Goal: Task Accomplishment & Management: Manage account settings

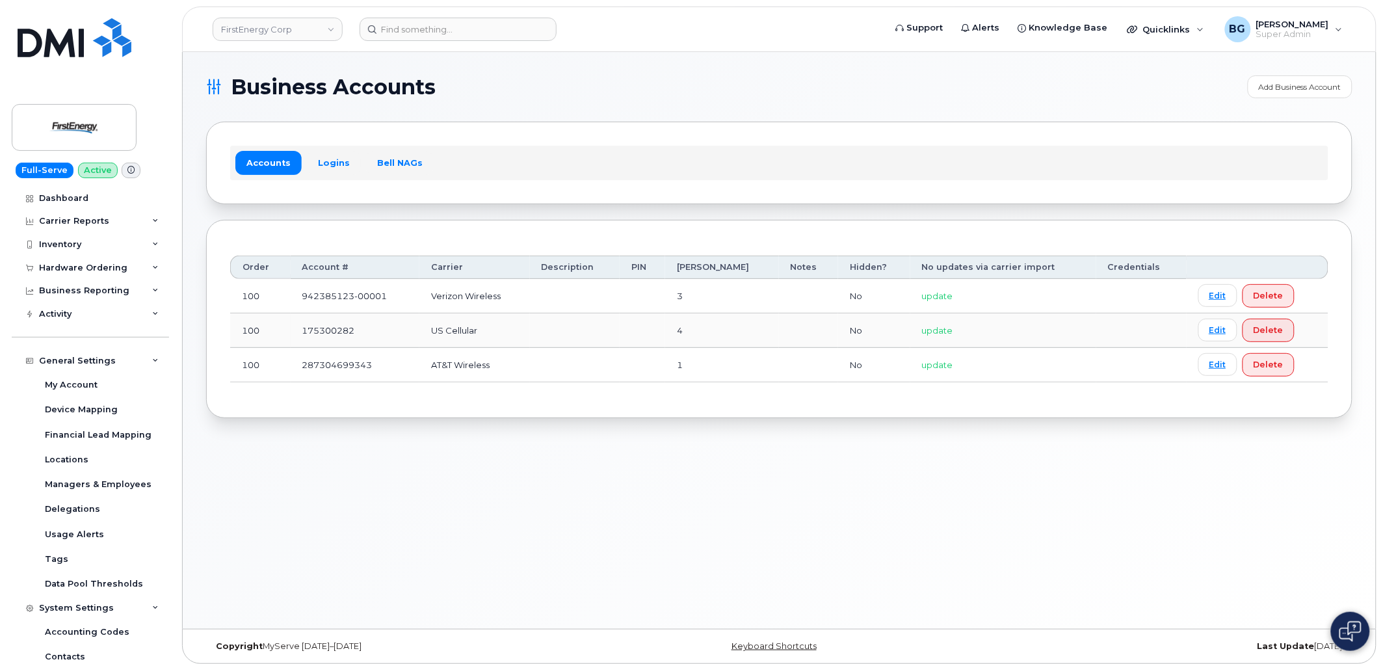
scroll to position [50, 0]
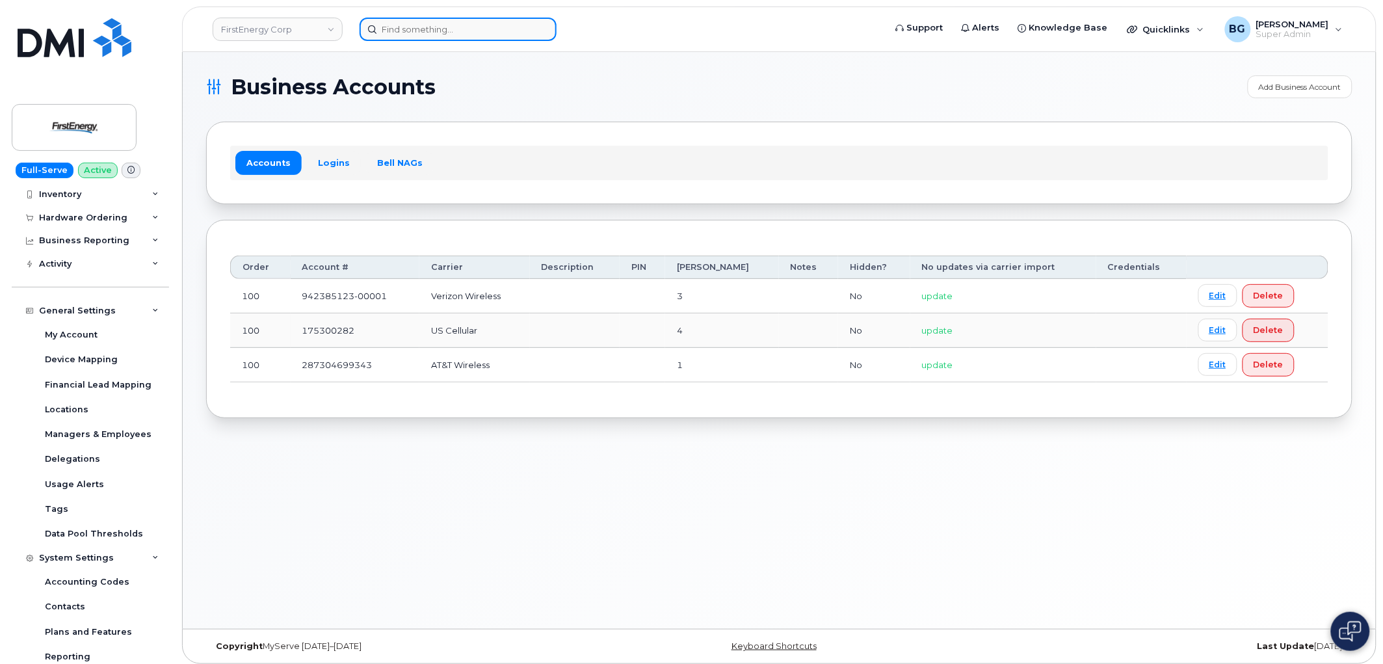
click at [419, 23] on input at bounding box center [458, 29] width 197 height 23
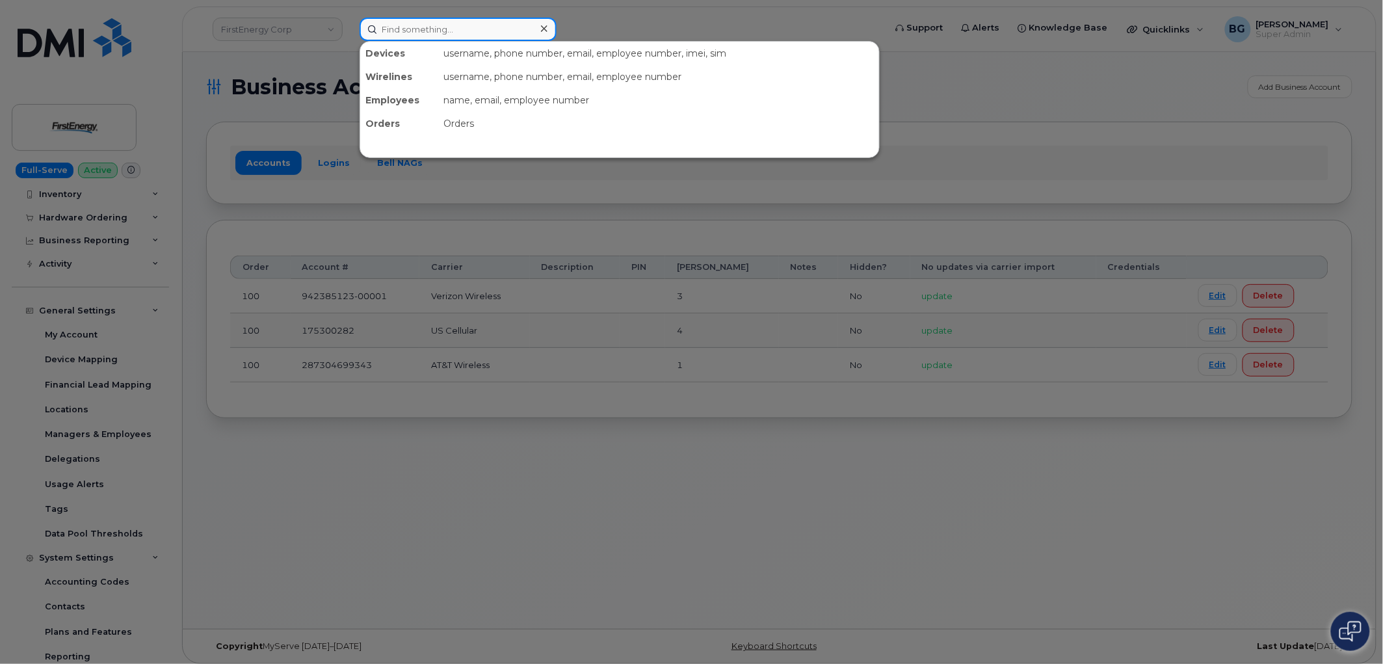
paste input "3042121230"
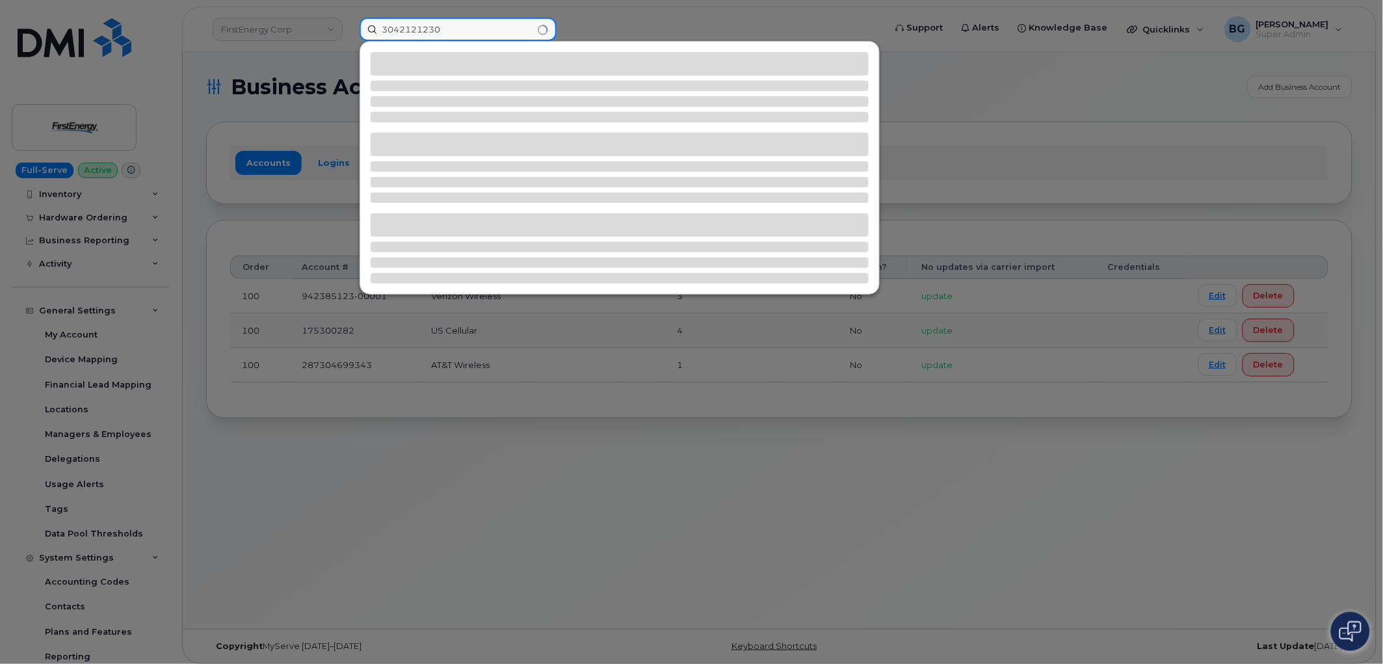
type input "3042121230"
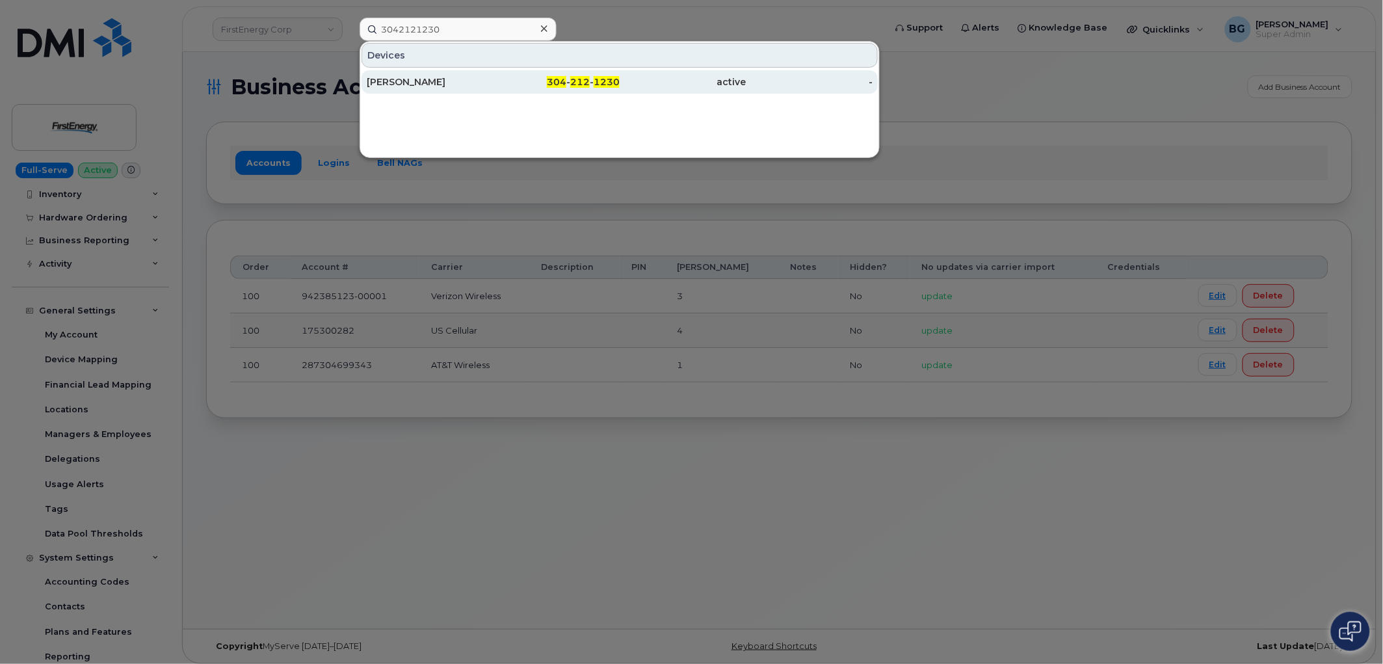
click at [592, 79] on div "304 - 212 - 1230" at bounding box center [557, 81] width 127 height 13
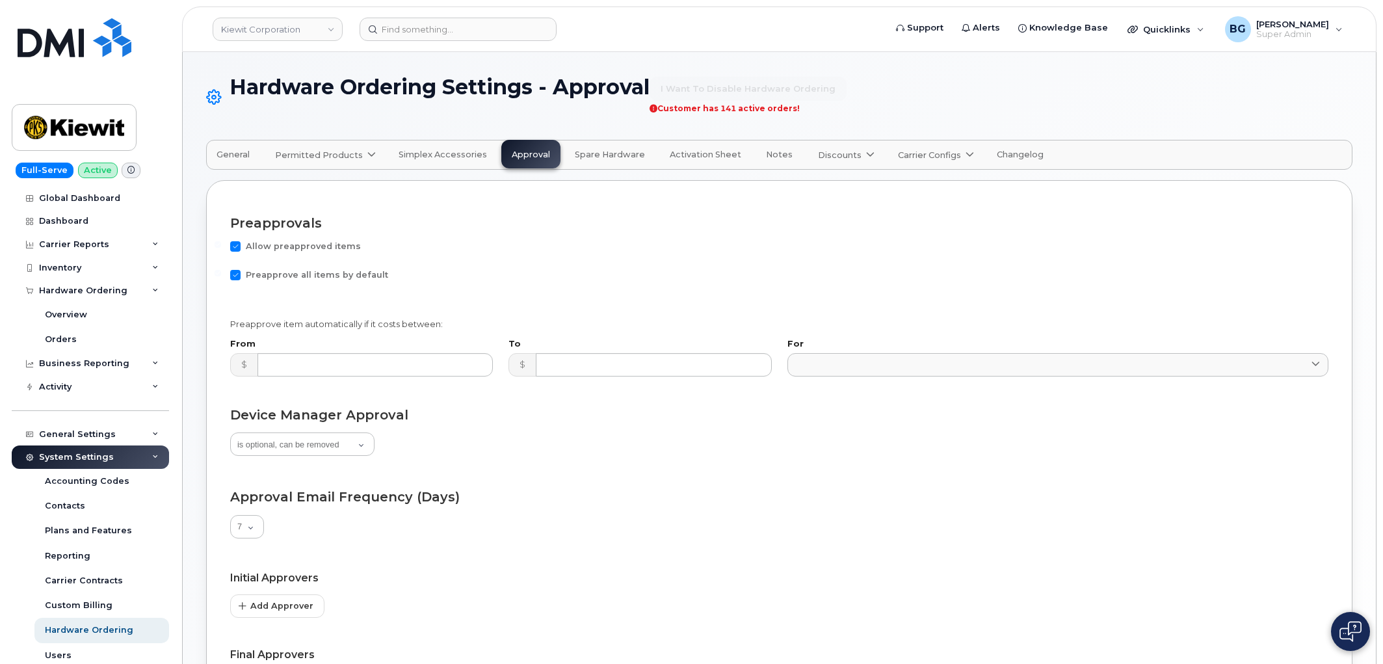
select select "suggested"
select select "7"
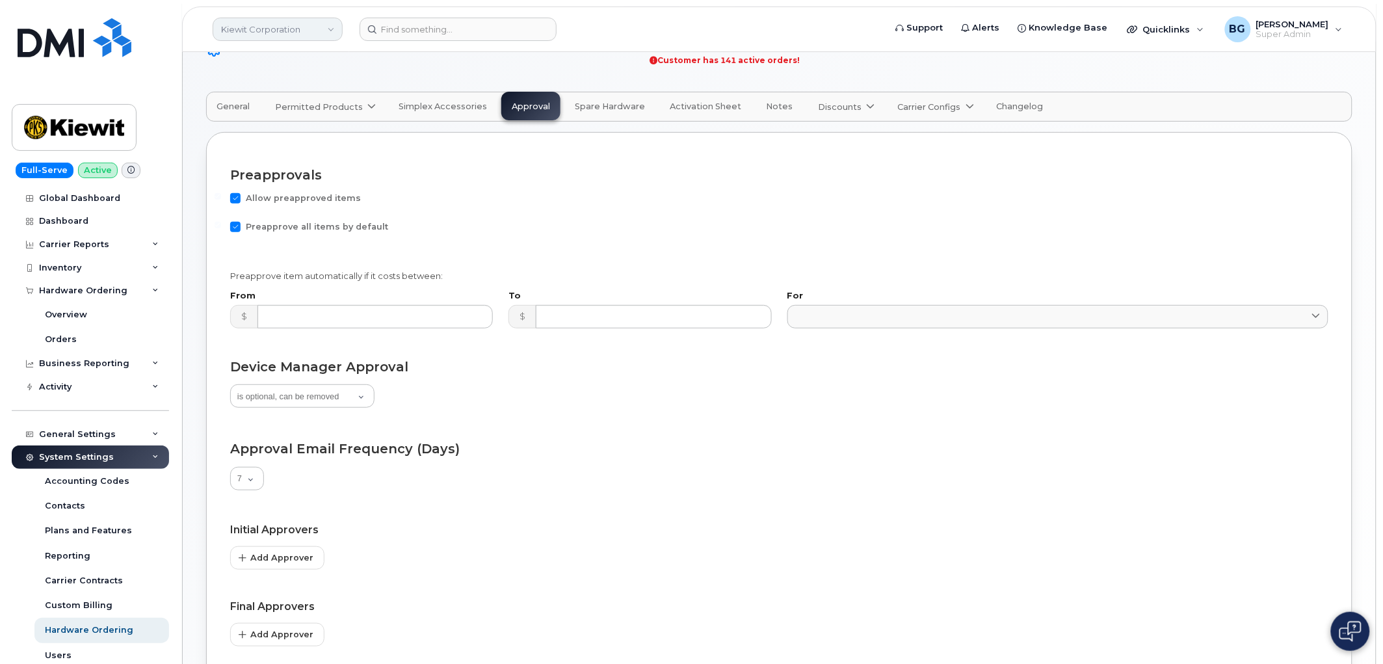
click at [255, 29] on link "Kiewit Corporation" at bounding box center [278, 29] width 130 height 23
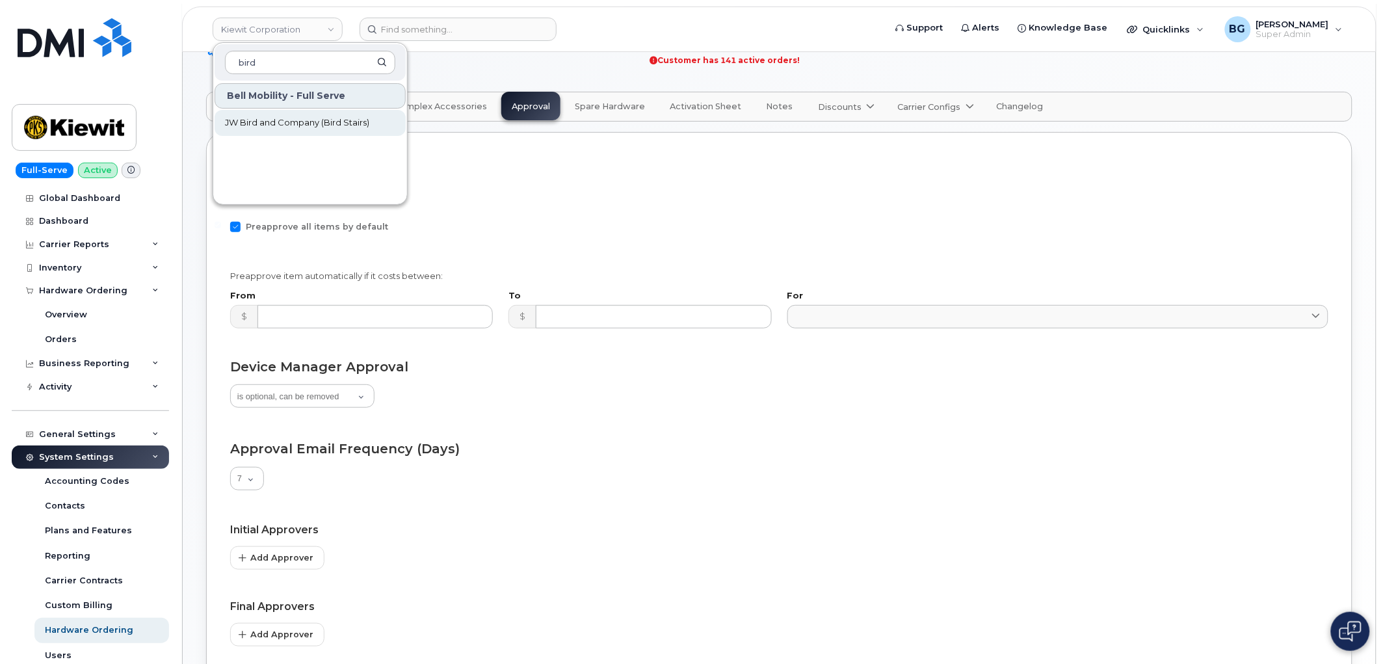
type input "bird"
click at [284, 120] on span "JW Bird and Company (Bird Stairs)" at bounding box center [297, 122] width 144 height 13
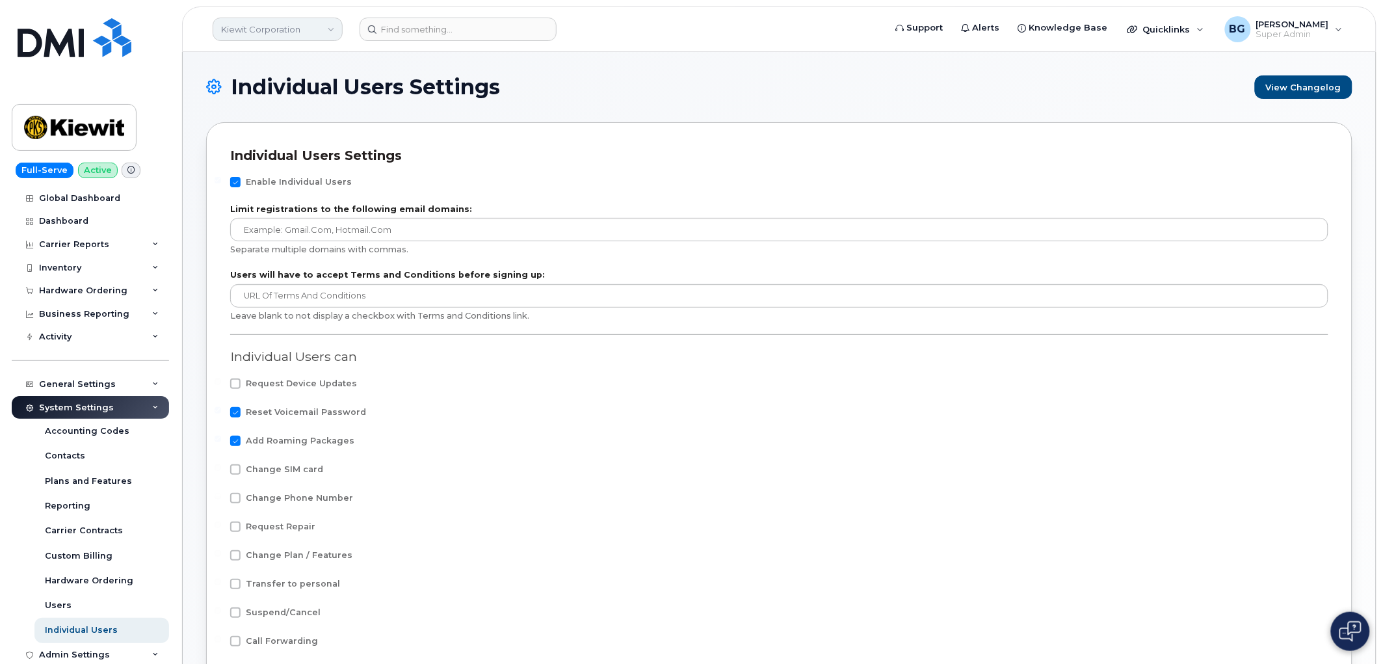
click at [273, 24] on link "Kiewit Corporation" at bounding box center [278, 29] width 130 height 23
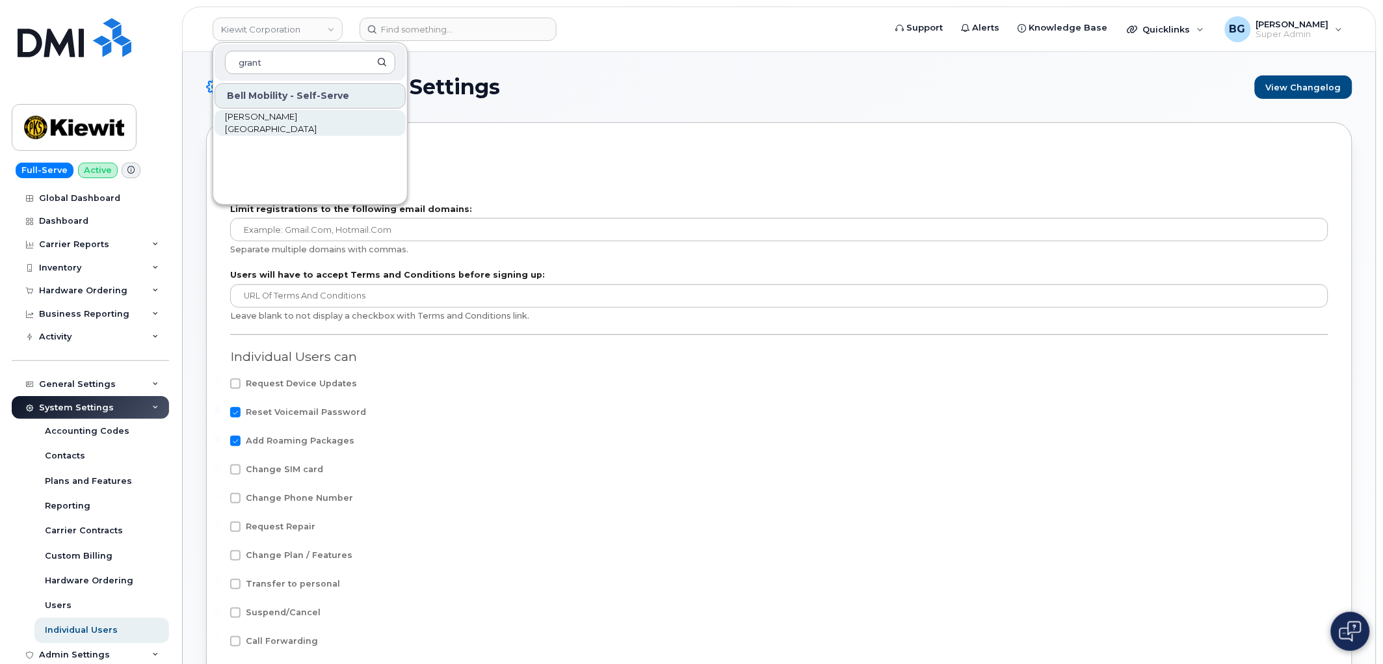
type input "grant"
click at [250, 126] on span "Grant MacEwan University" at bounding box center [300, 123] width 150 height 25
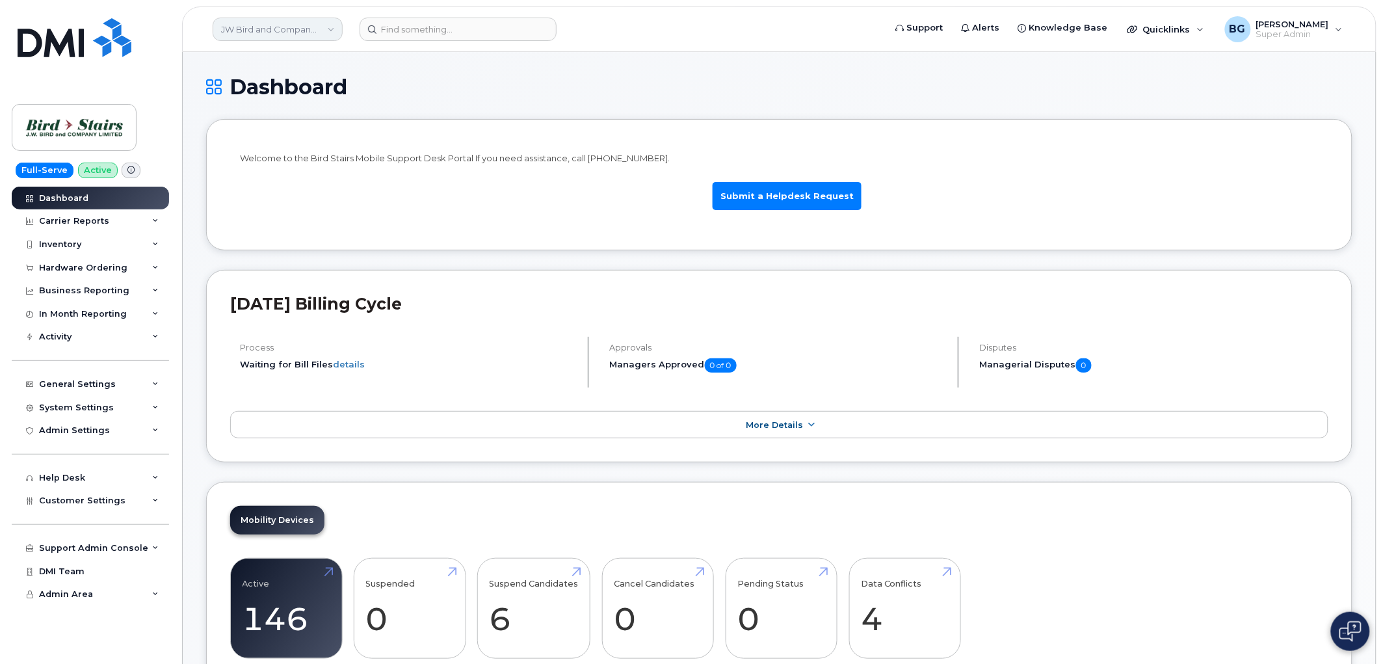
click at [293, 34] on link "JW Bird and Company (Bird Stairs)" at bounding box center [278, 29] width 130 height 23
click at [750, 119] on li "Welcome to the Bird Stairs Mobile Support Desk Portal If you need assistance, c…" at bounding box center [779, 184] width 1147 height 131
click at [57, 264] on div "Hardware Ordering" at bounding box center [83, 268] width 88 height 10
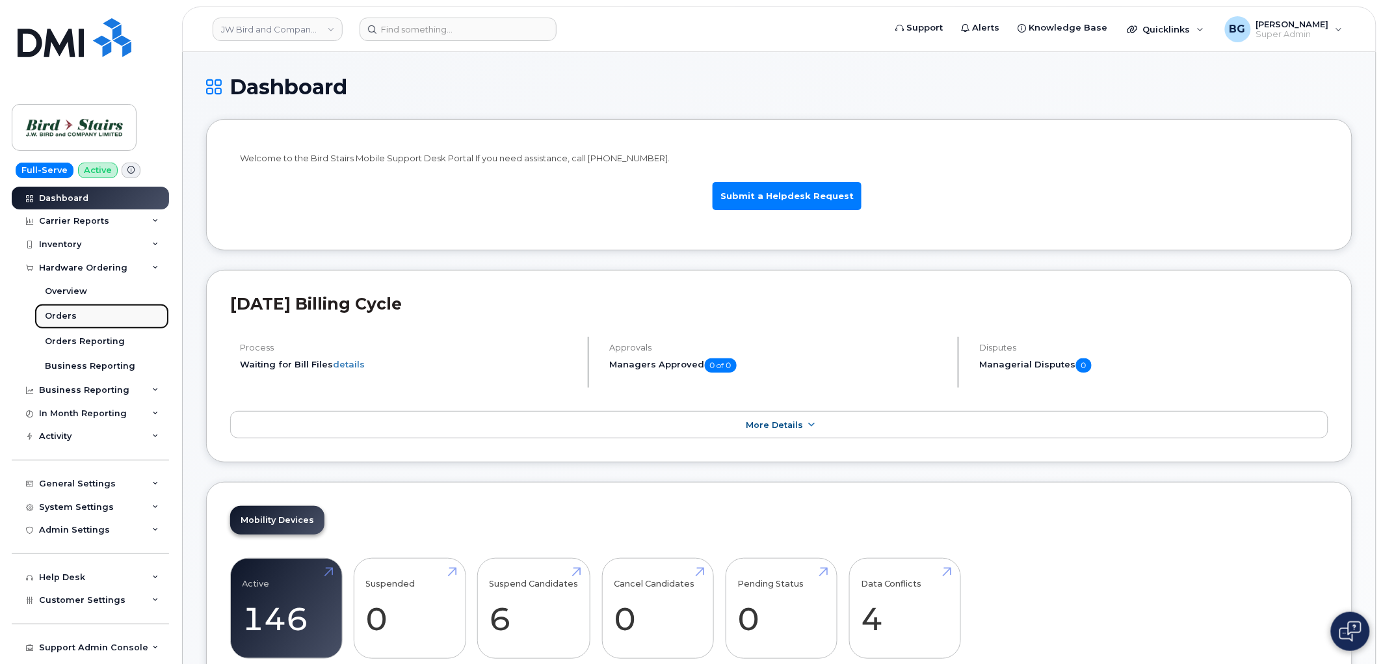
click at [62, 311] on div "Orders" at bounding box center [61, 316] width 32 height 12
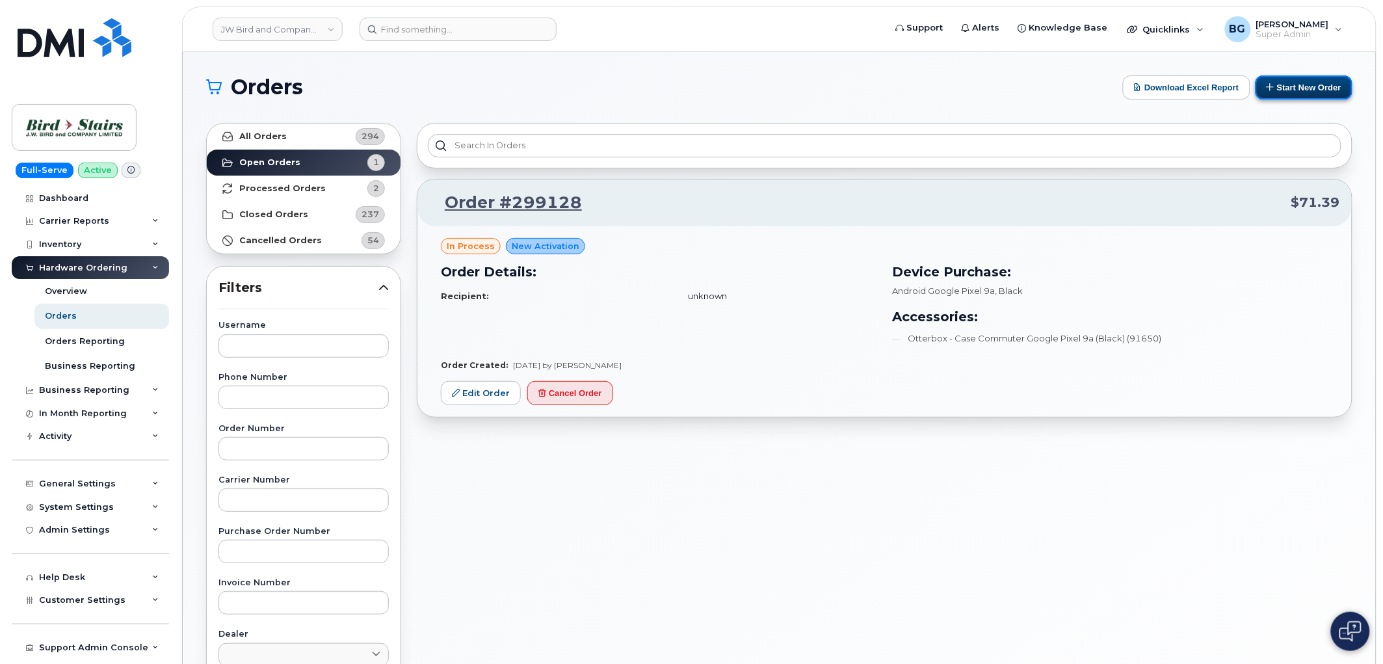
click at [1299, 83] on button "Start New Order" at bounding box center [1304, 87] width 97 height 24
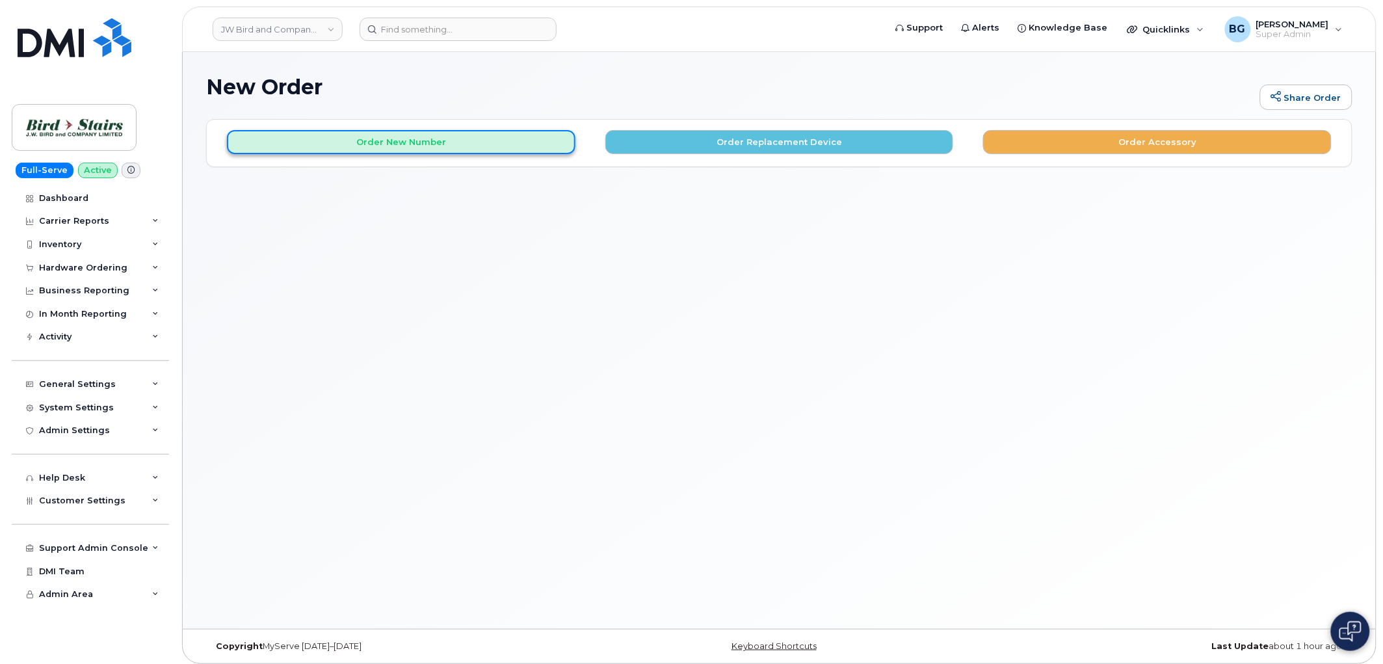
click at [369, 140] on button "Order New Number" at bounding box center [401, 142] width 349 height 24
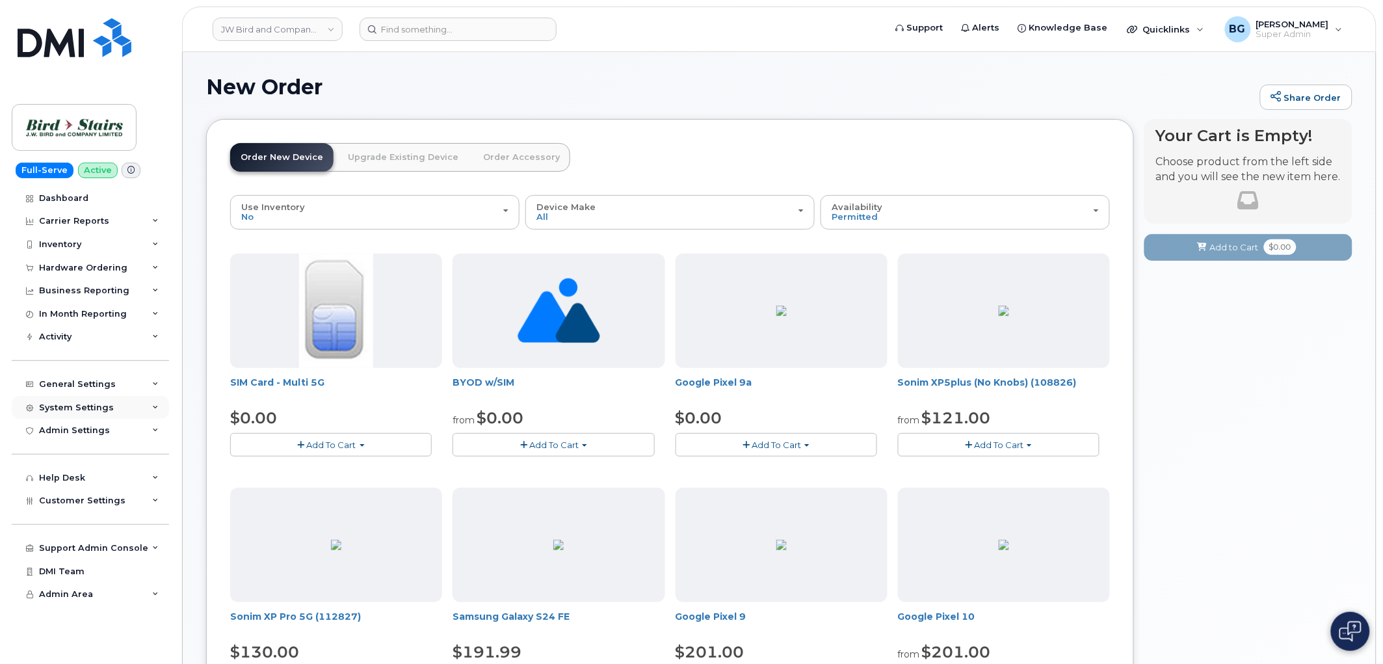
click at [93, 410] on div "System Settings" at bounding box center [76, 408] width 75 height 10
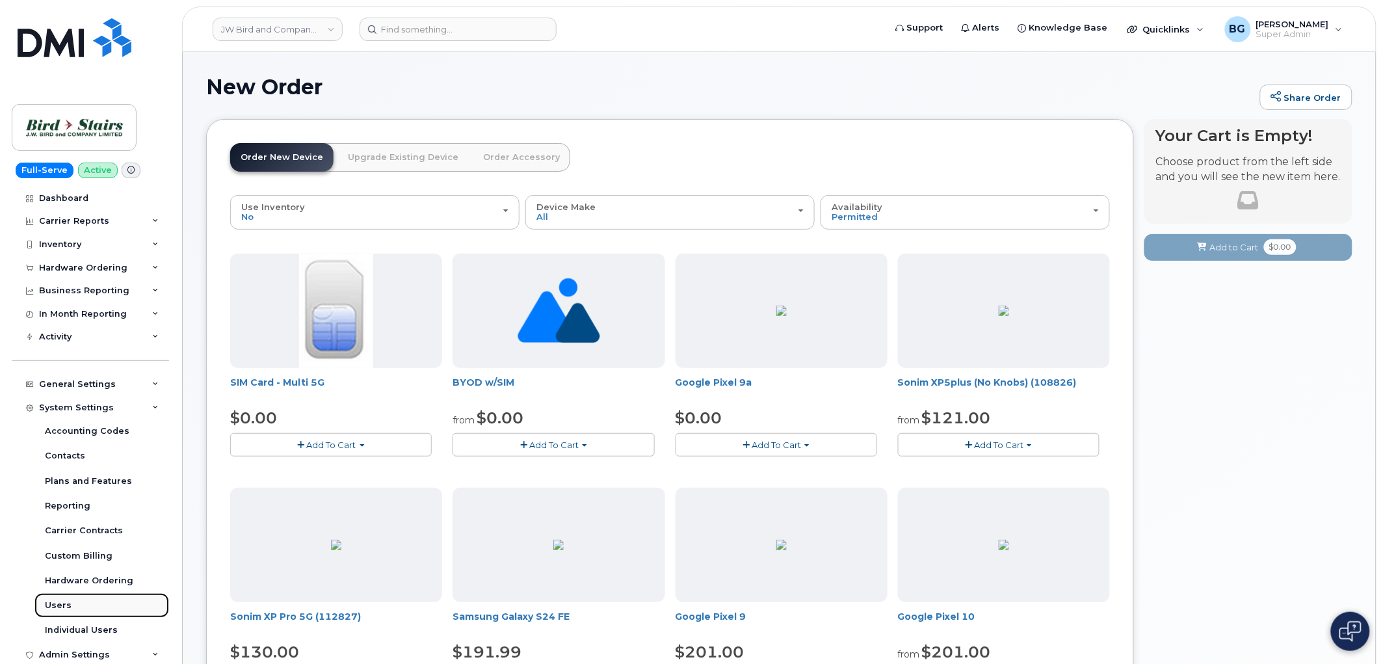
click at [49, 606] on div "Users" at bounding box center [58, 606] width 27 height 12
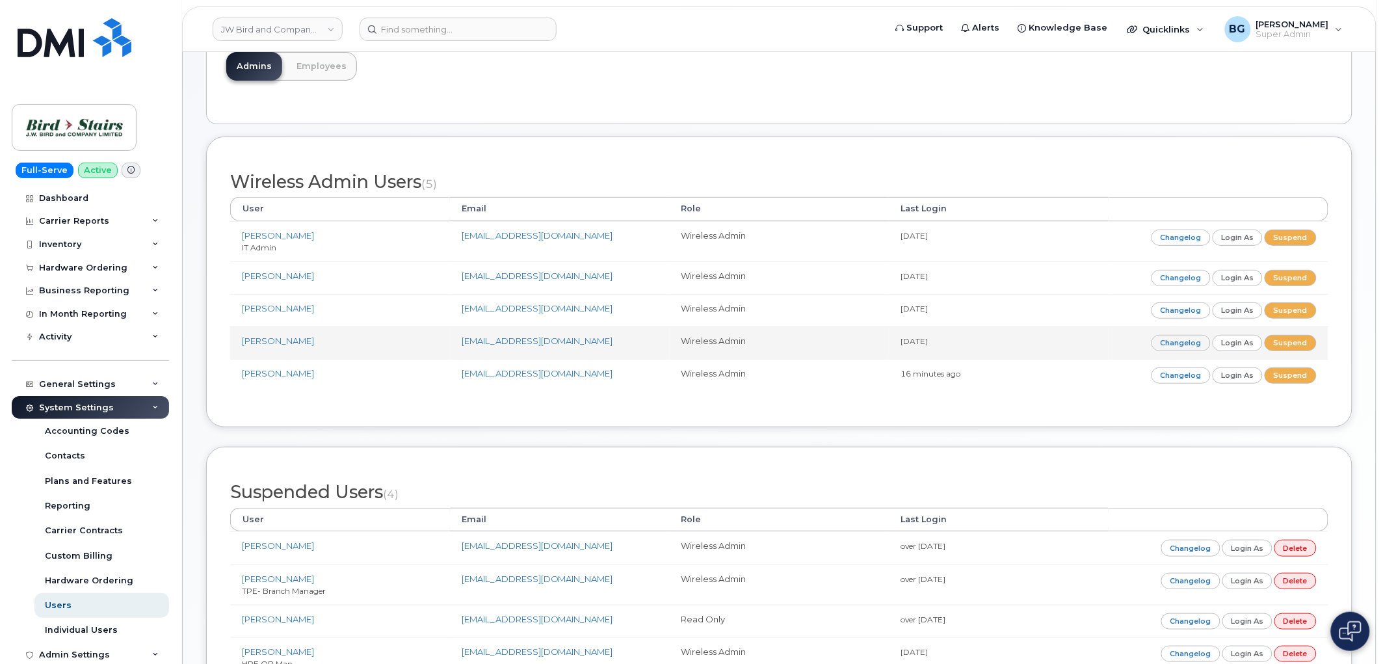
scroll to position [81, 0]
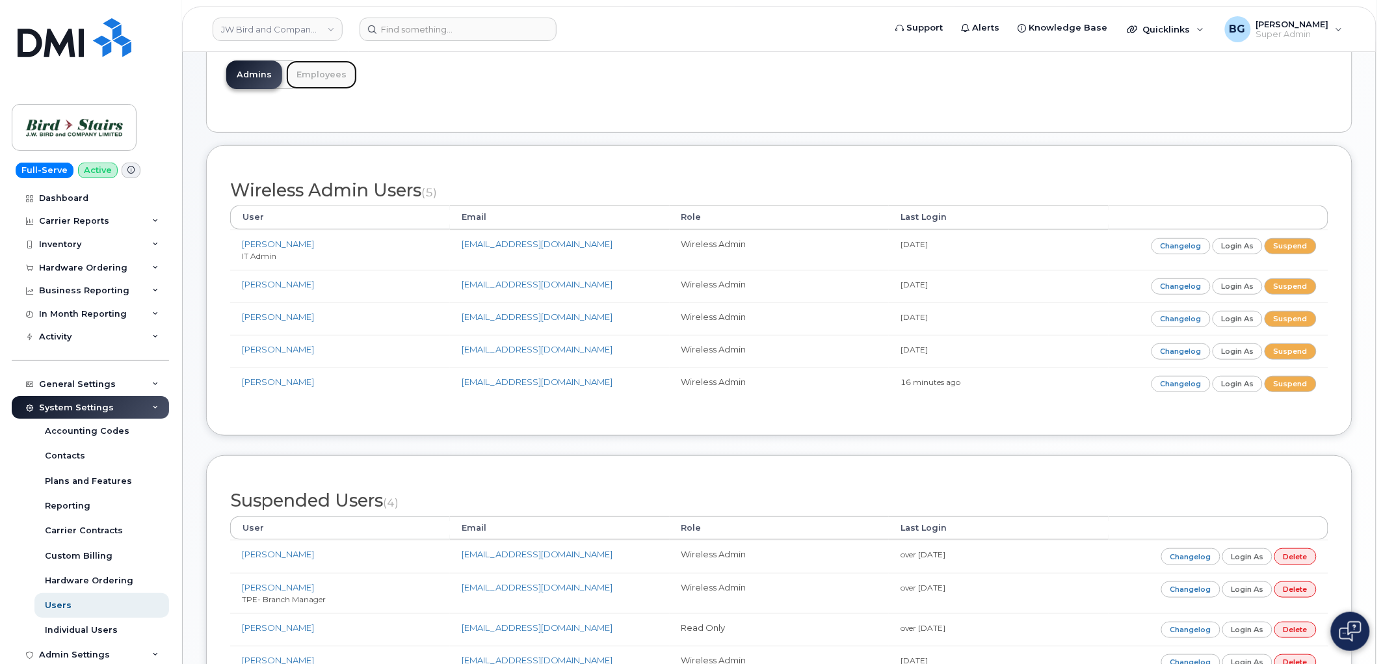
click at [308, 82] on link "Employees" at bounding box center [321, 74] width 71 height 29
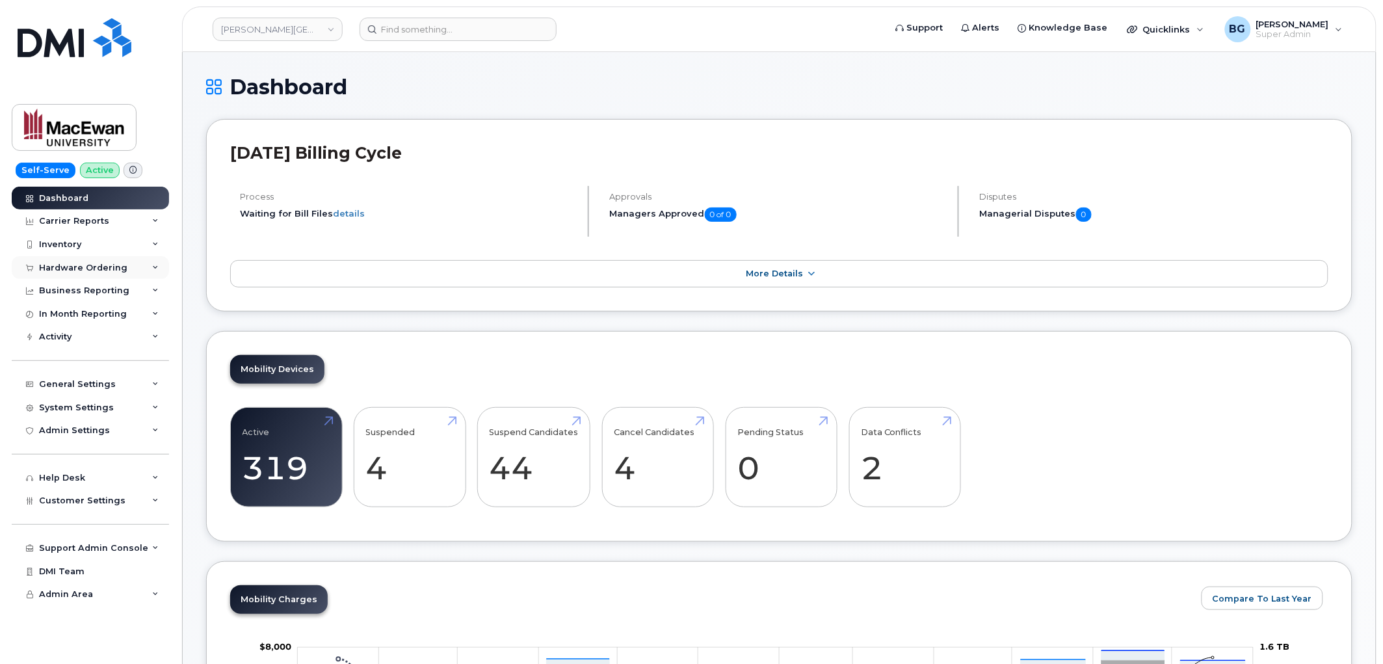
click at [69, 265] on div "Hardware Ordering" at bounding box center [83, 268] width 88 height 10
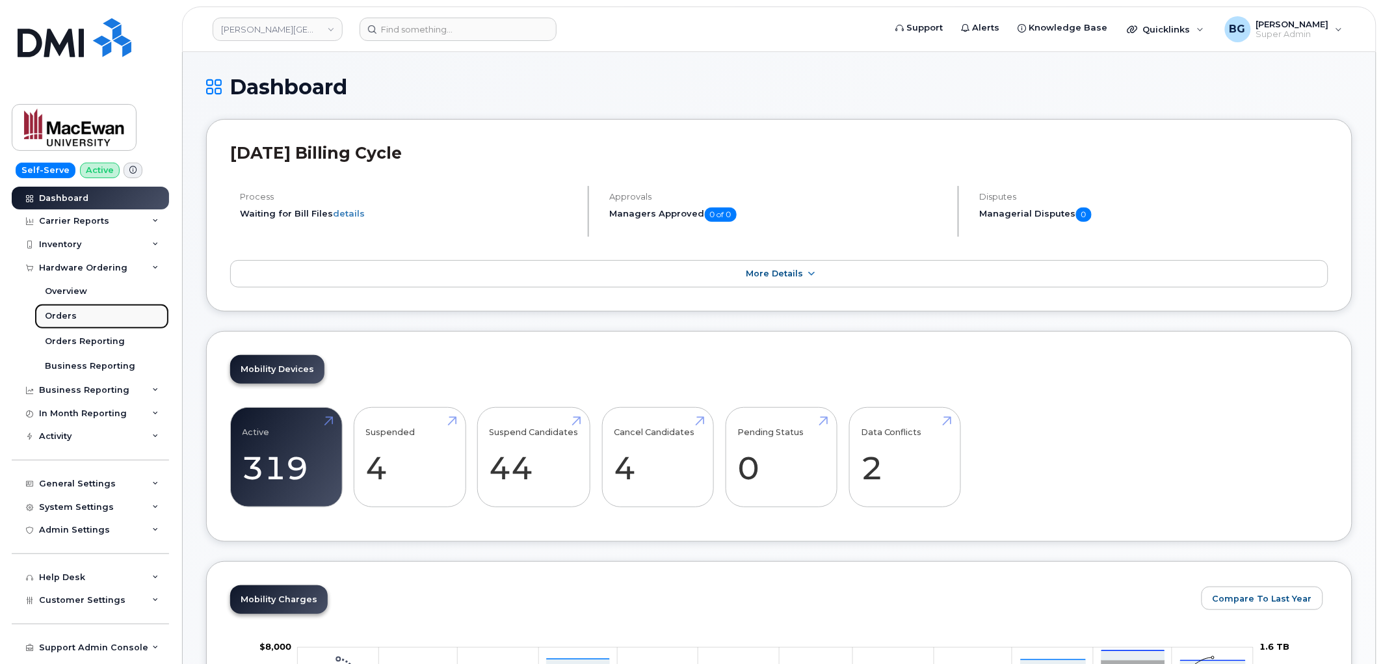
click at [62, 312] on div "Orders" at bounding box center [61, 316] width 32 height 12
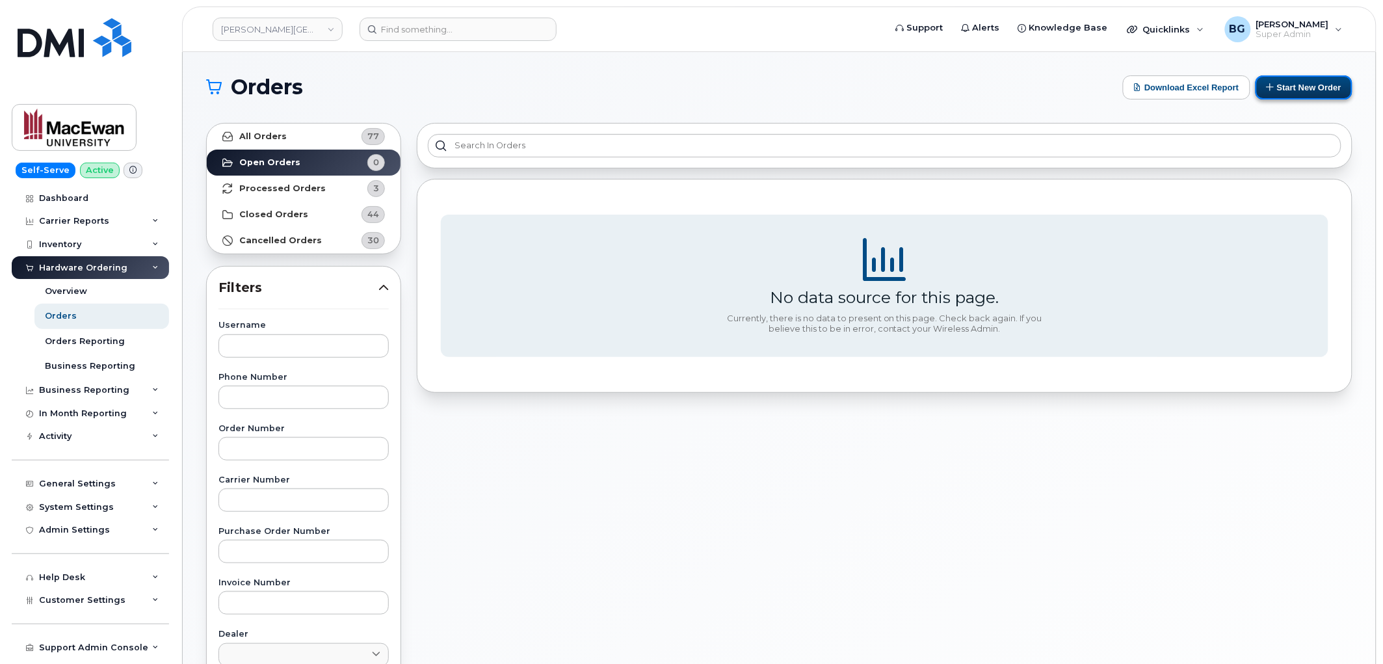
click at [1282, 89] on button "Start New Order" at bounding box center [1304, 87] width 97 height 24
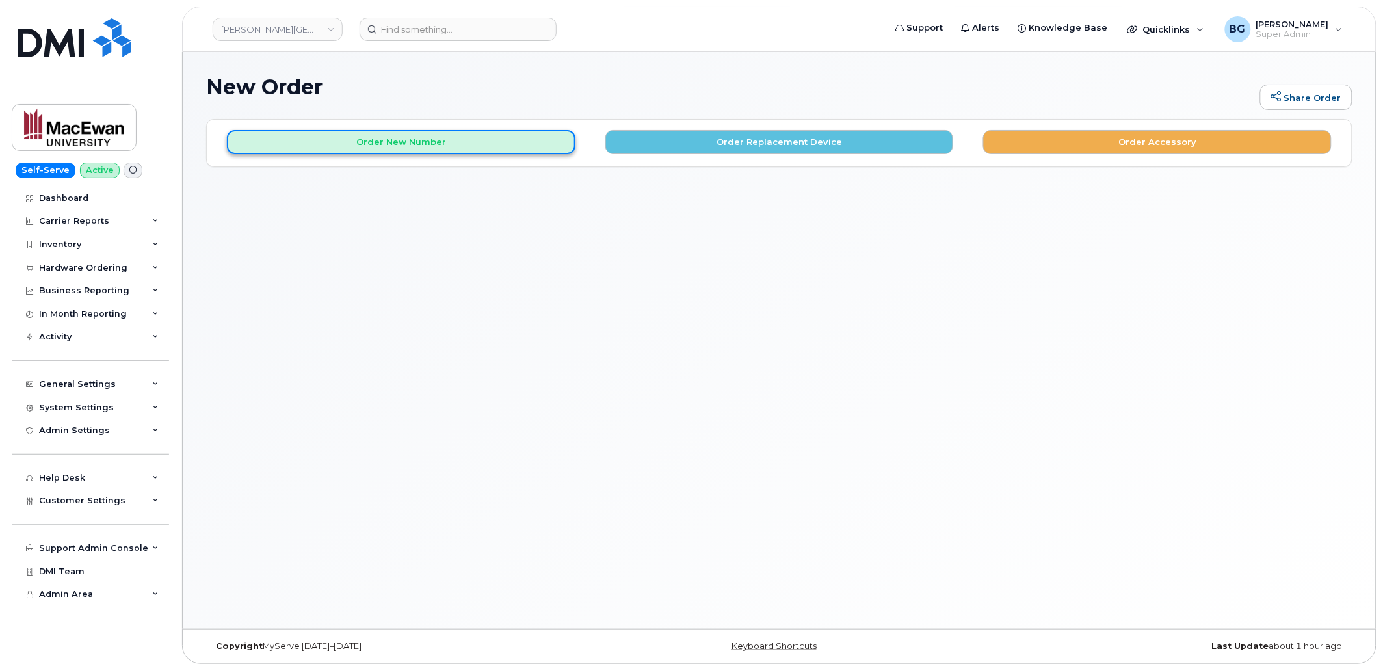
click at [444, 146] on button "Order New Number" at bounding box center [401, 142] width 349 height 24
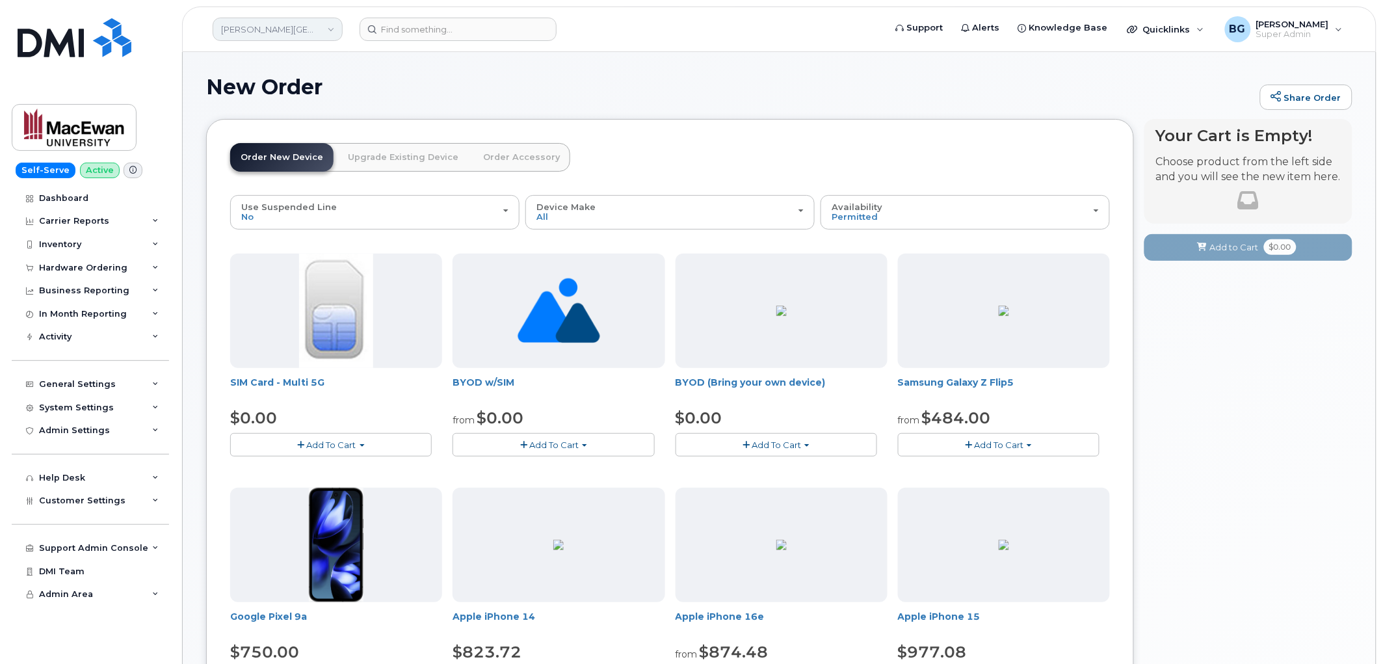
click at [273, 29] on link "Grant MacEwan University" at bounding box center [278, 29] width 130 height 23
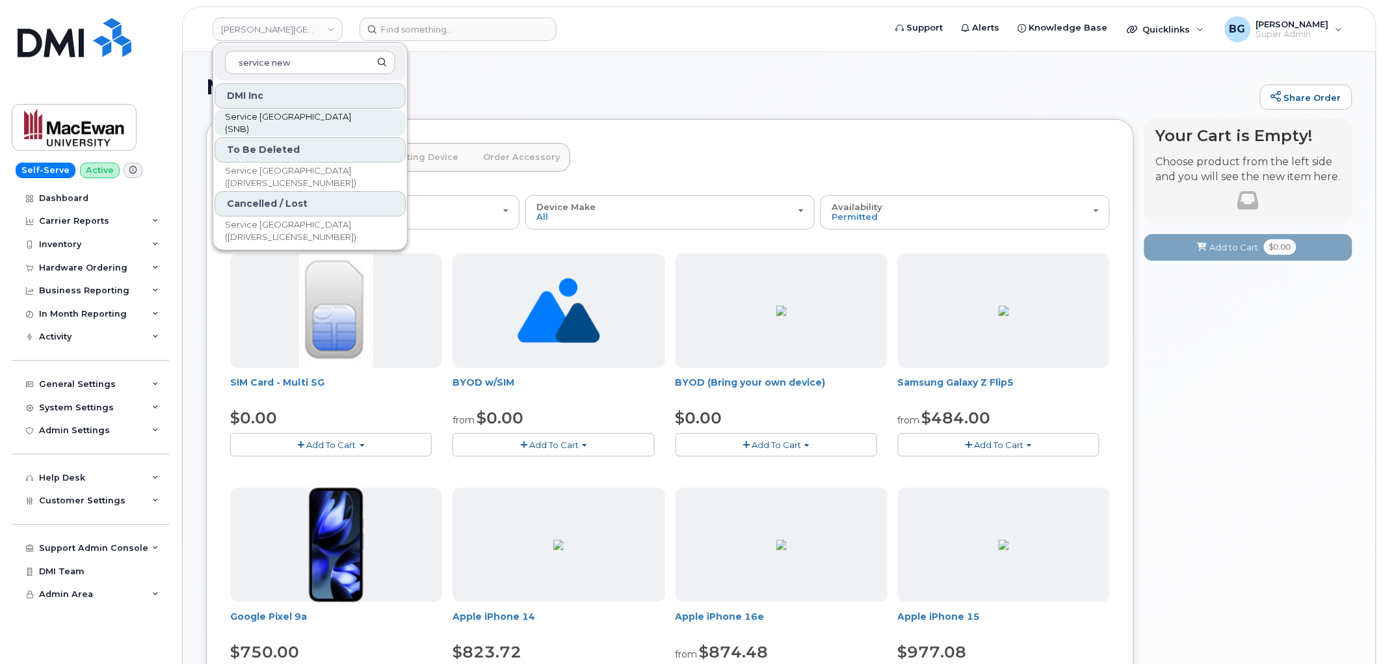
type input "service new"
click at [293, 113] on link "Service New Brunswick (SNB)" at bounding box center [310, 123] width 191 height 26
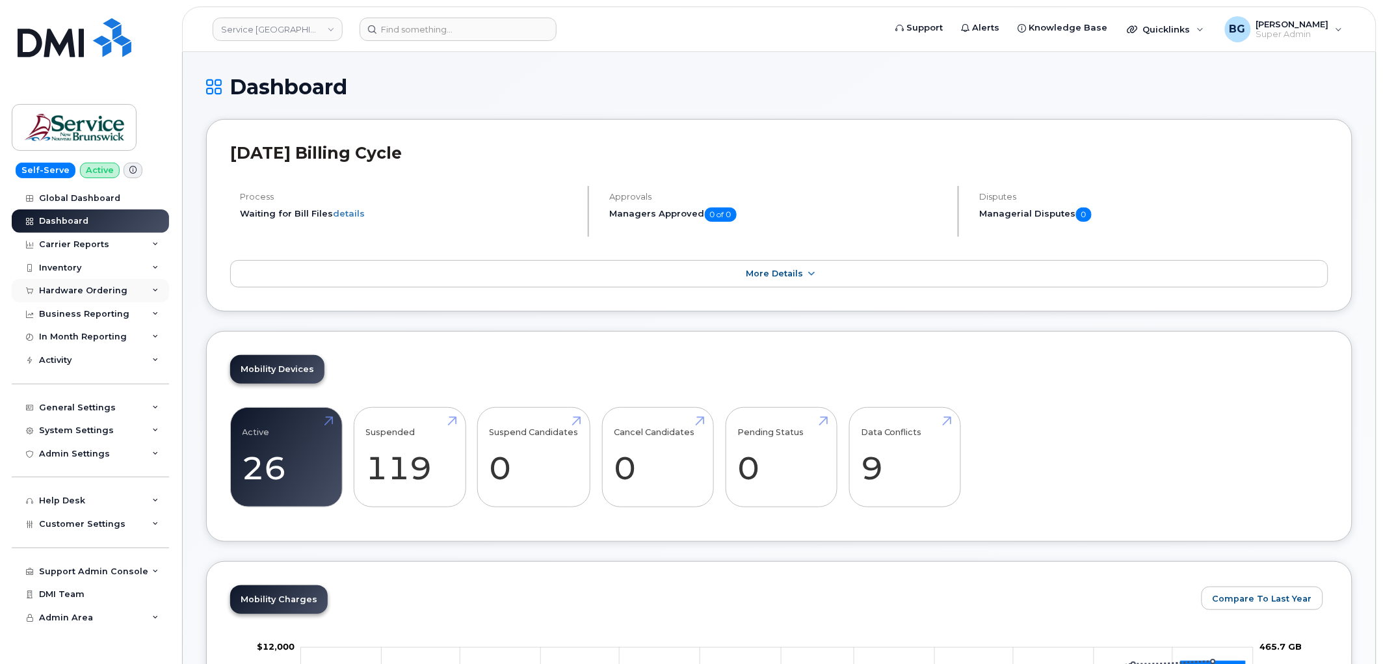
click at [59, 289] on div "Hardware Ordering" at bounding box center [83, 291] width 88 height 10
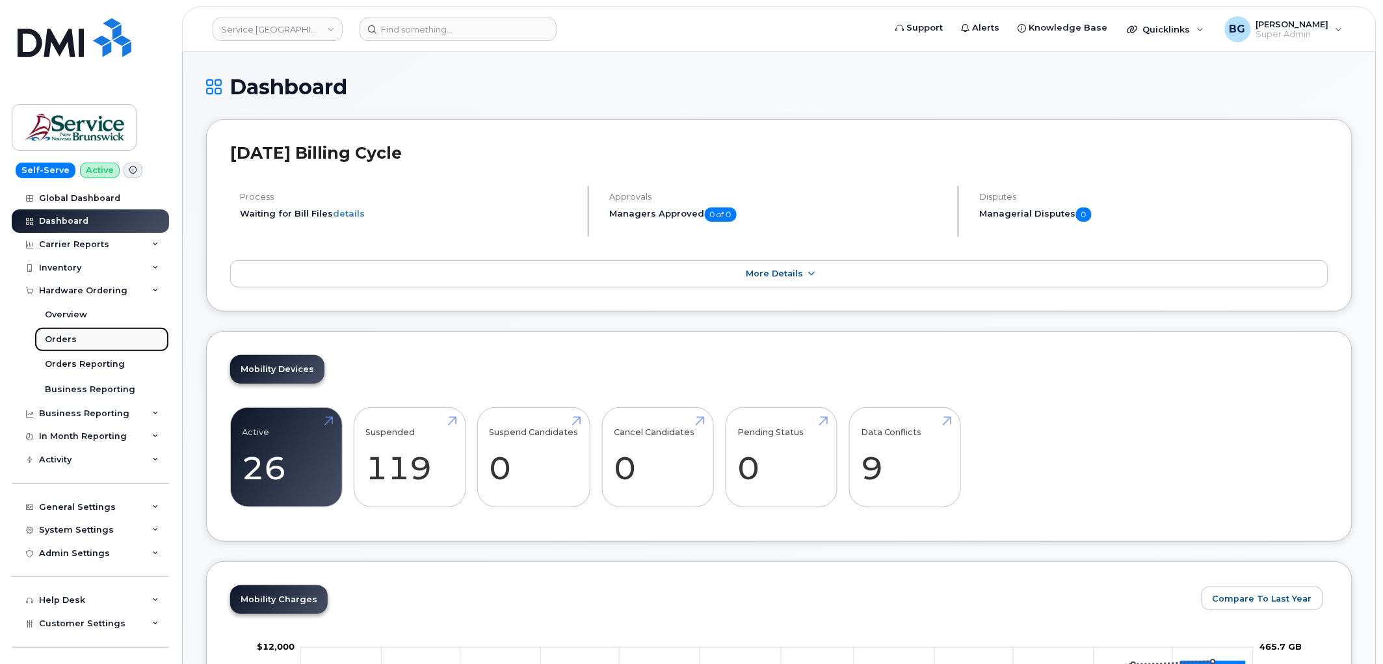
click at [49, 336] on div "Orders" at bounding box center [61, 340] width 32 height 12
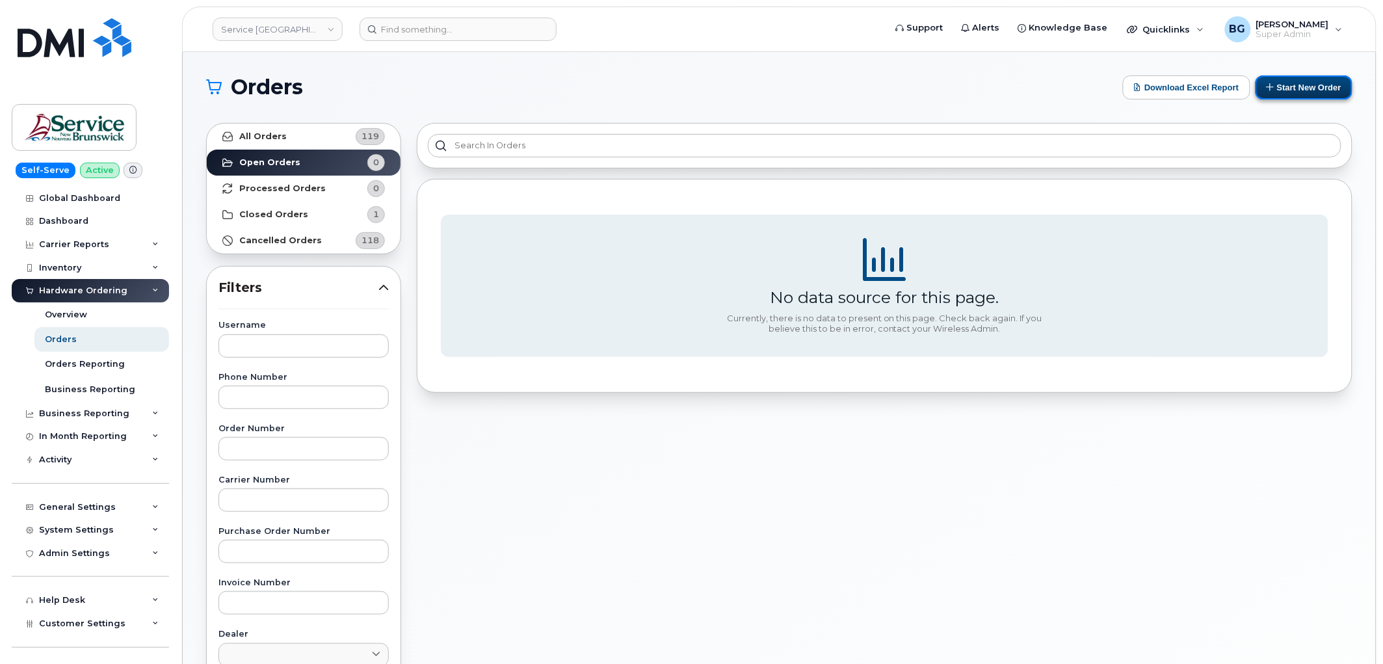
click at [1314, 88] on button "Start New Order" at bounding box center [1304, 87] width 97 height 24
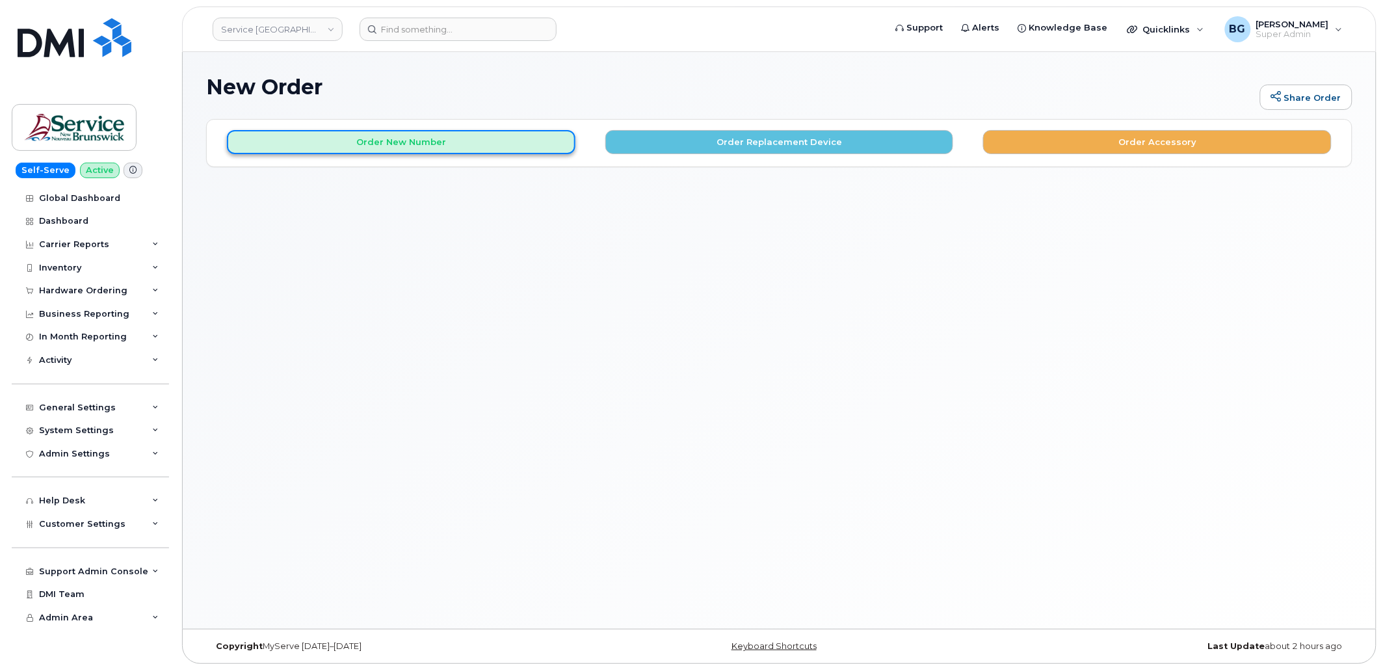
click at [423, 144] on button "Order New Number" at bounding box center [401, 142] width 349 height 24
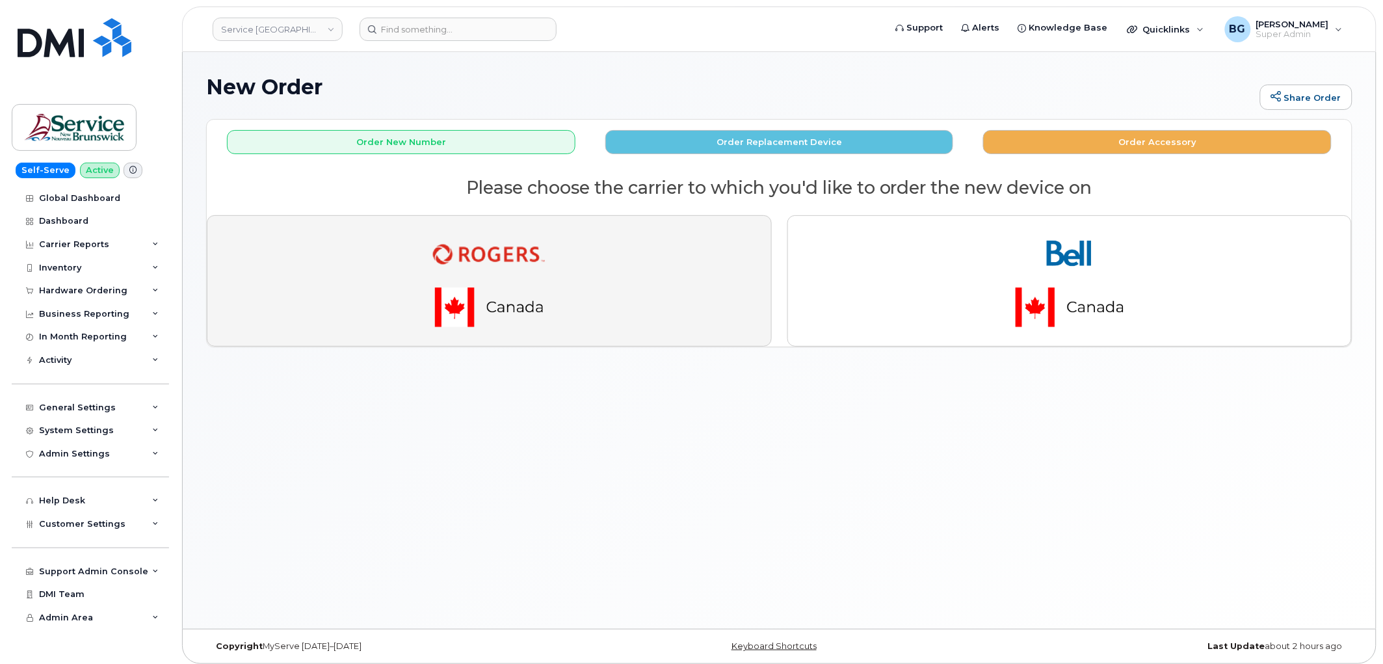
click at [455, 263] on img "button" at bounding box center [489, 280] width 182 height 109
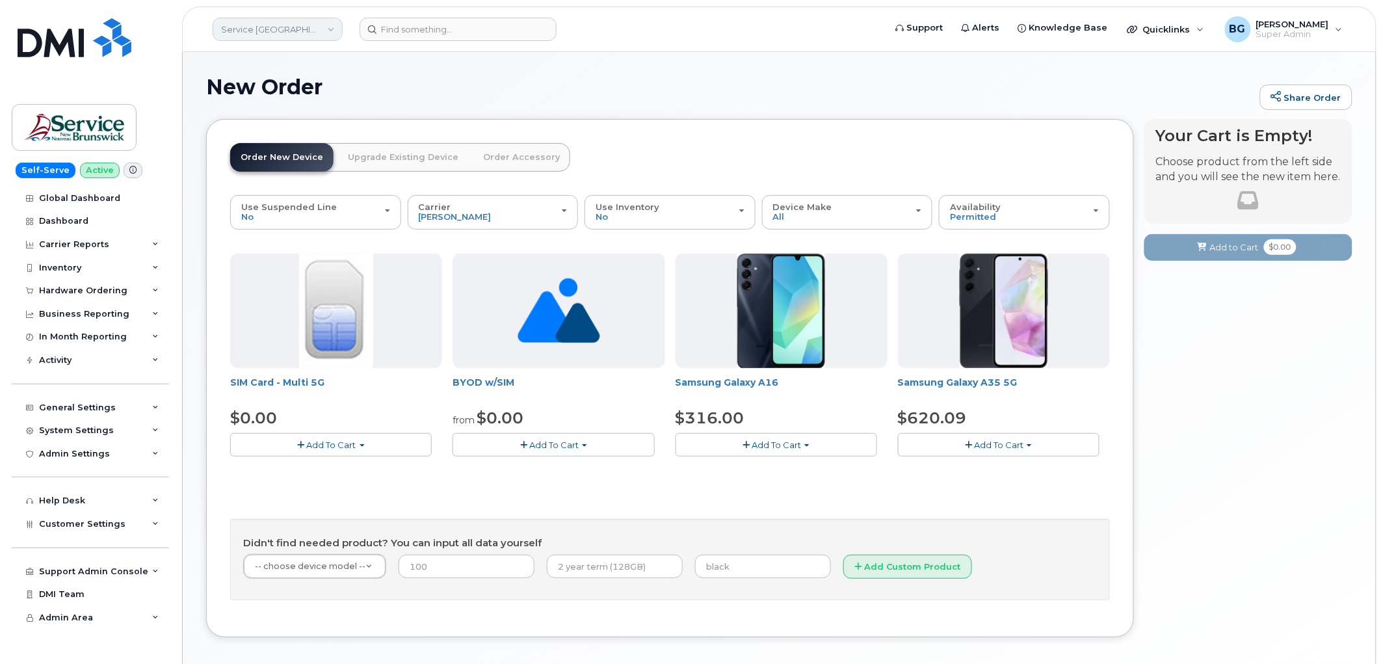
click at [288, 36] on link "Service [GEOGRAPHIC_DATA] (SNB)" at bounding box center [278, 29] width 130 height 23
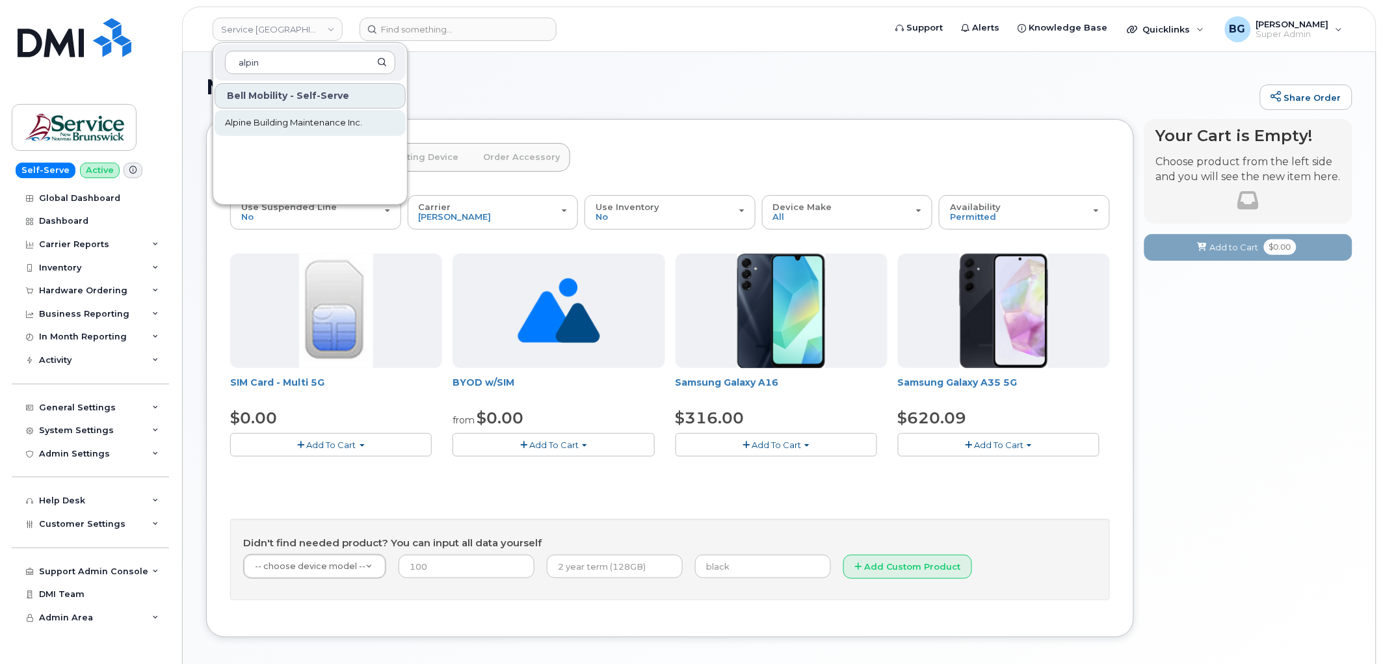
type input "alpin"
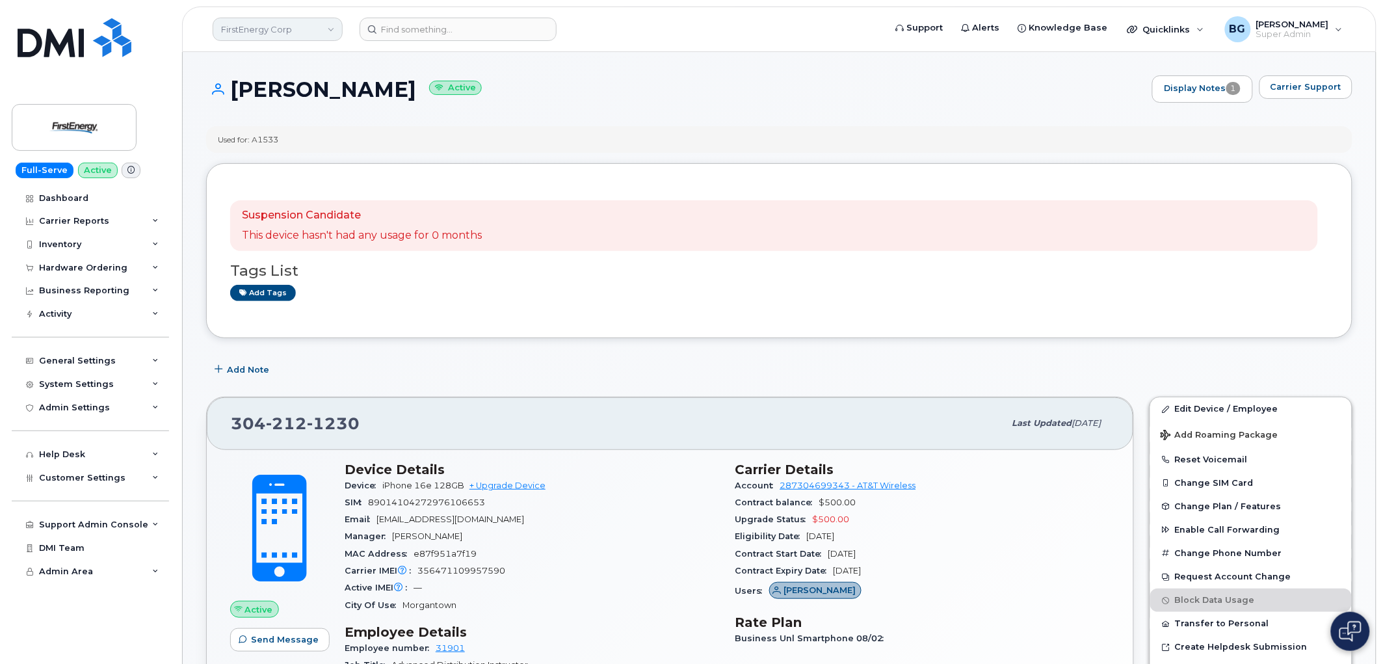
click at [256, 21] on link "FirstEnergy Corp" at bounding box center [278, 29] width 130 height 23
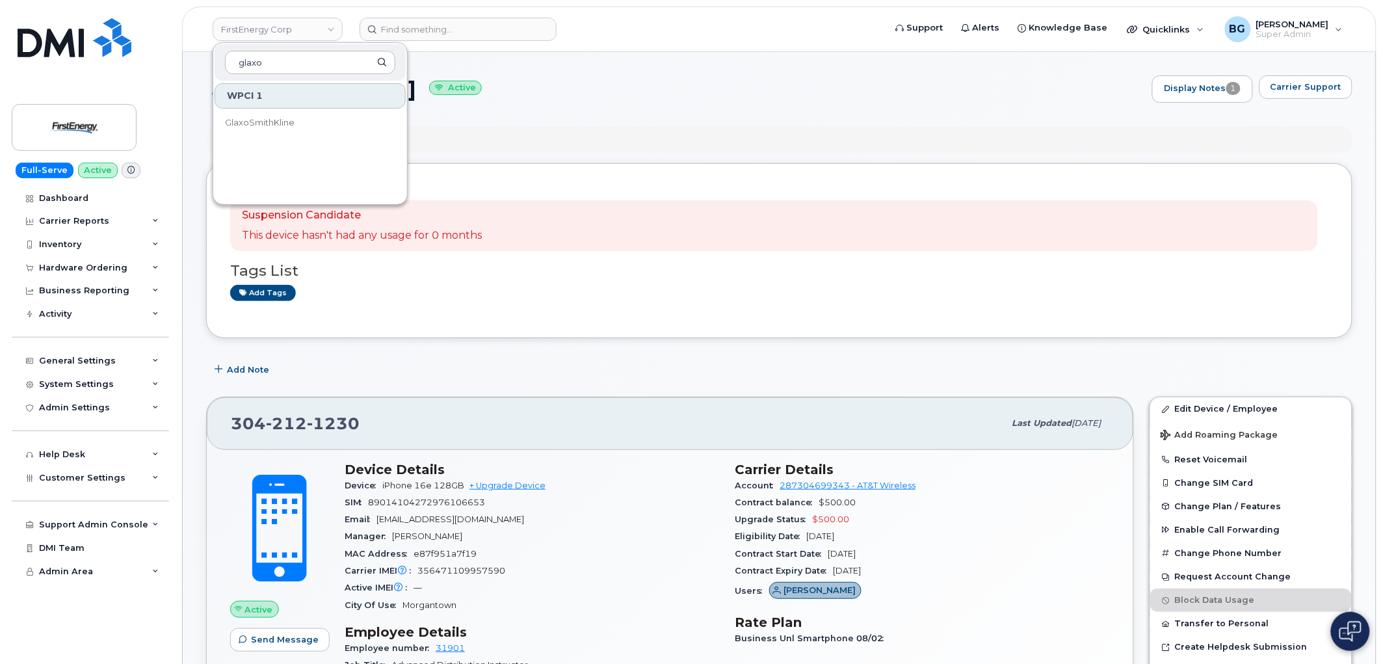
type input "glaxo"
click at [213, 114] on div "WPCI 1 GlaxoSmithKline" at bounding box center [310, 140] width 194 height 117
click at [237, 120] on span "GlaxoSmithKline" at bounding box center [260, 122] width 70 height 13
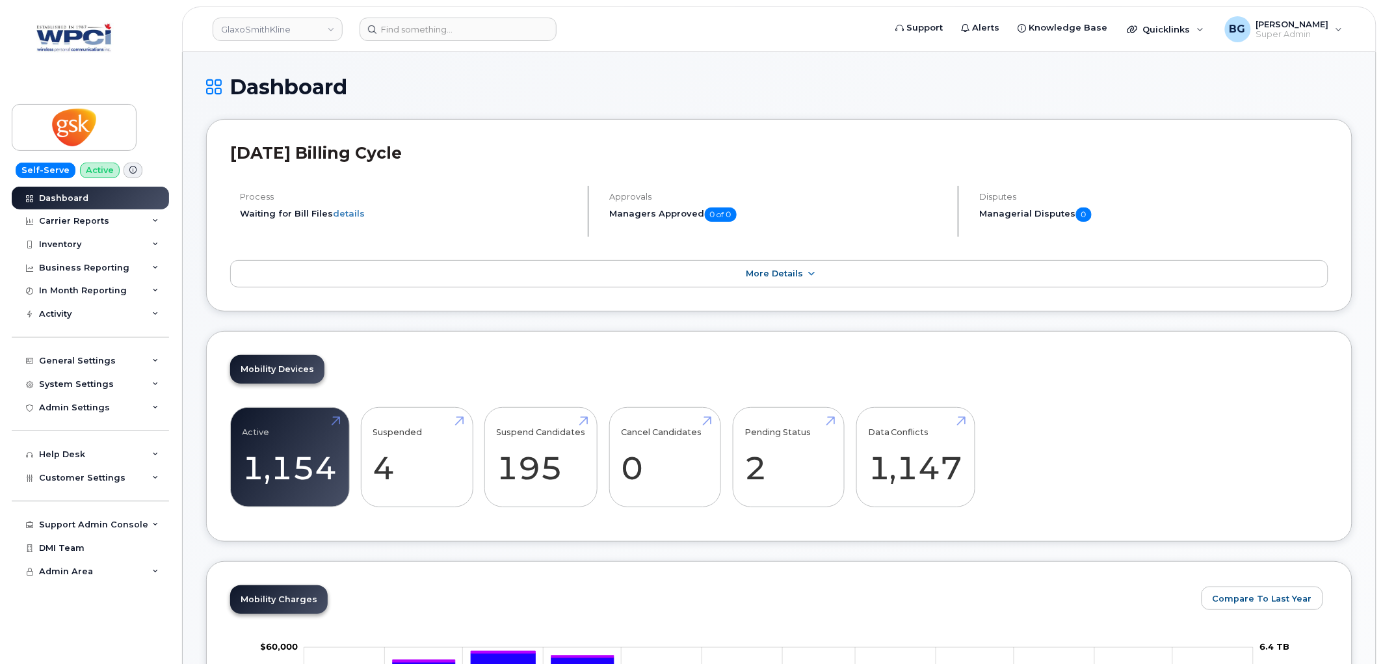
click at [88, 365] on div "General Settings" at bounding box center [77, 361] width 77 height 10
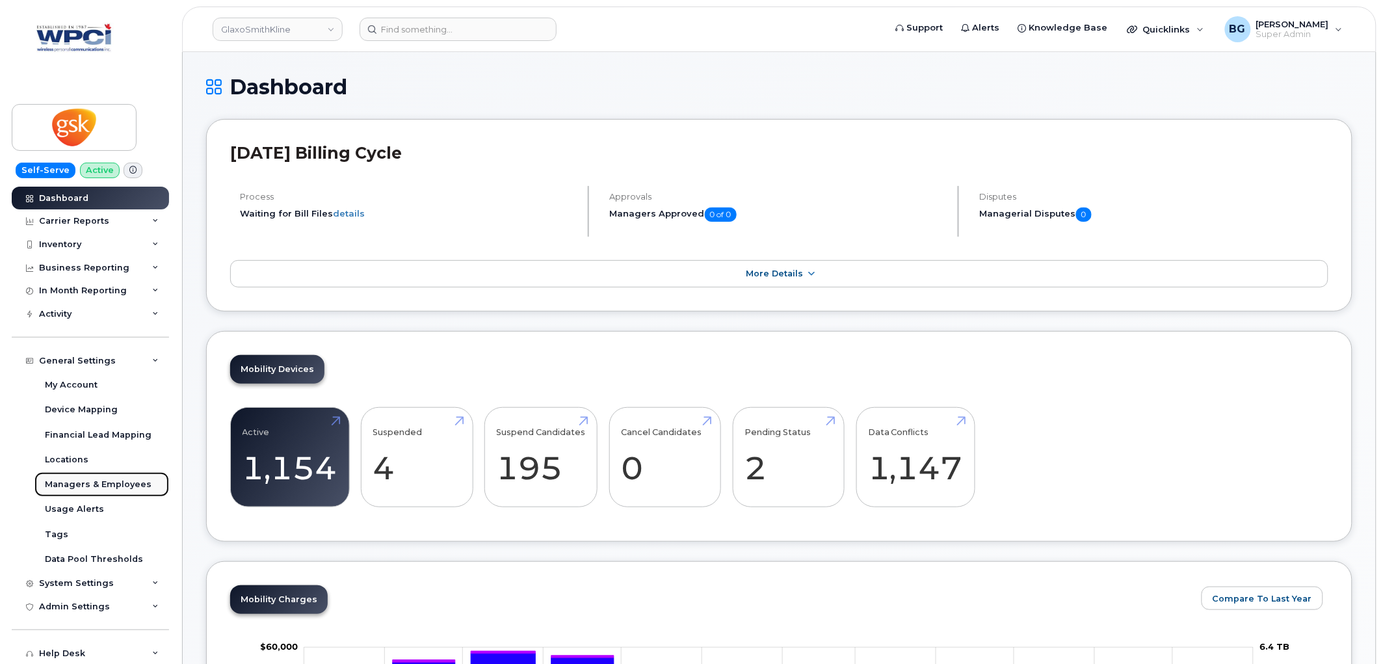
click at [69, 488] on div "Managers & Employees" at bounding box center [98, 485] width 107 height 12
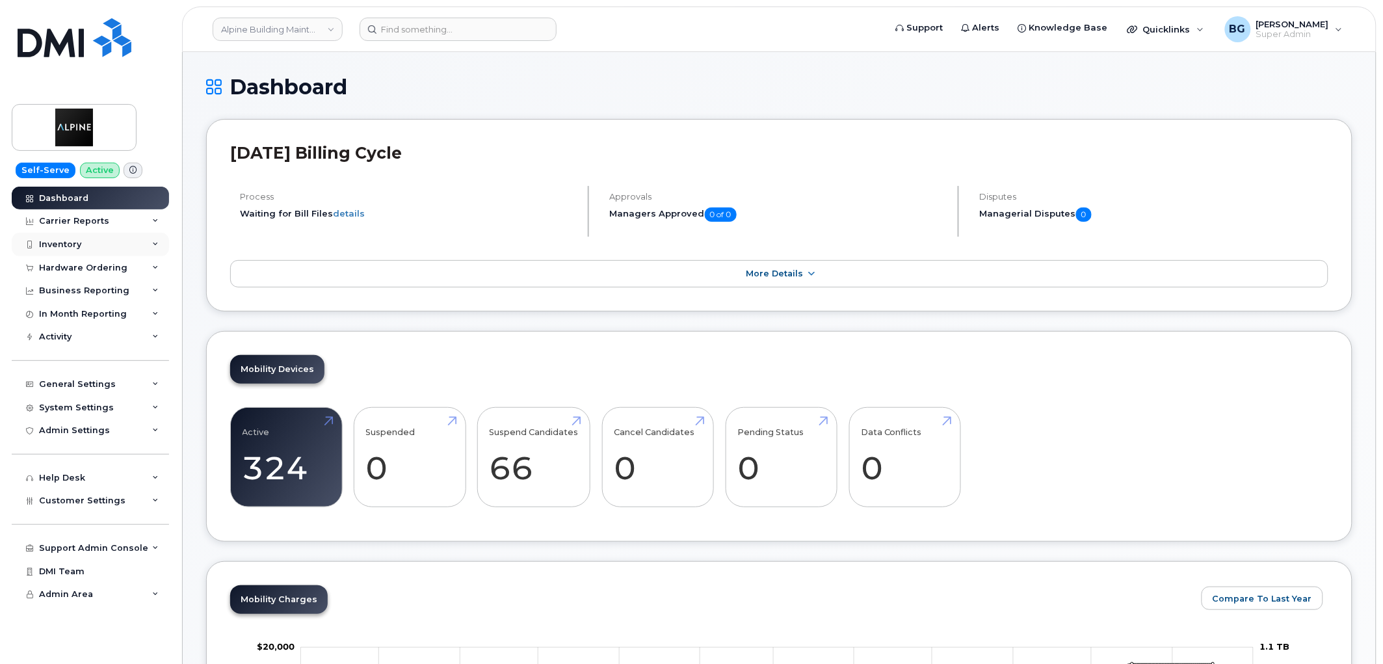
click at [55, 248] on div "Inventory" at bounding box center [60, 244] width 42 height 10
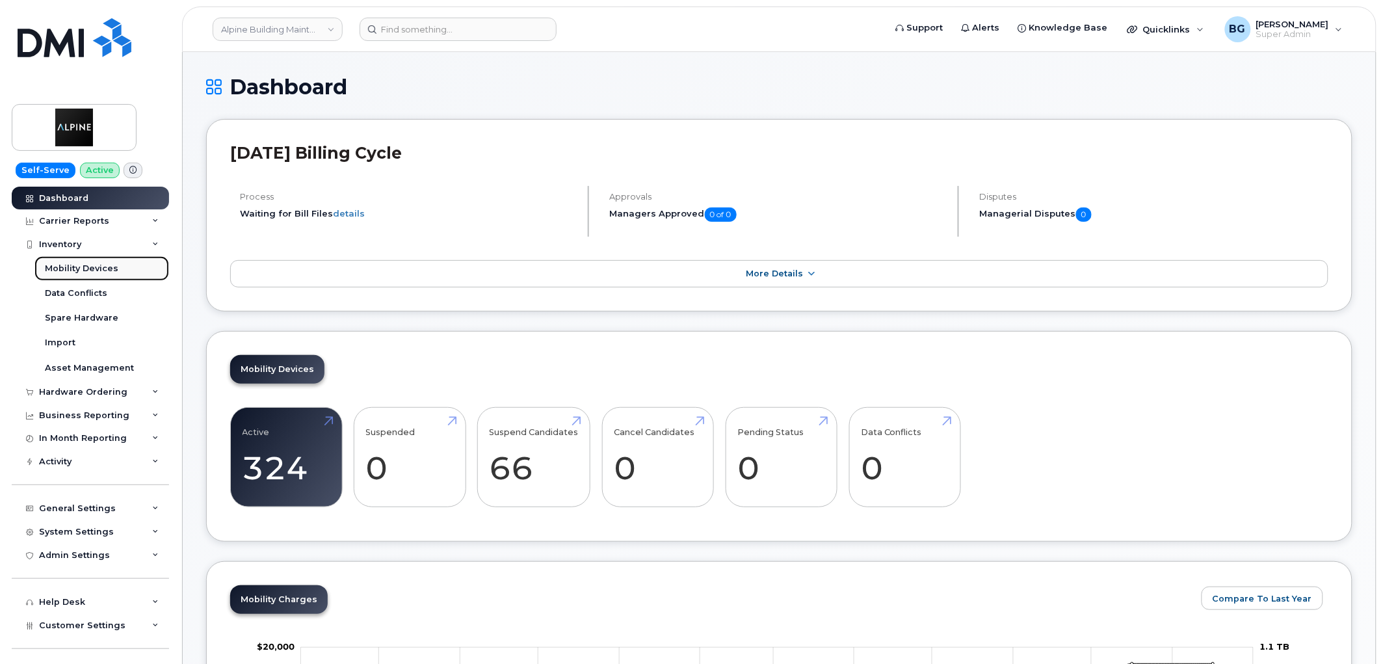
click at [56, 268] on div "Mobility Devices" at bounding box center [81, 269] width 73 height 12
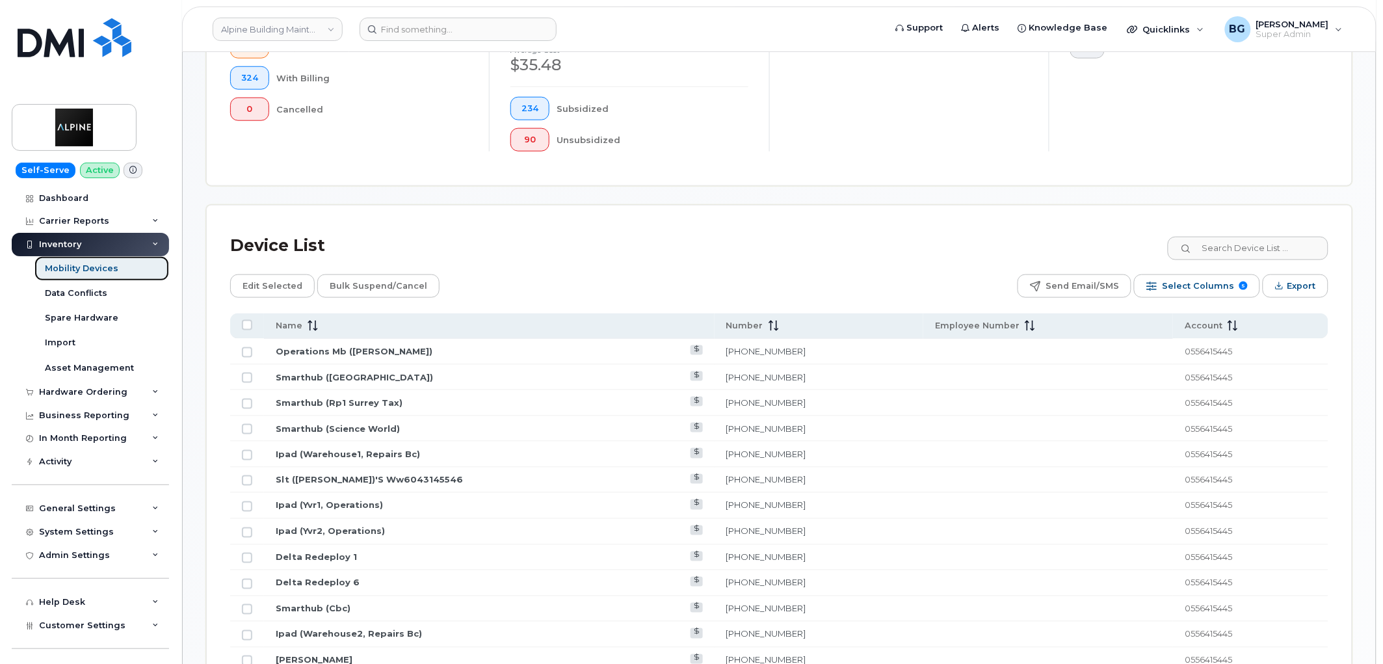
scroll to position [433, 0]
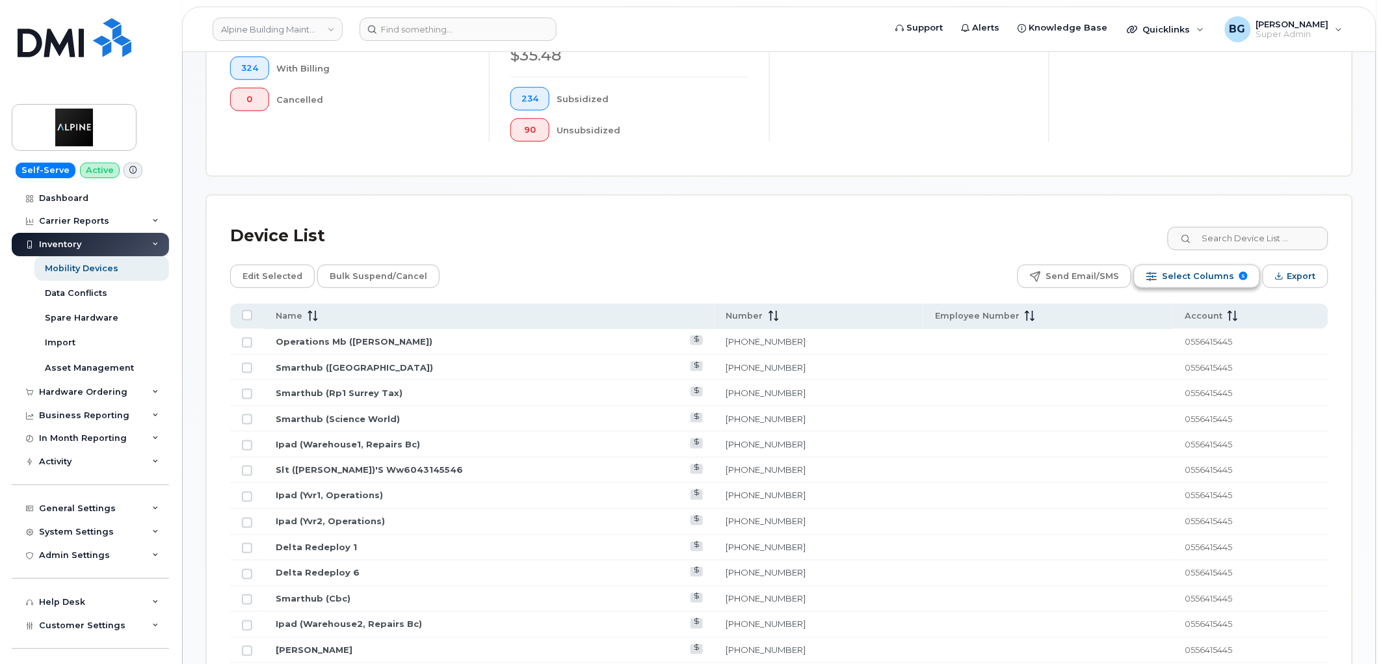
click at [1194, 282] on span "Select Columns" at bounding box center [1198, 277] width 72 height 20
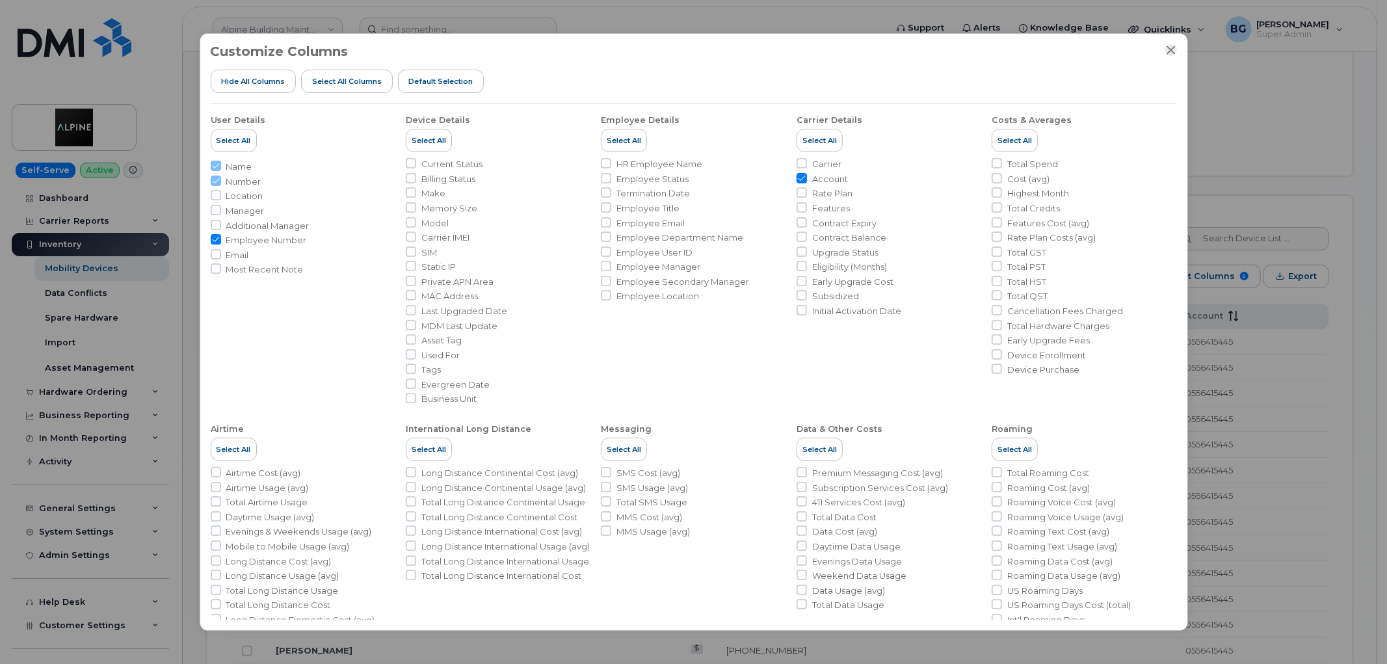
click at [1168, 47] on icon "Close" at bounding box center [1171, 50] width 8 height 8
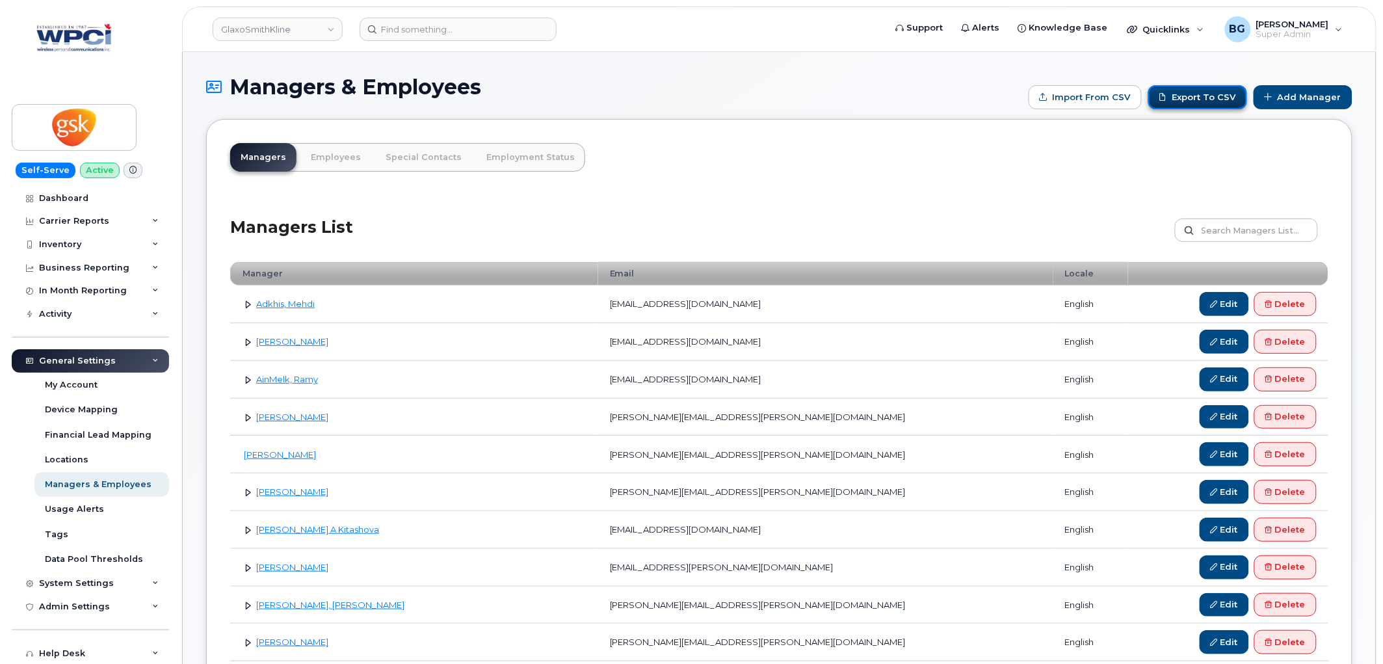
click at [1193, 101] on link "Export to CSV" at bounding box center [1198, 97] width 99 height 24
click at [333, 157] on link "Employees" at bounding box center [335, 157] width 71 height 29
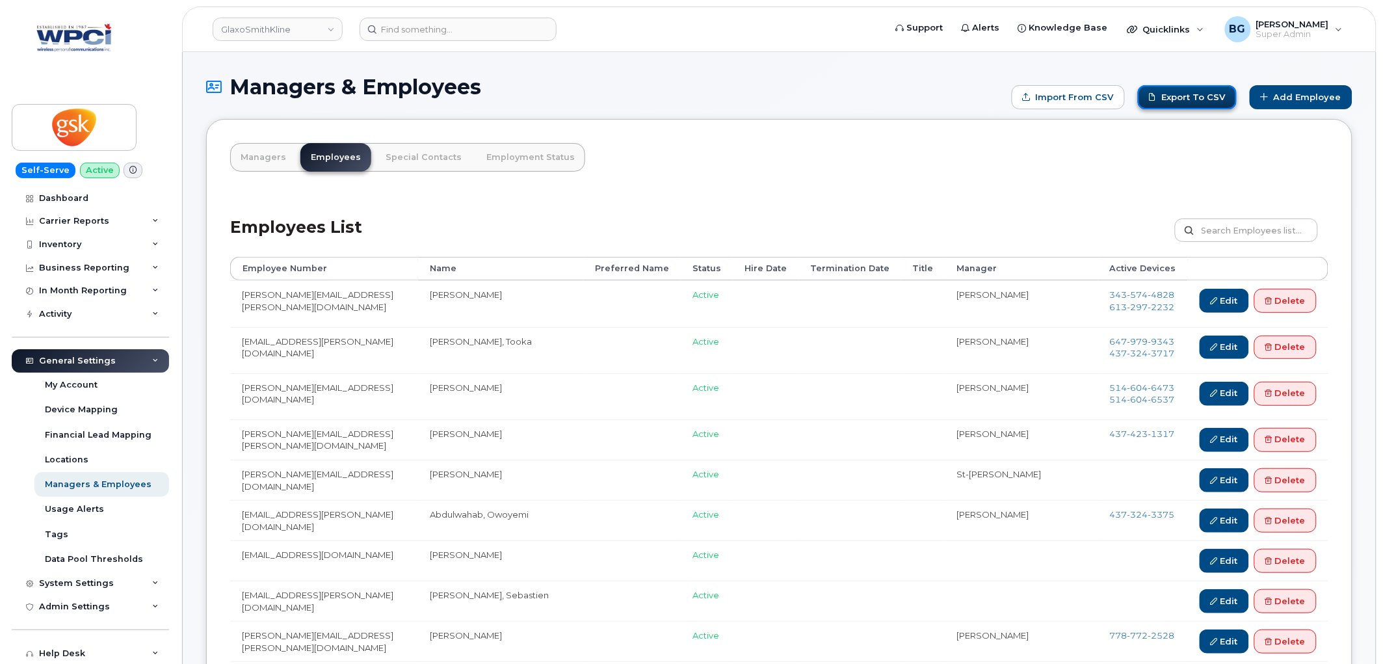
click at [1197, 94] on link "Export to CSV" at bounding box center [1187, 97] width 99 height 24
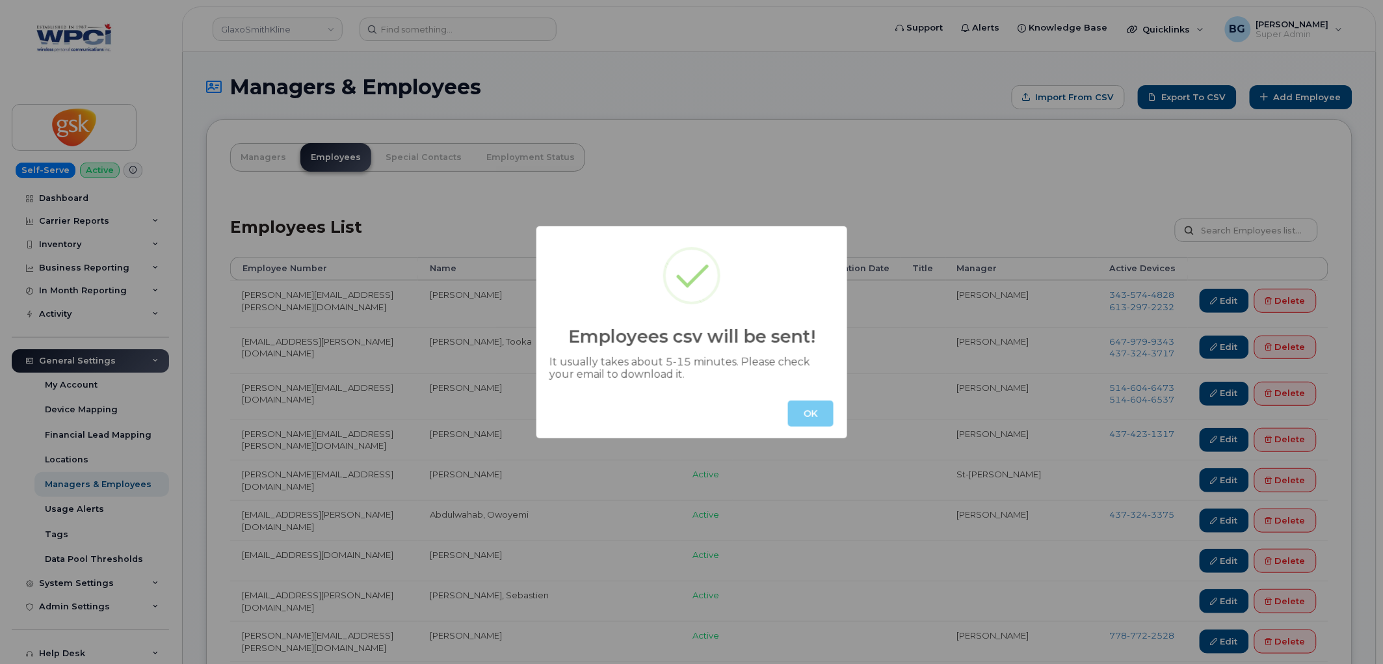
click at [808, 412] on button "OK" at bounding box center [811, 414] width 46 height 26
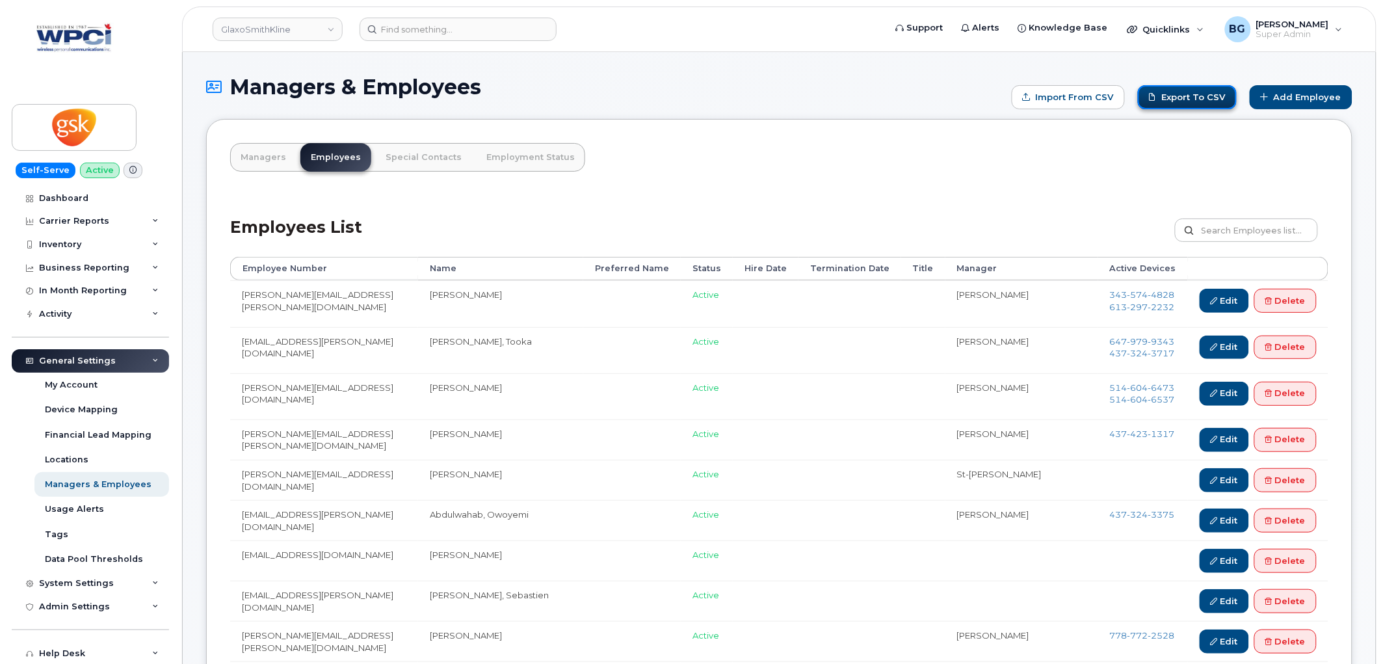
click at [1177, 101] on link "Export to CSV" at bounding box center [1187, 97] width 99 height 24
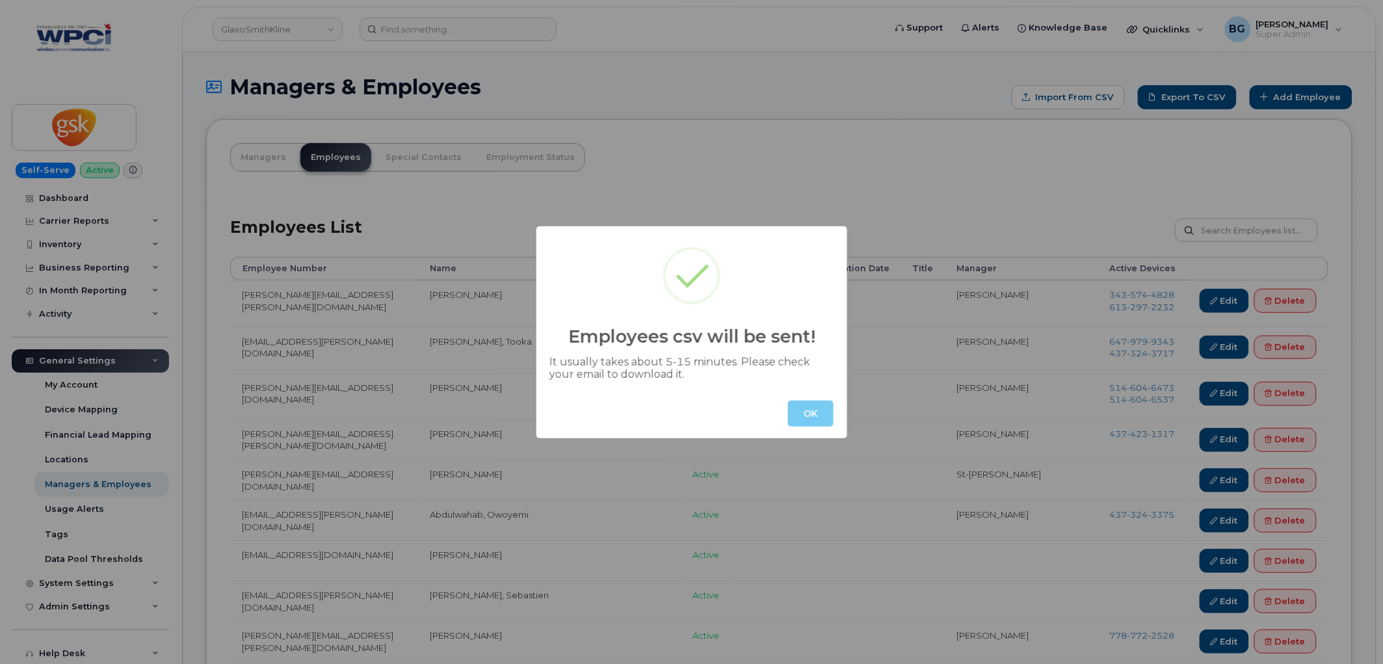
click at [810, 418] on button "OK" at bounding box center [811, 414] width 46 height 26
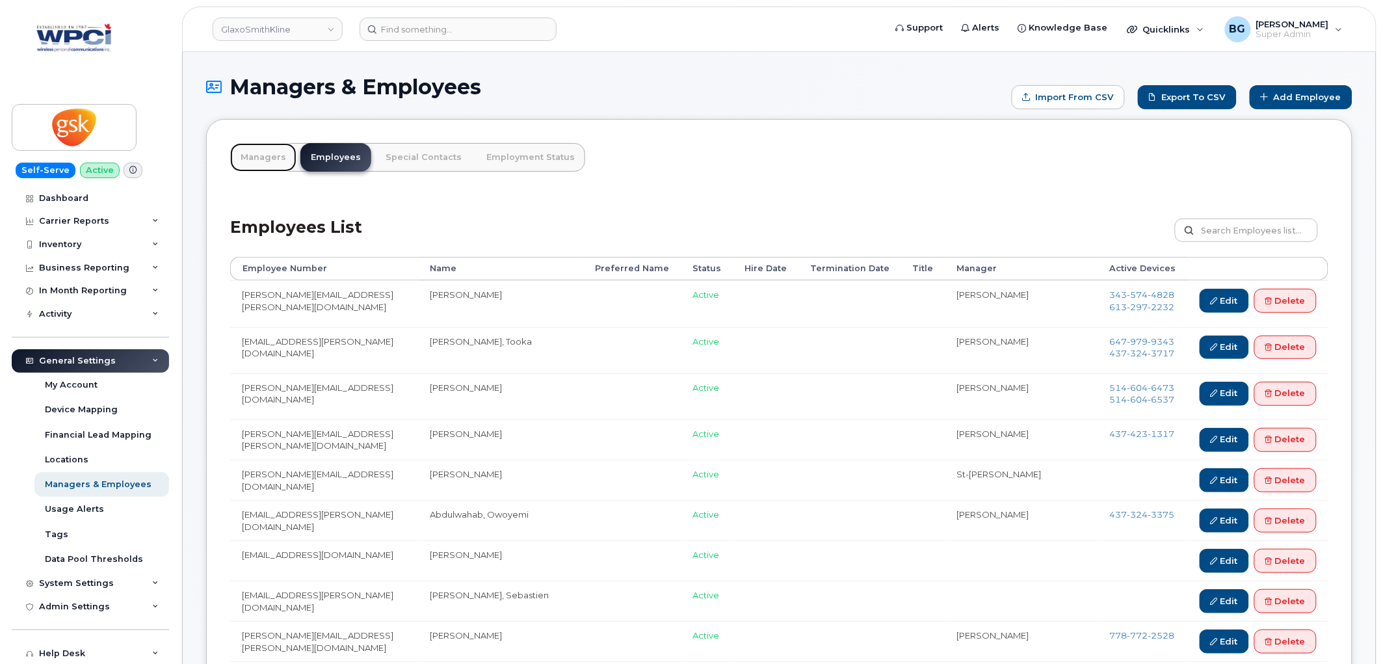
click at [267, 153] on link "Managers" at bounding box center [263, 157] width 66 height 29
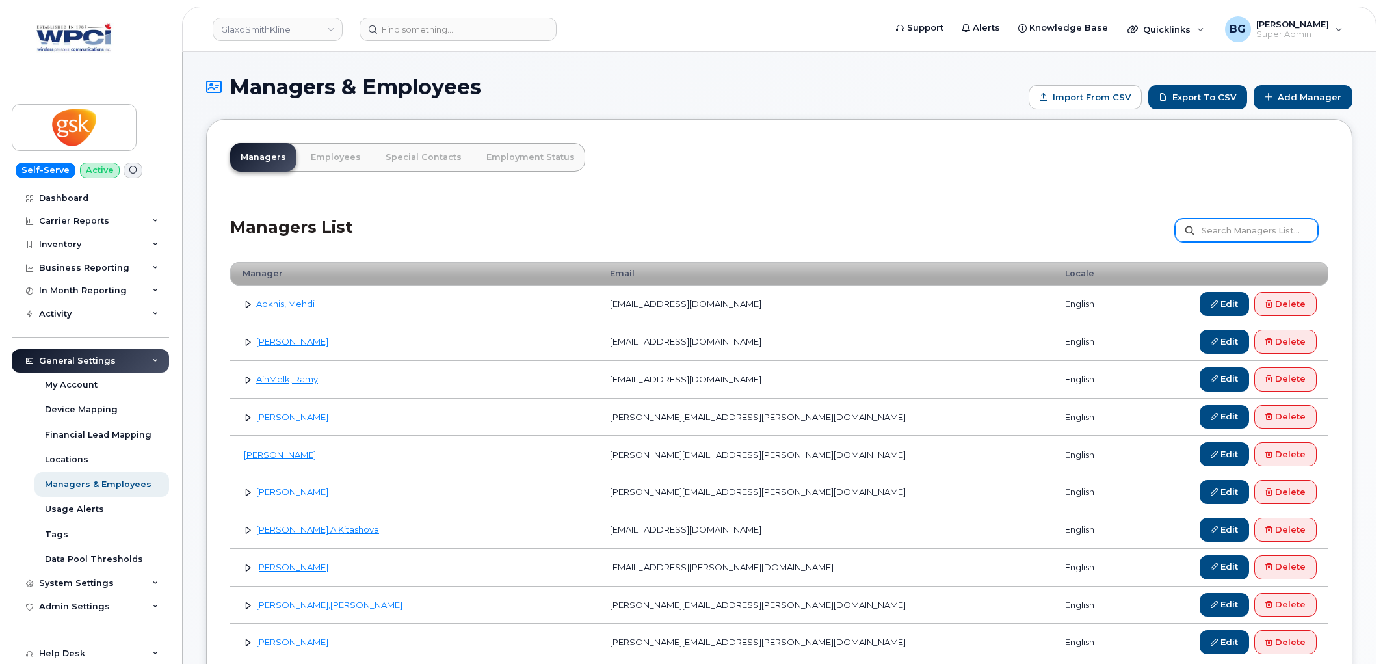
click at [1247, 230] on input "text" at bounding box center [1246, 230] width 143 height 23
type input "avani"
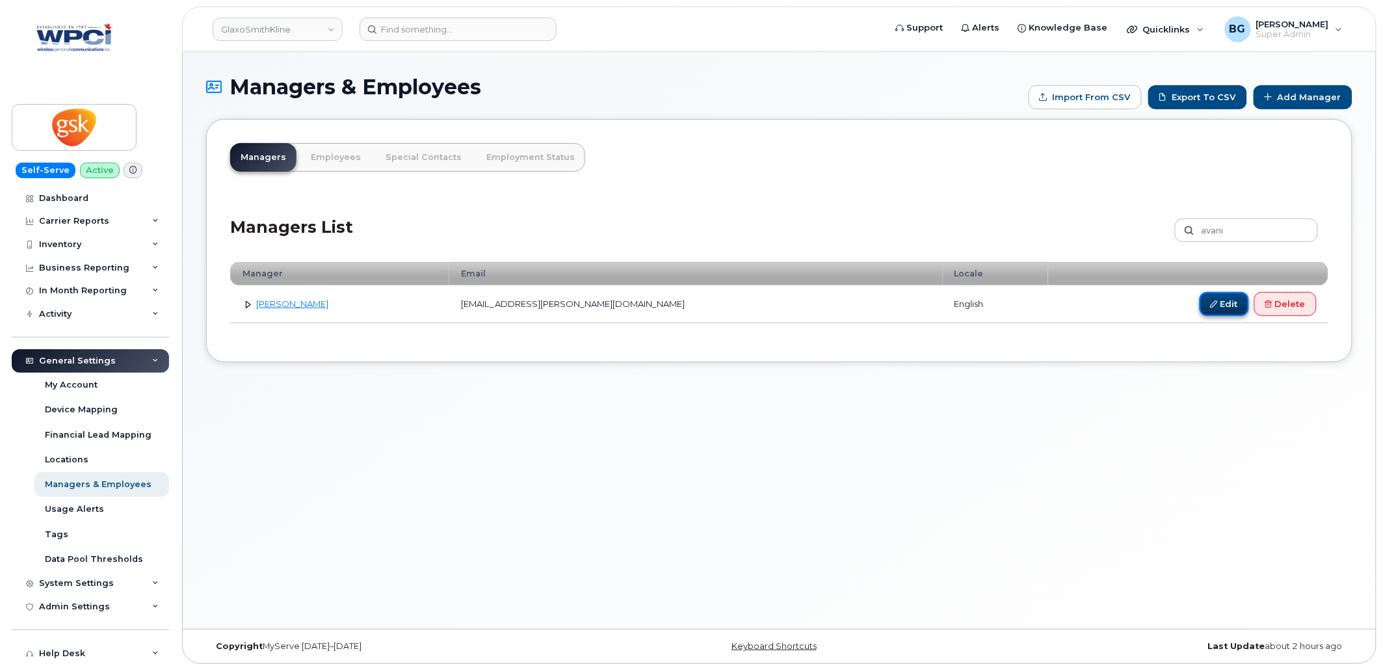
click at [1217, 296] on link "Edit" at bounding box center [1224, 304] width 49 height 24
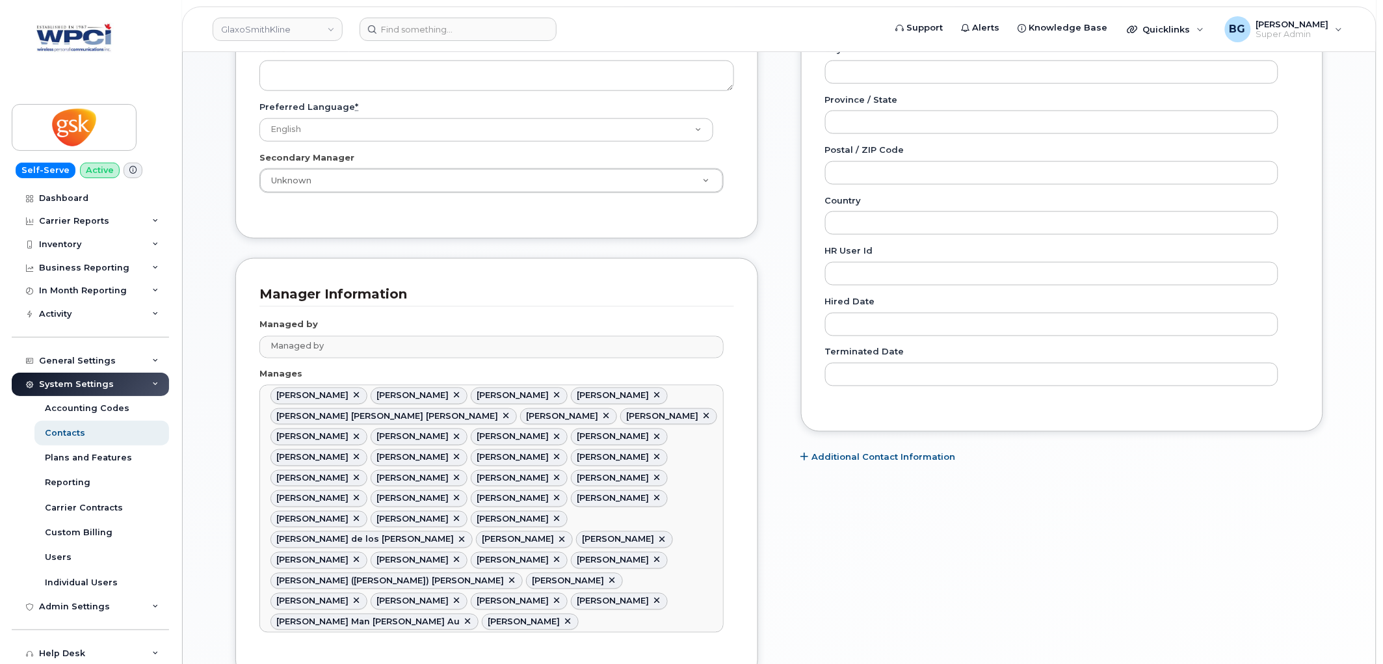
scroll to position [578, 0]
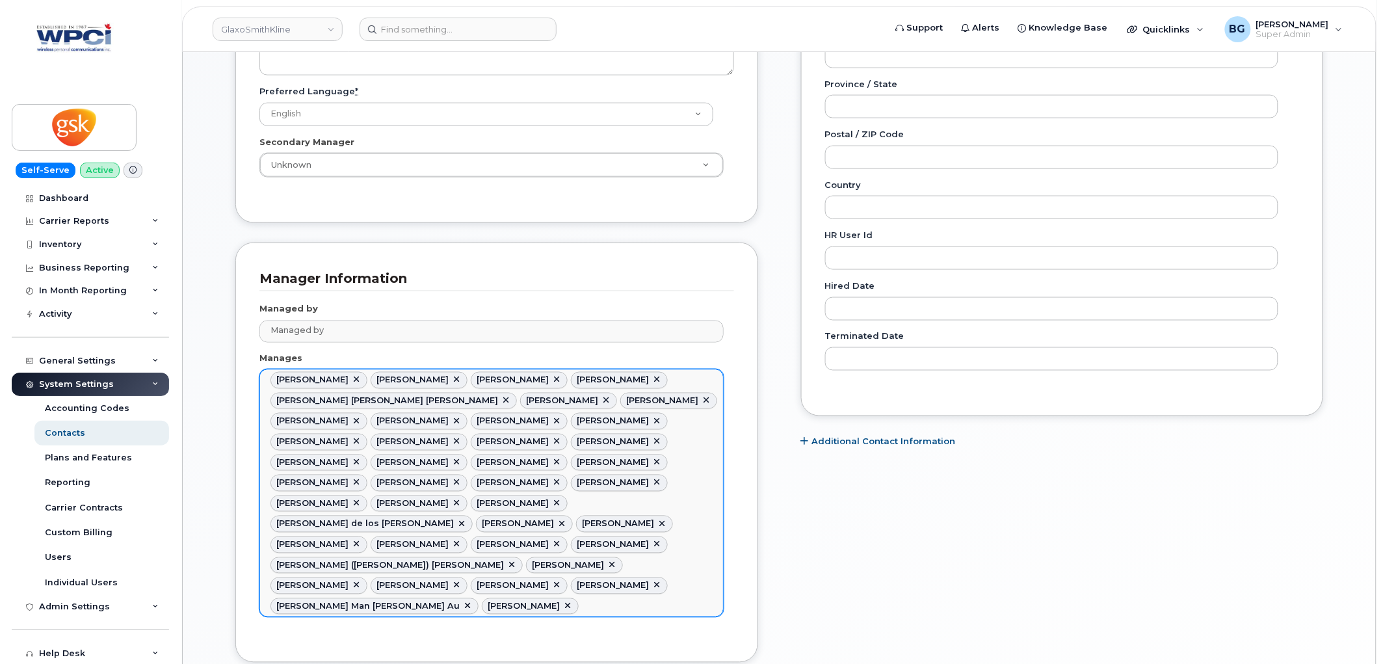
click at [362, 380] on link at bounding box center [356, 380] width 10 height 10
click at [377, 380] on span "Amy Lee" at bounding box center [413, 380] width 72 height 10
click at [351, 380] on link at bounding box center [356, 380] width 10 height 10
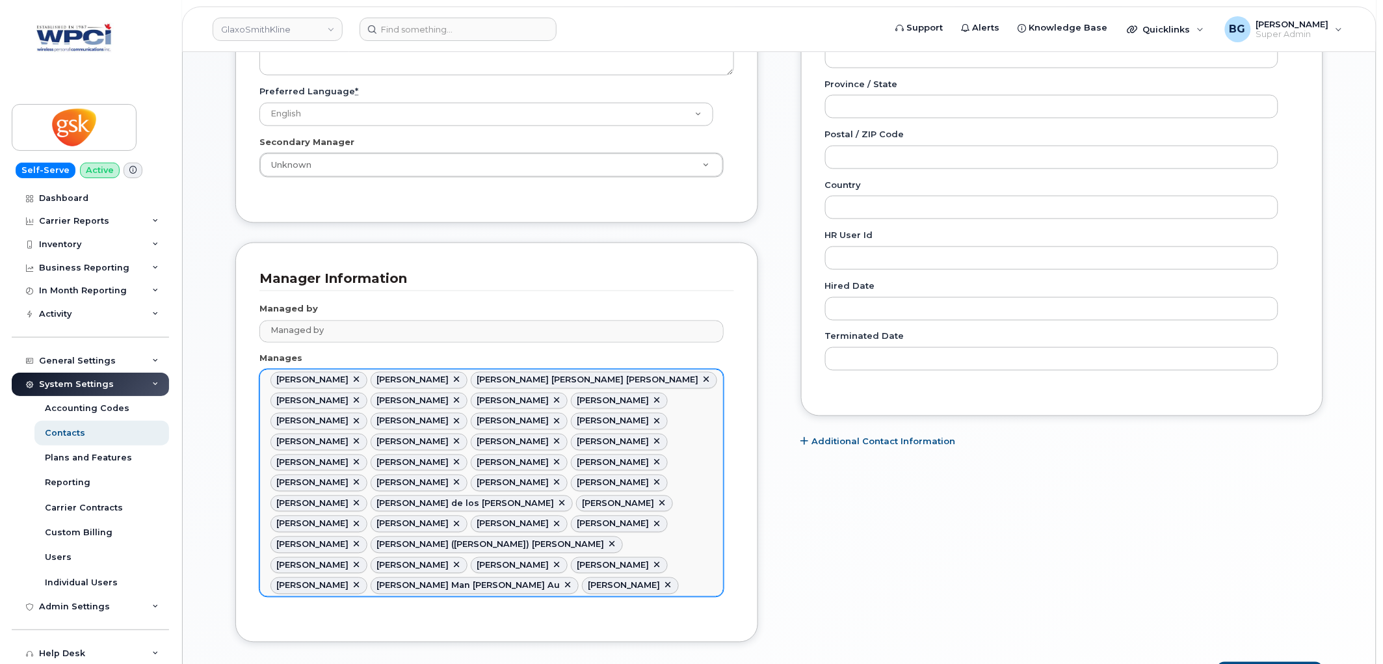
click at [351, 382] on link at bounding box center [356, 380] width 10 height 10
click at [501, 382] on link at bounding box center [506, 380] width 10 height 10
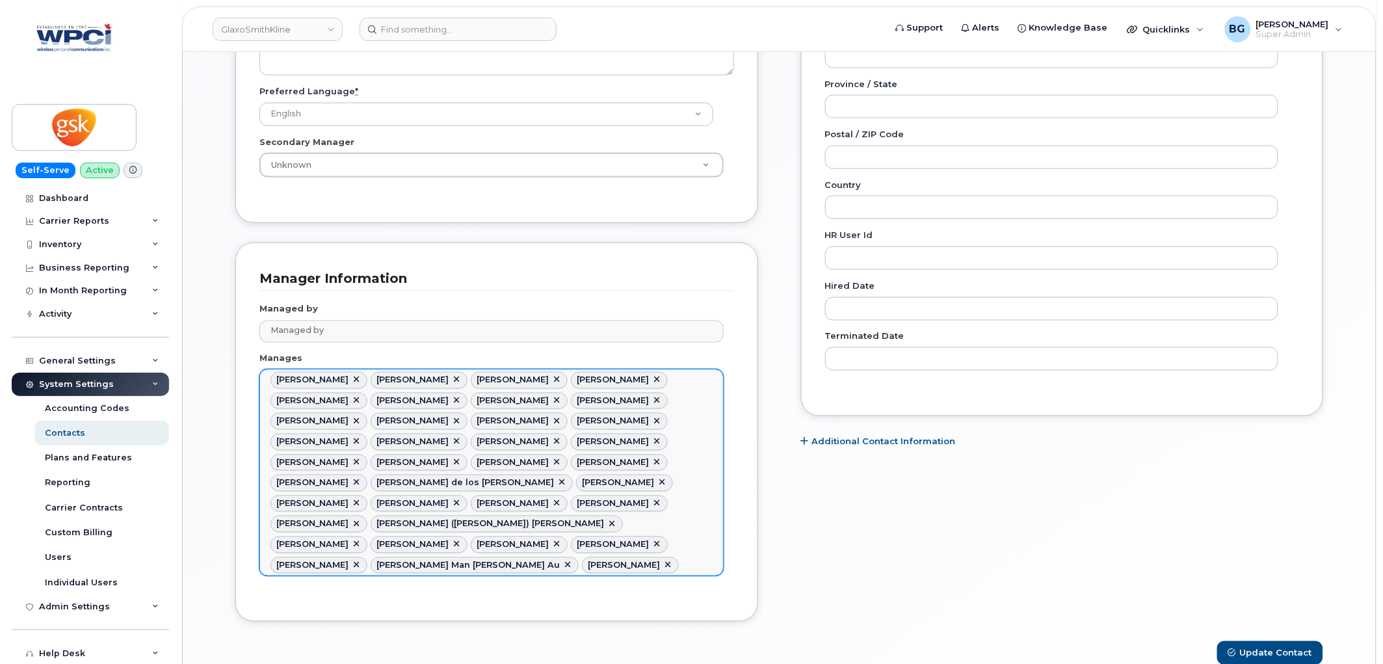
click at [367, 378] on li "Bernadette Fernandes" at bounding box center [319, 380] width 97 height 17
click at [362, 378] on link at bounding box center [356, 380] width 10 height 10
click at [351, 380] on link at bounding box center [356, 380] width 10 height 10
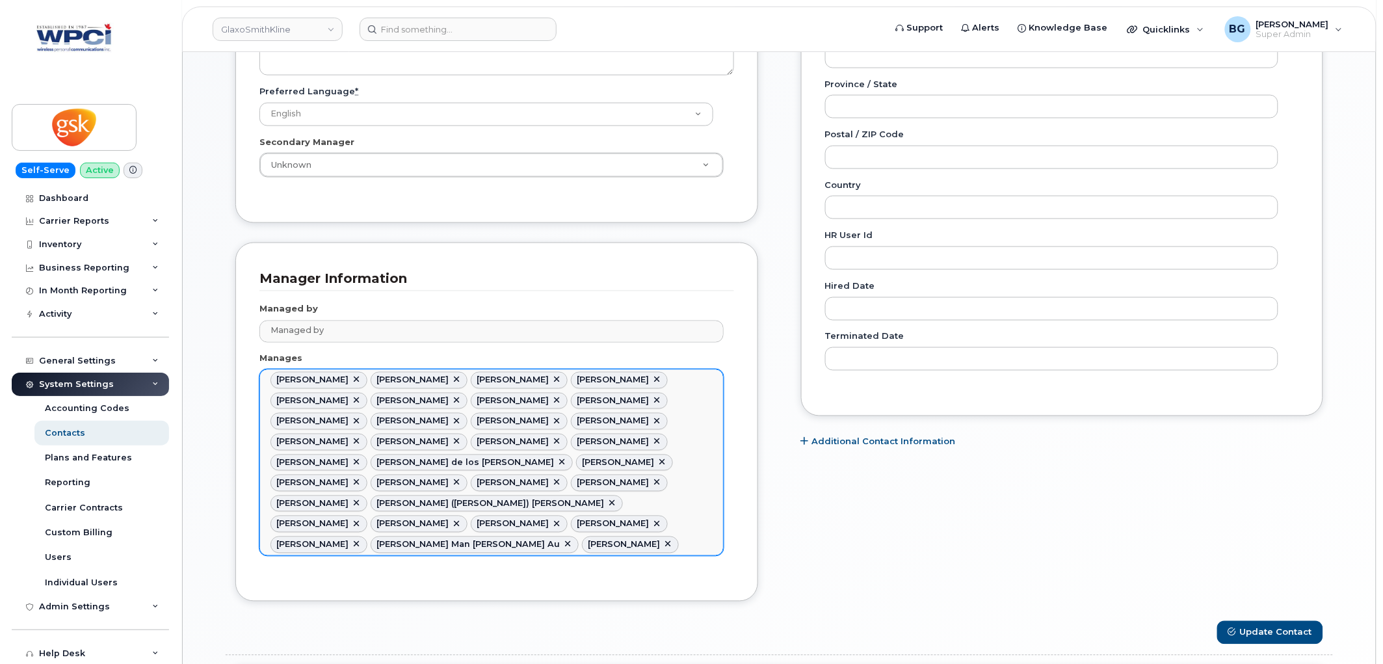
click at [351, 380] on link at bounding box center [356, 380] width 10 height 10
click at [362, 380] on link at bounding box center [356, 380] width 10 height 10
click at [362, 379] on link at bounding box center [356, 380] width 10 height 10
click at [358, 379] on link at bounding box center [356, 380] width 10 height 10
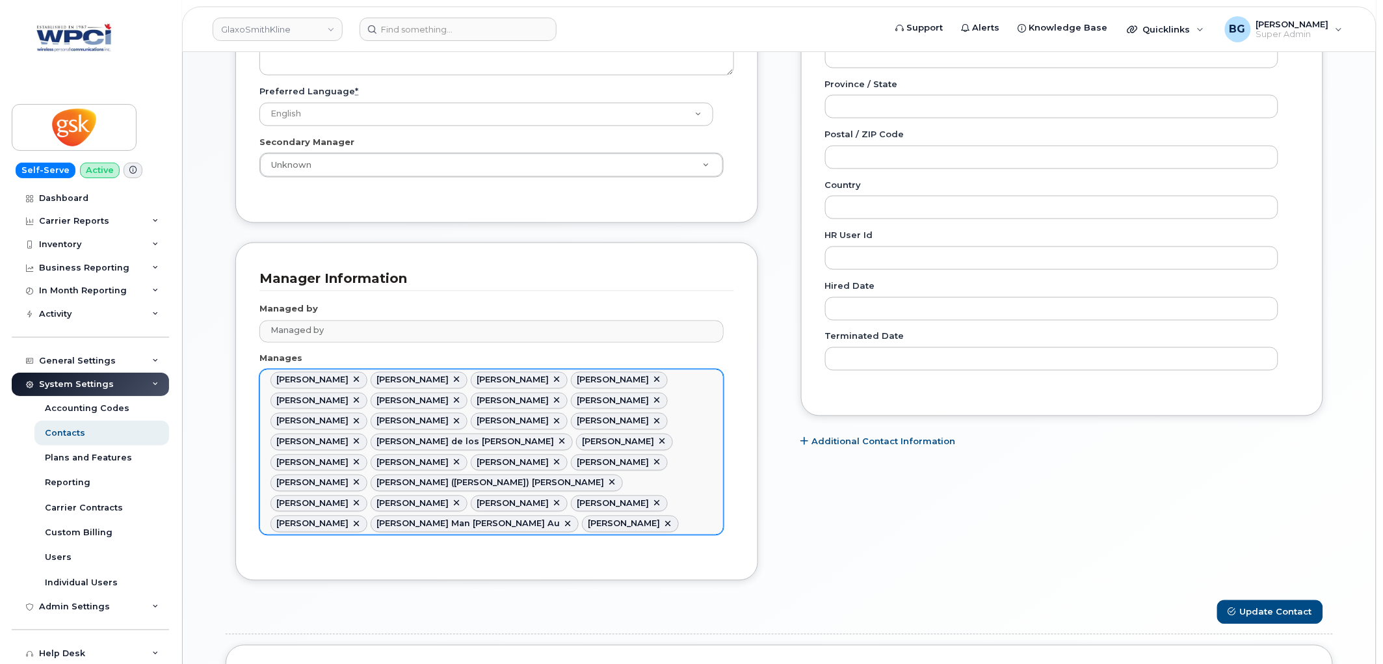
click at [351, 380] on link at bounding box center [356, 380] width 10 height 10
click at [356, 380] on link at bounding box center [356, 380] width 10 height 10
click at [351, 382] on link at bounding box center [356, 380] width 10 height 10
click at [362, 380] on link at bounding box center [356, 380] width 10 height 10
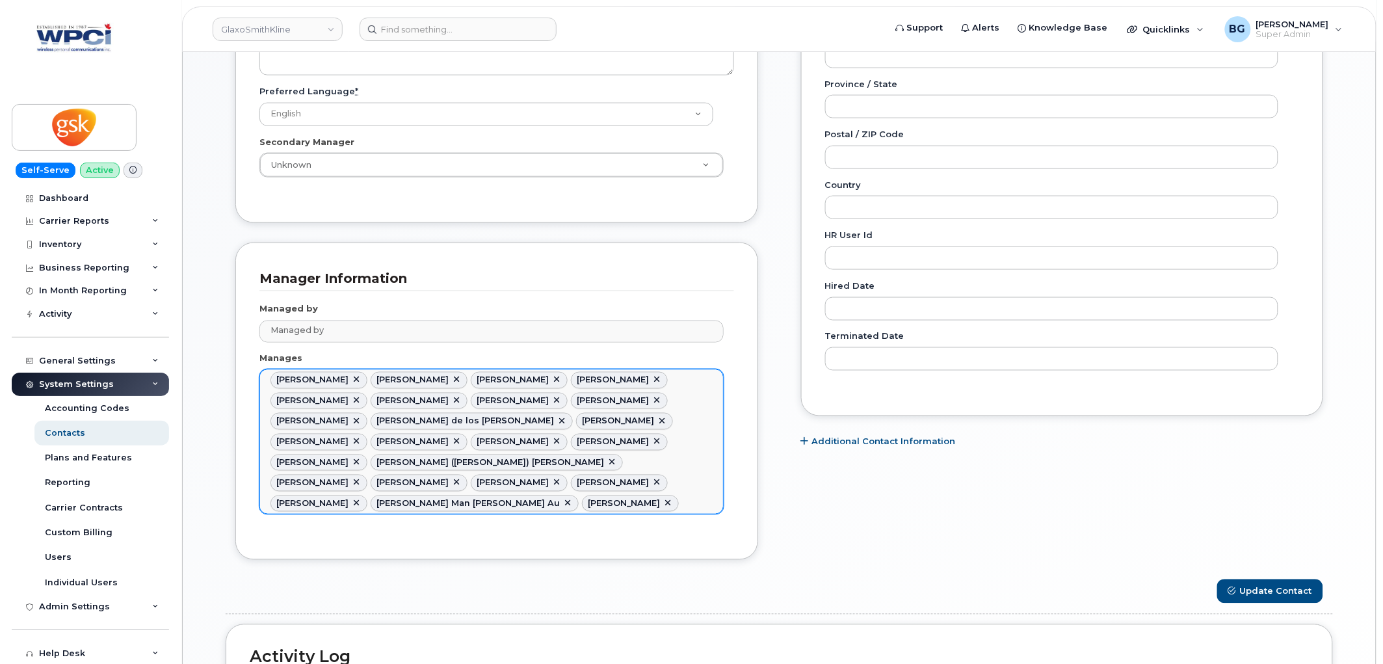
click at [351, 379] on link at bounding box center [356, 380] width 10 height 10
click at [354, 379] on link at bounding box center [356, 380] width 10 height 10
click at [355, 379] on link at bounding box center [356, 380] width 10 height 10
click at [351, 379] on link at bounding box center [356, 380] width 10 height 10
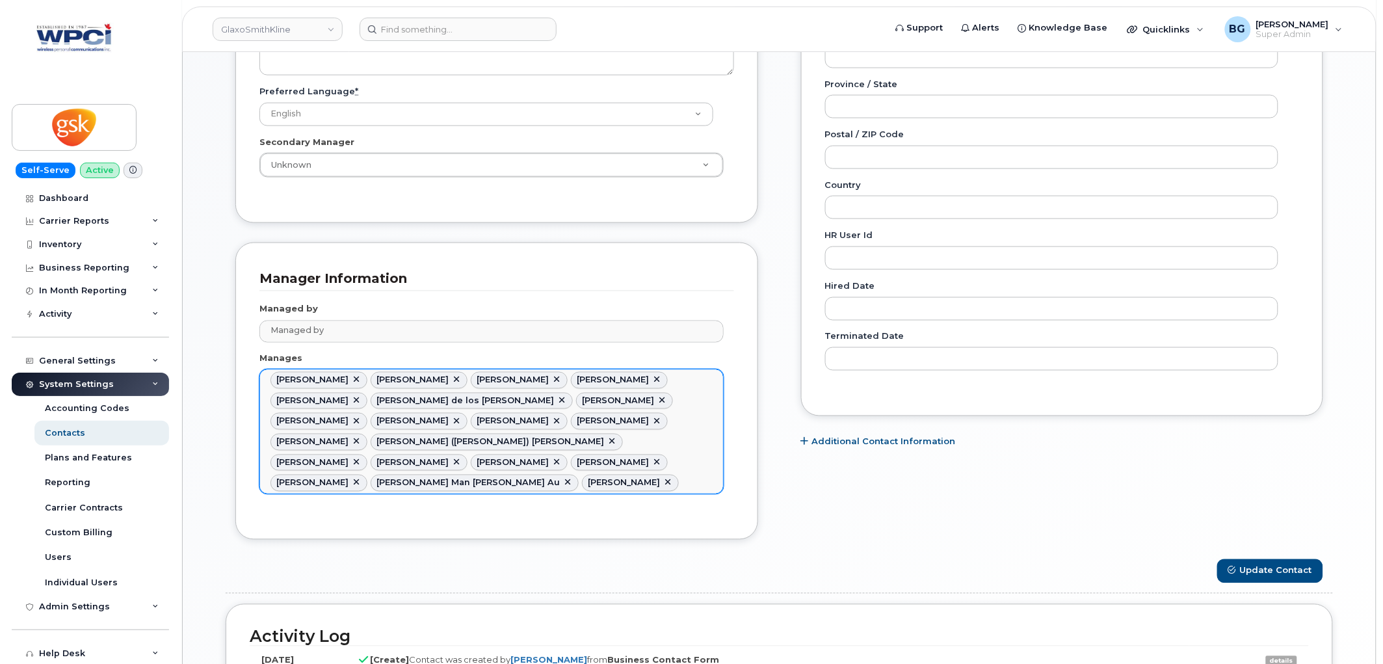
click at [351, 379] on link at bounding box center [356, 380] width 10 height 10
click at [360, 377] on link at bounding box center [356, 380] width 10 height 10
click at [351, 378] on link at bounding box center [356, 380] width 10 height 10
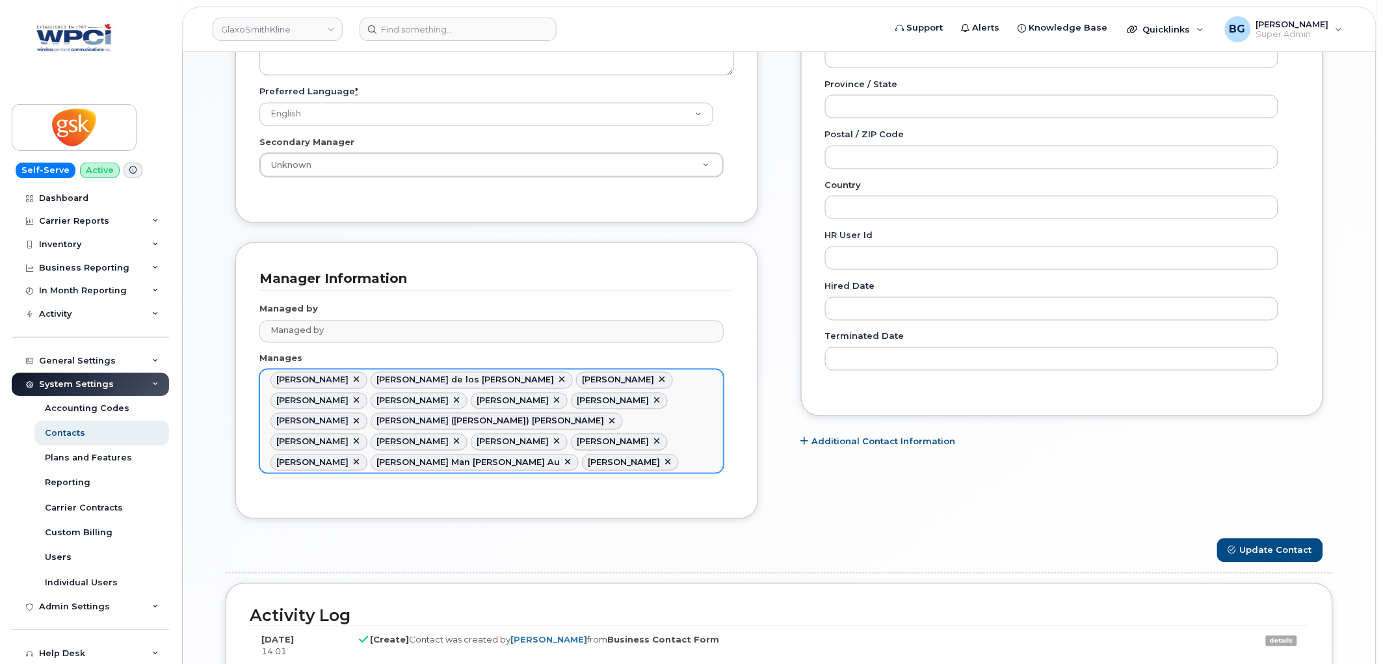
click at [351, 378] on link at bounding box center [356, 380] width 10 height 10
click at [457, 380] on link at bounding box center [462, 380] width 10 height 10
click at [354, 380] on link at bounding box center [356, 380] width 10 height 10
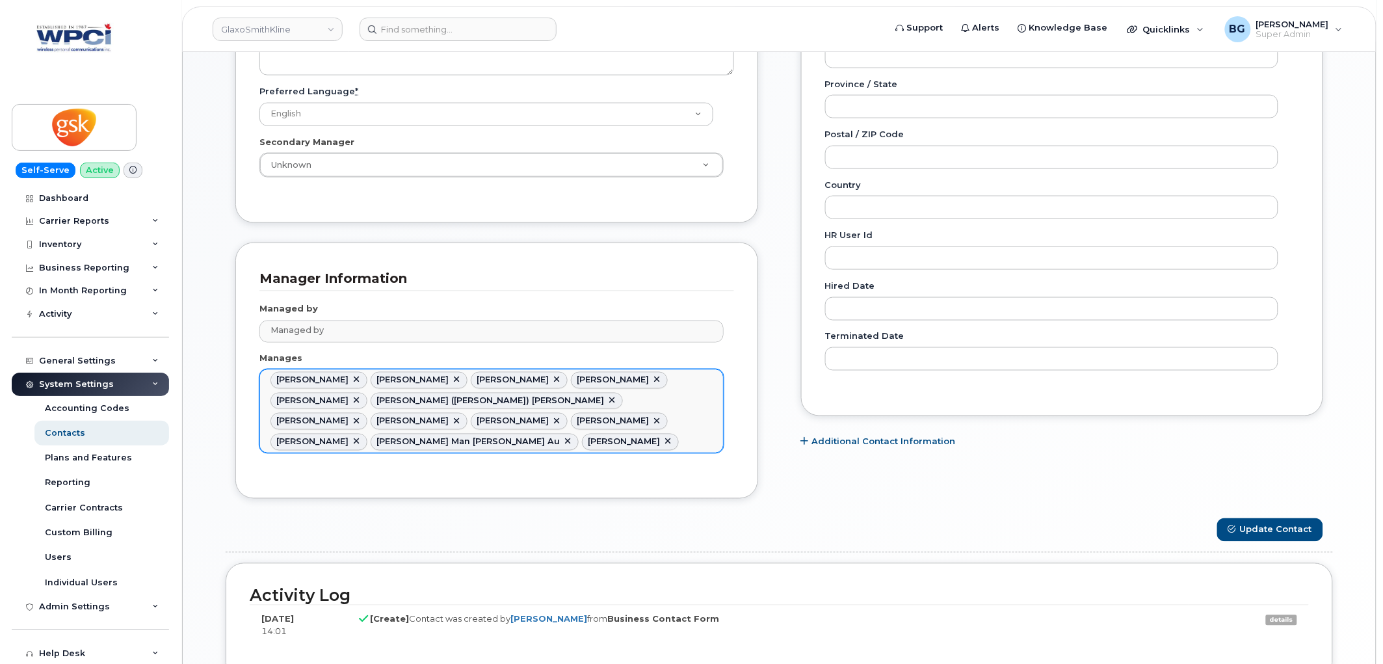
click at [351, 380] on link at bounding box center [356, 380] width 10 height 10
click at [356, 380] on link at bounding box center [356, 380] width 10 height 10
click at [354, 380] on link at bounding box center [356, 380] width 10 height 10
click at [351, 380] on link at bounding box center [356, 380] width 10 height 10
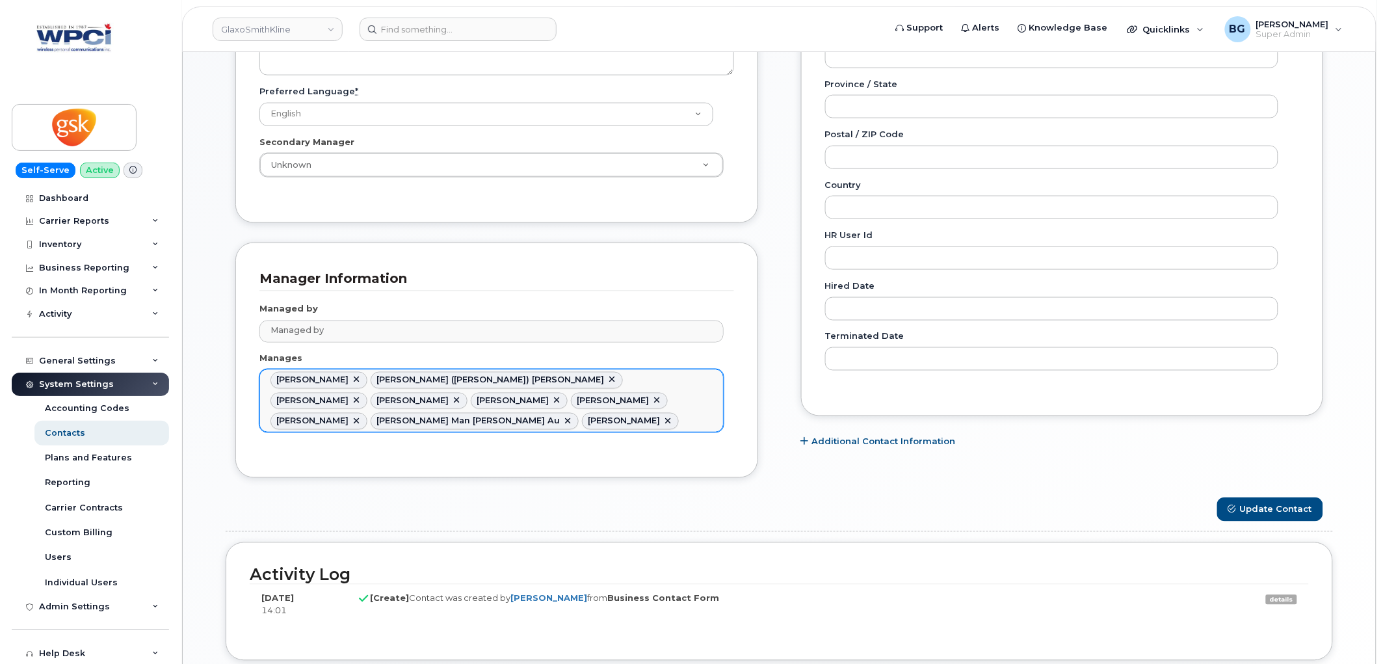
click at [362, 376] on link at bounding box center [356, 380] width 10 height 10
click at [507, 381] on link at bounding box center [512, 380] width 10 height 10
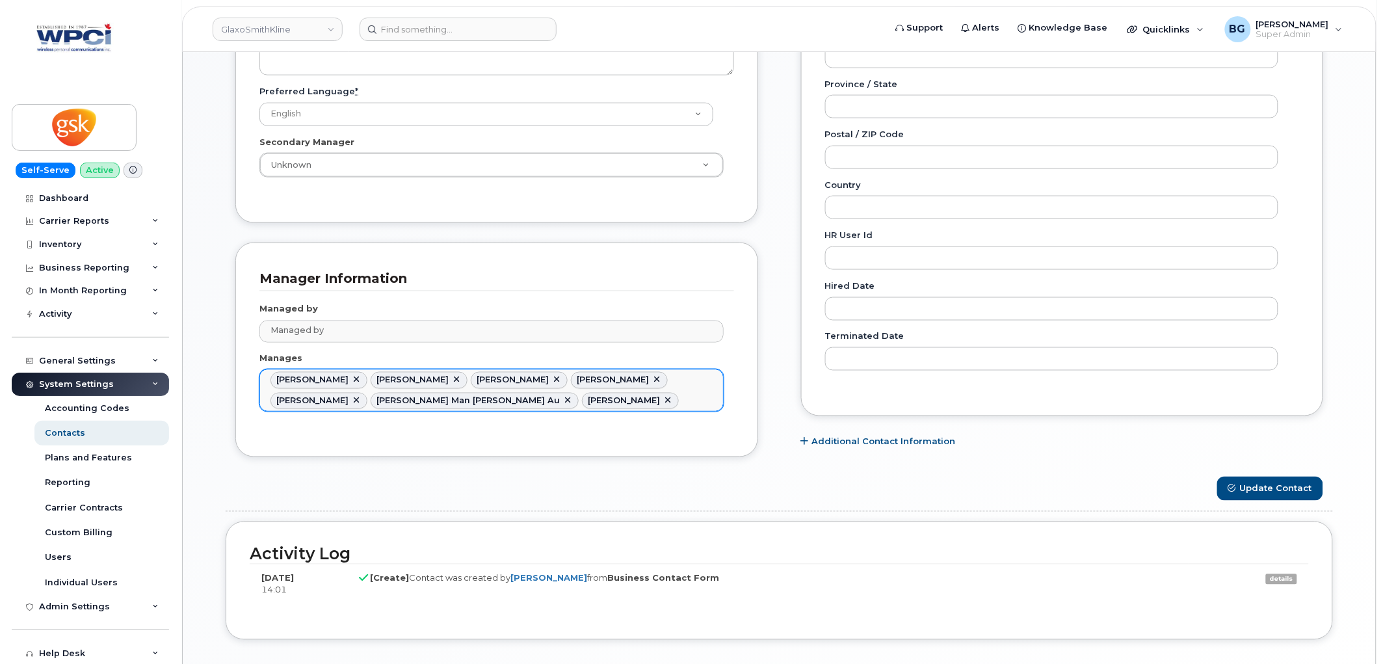
click at [351, 381] on link at bounding box center [356, 380] width 10 height 10
click at [358, 380] on link at bounding box center [356, 380] width 10 height 10
click at [351, 380] on link at bounding box center [356, 380] width 10 height 10
click at [343, 380] on li "Susan Berce" at bounding box center [319, 380] width 97 height 17
click at [351, 380] on link at bounding box center [356, 380] width 10 height 10
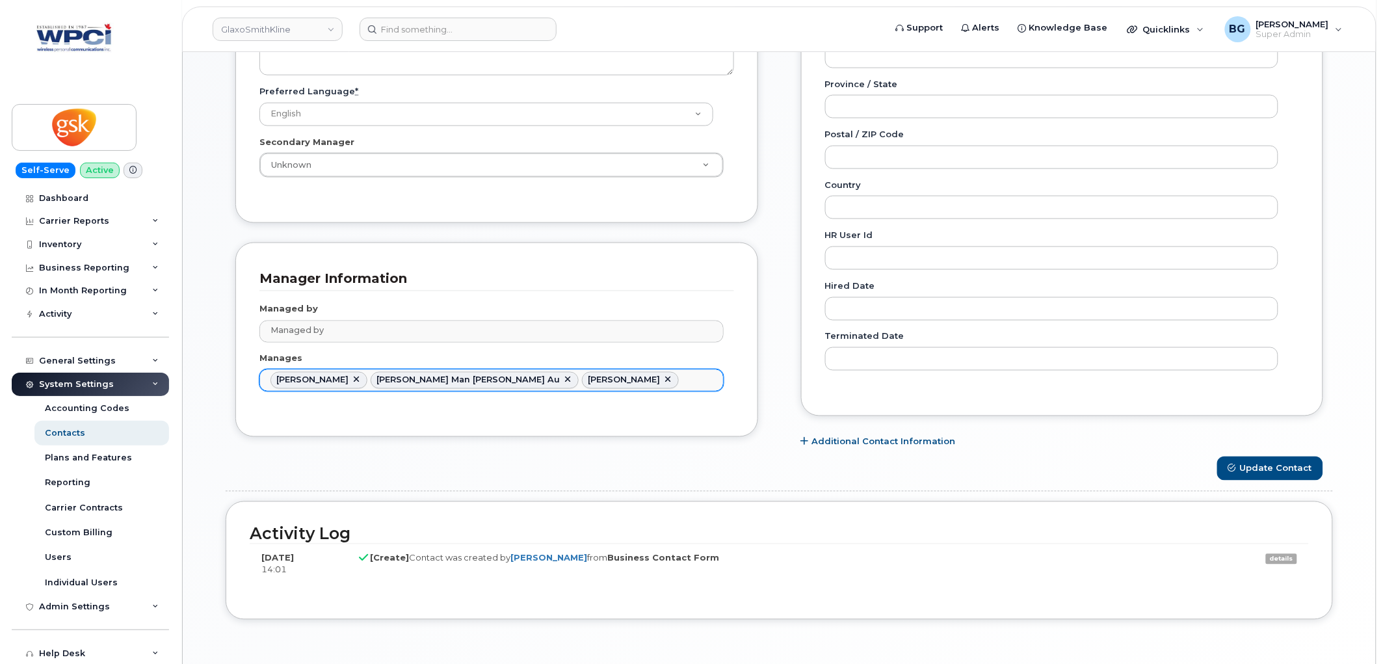
click at [351, 380] on link at bounding box center [356, 380] width 10 height 10
click at [462, 380] on link at bounding box center [467, 380] width 10 height 10
type input "2967055"
click at [351, 380] on link at bounding box center [356, 380] width 10 height 10
type input "Manages"
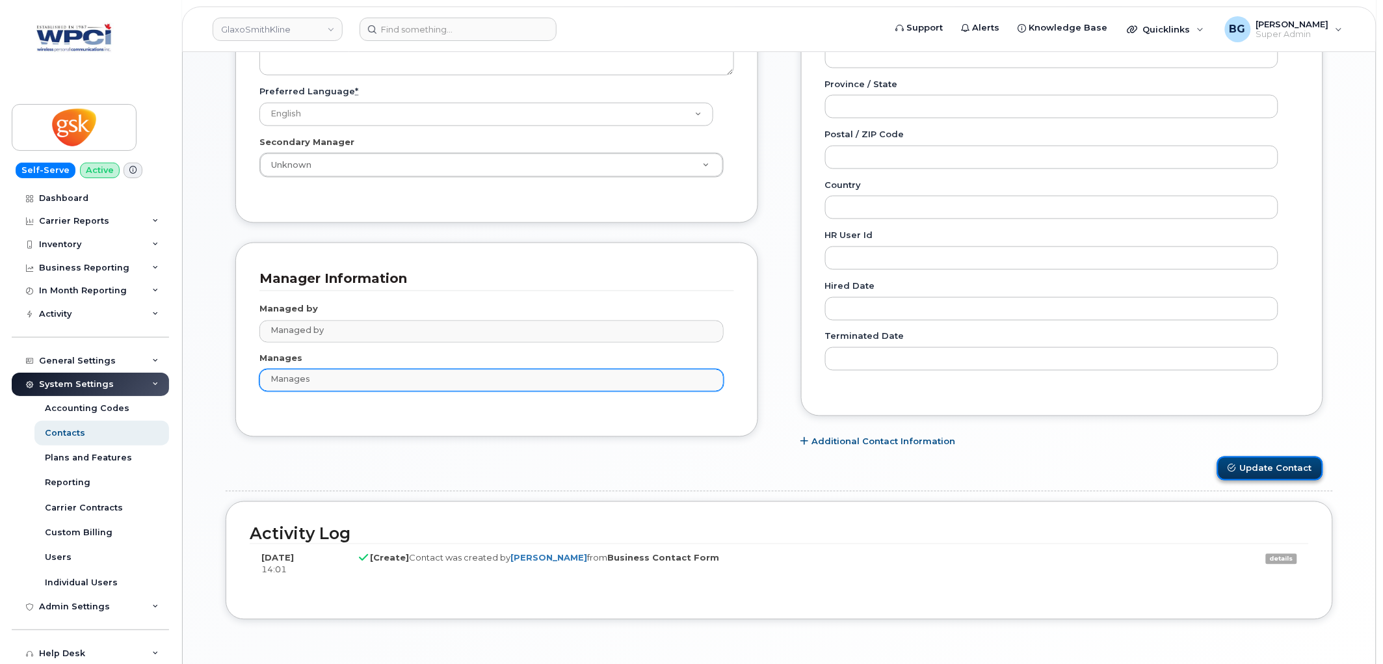
click at [1258, 460] on button "Update Contact" at bounding box center [1270, 469] width 106 height 24
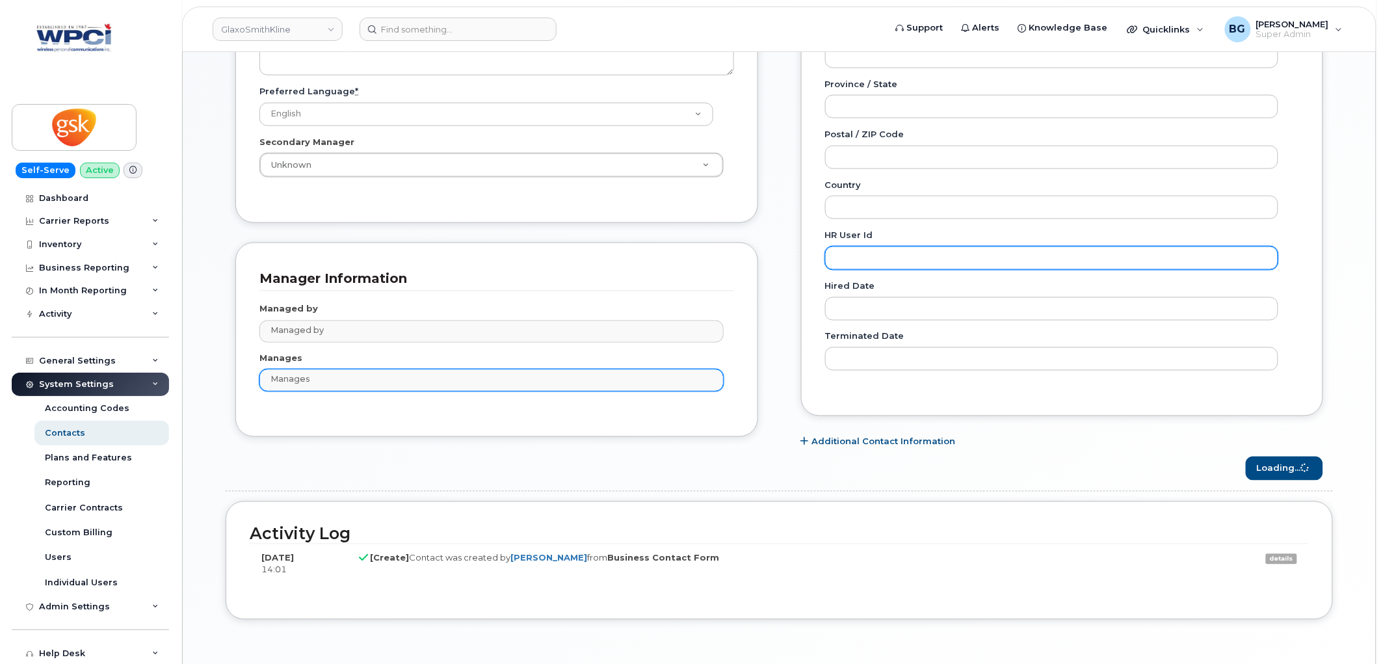
click at [870, 256] on input "HR user id" at bounding box center [1052, 257] width 454 height 23
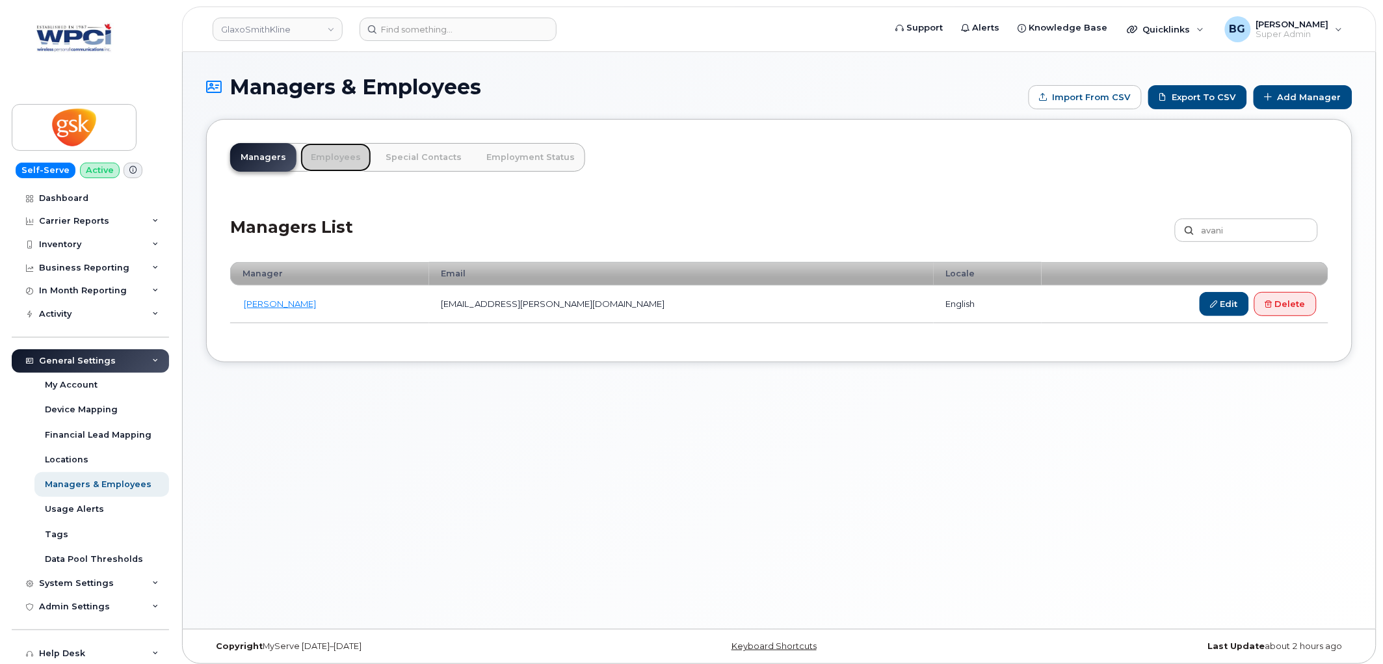
drag, startPoint x: 325, startPoint y: 157, endPoint x: 484, endPoint y: 196, distance: 163.4
click at [325, 157] on link "Employees" at bounding box center [335, 157] width 71 height 29
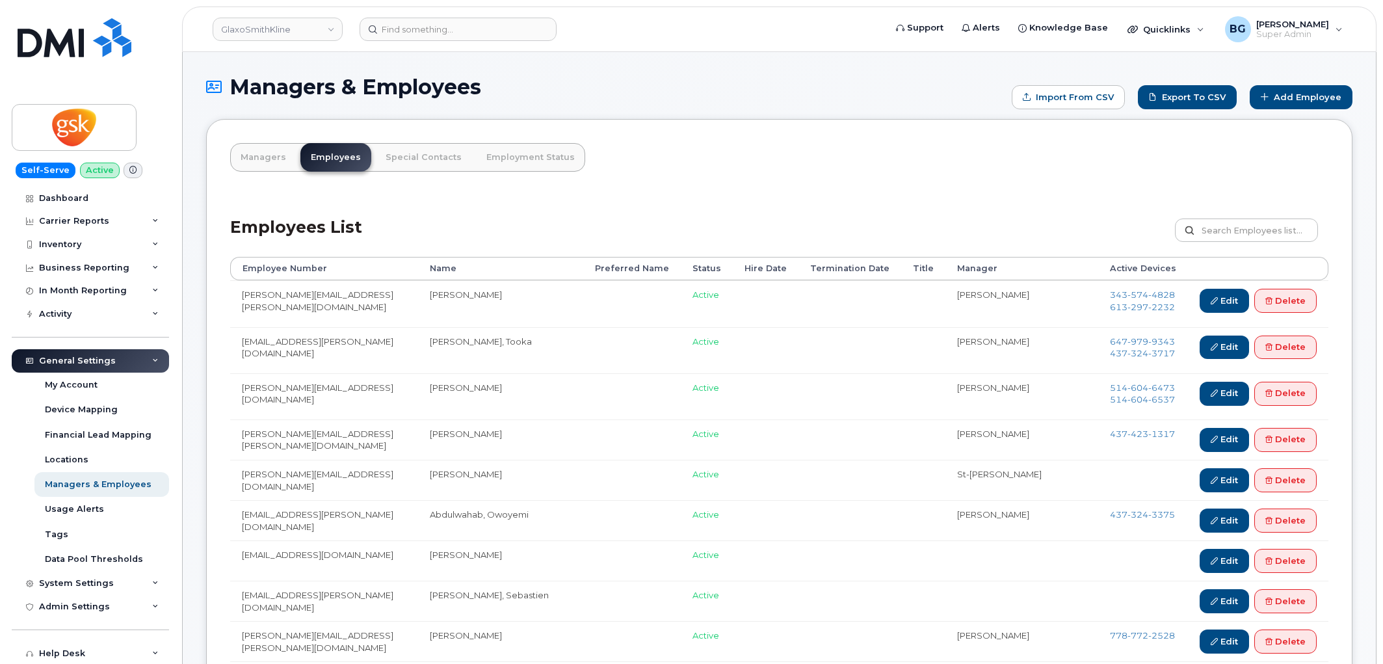
click at [1242, 234] on input "text" at bounding box center [1246, 230] width 143 height 23
type input "[PERSON_NAME][EMAIL_ADDRESS][PERSON_NAME][DOMAIN_NAME]"
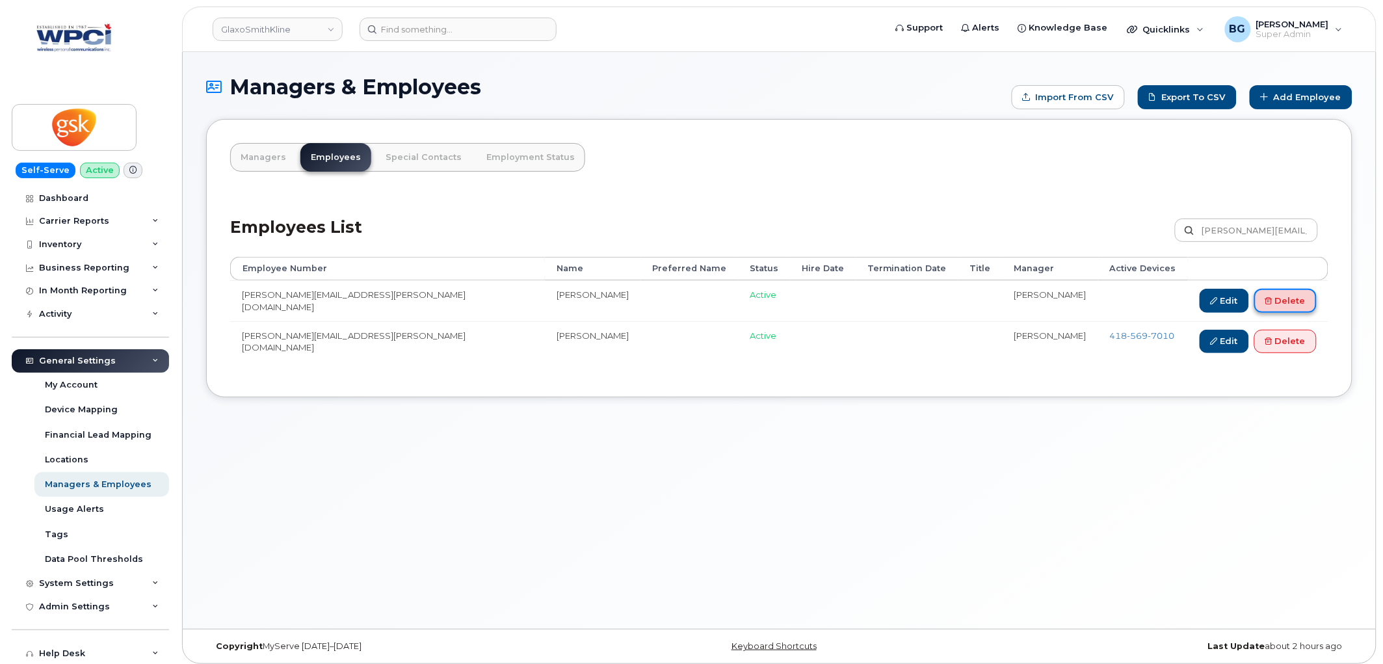
click at [1292, 300] on link "Delete" at bounding box center [1286, 301] width 62 height 24
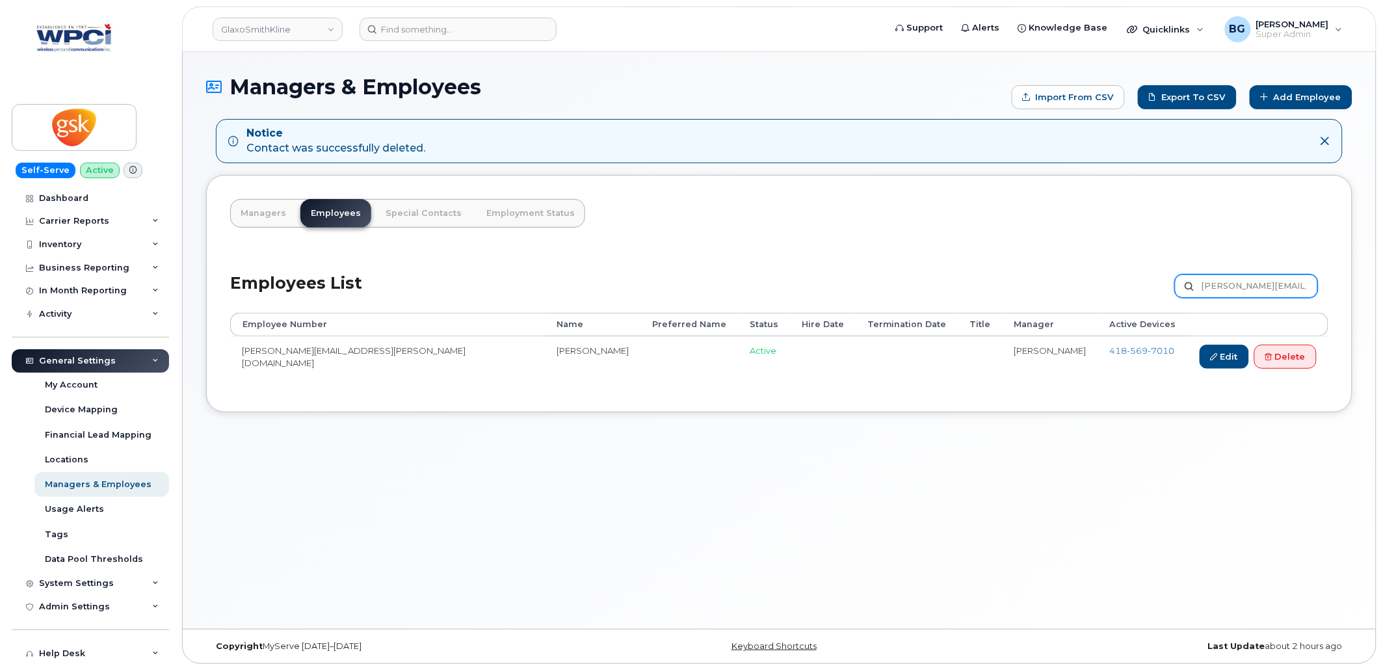
click at [1234, 277] on input "[PERSON_NAME][EMAIL_ADDRESS][PERSON_NAME][DOMAIN_NAME]" at bounding box center [1246, 285] width 143 height 23
click at [1234, 277] on input "Alain.A.Couture@gsk.com" at bounding box center [1246, 285] width 143 height 23
paste input "ex.J.Carrara"
type input "[PERSON_NAME][EMAIL_ADDRESS][PERSON_NAME][DOMAIN_NAME]"
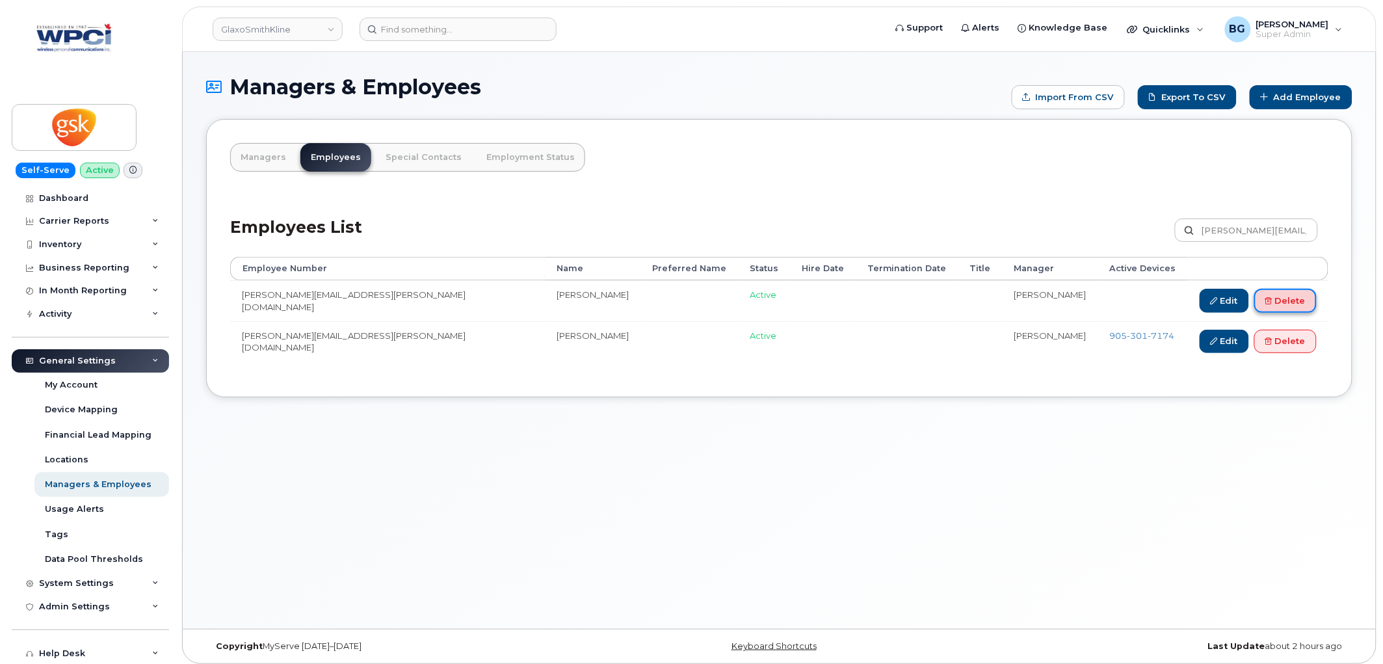
click at [1301, 301] on link "Delete" at bounding box center [1286, 301] width 62 height 24
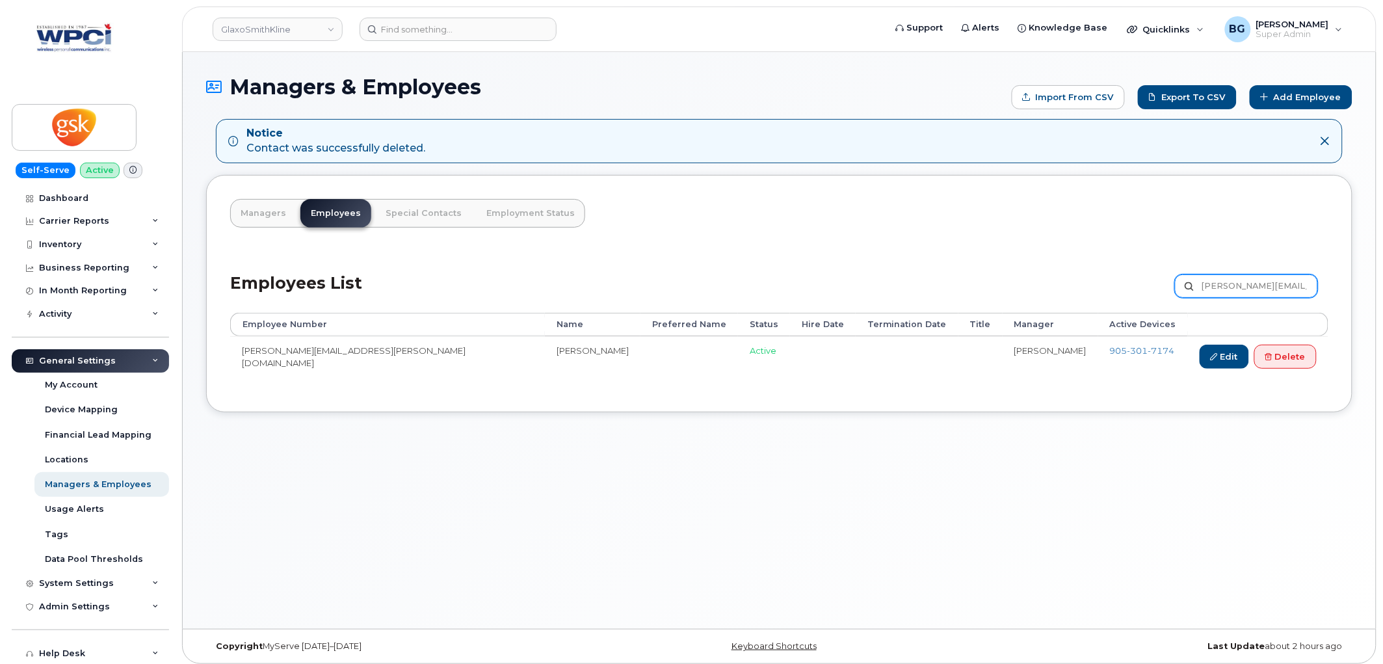
click at [1236, 283] on input "Alex.J.Carrara@gsk.com" at bounding box center [1246, 285] width 143 height 23
paste input "[EMAIL_ADDRESS][PERSON_NAME][DOMAIN_NAME]"
click at [1242, 287] on input "Alex.J.Alina.X.Goetz@gsk.com@gsk.com" at bounding box center [1246, 285] width 143 height 23
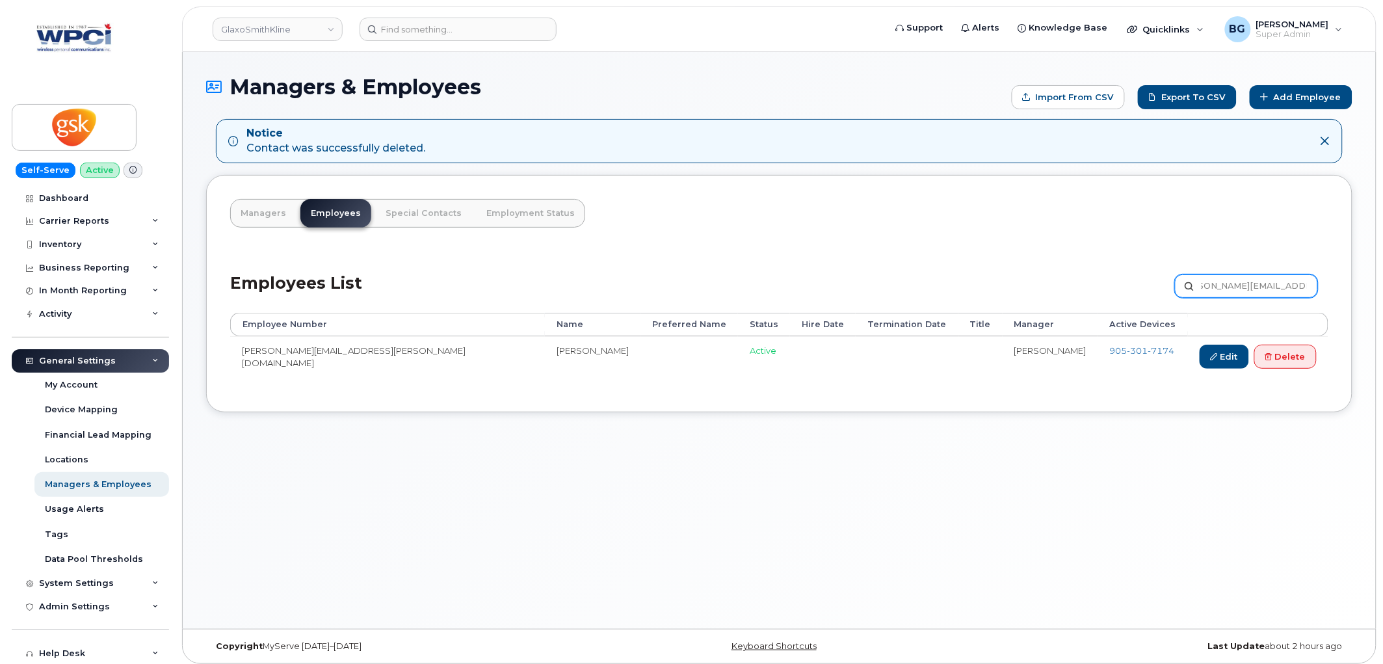
click at [1242, 287] on input "Alex.J.Alina.X.Goetz@gsk.com@gsk.com" at bounding box center [1246, 285] width 143 height 23
paste input "[EMAIL_ADDRESS][PERSON_NAME][DOMAIN_NAME]"
click at [1242, 287] on input "Alex.J.Alina.X.Alina.X.Goetz@gsk.com@gsk.com@gsk.com" at bounding box center [1246, 285] width 143 height 23
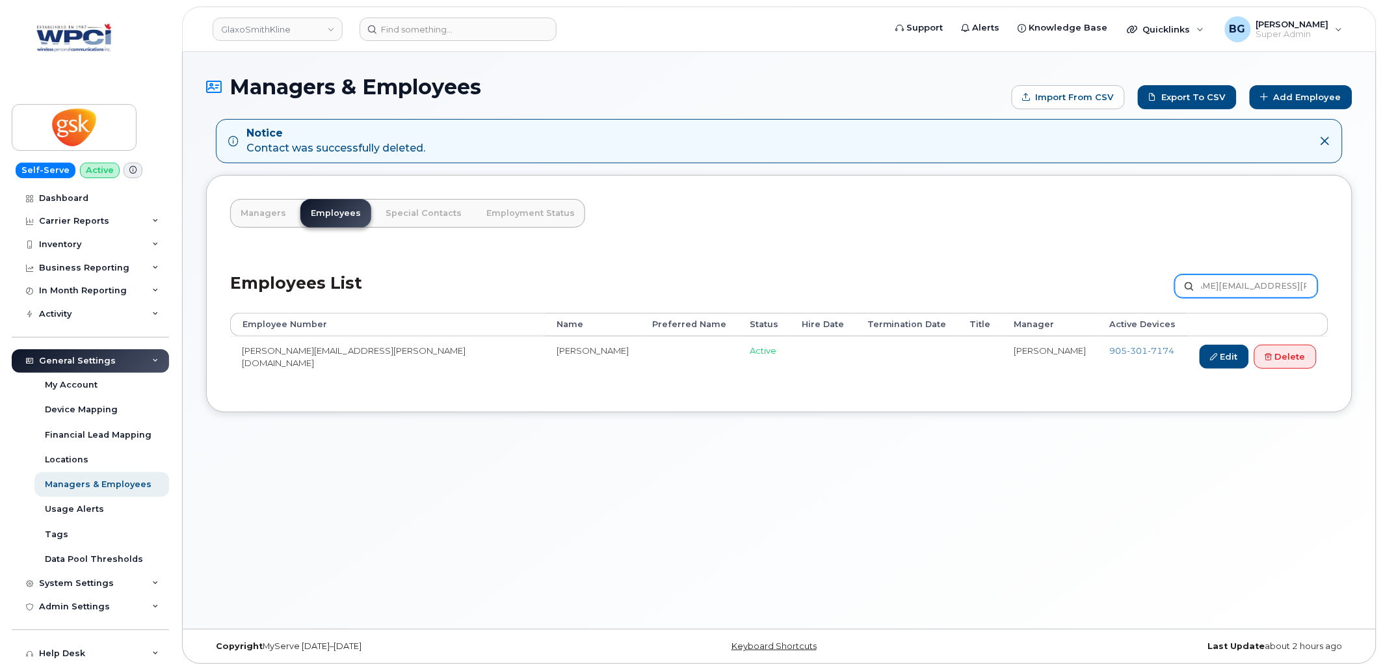
click at [1242, 287] on input "Alex.J.Alina.X.Alina.X.Goetz@gsk.com@gsk.com@gsk.com" at bounding box center [1246, 285] width 143 height 23
paste input "ina.X.Goetz"
type input "Alina.X.Goetz@gsk.com"
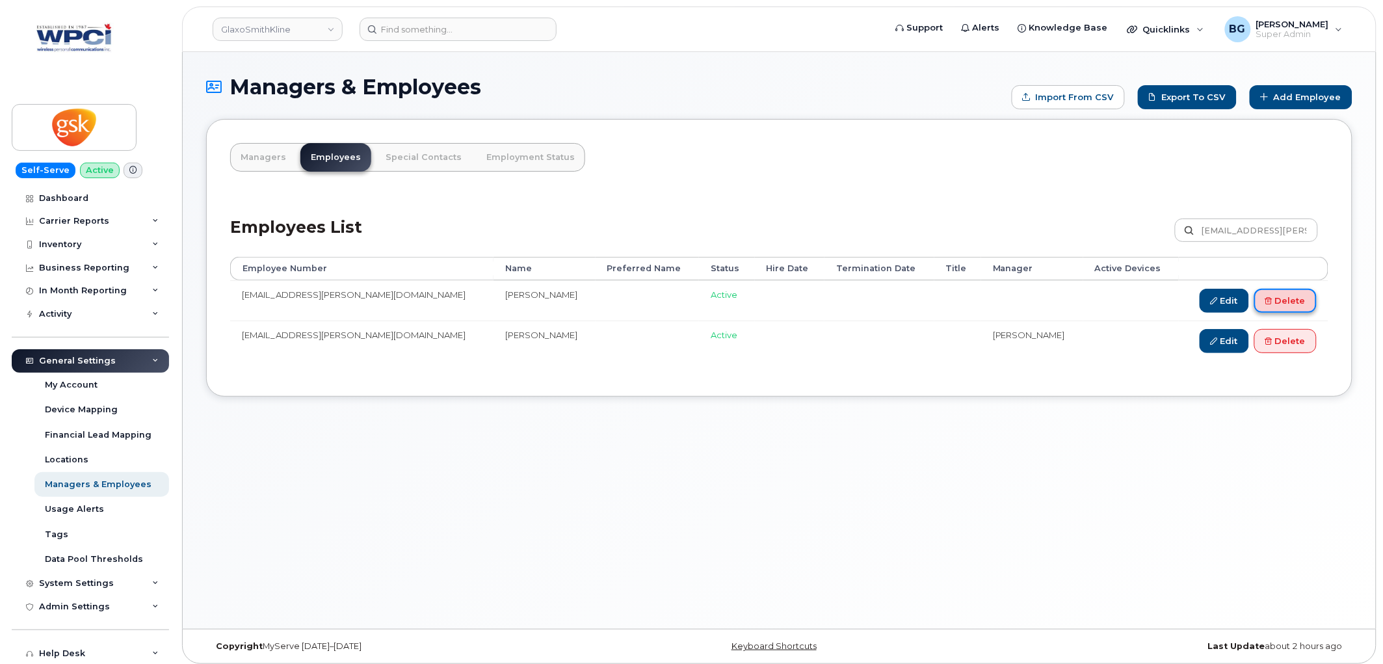
click at [1283, 297] on link "Delete" at bounding box center [1286, 301] width 62 height 24
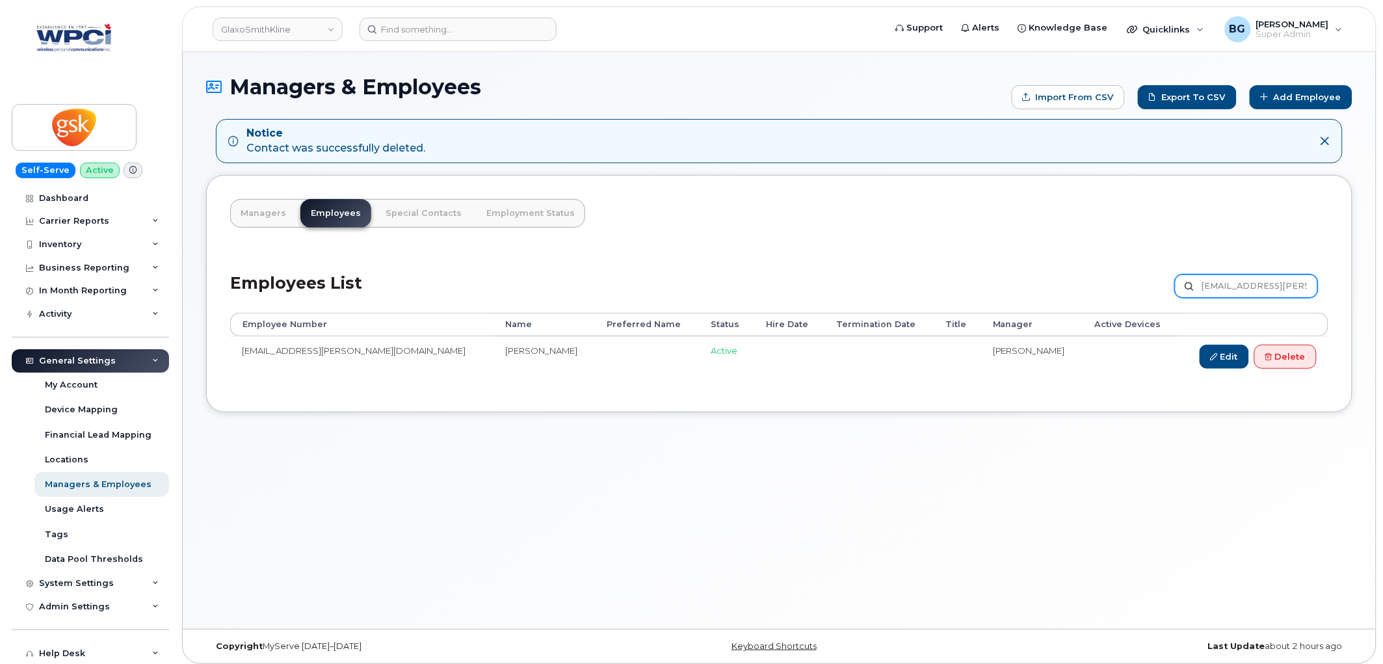
click at [1208, 293] on input "[EMAIL_ADDRESS][PERSON_NAME][DOMAIN_NAME]" at bounding box center [1246, 285] width 143 height 23
click at [1210, 291] on input "[EMAIL_ADDRESS][PERSON_NAME][DOMAIN_NAME]" at bounding box center [1246, 285] width 143 height 23
paste input "yson.X.Mitchosky"
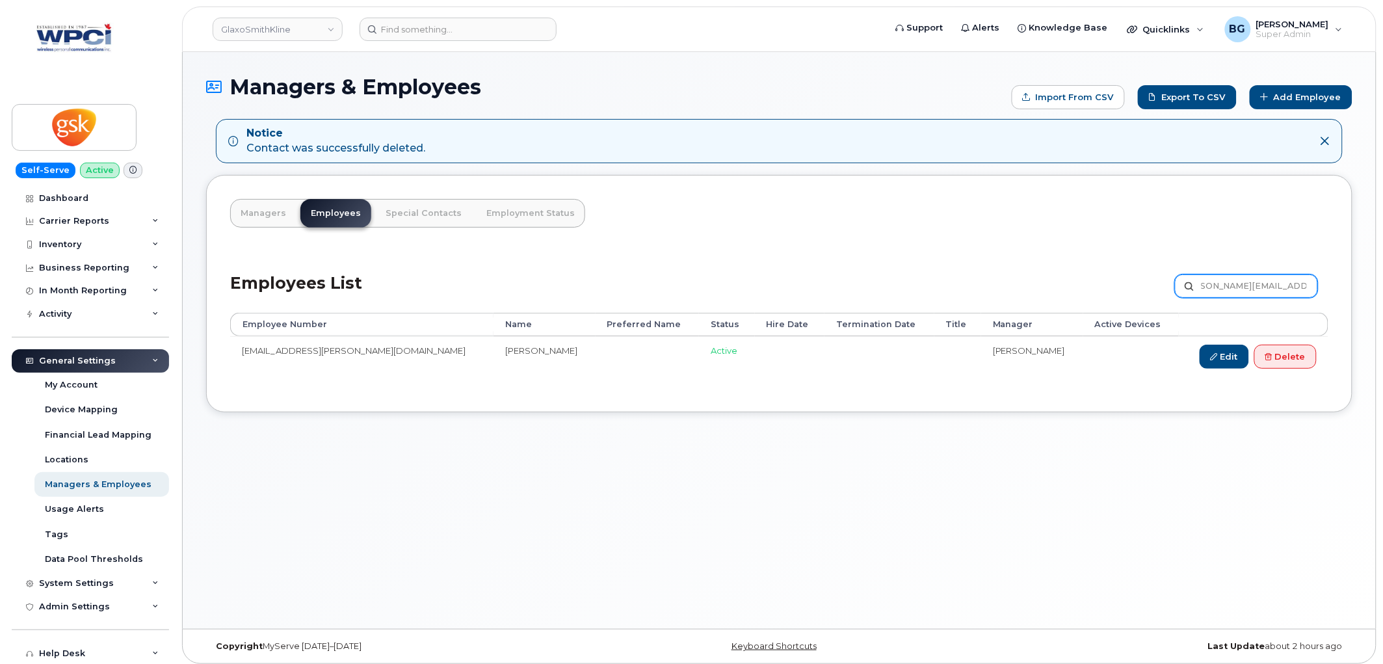
type input "[PERSON_NAME][EMAIL_ADDRESS][DOMAIN_NAME]"
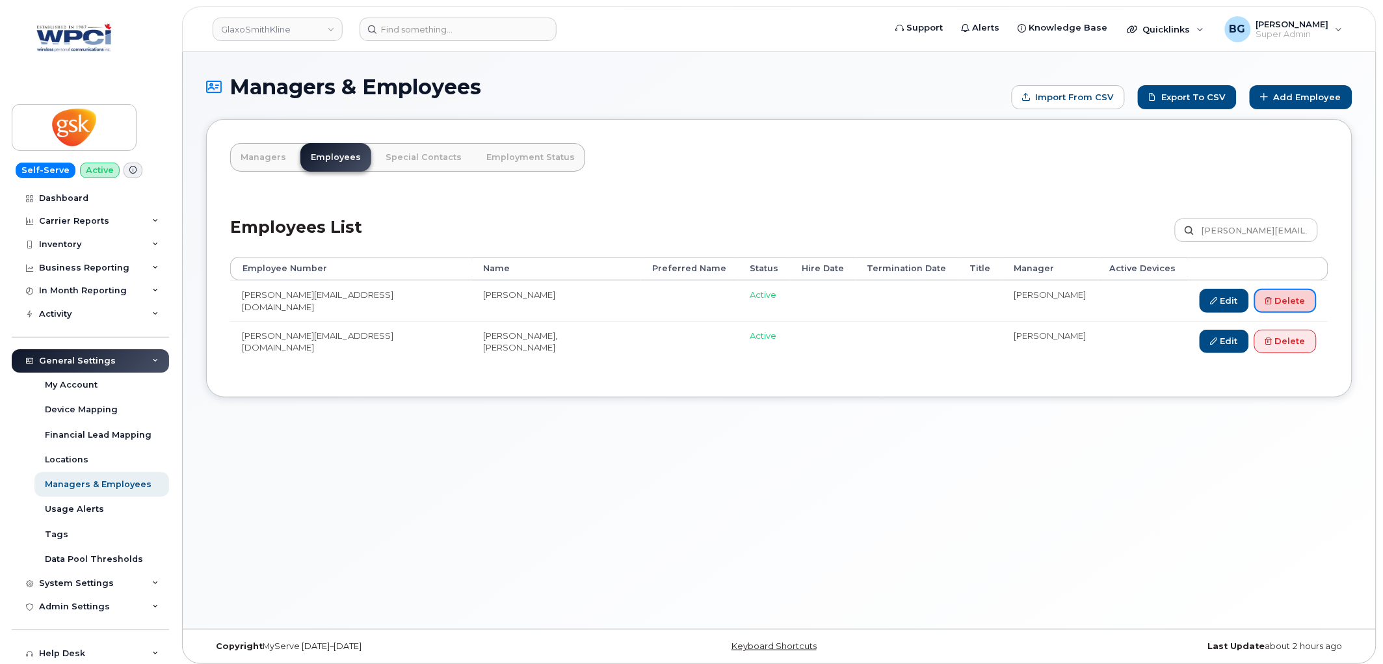
drag, startPoint x: 1282, startPoint y: 302, endPoint x: 1305, endPoint y: 325, distance: 31.7
click at [1282, 302] on link "Delete" at bounding box center [1286, 301] width 62 height 24
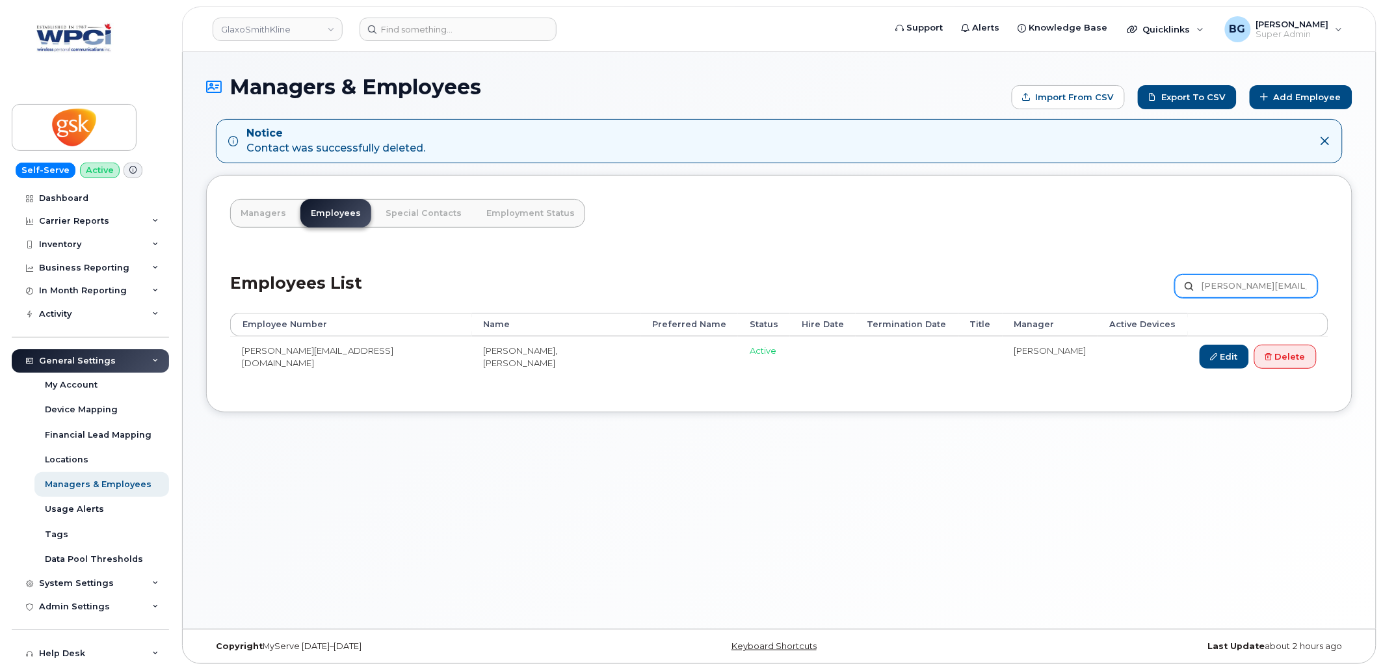
click at [1240, 293] on input "Alyson.X.Mitchosky@gsk.com" at bounding box center [1246, 285] width 143 height 23
paste input "my.H.Lee"
type input "[PERSON_NAME][EMAIL_ADDRESS][PERSON_NAME][DOMAIN_NAME]"
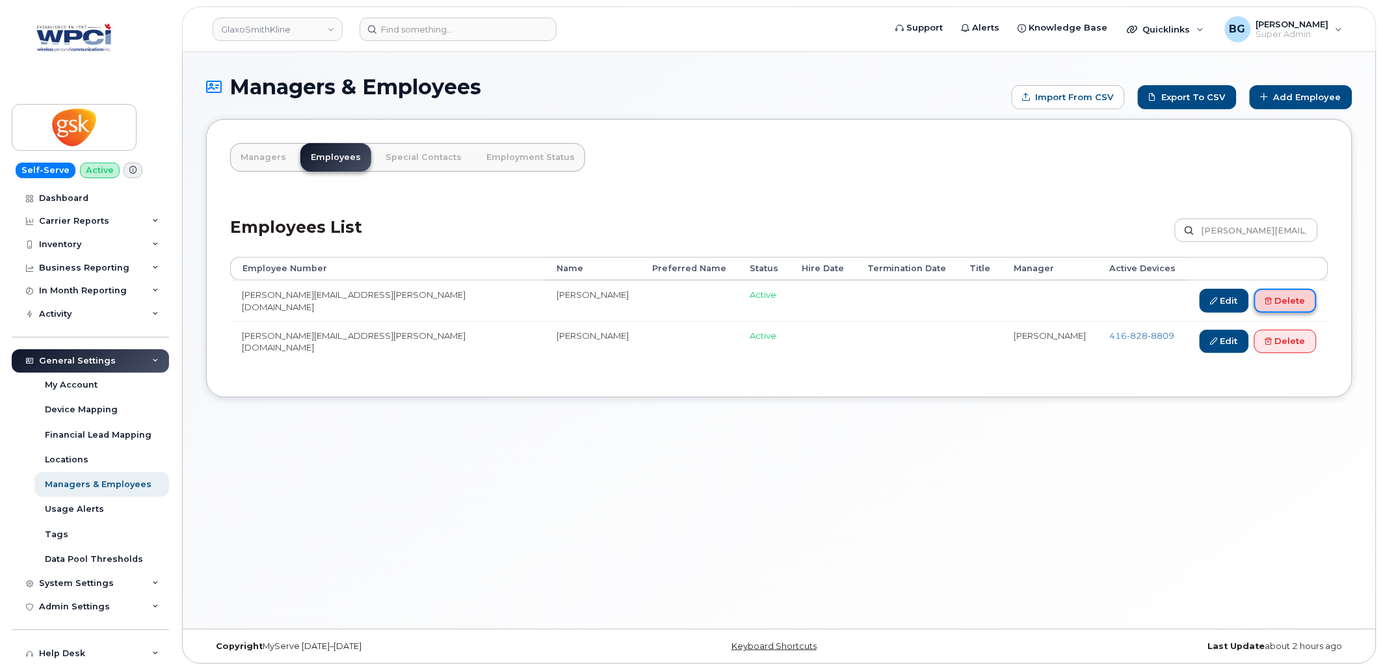
click at [1284, 295] on link "Delete" at bounding box center [1286, 301] width 62 height 24
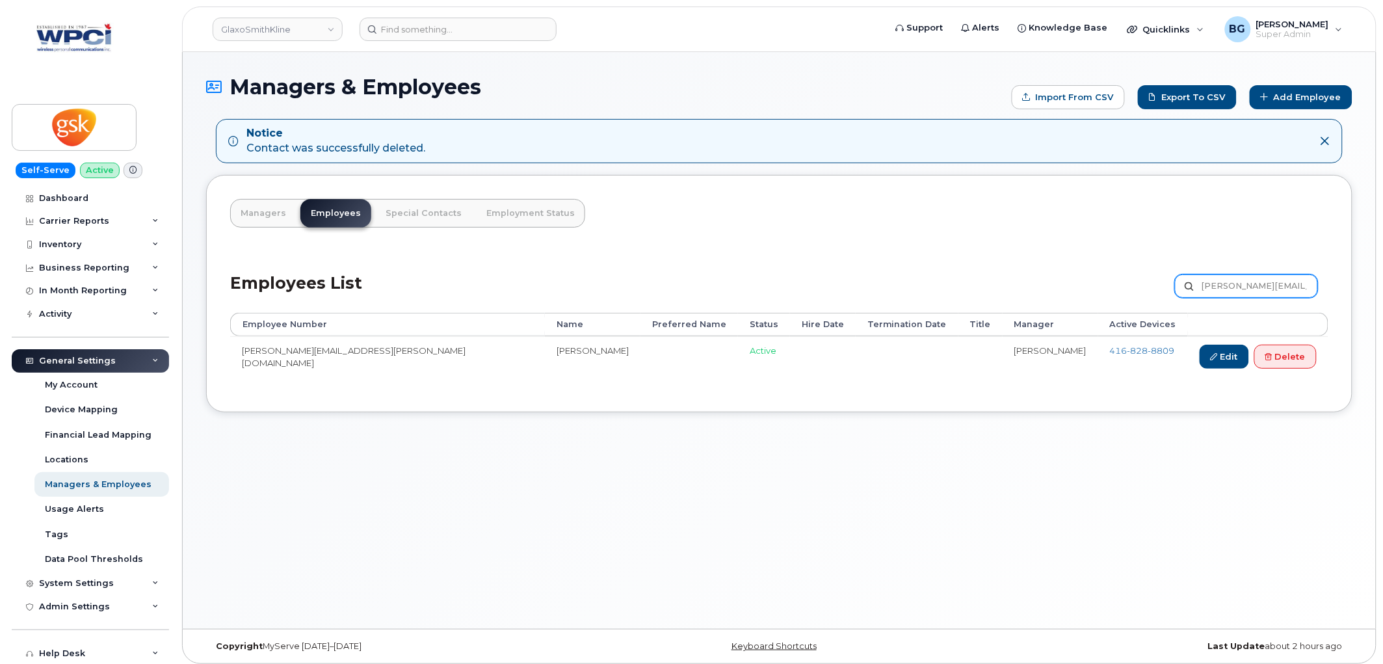
click at [1234, 288] on input "[PERSON_NAME][EMAIL_ADDRESS][PERSON_NAME][DOMAIN_NAME]" at bounding box center [1246, 285] width 143 height 23
click at [1234, 288] on input "Amy.H.Lee@gsk.com" at bounding box center [1246, 285] width 143 height 23
paste input "L.Davis"
type input "[PERSON_NAME][EMAIL_ADDRESS][PERSON_NAME][DOMAIN_NAME]"
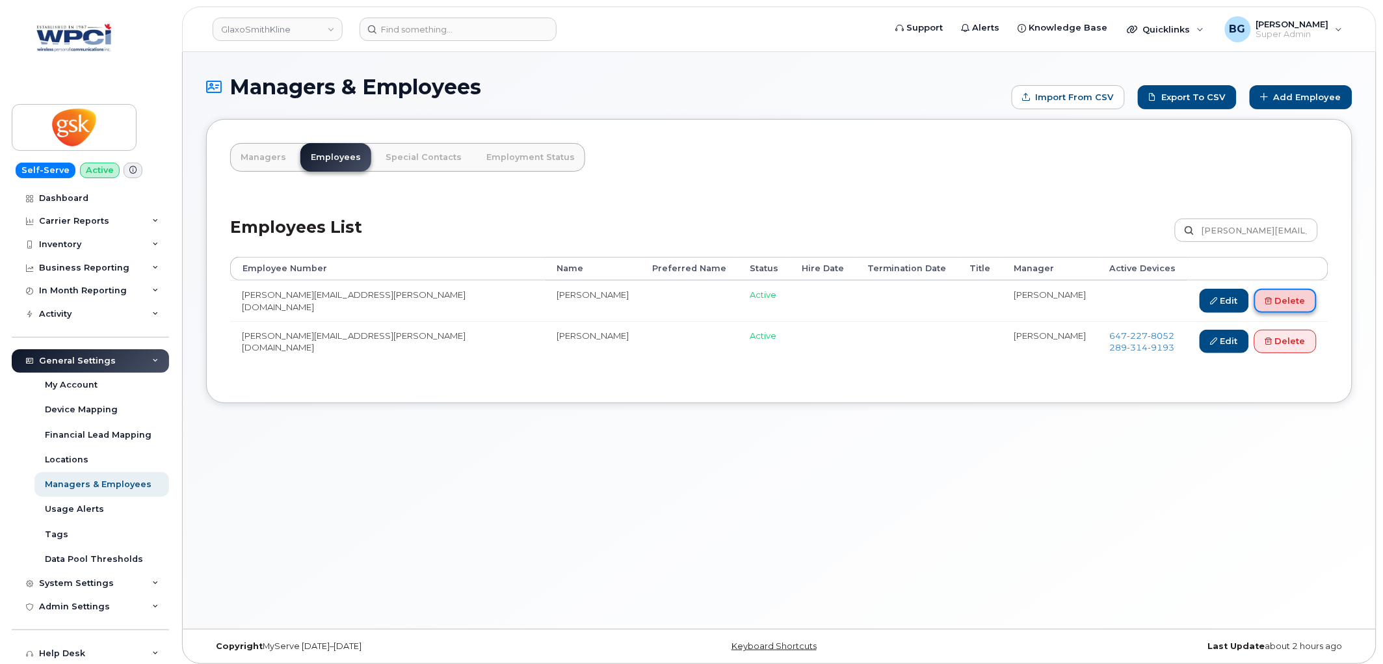
click at [1290, 299] on link "Delete" at bounding box center [1286, 301] width 62 height 24
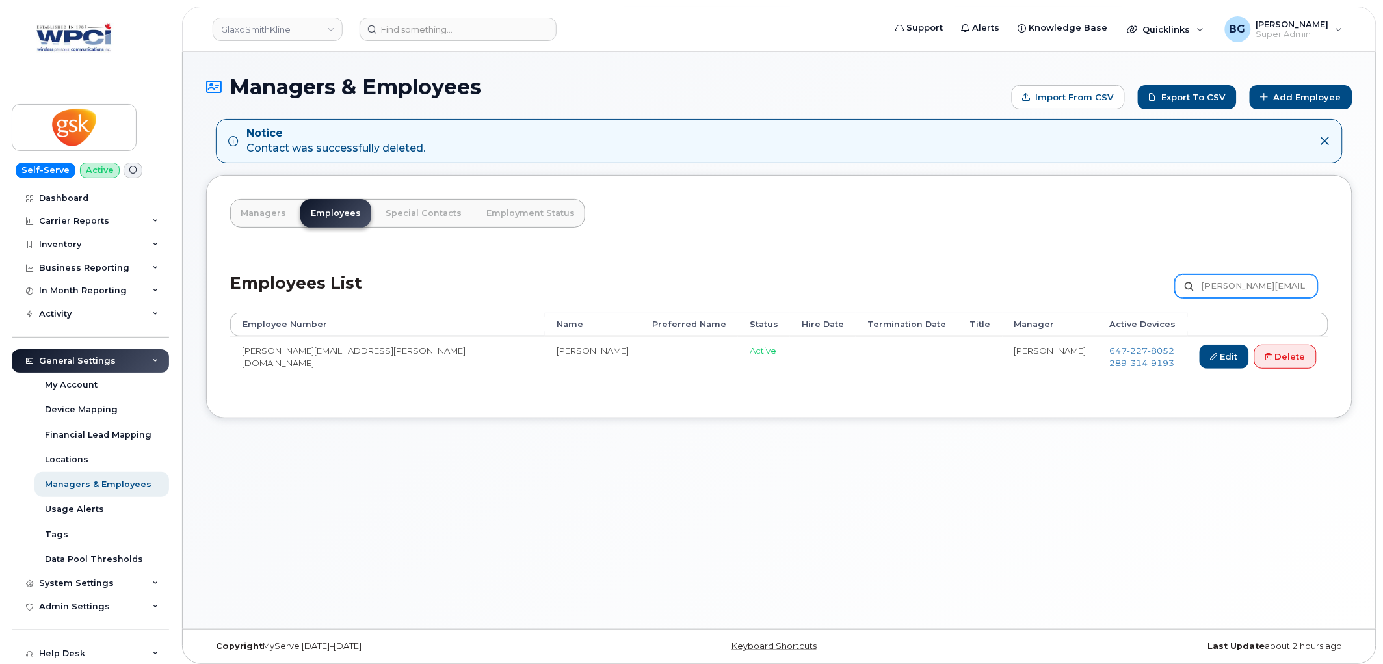
click at [1249, 280] on input "[PERSON_NAME][EMAIL_ADDRESS][PERSON_NAME][DOMAIN_NAME]" at bounding box center [1246, 285] width 143 height 23
click at [1249, 280] on input "Amy.L.Davis@gsk.com" at bounding box center [1246, 285] width 143 height 23
paste input "ngela.F.Beatty"
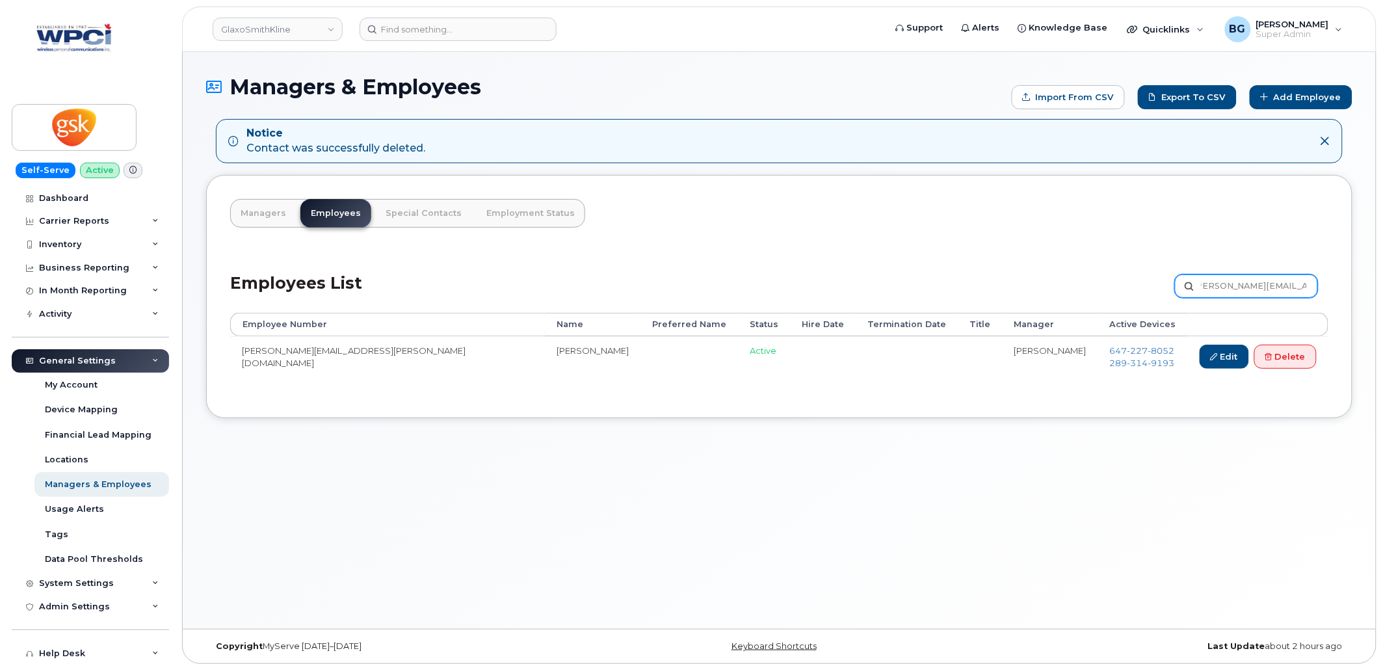
type input "[PERSON_NAME][EMAIL_ADDRESS][PERSON_NAME][DOMAIN_NAME]"
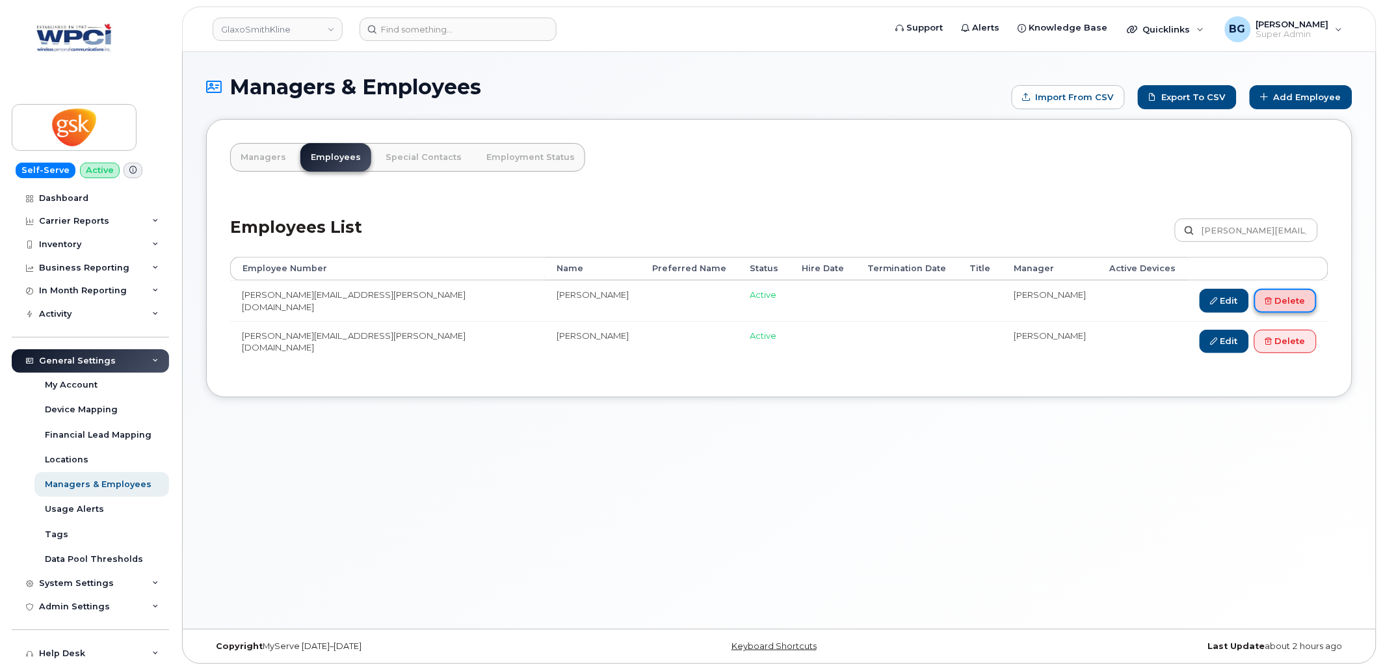
click at [1282, 300] on link "Delete" at bounding box center [1286, 301] width 62 height 24
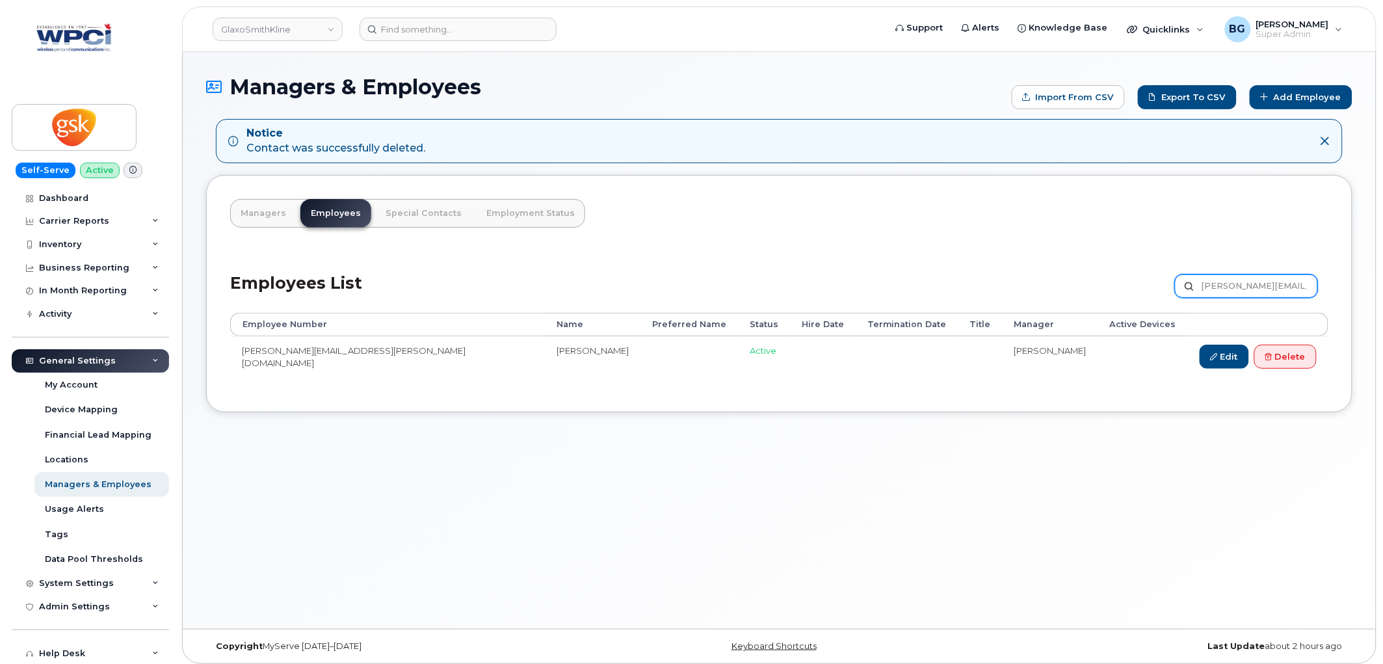
click at [1240, 280] on input "[PERSON_NAME][EMAIL_ADDRESS][PERSON_NAME][DOMAIN_NAME]" at bounding box center [1246, 285] width 143 height 23
click at [1240, 278] on input "Angela.F.Beatty@gsk.com" at bounding box center [1246, 285] width 143 height 23
paste input "n.S.Chan"
type input "[PERSON_NAME][EMAIL_ADDRESS][PERSON_NAME][DOMAIN_NAME]"
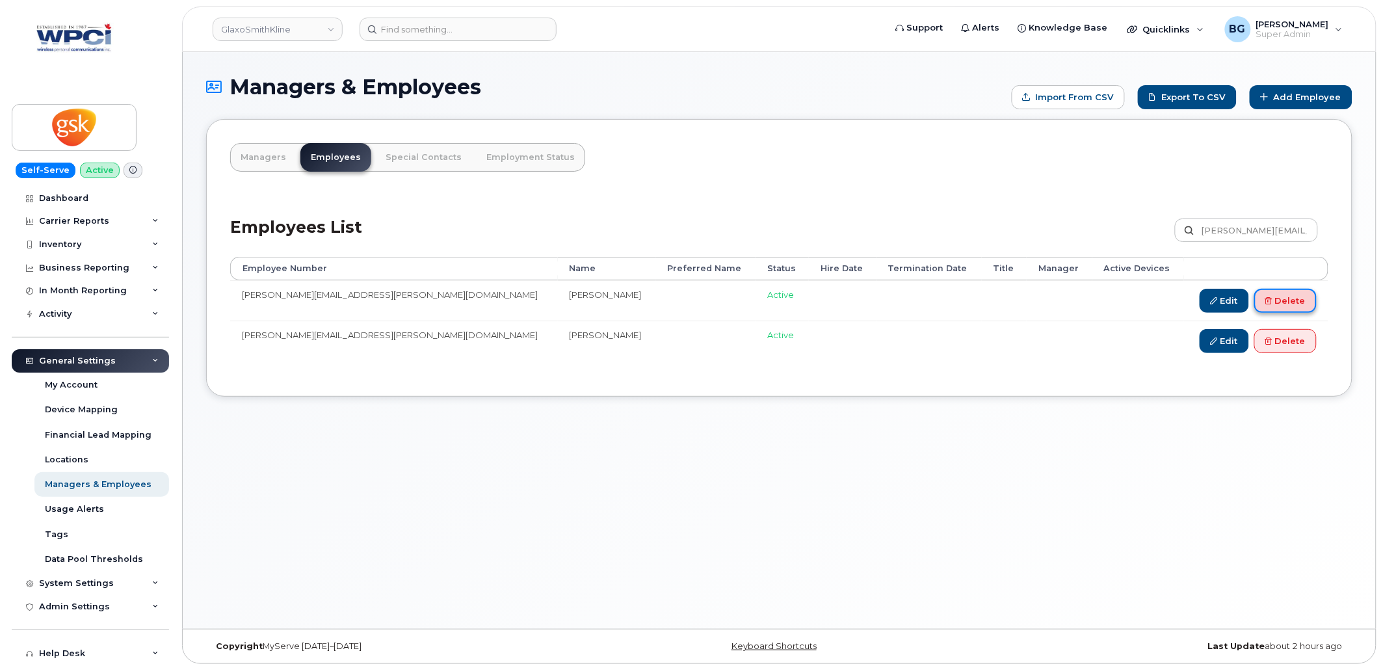
click at [1275, 295] on link "Delete" at bounding box center [1286, 301] width 62 height 24
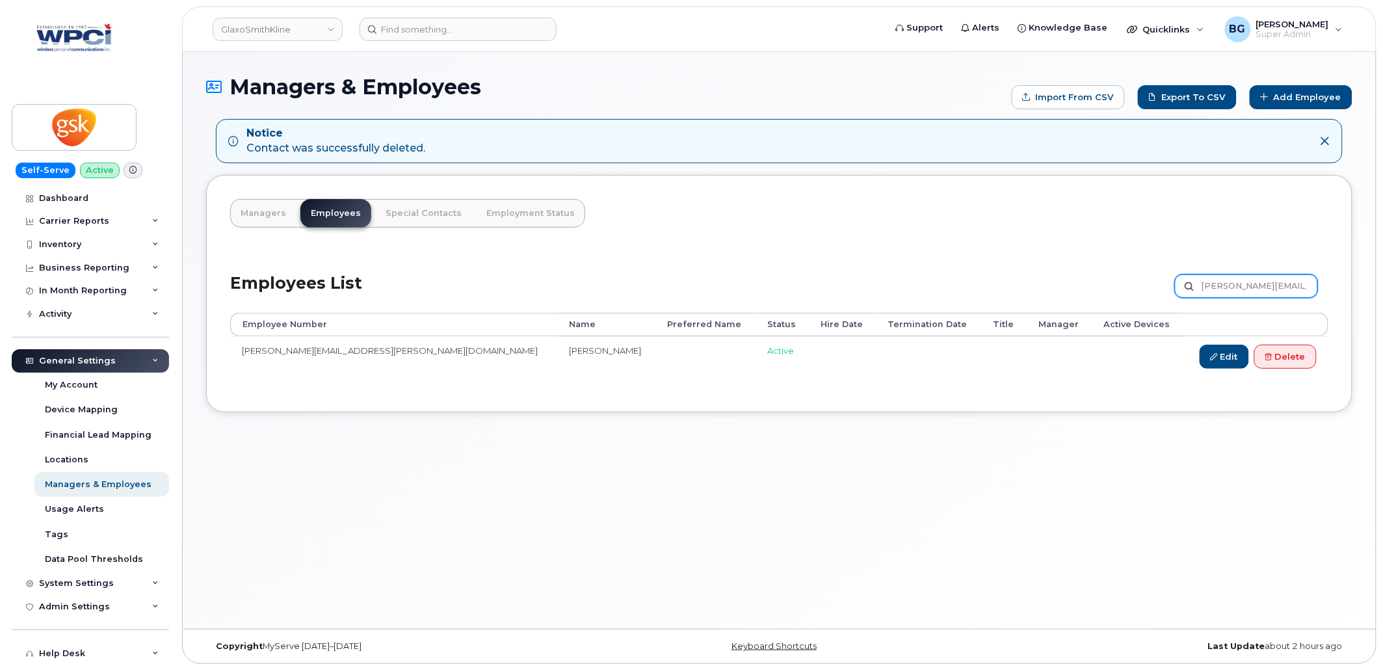
click at [1228, 281] on input "Ann.S.Chan@gsk.com" at bounding box center [1246, 285] width 143 height 23
paste input "ie.x.Aftab"
type input "Annie.x.Aftab@gsk.com"
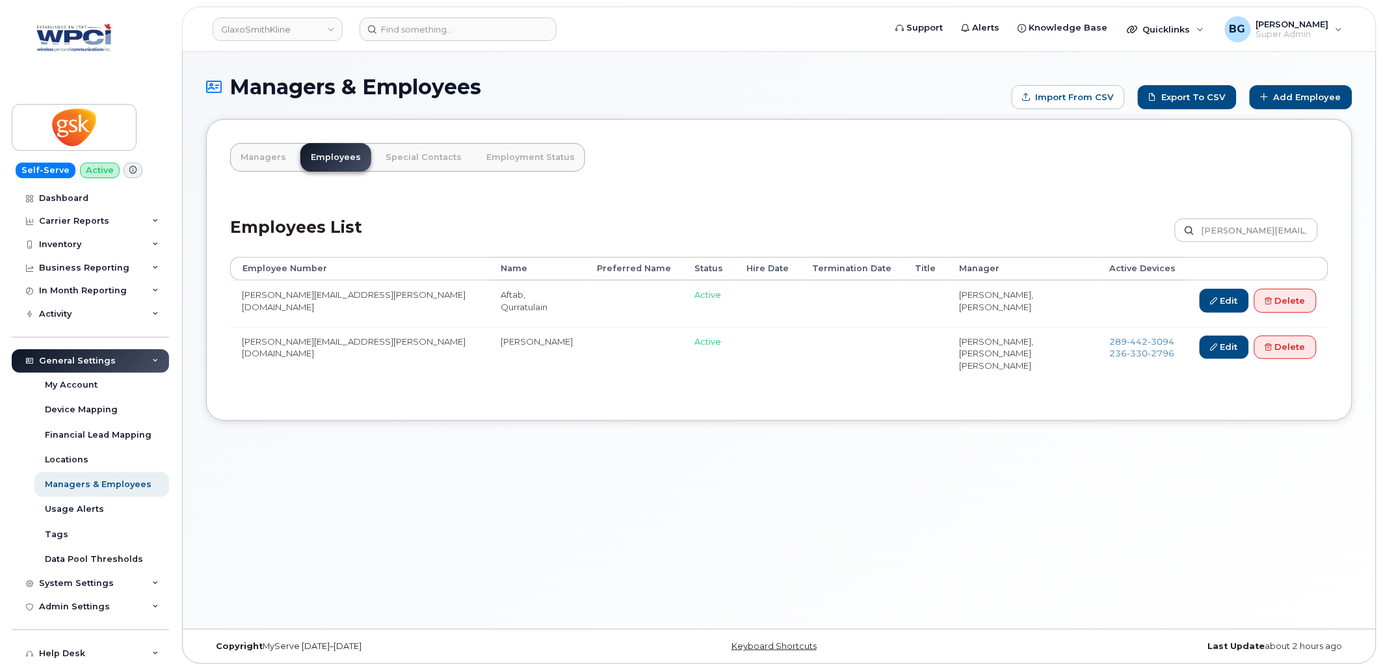
click at [489, 291] on td "Aftab, Qurratulain" at bounding box center [537, 303] width 96 height 46
drag, startPoint x: 398, startPoint y: 291, endPoint x: 416, endPoint y: 293, distance: 18.3
click at [489, 293] on td "Aftab, Qurratulain" at bounding box center [537, 303] width 96 height 46
copy td "Aftab, Qurratulain"
click at [1290, 348] on link "Delete" at bounding box center [1286, 348] width 62 height 24
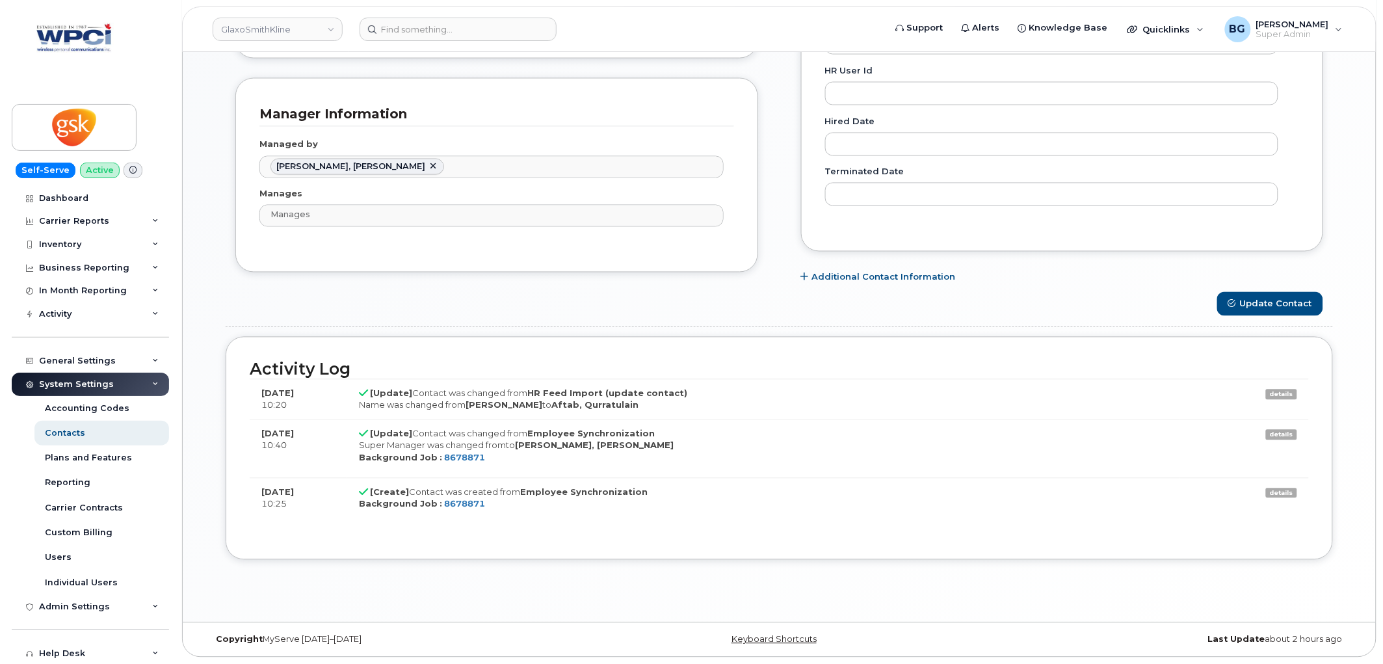
scroll to position [743, 0]
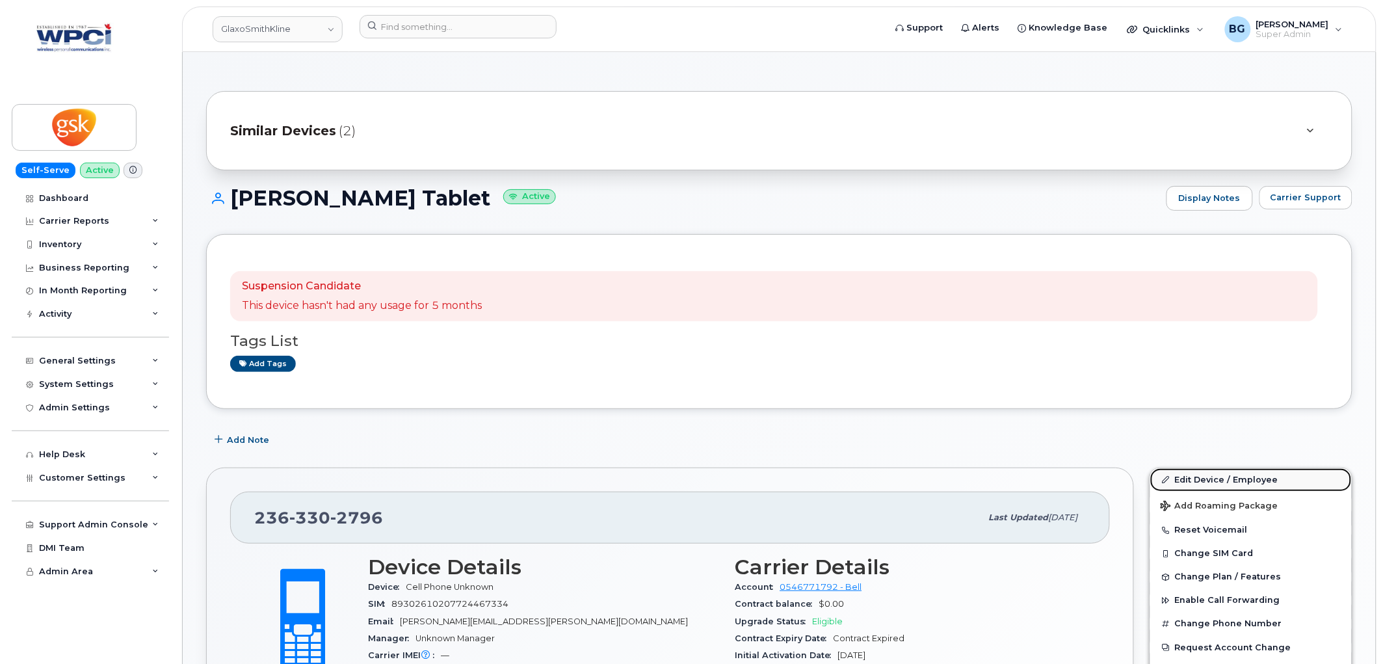
click at [1205, 468] on link "Edit Device / Employee" at bounding box center [1251, 479] width 202 height 23
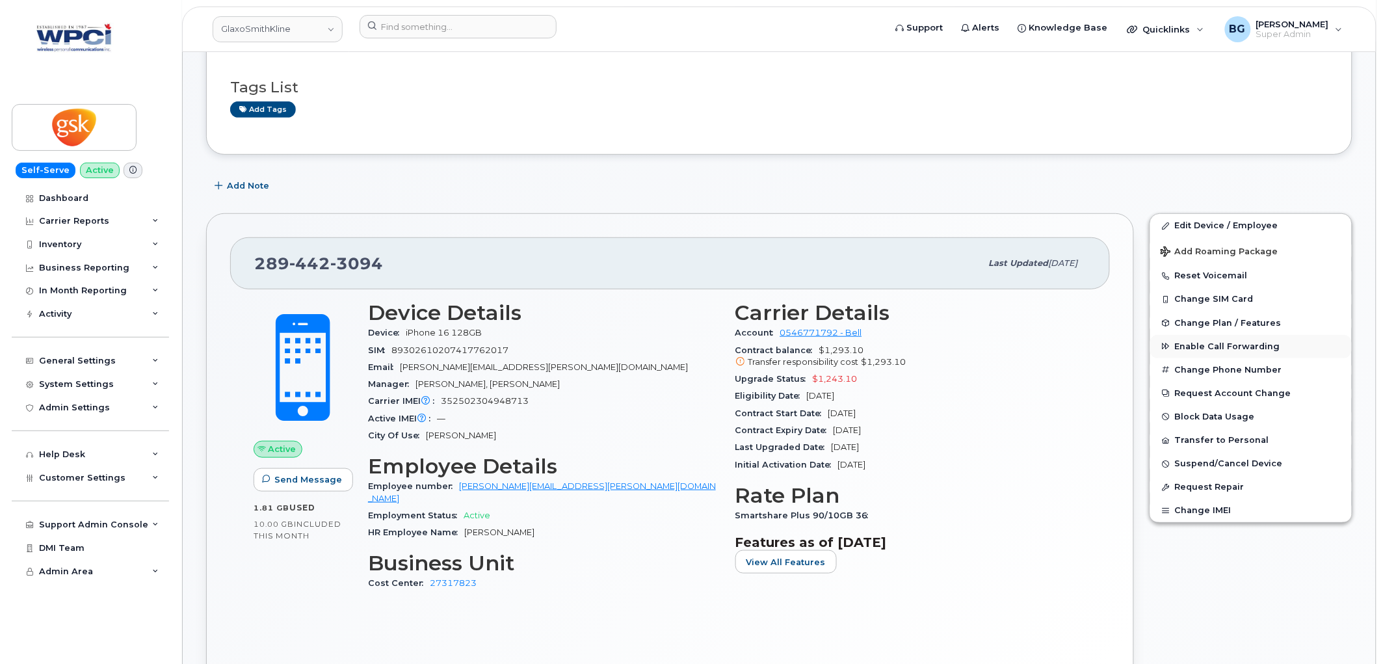
scroll to position [241, 0]
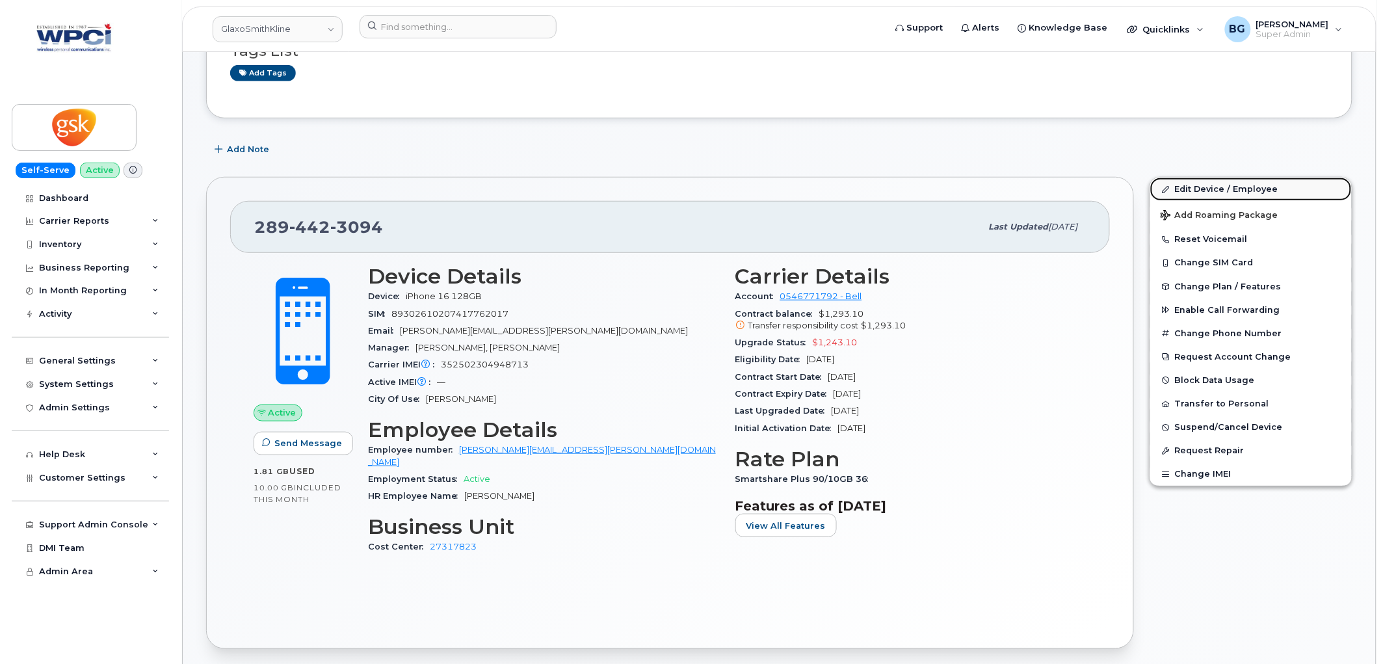
click at [1219, 185] on link "Edit Device / Employee" at bounding box center [1251, 189] width 202 height 23
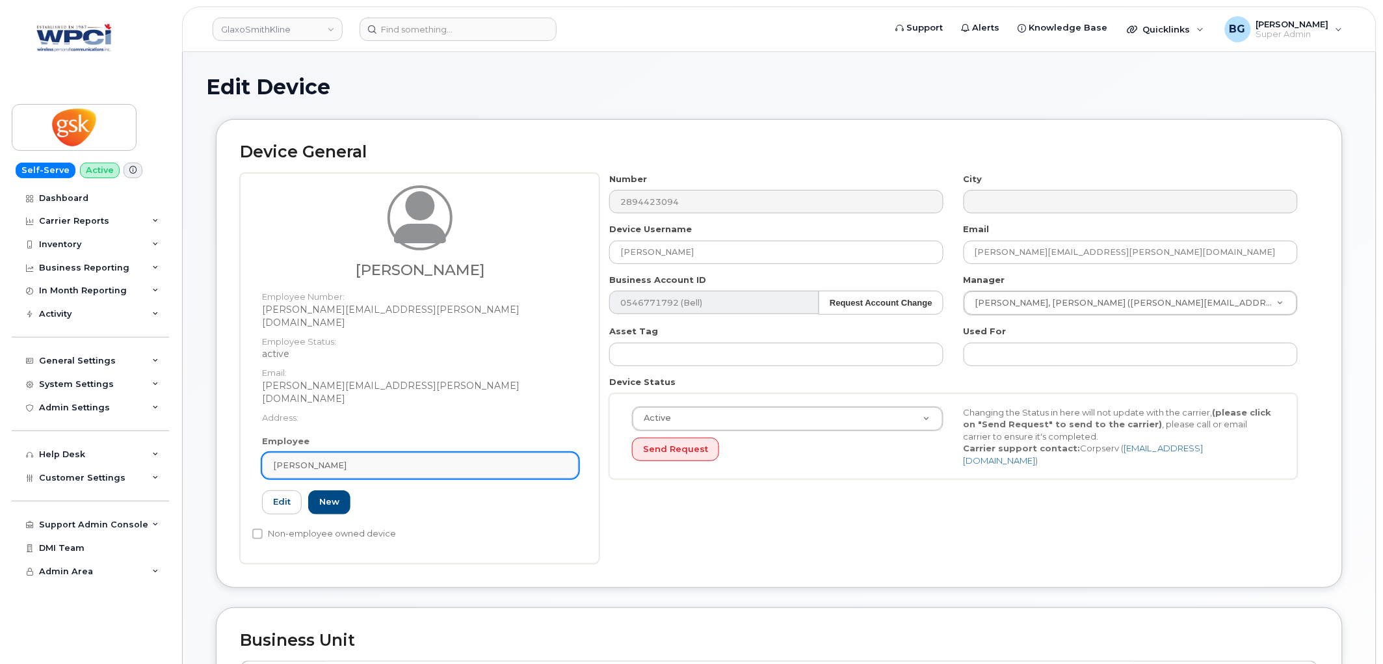
click at [352, 459] on div "[PERSON_NAME]" at bounding box center [420, 465] width 295 height 12
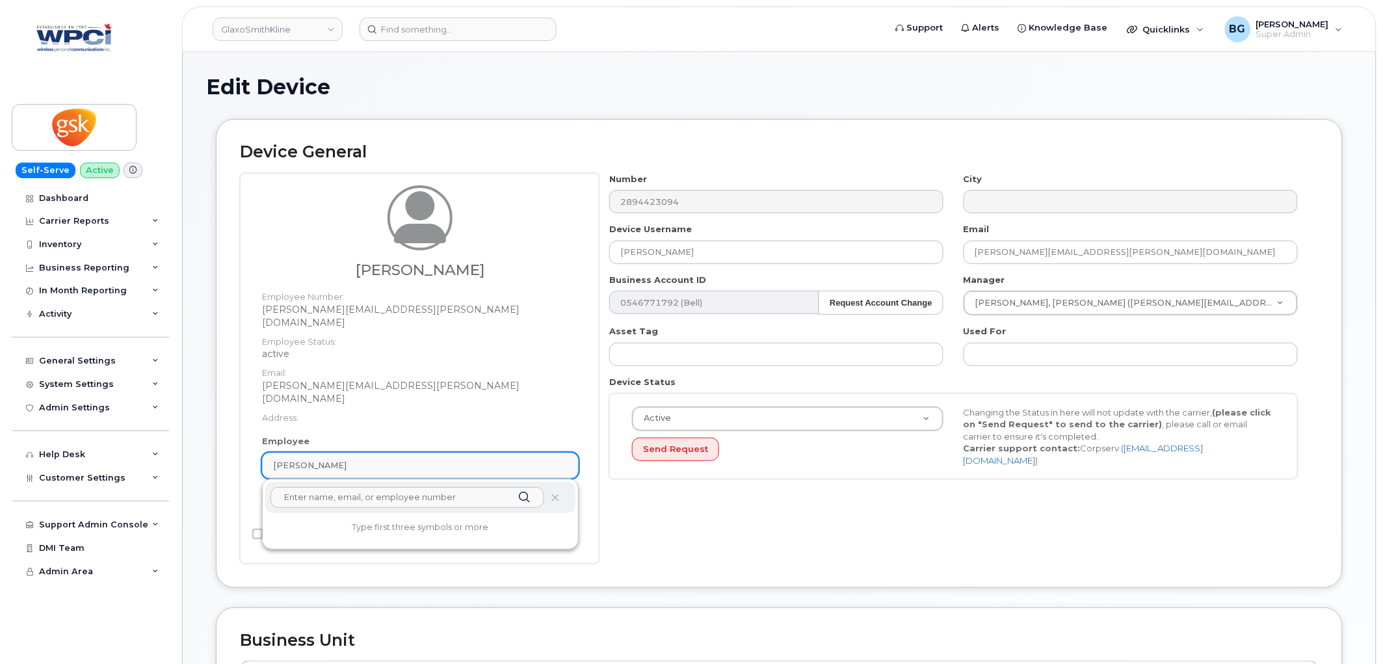
paste input "Aftab, Qurratulain"
click at [350, 487] on input "Aftab, Qurratulain" at bounding box center [408, 497] width 274 height 21
paste input "Aftab, Qurratulain"
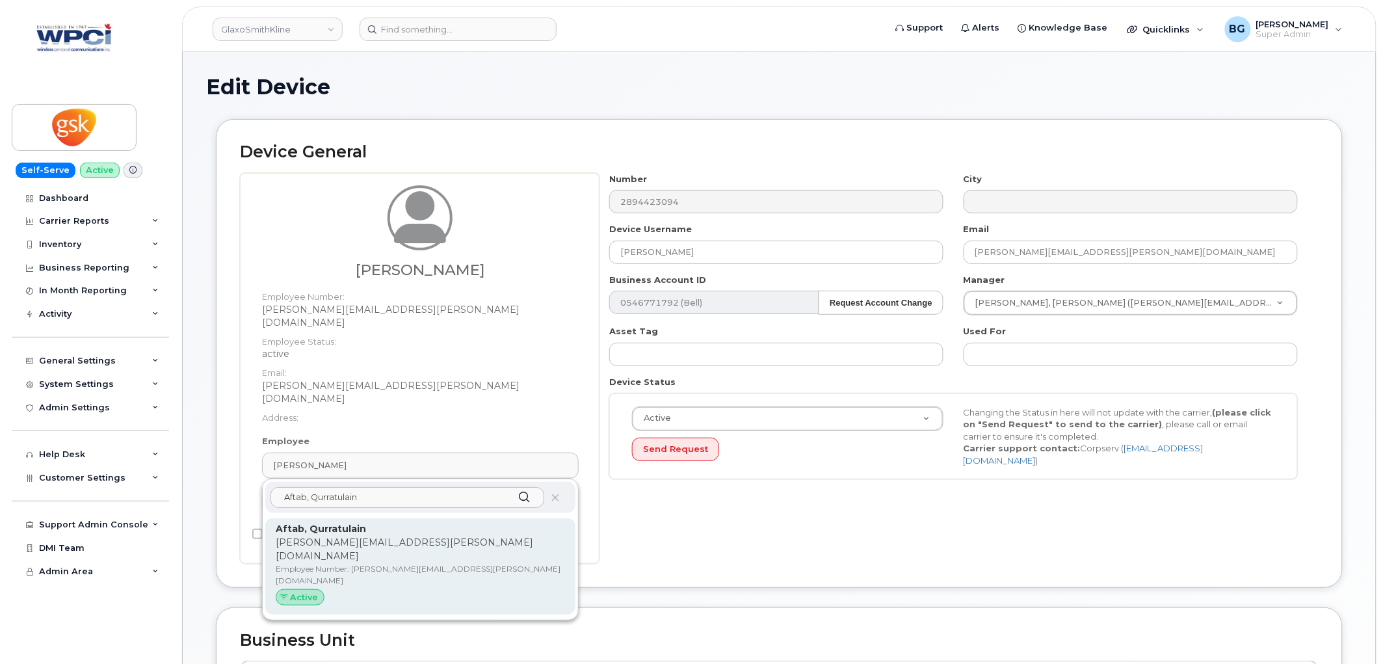
type input "Aftab, Qurratulain"
click at [337, 536] on p "[PERSON_NAME][EMAIL_ADDRESS][PERSON_NAME][DOMAIN_NAME]" at bounding box center [420, 549] width 289 height 27
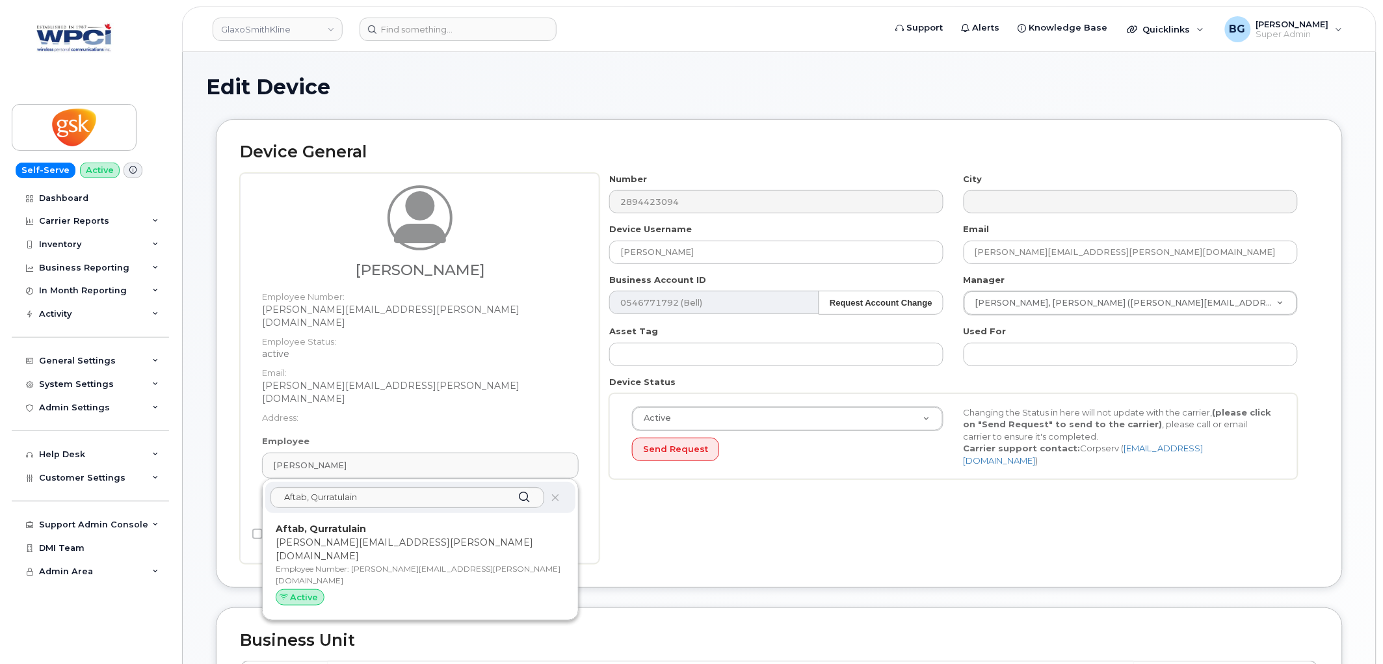
type input "[PERSON_NAME][EMAIL_ADDRESS][PERSON_NAME][DOMAIN_NAME]"
type input "Aftab, Qurratulain"
type input "5857768"
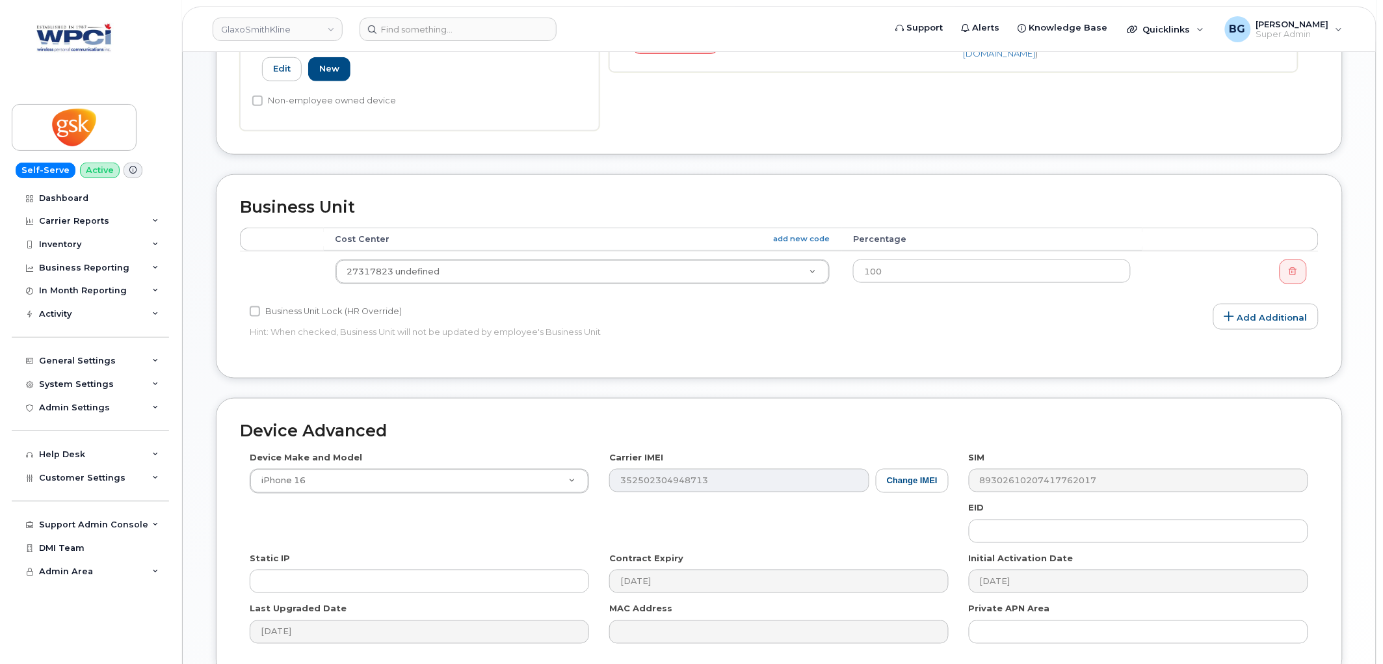
scroll to position [517, 0]
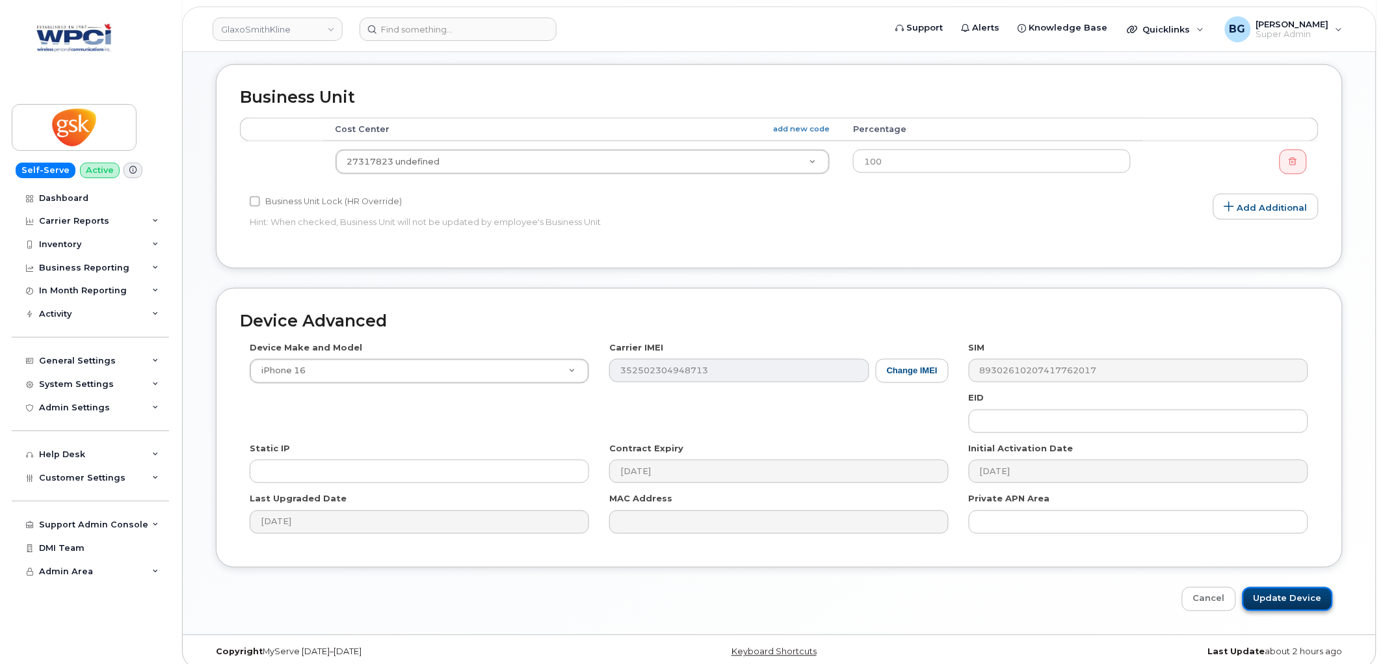
click at [1277, 587] on input "Update Device" at bounding box center [1288, 599] width 90 height 24
type input "Saving..."
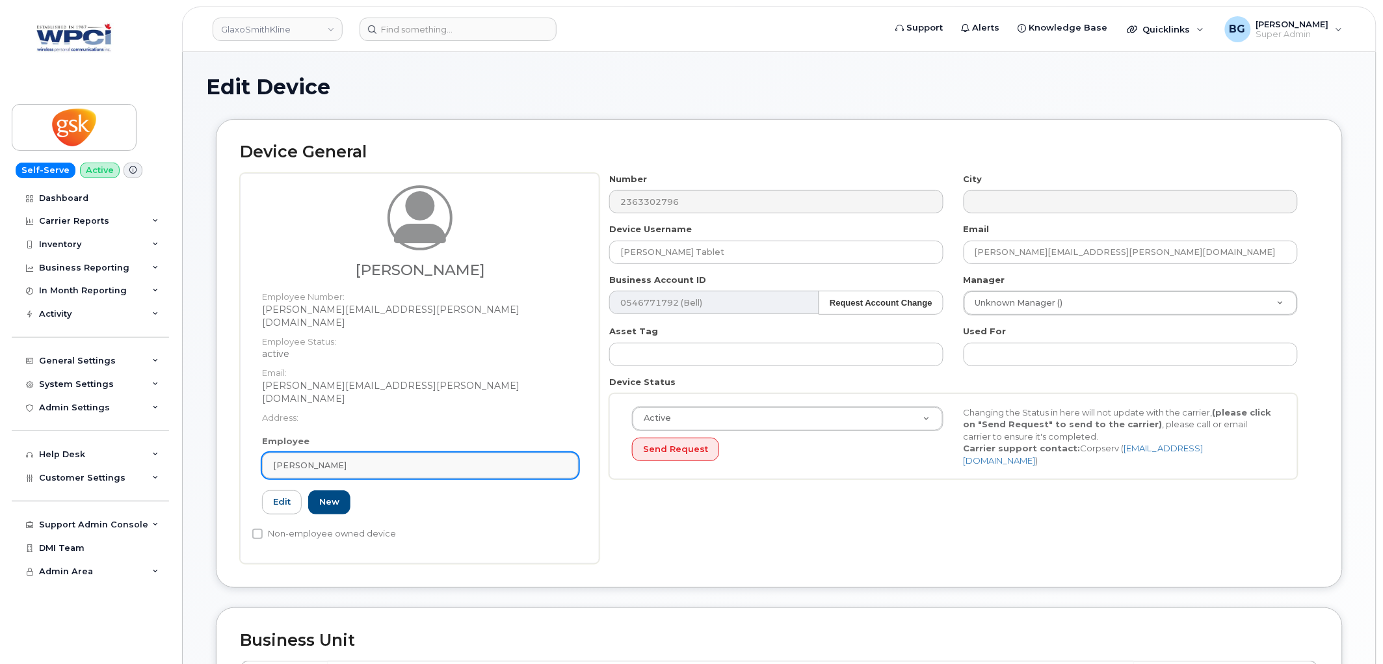
click at [365, 459] on div "[PERSON_NAME]" at bounding box center [420, 465] width 295 height 12
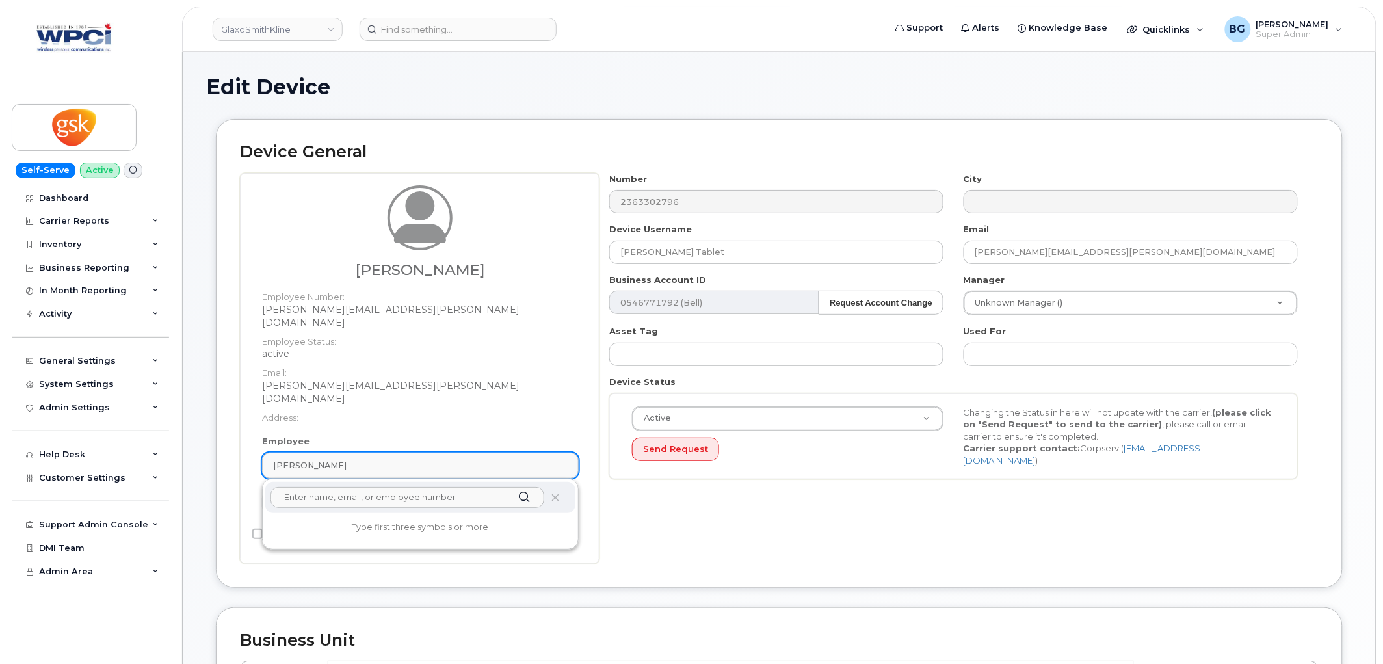
paste input "Aftab, Qurratulain"
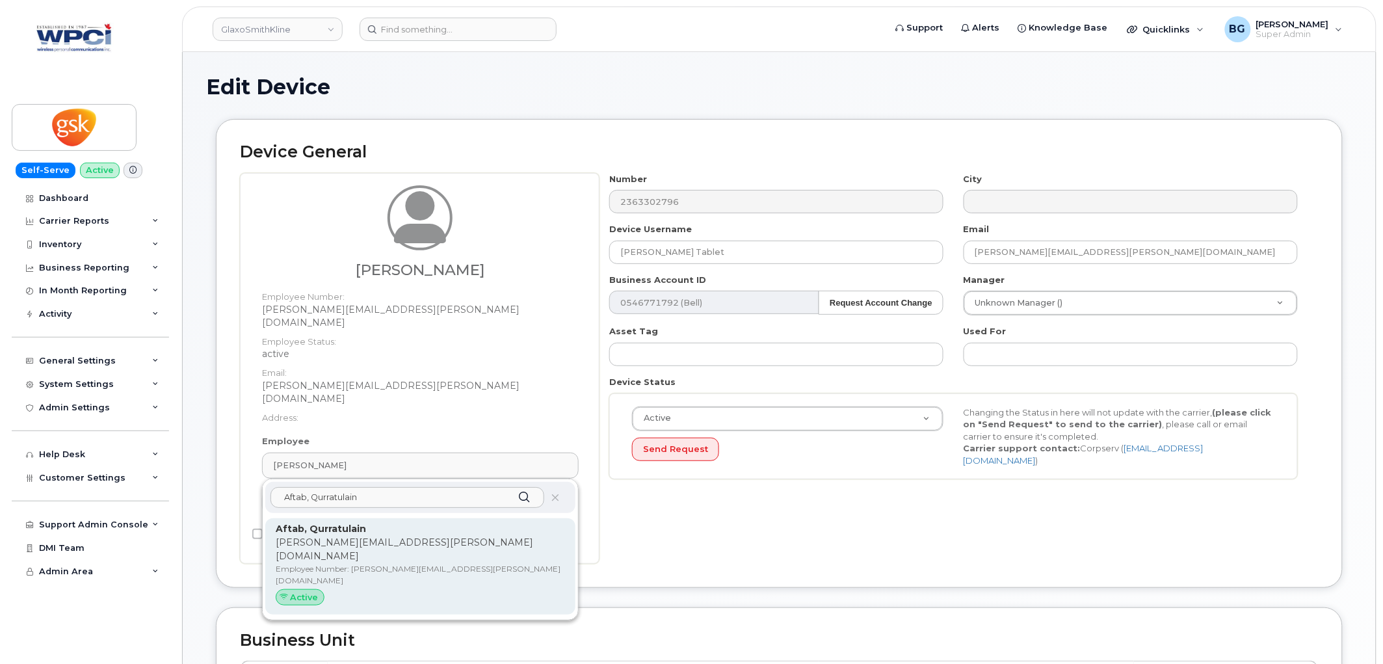
type input "Aftab, Qurratulain"
click at [332, 536] on p "[PERSON_NAME][EMAIL_ADDRESS][PERSON_NAME][DOMAIN_NAME]" at bounding box center [420, 549] width 289 height 27
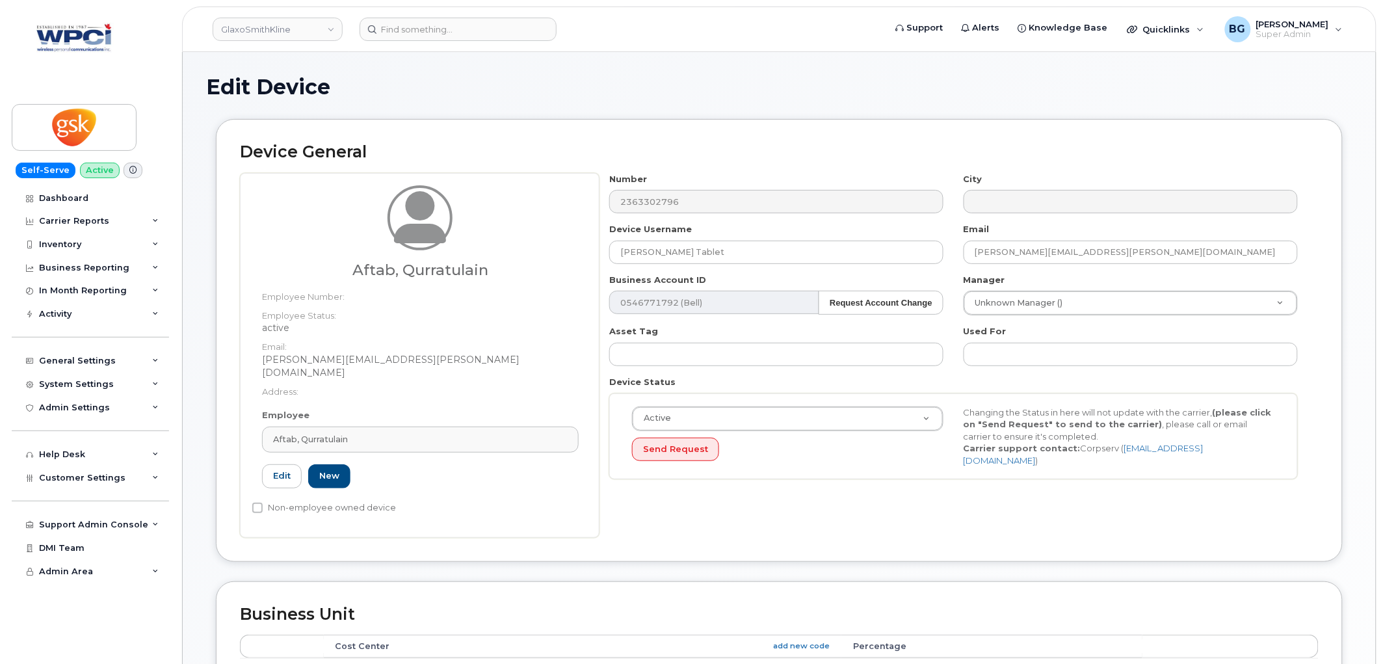
type input "[PERSON_NAME][EMAIL_ADDRESS][PERSON_NAME][DOMAIN_NAME]"
type input "Aftab, Qurratulain"
type input "5857768"
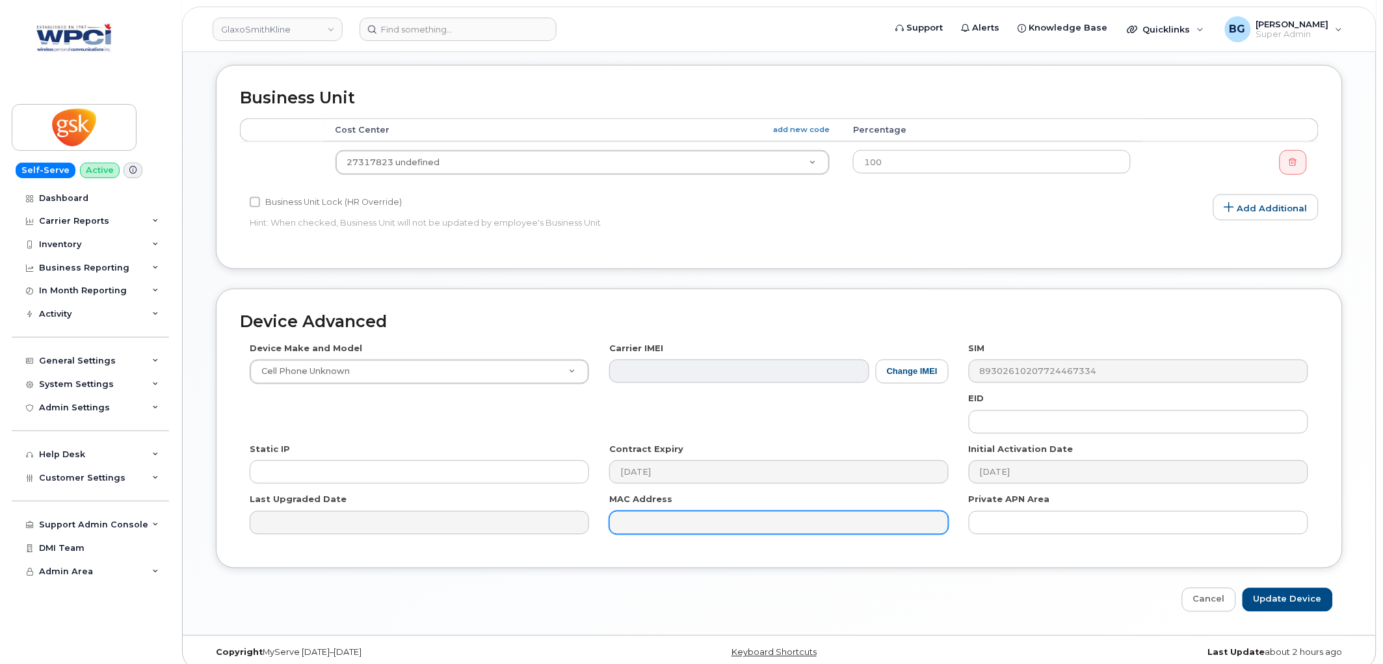
scroll to position [517, 0]
click at [1269, 587] on input "Update Device" at bounding box center [1288, 599] width 90 height 24
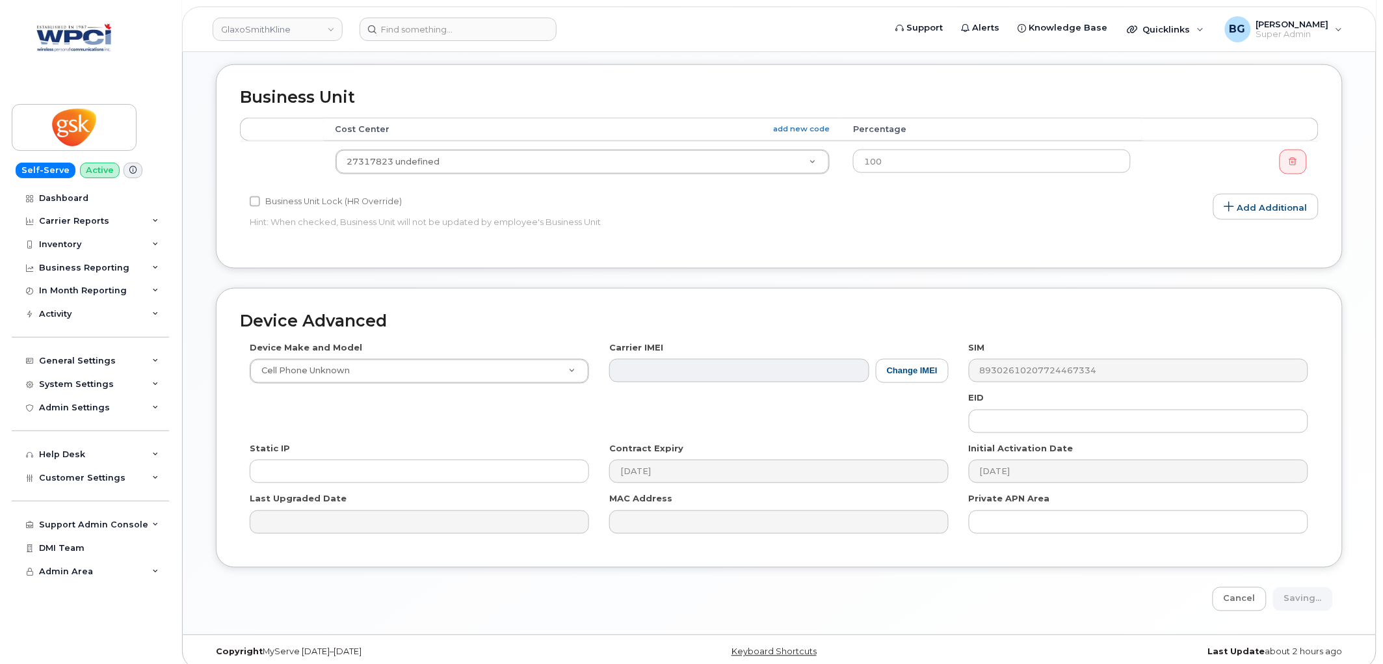
type input "Saving..."
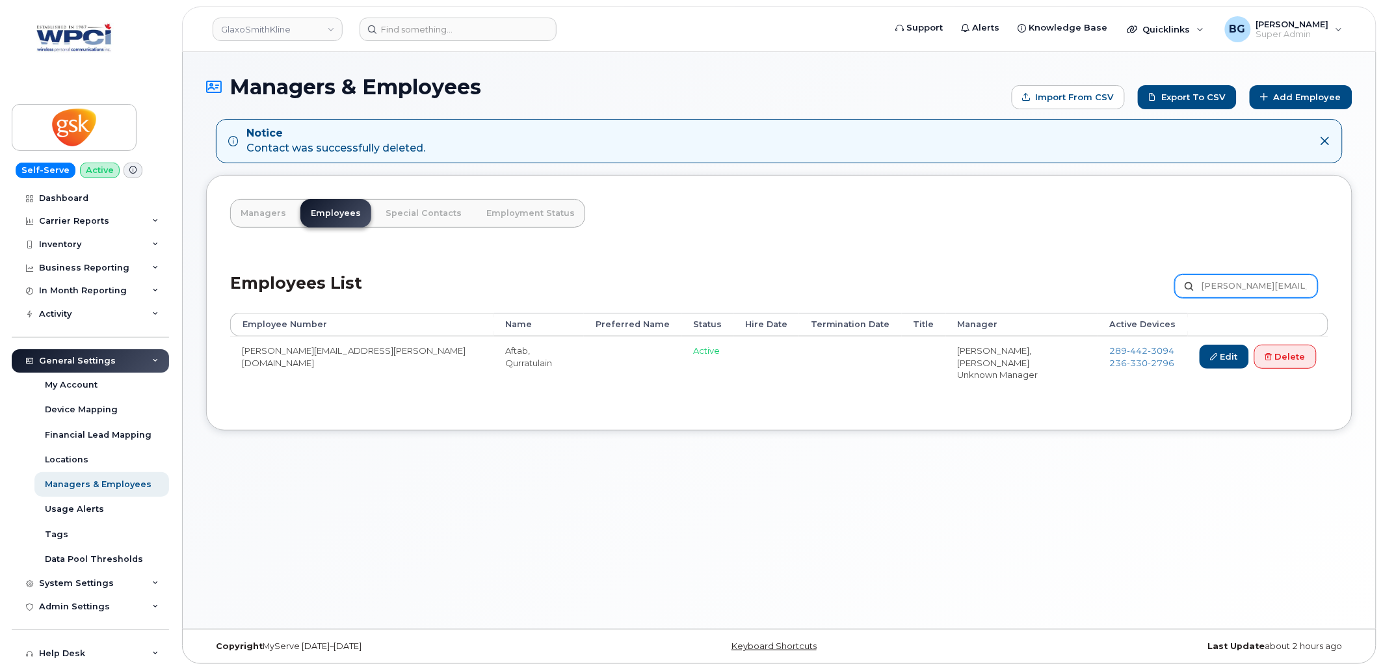
click at [1219, 283] on input "Annie.x.Aftab@gsk.com" at bounding box center [1246, 285] width 143 height 23
paste input "Bernadette.H.Fernandes"
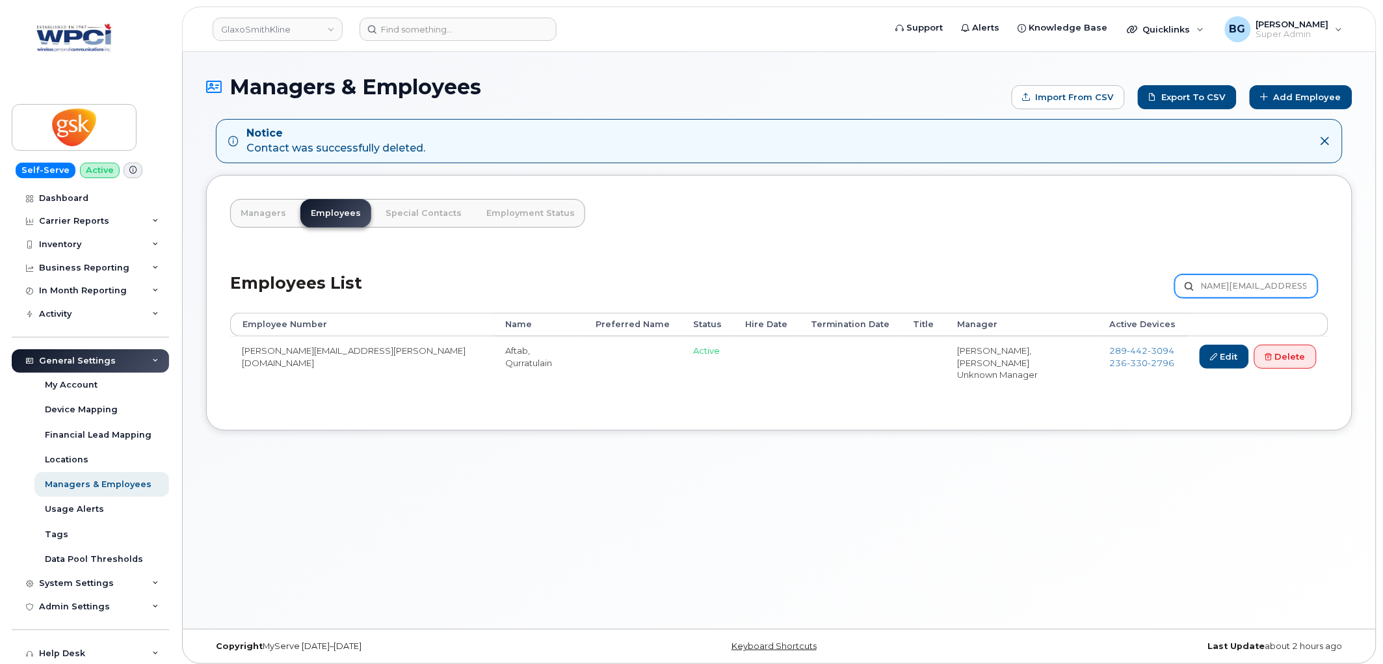
type input "Bernadette.H.Fernandes@gsk.com"
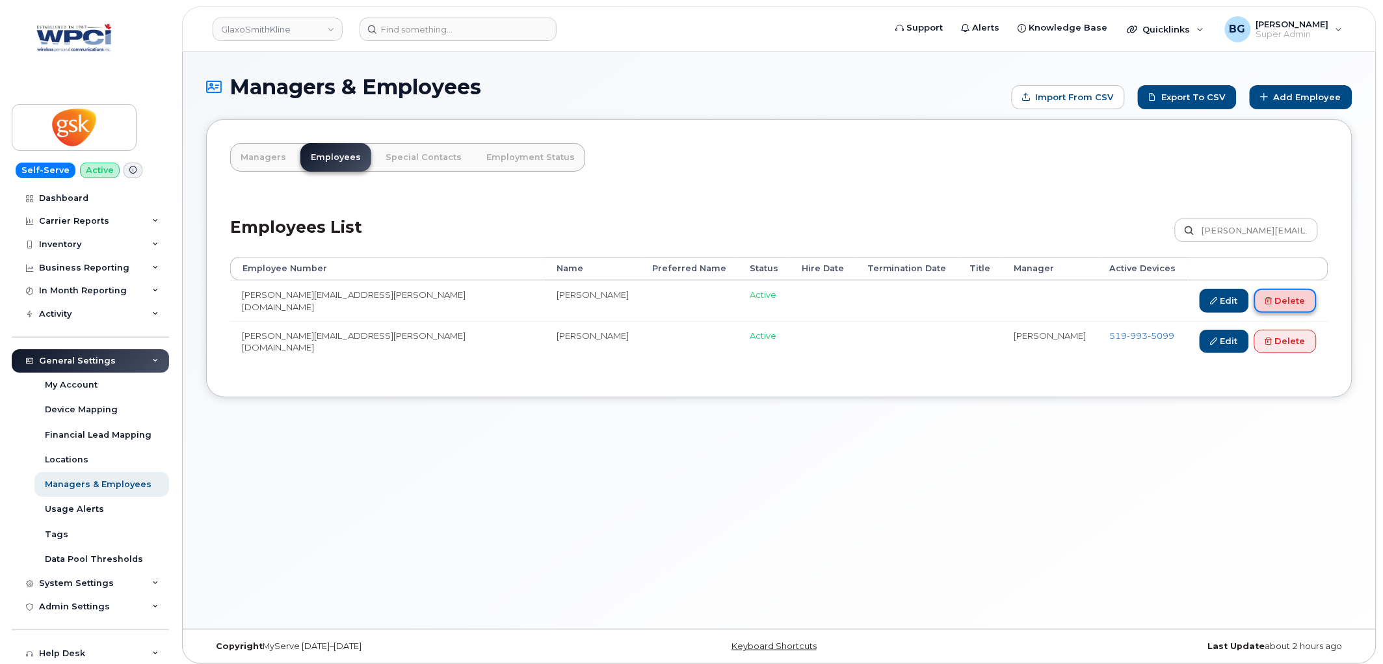
click at [1288, 301] on link "Delete" at bounding box center [1286, 301] width 62 height 24
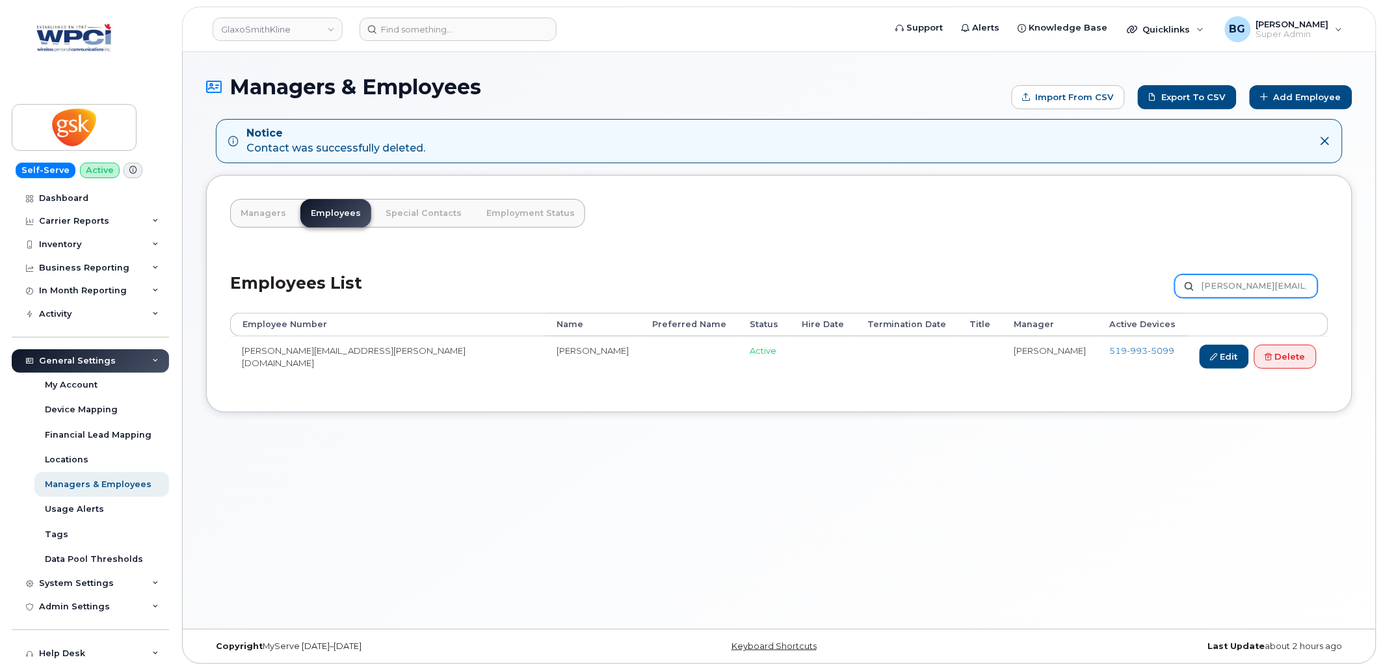
click at [1221, 286] on input "Bernadette.H.Fernandes@gsk.com" at bounding box center [1246, 285] width 143 height 23
paste input "Carol.A.Messenger"
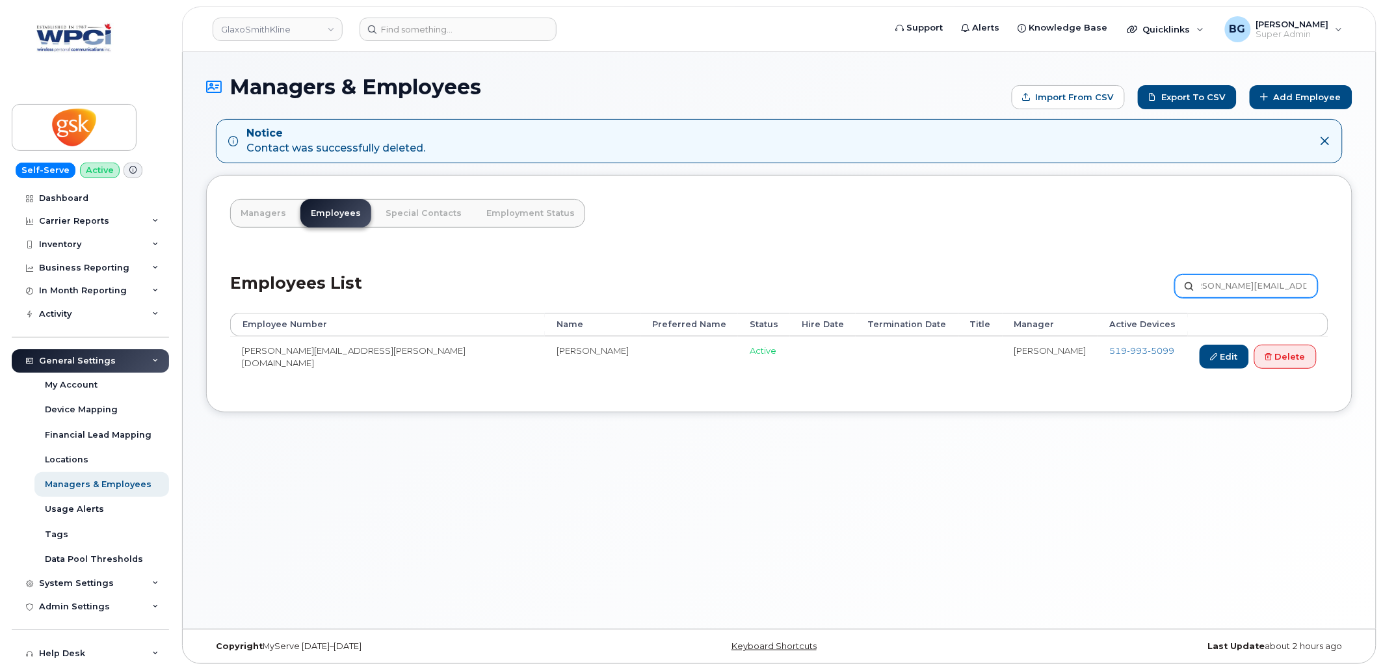
type input "Carol.A.Messenger@gsk.com"
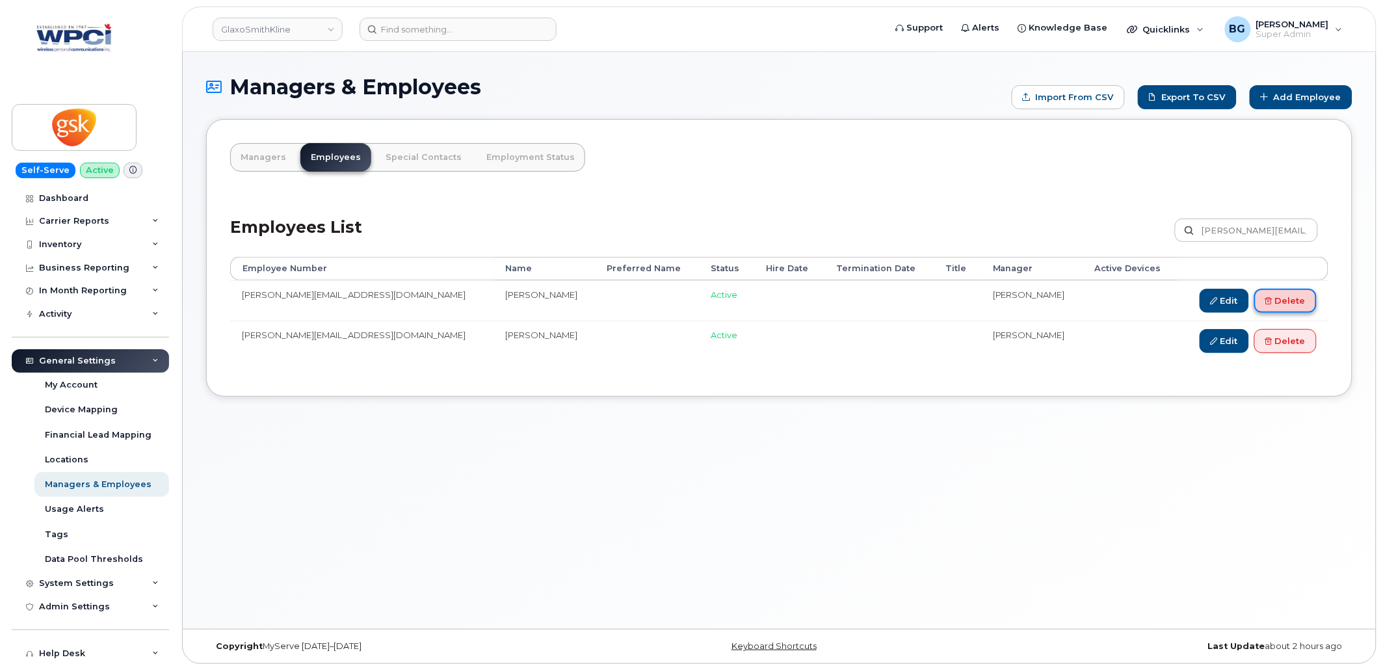
click at [1284, 307] on link "Delete" at bounding box center [1286, 301] width 62 height 24
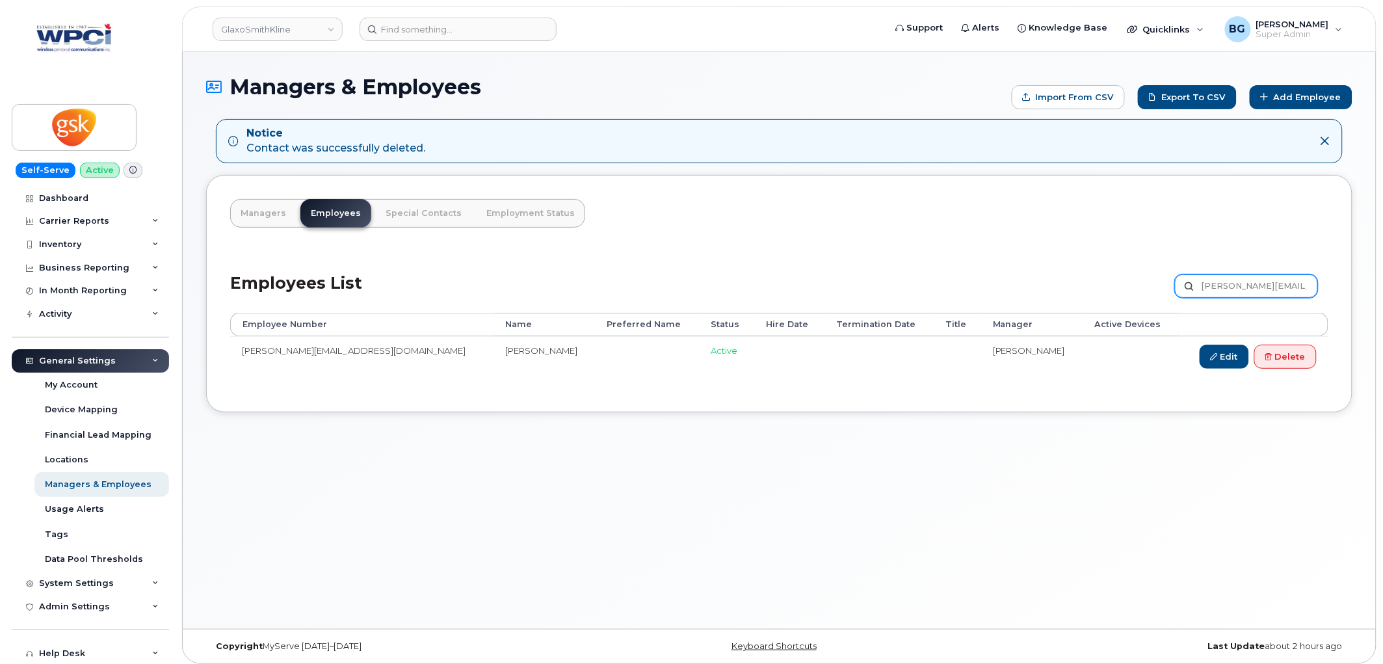
click at [1227, 282] on input "Carol.A.Messenger@gsk.com" at bounding box center [1246, 285] width 143 height 23
paste input "Caroline.B.Grondin@gsk.com"
click at [1227, 282] on input "CarolCaroline.B.Grondin@gsk.comA.Messenger@gsk.com" at bounding box center [1246, 285] width 143 height 23
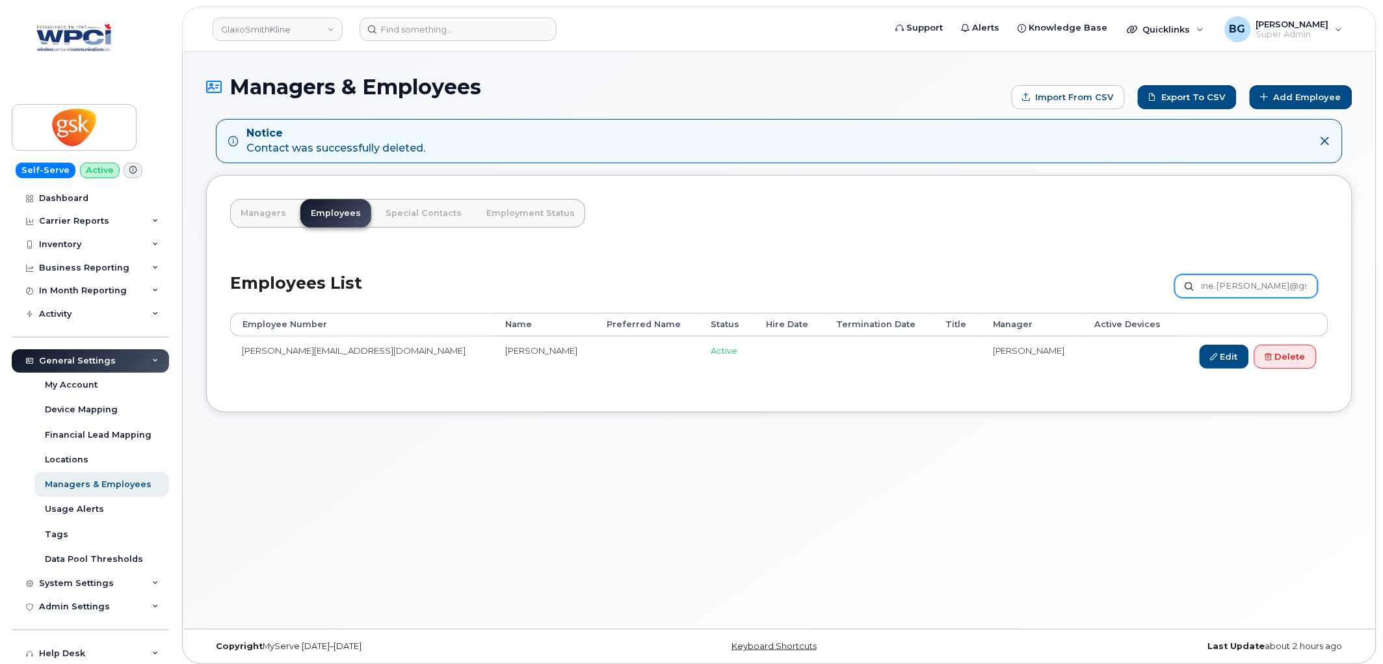
click at [1227, 282] on input "CarolCaroline.B.Grondin@gsk.comA.Messenger@gsk.com" at bounding box center [1246, 285] width 143 height 23
paste input "ine.B.Grondin"
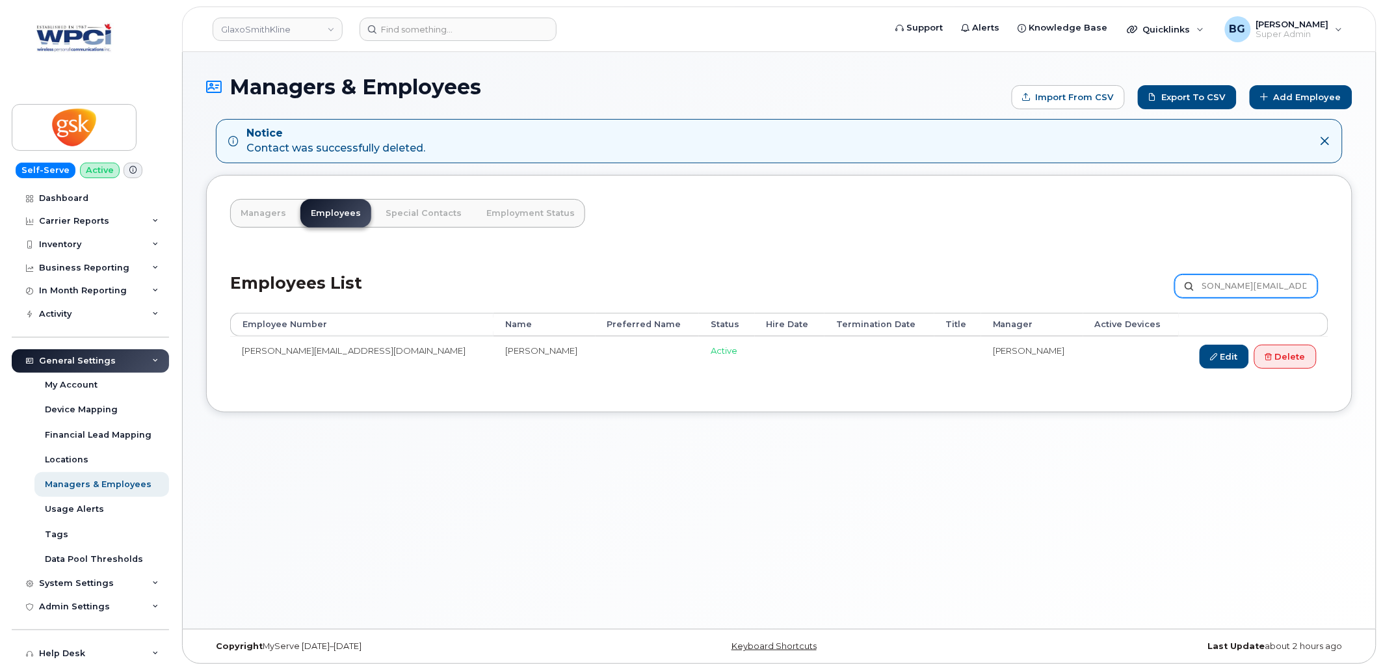
type input "Caroline.B.Grondin@gsk.com"
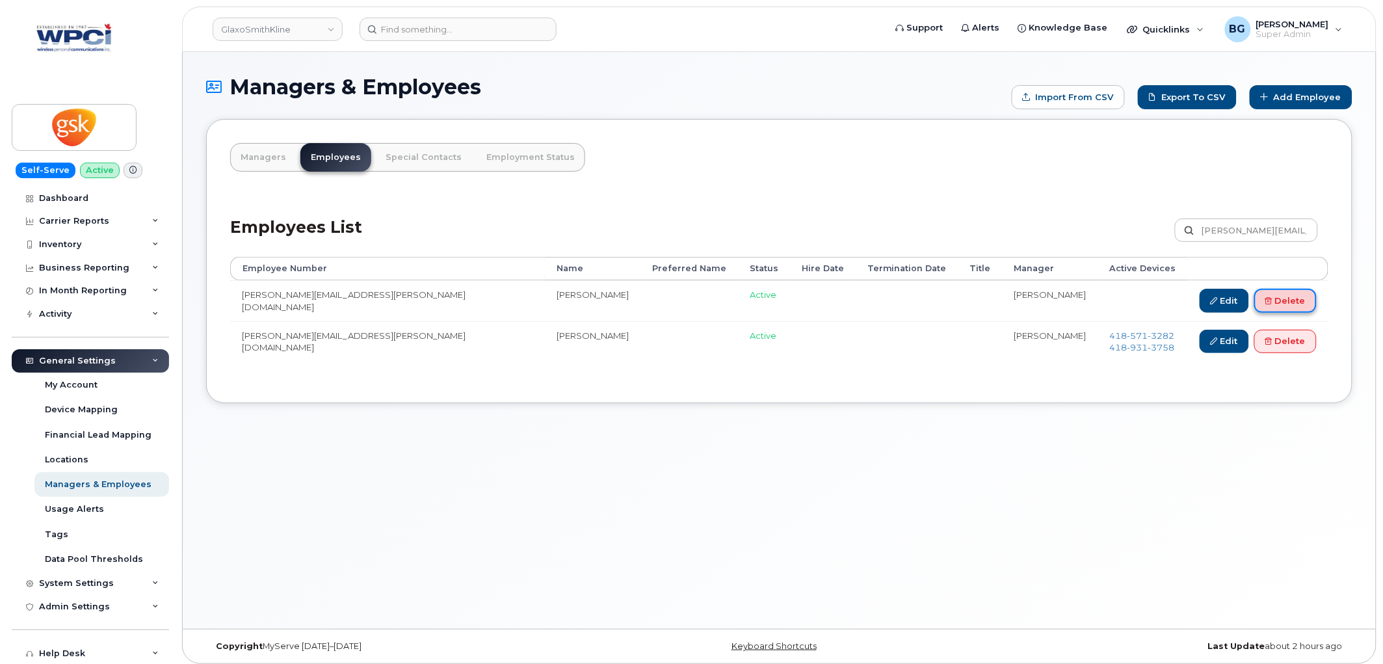
click at [1293, 295] on link "Delete" at bounding box center [1286, 301] width 62 height 24
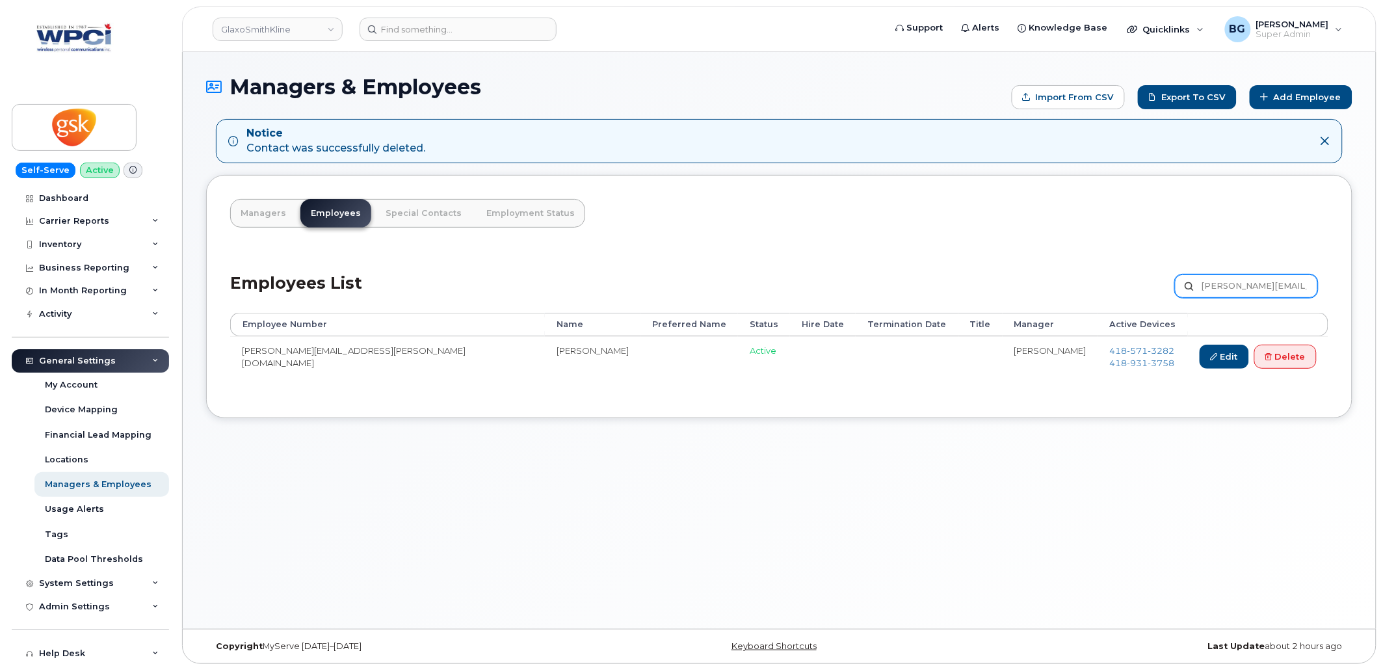
click at [1221, 282] on input "[PERSON_NAME][EMAIL_ADDRESS][PERSON_NAME][DOMAIN_NAME]" at bounding box center [1246, 285] width 143 height 23
click at [1221, 282] on input "Caroline.B.Grondin@gsk.com" at bounding box center [1246, 285] width 143 height 23
paste input "hantal.T.Tasse"
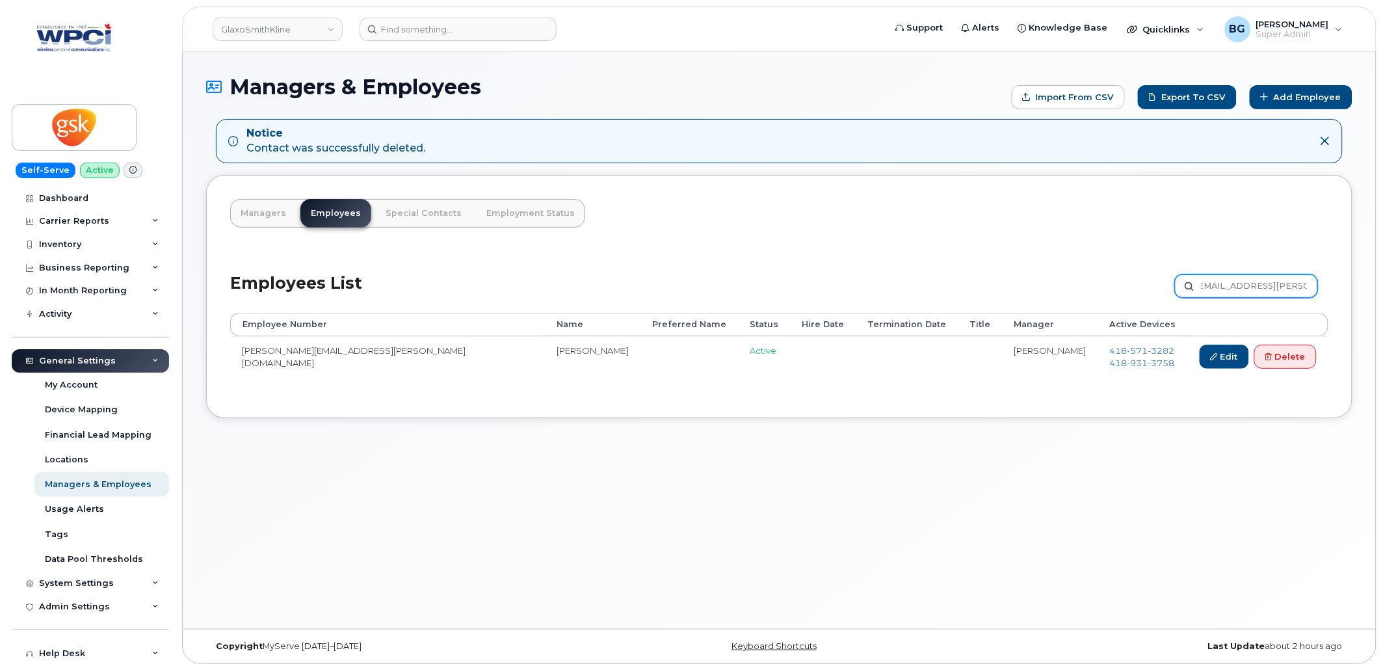
type input "[EMAIL_ADDRESS][PERSON_NAME][DOMAIN_NAME]"
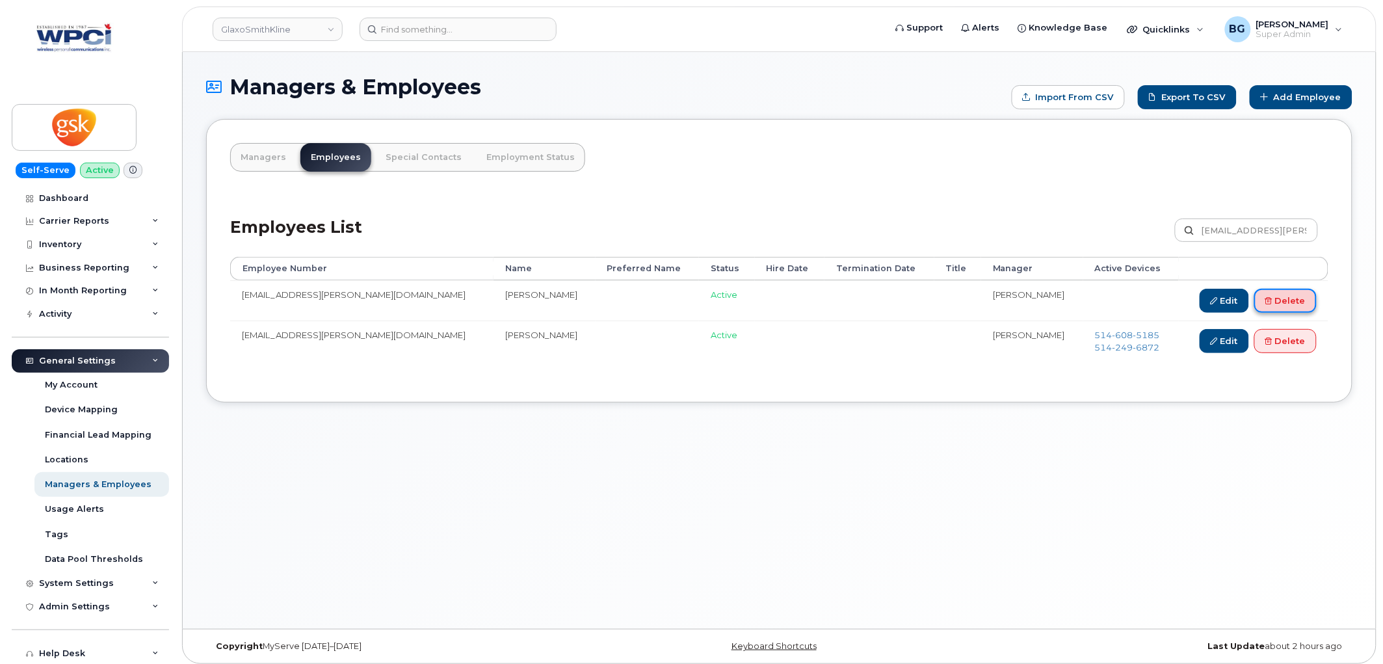
click at [1292, 300] on link "Delete" at bounding box center [1286, 301] width 62 height 24
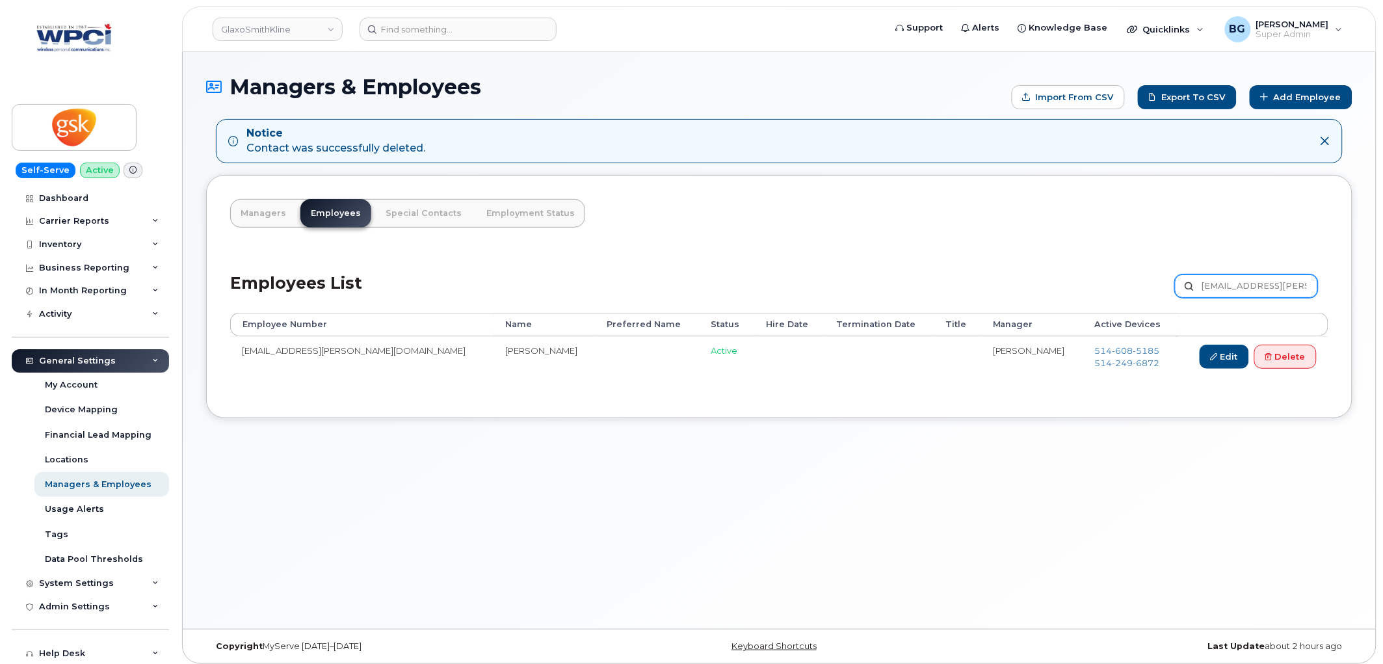
click at [1237, 275] on input "[EMAIL_ADDRESS][PERSON_NAME][DOMAIN_NAME]" at bounding box center [1246, 285] width 143 height 23
click at [1238, 275] on input "[EMAIL_ADDRESS][PERSON_NAME][DOMAIN_NAME]" at bounding box center [1246, 285] width 143 height 23
paste input "[EMAIL_ADDRESS][DOMAIN_NAME]"
click at [1245, 290] on input "ChantalCharyle.A.Eva@gsk.comT.Tasse@[DOMAIN_NAME]" at bounding box center [1246, 285] width 143 height 23
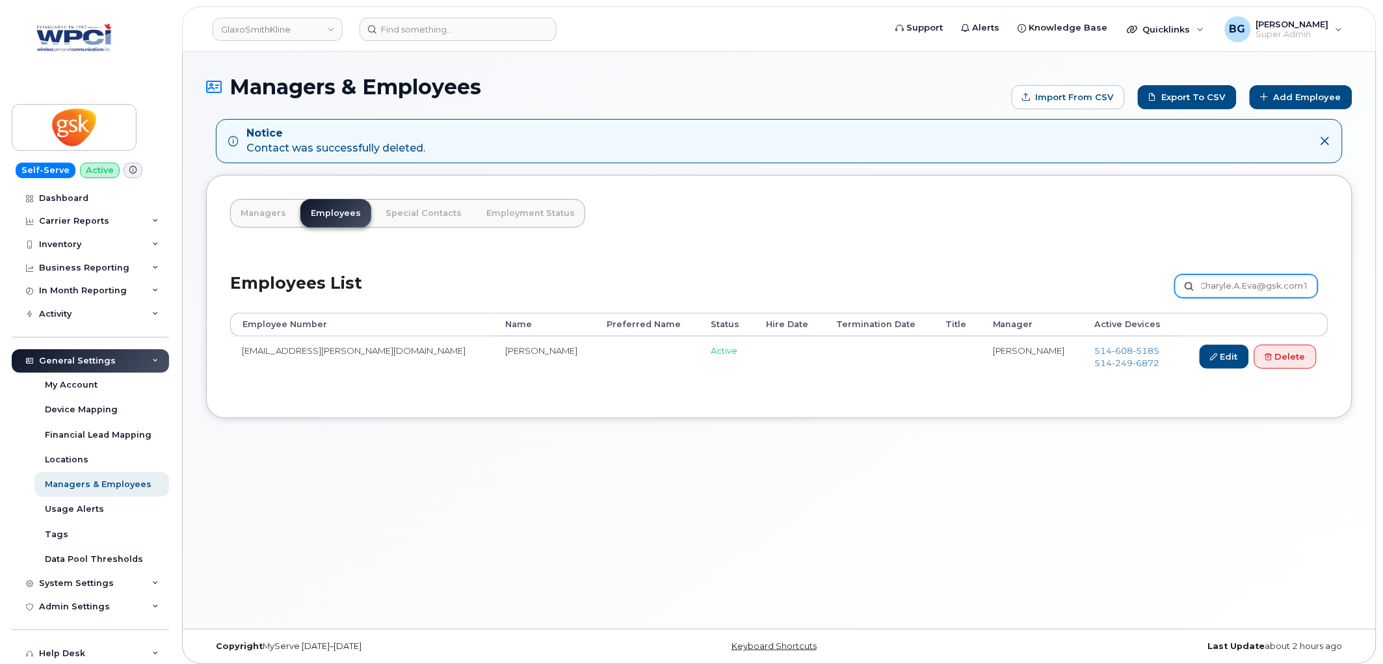
click at [1245, 290] on input "ChantalCharyle.A.Eva@gsk.comT.Tasse@[DOMAIN_NAME]" at bounding box center [1246, 285] width 143 height 23
paste input "[PERSON_NAME].A.[PERSON_NAME]"
type input "[EMAIL_ADDRESS][DOMAIN_NAME]"
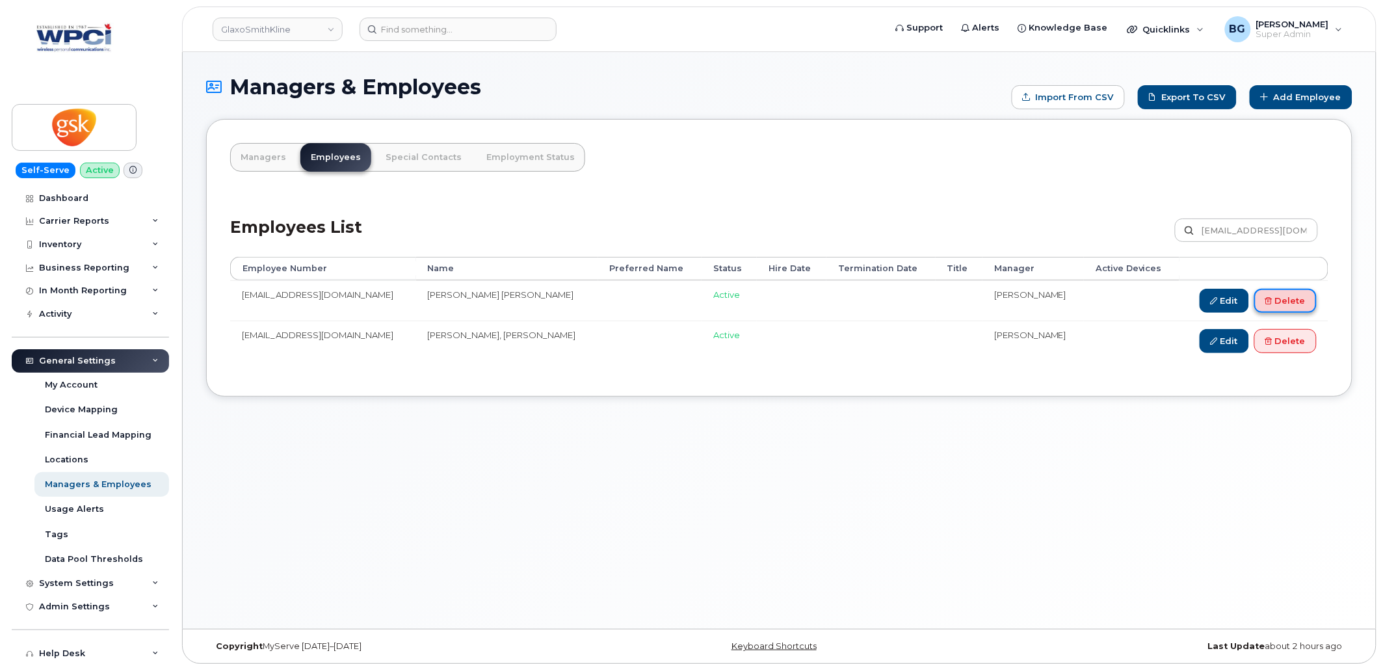
click at [1290, 303] on link "Delete" at bounding box center [1286, 301] width 62 height 24
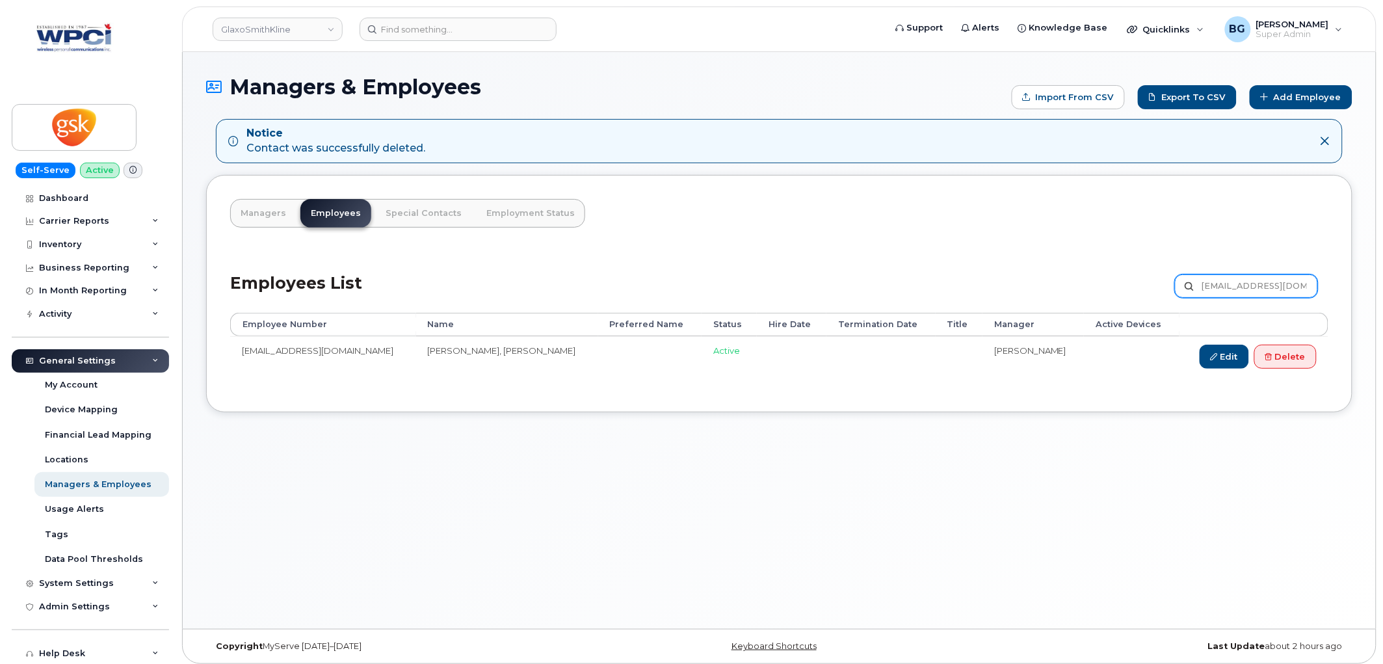
click at [1229, 284] on input "Charyle.A.Eva@gsk.com" at bounding box center [1246, 285] width 143 height 23
paste input "ristian.C.Baron@viivhealthcare"
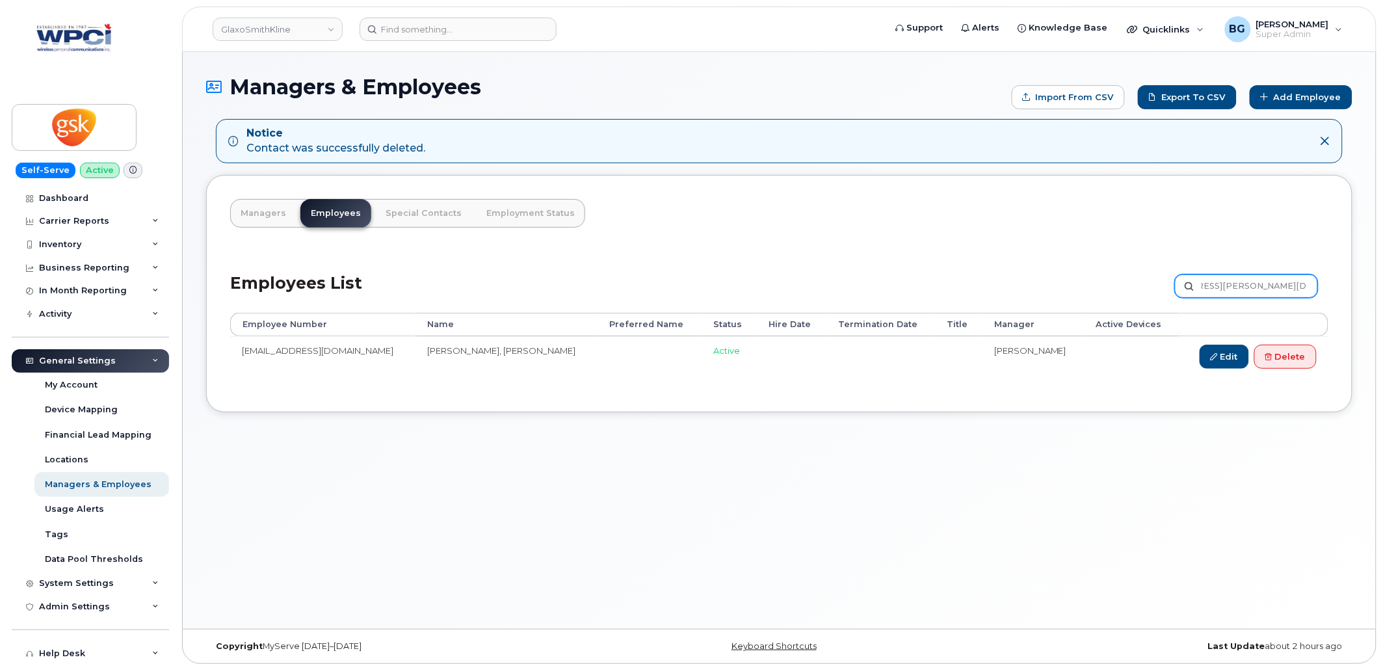
type input "Christian.C.Baron@viivhealthcare.com"
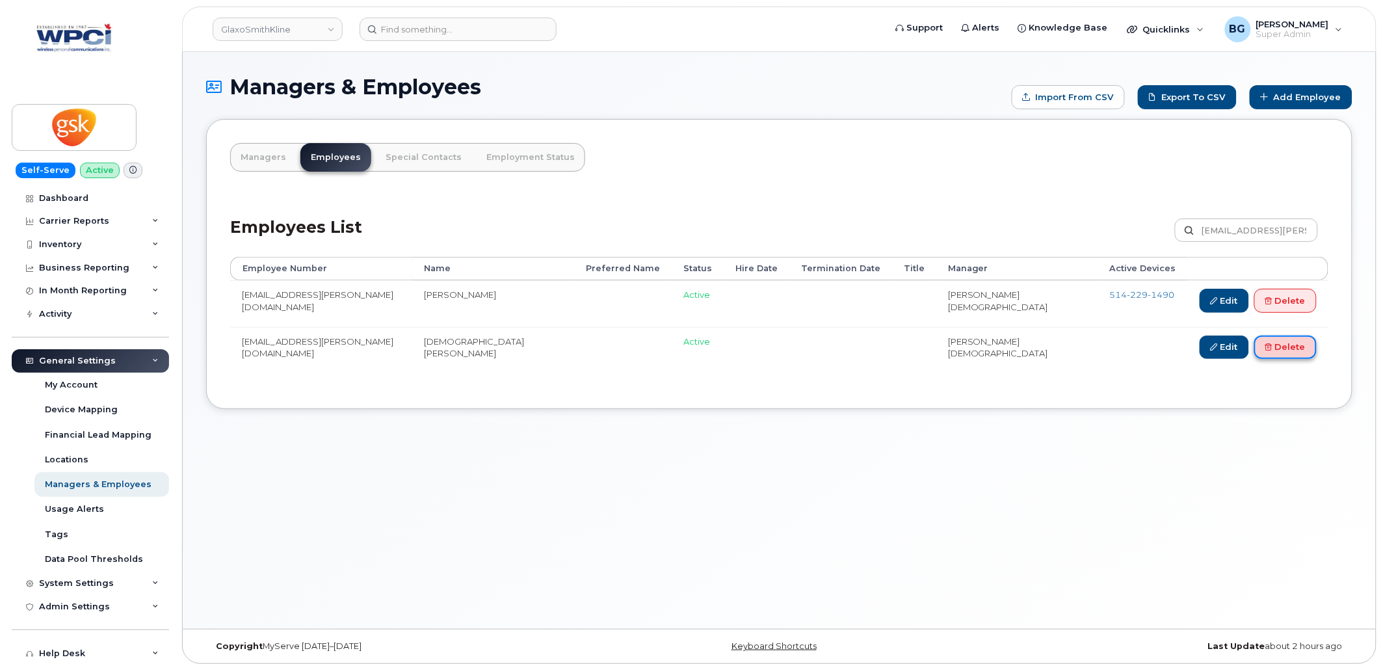
click at [1285, 346] on link "Delete" at bounding box center [1286, 348] width 62 height 24
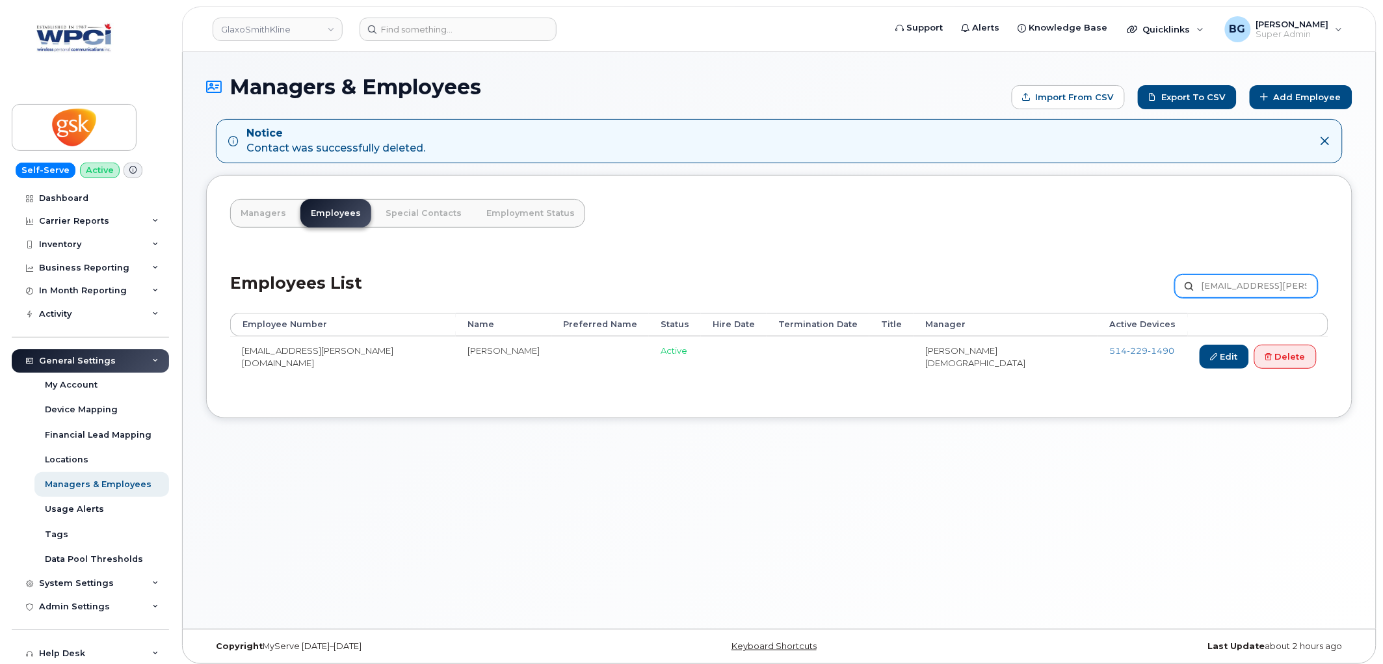
click at [1227, 283] on input "Christian.C.Baron@viivhealthcare.com" at bounding box center [1246, 285] width 143 height 23
paste input "indy.A.Smyth@gsk"
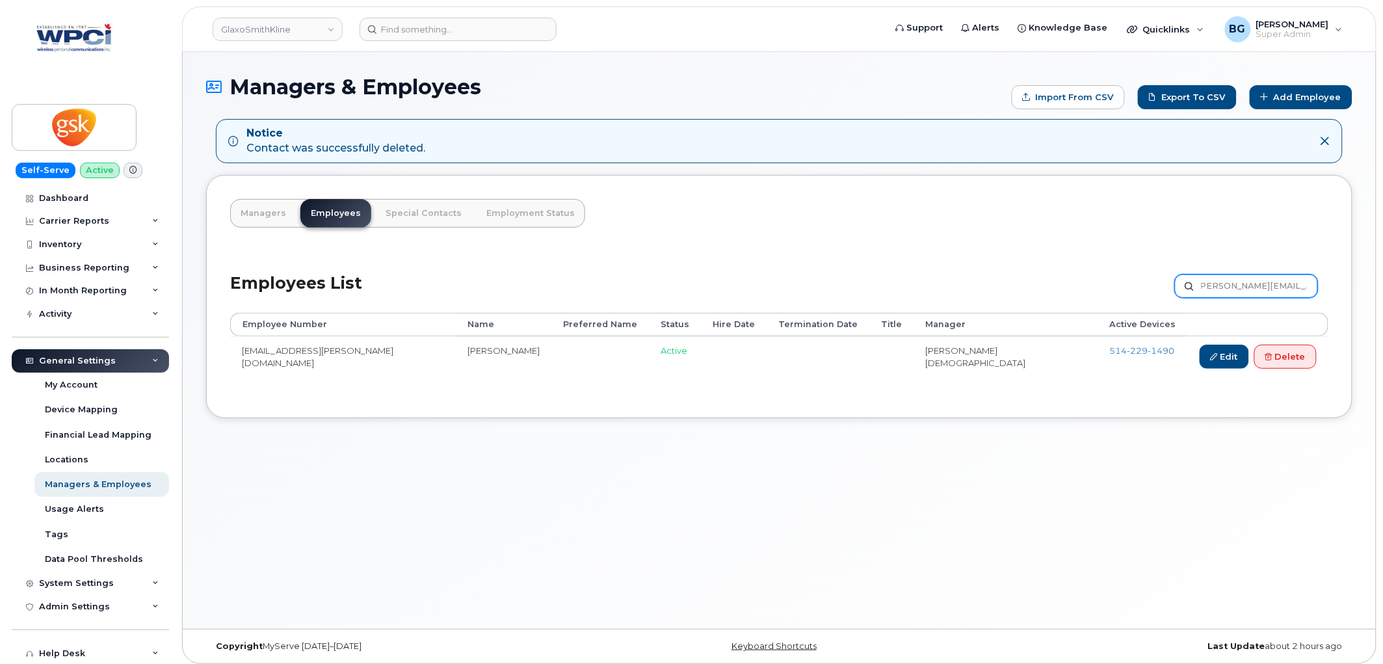
type input "Cindy.A.Smyth@gsk.com"
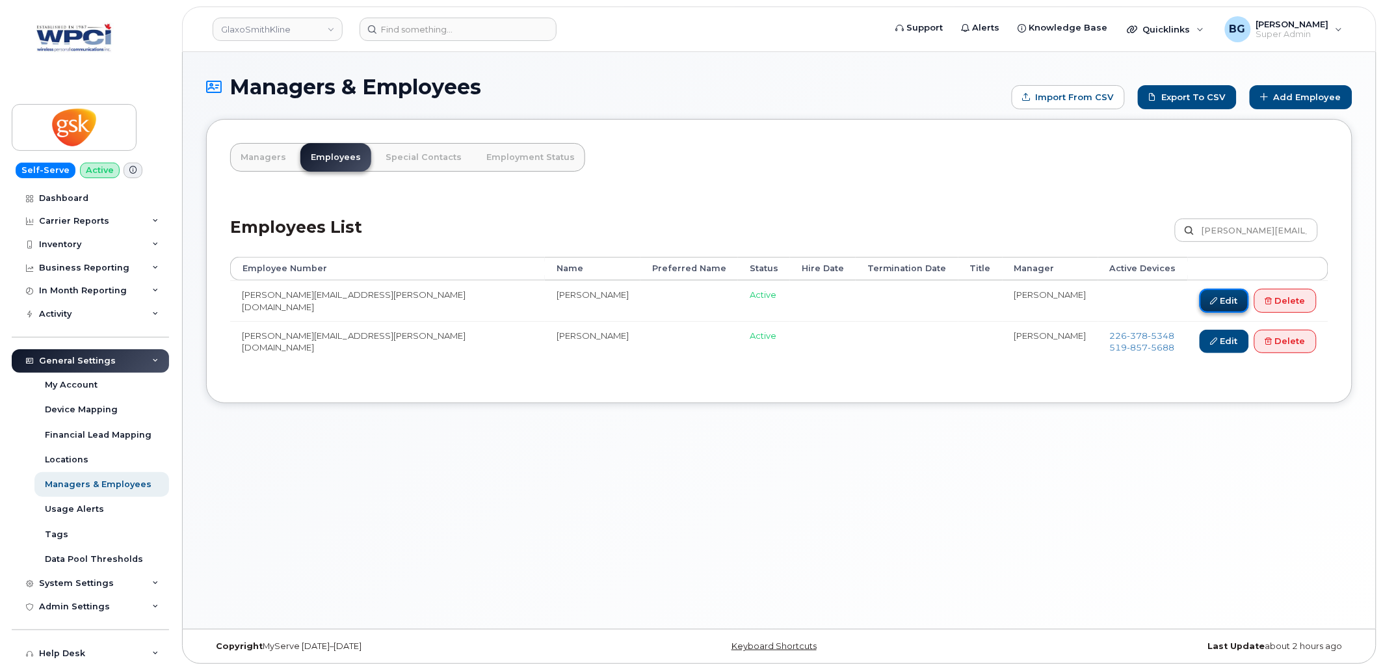
click at [1211, 297] on link "Edit" at bounding box center [1224, 301] width 49 height 24
click at [1288, 297] on link "Delete" at bounding box center [1286, 301] width 62 height 24
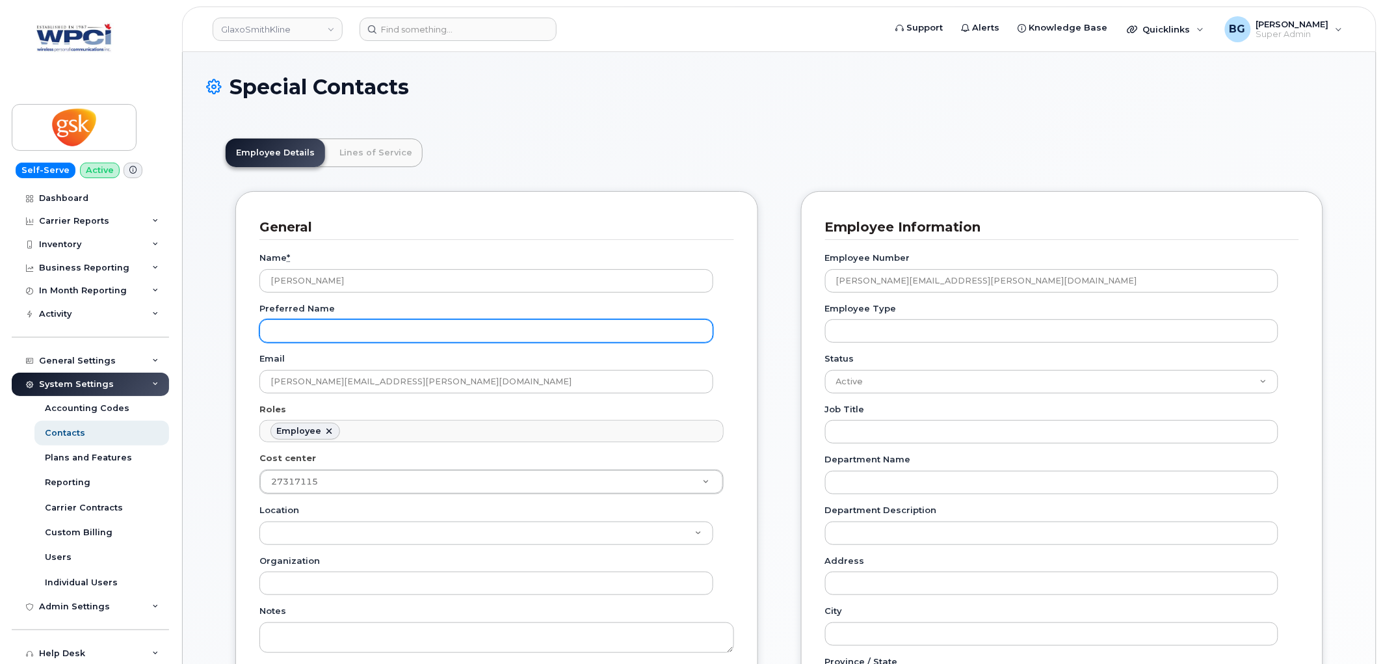
scroll to position [40, 0]
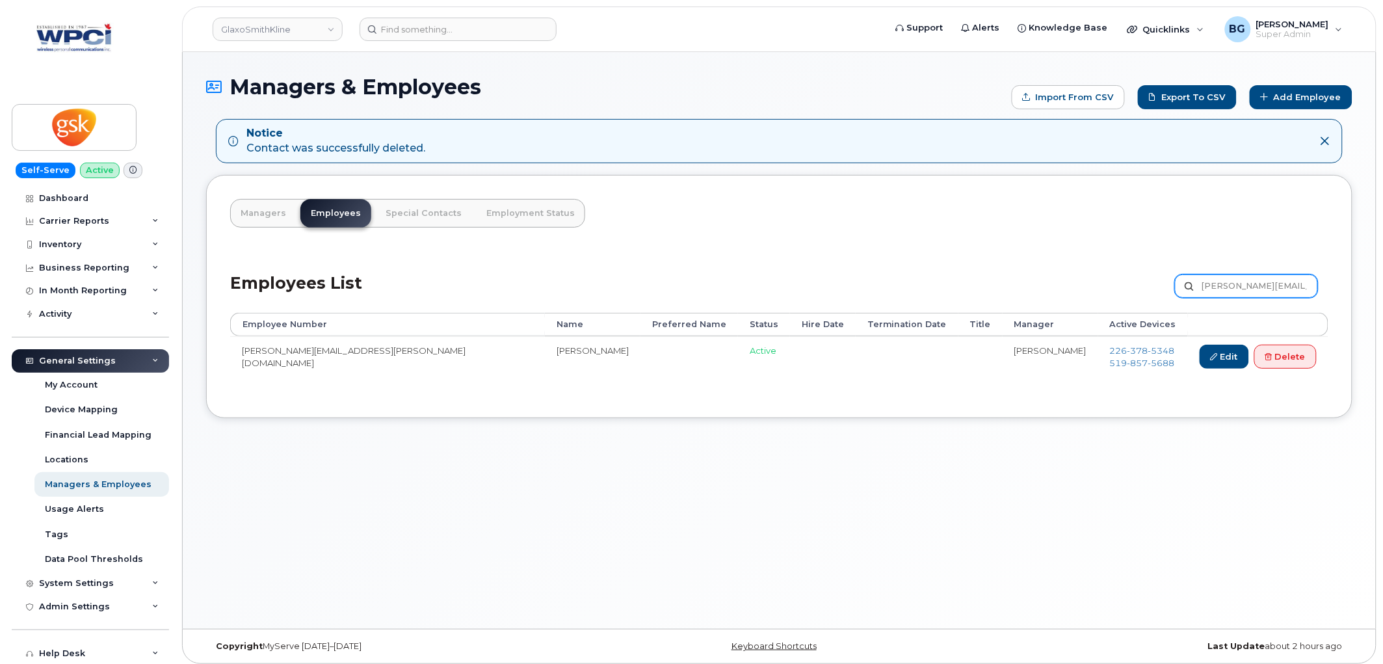
click at [1230, 278] on input "[PERSON_NAME][EMAIL_ADDRESS][PERSON_NAME][DOMAIN_NAME]" at bounding box center [1246, 285] width 143 height 23
paste input "Dan.W.Clow"
click at [1217, 281] on input "[PERSON_NAME][EMAIL_ADDRESS][PERSON_NAME][DOMAIN_NAME]" at bounding box center [1246, 285] width 143 height 23
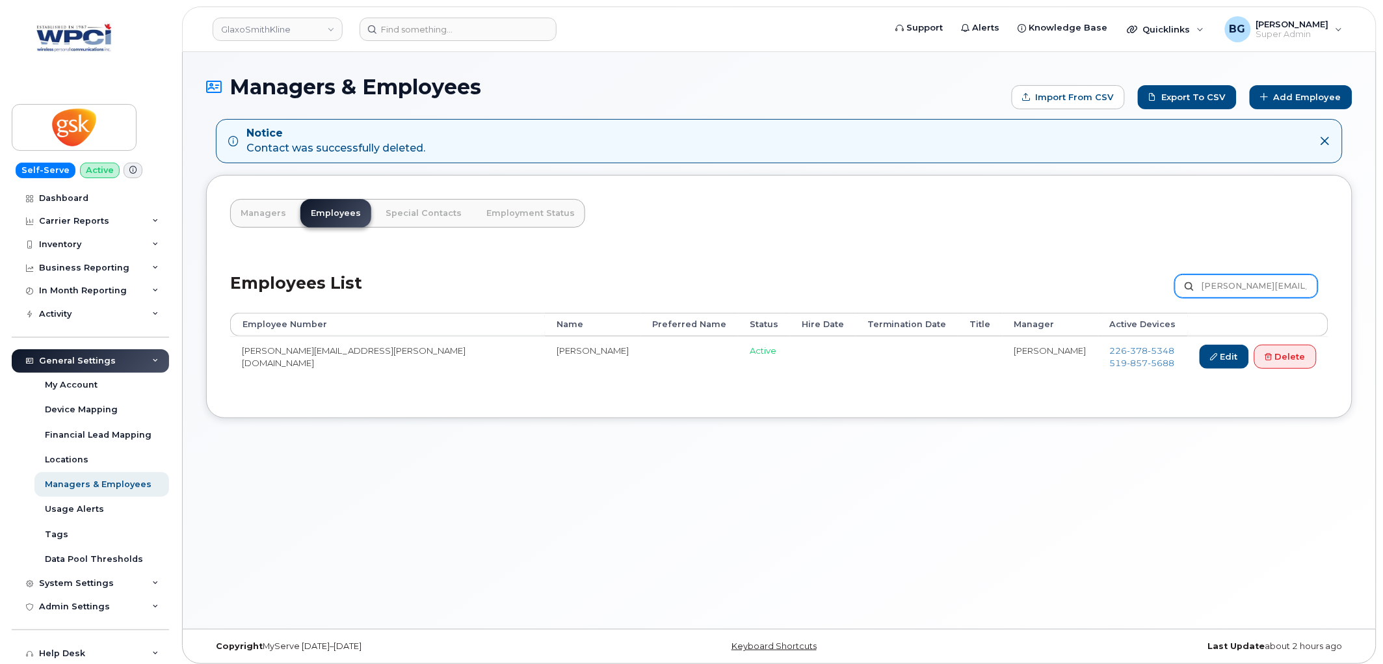
click at [1220, 293] on input "[PERSON_NAME][EMAIL_ADDRESS][PERSON_NAME][DOMAIN_NAME]" at bounding box center [1246, 285] width 143 height 23
paste input "text"
type input "[PERSON_NAME][EMAIL_ADDRESS][PERSON_NAME][DOMAIN_NAME]"
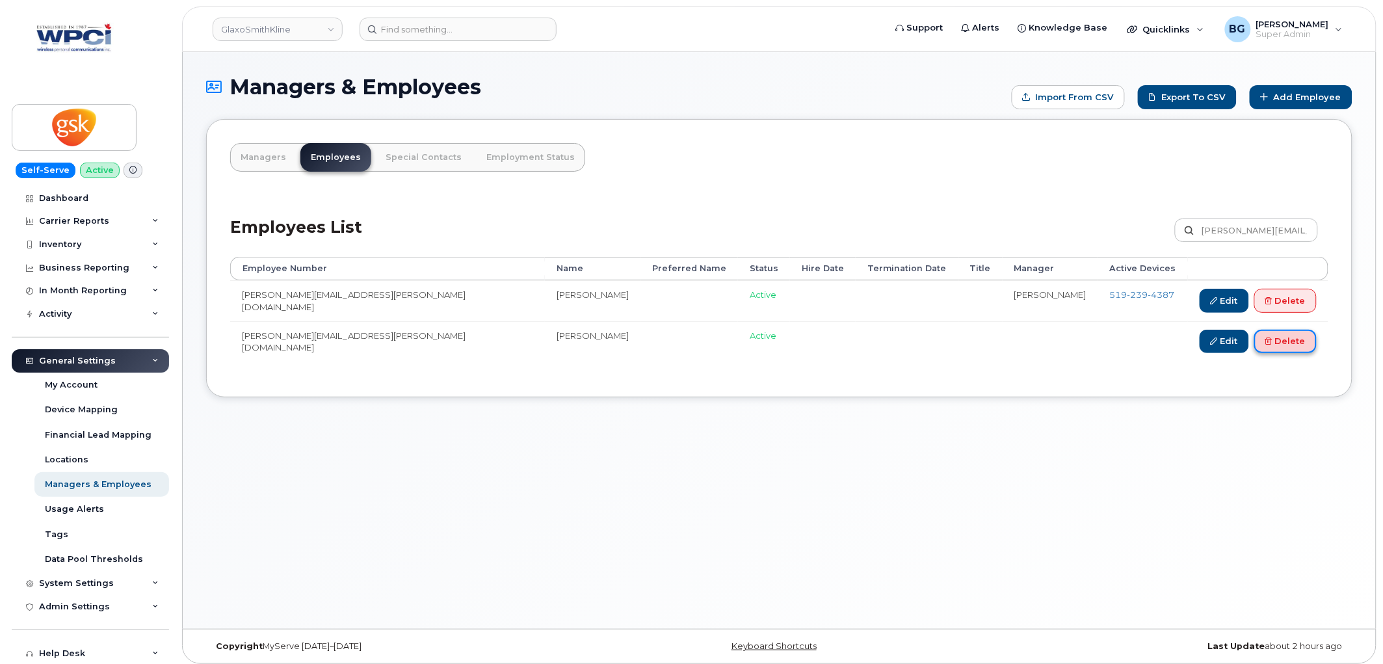
click at [1299, 332] on link "Delete" at bounding box center [1286, 342] width 62 height 24
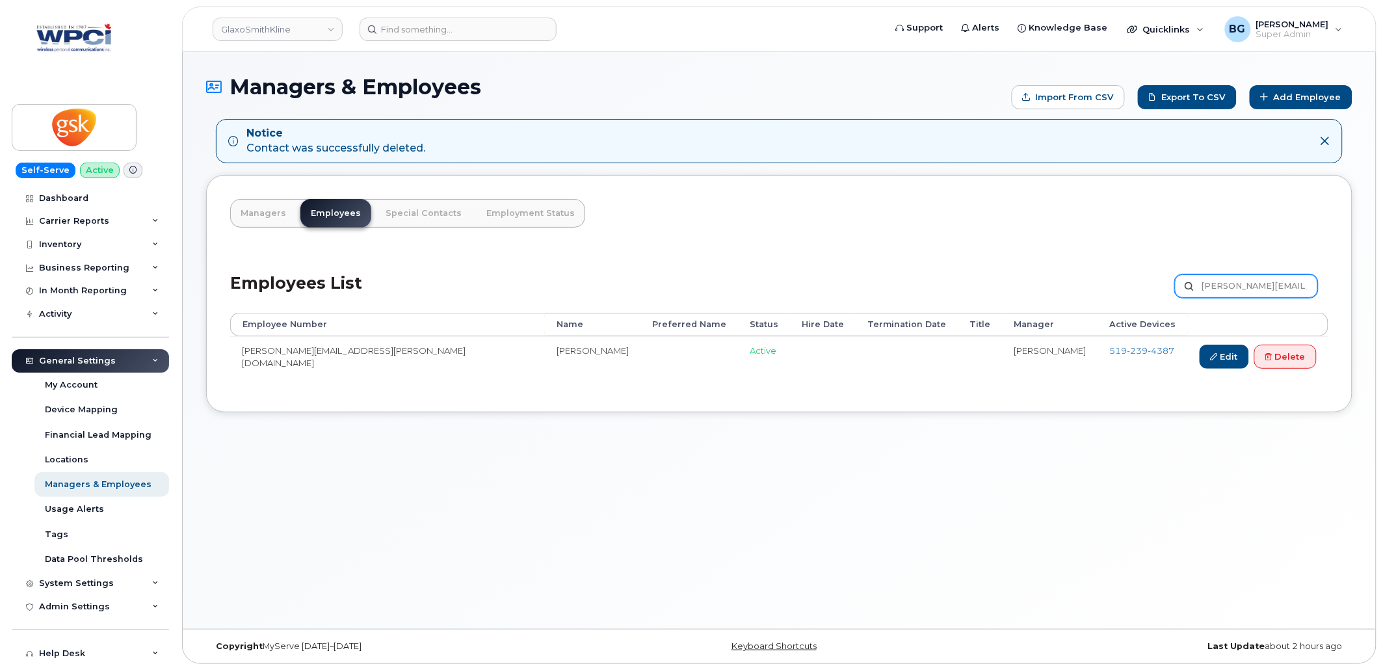
click at [1213, 281] on input "[PERSON_NAME][EMAIL_ADDRESS][PERSON_NAME][DOMAIN_NAME]" at bounding box center [1246, 285] width 143 height 23
paste input "iel.D.Sinia"
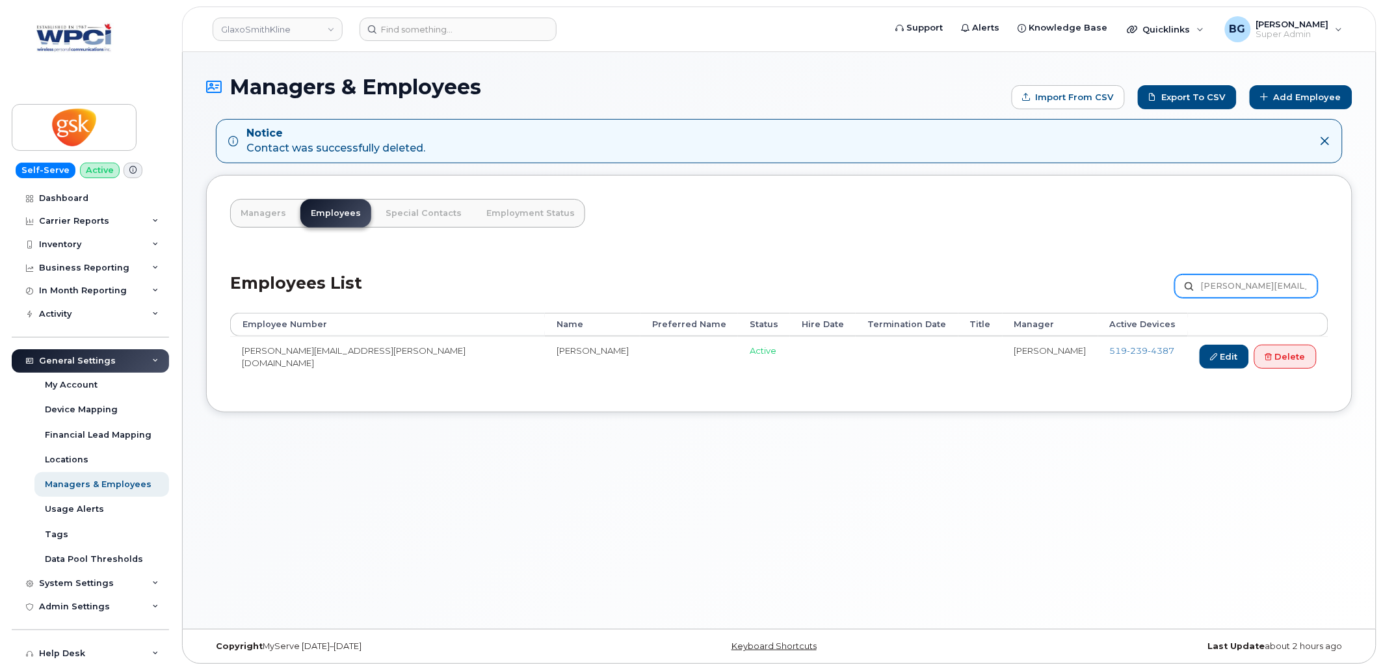
type input "[PERSON_NAME][EMAIL_ADDRESS][PERSON_NAME][DOMAIN_NAME]"
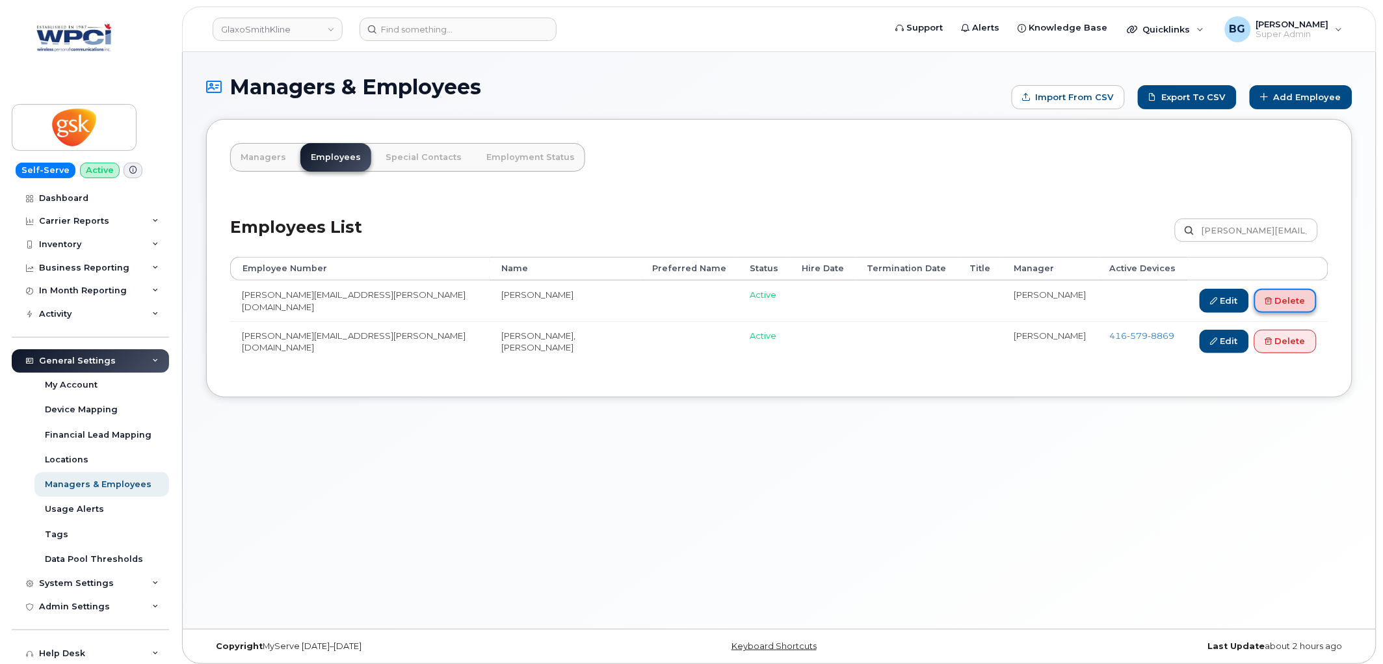
click at [1285, 295] on link "Delete" at bounding box center [1286, 301] width 62 height 24
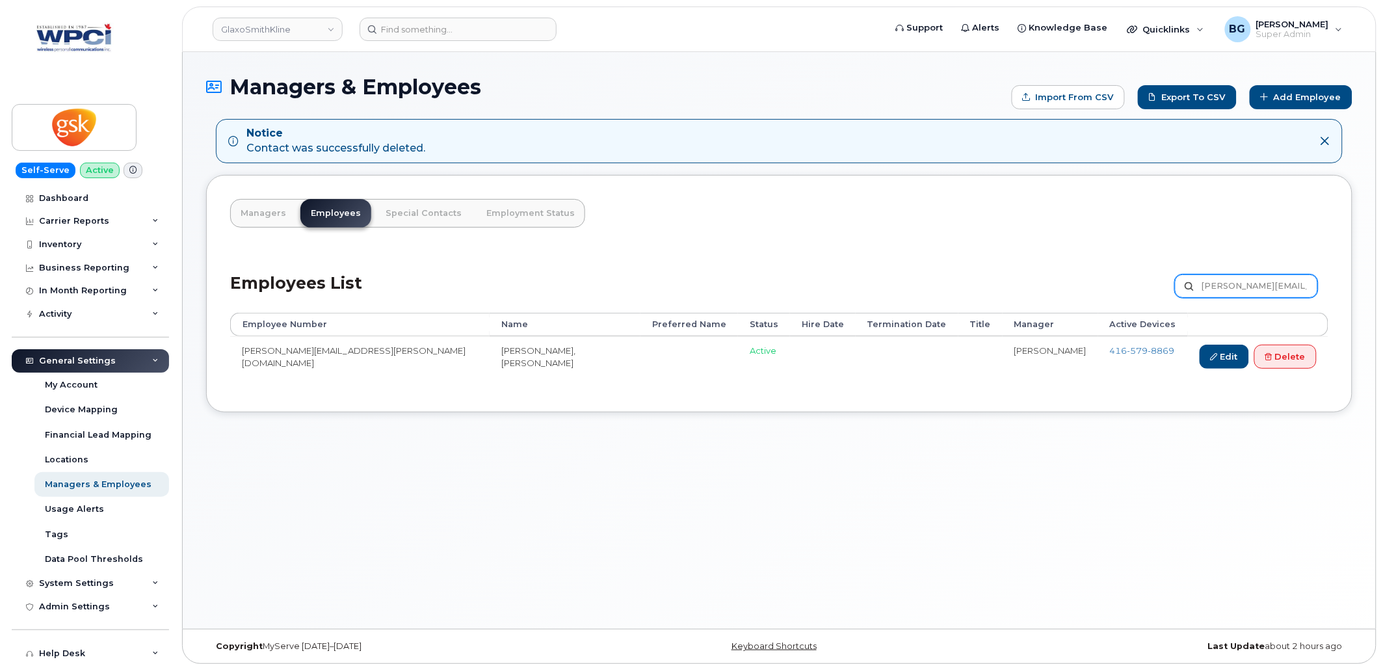
click at [1228, 293] on input "Daniel.D.Sinia@gsk.com" at bounding box center [1246, 285] width 143 height 23
paste input "phne.E.Moffat"
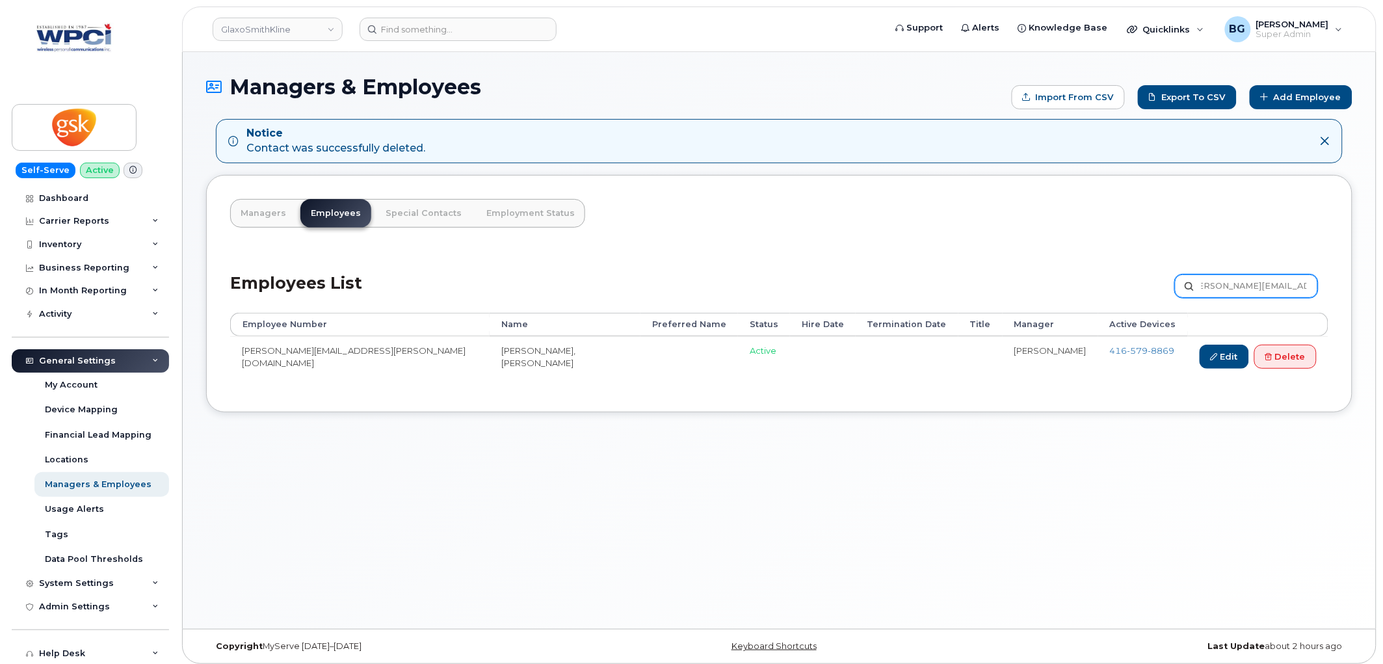
type input "Daphne.E.Moffat@gsk.com"
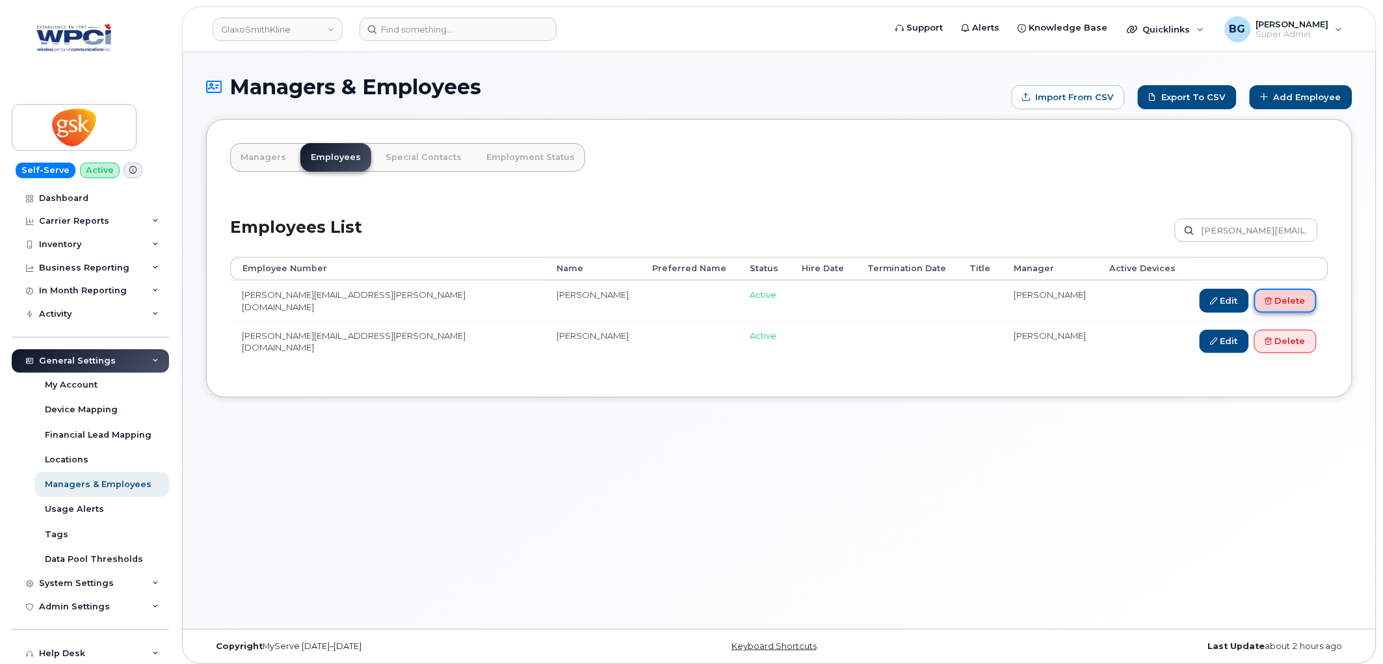
click at [1299, 300] on link "Delete" at bounding box center [1286, 301] width 62 height 24
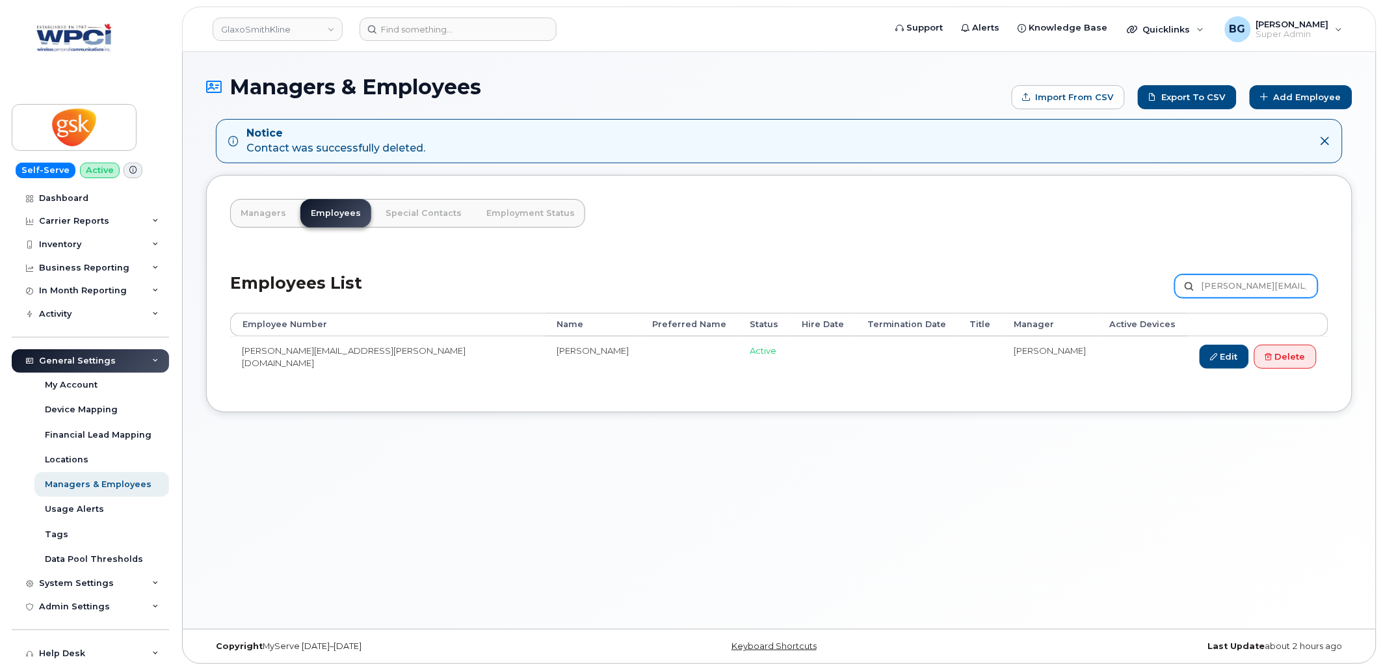
click at [1232, 288] on input "[PERSON_NAME][EMAIL_ADDRESS][PERSON_NAME][DOMAIN_NAME]" at bounding box center [1246, 285] width 143 height 23
click at [1232, 288] on input "Daphne.E.Moffat@gsk.com" at bounding box center [1246, 285] width 143 height 23
paste input "rryl.N.Clews"
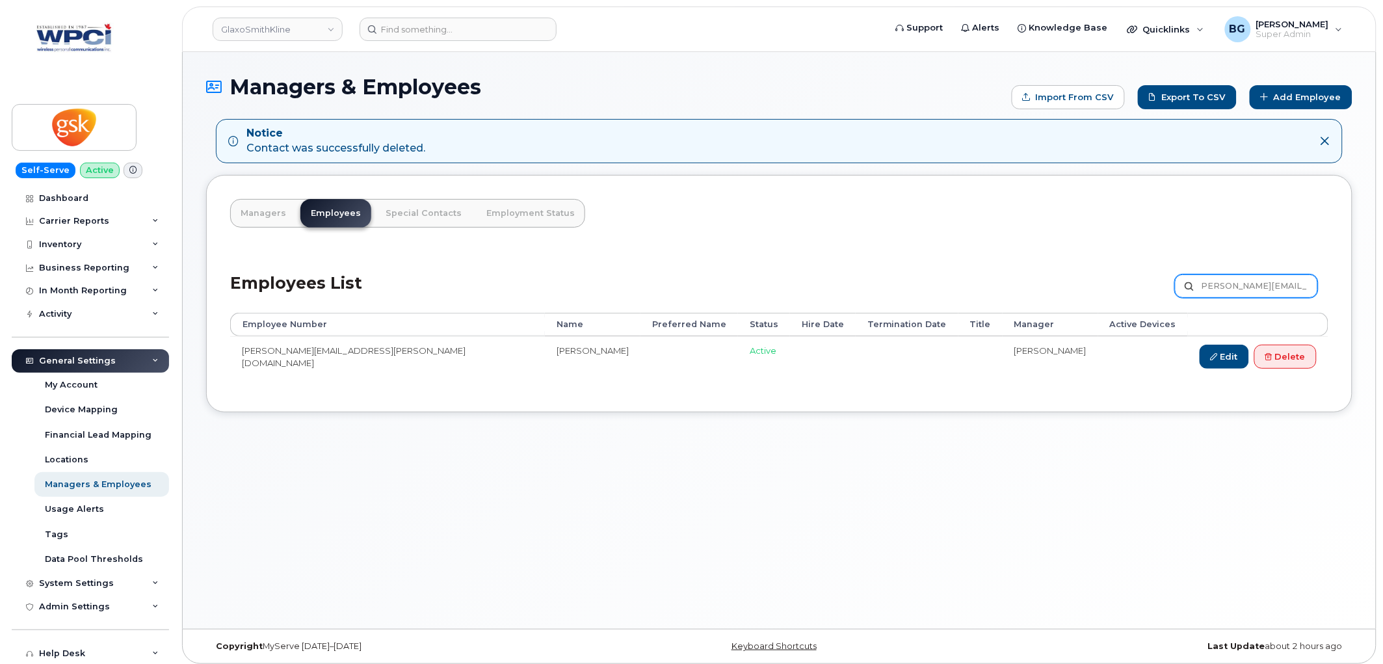
type input "[PERSON_NAME][EMAIL_ADDRESS][PERSON_NAME][DOMAIN_NAME]"
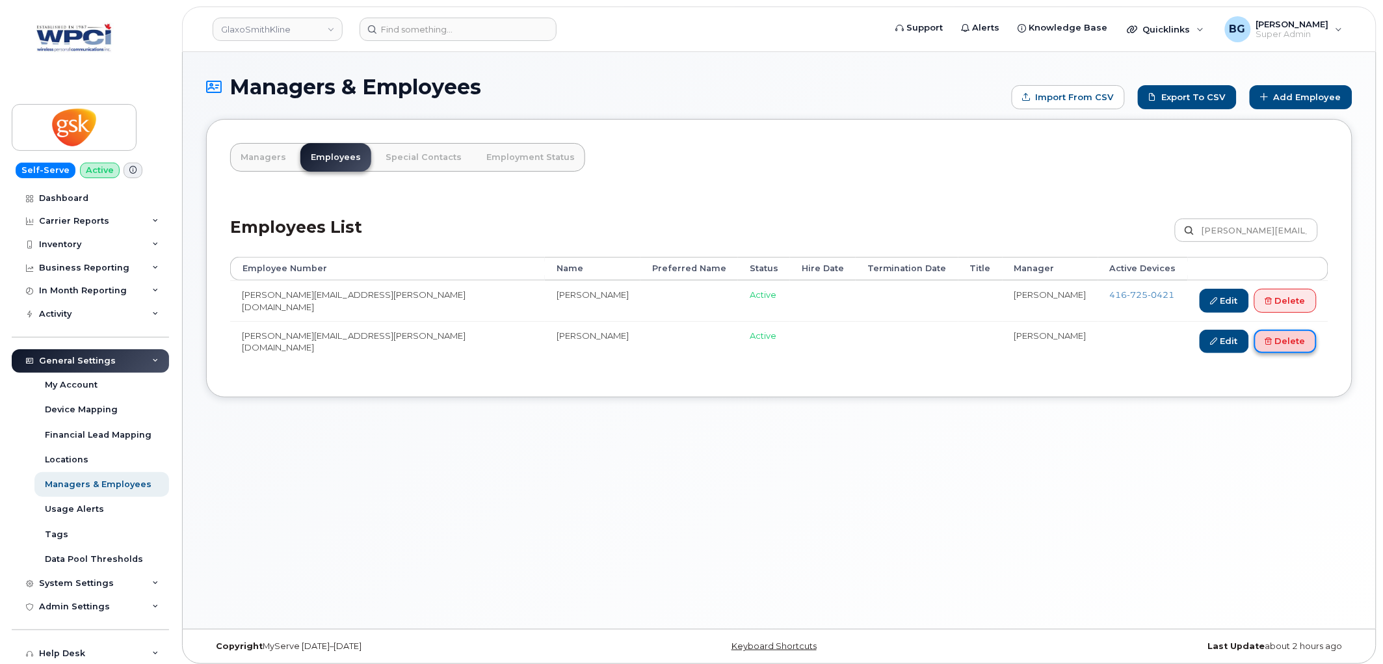
click at [1289, 340] on link "Delete" at bounding box center [1286, 342] width 62 height 24
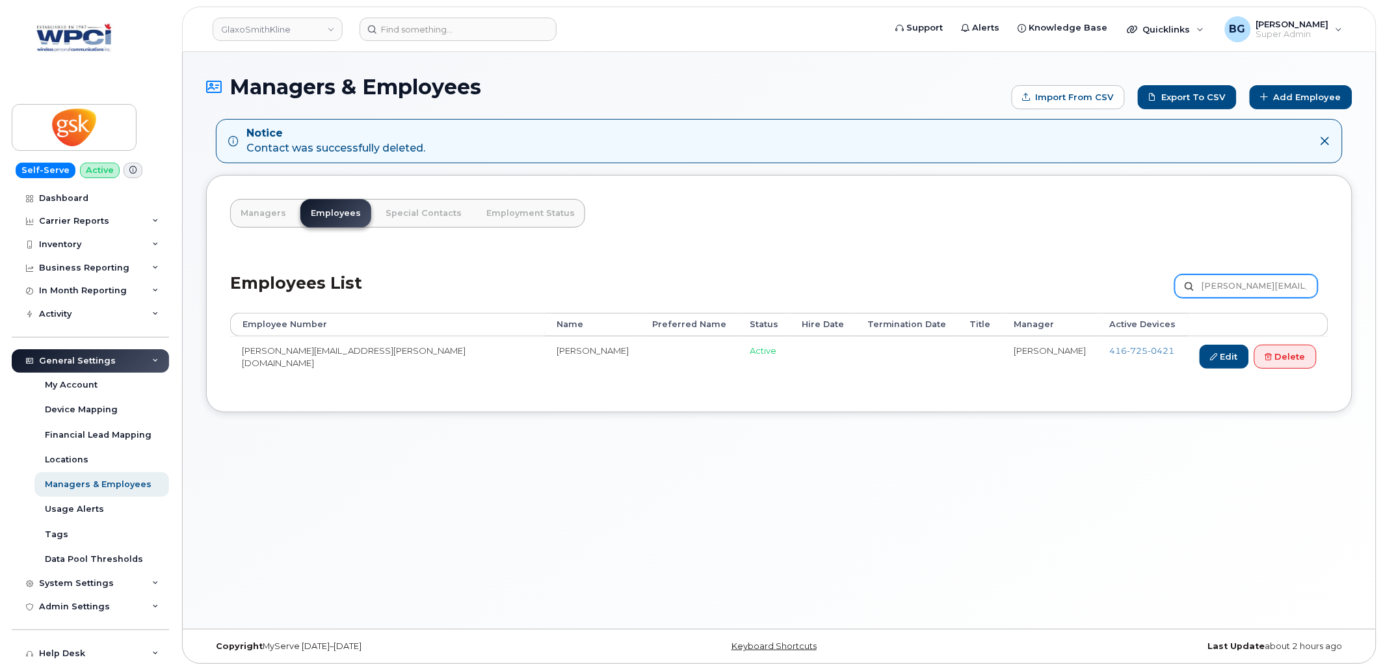
click at [1214, 289] on input "[PERSON_NAME][EMAIL_ADDRESS][PERSON_NAME][DOMAIN_NAME]" at bounding box center [1246, 285] width 143 height 23
click at [1214, 289] on input "Darryl.N.Clews@gsk.com" at bounding box center [1246, 285] width 143 height 23
paste input "vid.2.Bailey"
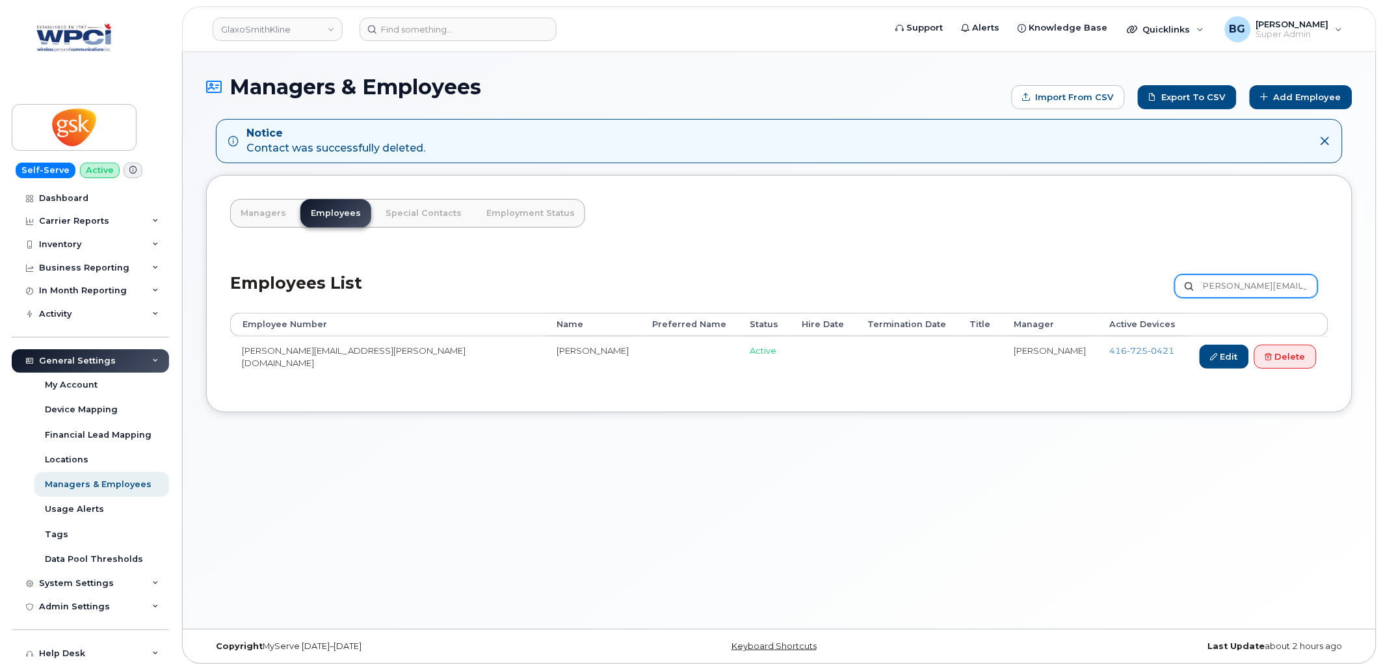
type input "[PERSON_NAME][EMAIL_ADDRESS][PERSON_NAME][DOMAIN_NAME]"
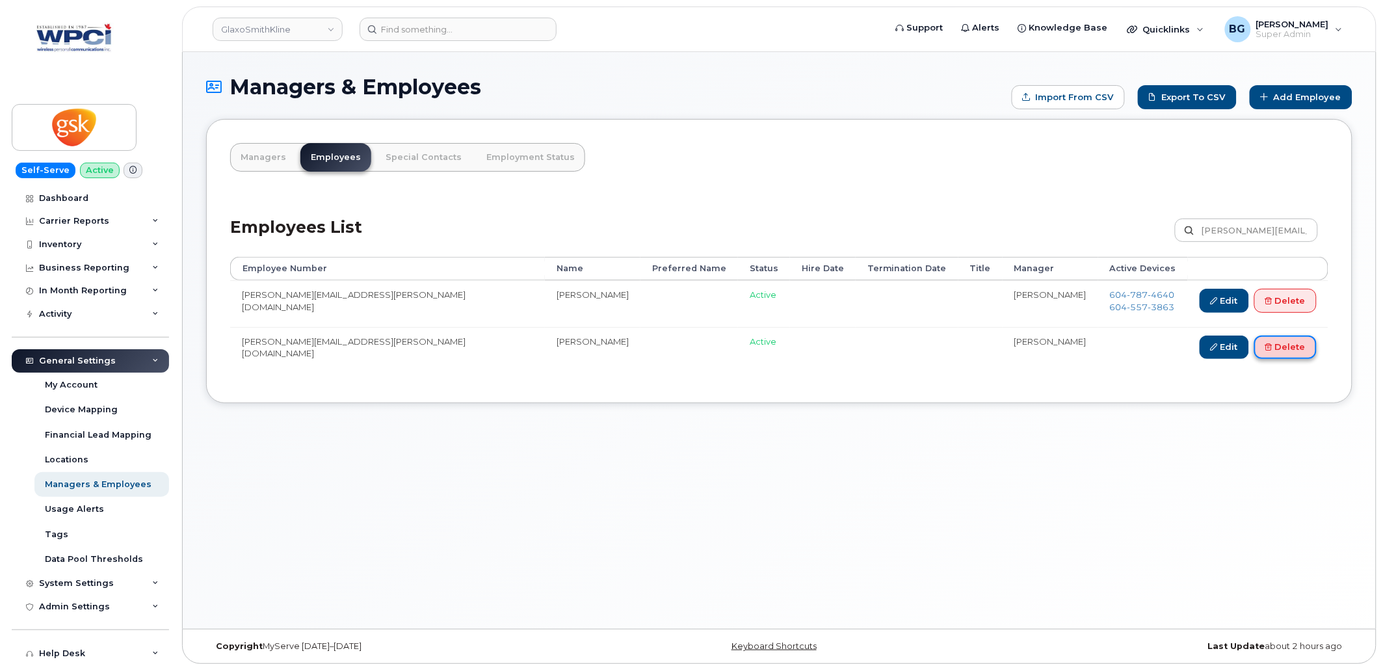
click at [1301, 349] on link "Delete" at bounding box center [1286, 348] width 62 height 24
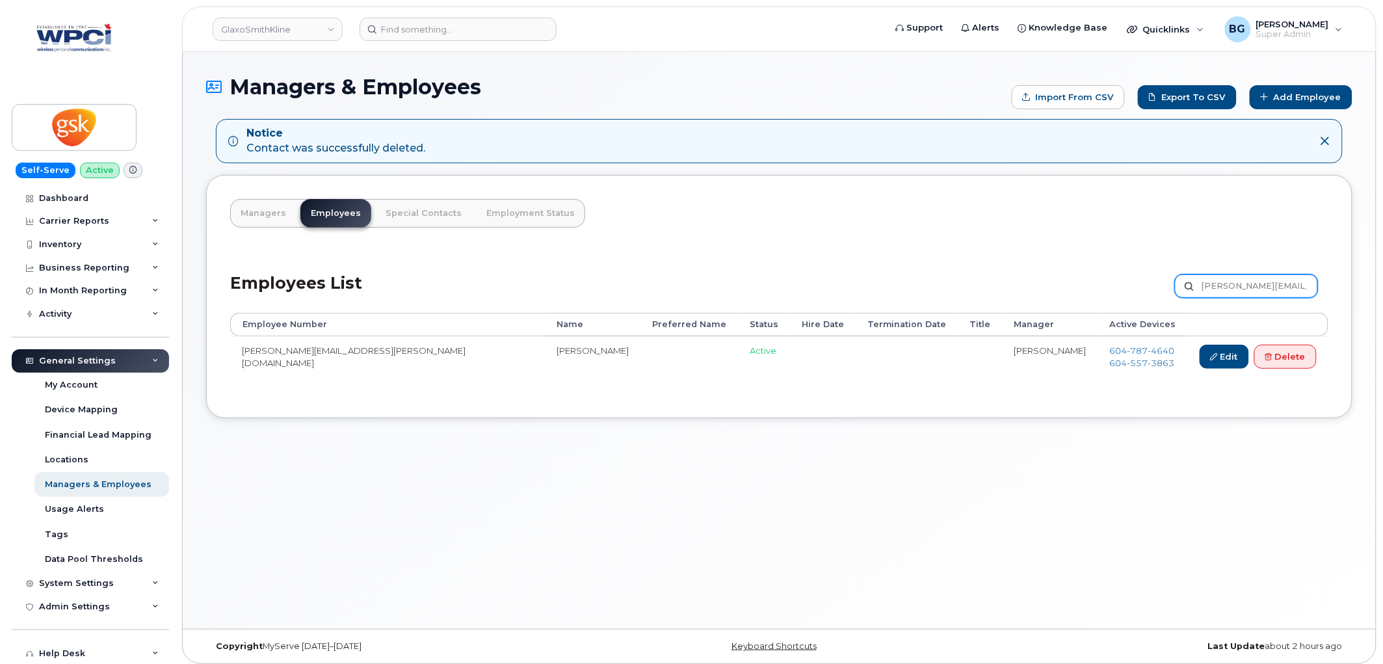
click at [1212, 289] on input "[PERSON_NAME][EMAIL_ADDRESS][PERSON_NAME][DOMAIN_NAME]" at bounding box center [1246, 285] width 143 height 23
click at [1212, 289] on input "David.2.Bailey@gsk.com" at bounding box center [1246, 285] width 143 height 23
paste input "enise.K.Saunders"
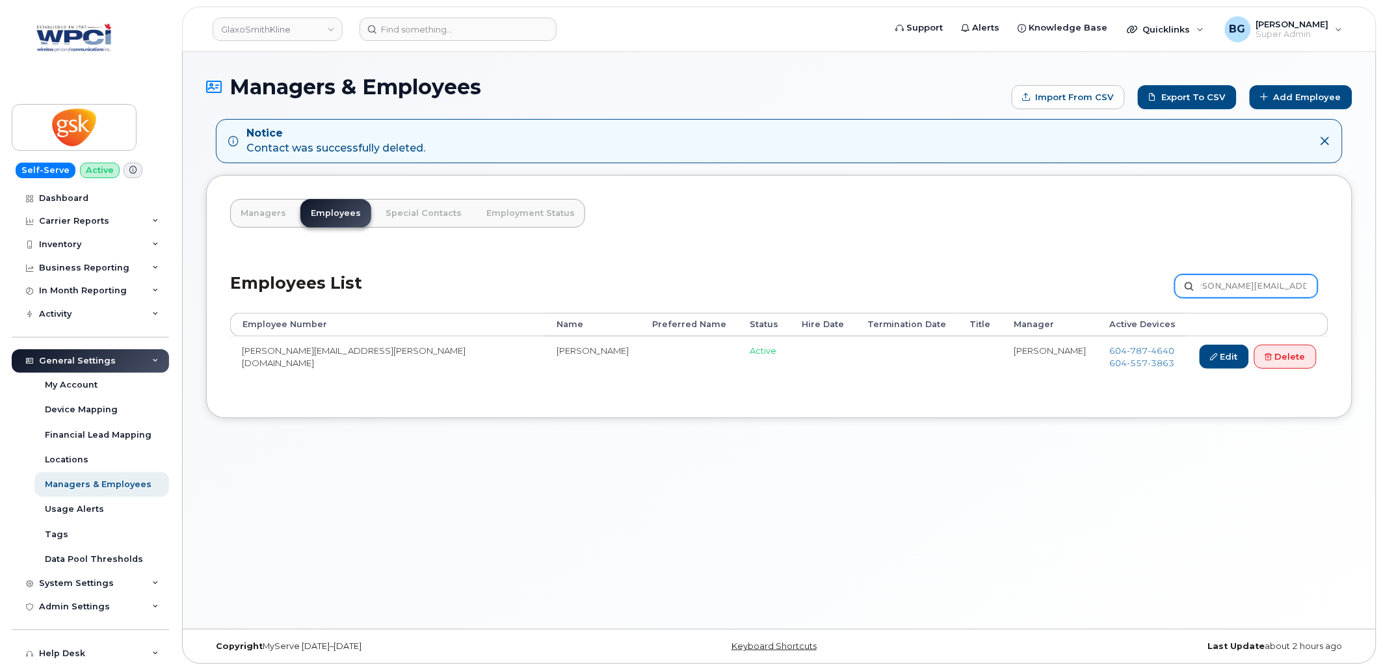
type input "[PERSON_NAME][EMAIL_ADDRESS][PERSON_NAME][DOMAIN_NAME]"
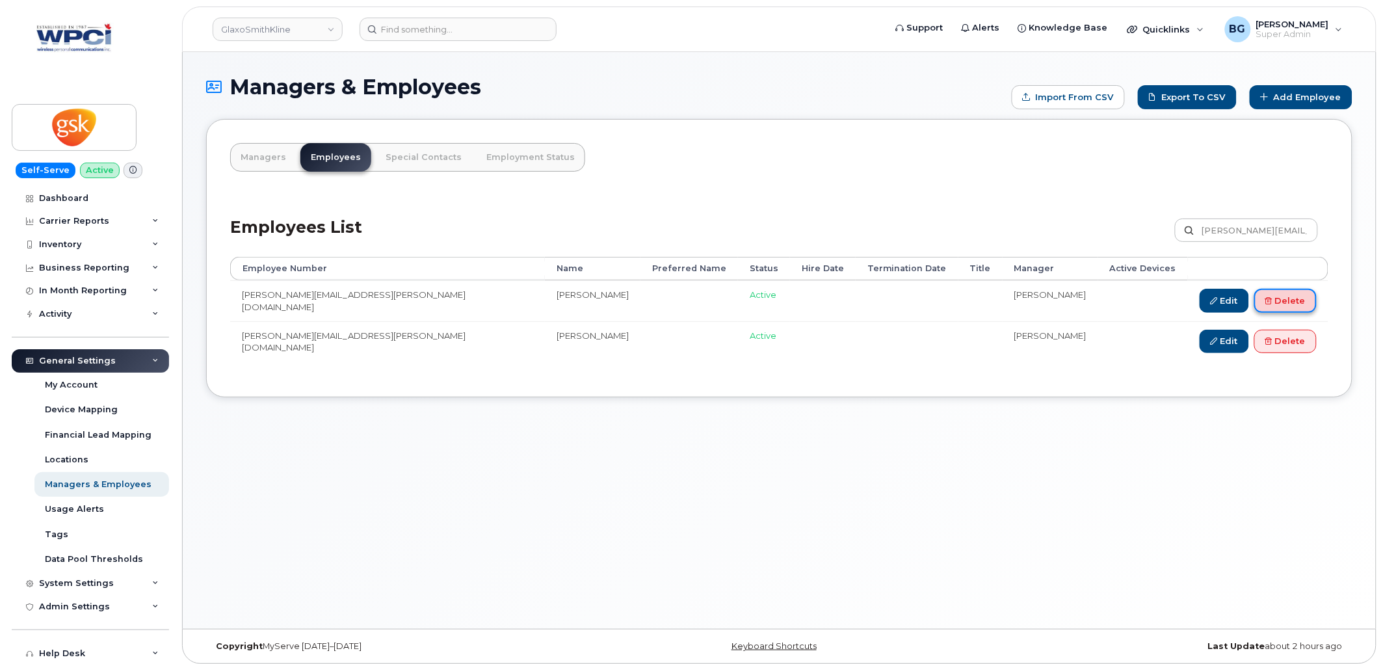
click at [1297, 295] on link "Delete" at bounding box center [1286, 301] width 62 height 24
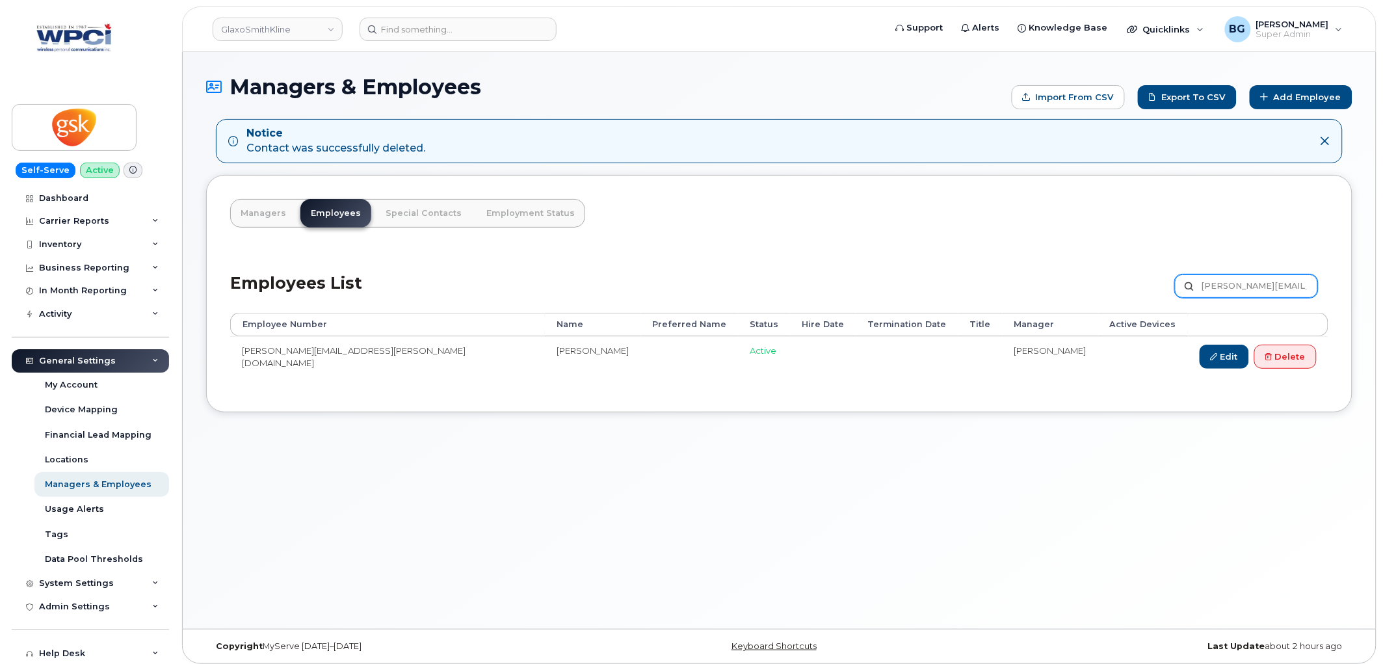
click at [1226, 287] on input "Denise.K.Saunders@gsk.com" at bounding box center [1246, 285] width 143 height 23
paste input "iana.C.Conrad"
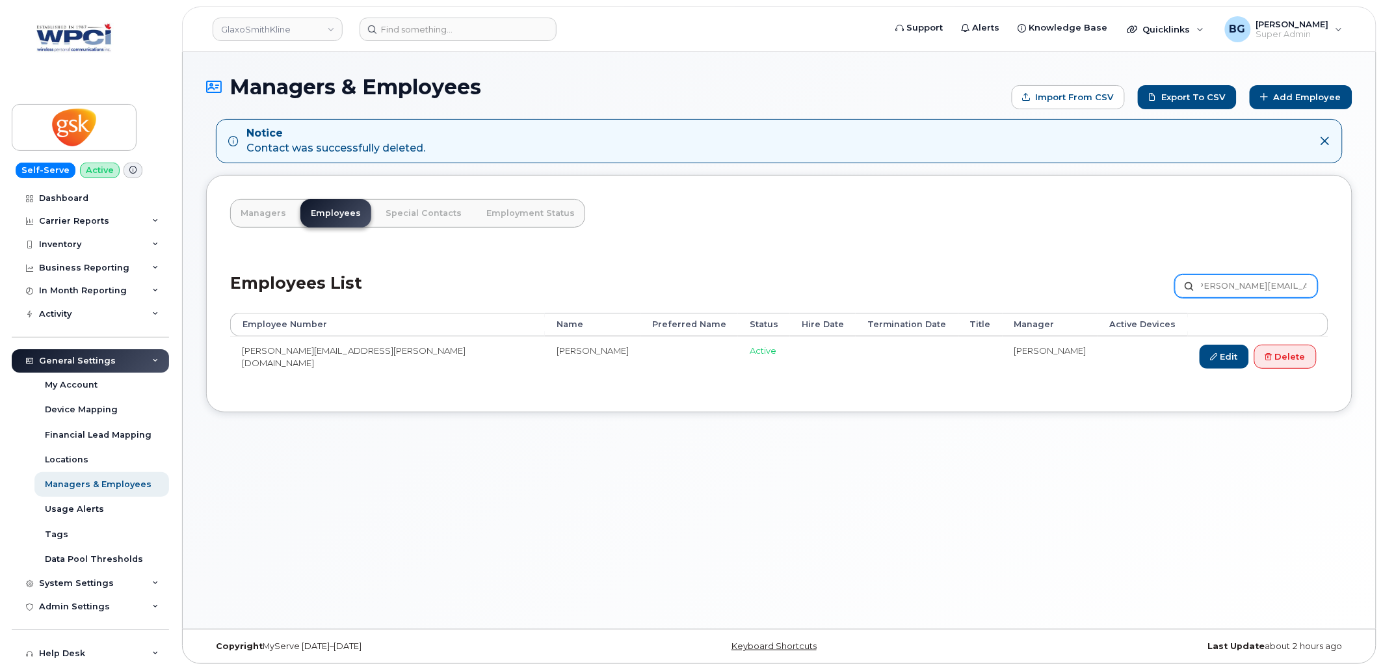
type input "[PERSON_NAME][EMAIL_ADDRESS][PERSON_NAME][DOMAIN_NAME]"
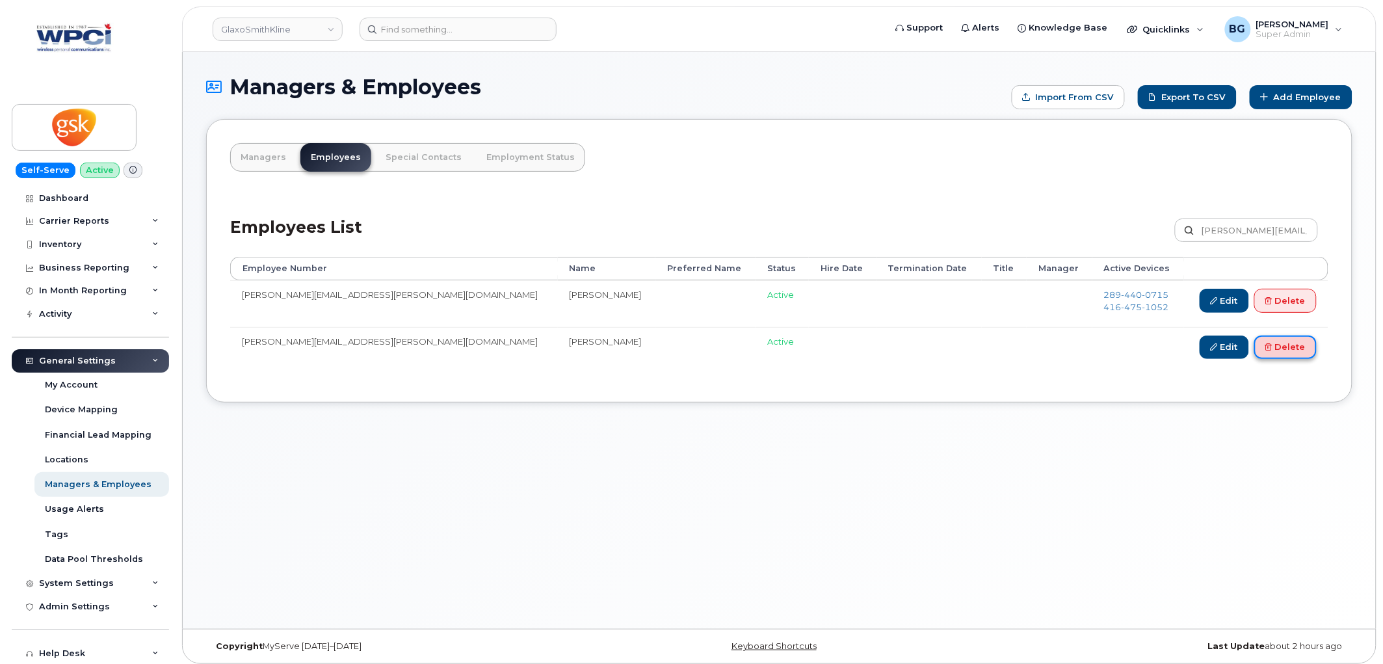
click at [1288, 352] on link "Delete" at bounding box center [1286, 348] width 62 height 24
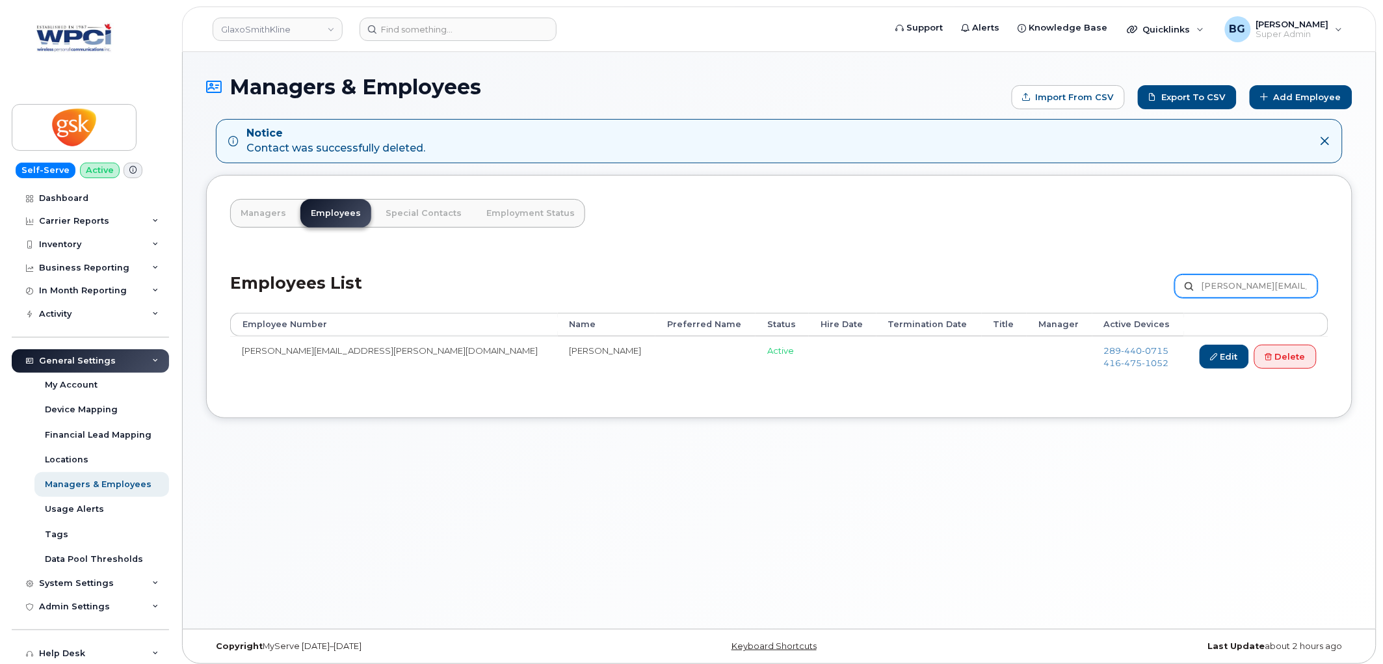
click at [1253, 289] on input "Diana.C.Conrad@gsk.com" at bounding box center [1246, 285] width 143 height 23
paste input "e.S.Siegel"
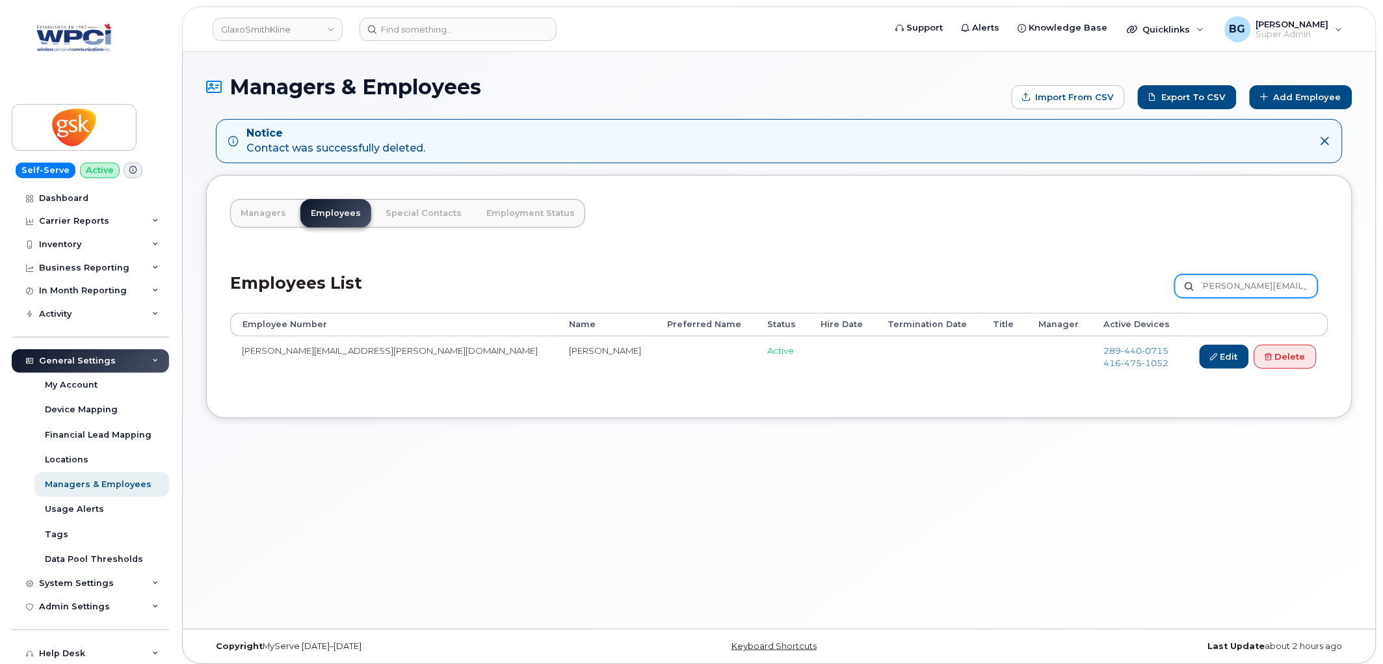
type input "Diane.S.Siegel@gsk.com"
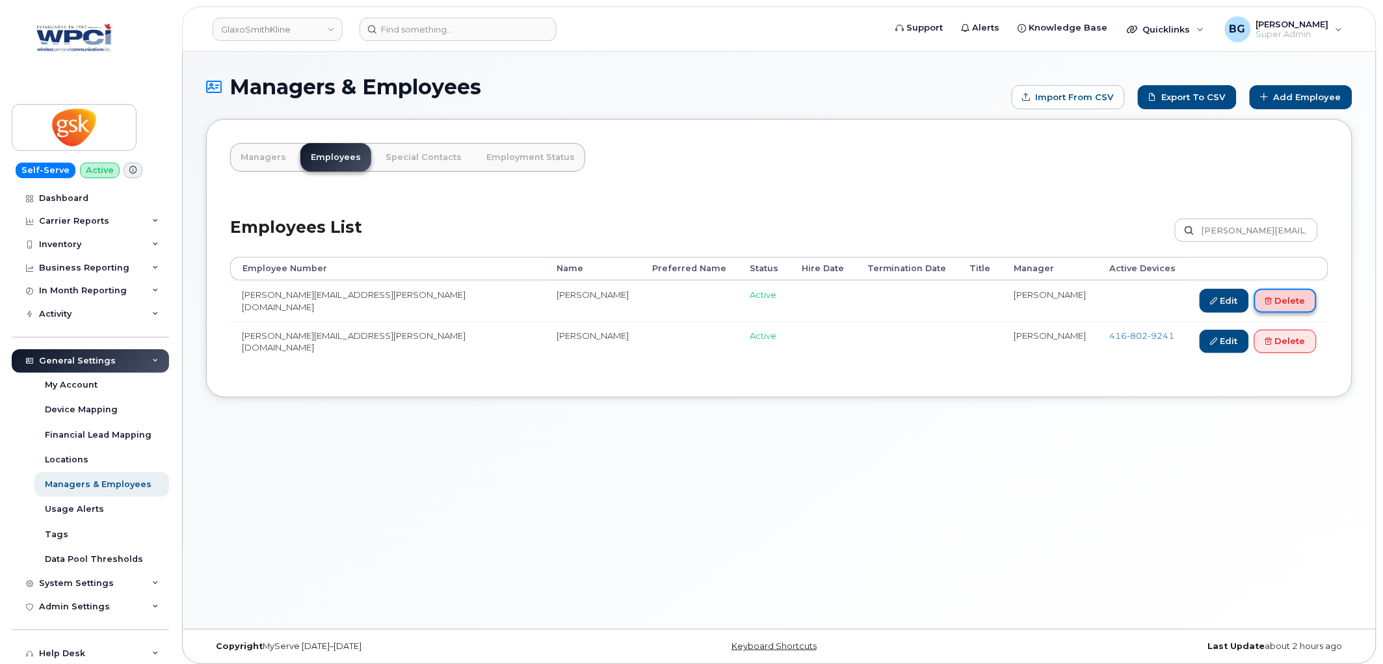
click at [1292, 301] on link "Delete" at bounding box center [1286, 301] width 62 height 24
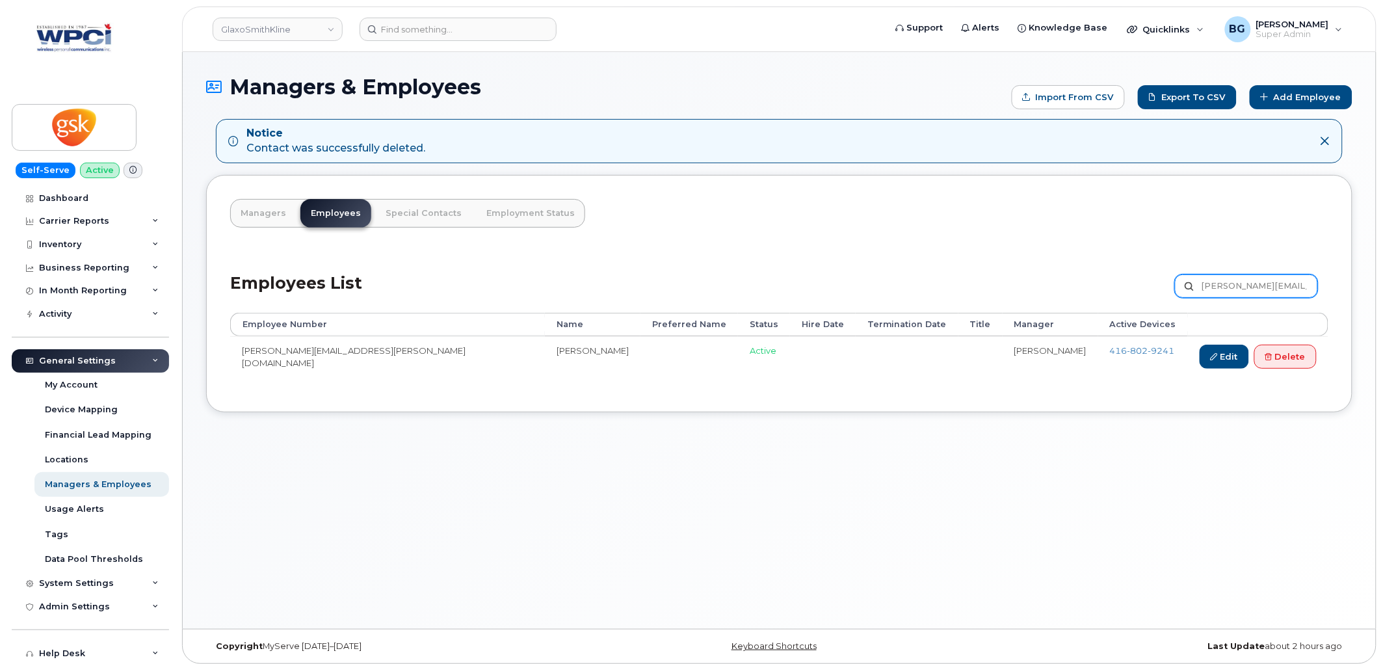
click at [1238, 285] on input "[PERSON_NAME][EMAIL_ADDRESS][PERSON_NAME][DOMAIN_NAME]" at bounding box center [1246, 285] width 143 height 23
click at [1238, 285] on input "Diane.S.Siegel@gsk.com" at bounding box center [1246, 285] width 143 height 23
paste input "ominique.X.Lalande"
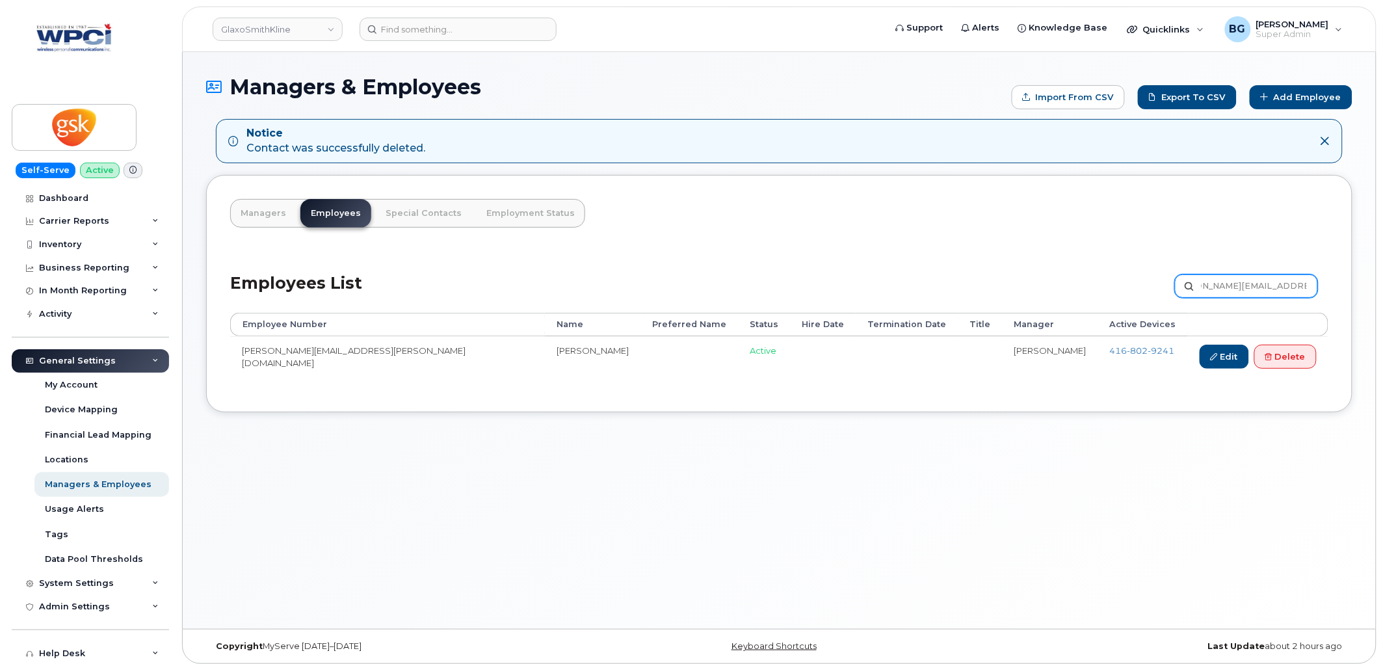
type input "[PERSON_NAME][EMAIL_ADDRESS][PERSON_NAME][DOMAIN_NAME]"
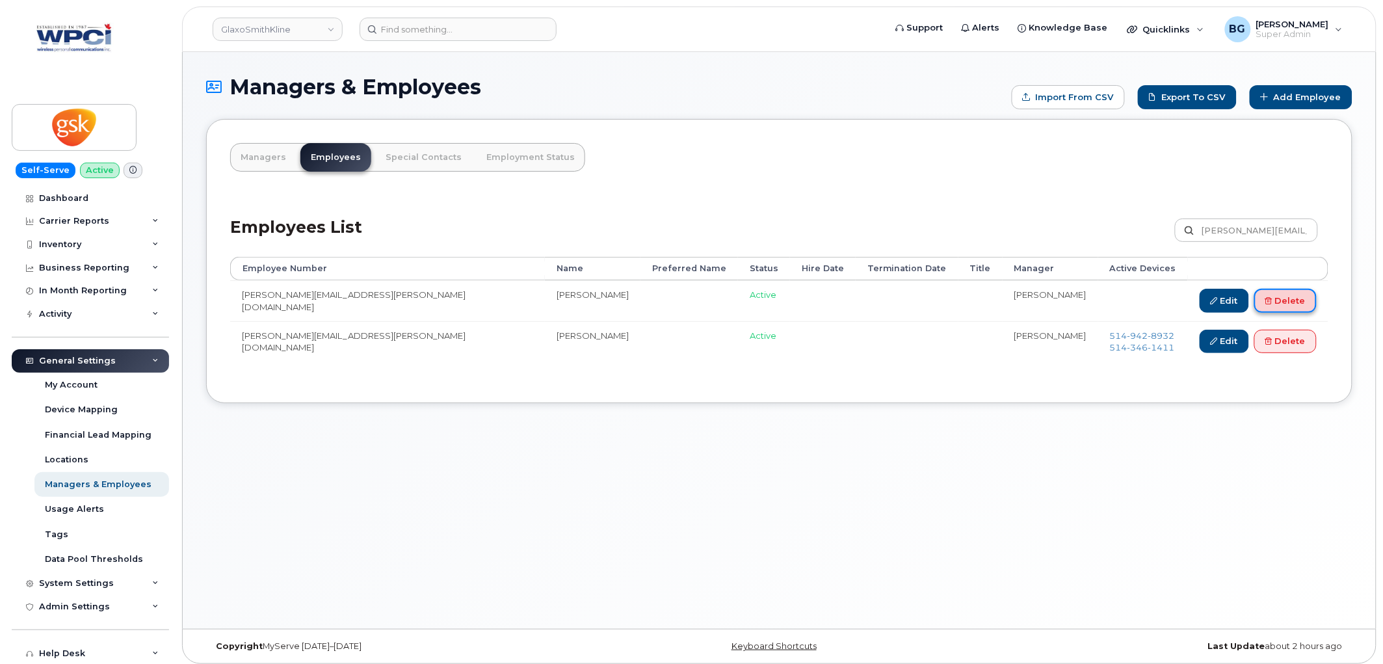
click at [1278, 295] on link "Delete" at bounding box center [1286, 301] width 62 height 24
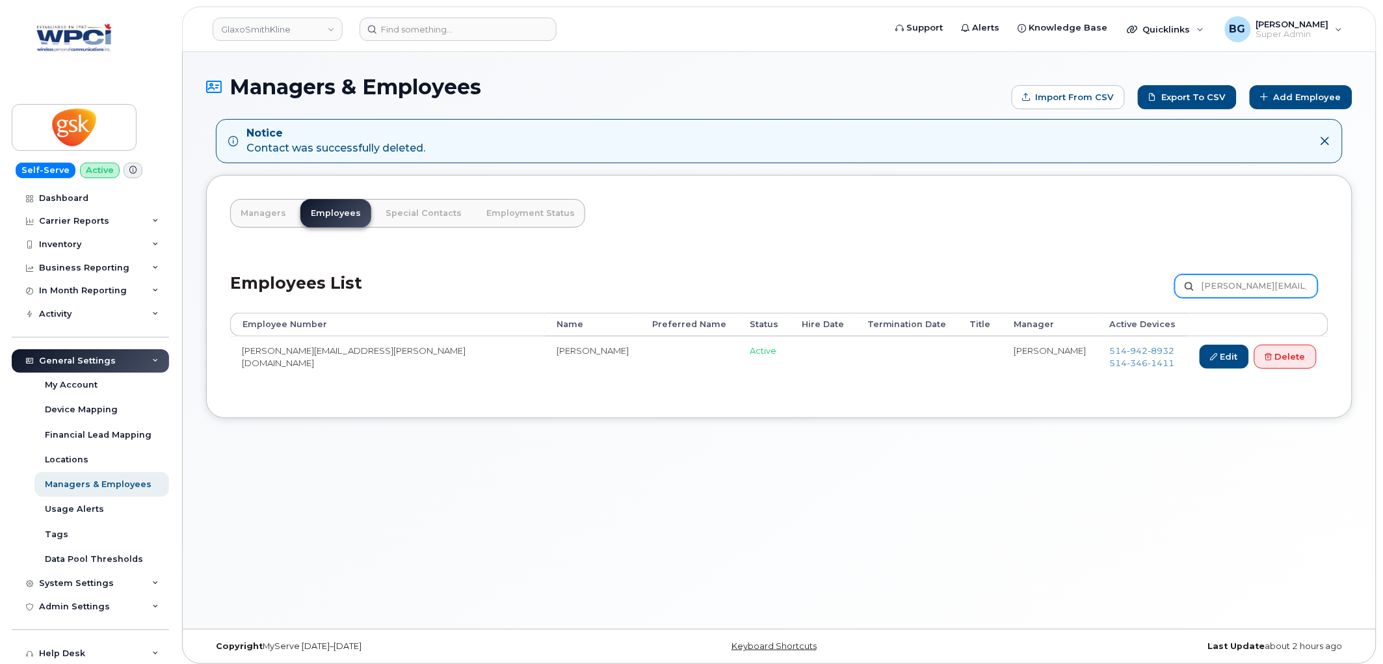
click at [1226, 289] on input "[PERSON_NAME][EMAIL_ADDRESS][PERSON_NAME][DOMAIN_NAME]" at bounding box center [1246, 285] width 143 height 23
click at [1226, 289] on input "Dominique.X.Lalande@gsk.com" at bounding box center [1246, 285] width 143 height 23
paste input "nald.J.Bennett"
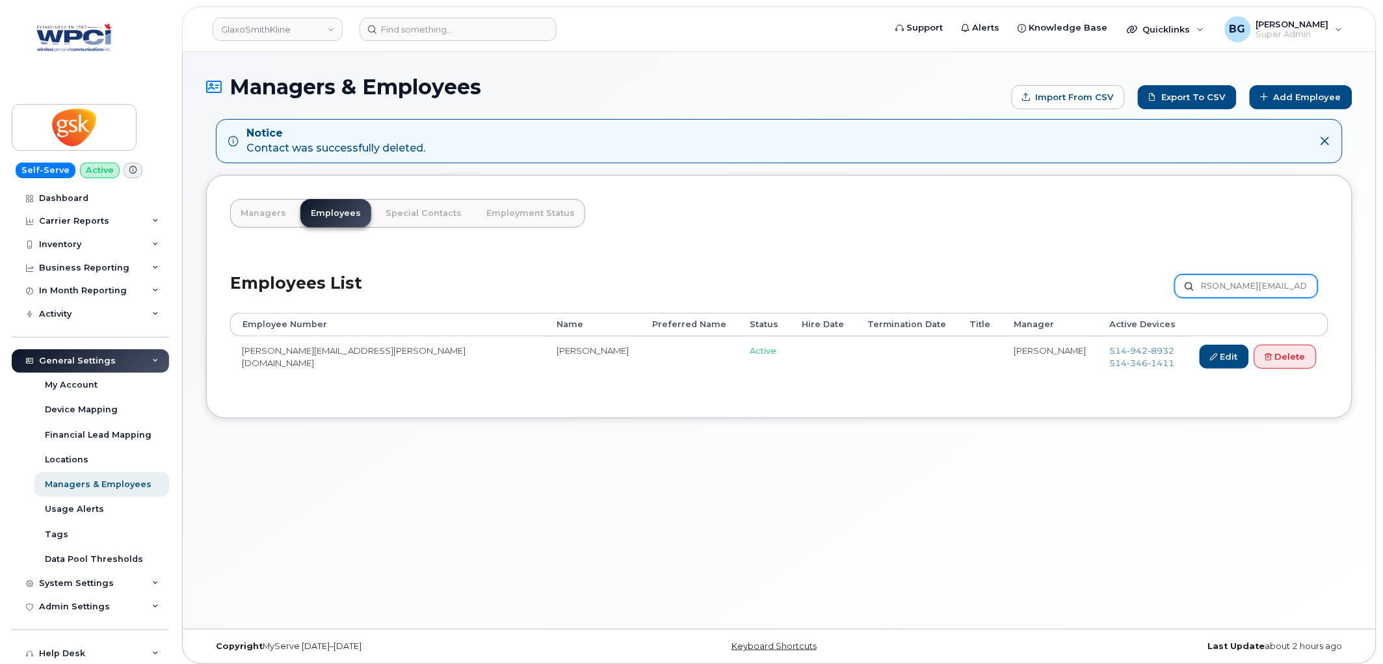
type input "[PERSON_NAME][EMAIL_ADDRESS][PERSON_NAME][DOMAIN_NAME]"
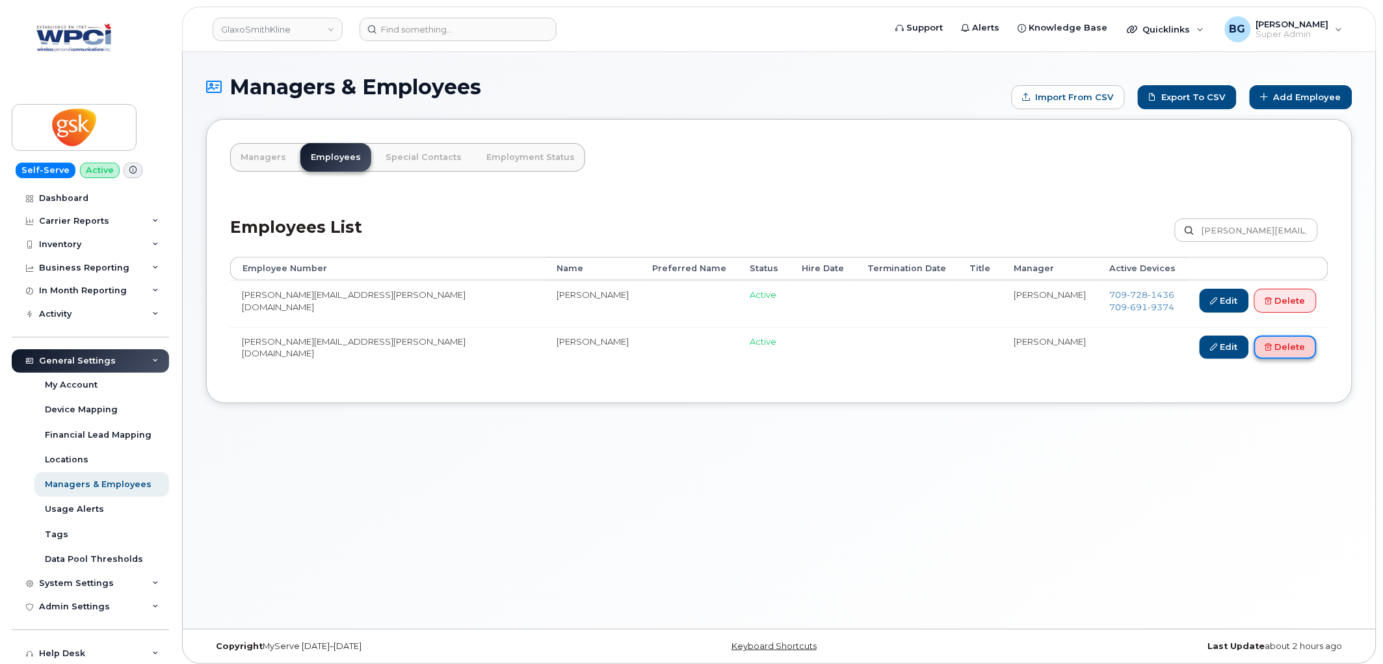
click at [1277, 349] on link "Delete" at bounding box center [1286, 348] width 62 height 24
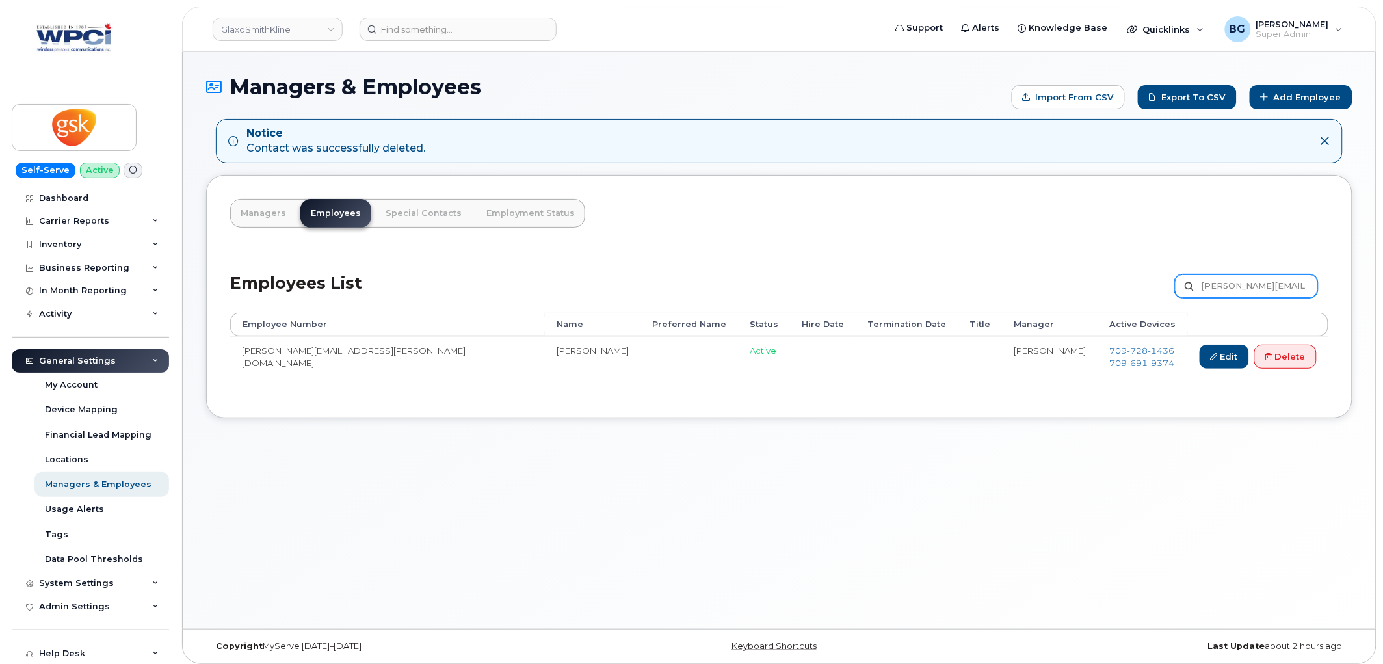
click at [1241, 285] on input "Donald.J.Bennett@gsk.com" at bounding box center [1246, 285] width 143 height 23
paste input "Elizabeth.M.Pellegrini"
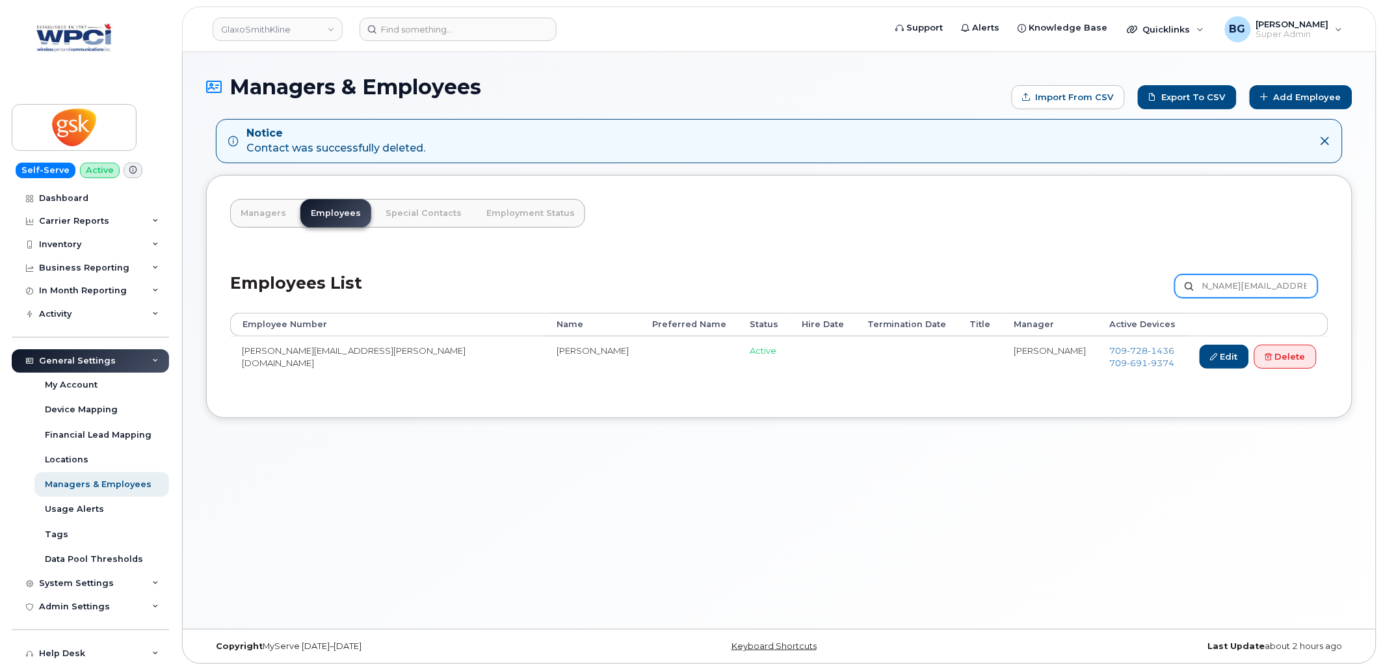
type input "Elizabeth.M.Pellegrini@gsk.com"
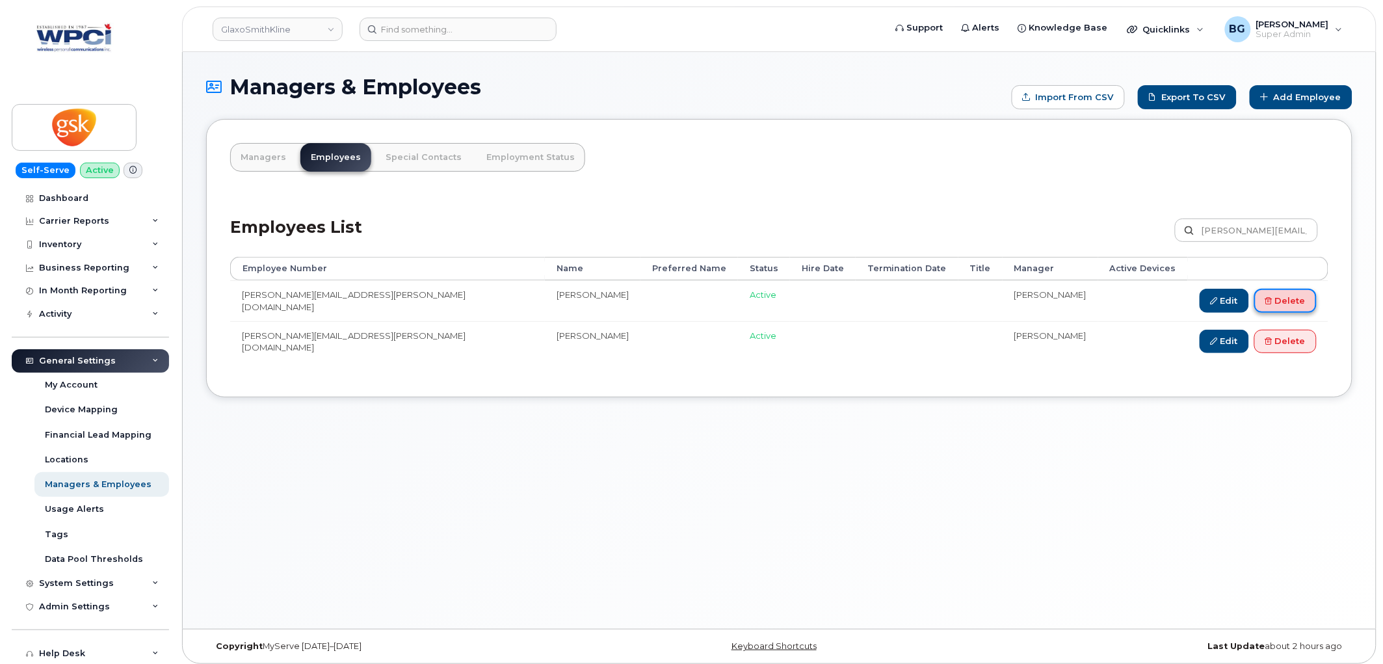
click at [1277, 298] on link "Delete" at bounding box center [1286, 301] width 62 height 24
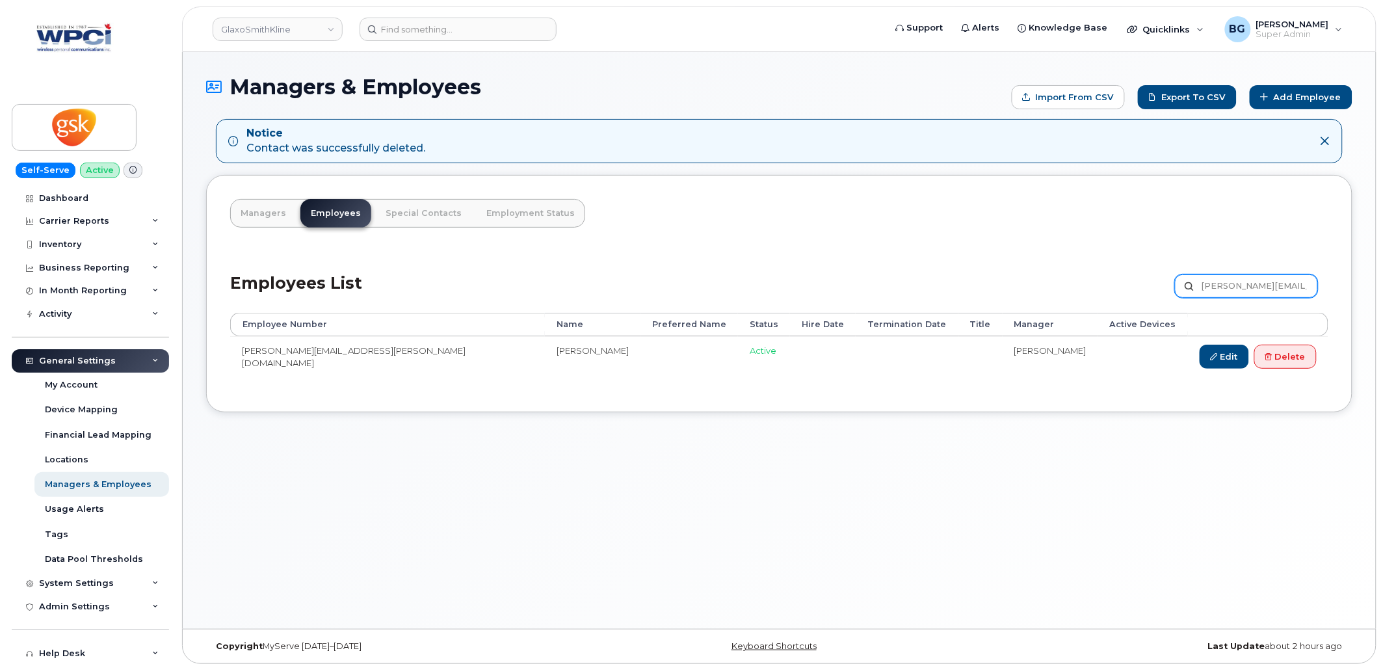
click at [1243, 285] on input "[PERSON_NAME][EMAIL_ADDRESS][PERSON_NAME][DOMAIN_NAME]" at bounding box center [1246, 285] width 143 height 23
paste input "rinn.E.Panylo"
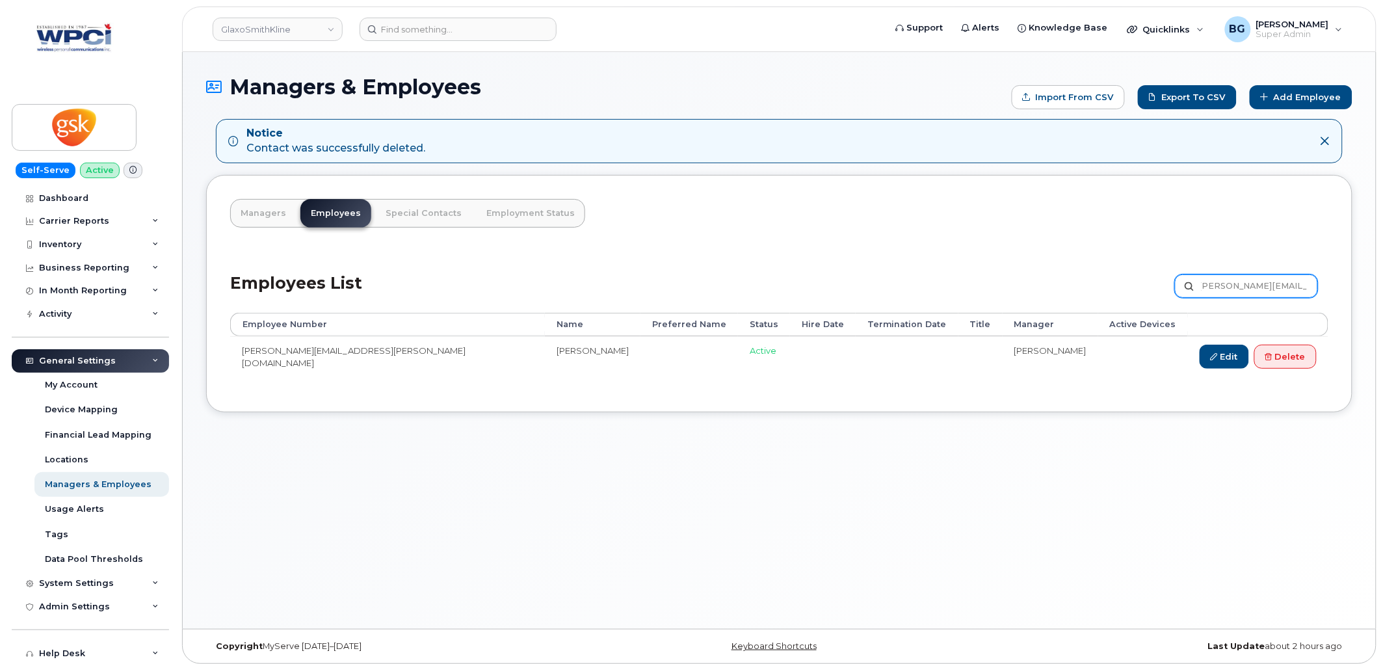
type input "Erinn.E.Panylo@gsk.com"
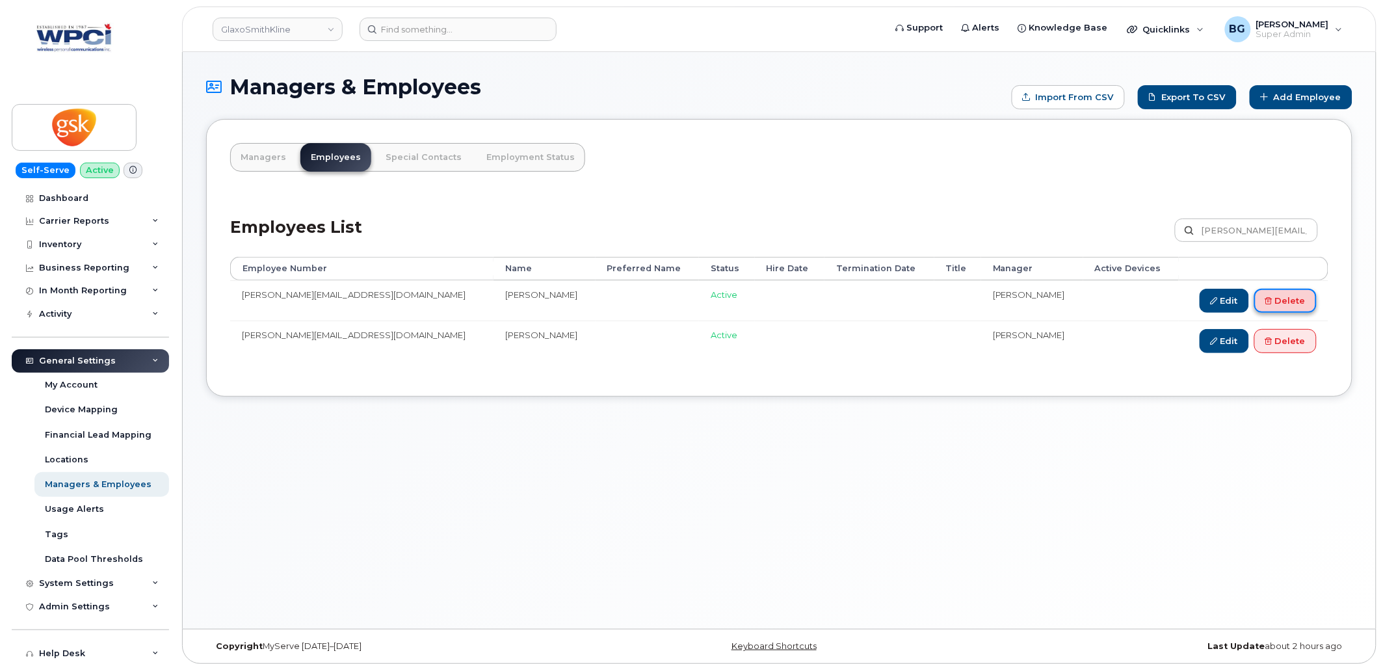
click at [1286, 297] on link "Delete" at bounding box center [1286, 301] width 62 height 24
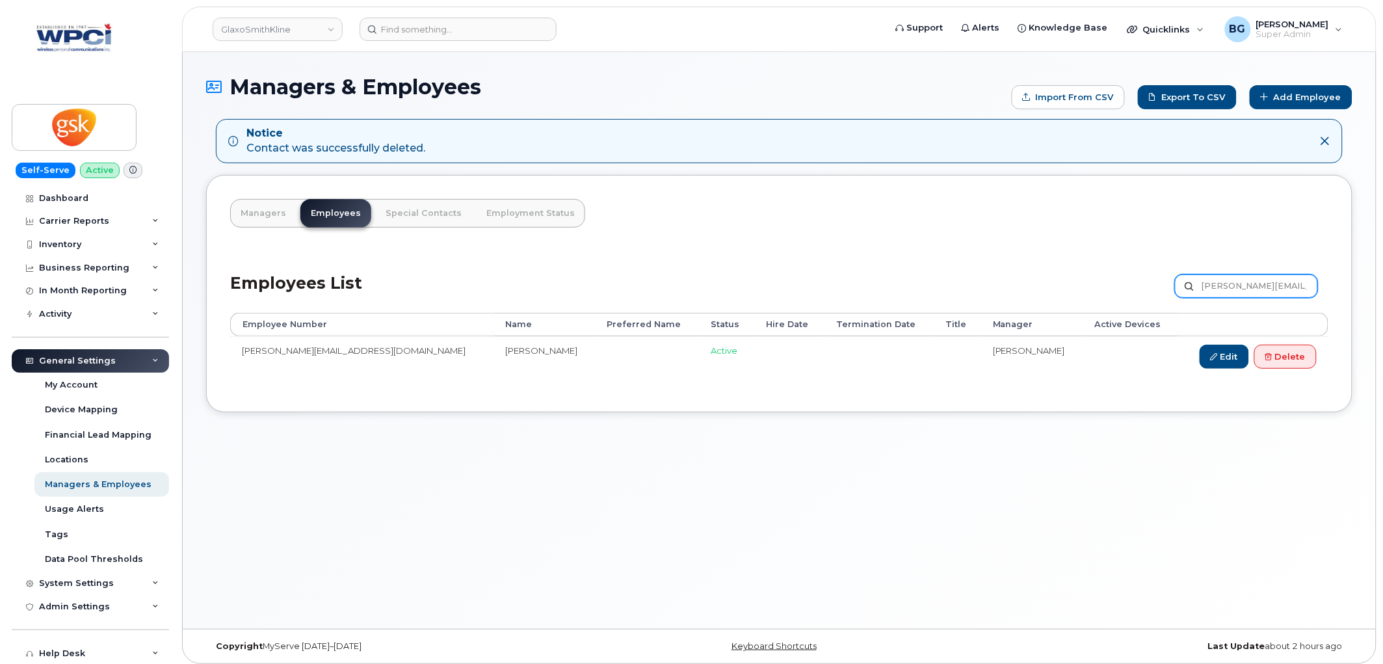
click at [1238, 280] on input "[PERSON_NAME][EMAIL_ADDRESS][DOMAIN_NAME]" at bounding box center [1246, 285] width 143 height 23
paste input "[PERSON_NAME].[PERSON_NAME]"
type input "[PERSON_NAME][EMAIL_ADDRESS][PERSON_NAME][DOMAIN_NAME]"
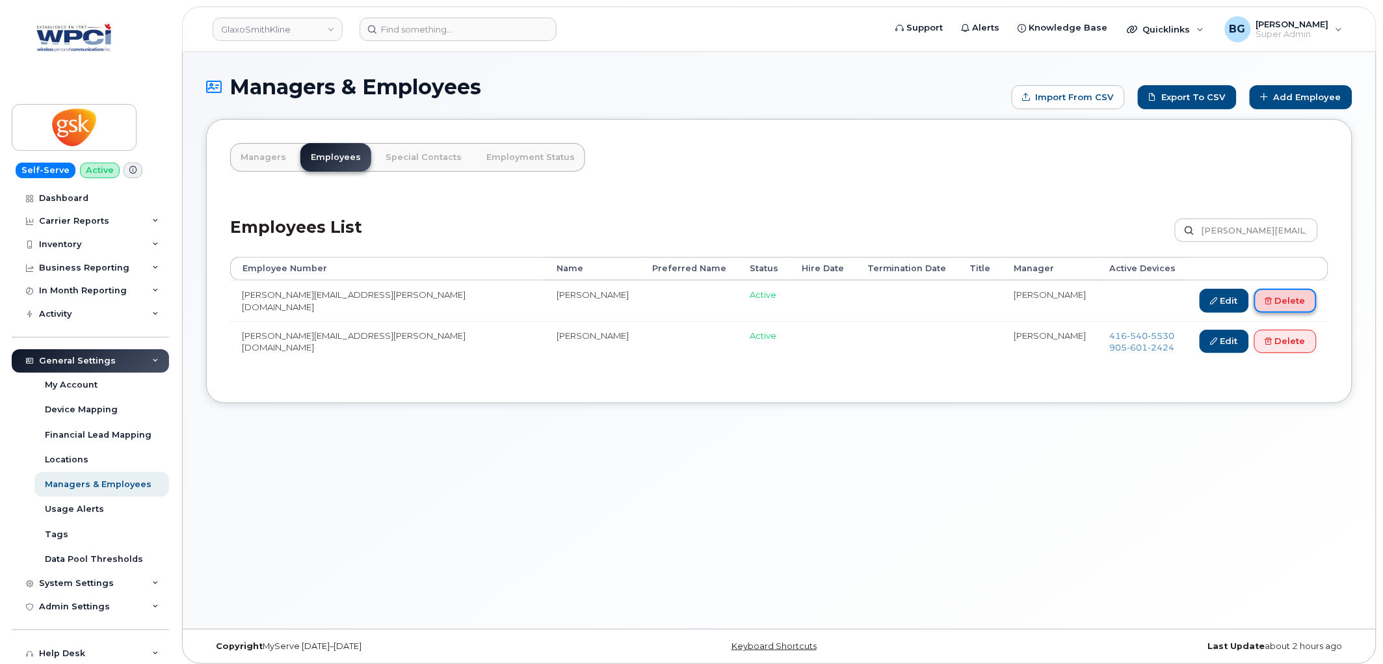
click at [1296, 300] on link "Delete" at bounding box center [1286, 301] width 62 height 24
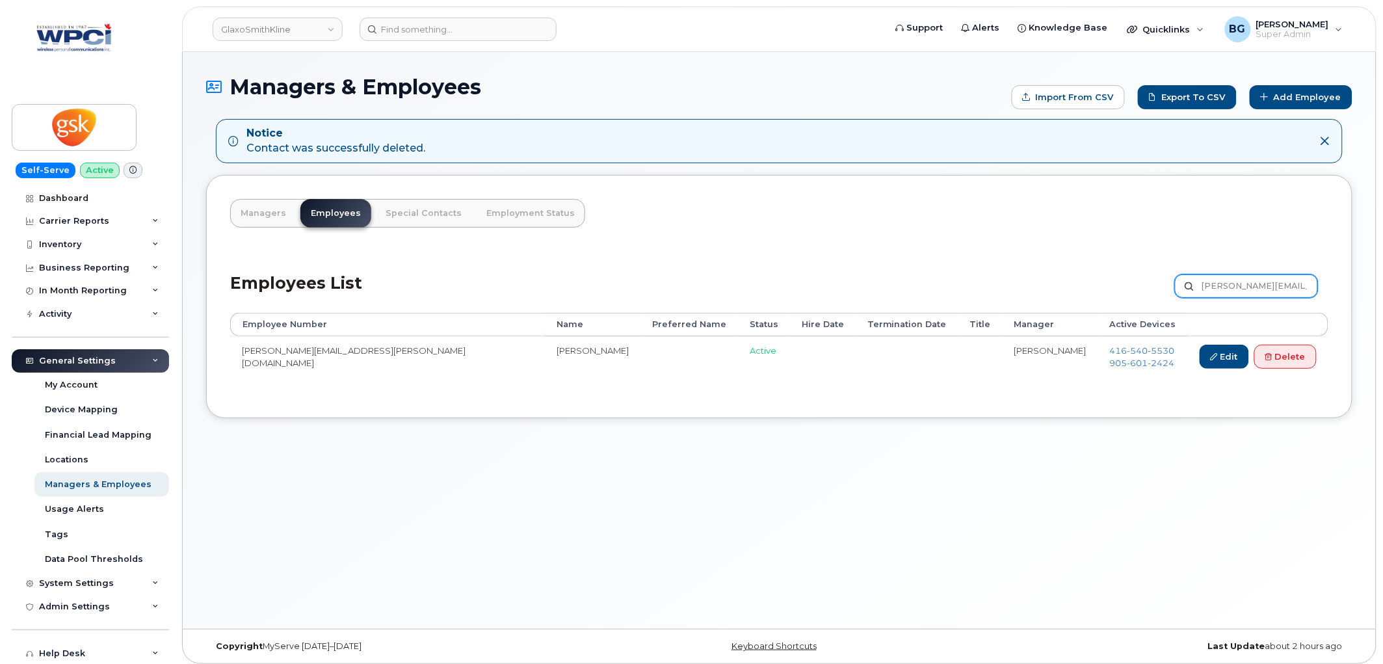
click at [1247, 280] on input "[PERSON_NAME][EMAIL_ADDRESS][PERSON_NAME][DOMAIN_NAME]" at bounding box center [1246, 285] width 143 height 23
paste input "ilda.G.Volpentesta-Ettorre"
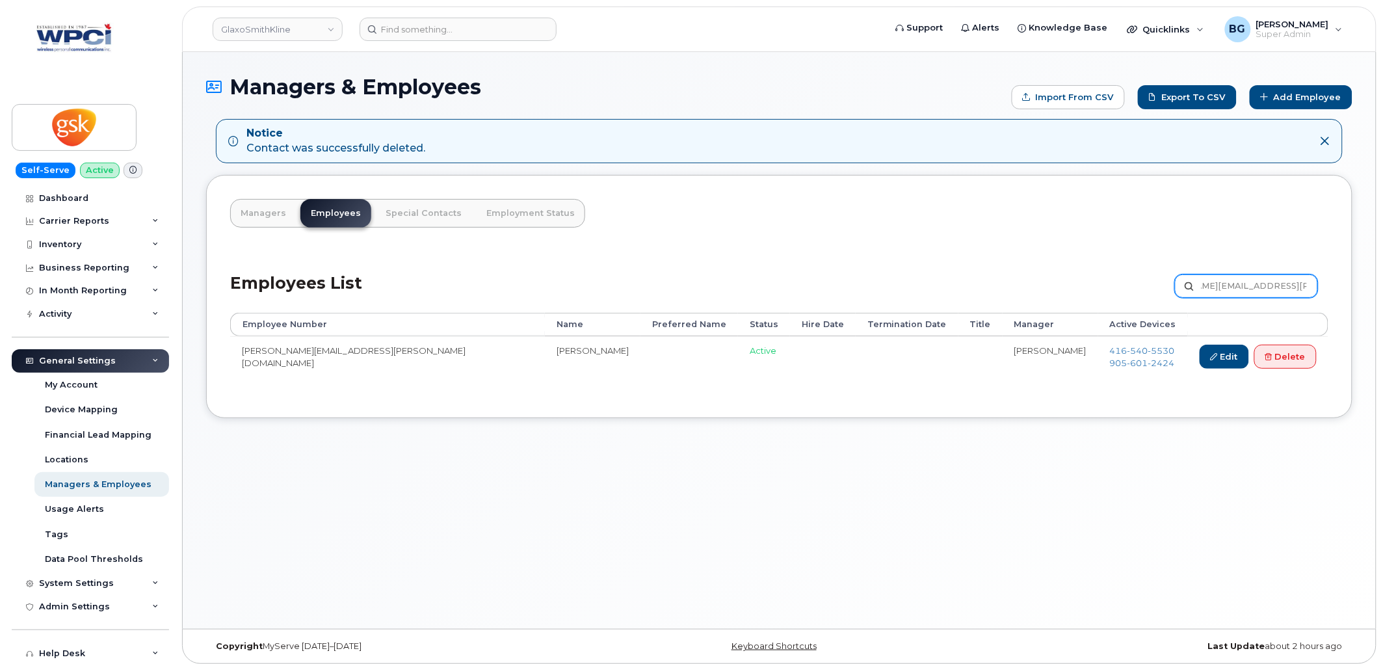
type input "Gilda.G.Volpentesta-Ettorre@gsk.com"
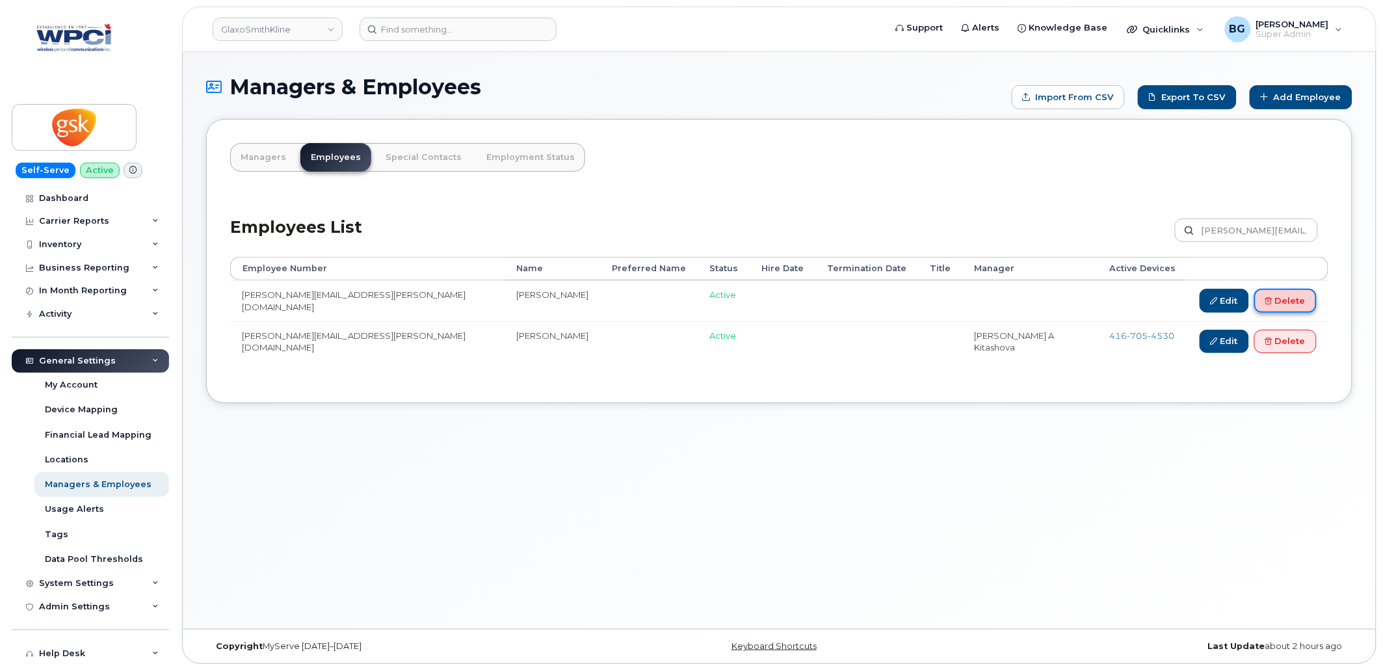
click at [1286, 300] on link "Delete" at bounding box center [1286, 301] width 62 height 24
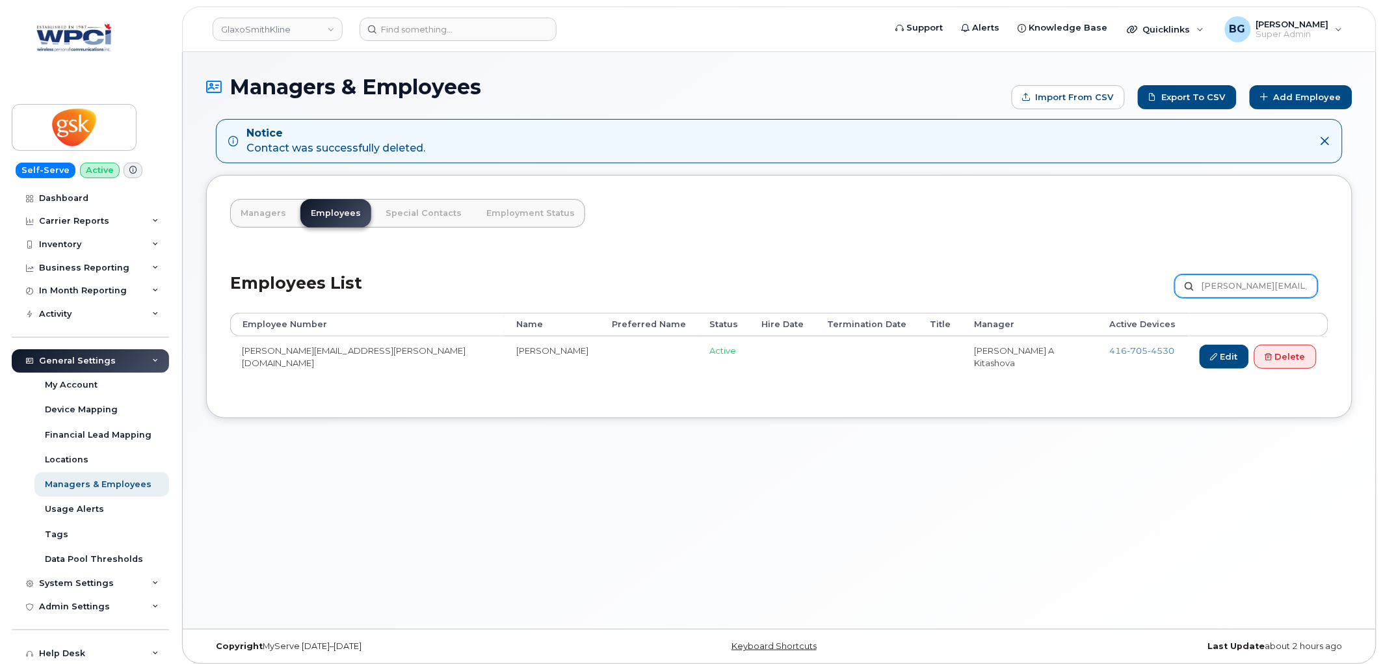
click at [1223, 285] on input "[PERSON_NAME][EMAIL_ADDRESS][PERSON_NAME][DOMAIN_NAME]" at bounding box center [1246, 285] width 143 height 23
click at [1223, 285] on input "Gilda.G.Volpentesta-Ettorre@gsk.com" at bounding box center [1246, 285] width 143 height 23
paste input "Helene.X.Pineau"
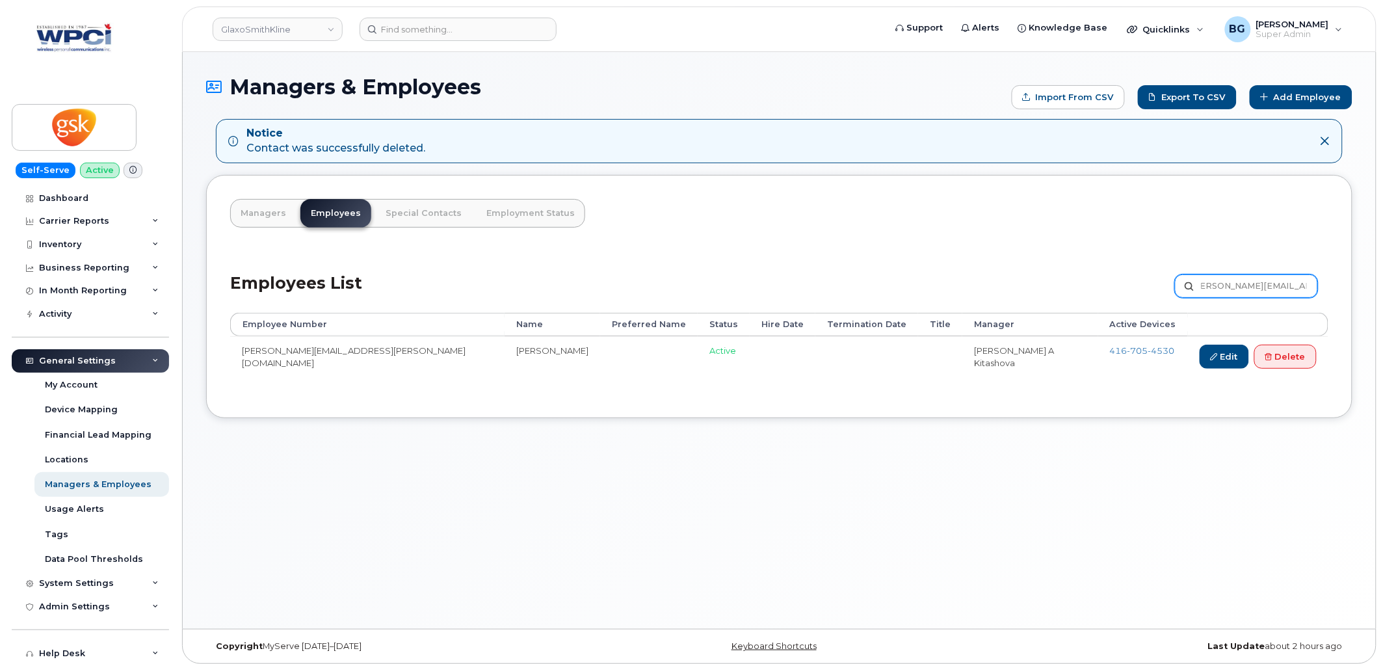
type input "[PERSON_NAME][EMAIL_ADDRESS][PERSON_NAME][DOMAIN_NAME]"
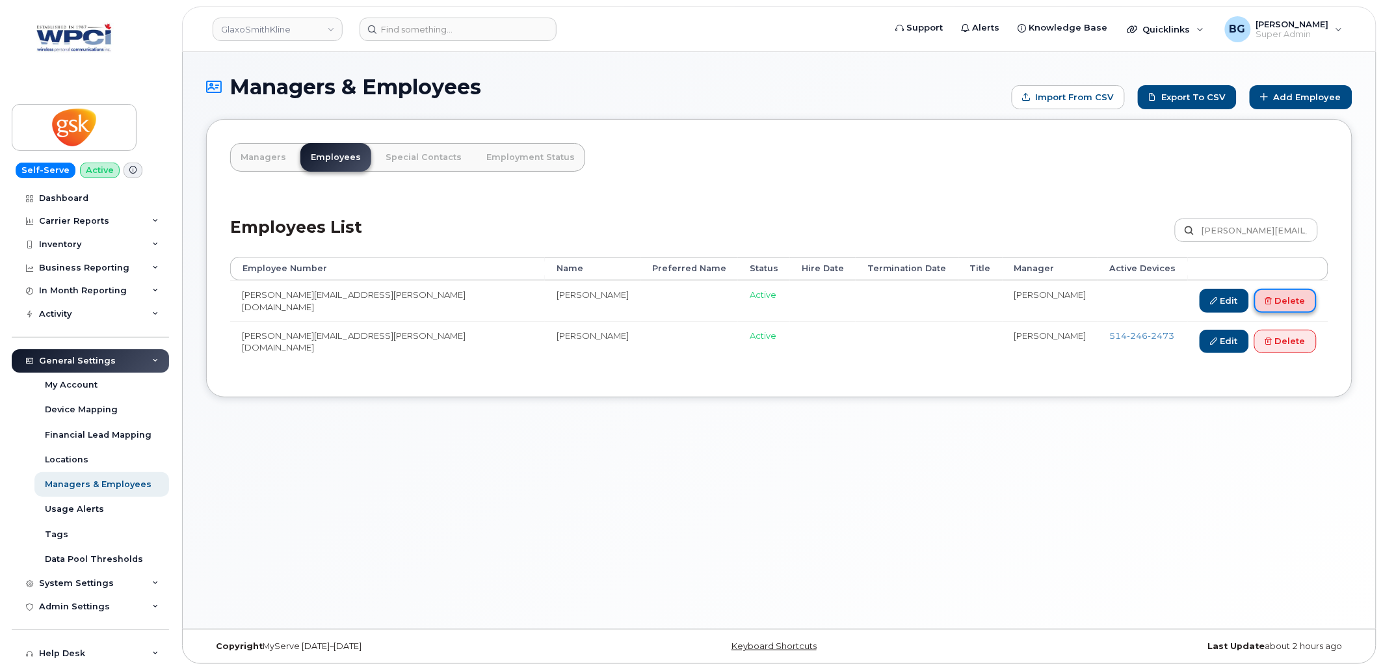
click at [1301, 302] on link "Delete" at bounding box center [1286, 301] width 62 height 24
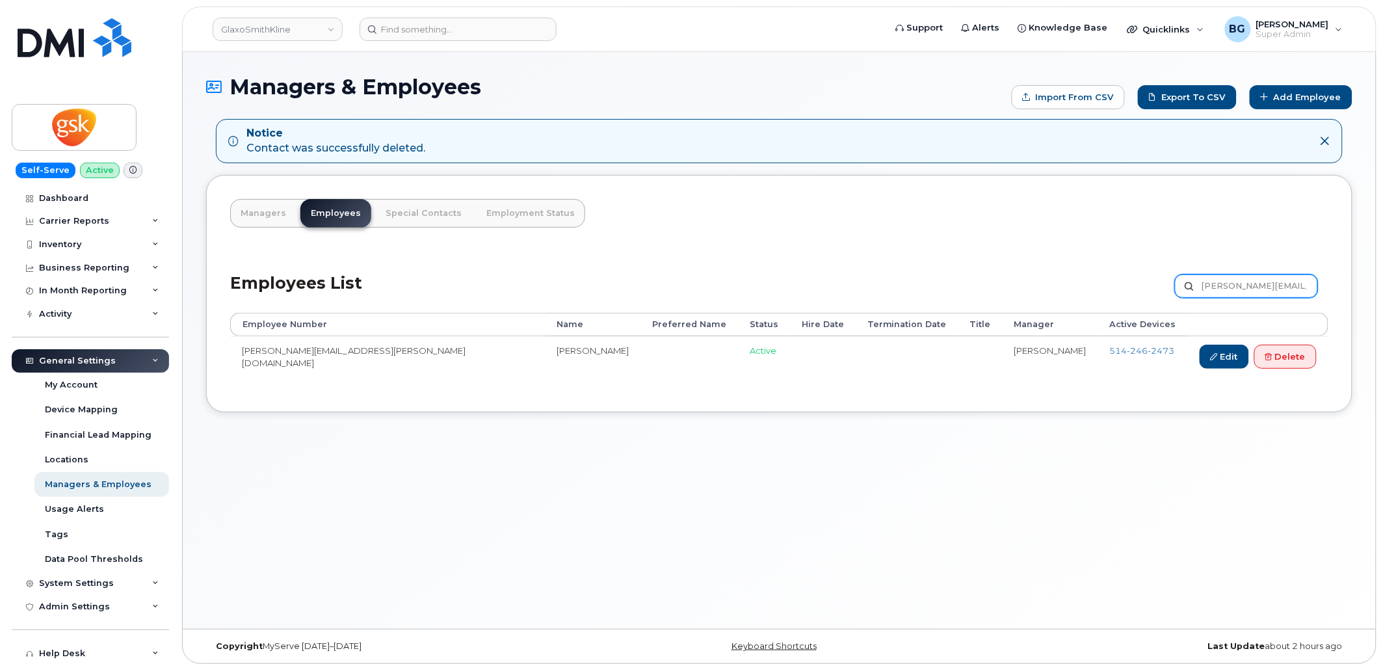
click at [1227, 278] on input "[PERSON_NAME][EMAIL_ADDRESS][PERSON_NAME][DOMAIN_NAME]" at bounding box center [1246, 285] width 143 height 23
click at [1227, 278] on input "Helene.X.Pineau@gsk.com" at bounding box center [1246, 285] width 143 height 23
click at [1228, 287] on input "Helene.X.Pineau@gsk.com" at bounding box center [1246, 285] width 143 height 23
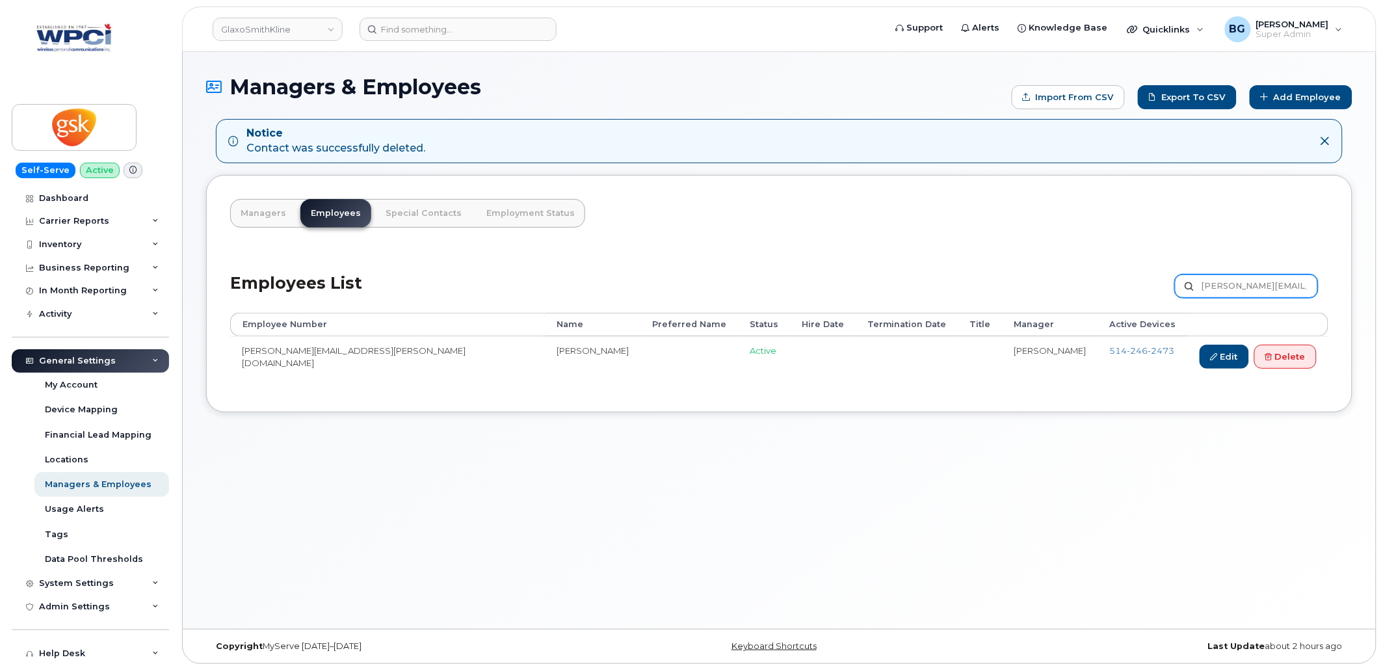
click at [1228, 287] on input "Helene.X.Pineau@gsk.com" at bounding box center [1246, 285] width 143 height 23
paste input "Ian.X.Davis"
type input "Ian.X.Davis@gsk.com"
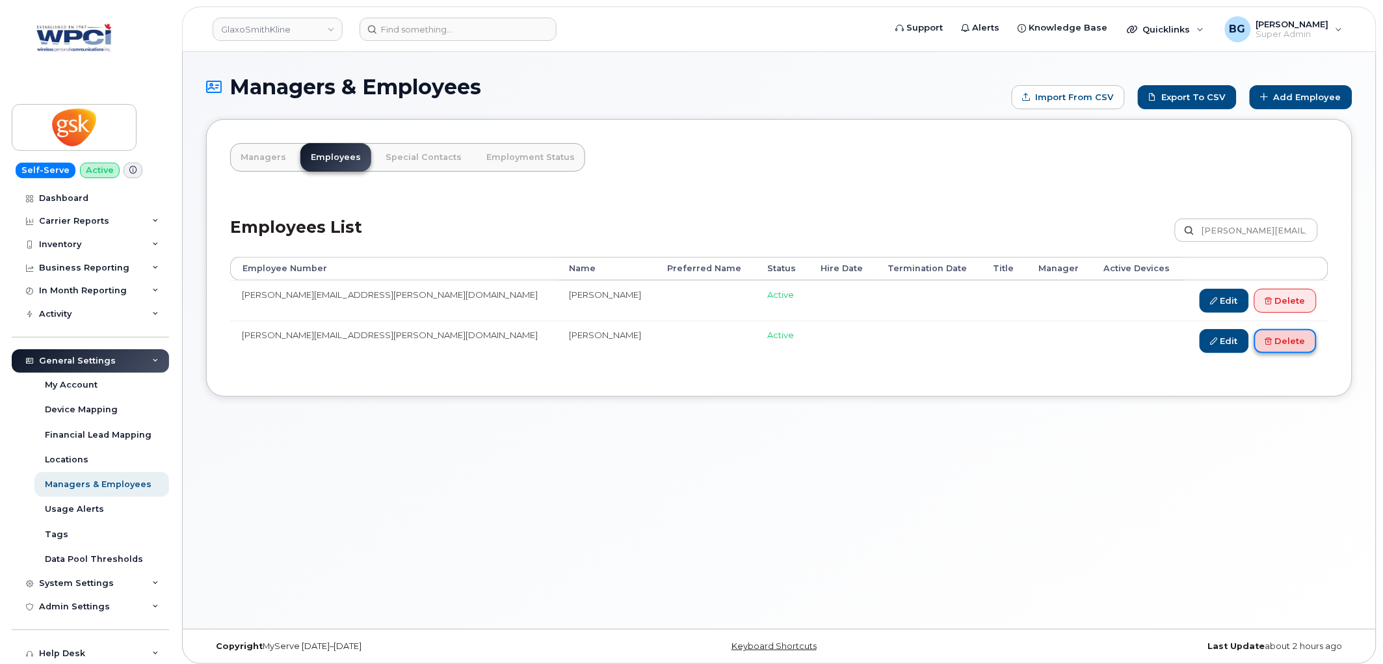
click at [1284, 343] on link "Delete" at bounding box center [1286, 341] width 62 height 24
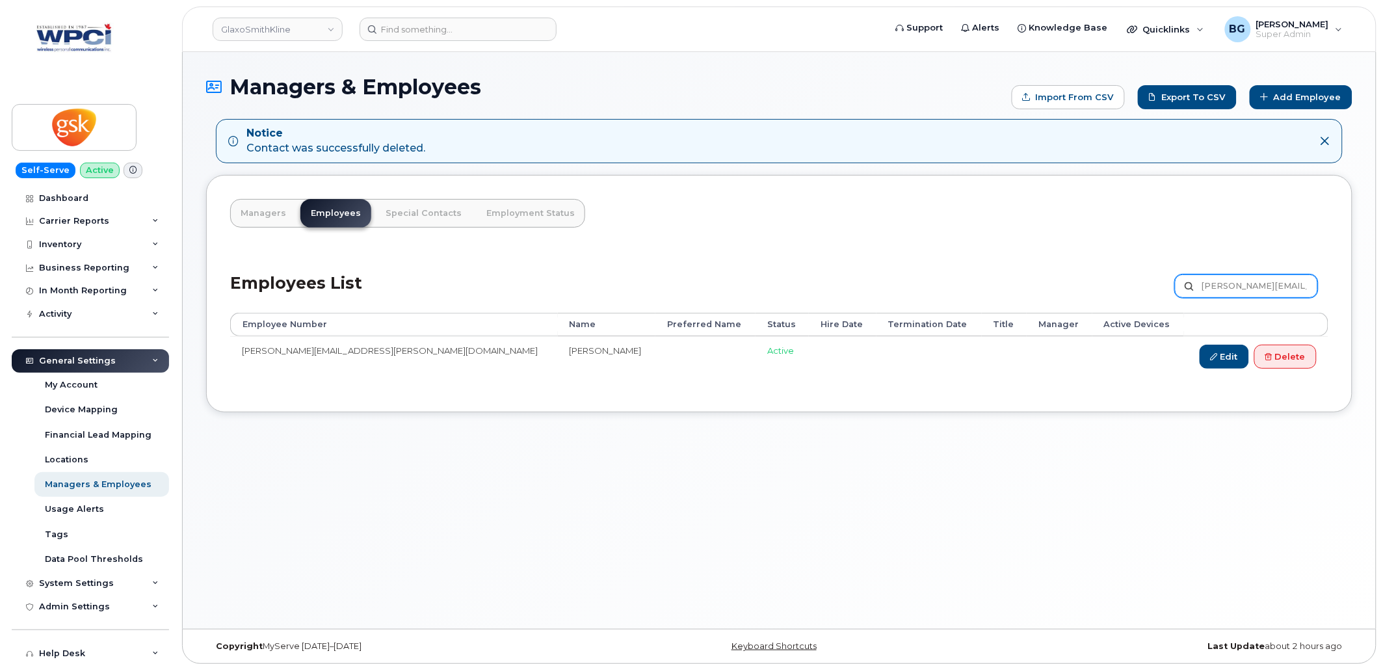
click at [1244, 288] on input "Ian.X.Davis@gsk.com" at bounding box center [1246, 285] width 143 height 23
paste input "sabelle.M.Emard"
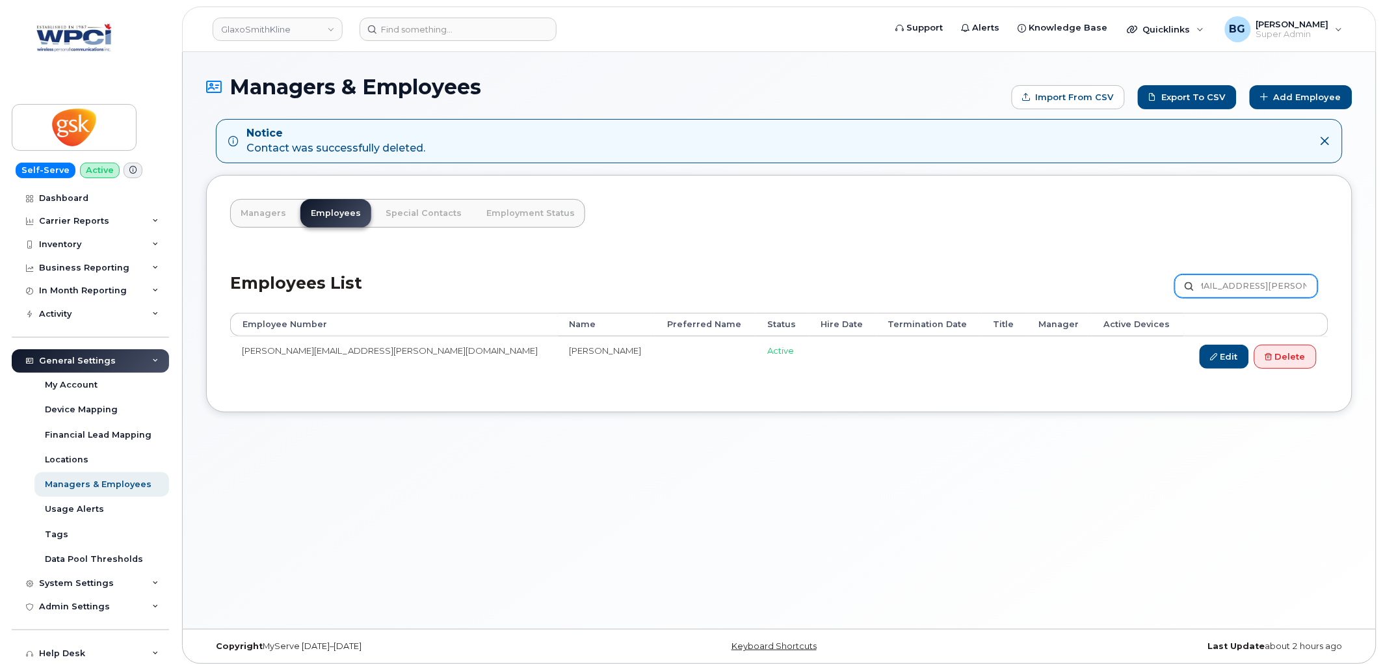
type input "[EMAIL_ADDRESS][PERSON_NAME][DOMAIN_NAME]"
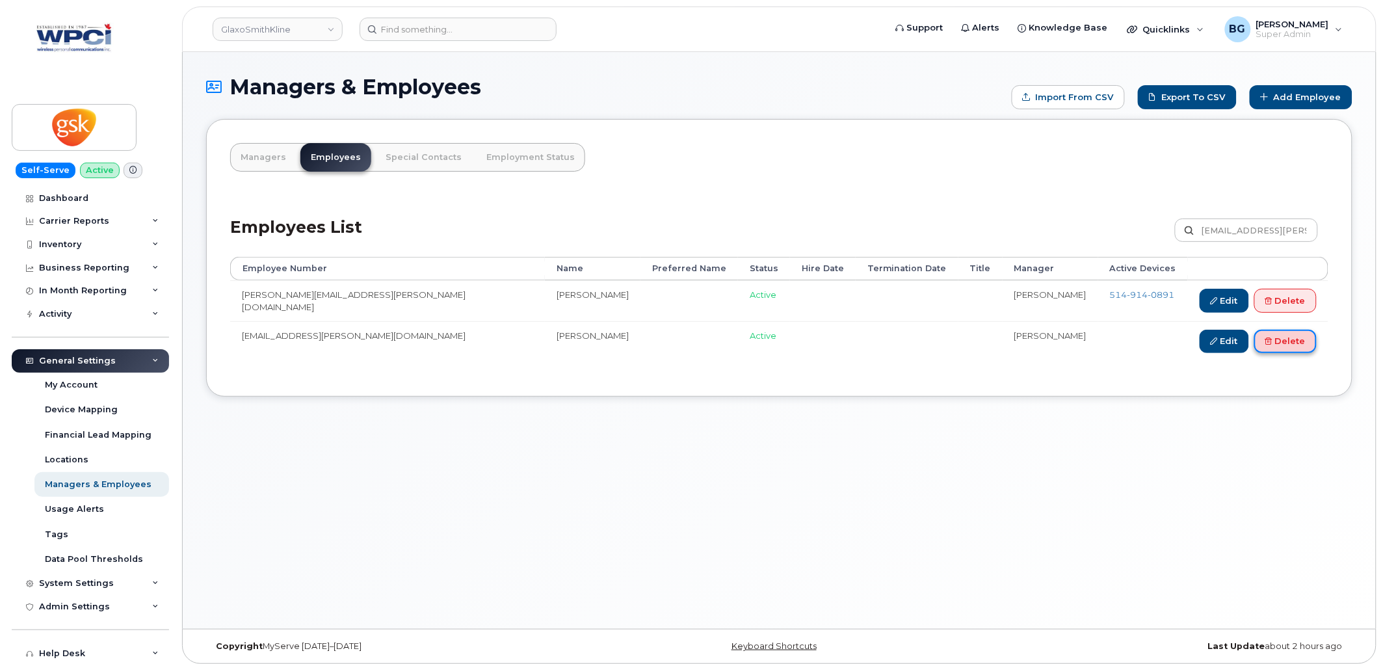
click at [1288, 337] on link "Delete" at bounding box center [1286, 342] width 62 height 24
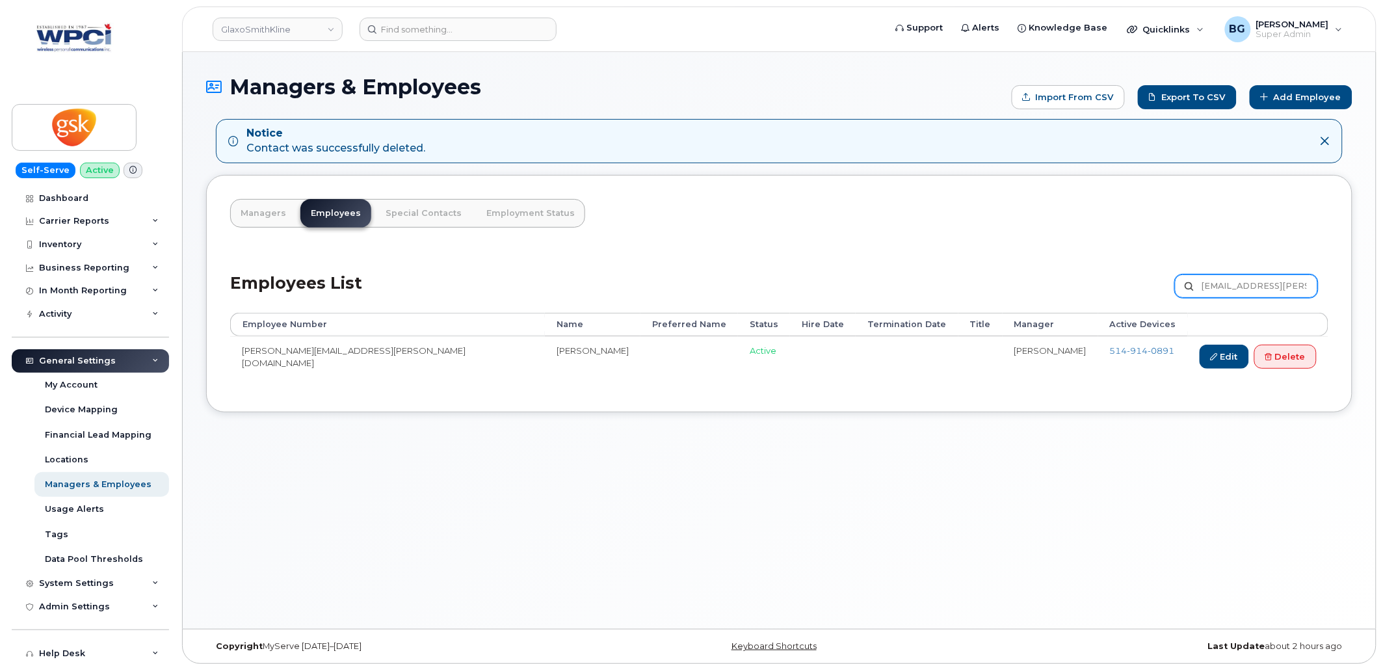
click at [1231, 286] on input "Isabelle.M.Emard@gsk.com" at bounding box center [1246, 285] width 143 height 23
paste input "Mercier"
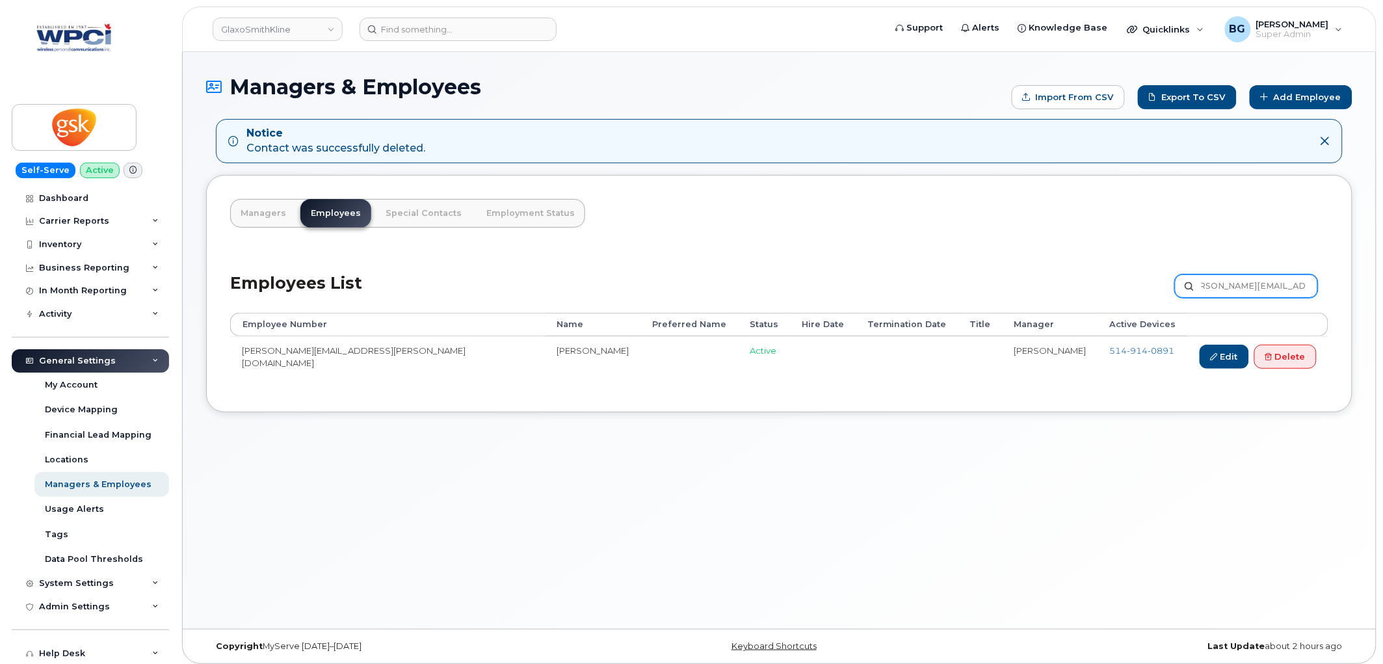
type input "[PERSON_NAME][EMAIL_ADDRESS][PERSON_NAME][DOMAIN_NAME]"
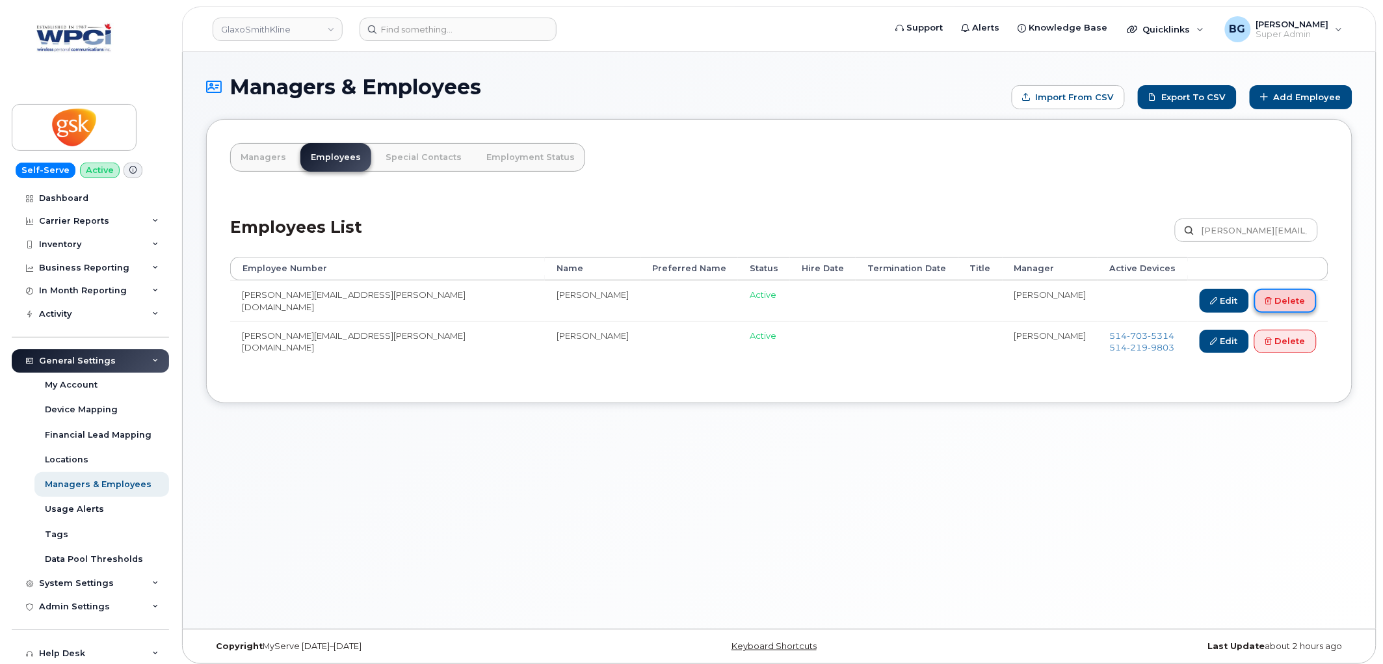
click at [1284, 300] on link "Delete" at bounding box center [1286, 301] width 62 height 24
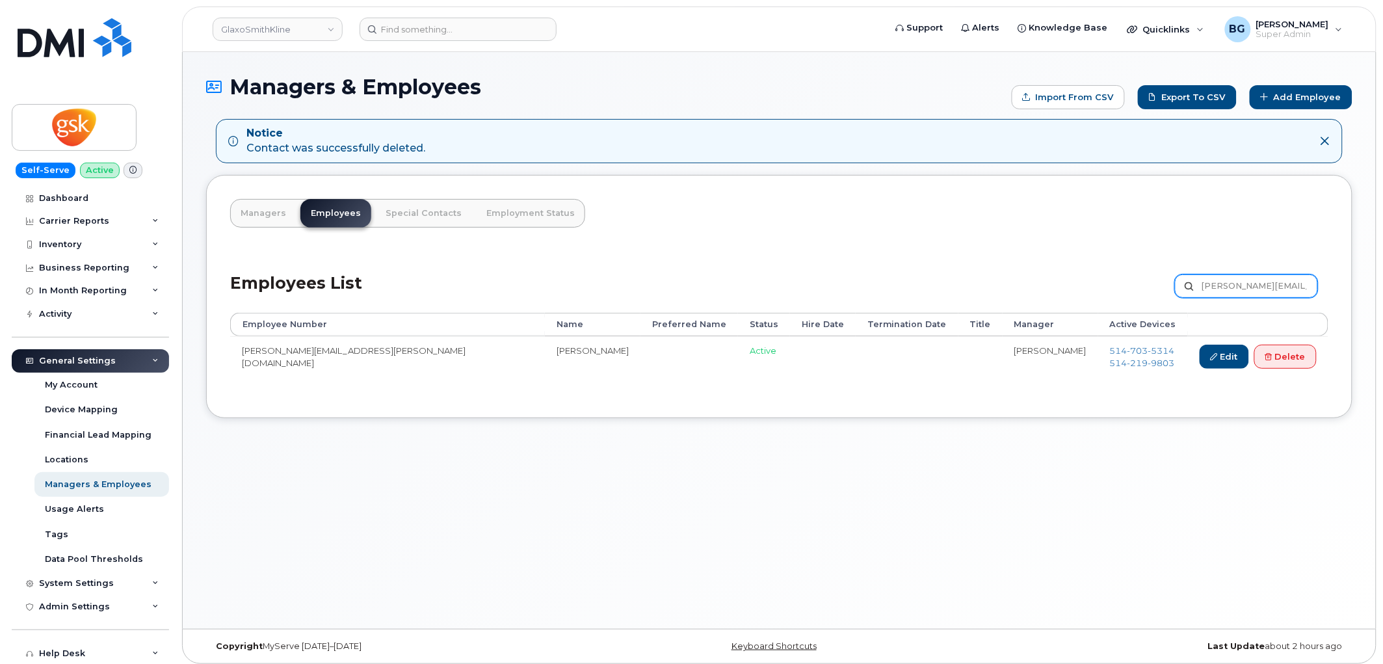
click at [1230, 282] on input "[PERSON_NAME][EMAIL_ADDRESS][PERSON_NAME][DOMAIN_NAME]" at bounding box center [1246, 285] width 143 height 23
paste input "Jaana.[PERSON_NAME]"
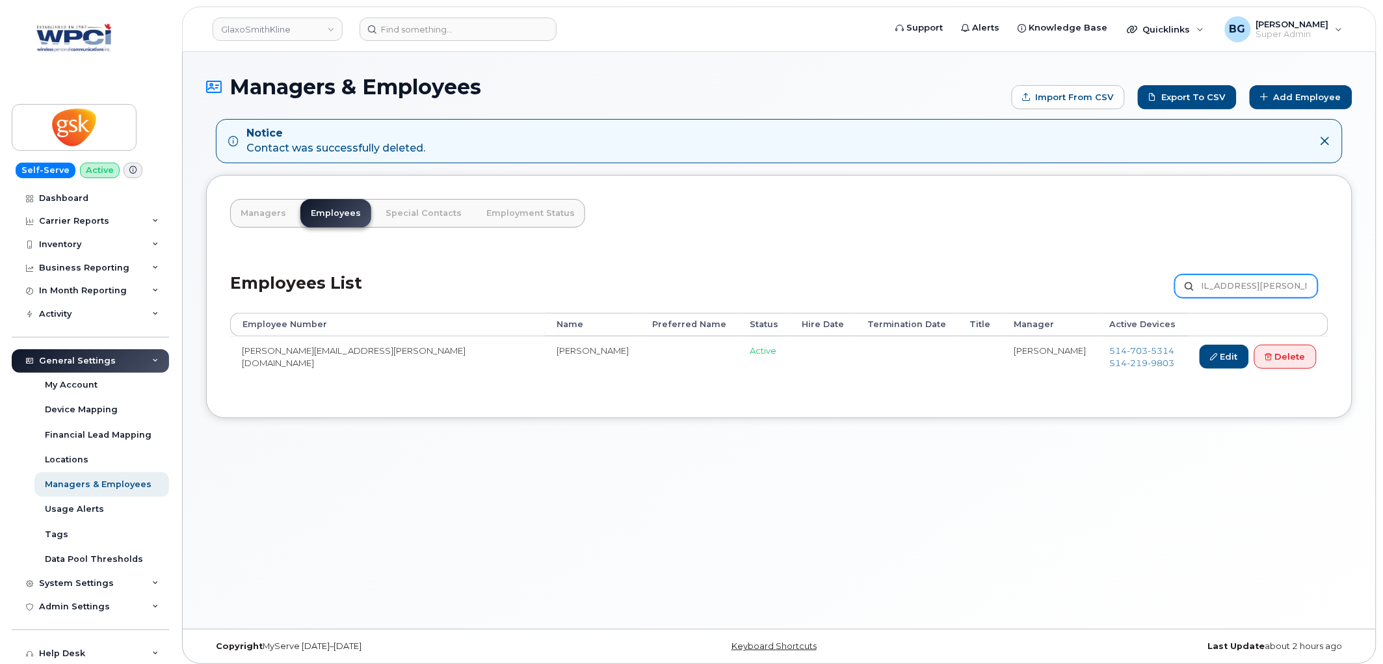
type input "[EMAIL_ADDRESS][PERSON_NAME][DOMAIN_NAME]"
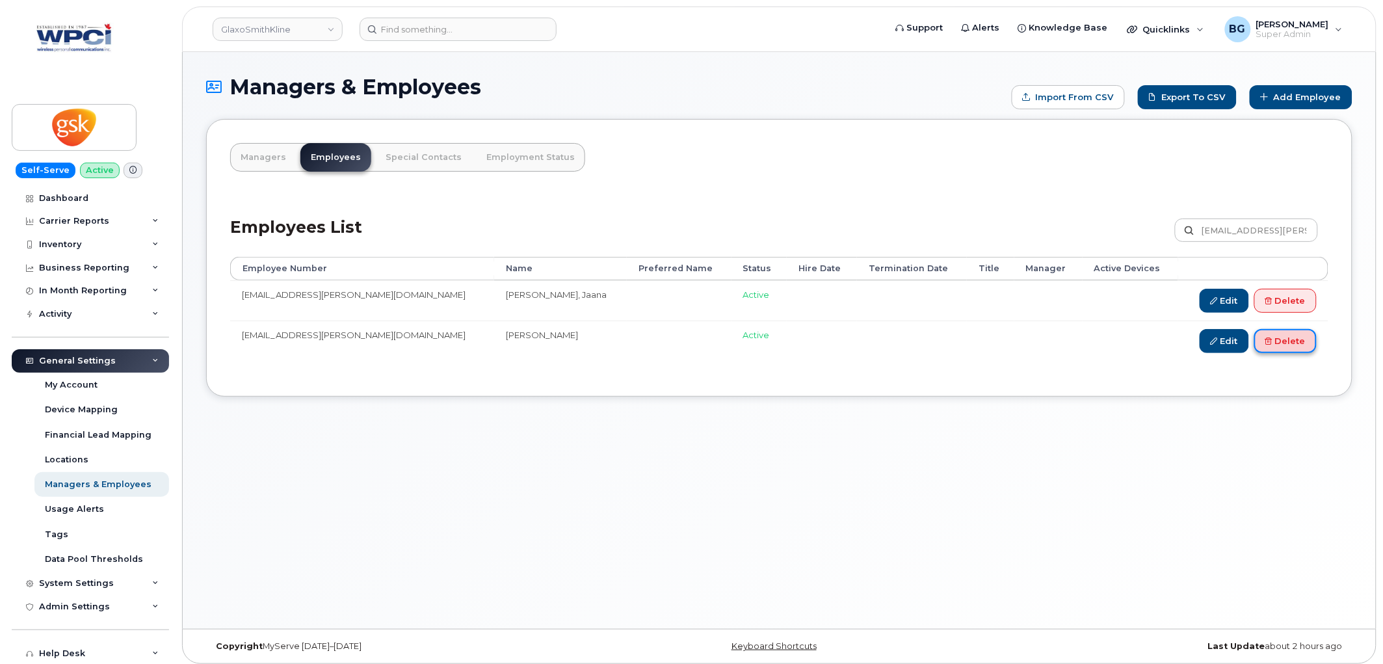
click at [1282, 342] on link "Delete" at bounding box center [1286, 341] width 62 height 24
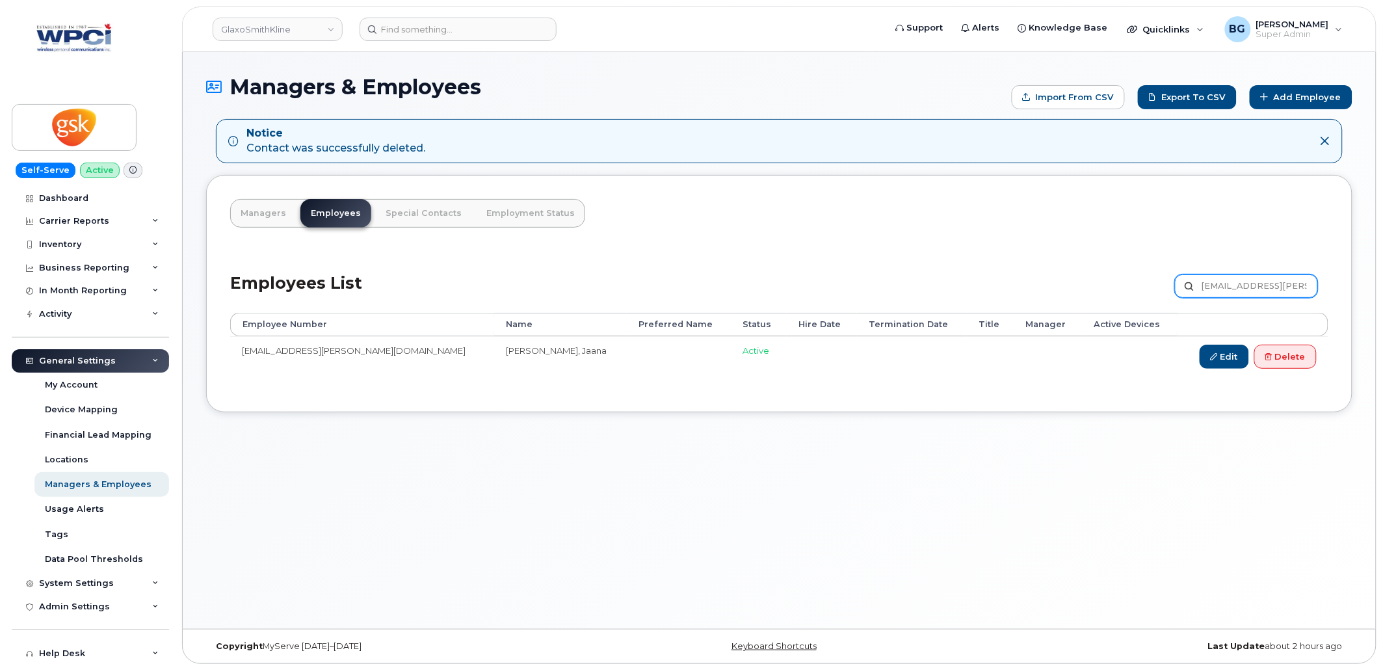
click at [1226, 277] on input "Jaana.R.Broughton@gsk.com" at bounding box center [1246, 285] width 143 height 23
paste input "mielyn.S.Perez"
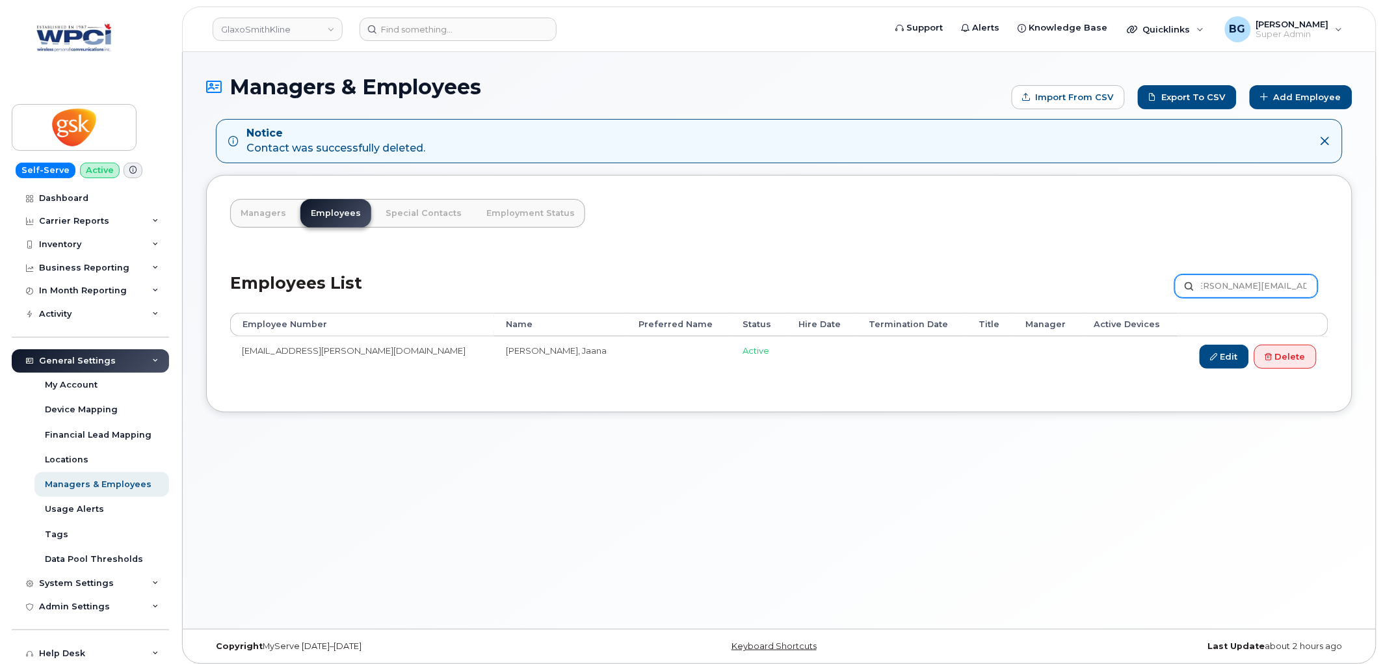
type input "[PERSON_NAME][EMAIL_ADDRESS][PERSON_NAME][DOMAIN_NAME]"
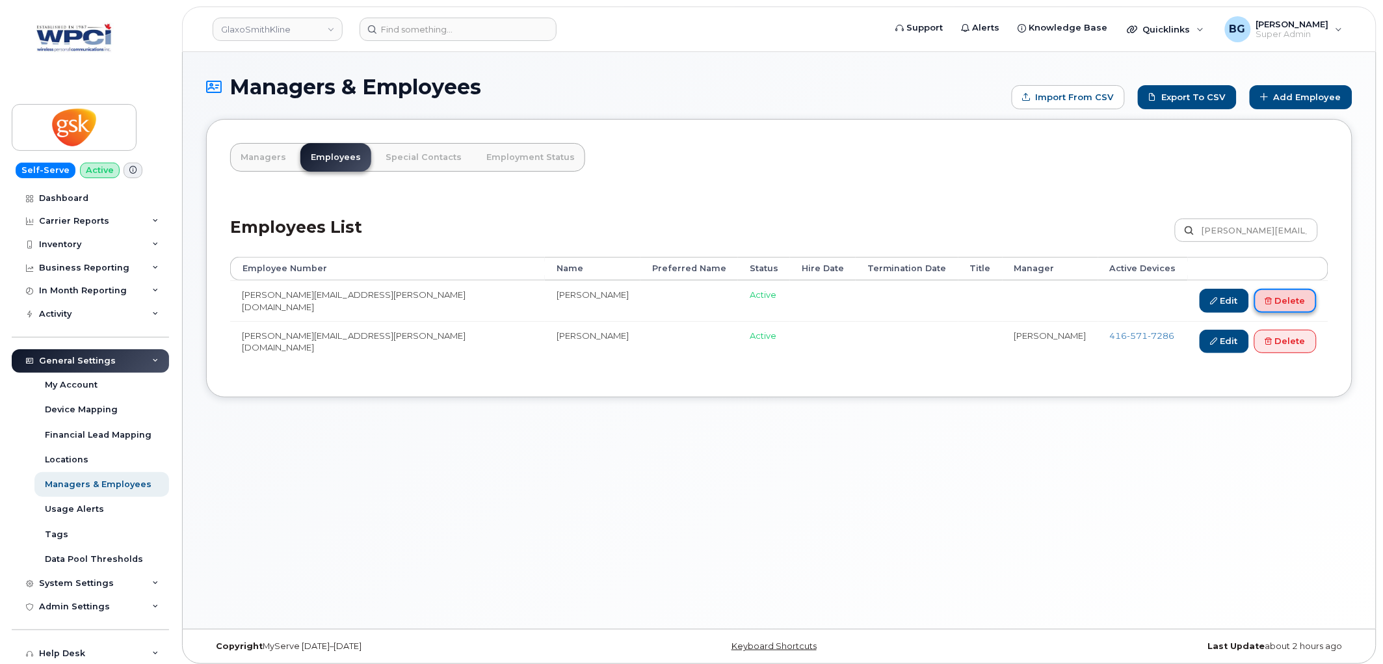
click at [1291, 299] on link "Delete" at bounding box center [1286, 301] width 62 height 24
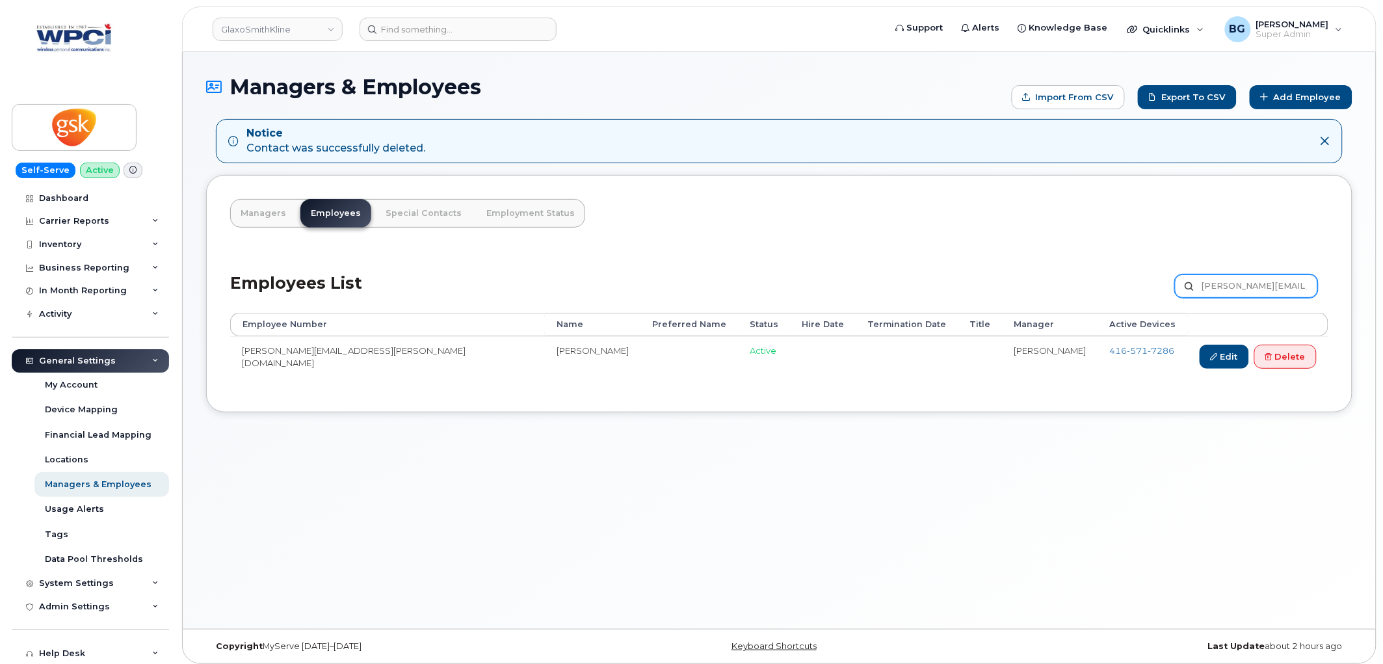
click at [1218, 282] on input "[PERSON_NAME][EMAIL_ADDRESS][PERSON_NAME][DOMAIN_NAME]" at bounding box center [1246, 285] width 143 height 23
click at [1218, 282] on input "Jamielyn.S.Perez@gsk.com" at bounding box center [1246, 285] width 143 height 23
paste input "n.N.Tharmaratnam"
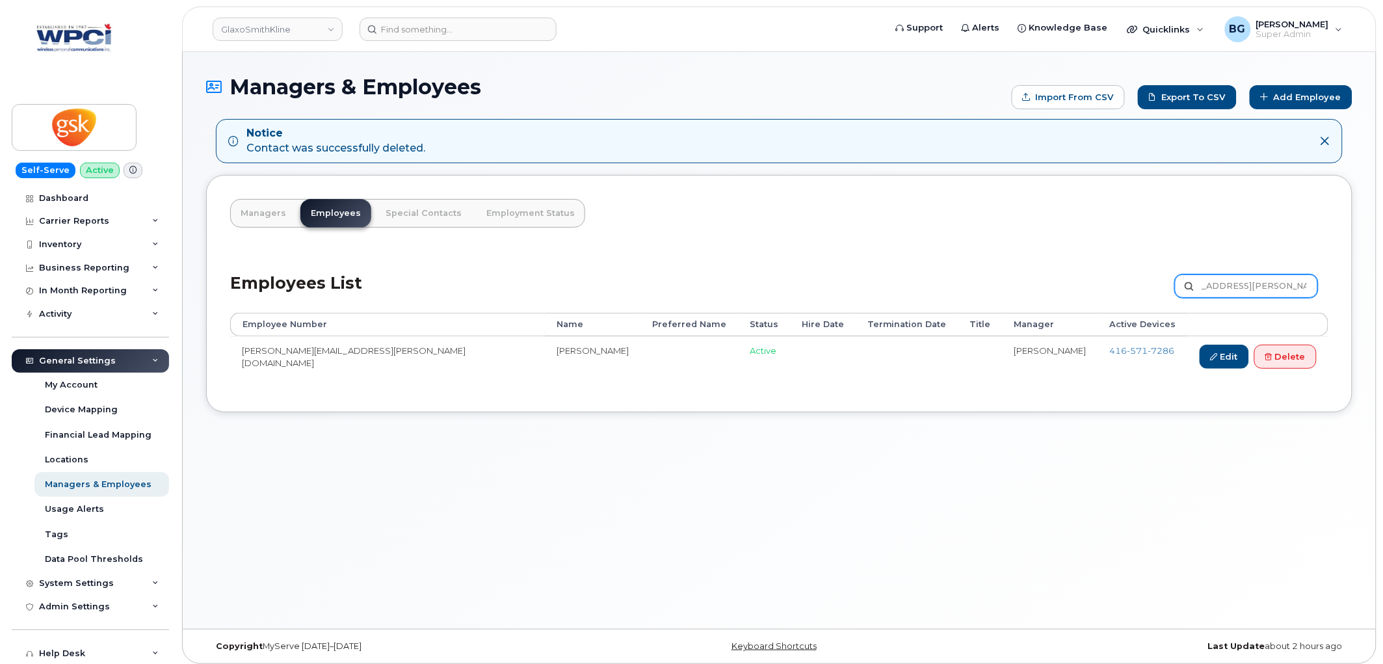
type input "[EMAIL_ADDRESS][PERSON_NAME][DOMAIN_NAME]"
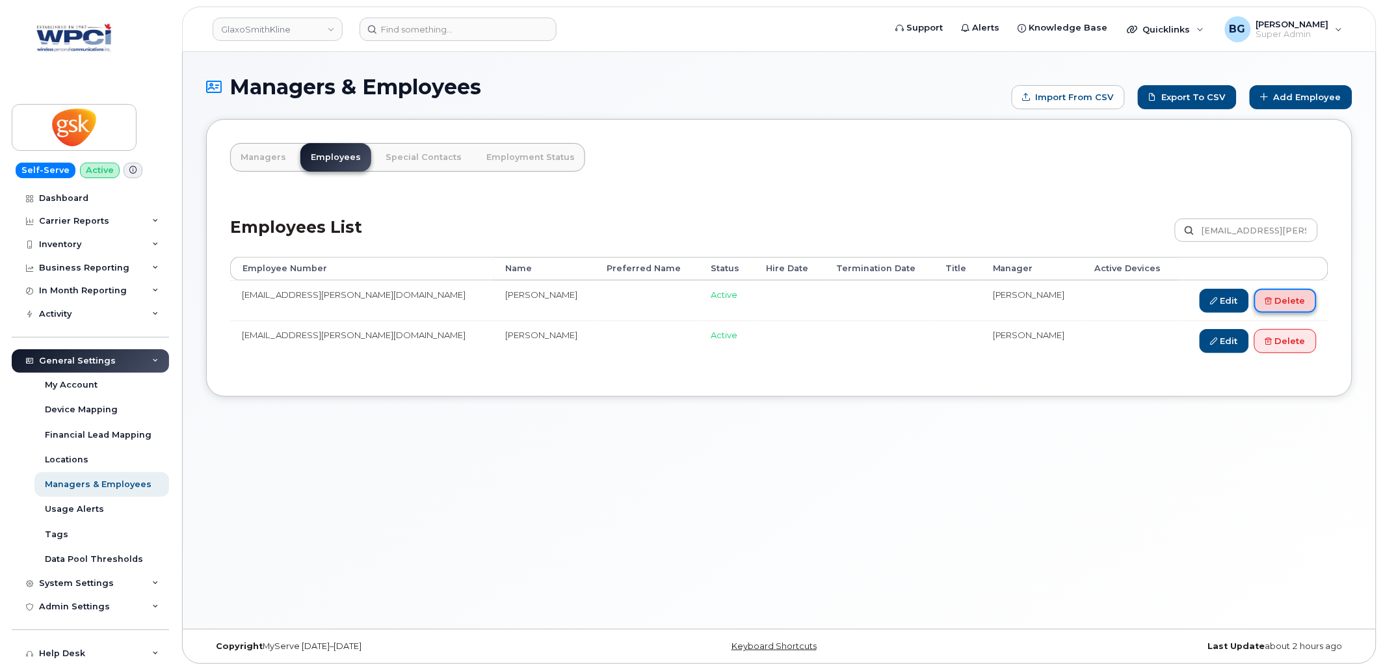
click at [1282, 304] on link "Delete" at bounding box center [1286, 301] width 62 height 24
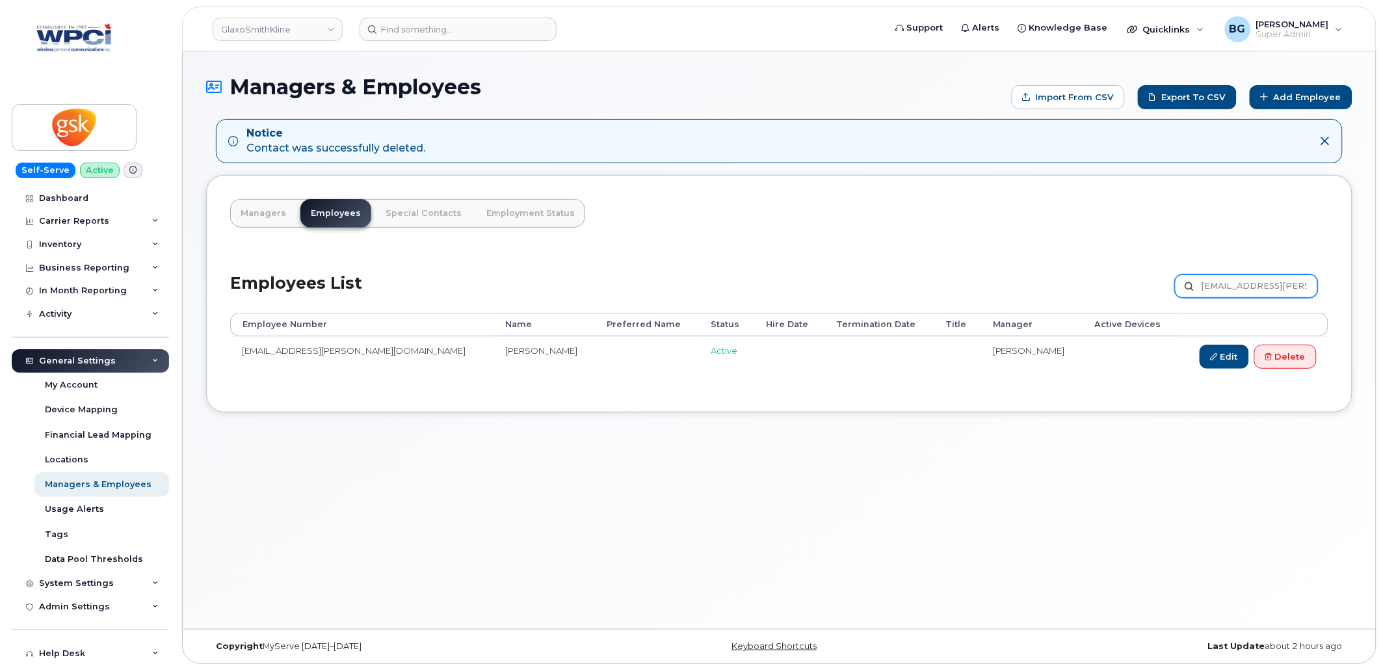
click at [1256, 284] on input "[EMAIL_ADDRESS][PERSON_NAME][DOMAIN_NAME]" at bounding box center [1246, 285] width 143 height 23
click at [1256, 284] on input "Jan.N.Tharmaratnam@gsk.com" at bounding box center [1246, 285] width 143 height 23
paste input "a.J.Kinnear"
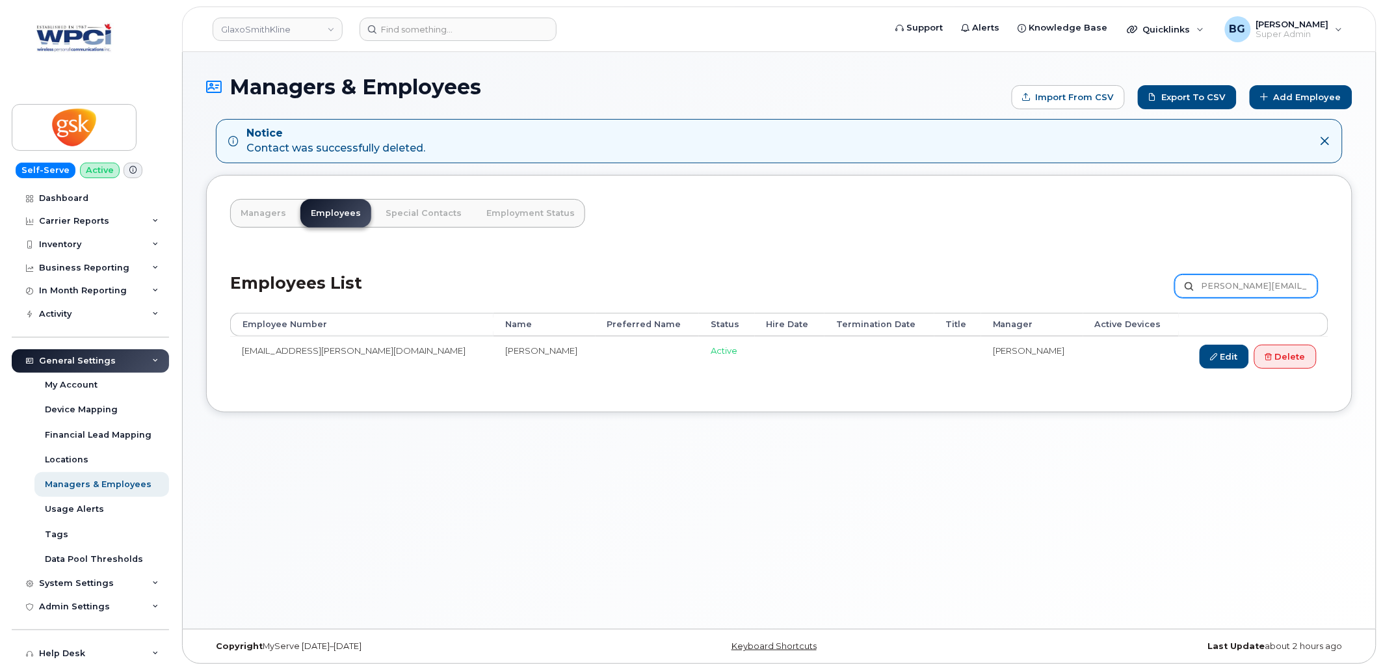
type input "[PERSON_NAME][EMAIL_ADDRESS][PERSON_NAME][DOMAIN_NAME]"
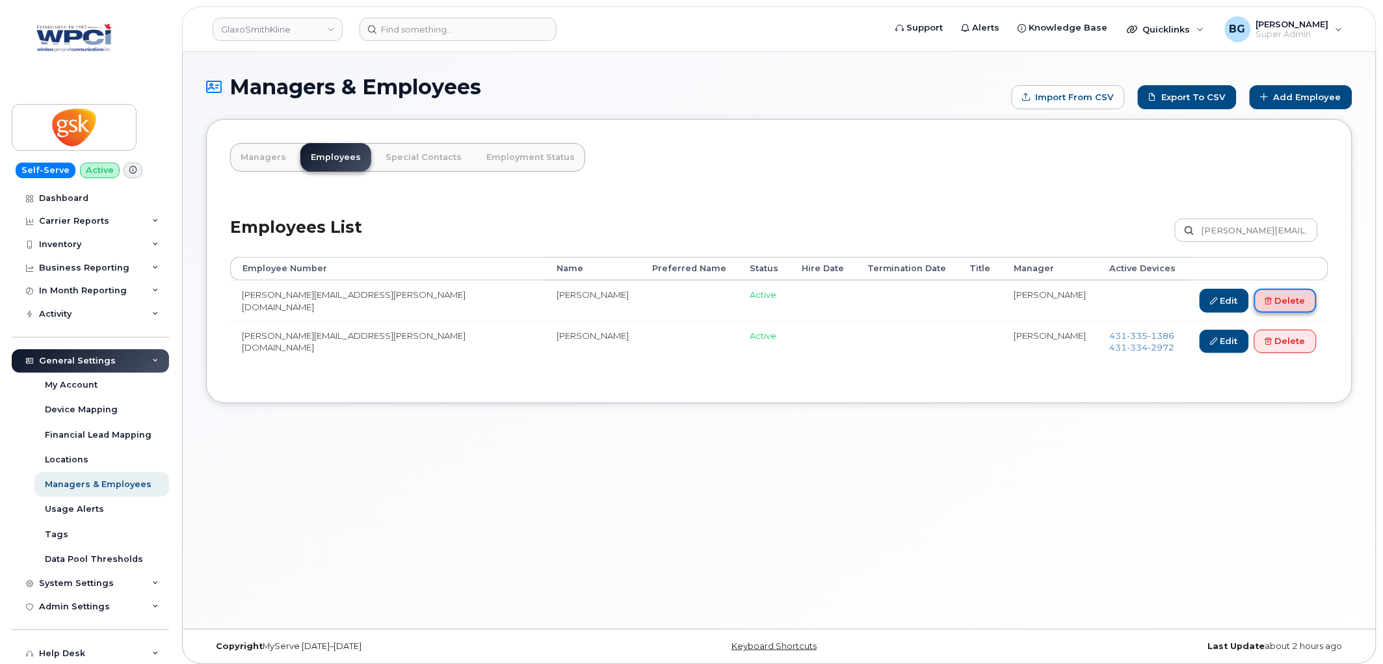
click at [1288, 302] on link "Delete" at bounding box center [1286, 301] width 62 height 24
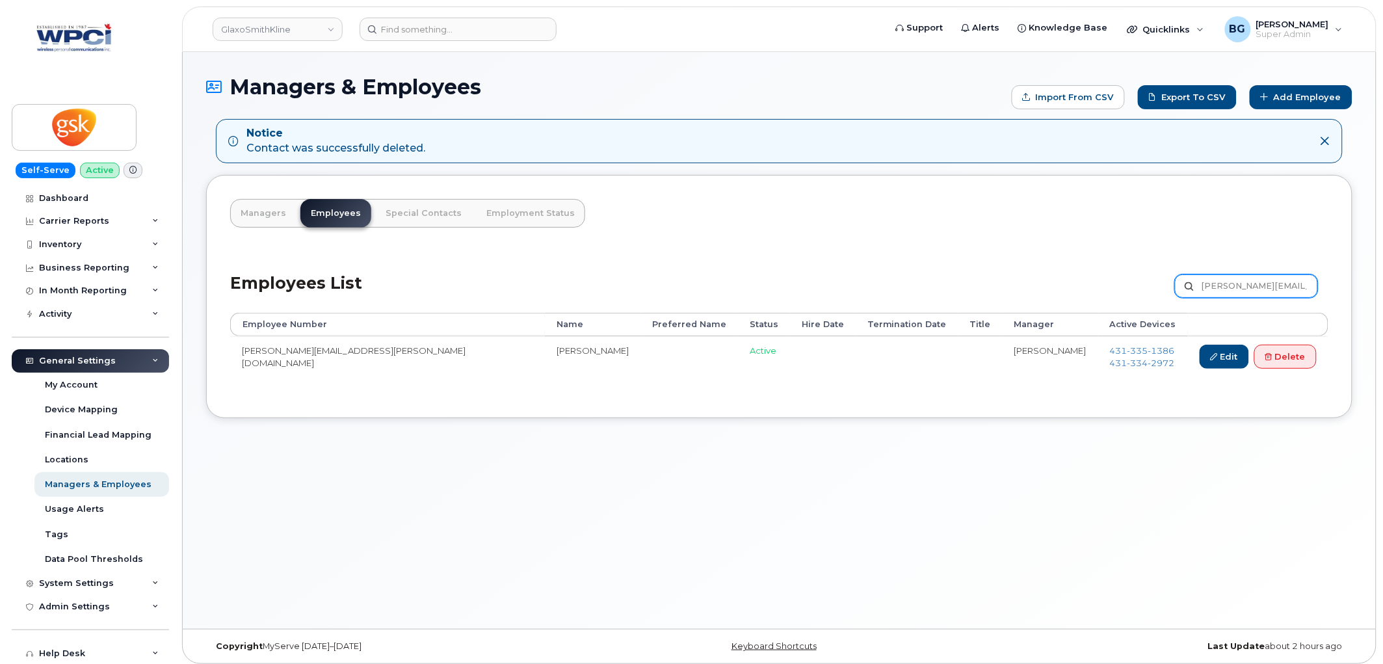
click at [1223, 287] on input "[PERSON_NAME][EMAIL_ADDRESS][PERSON_NAME][DOMAIN_NAME]" at bounding box center [1246, 285] width 143 height 23
paste input "janice.x.chin"
type input "janice.x.chin@gsk.com"
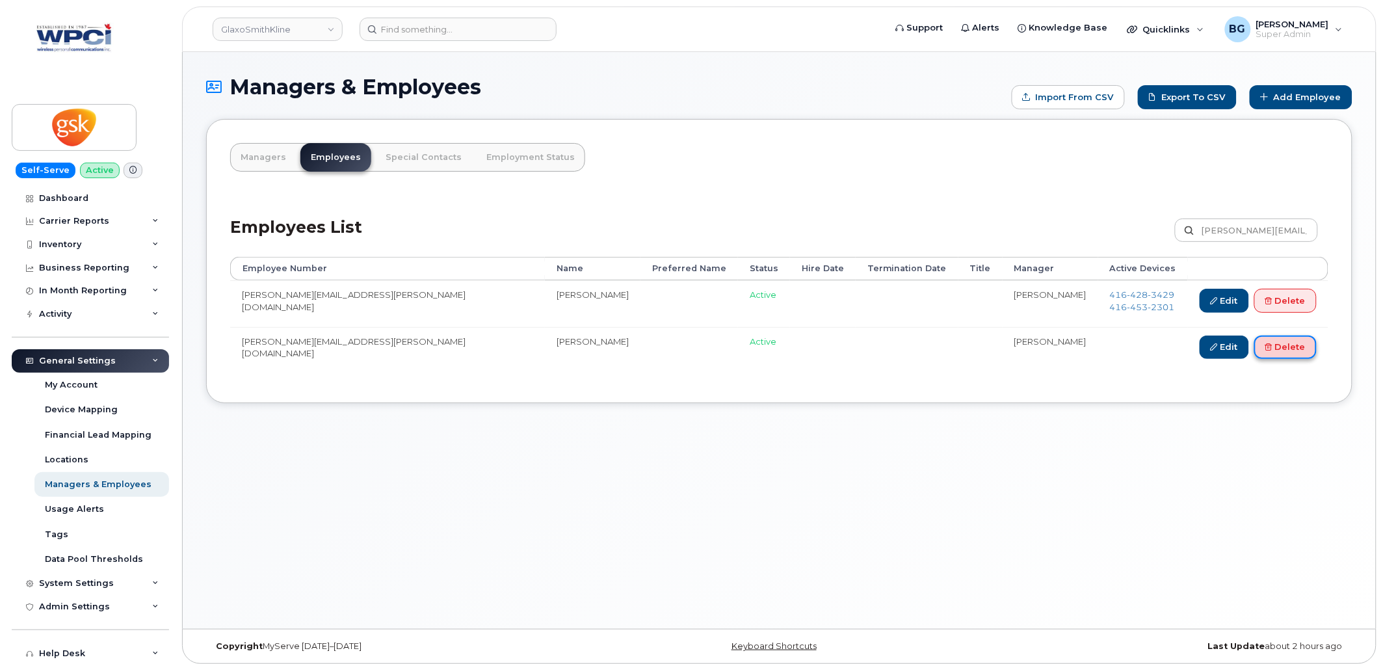
click at [1290, 347] on link "Delete" at bounding box center [1286, 348] width 62 height 24
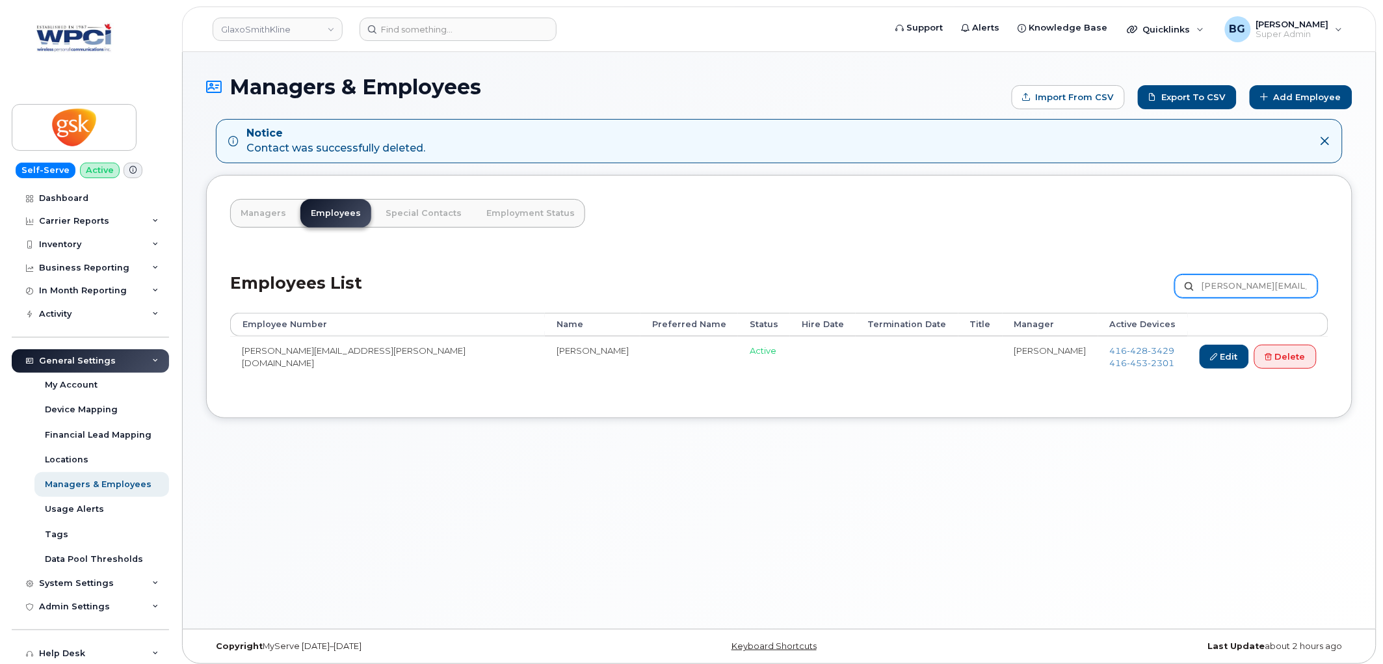
click at [1250, 287] on input "[PERSON_NAME][EMAIL_ADDRESS][PERSON_NAME][DOMAIN_NAME]" at bounding box center [1246, 285] width 143 height 23
paste input "Jenny.M.Nam"
type input "[PERSON_NAME][EMAIL_ADDRESS][PERSON_NAME][DOMAIN_NAME]"
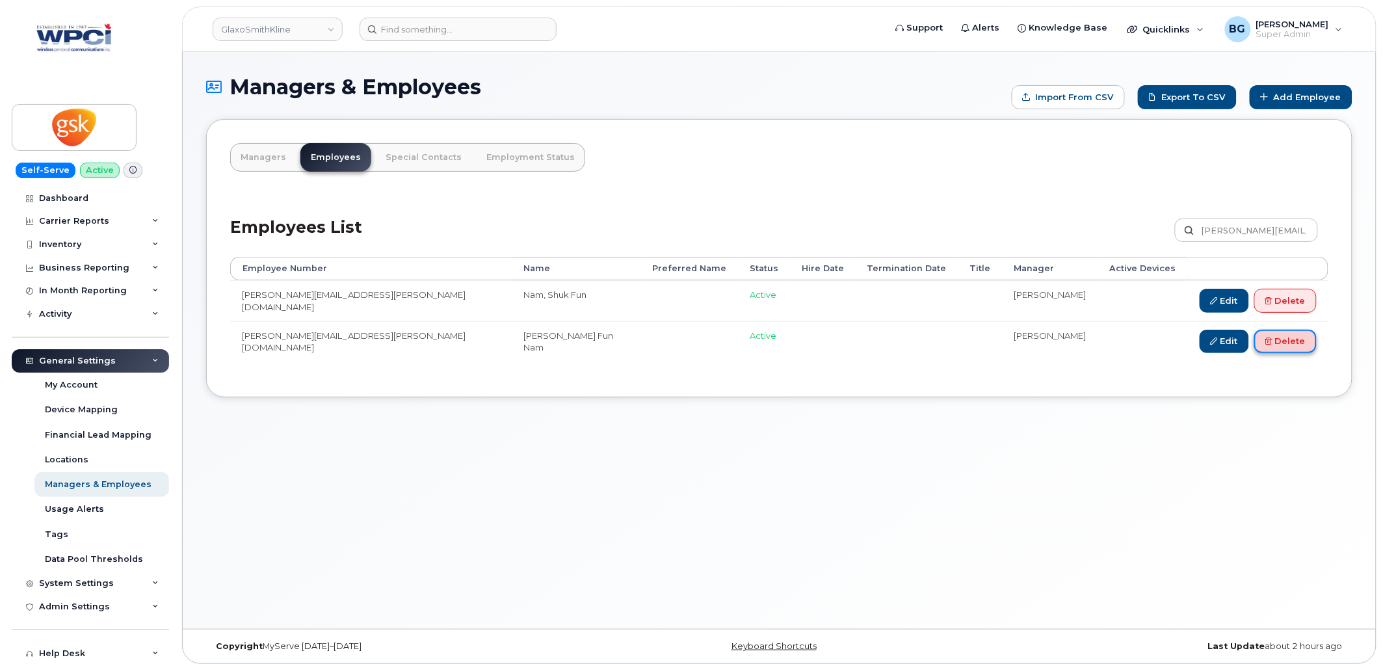
click at [1296, 333] on link "Delete" at bounding box center [1286, 342] width 62 height 24
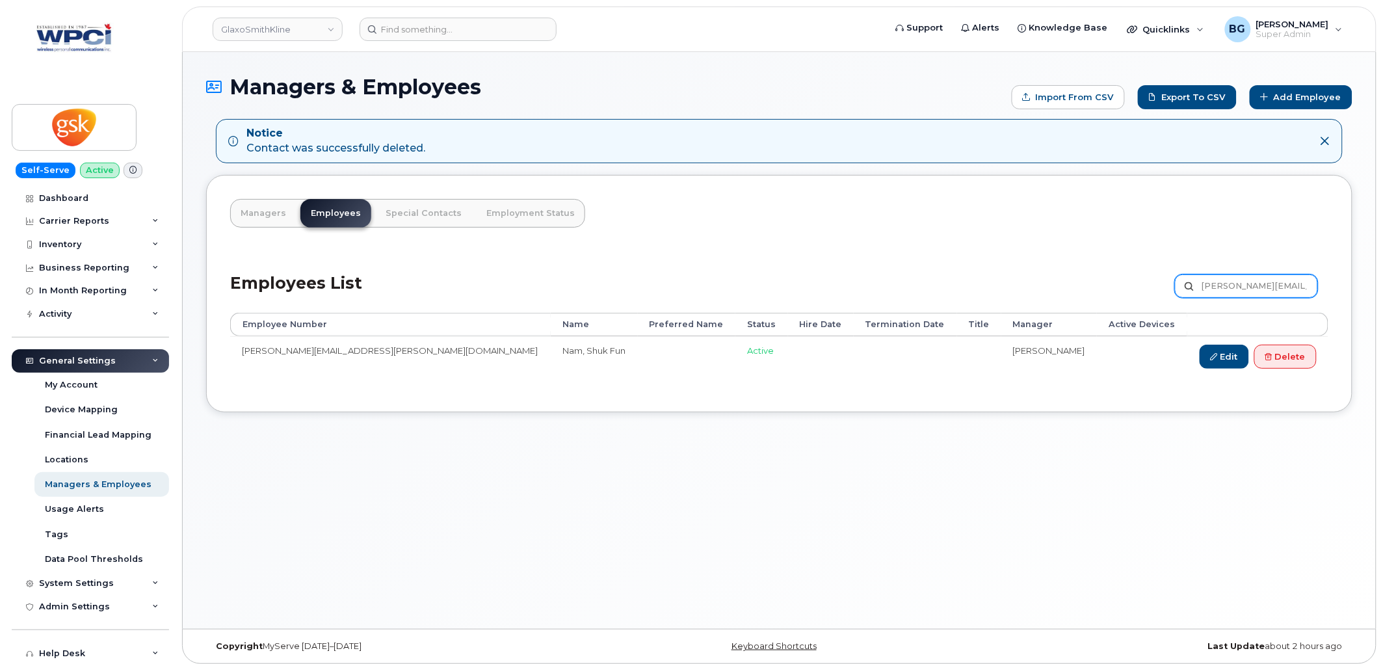
click at [1245, 285] on input "Jenny.M.Nam@gsk.com" at bounding box center [1246, 285] width 143 height 23
paste input "O.Huang"
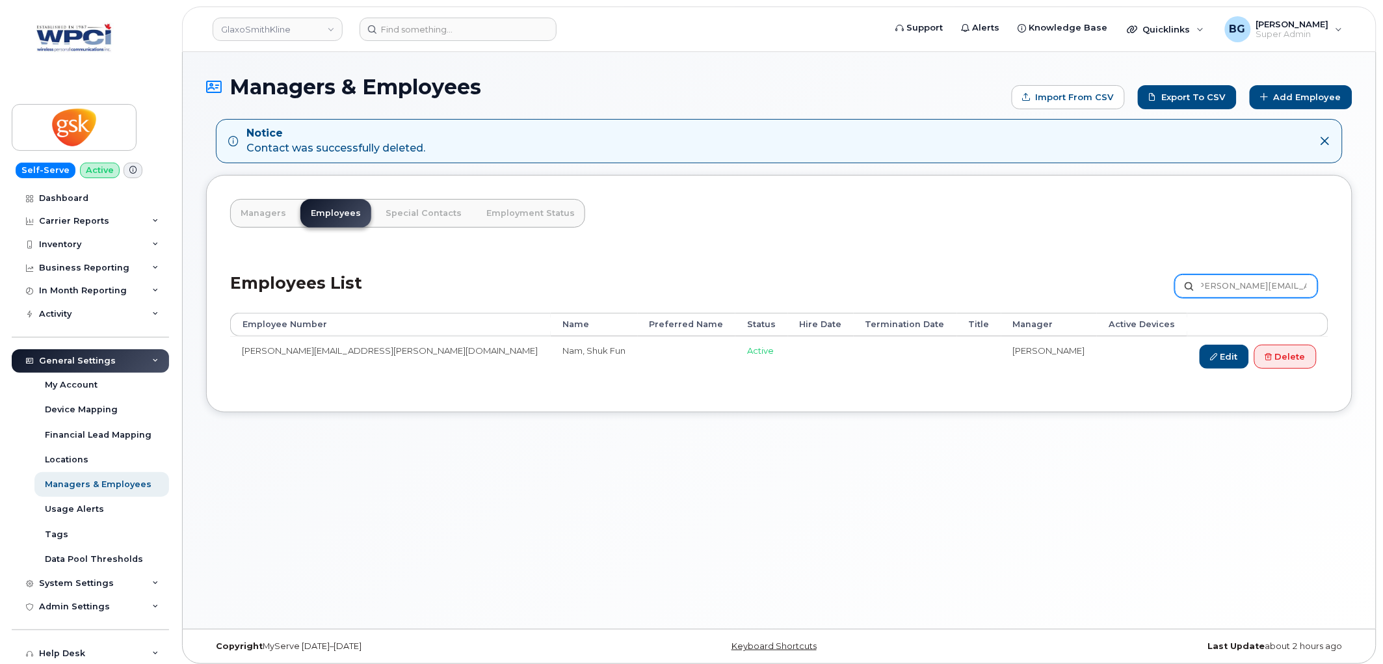
type input "Jenny.O.Huang@gsk.com"
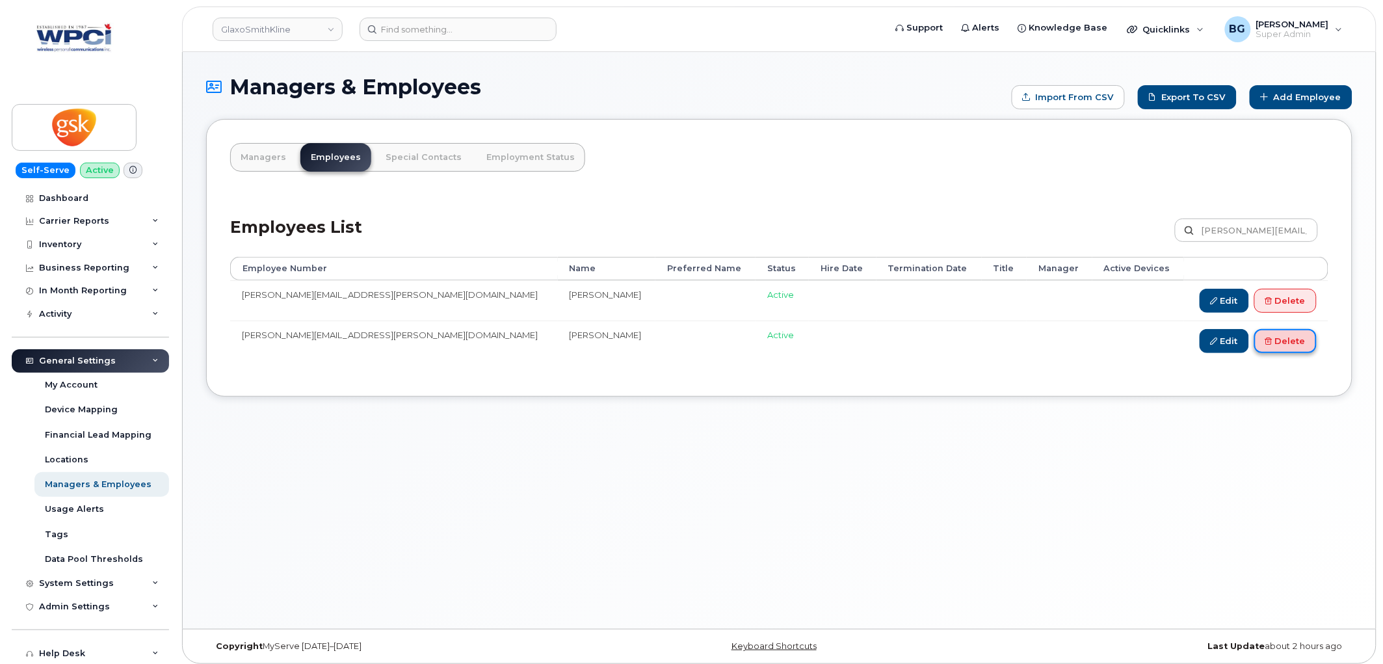
click at [1286, 347] on link "Delete" at bounding box center [1286, 341] width 62 height 24
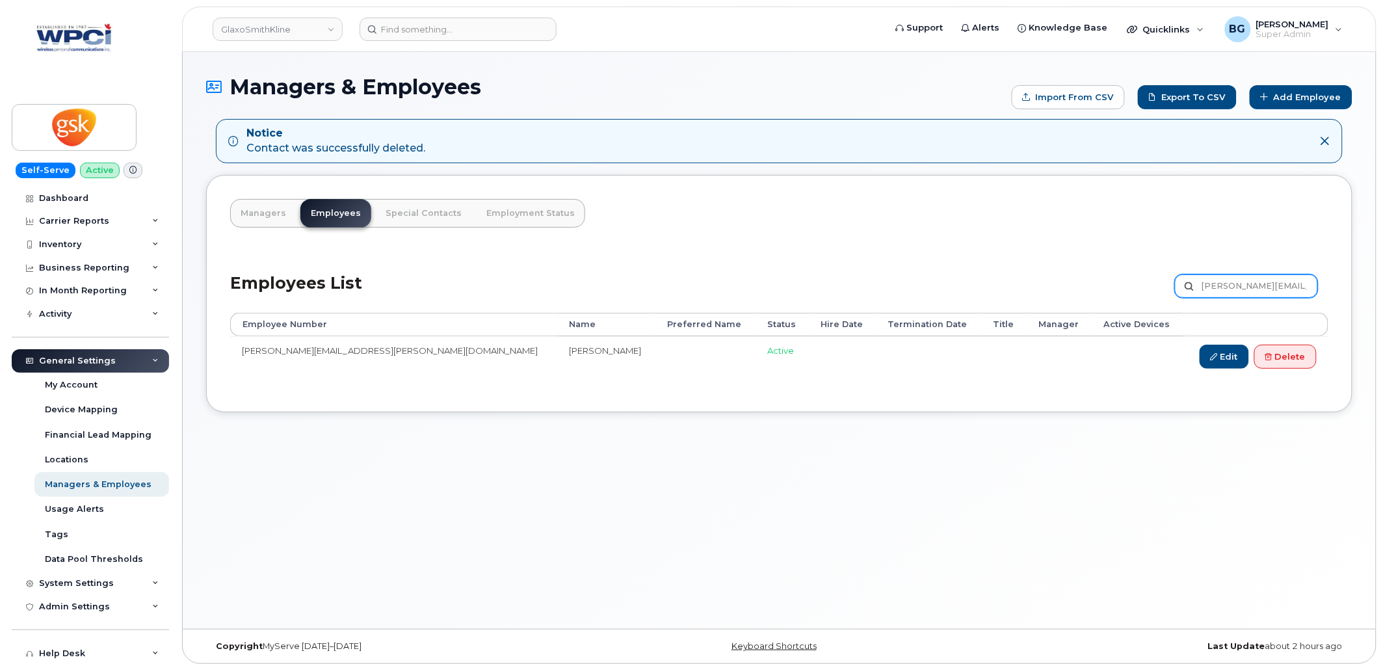
click at [1211, 291] on input "Jenny.O.Huang@gsk.com" at bounding box center [1246, 285] width 143 height 23
paste input "remy.N.Roberts"
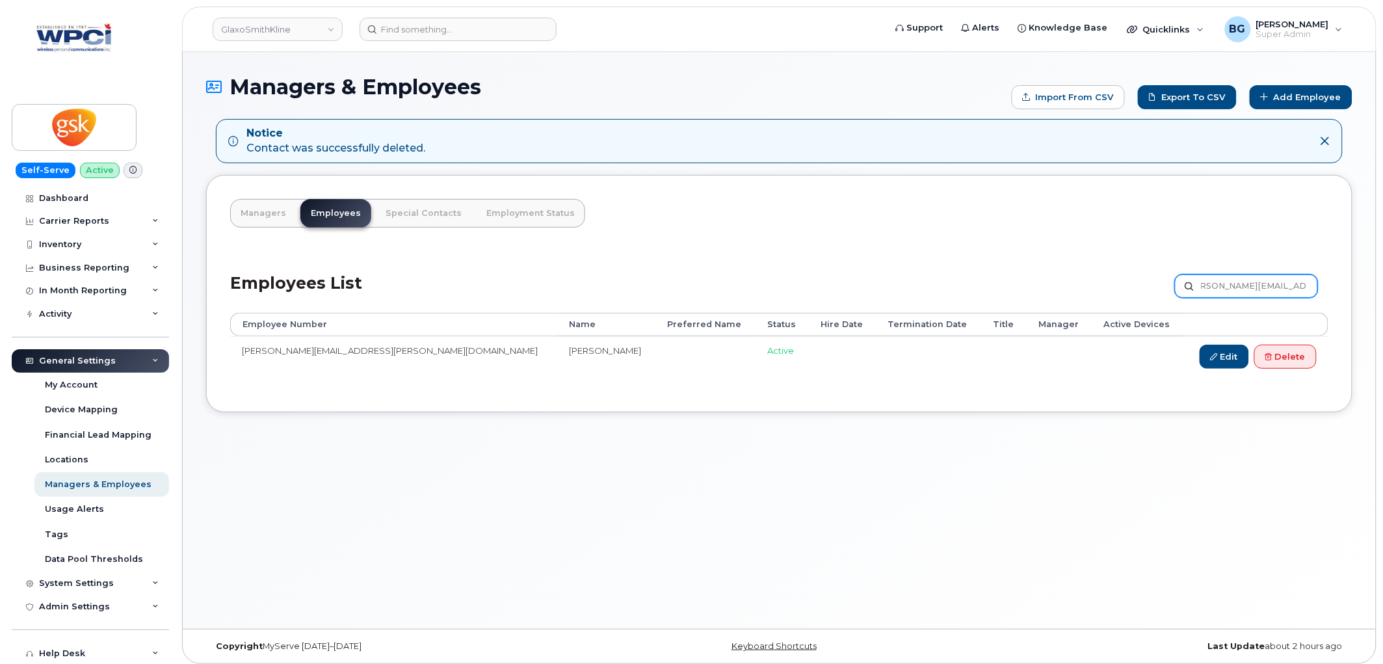
type input "Jeremy.N.Roberts@gsk.com"
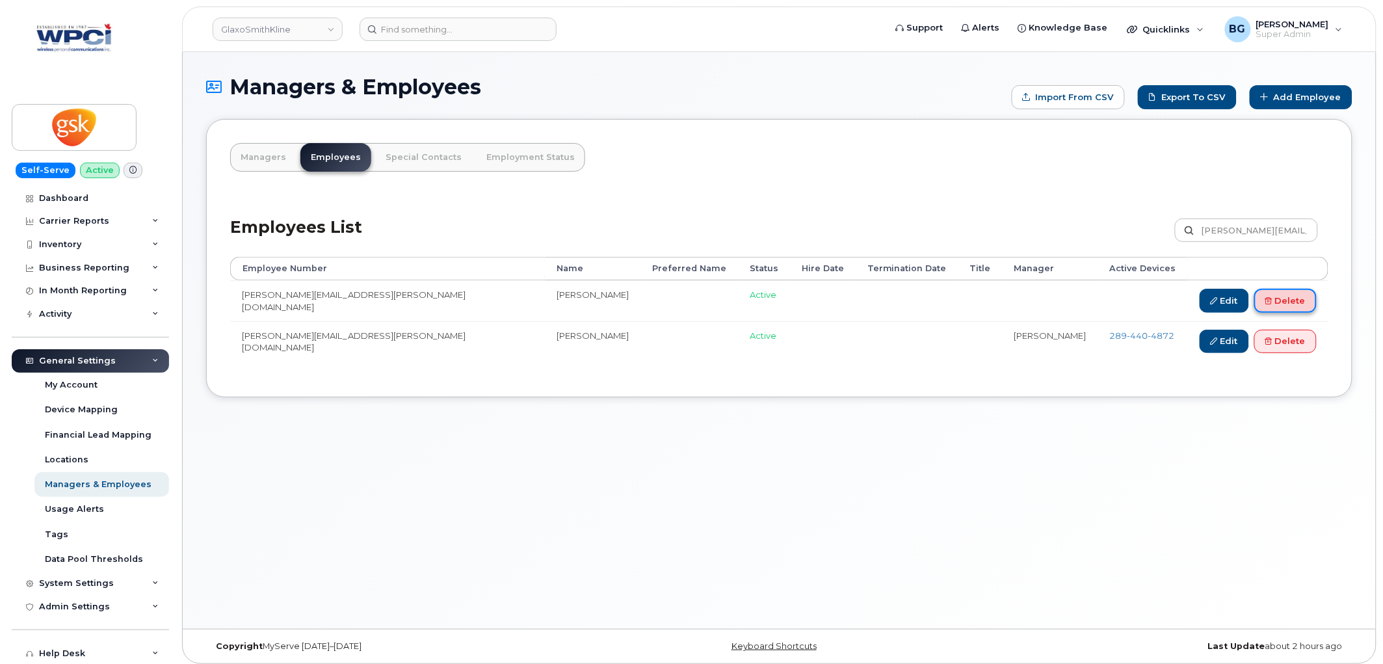
click at [1303, 297] on link "Delete" at bounding box center [1286, 301] width 62 height 24
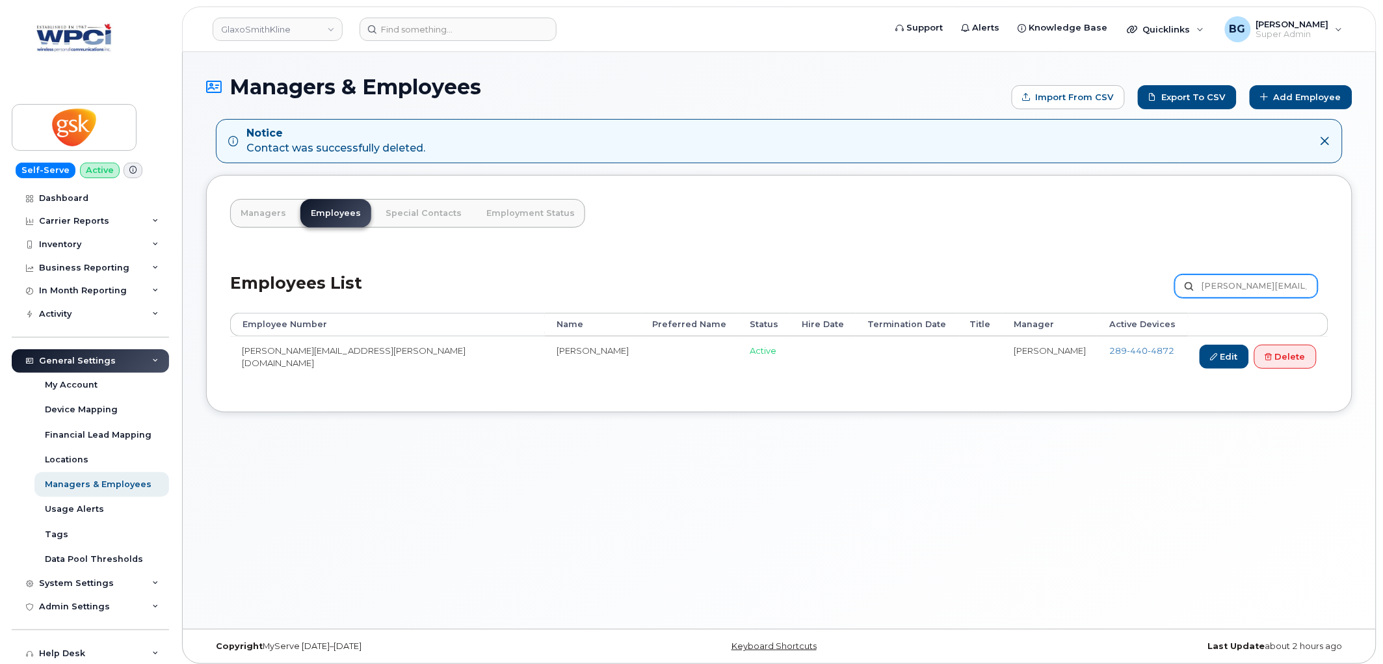
click at [1277, 284] on input "[PERSON_NAME][EMAIL_ADDRESS][PERSON_NAME][DOMAIN_NAME]" at bounding box center [1246, 285] width 143 height 23
paste input "oy.[PERSON_NAME]"
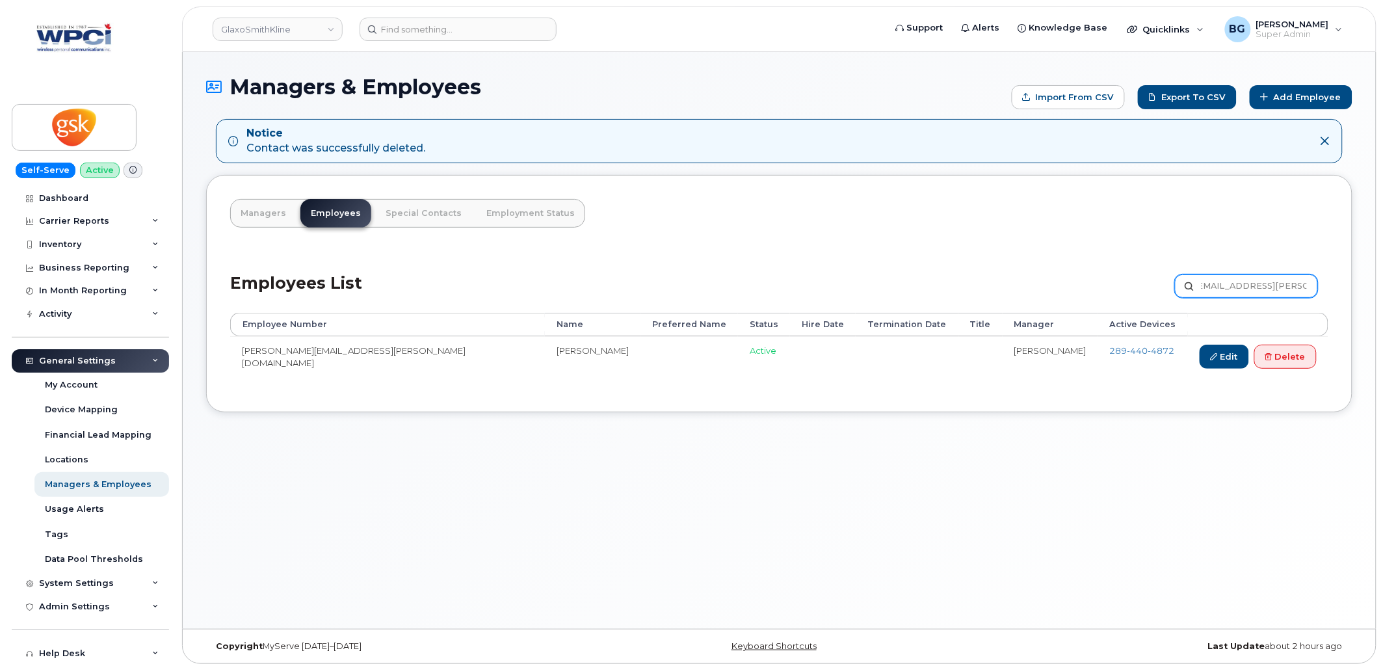
type input "[EMAIL_ADDRESS][PERSON_NAME][DOMAIN_NAME]"
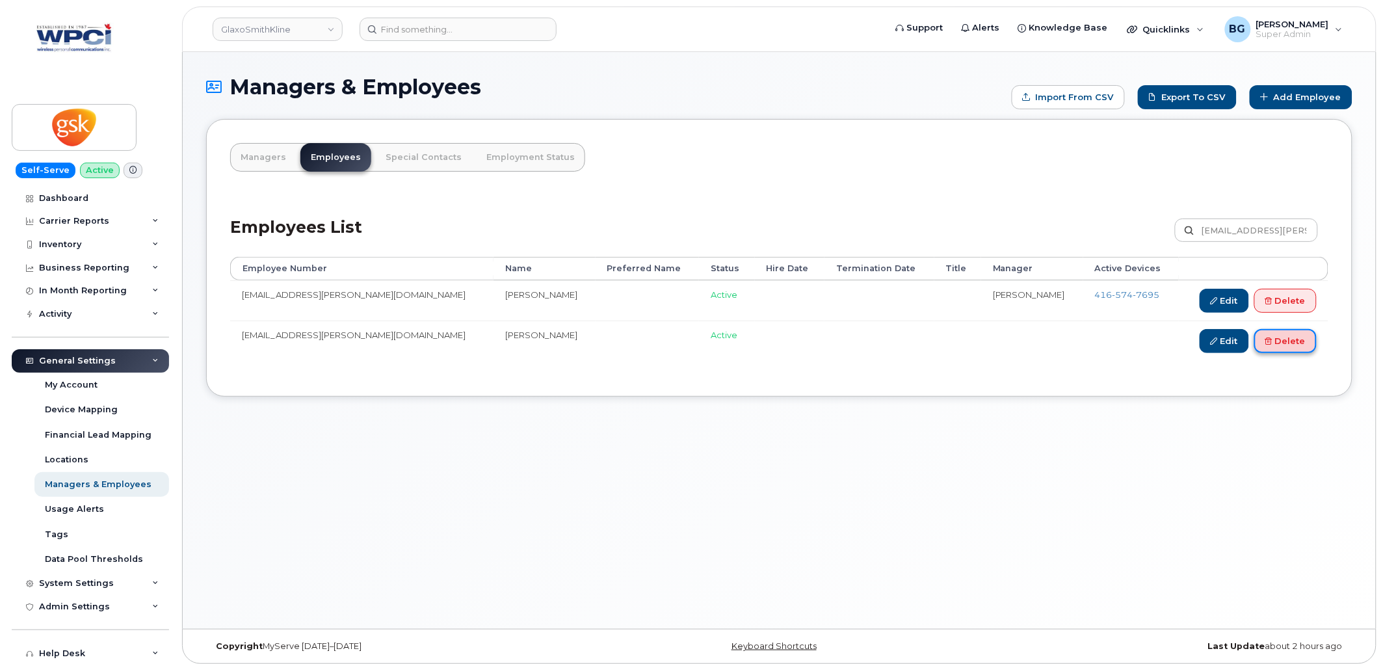
click at [1302, 341] on link "Delete" at bounding box center [1286, 341] width 62 height 24
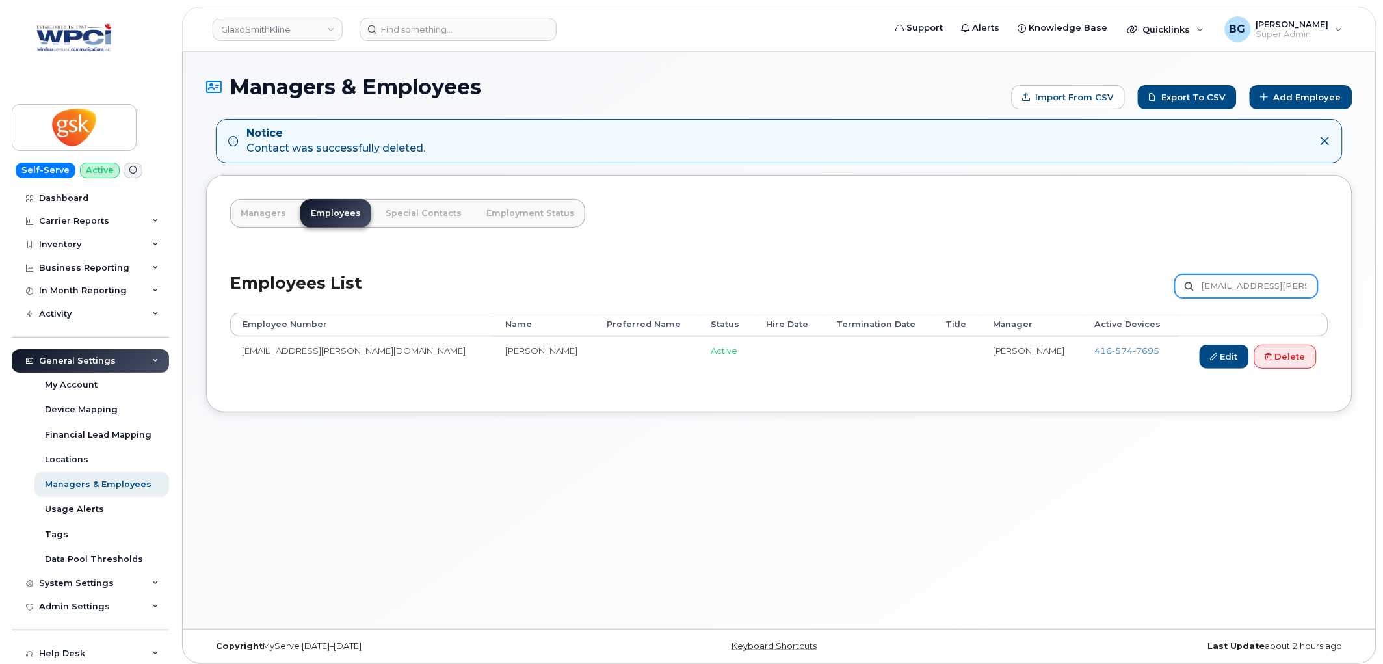
click at [1223, 288] on input "[EMAIL_ADDRESS][PERSON_NAME][DOMAIN_NAME]" at bounding box center [1246, 285] width 143 height 23
click at [1223, 288] on input "Joy.S.Dasgupta@gsk.com" at bounding box center [1246, 285] width 143 height 23
paste input "ulie.F.Driedger"
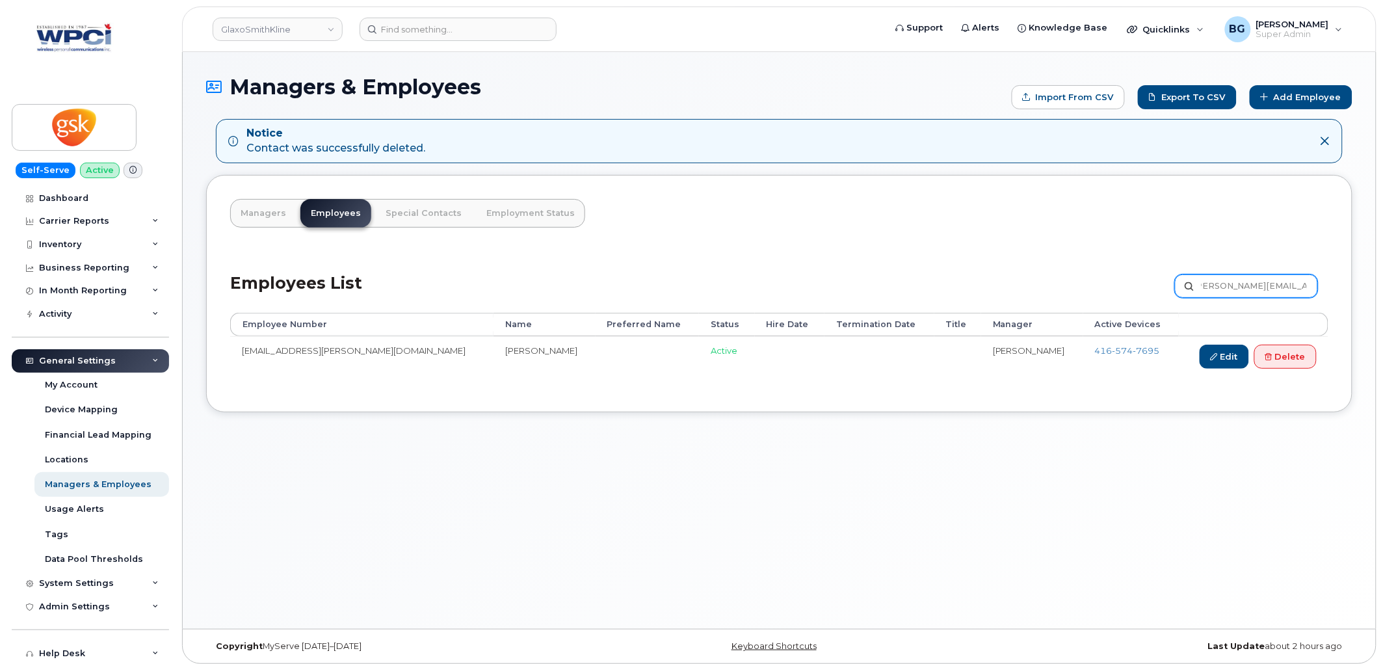
type input "[PERSON_NAME][EMAIL_ADDRESS][PERSON_NAME][DOMAIN_NAME]"
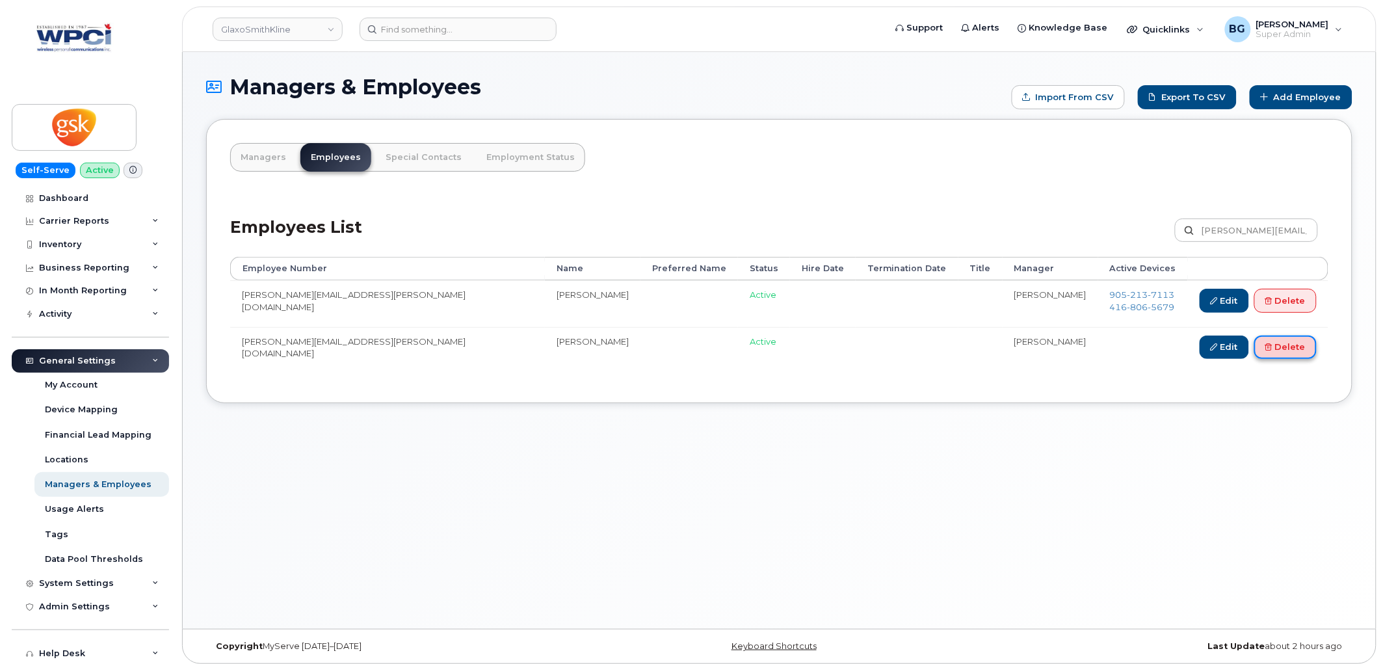
click at [1301, 351] on link "Delete" at bounding box center [1286, 348] width 62 height 24
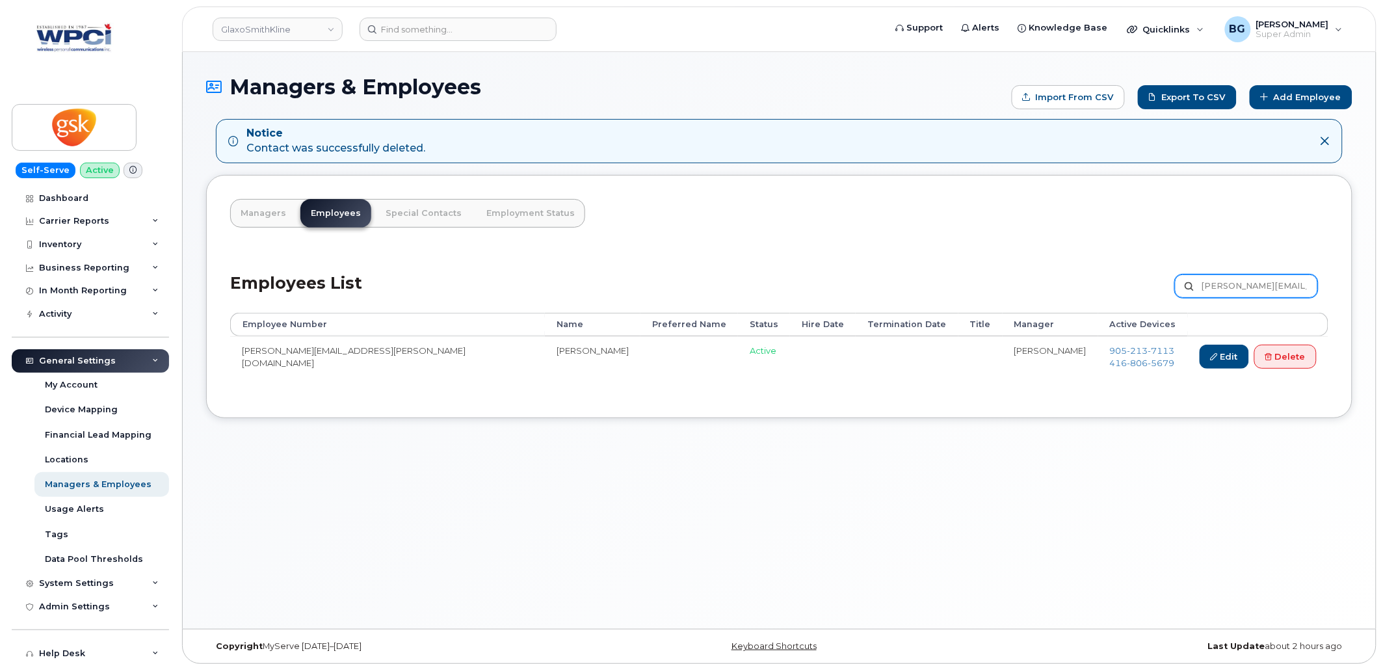
click at [1227, 288] on input "[PERSON_NAME][EMAIL_ADDRESS][PERSON_NAME][DOMAIN_NAME]" at bounding box center [1246, 285] width 143 height 23
paste input "[PERSON_NAME][DOMAIN_NAME][PERSON_NAME]"
type input "[PERSON_NAME][DOMAIN_NAME][EMAIL_ADDRESS][PERSON_NAME][DOMAIN_NAME]"
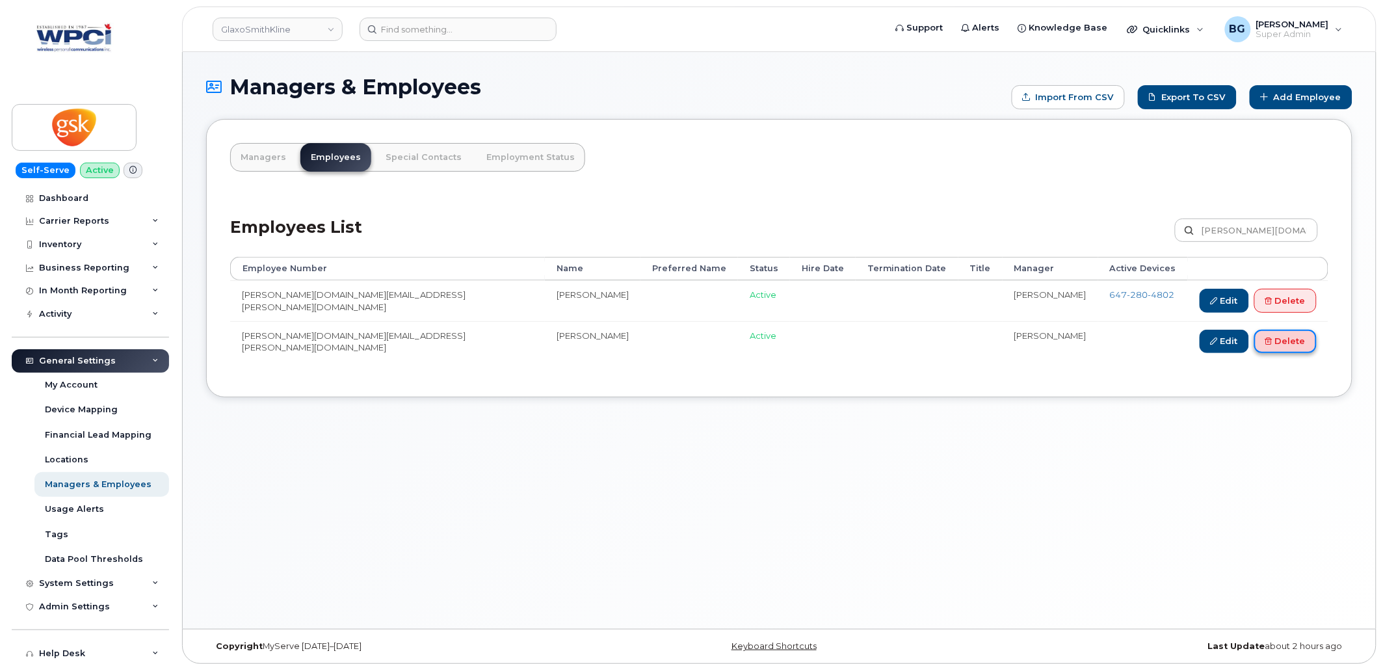
click at [1286, 346] on link "Delete" at bounding box center [1286, 342] width 62 height 24
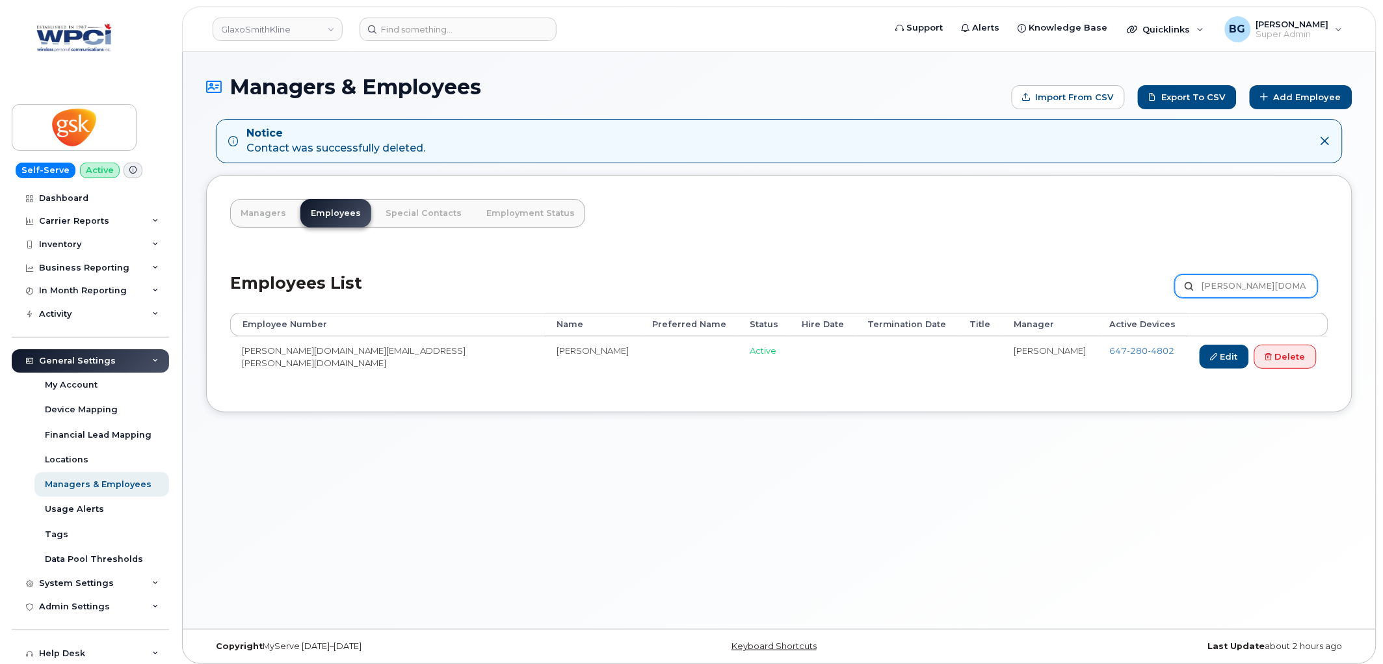
click at [1229, 282] on input "[PERSON_NAME][DOMAIN_NAME][EMAIL_ADDRESS][PERSON_NAME][DOMAIN_NAME]" at bounding box center [1246, 285] width 143 height 23
click at [1230, 282] on input "Karen.E.Fox@gsk.com" at bounding box center [1246, 285] width 143 height 23
paste input "W.Anderson"
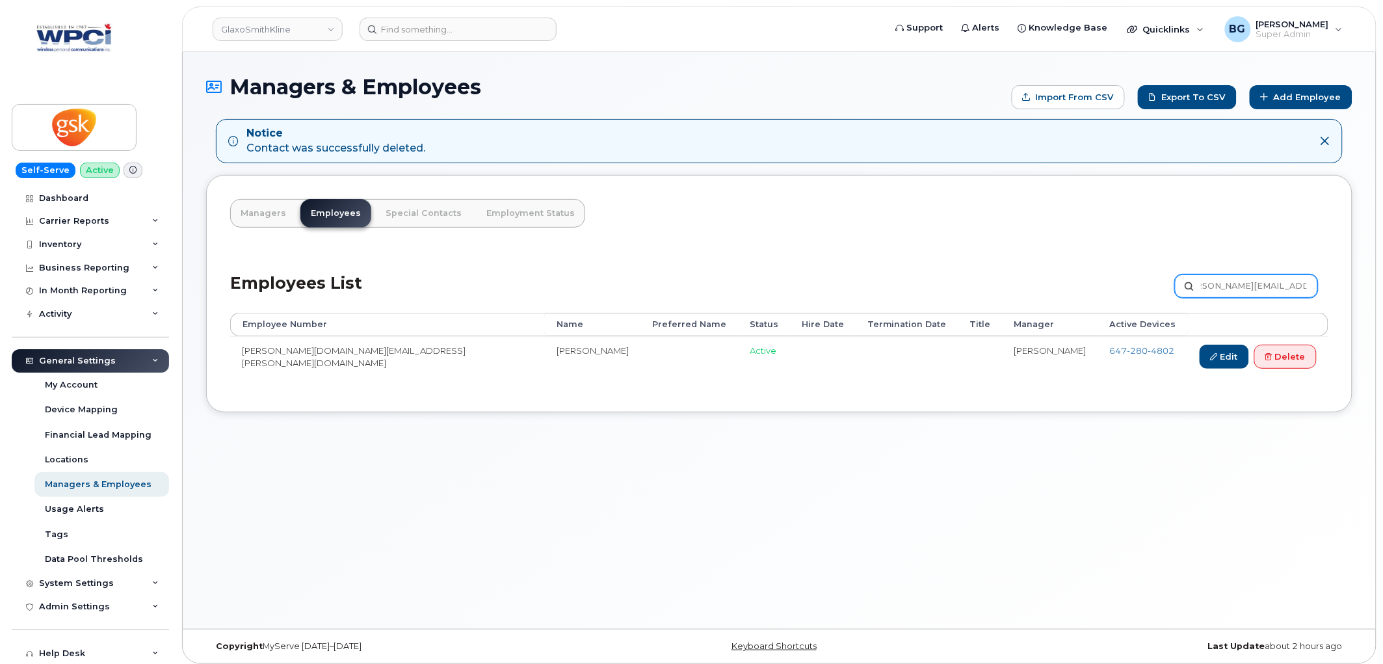
type input "[PERSON_NAME][EMAIL_ADDRESS][PERSON_NAME][DOMAIN_NAME]"
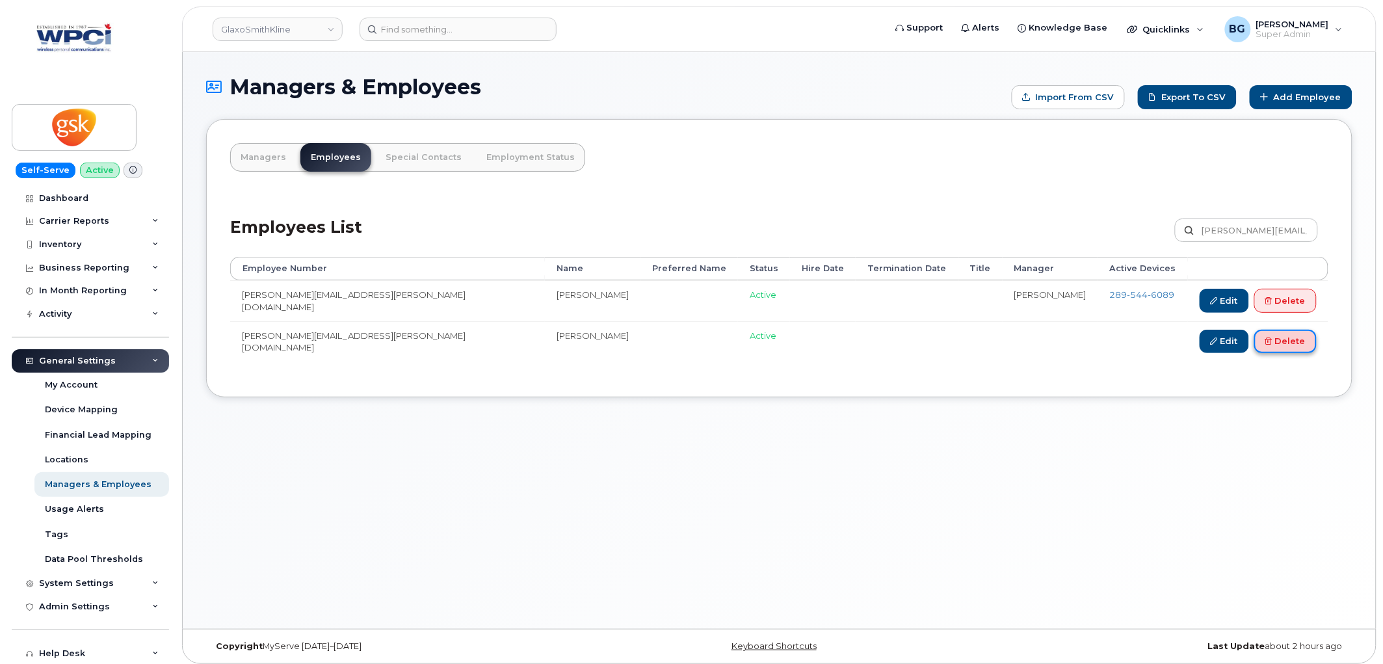
click at [1277, 345] on link "Delete" at bounding box center [1286, 342] width 62 height 24
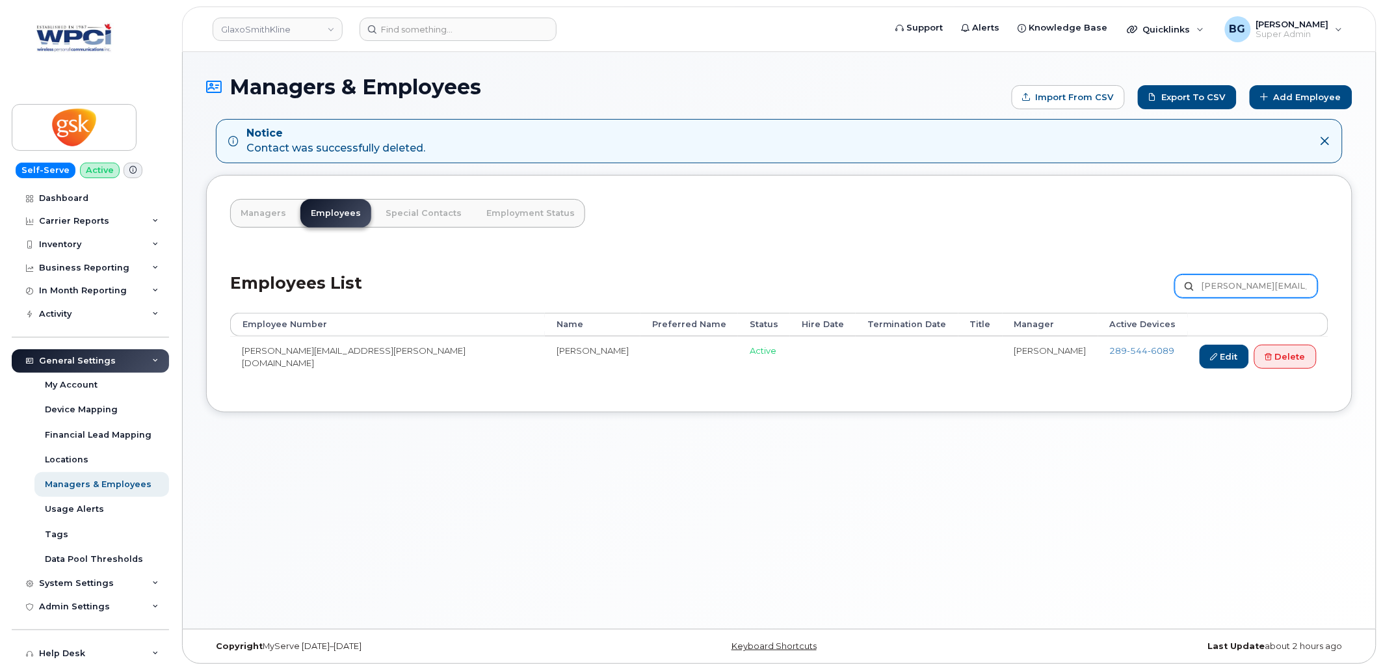
click at [1230, 287] on input "[PERSON_NAME][EMAIL_ADDRESS][PERSON_NAME][DOMAIN_NAME]" at bounding box center [1246, 285] width 143 height 23
paste input "i.A.Goughnour"
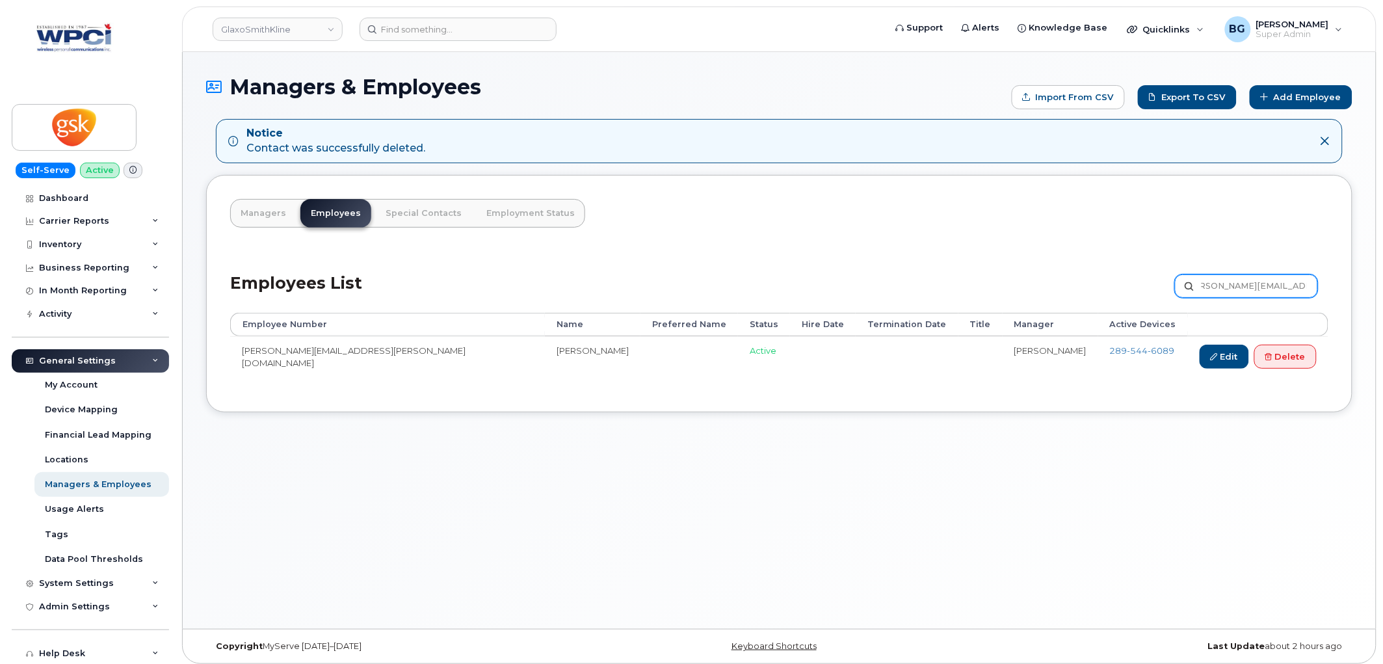
type input "[PERSON_NAME][EMAIL_ADDRESS][PERSON_NAME][DOMAIN_NAME]"
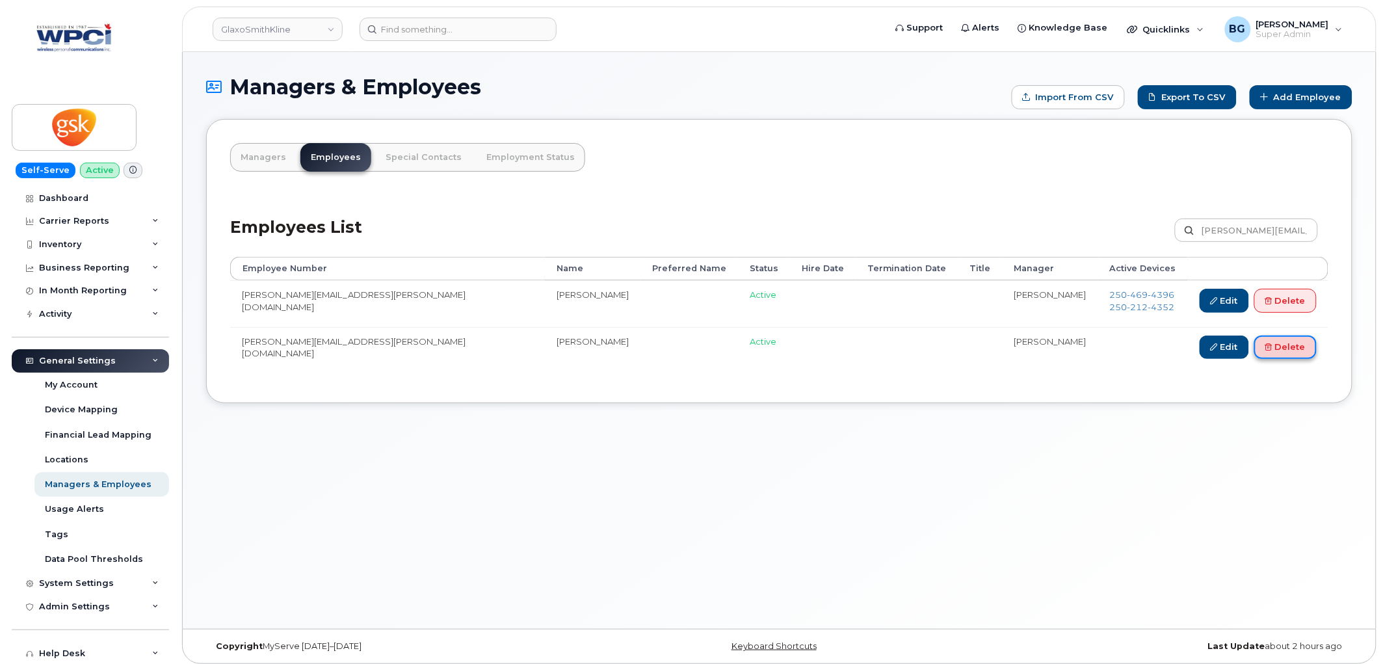
click at [1292, 345] on link "Delete" at bounding box center [1286, 348] width 62 height 24
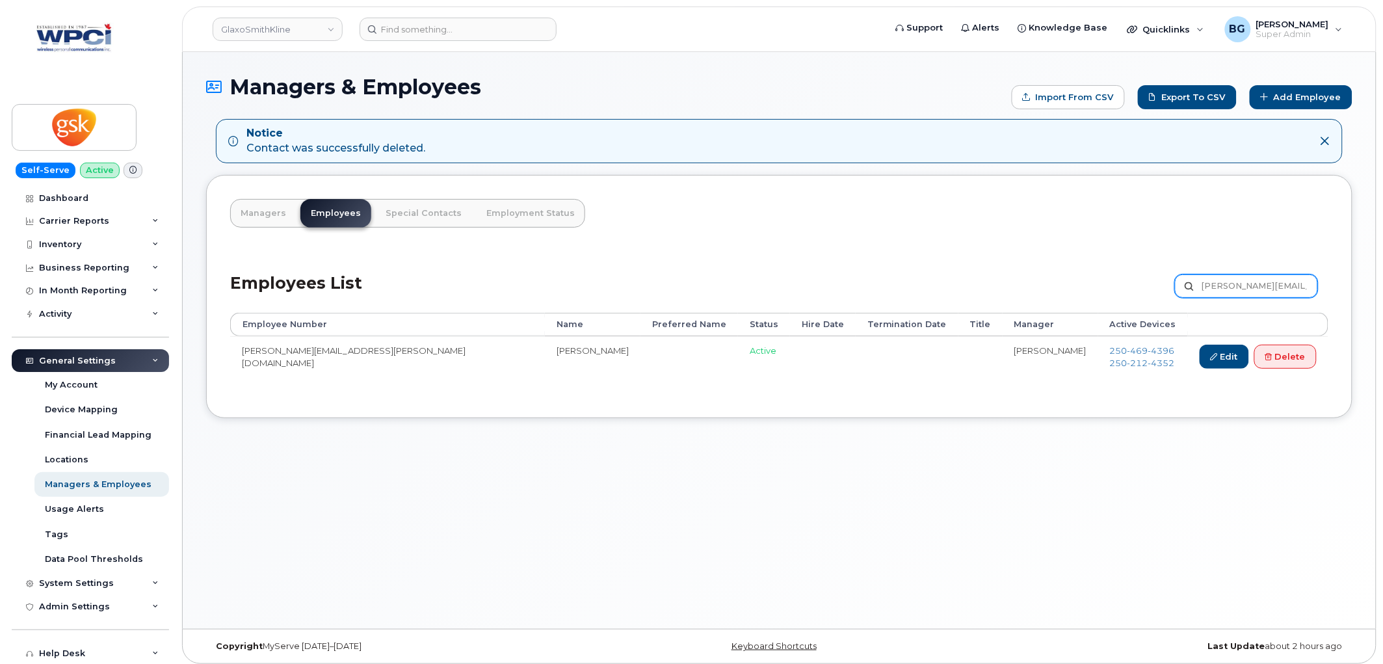
click at [1236, 291] on input "Kari.A.Goughnour@gsk.com" at bounding box center [1246, 285] width 143 height 23
paste input "tie.E.Pelletie"
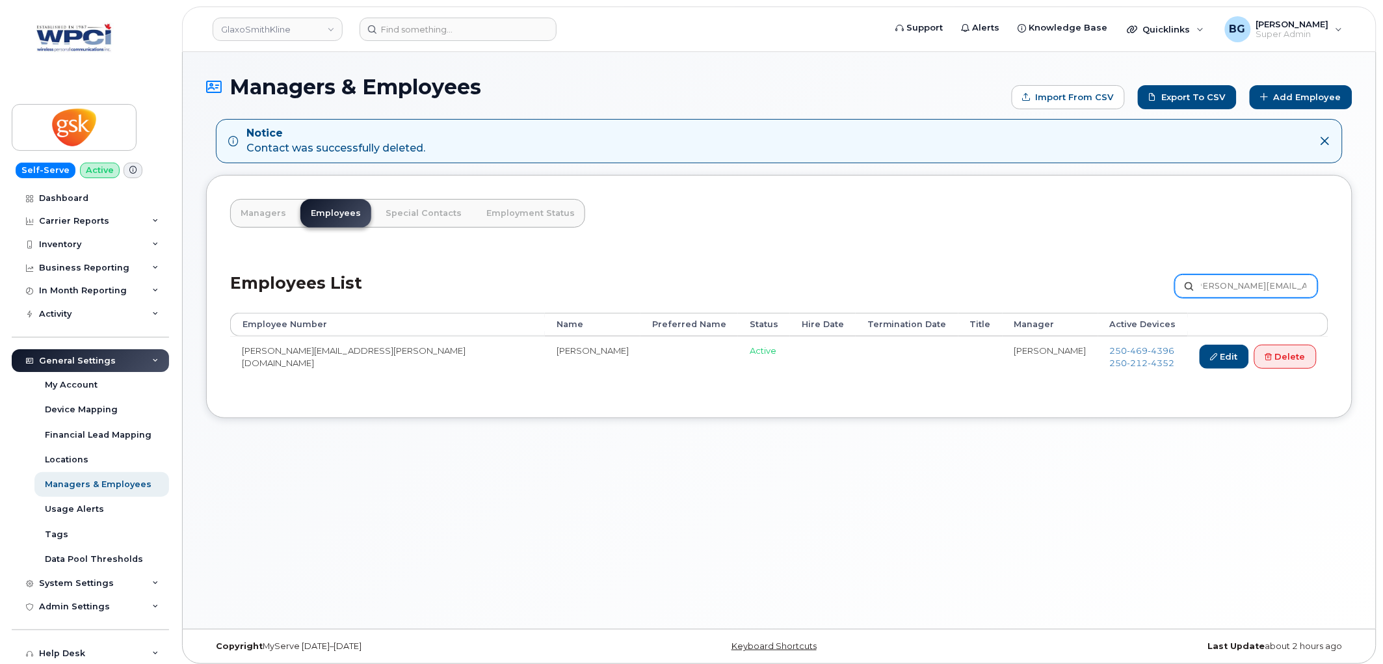
type input "[PERSON_NAME][EMAIL_ADDRESS][PERSON_NAME][DOMAIN_NAME]"
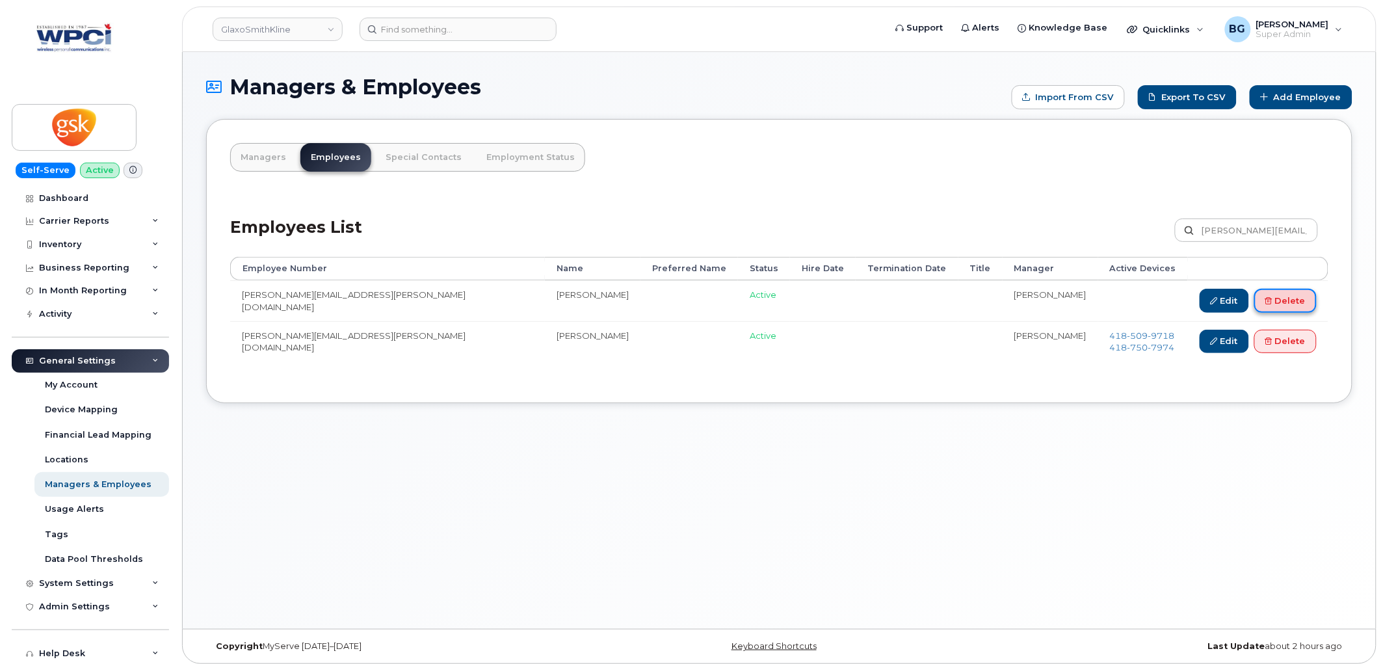
click at [1299, 301] on link "Delete" at bounding box center [1286, 301] width 62 height 24
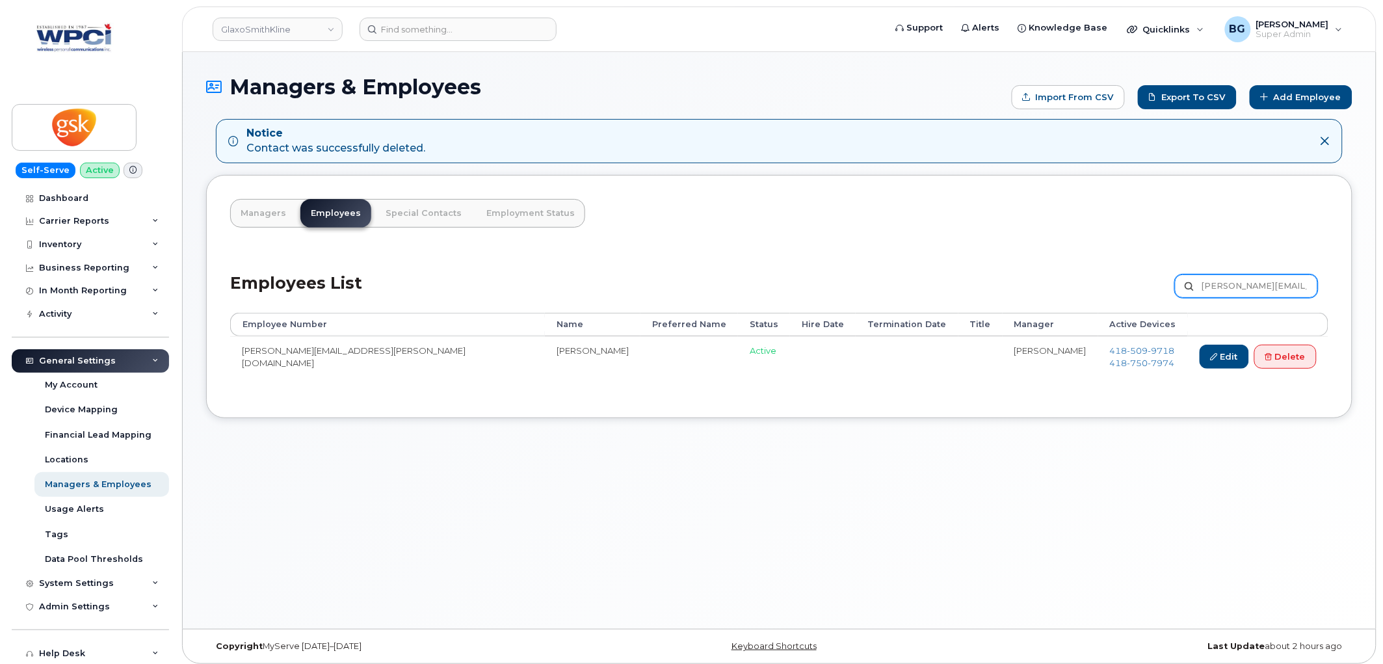
drag, startPoint x: 0, startPoint y: 0, endPoint x: 1217, endPoint y: 283, distance: 1249.9
click at [1217, 283] on input "Katie.E.Pelletier@gsk.com" at bounding box center [1246, 285] width 143 height 23
paste input "M.Durcan"
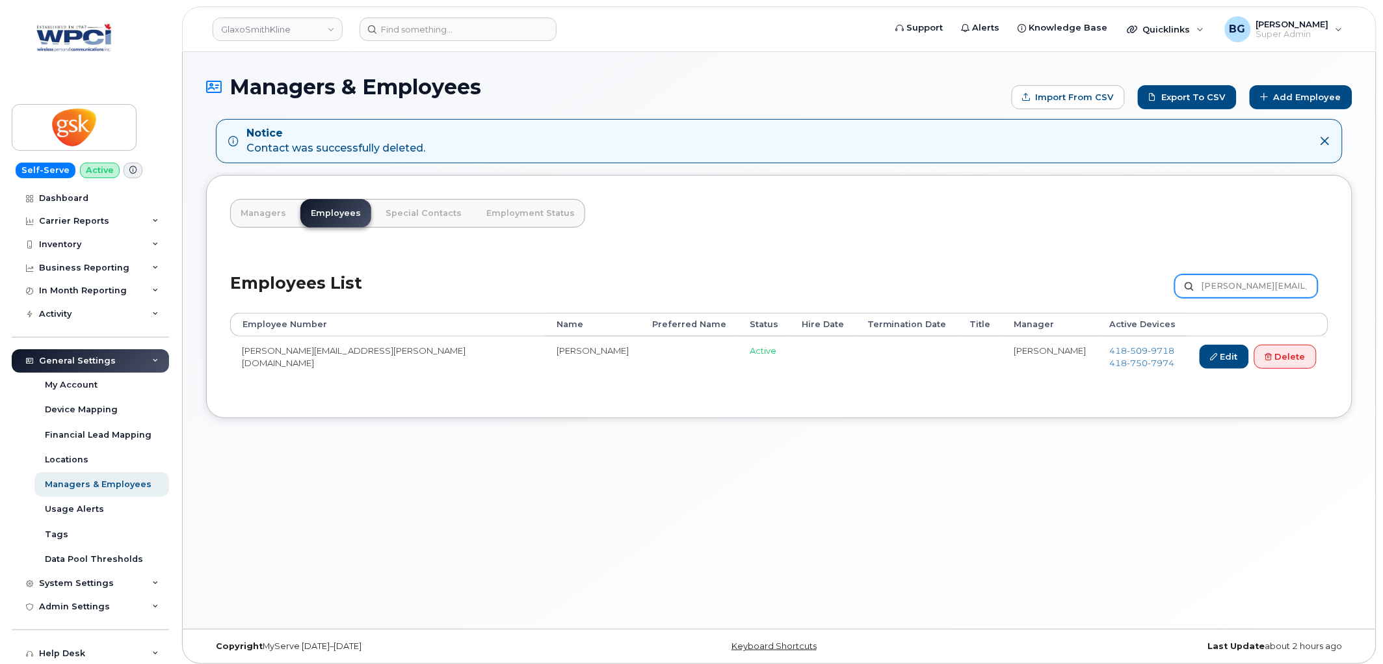
scroll to position [0, 7]
type input "Katie.M.Durcan@gsk.com"
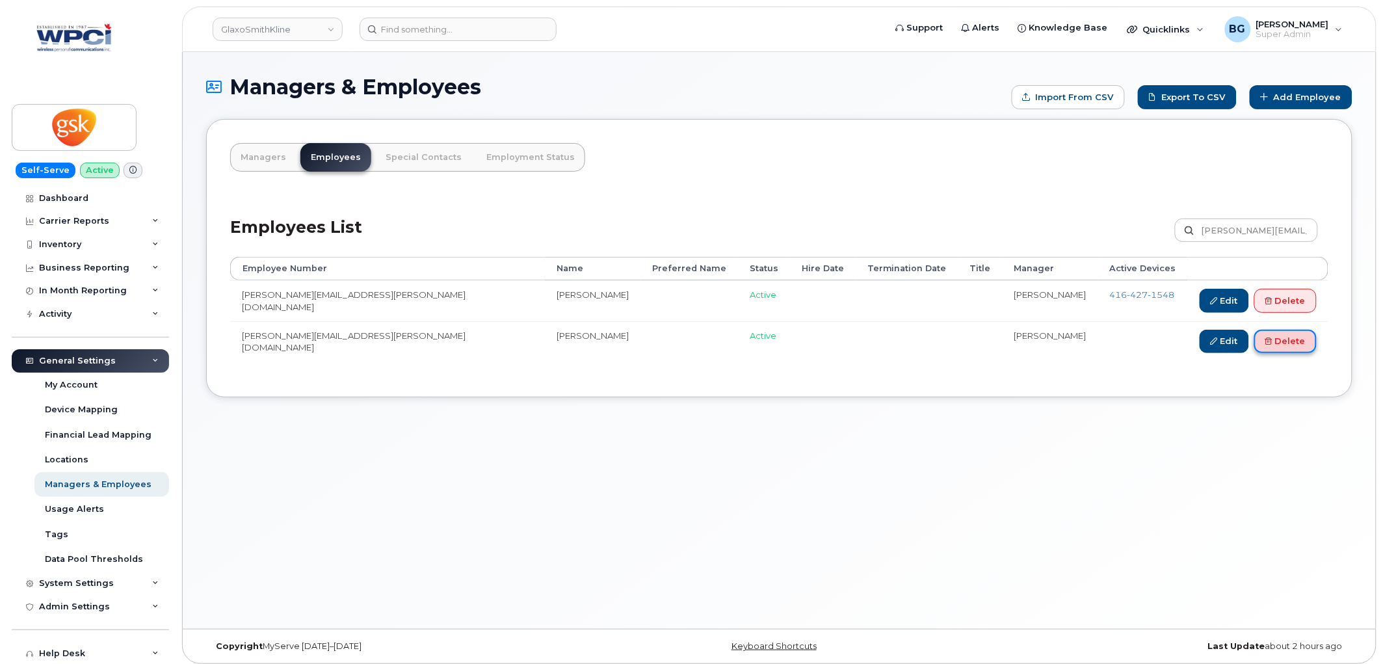
click at [1288, 340] on link "Delete" at bounding box center [1286, 342] width 62 height 24
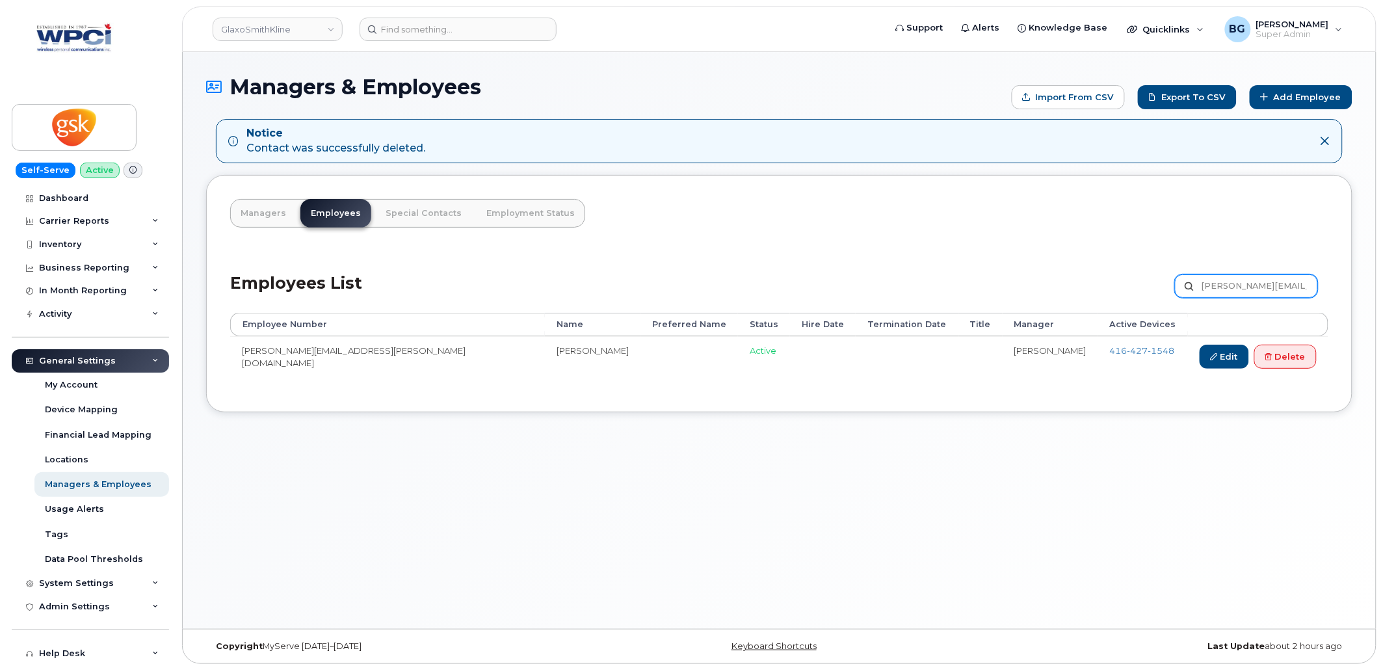
click at [1216, 282] on input "Katie.M.Durcan@gsk.com" at bounding box center [1246, 285] width 143 height 23
paste input "Laura.L.Whitmore"
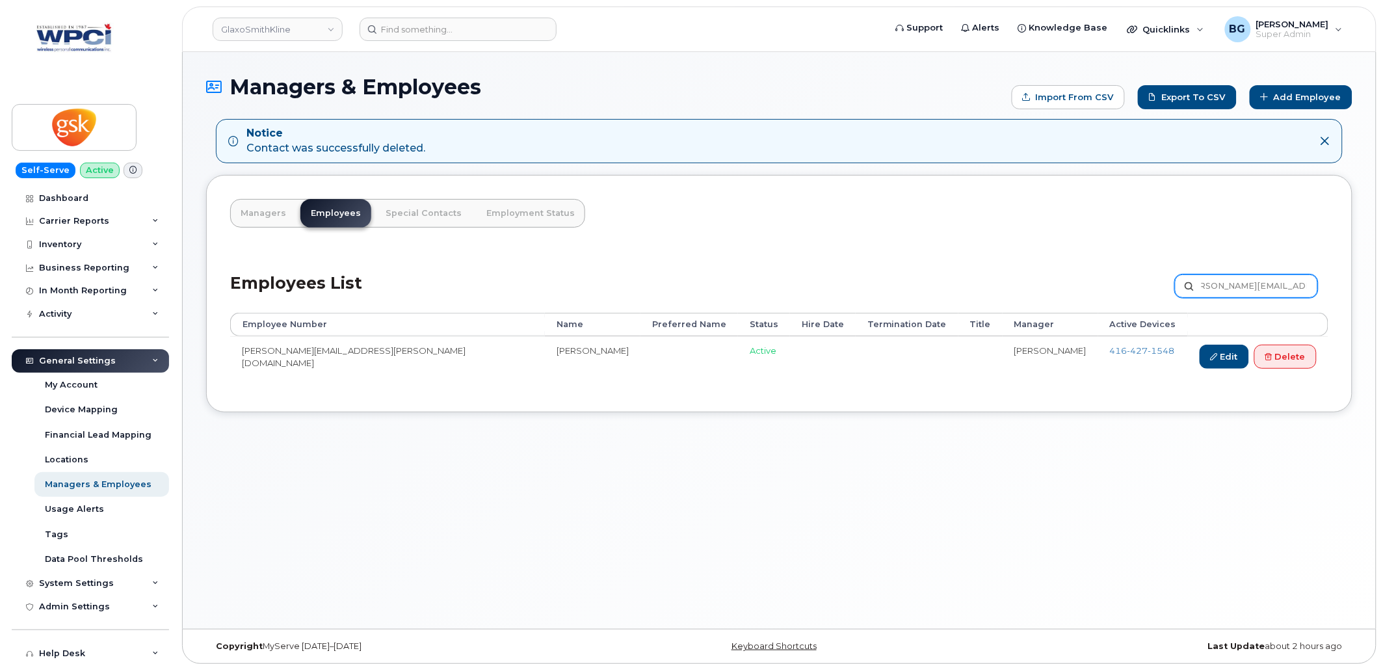
type input "[PERSON_NAME][EMAIL_ADDRESS][PERSON_NAME][DOMAIN_NAME]"
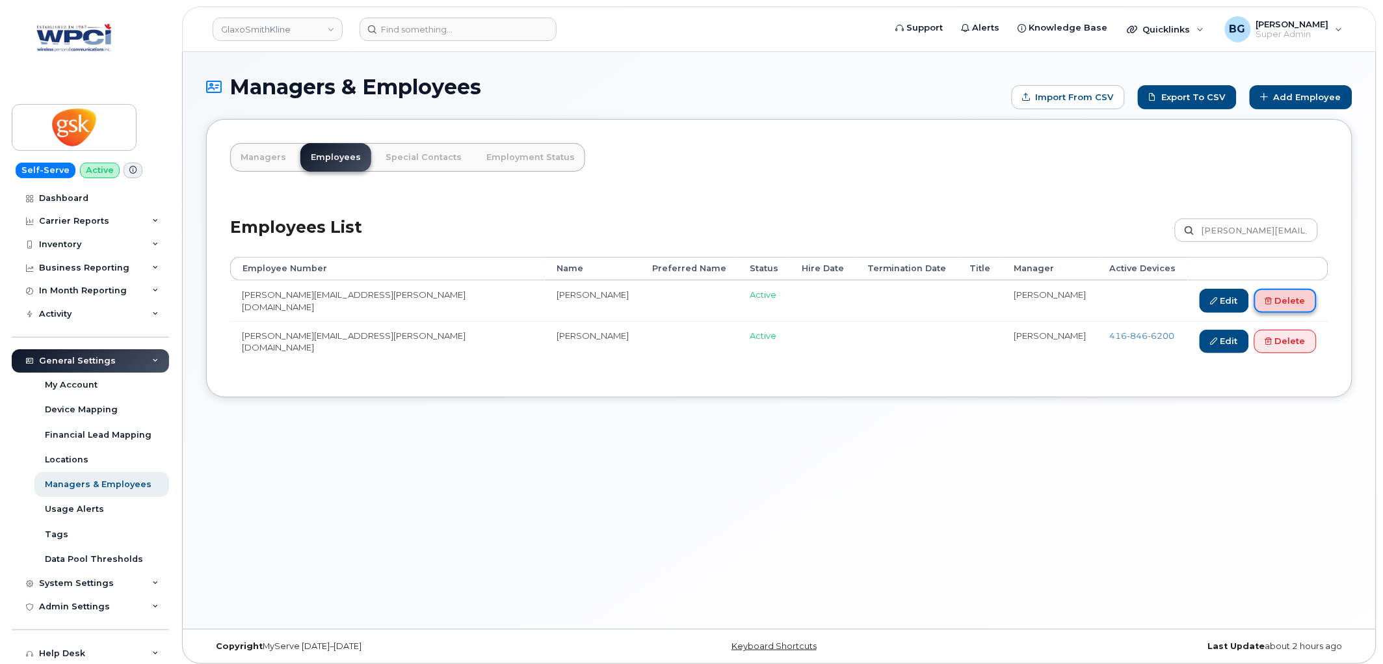
click at [1290, 300] on link "Delete" at bounding box center [1286, 301] width 62 height 24
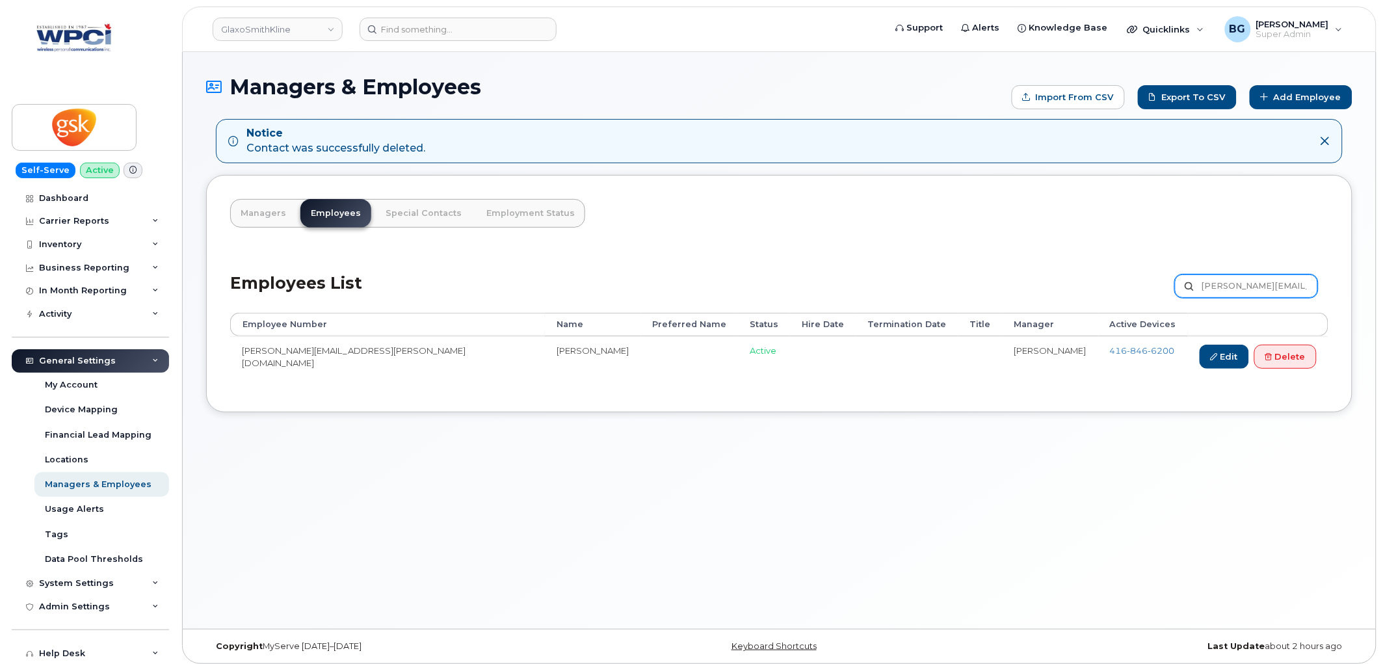
click at [1256, 295] on input "[PERSON_NAME][EMAIL_ADDRESS][PERSON_NAME][DOMAIN_NAME]" at bounding box center [1246, 285] width 143 height 23
paste input "inda.X.D'Arcy"
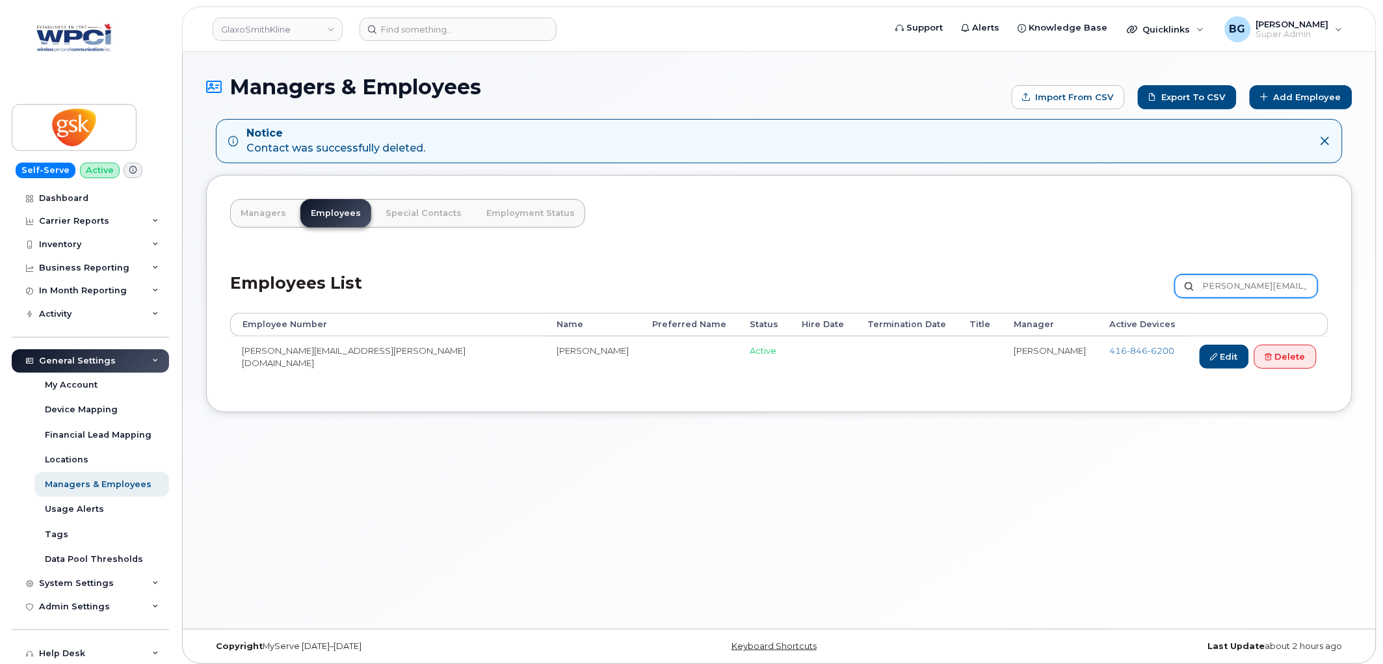
type input "Linda.X.D'Arcy@gsk.com"
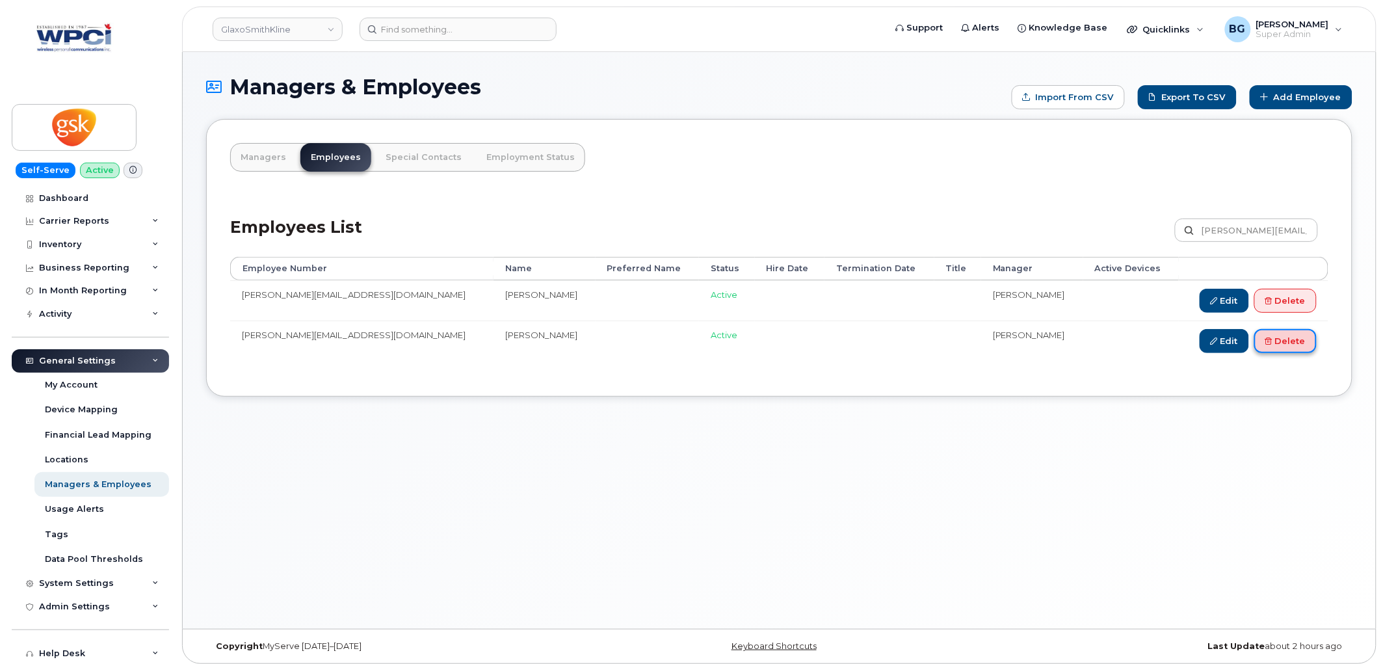
click at [1285, 340] on link "Delete" at bounding box center [1286, 341] width 62 height 24
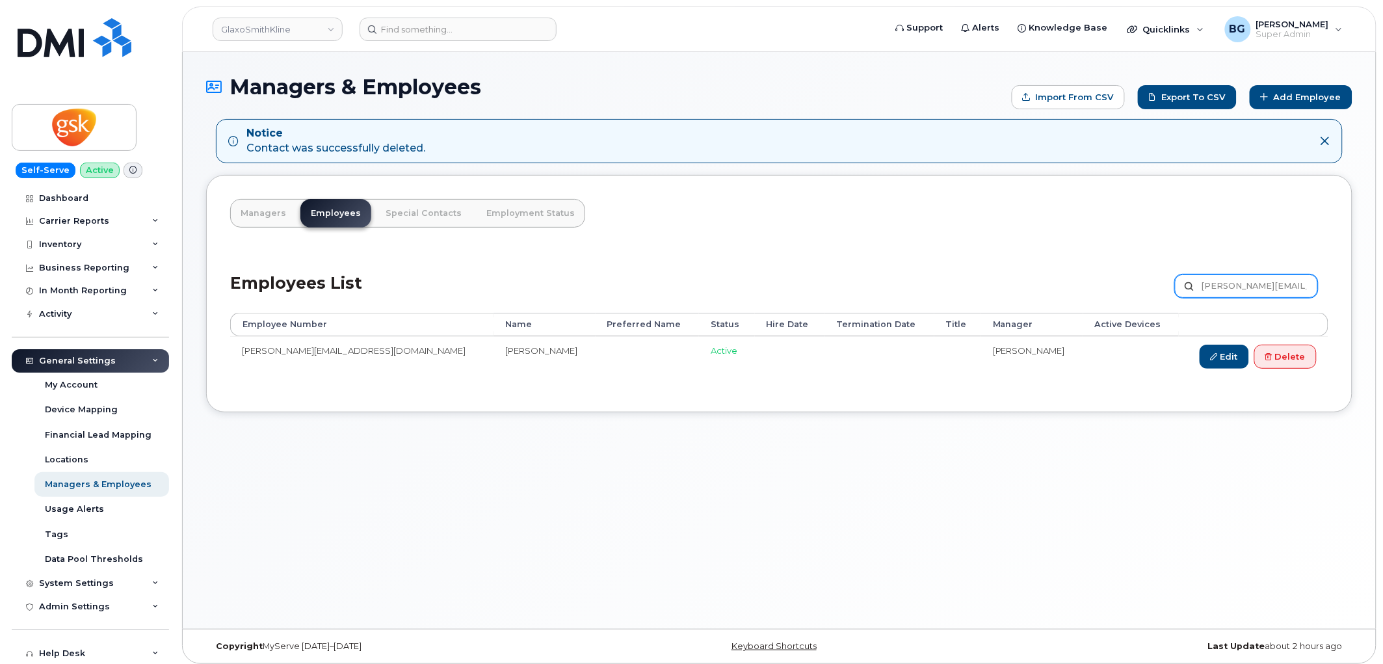
drag, startPoint x: 0, startPoint y: 0, endPoint x: 1242, endPoint y: 284, distance: 1274.3
click at [1242, 284] on input "[PERSON_NAME][EMAIL_ADDRESS][DOMAIN_NAME]" at bounding box center [1246, 285] width 143 height 23
click at [1242, 284] on input "Linda.X.D'Arcy@gsk.com" at bounding box center [1246, 285] width 143 height 23
paste input "sa.M.Yee"
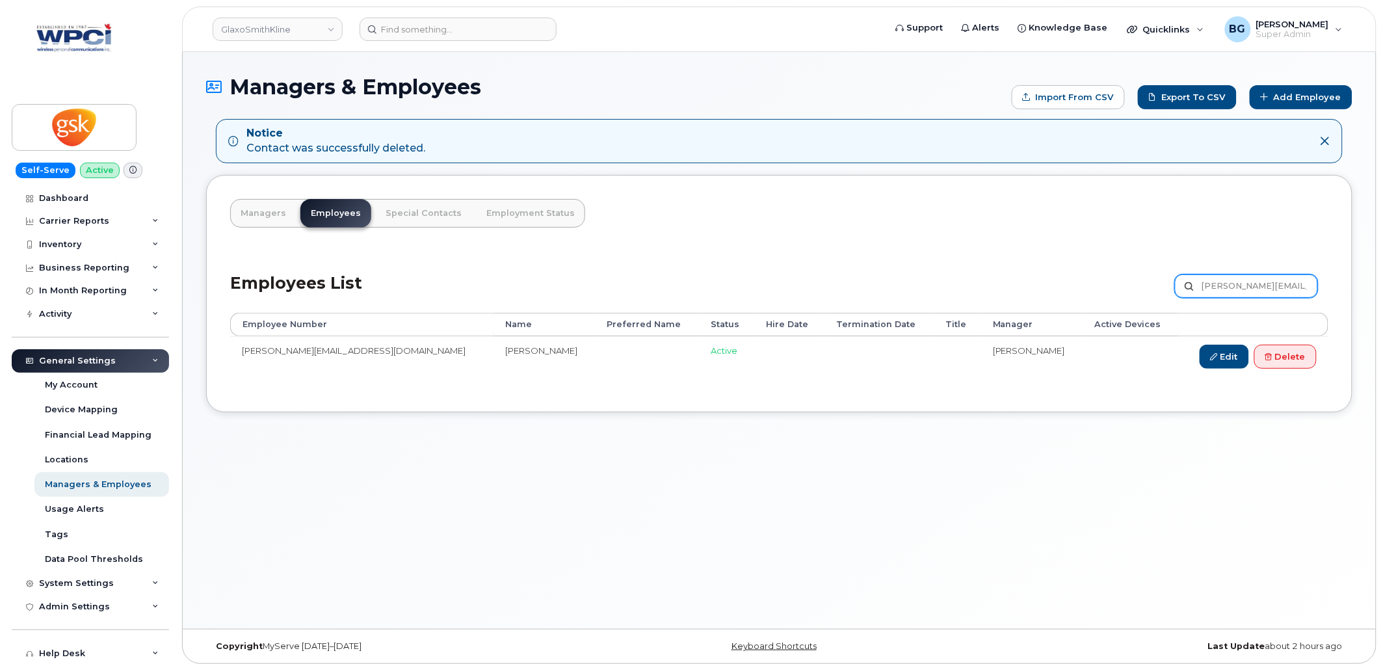
type input "[PERSON_NAME][EMAIL_ADDRESS][PERSON_NAME][DOMAIN_NAME]"
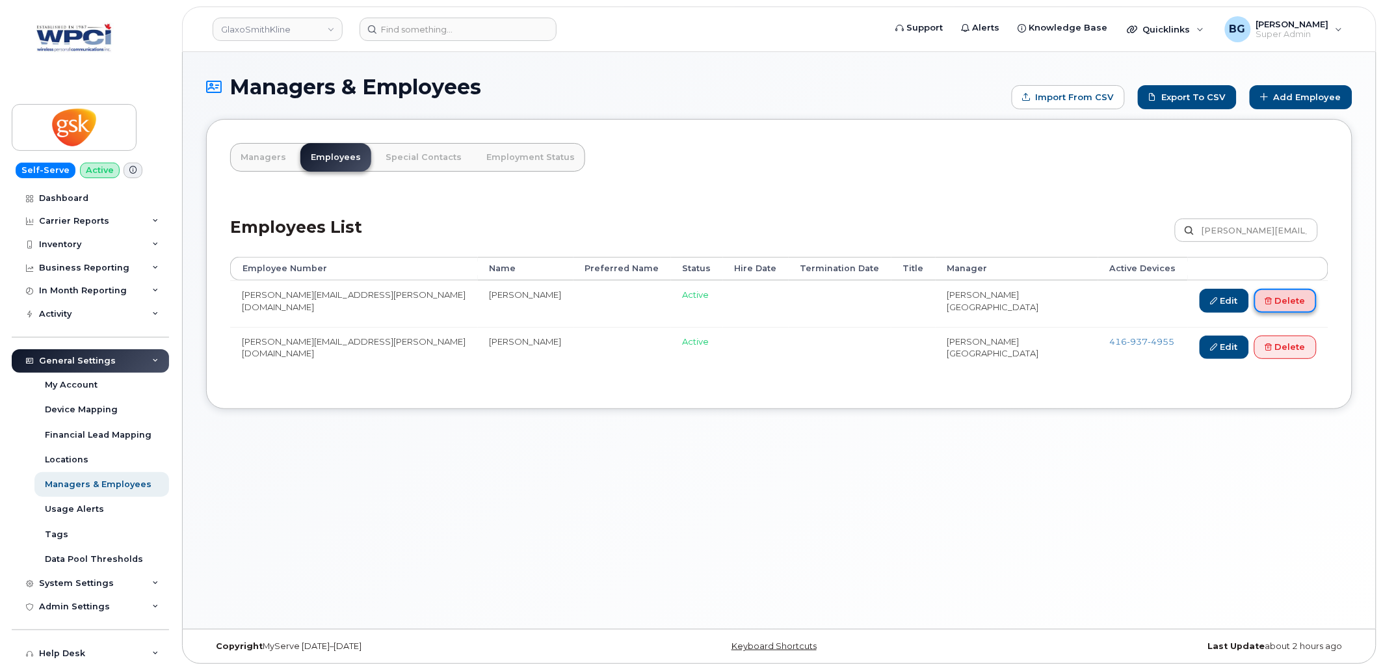
click at [1289, 295] on link "Delete" at bounding box center [1286, 301] width 62 height 24
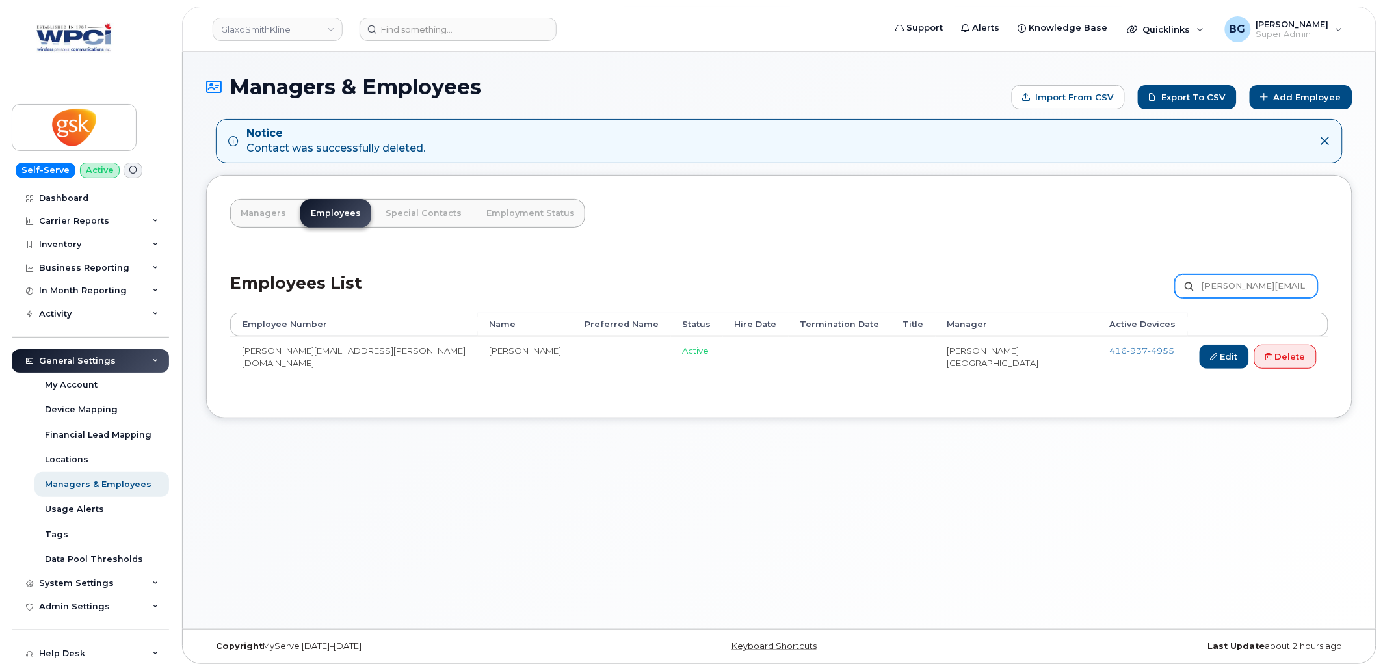
click at [1230, 278] on input "Lisa.M.Yee@gsk.com" at bounding box center [1246, 285] width 143 height 23
paste input "ouise.L.Charland"
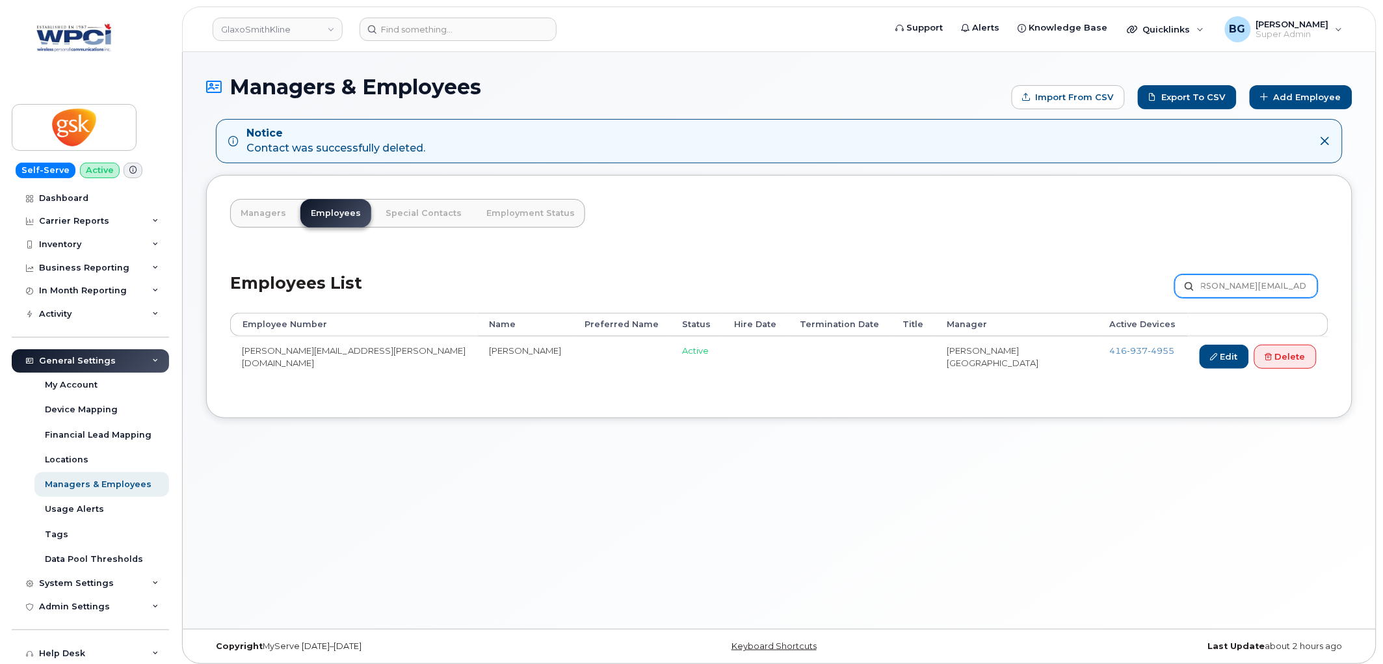
type input "Louise.L.Charland@gsk.com"
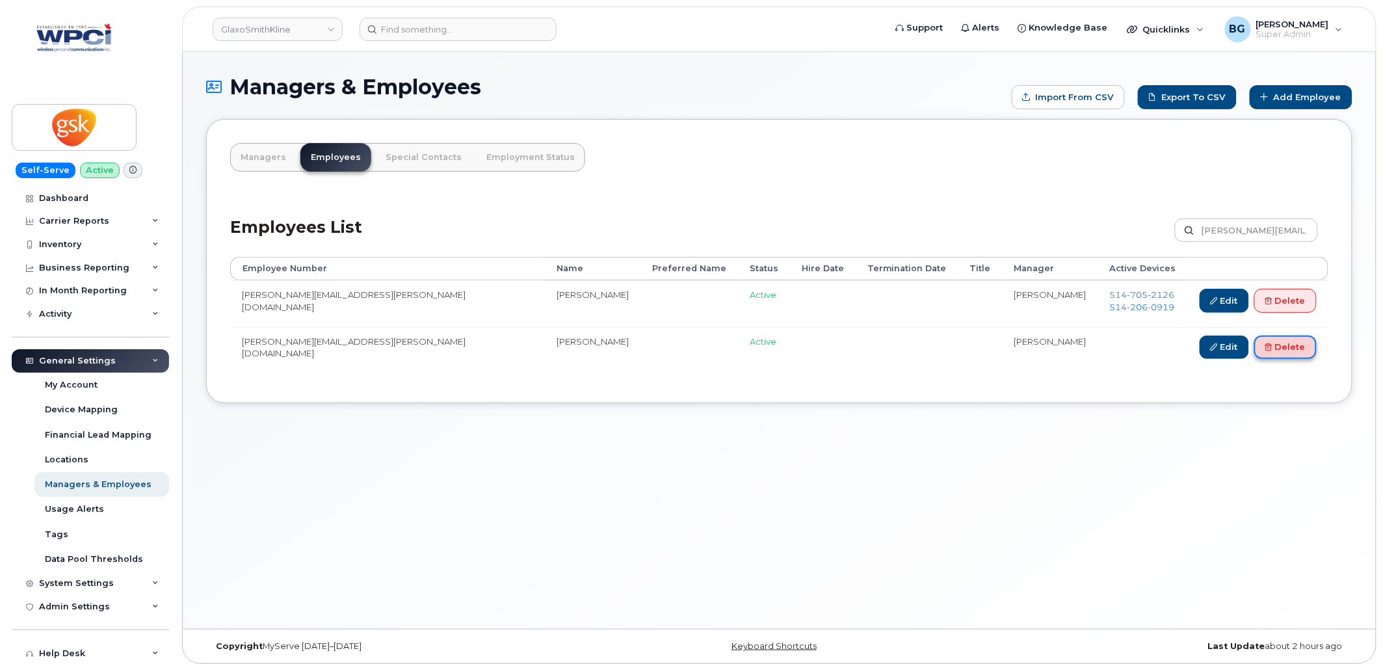
click at [1298, 349] on link "Delete" at bounding box center [1286, 348] width 62 height 24
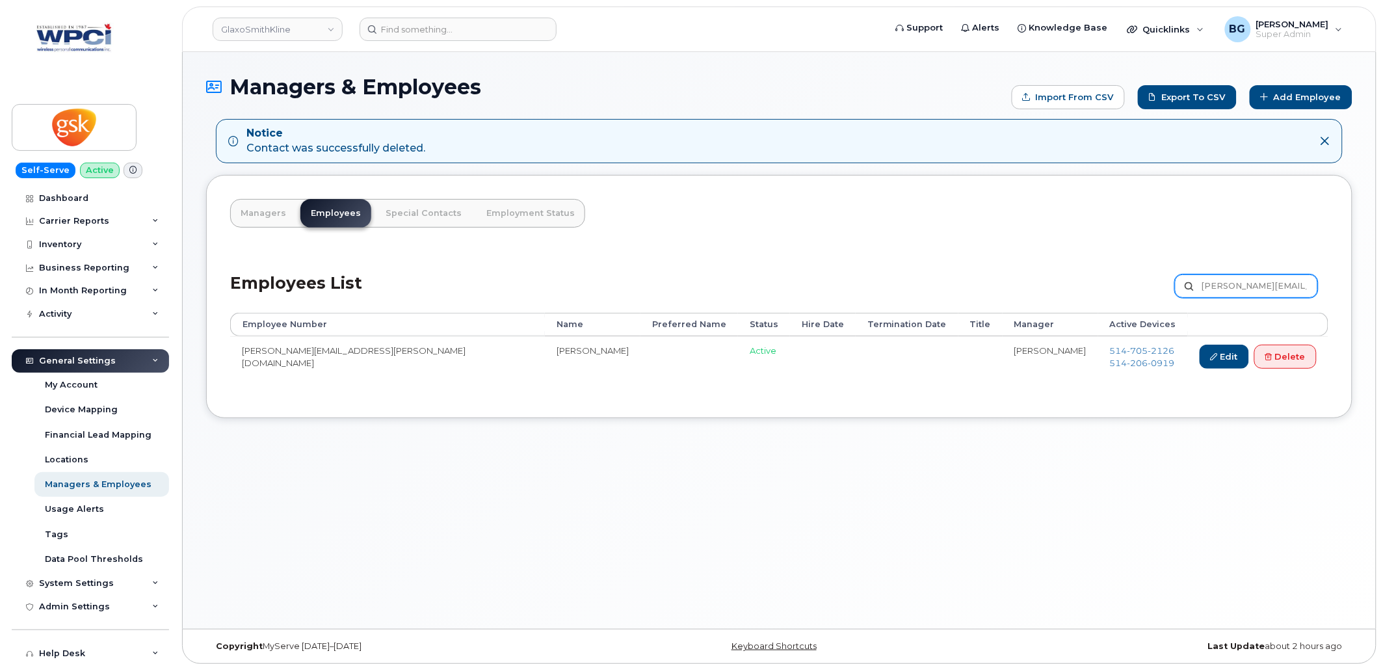
click at [1217, 290] on input "[PERSON_NAME][EMAIL_ADDRESS][PERSON_NAME][DOMAIN_NAME]" at bounding box center [1246, 285] width 143 height 23
click at [1217, 290] on input "Louise.L.Charland@gsk.com" at bounding box center [1246, 285] width 143 height 23
paste input "Marni.A.Freeman"
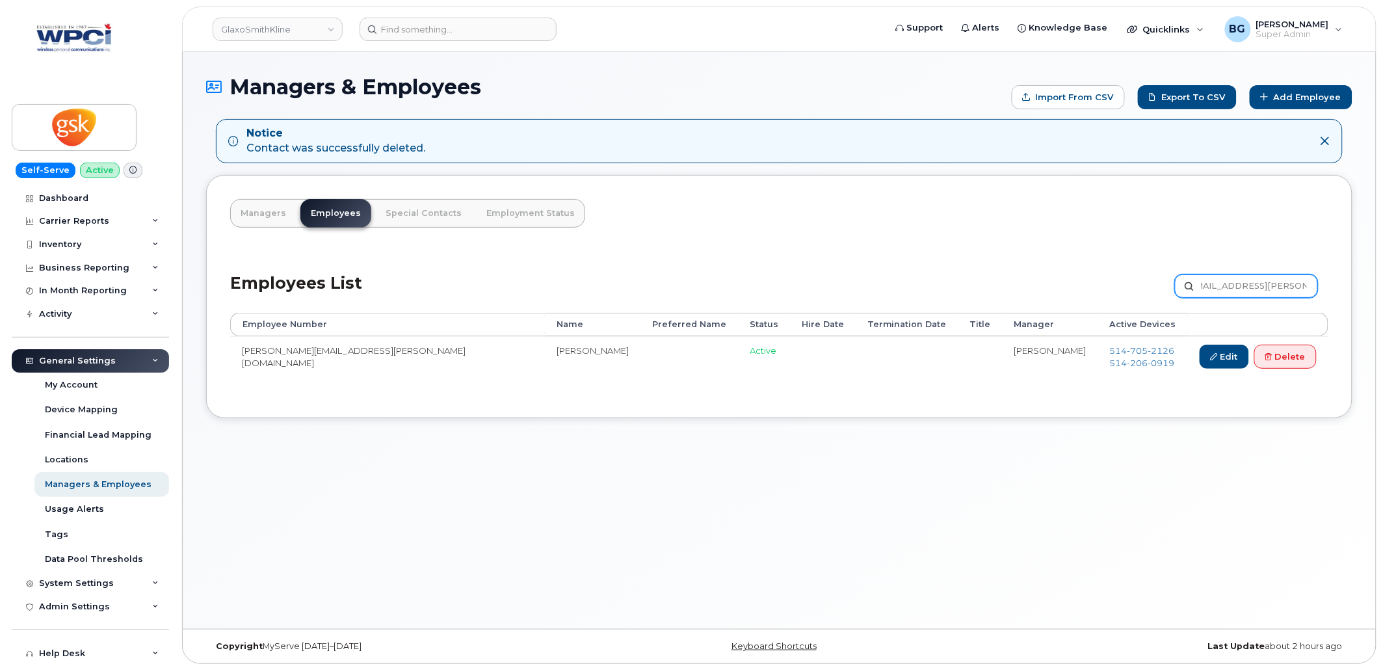
type input "[EMAIL_ADDRESS][PERSON_NAME][DOMAIN_NAME]"
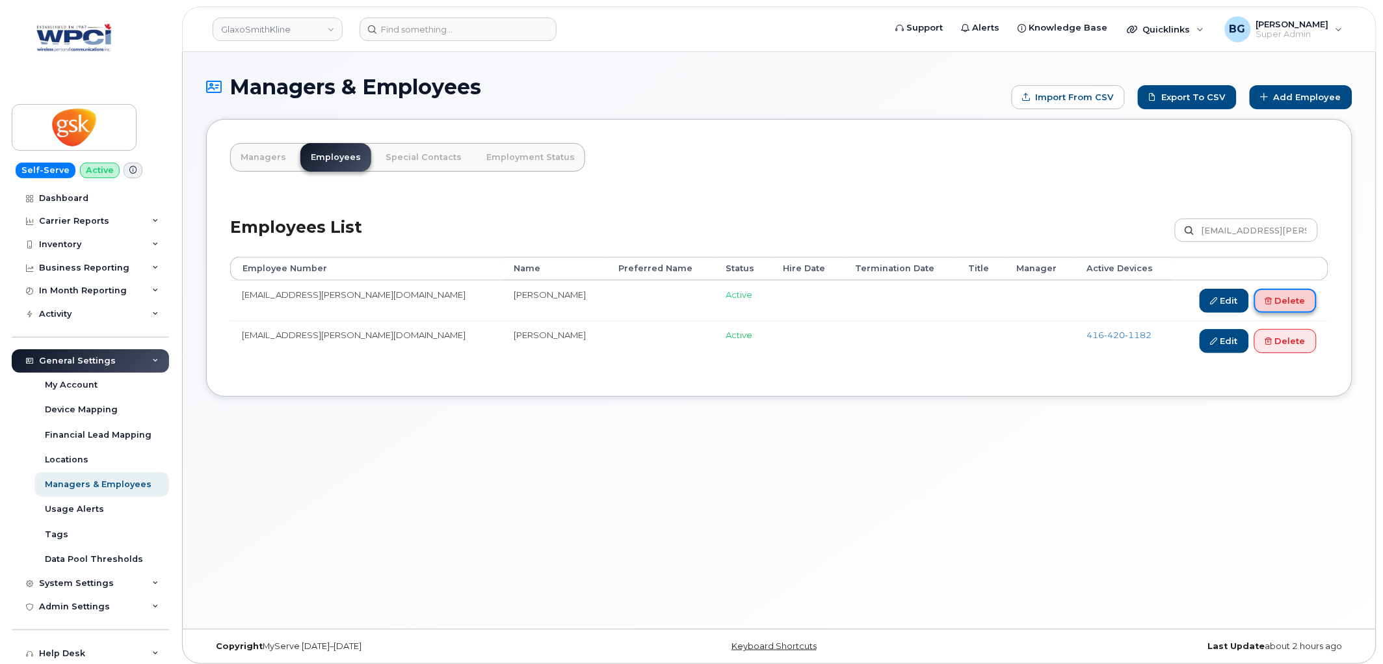
click at [1297, 297] on link "Delete" at bounding box center [1286, 301] width 62 height 24
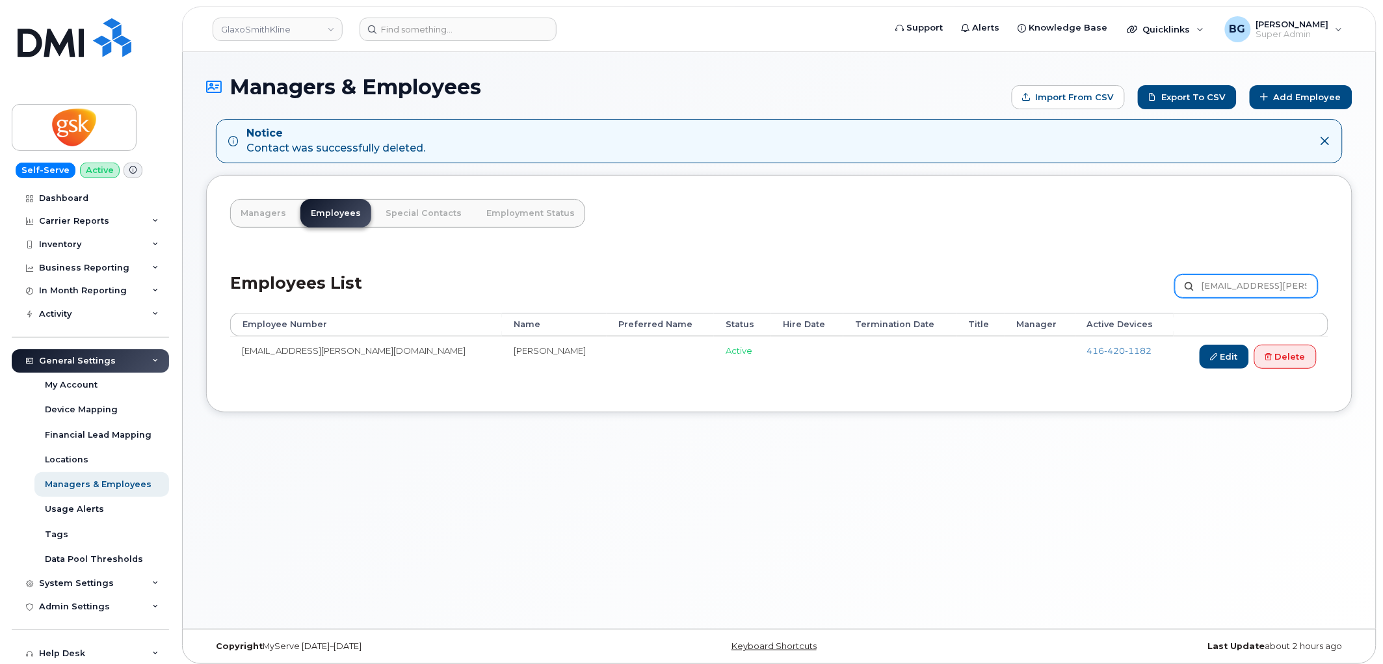
click at [1227, 283] on input "Marni.A.Freeman@gsk.com" at bounding box center [1246, 285] width 143 height 23
paste input "y.J.Soler"
type input "[PERSON_NAME][EMAIL_ADDRESS][PERSON_NAME][DOMAIN_NAME]"
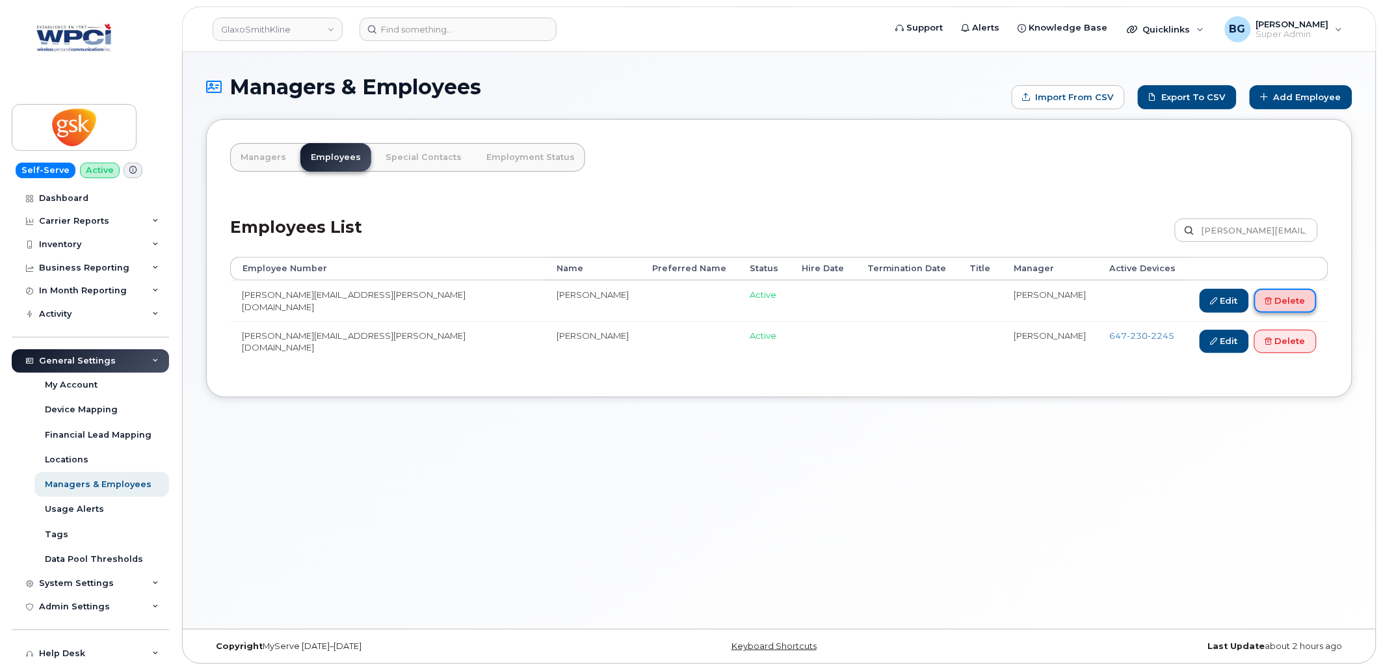
click at [1284, 298] on link "Delete" at bounding box center [1286, 301] width 62 height 24
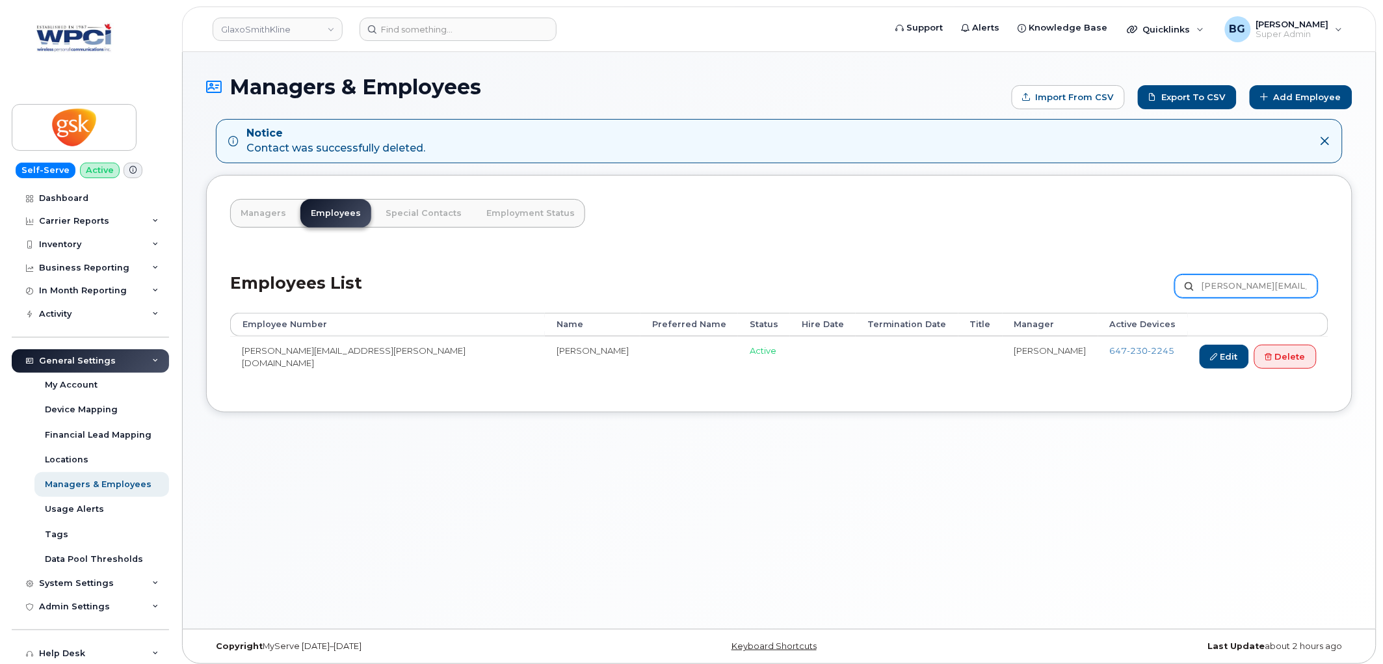
click at [1238, 284] on input "[PERSON_NAME][EMAIL_ADDRESS][PERSON_NAME][DOMAIN_NAME]" at bounding box center [1246, 285] width 143 height 23
paste input "egan.P.Vaughan"
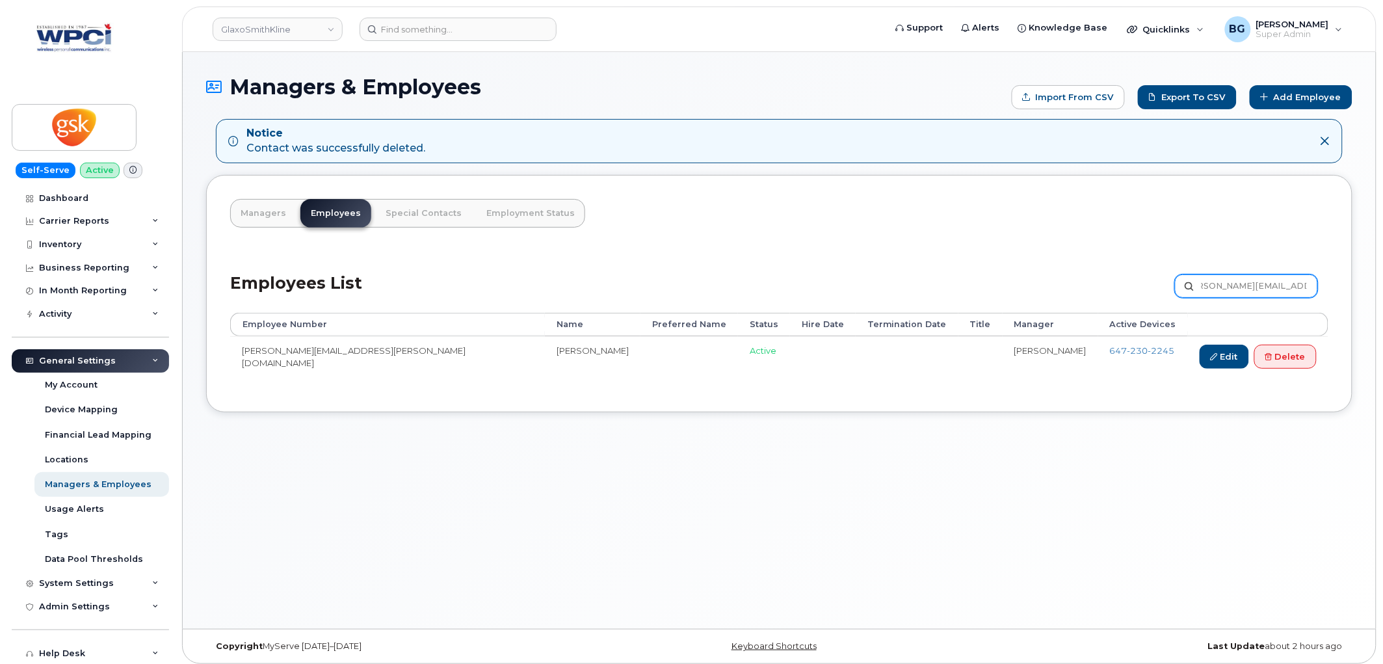
type input "Megan.P.Vaughan@gsk.com"
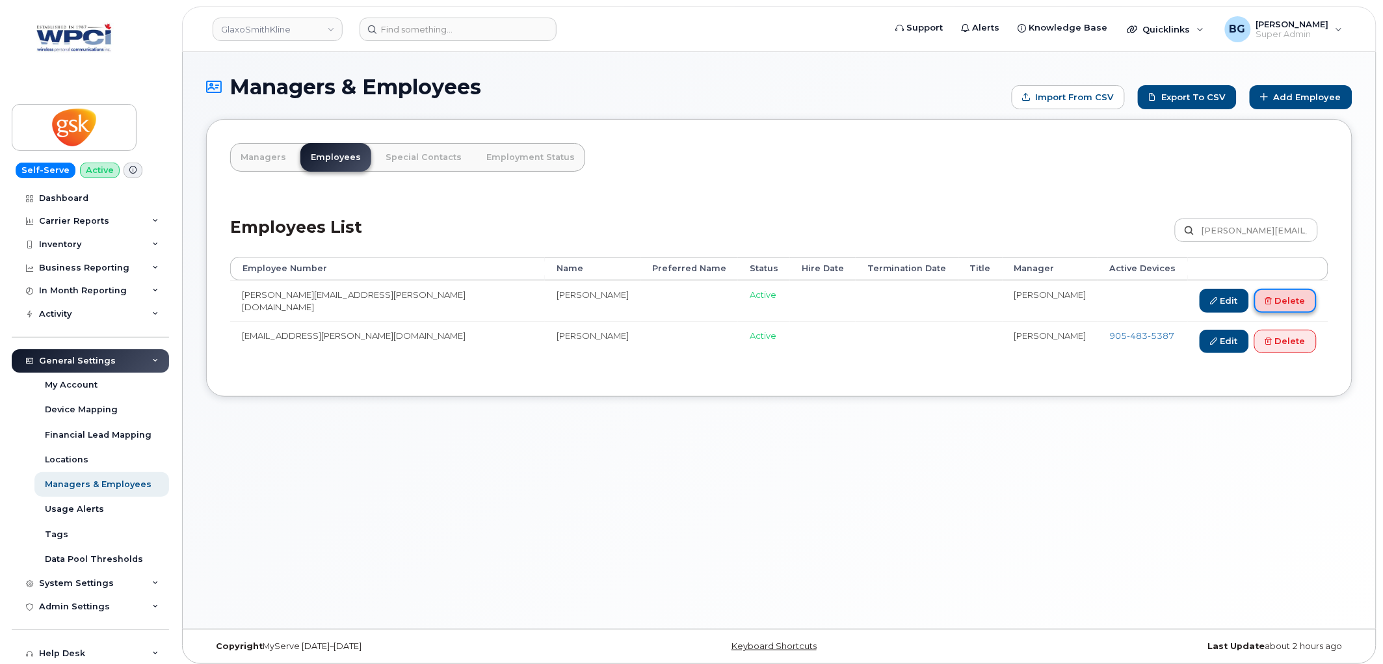
click at [1286, 297] on link "Delete" at bounding box center [1286, 301] width 62 height 24
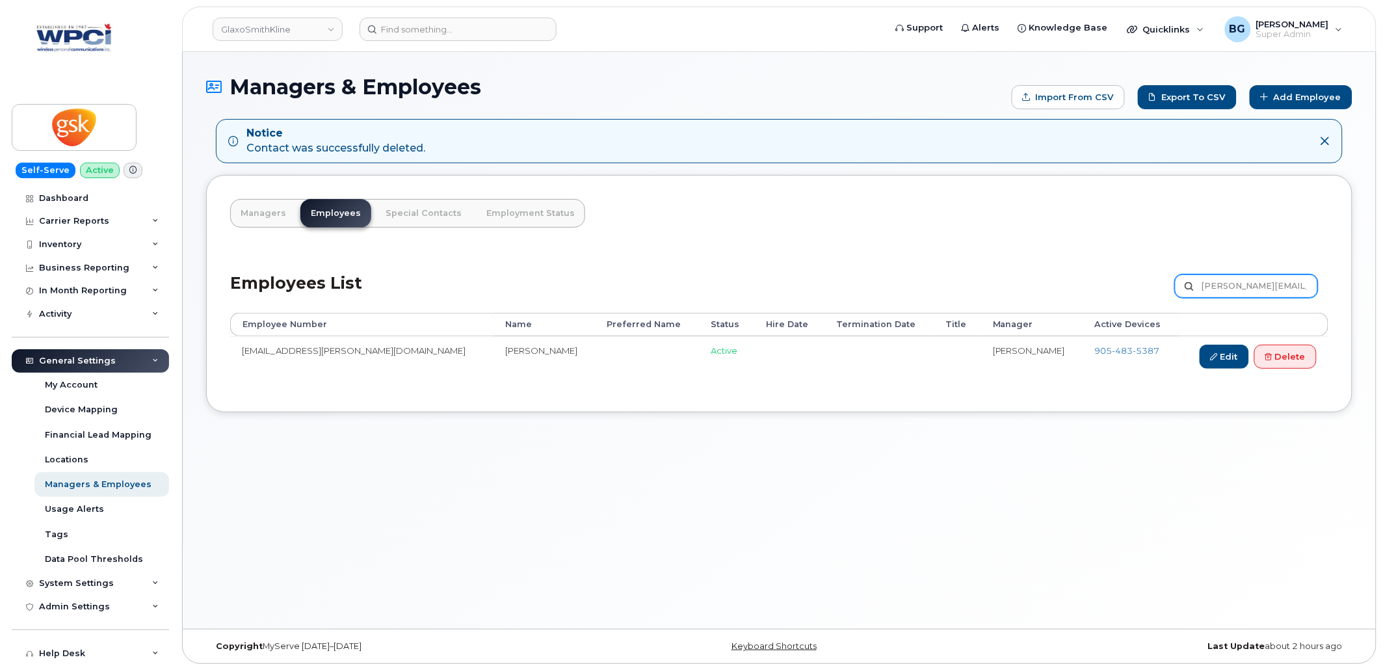
click at [1204, 289] on input "Megan.P.Vaughan@gsk.com" at bounding box center [1246, 285] width 143 height 23
paste input "ichael.E.McKimm@viivhealthcare"
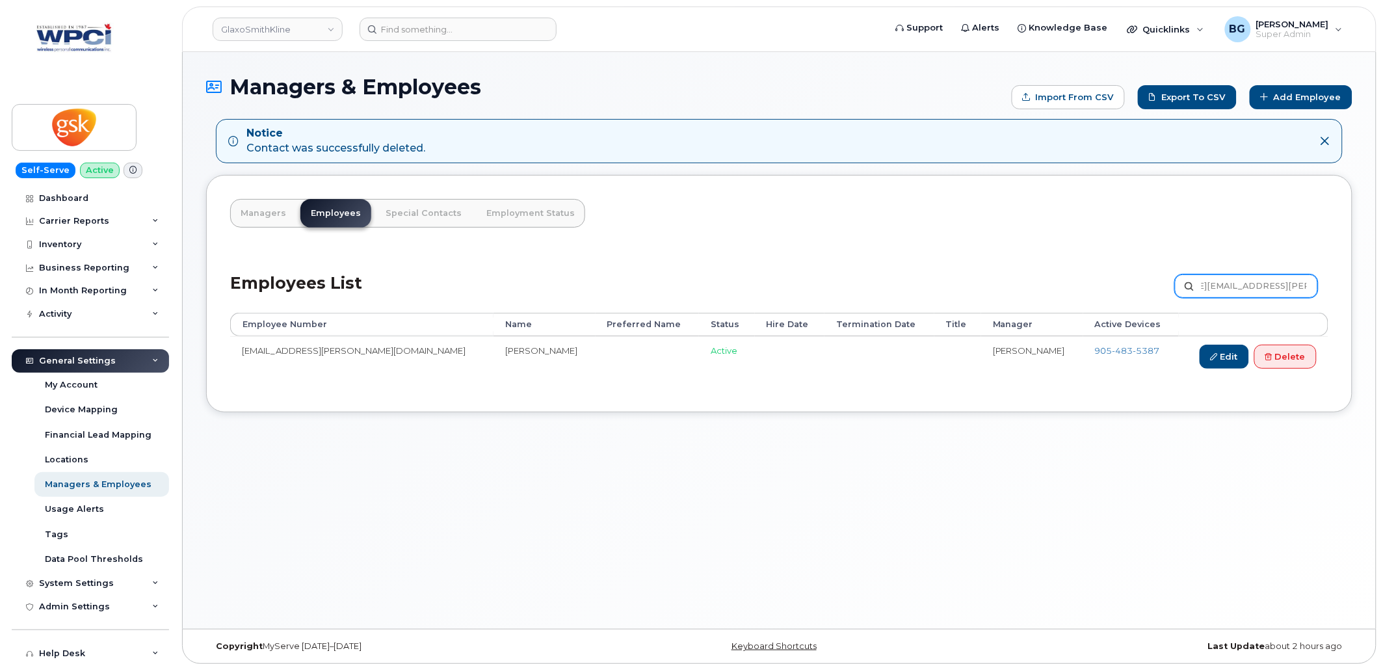
type input "Michael.E.McKimm@viivhealthcare.com"
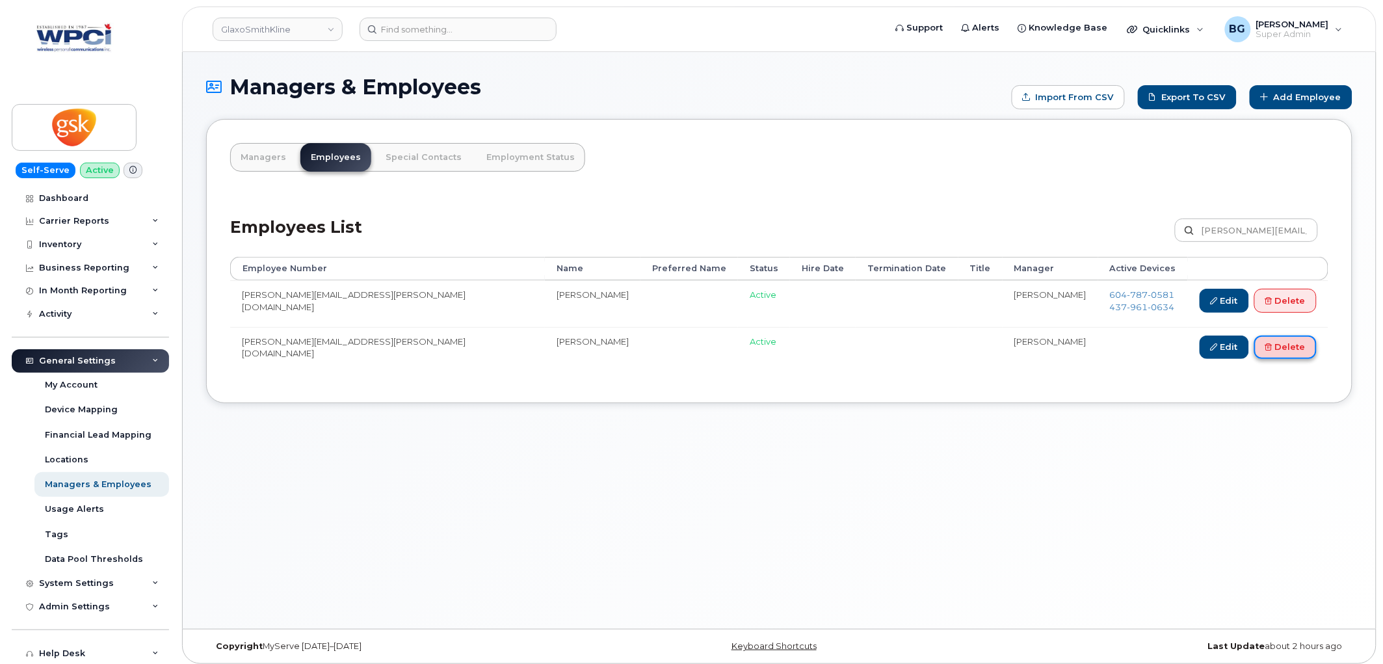
click at [1292, 346] on link "Delete" at bounding box center [1286, 348] width 62 height 24
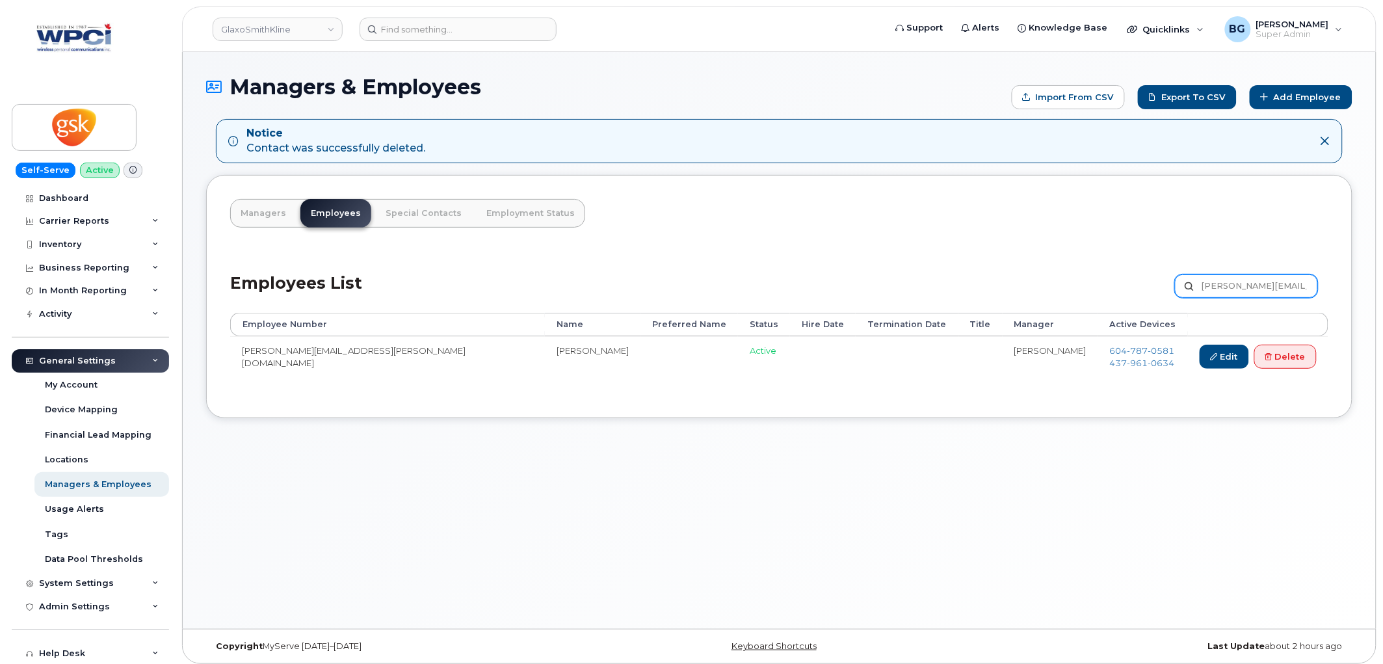
click at [1227, 287] on input "[PERSON_NAME][EMAIL_ADDRESS][PERSON_NAME][DOMAIN_NAME]" at bounding box center [1246, 285] width 143 height 23
click at [1227, 287] on input "Michael.E.McKimm@viivhealthcare.com" at bounding box center [1246, 285] width 143 height 23
paste input "ele.X.Des-Lauriers"
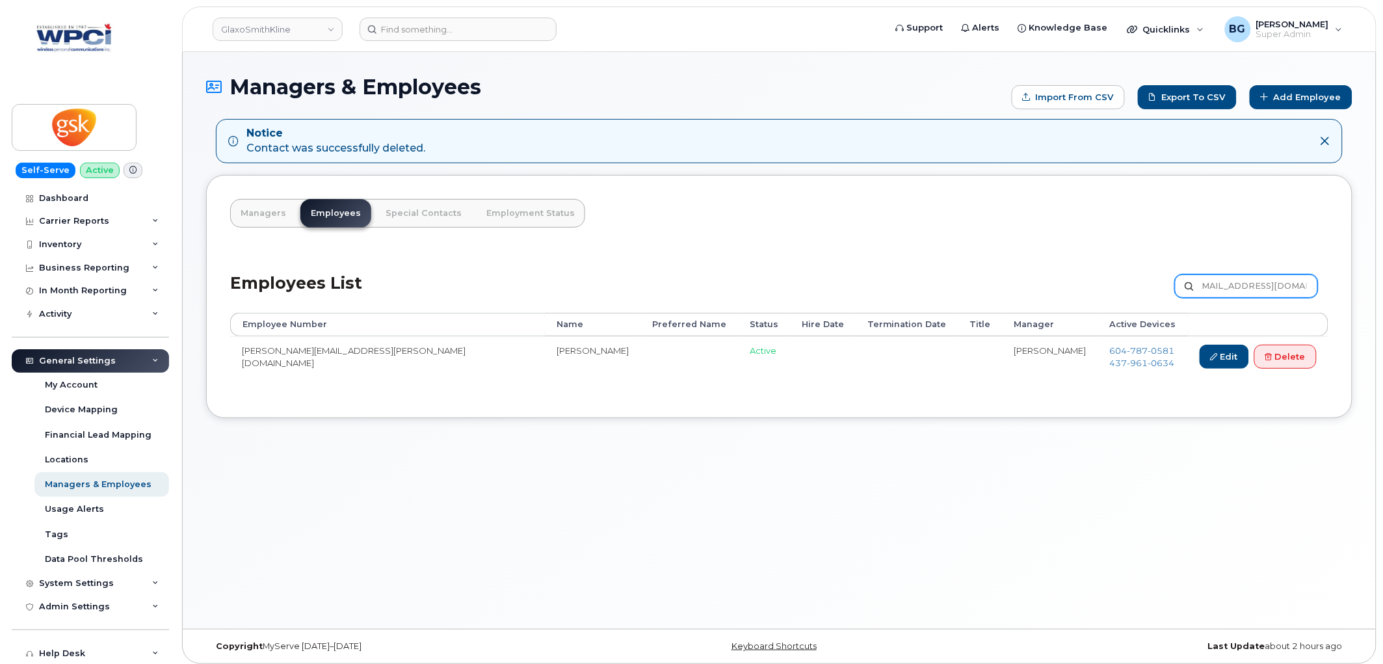
type input "[PERSON_NAME][EMAIL_ADDRESS][DOMAIN_NAME]"
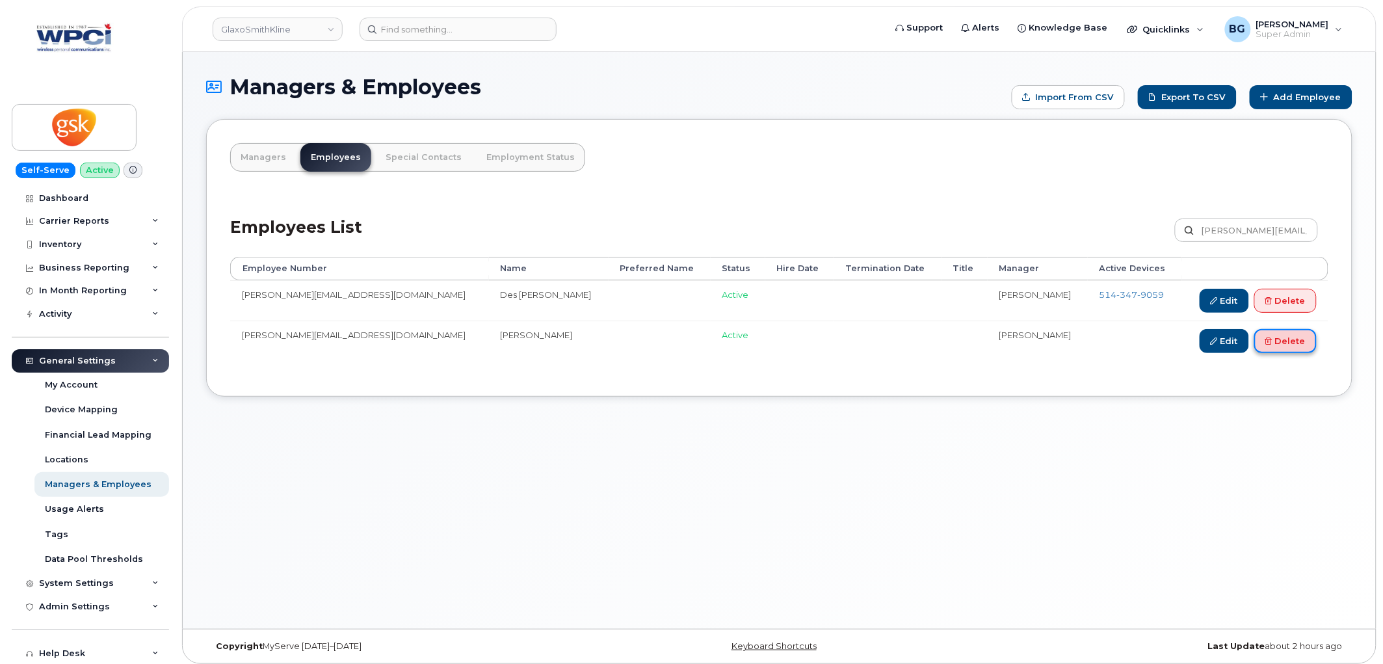
click at [1296, 343] on link "Delete" at bounding box center [1286, 341] width 62 height 24
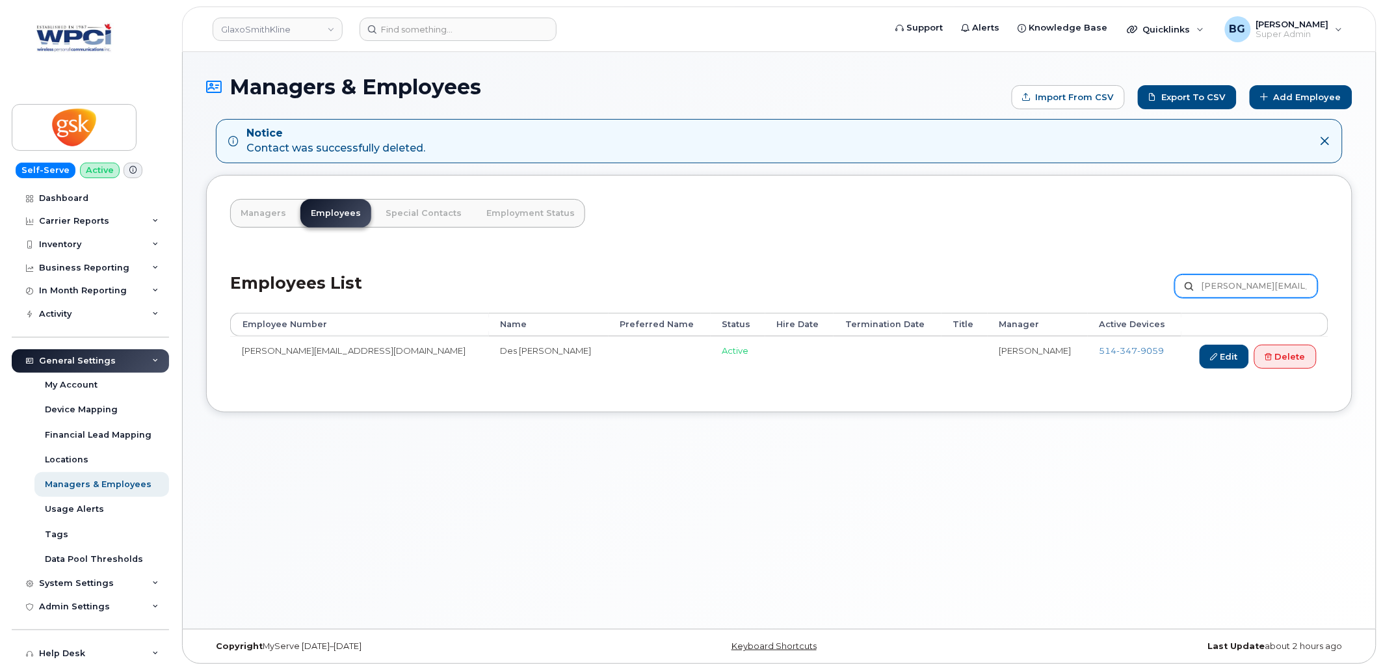
click at [1242, 280] on input "[PERSON_NAME][EMAIL_ADDRESS][DOMAIN_NAME]" at bounding box center [1246, 285] width 143 height 23
click at [1242, 280] on input "Michele.X.Des-Lauriers@viivhealthcare.com" at bounding box center [1246, 285] width 143 height 23
paste input "le.J.Smolenaars-Hunter@gsk"
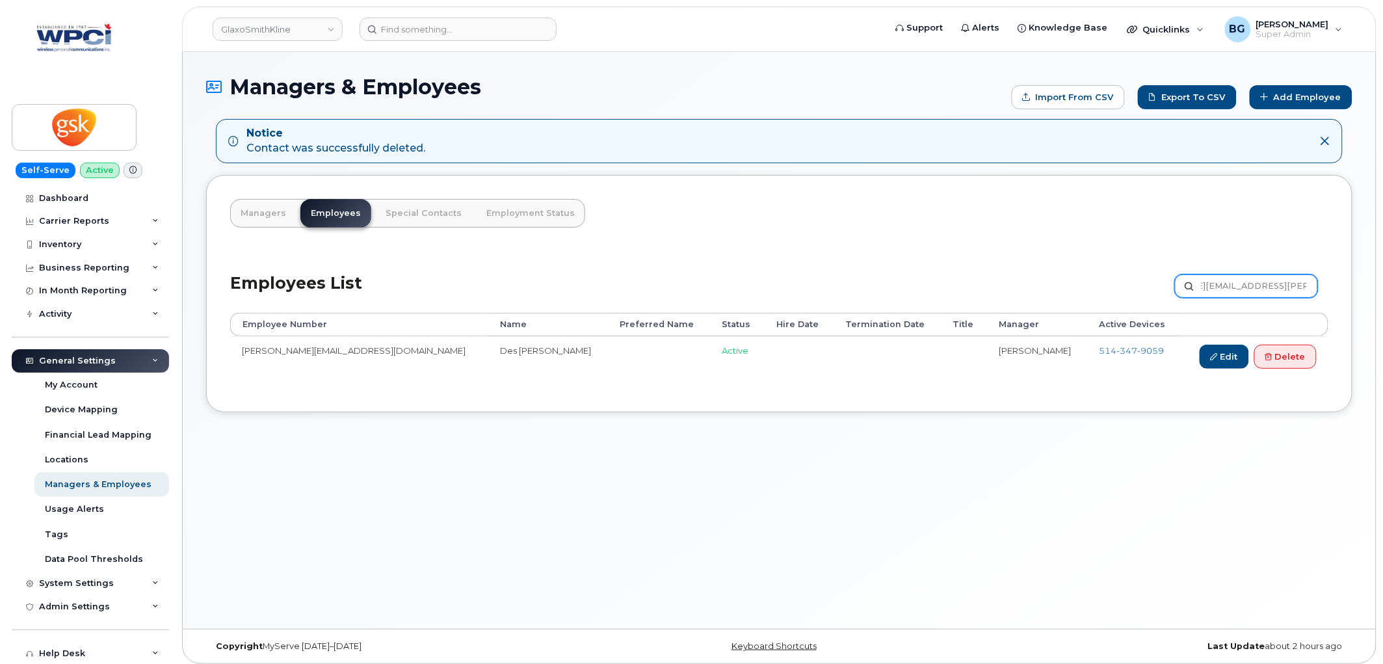
type input "[PERSON_NAME][EMAIL_ADDRESS][PERSON_NAME][DOMAIN_NAME]"
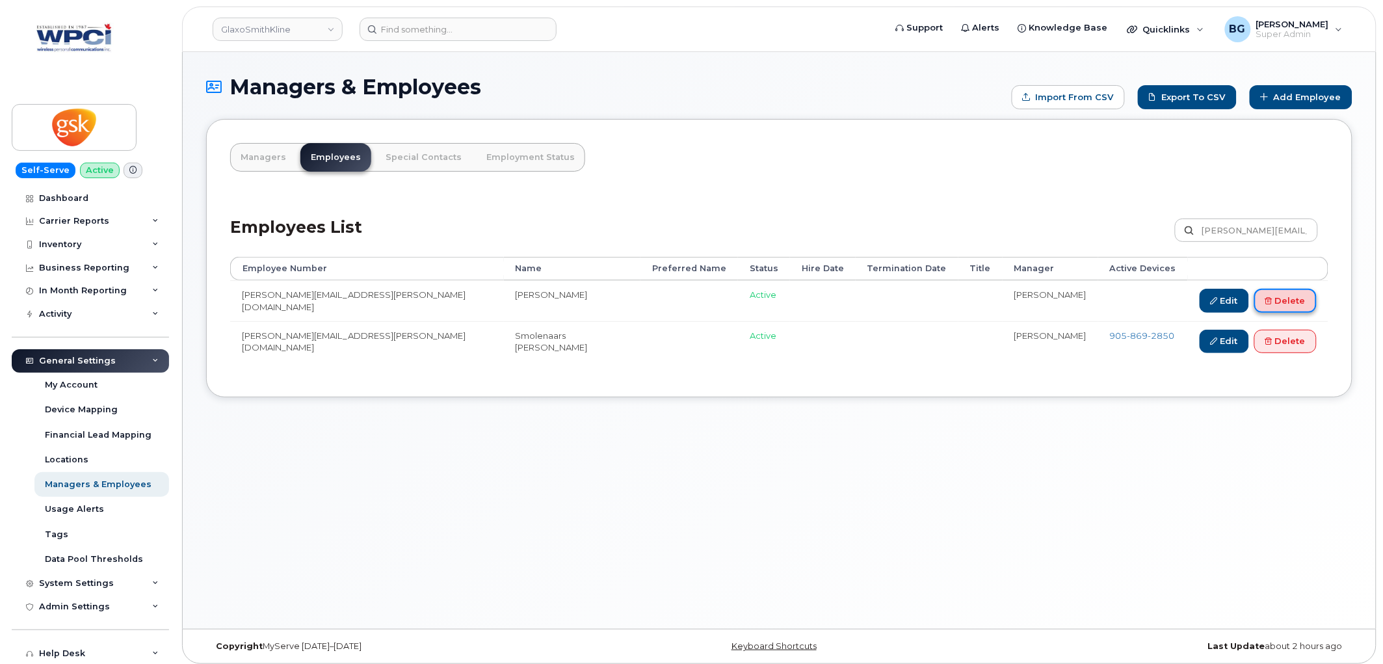
click at [1275, 300] on link "Delete" at bounding box center [1286, 301] width 62 height 24
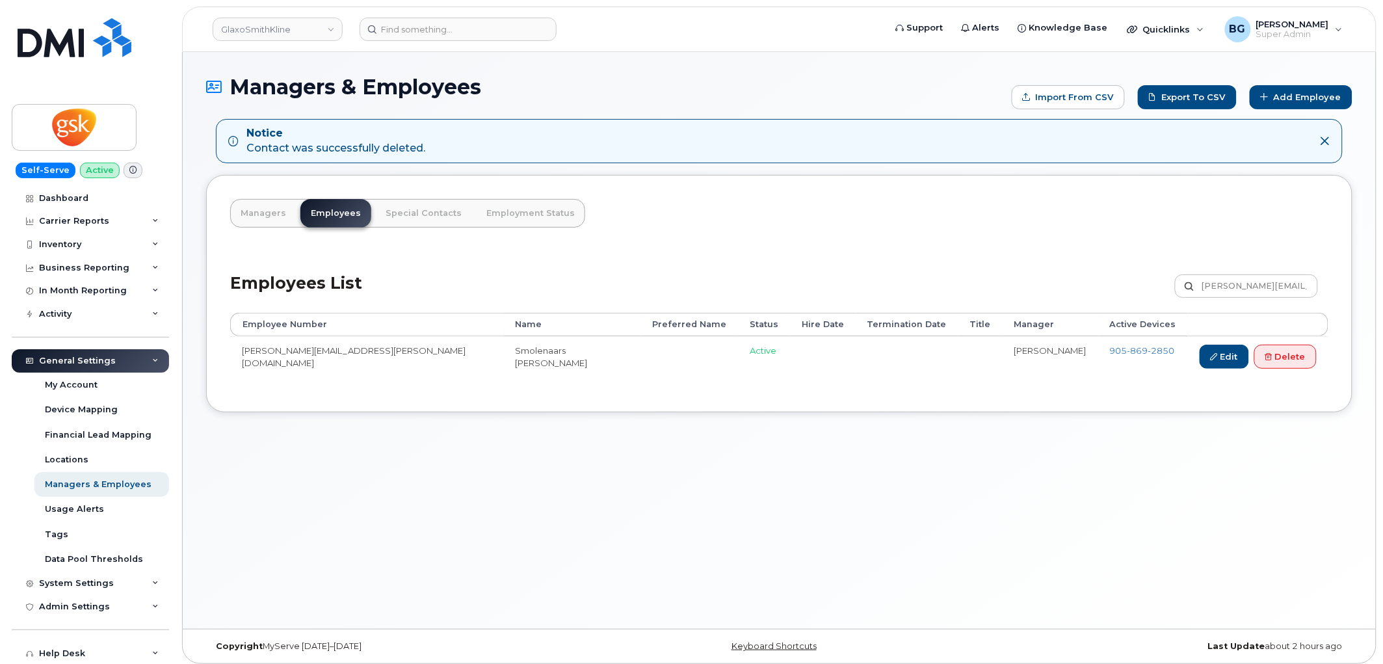
click at [1236, 271] on div "Employees List [PERSON_NAME][EMAIL_ADDRESS][PERSON_NAME][DOMAIN_NAME] Customize…" at bounding box center [779, 282] width 1098 height 62
click at [1227, 287] on input "[PERSON_NAME][EMAIL_ADDRESS][PERSON_NAME][DOMAIN_NAME]" at bounding box center [1246, 285] width 143 height 23
click at [1227, 287] on input "Michelle.J.Smolenaars-Hunter@gsk.com" at bounding box center [1246, 285] width 143 height 23
paste input "X.MacKinnon"
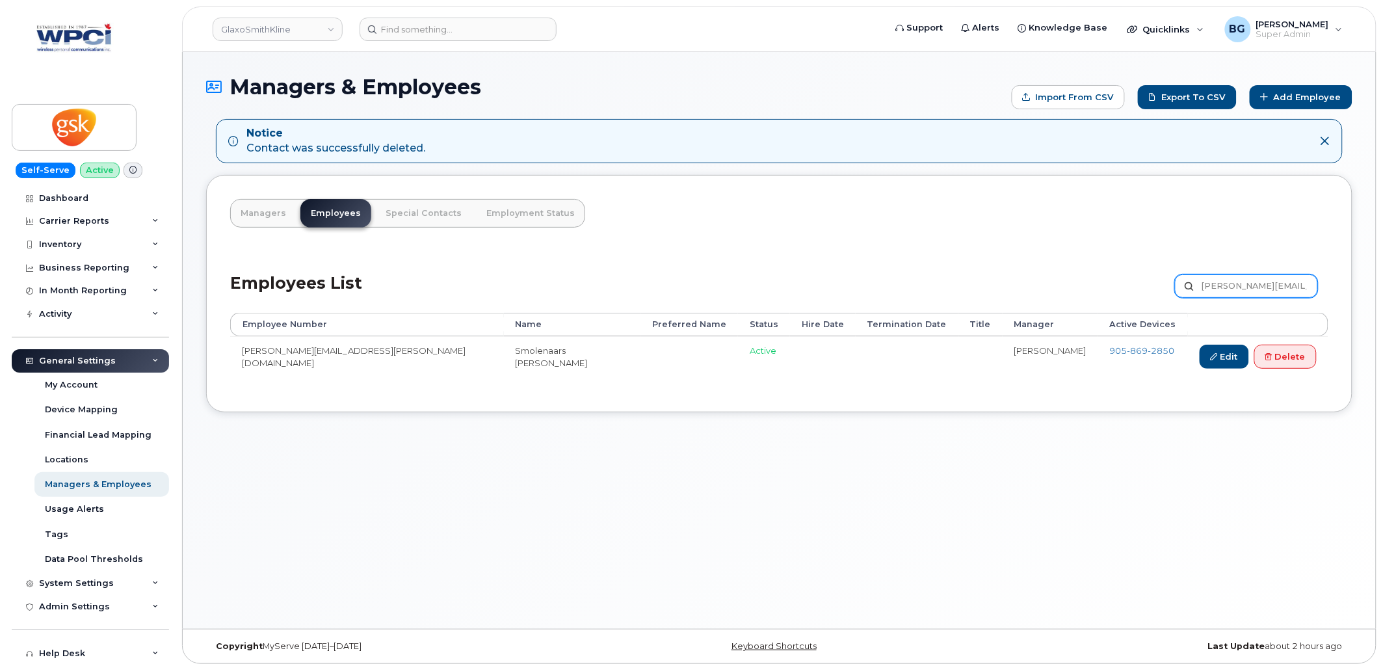
scroll to position [0, 35]
type input "[PERSON_NAME][EMAIL_ADDRESS][PERSON_NAME][DOMAIN_NAME]"
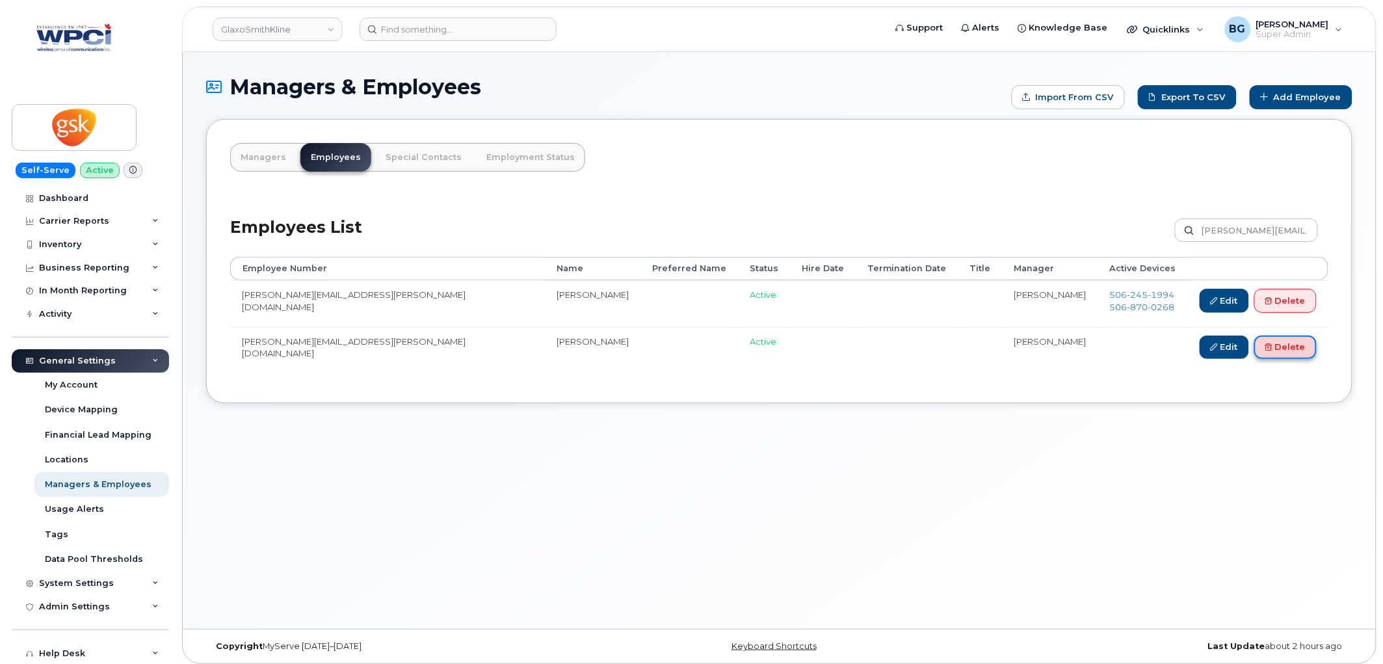
click at [1292, 351] on link "Delete" at bounding box center [1286, 348] width 62 height 24
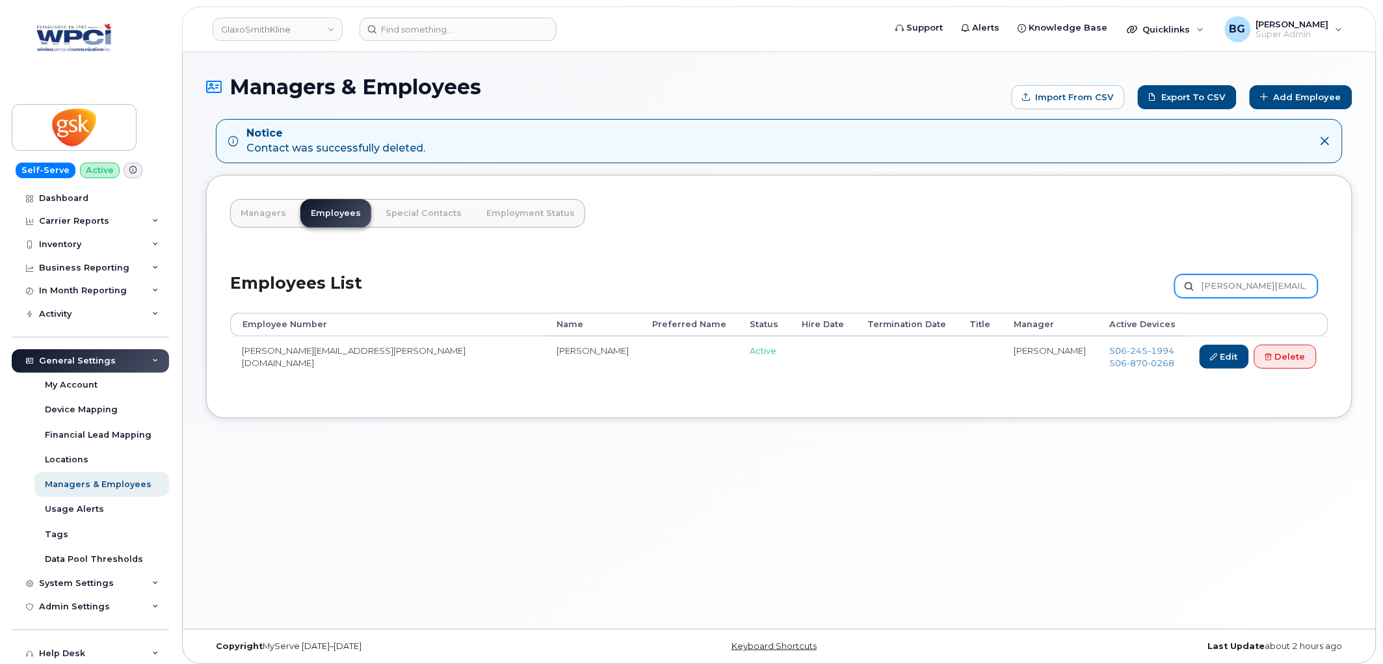
drag, startPoint x: 0, startPoint y: 0, endPoint x: 1263, endPoint y: 288, distance: 1295.4
click at [1263, 288] on input "Michelle.X.MacKinnon@gsk.com" at bounding box center [1246, 285] width 143 height 23
paste input "Nadine.N.Richards"
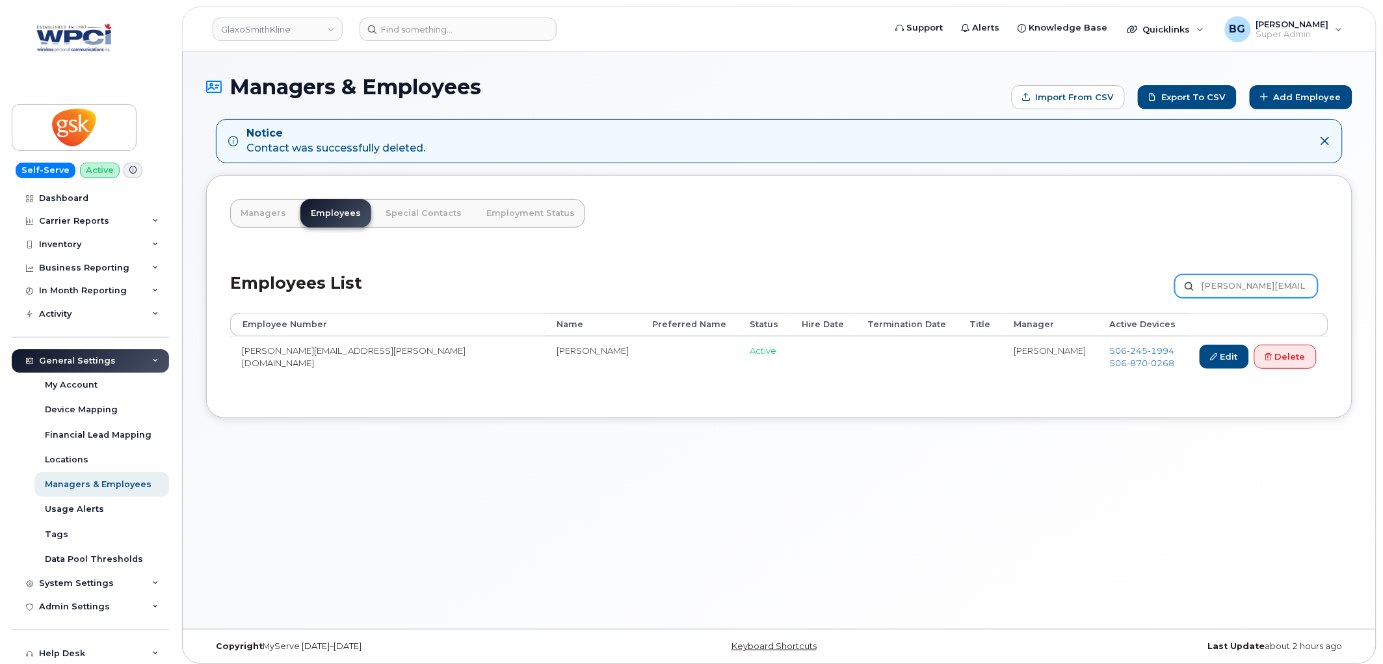
scroll to position [0, 20]
type input "Nadine.N.Richards@gsk.com"
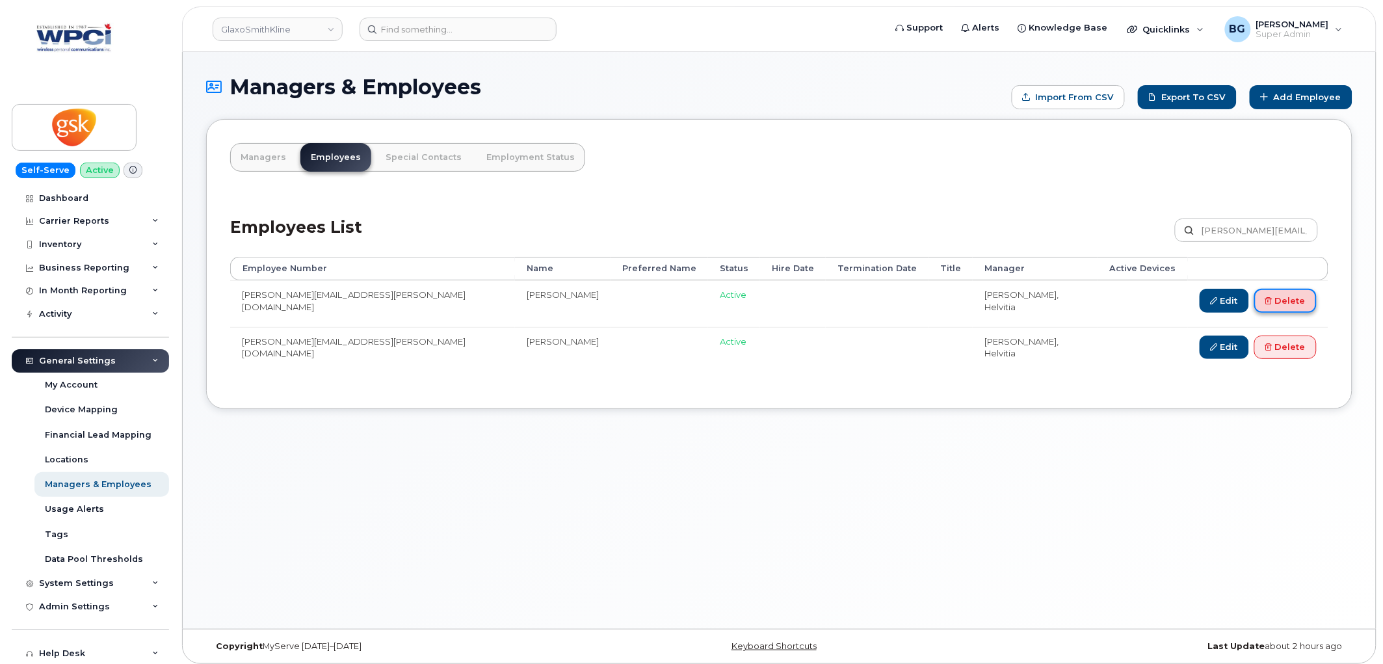
click at [1301, 300] on link "Delete" at bounding box center [1286, 301] width 62 height 24
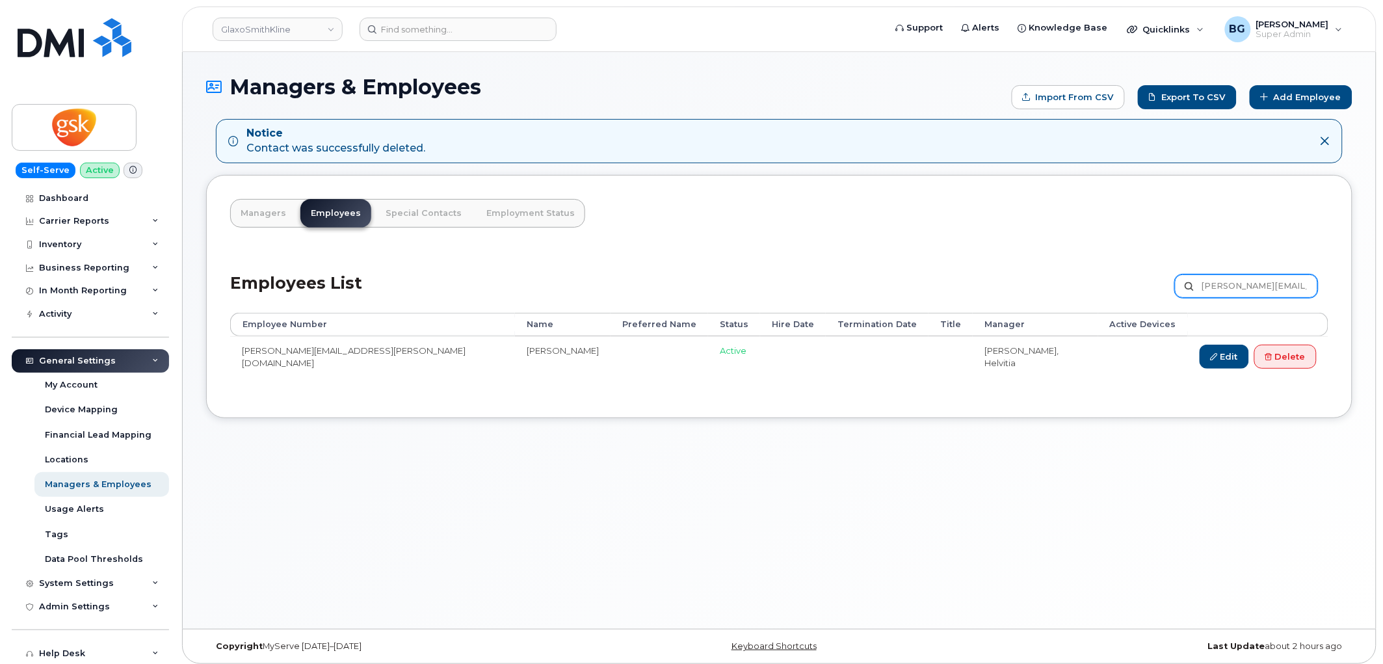
click at [1239, 278] on input "Nadine.N.Richards@gsk.com" at bounding box center [1246, 285] width 143 height 23
paste input "eerja.X.Goyal"
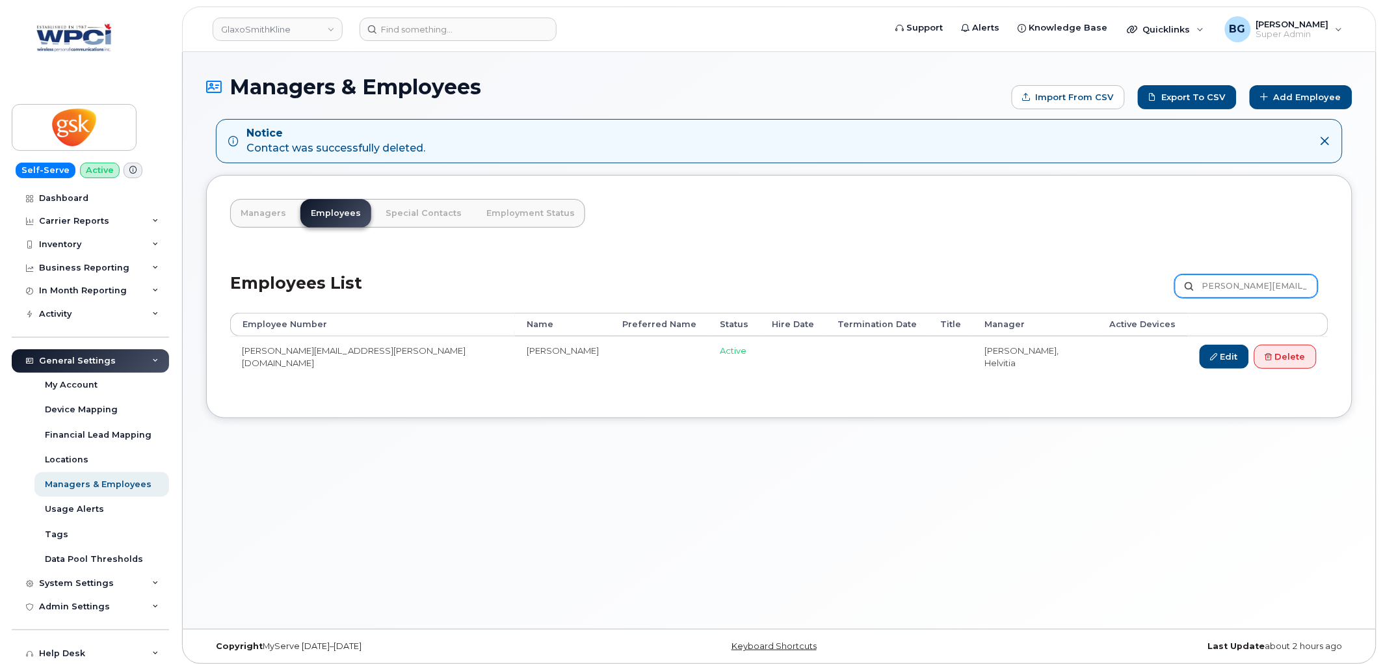
type input "[PERSON_NAME][EMAIL_ADDRESS][PERSON_NAME][DOMAIN_NAME]"
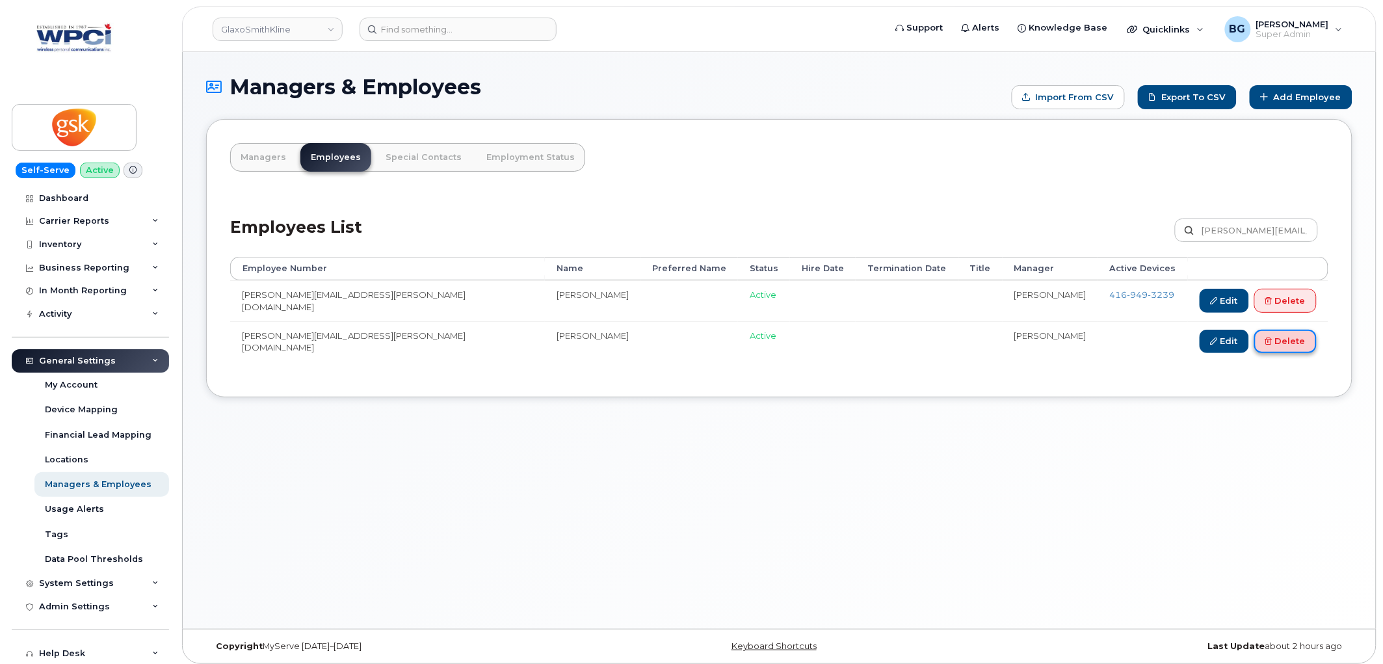
click at [1297, 339] on link "Delete" at bounding box center [1286, 342] width 62 height 24
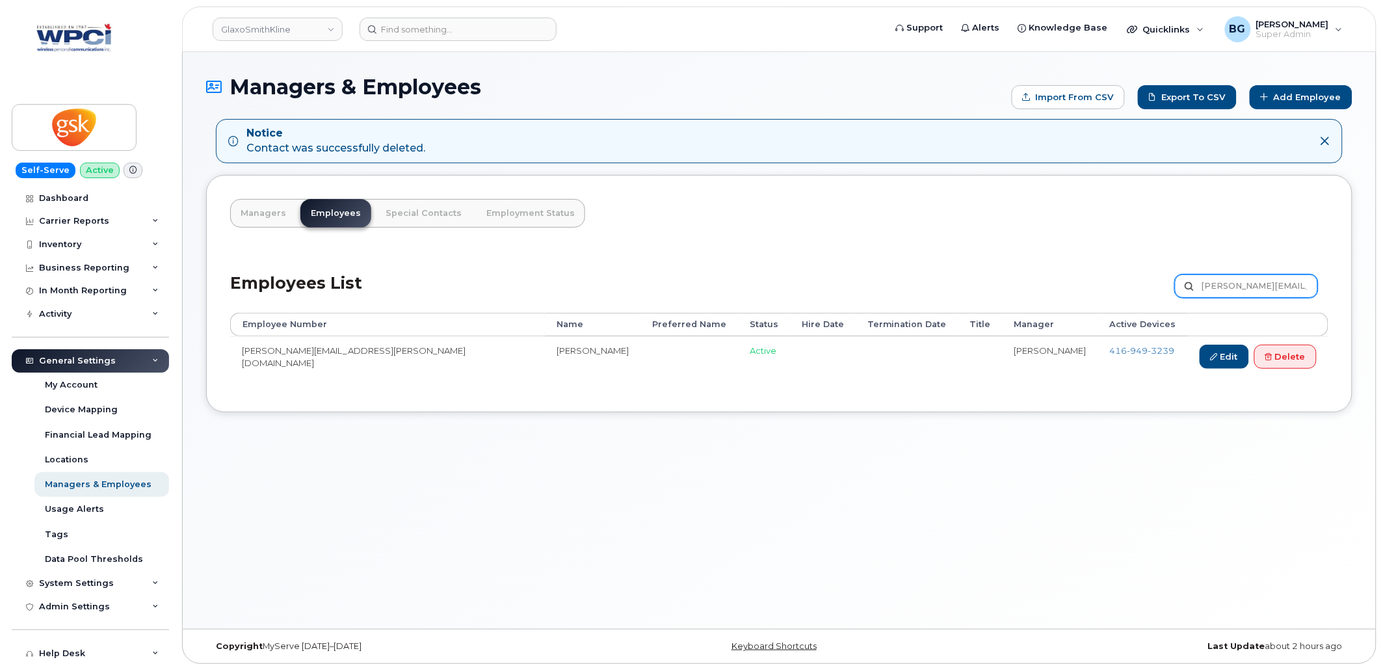
click at [1247, 287] on input "Neerja.X.Goyal@gsk.com" at bounding box center [1246, 285] width 143 height 23
paste input "ville.M.D'Souza"
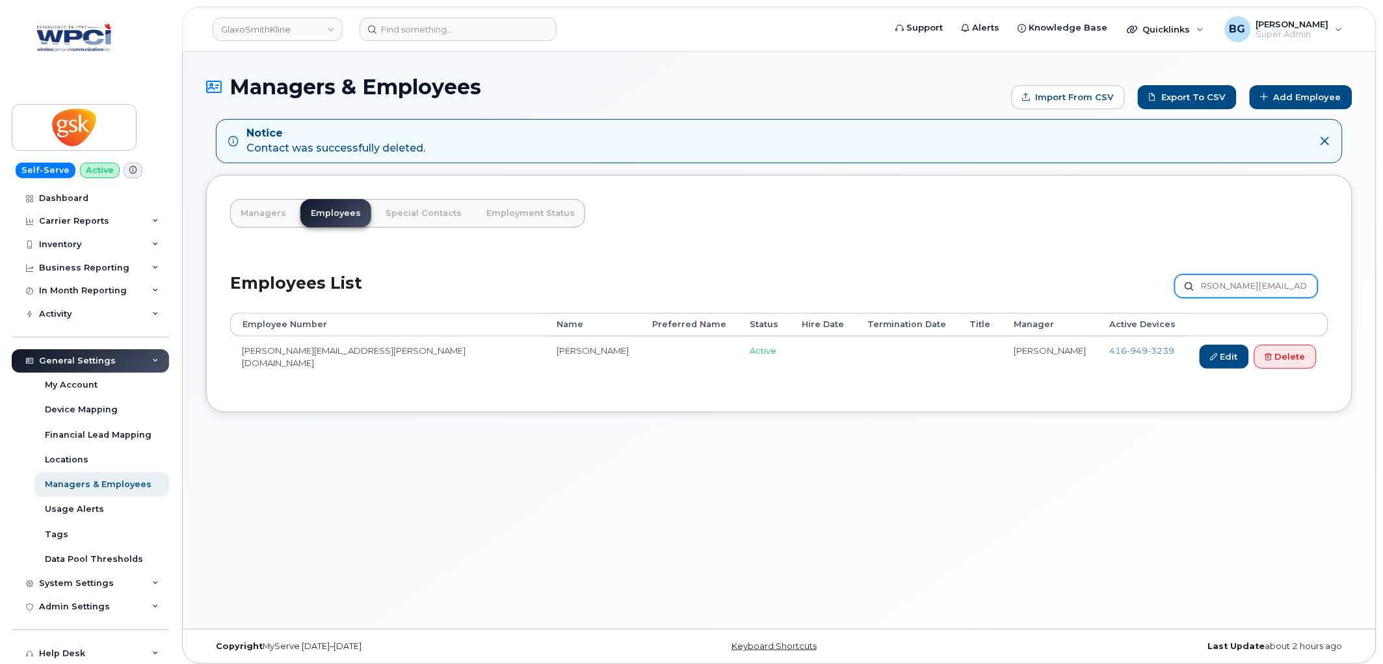
type input "Neville.M.D'Souza@gsk.com"
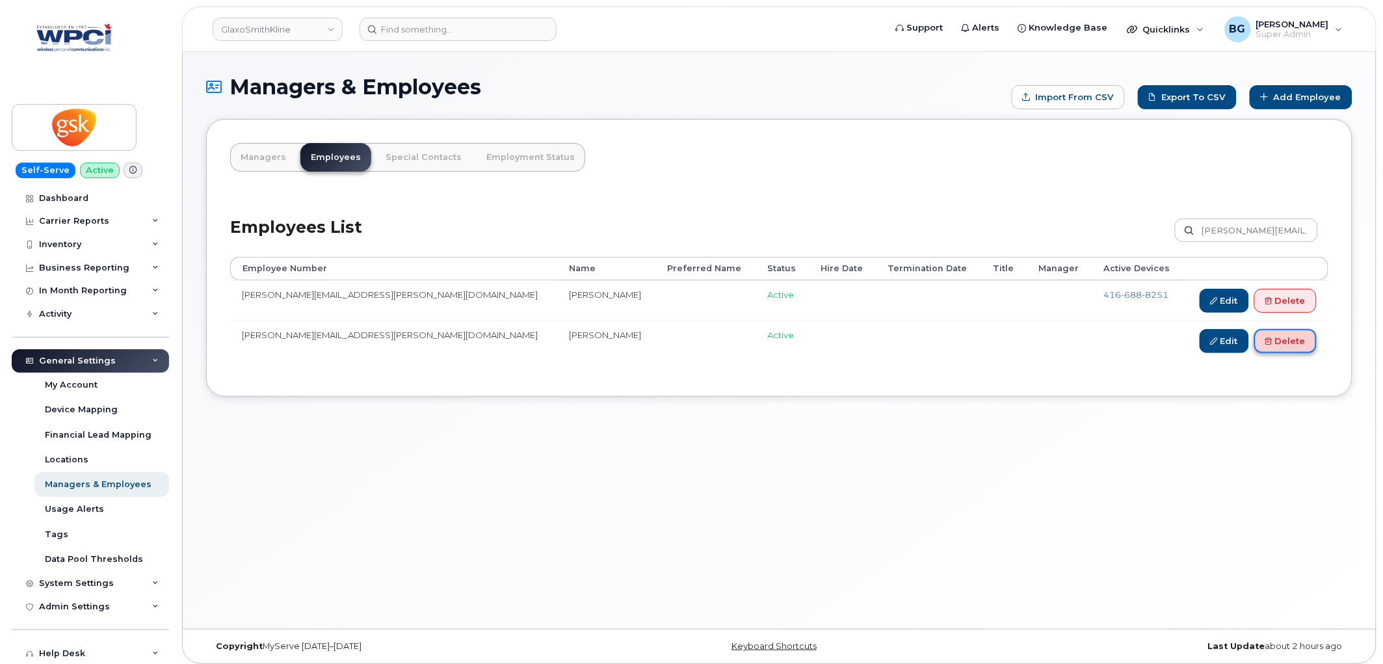
click at [1292, 343] on link "Delete" at bounding box center [1286, 341] width 62 height 24
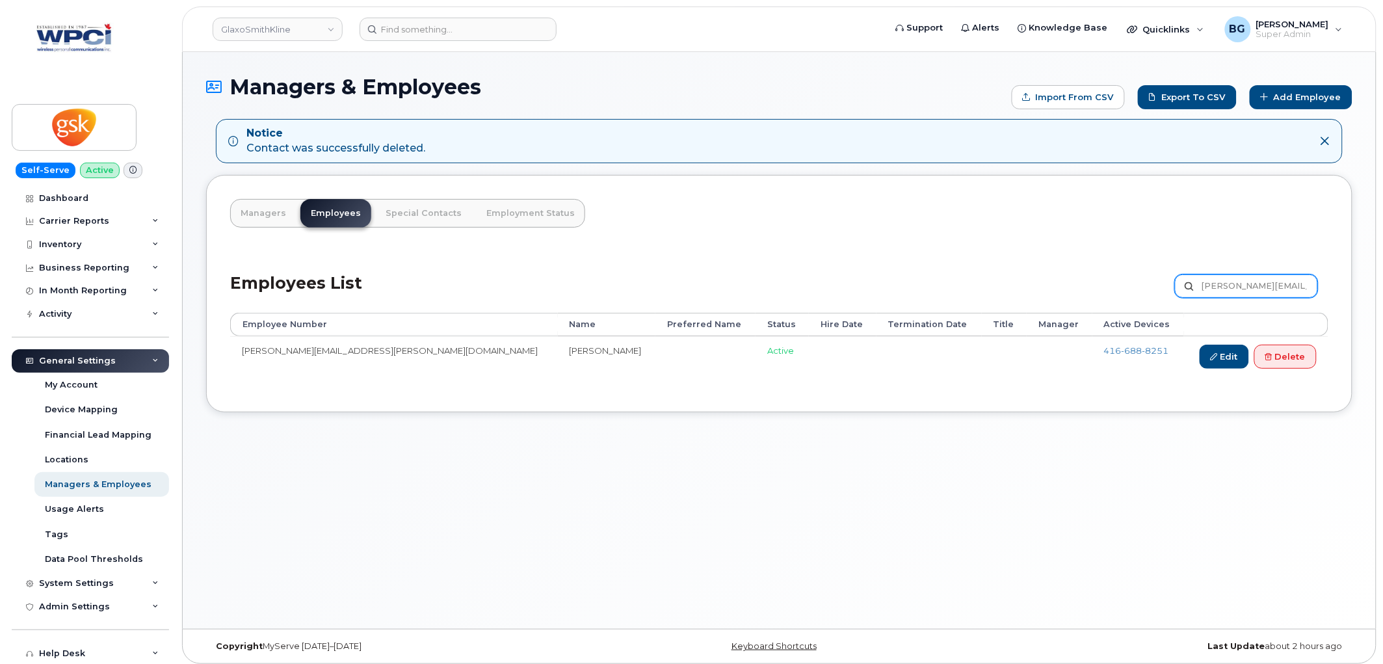
click at [1214, 285] on input "Neville.M.D'Souza@gsk.com" at bounding box center [1246, 285] width 143 height 23
click at [1214, 285] on input "[PERSON_NAME][EMAIL_ADDRESS][PERSON_NAME][DOMAIN_NAME]" at bounding box center [1246, 285] width 143 height 23
paste input "Pascale.M.Landry"
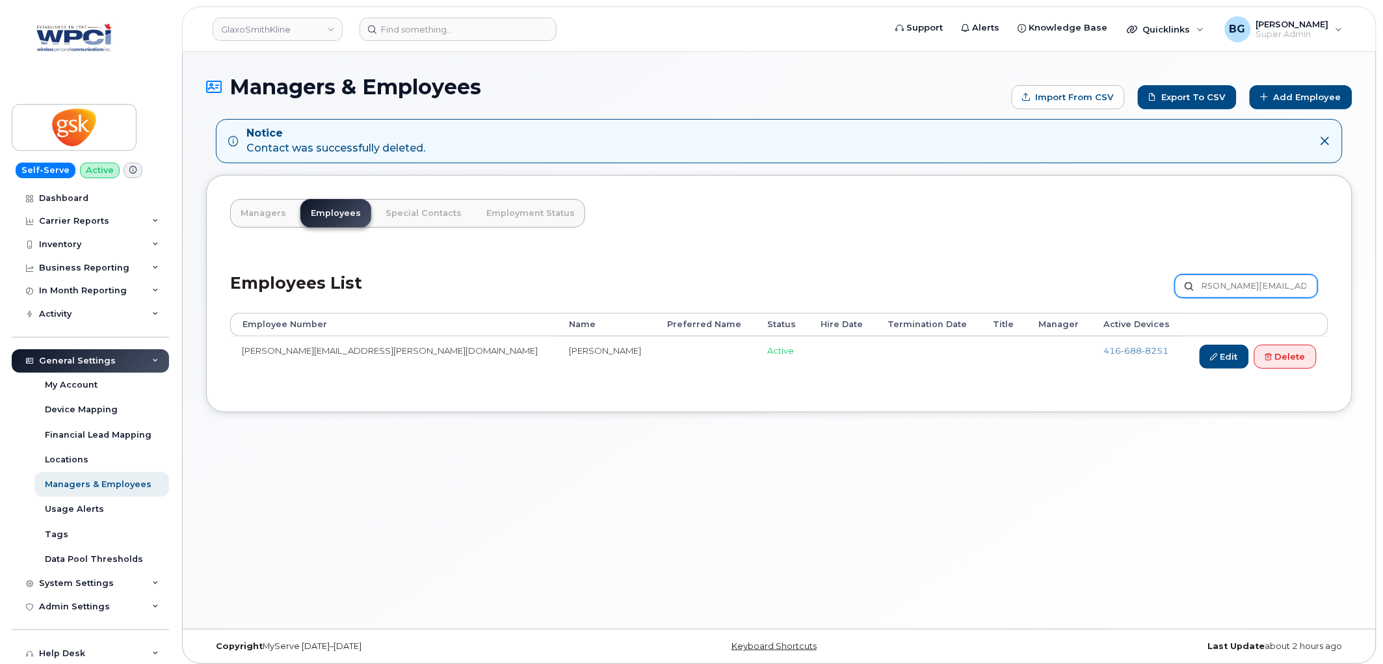
type input "Pascale.M.Landry@gsk.com"
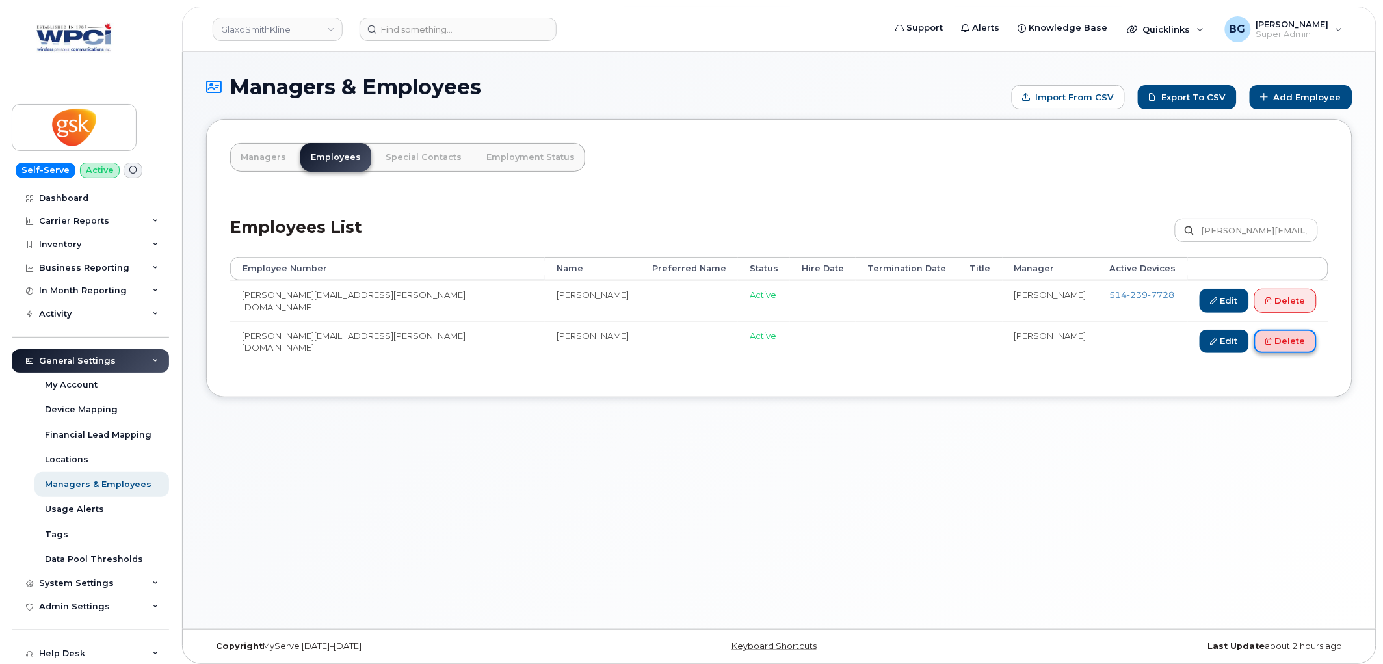
click at [1286, 340] on link "Delete" at bounding box center [1286, 342] width 62 height 24
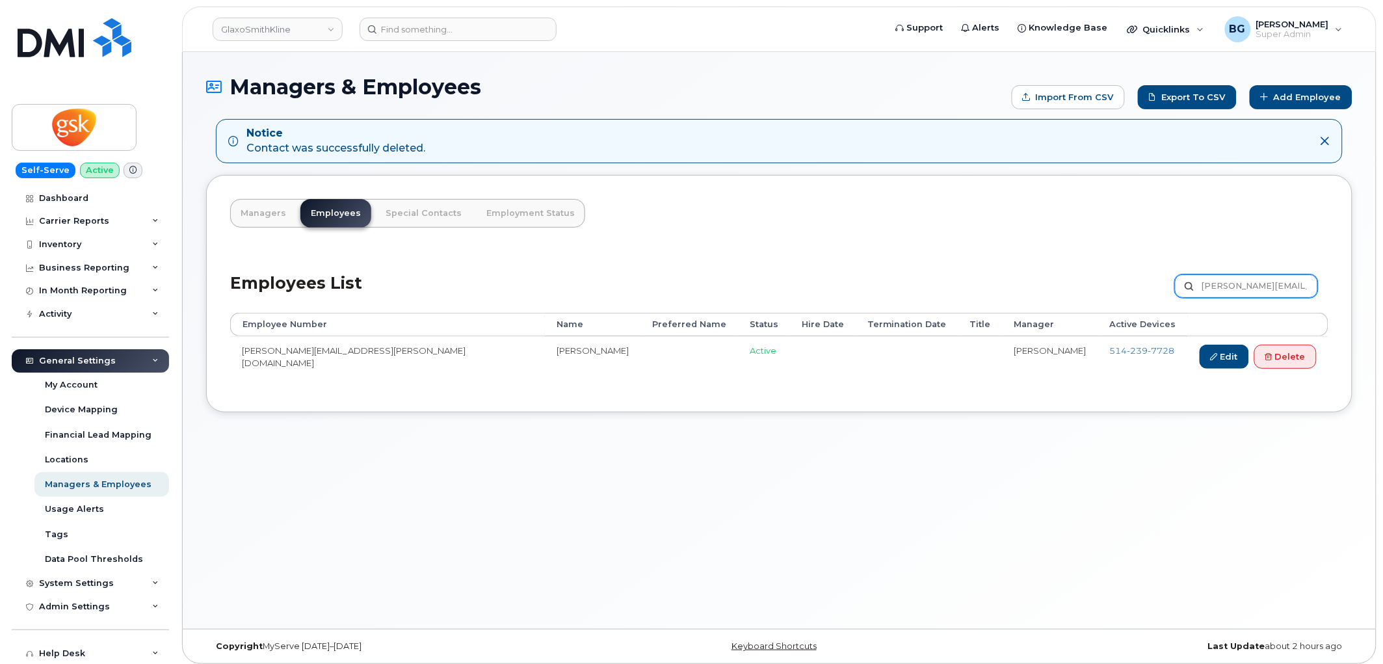
click at [1234, 281] on input "Pascale.M.Landry@gsk.com" at bounding box center [1246, 285] width 143 height 23
paste input "tricia.X.delosRios@viivhealthcare"
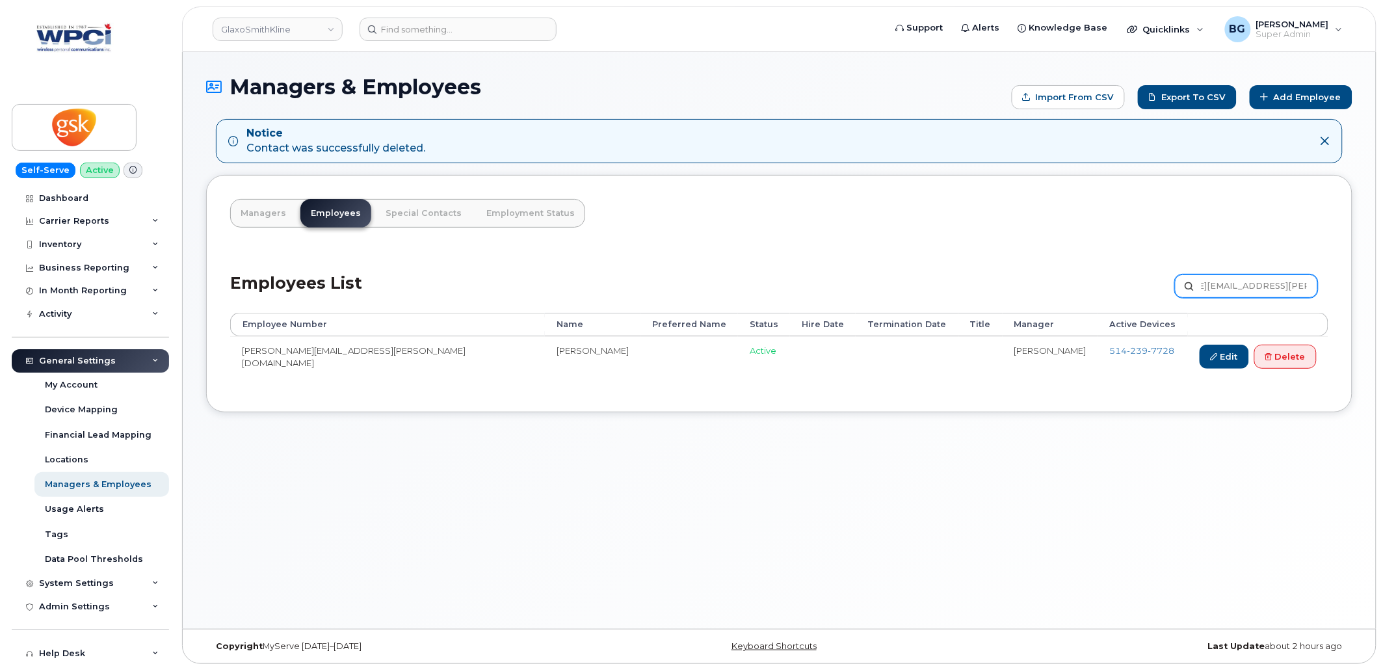
type input "[PERSON_NAME][EMAIL_ADDRESS][PERSON_NAME][DOMAIN_NAME]"
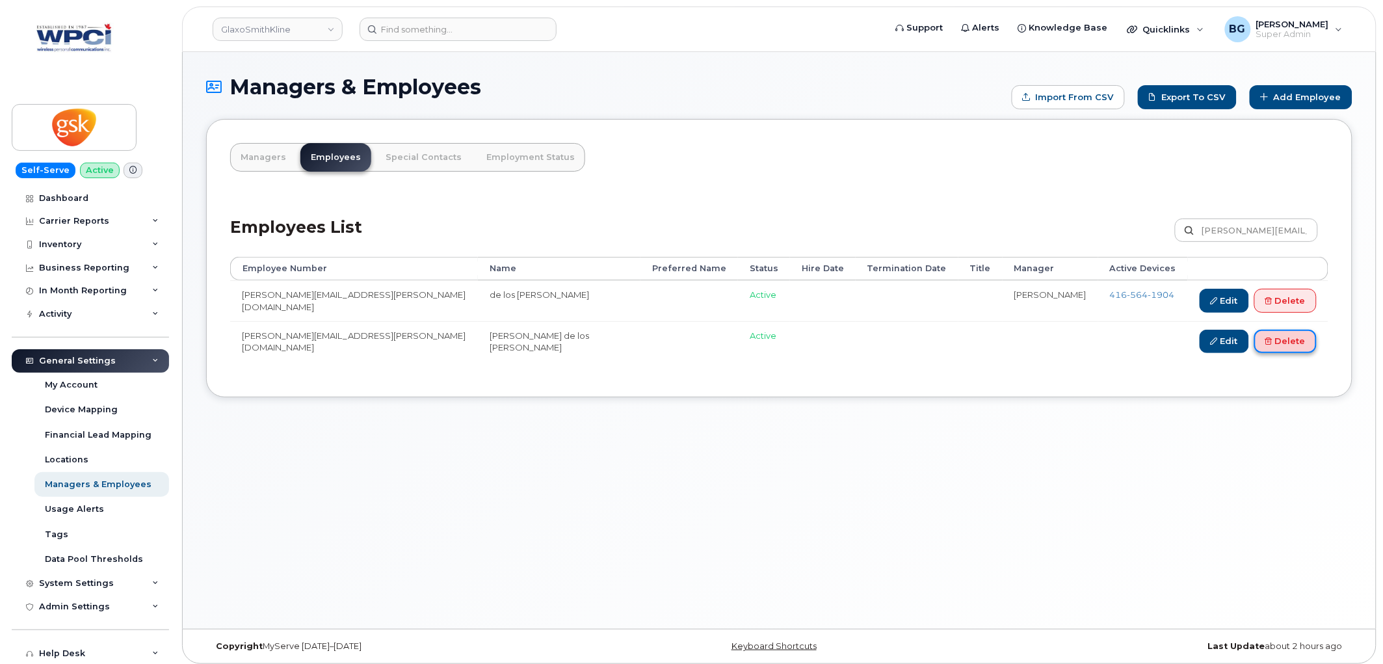
click at [1302, 343] on link "Delete" at bounding box center [1286, 342] width 62 height 24
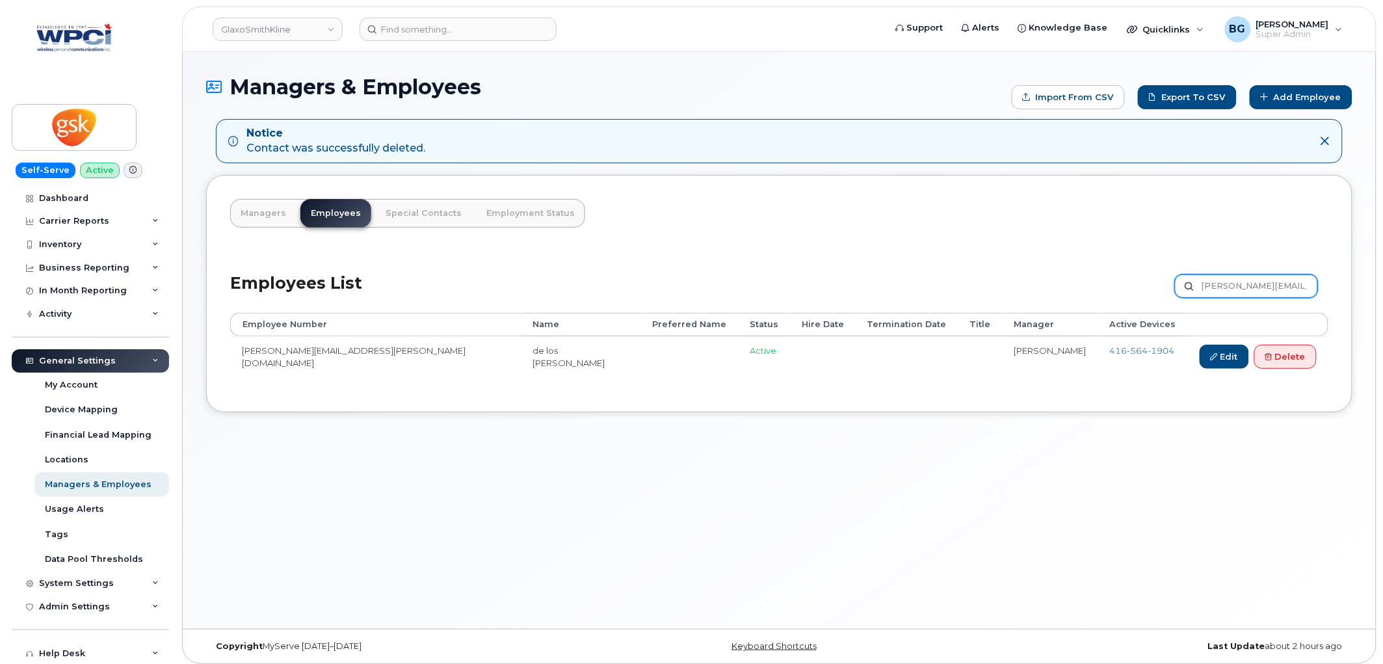
click at [1234, 287] on input "[PERSON_NAME][EMAIL_ADDRESS][PERSON_NAME][DOMAIN_NAME]" at bounding box center [1246, 285] width 143 height 23
paste input "erry.[PERSON_NAME]@gsk"
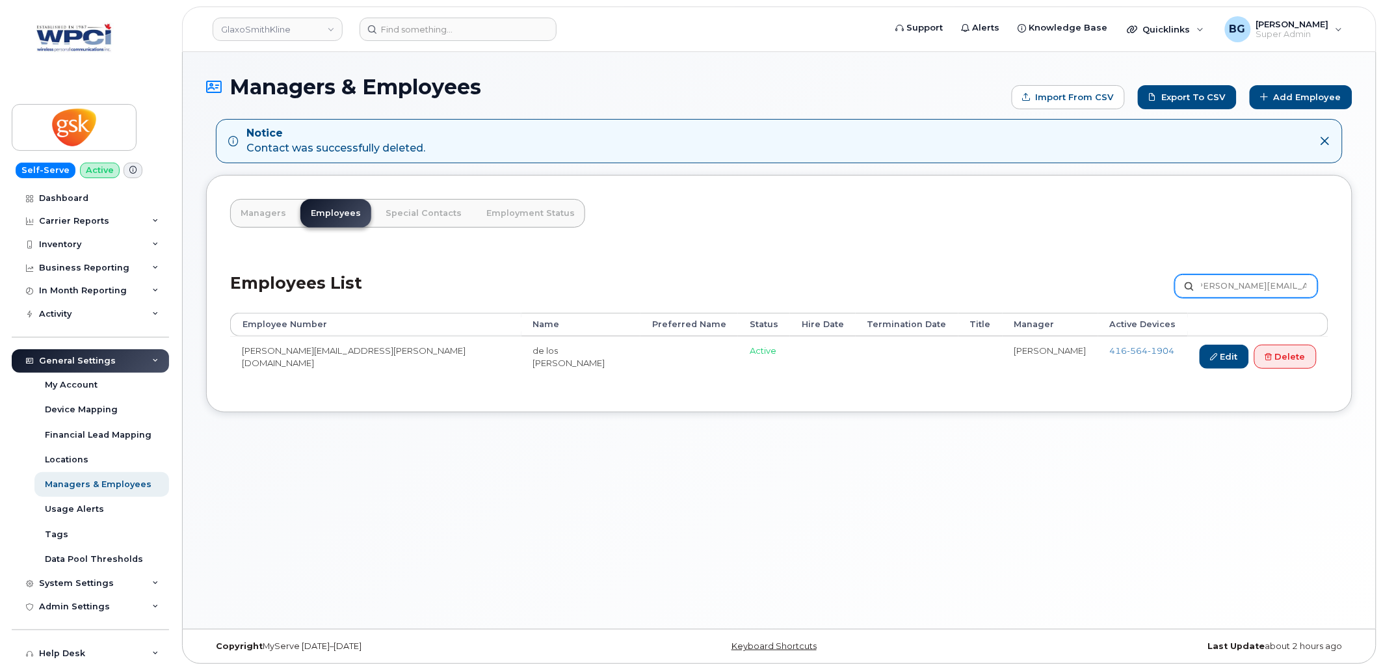
type input "[PERSON_NAME][EMAIL_ADDRESS][PERSON_NAME][DOMAIN_NAME]"
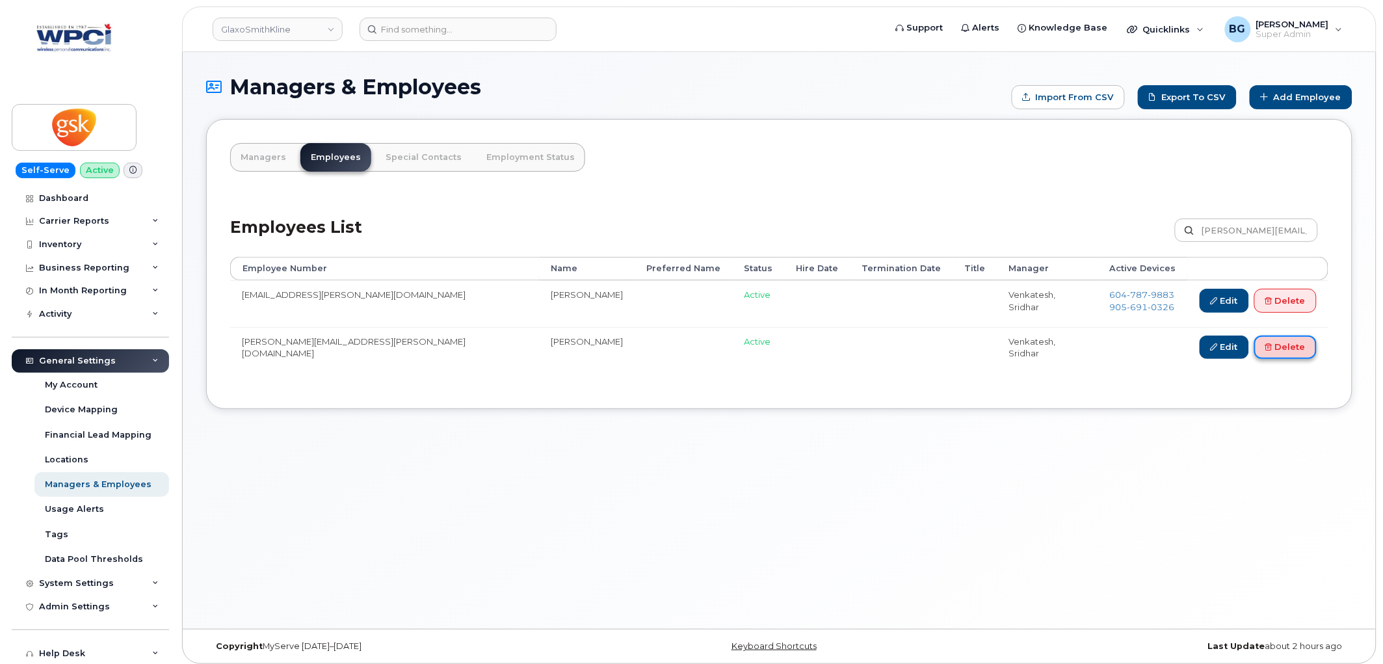
click at [1291, 343] on link "Delete" at bounding box center [1286, 348] width 62 height 24
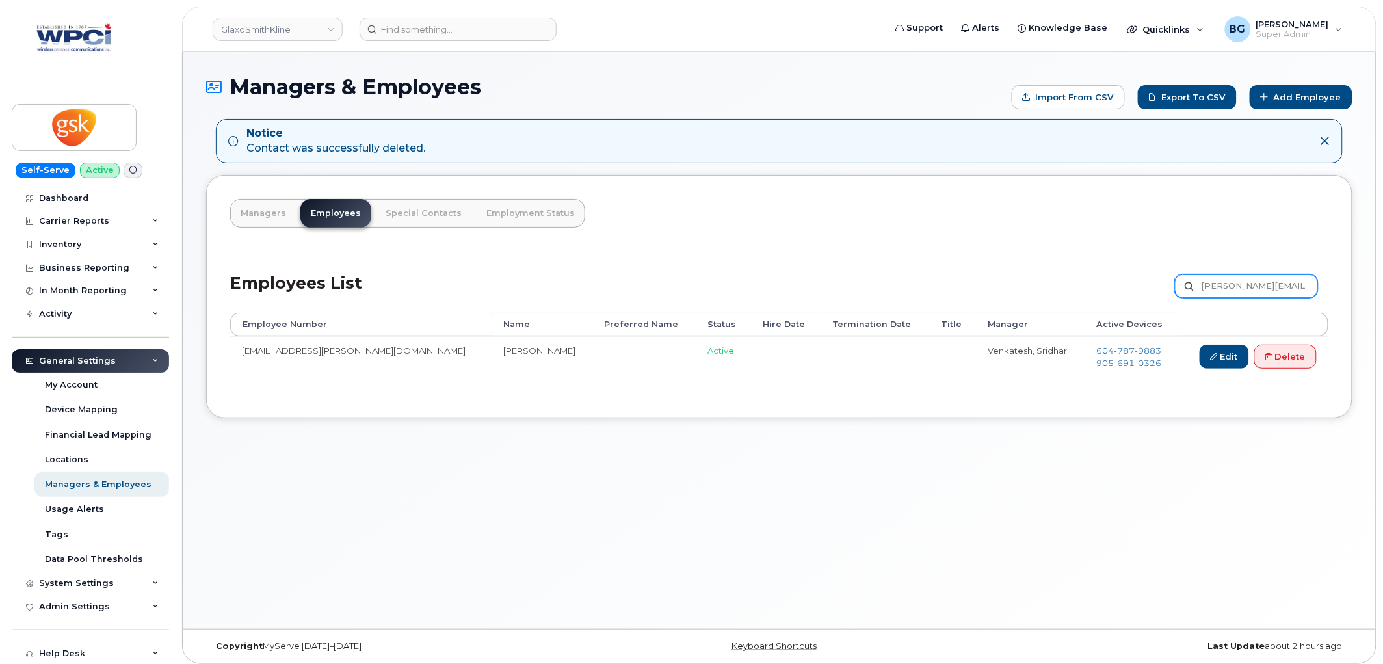
click at [1242, 288] on input "[PERSON_NAME][EMAIL_ADDRESS][PERSON_NAME][DOMAIN_NAME]" at bounding box center [1246, 285] width 143 height 23
click at [1242, 288] on input "Perry.G.McLean@gsk.com" at bounding box center [1246, 285] width 143 height 23
paste input "ter.A.Stirling"
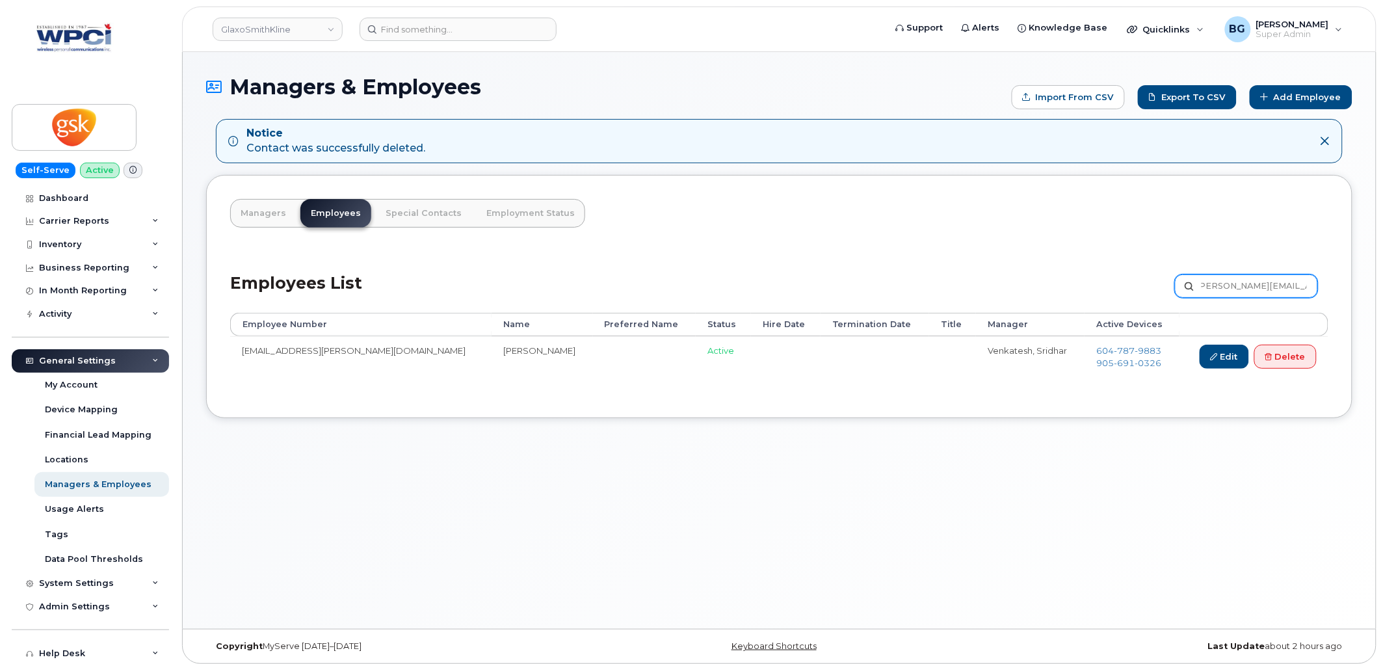
type input "[PERSON_NAME][EMAIL_ADDRESS][PERSON_NAME][DOMAIN_NAME]"
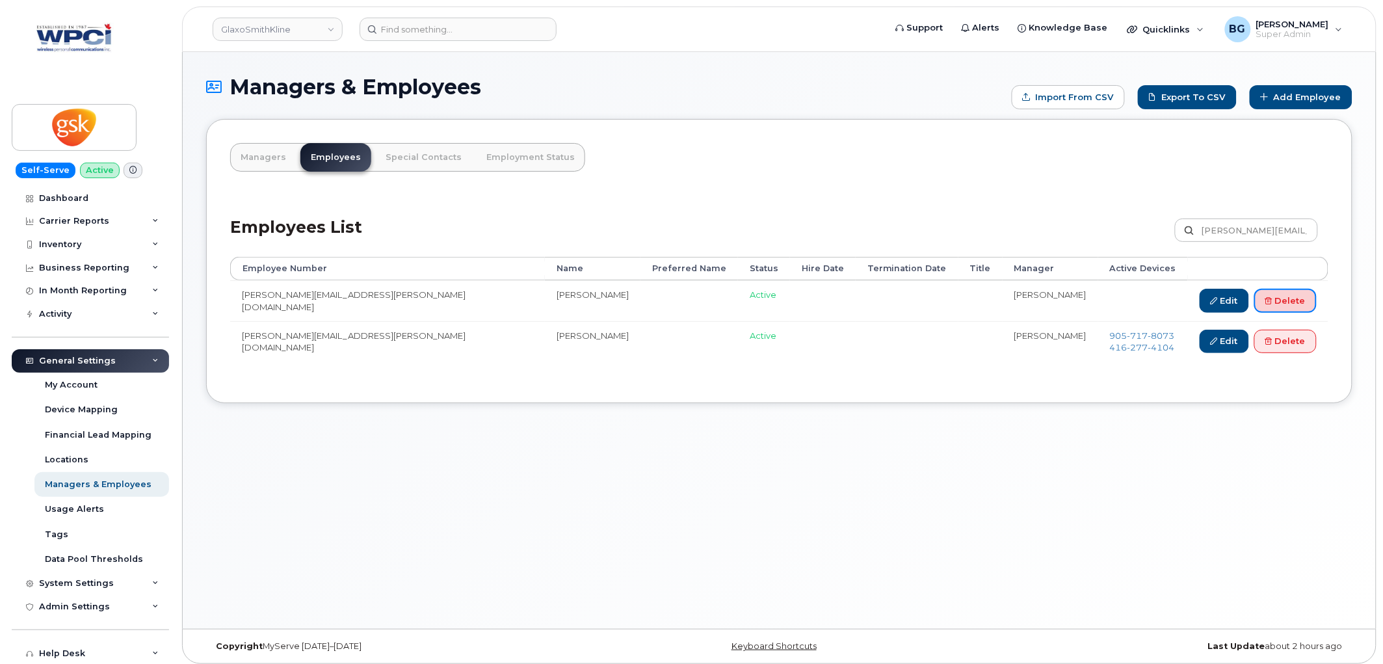
drag, startPoint x: 1307, startPoint y: 302, endPoint x: 1364, endPoint y: 345, distance: 71.9
click at [1306, 302] on link "Delete" at bounding box center [1286, 301] width 62 height 24
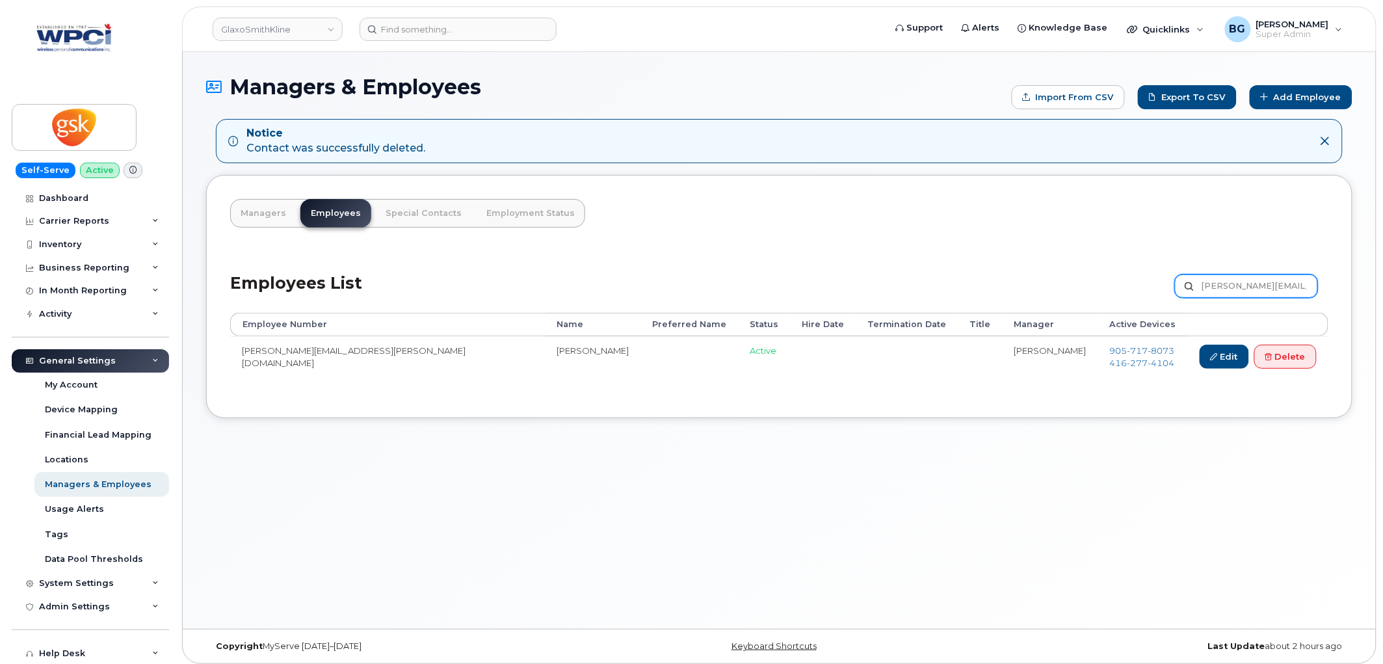
click at [1237, 284] on input "Peter.A.Stirling@gsk.com" at bounding box center [1246, 285] width 143 height 23
paste input "ra.E.Hildebrandt"
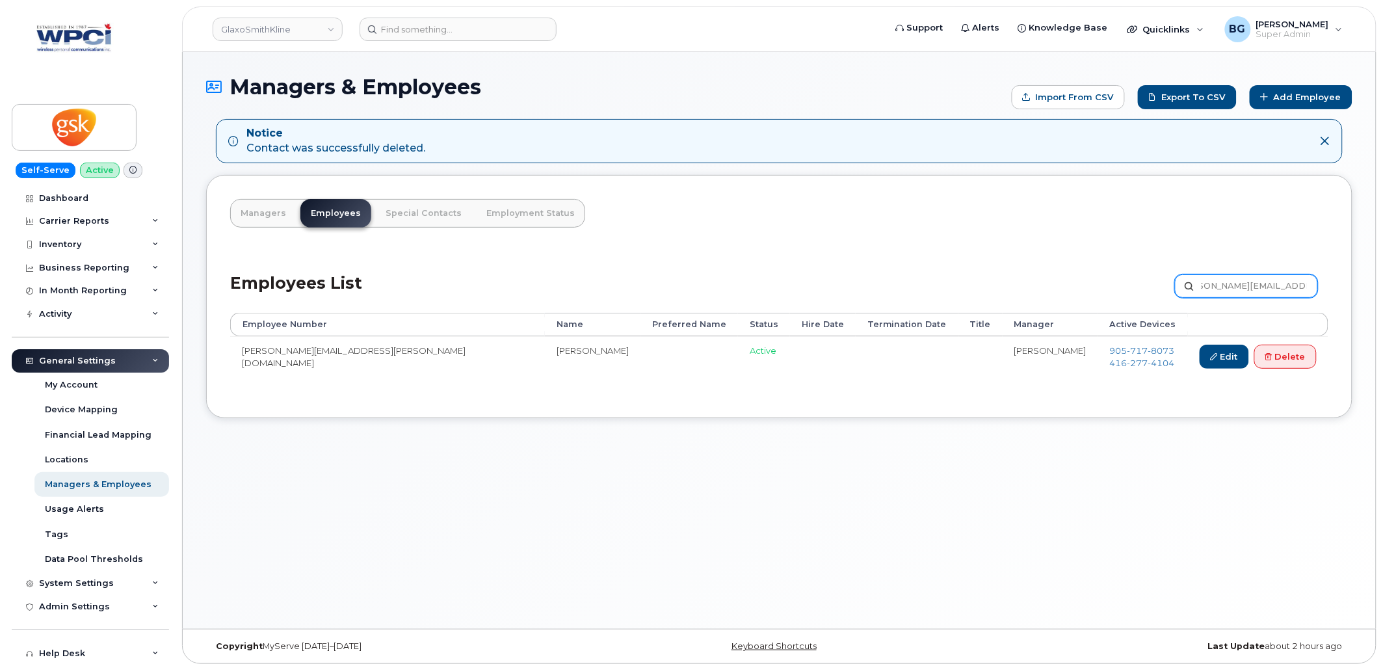
type input "[PERSON_NAME][EMAIL_ADDRESS][PERSON_NAME][DOMAIN_NAME]"
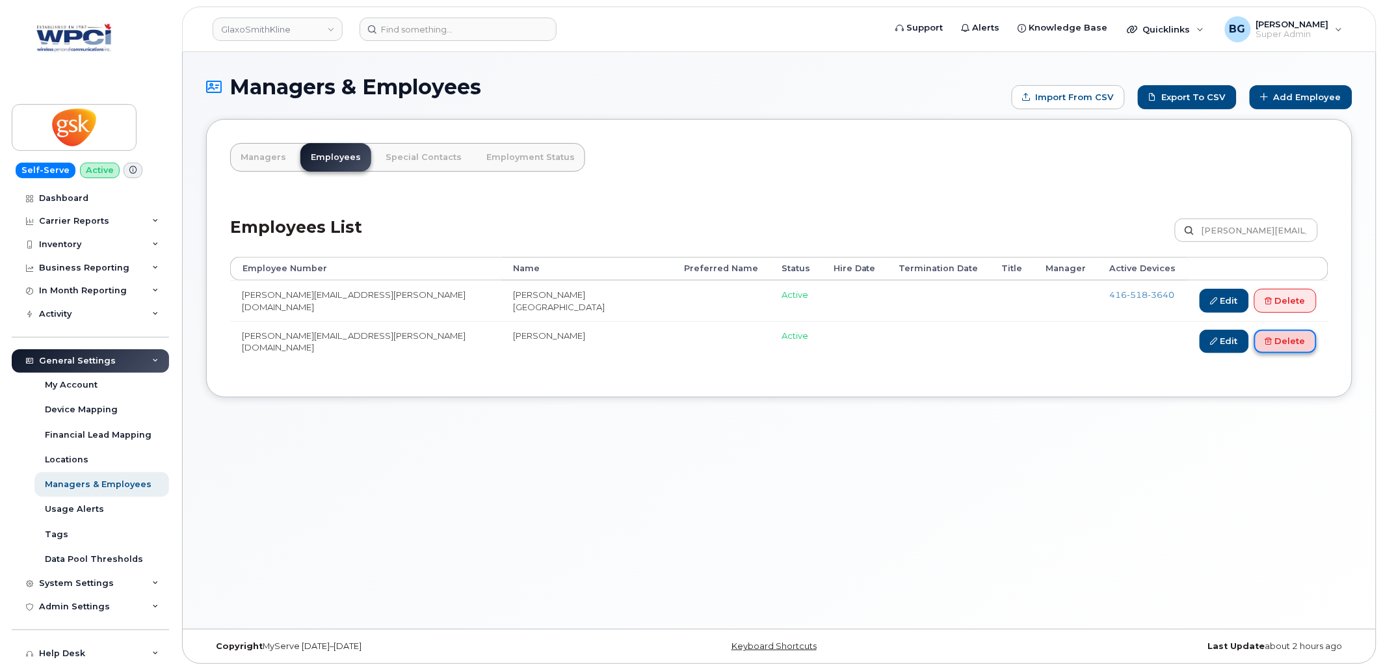
click at [1279, 339] on link "Delete" at bounding box center [1286, 342] width 62 height 24
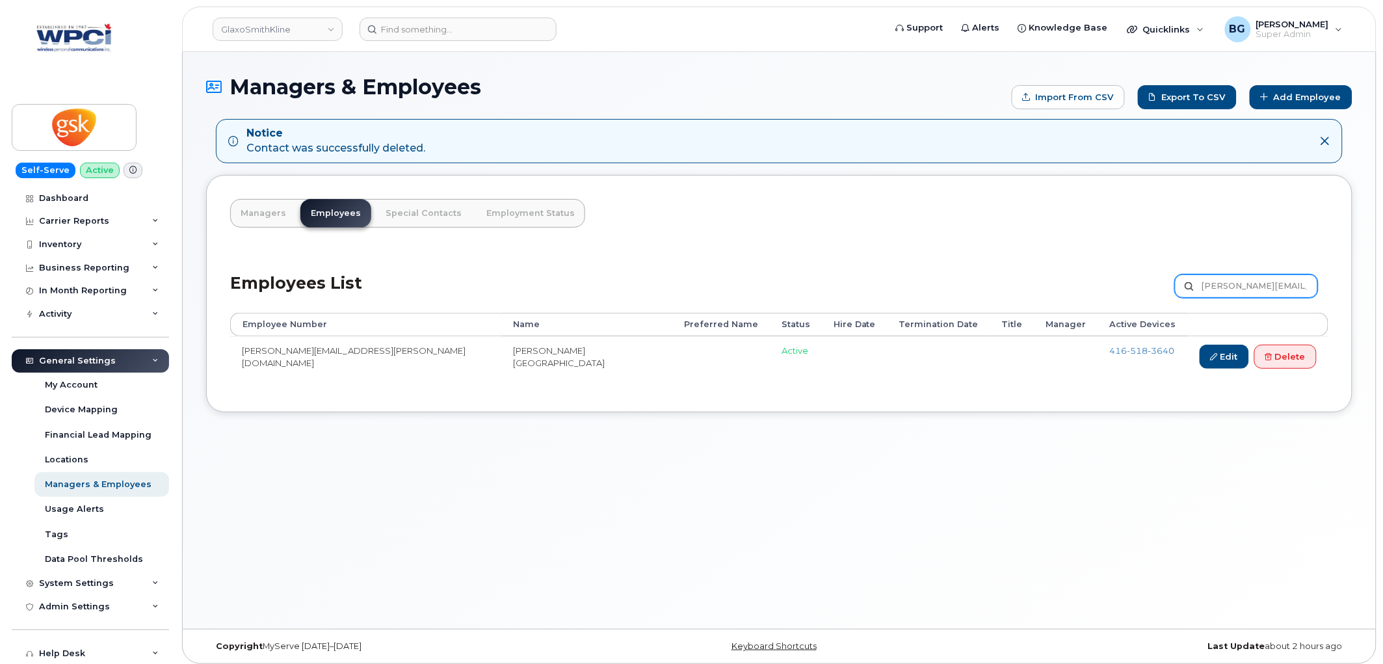
click at [1260, 289] on input "Petra.E.Hildebrandt@gsk.com" at bounding box center [1246, 285] width 143 height 23
paste input "hoebe.P.Fung"
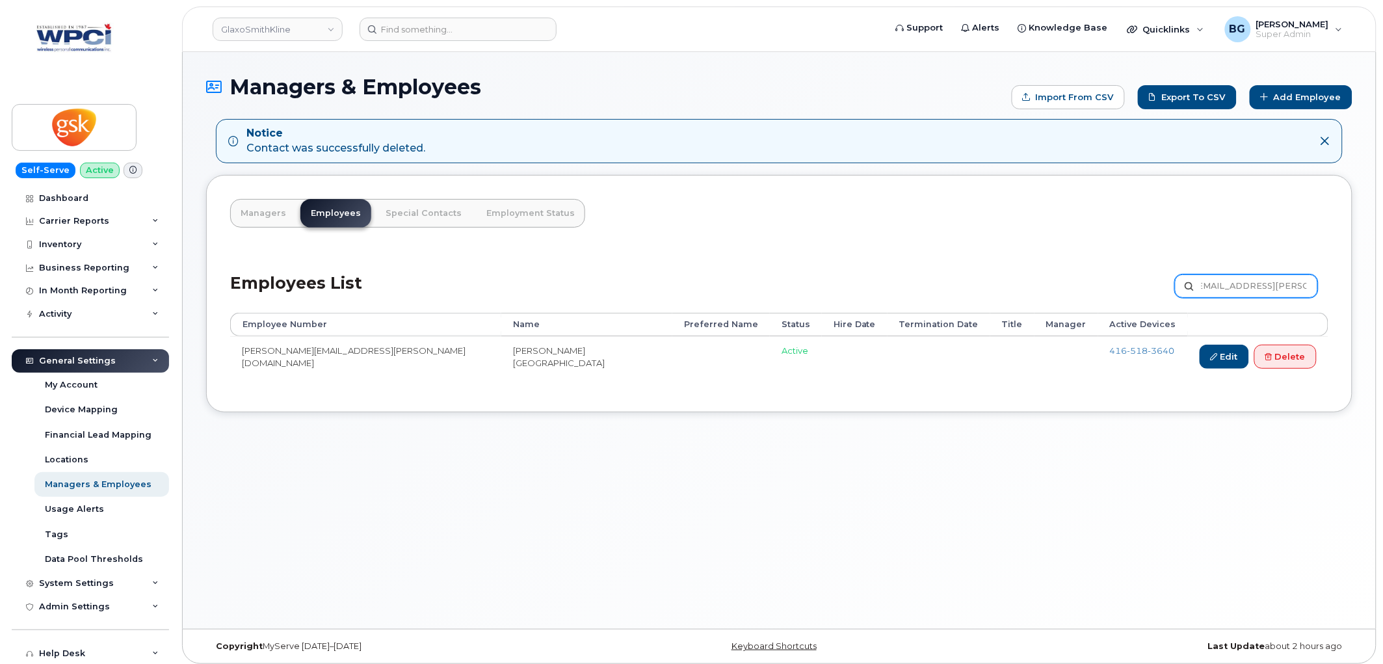
type input "Phoebe.P.Fung@gsk.com"
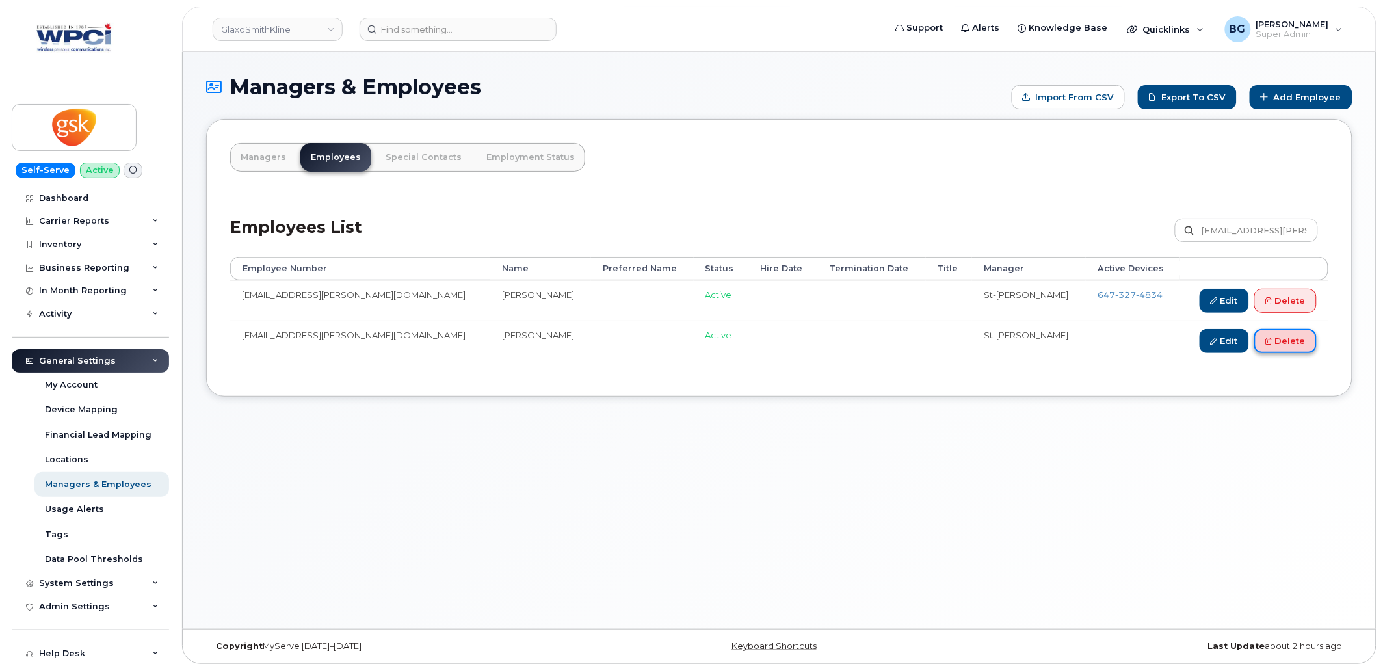
click at [1296, 342] on link "Delete" at bounding box center [1286, 341] width 62 height 24
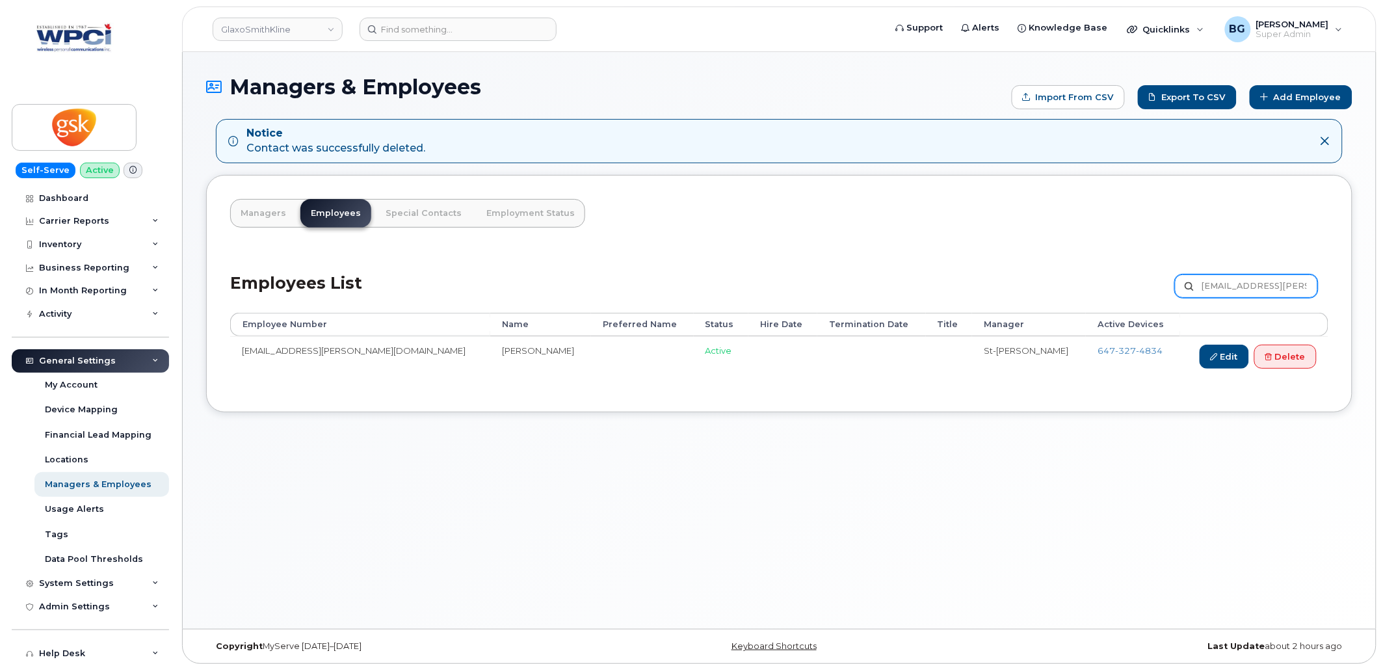
click at [1236, 281] on input "[EMAIL_ADDRESS][PERSON_NAME][DOMAIN_NAME]" at bounding box center [1246, 285] width 143 height 23
click at [1236, 281] on input "Phoebe.P.Fung@gsk.com" at bounding box center [1246, 285] width 143 height 23
paste input "Ramon.W.Au"
type input "[DOMAIN_NAME][EMAIL_ADDRESS][DOMAIN_NAME]"
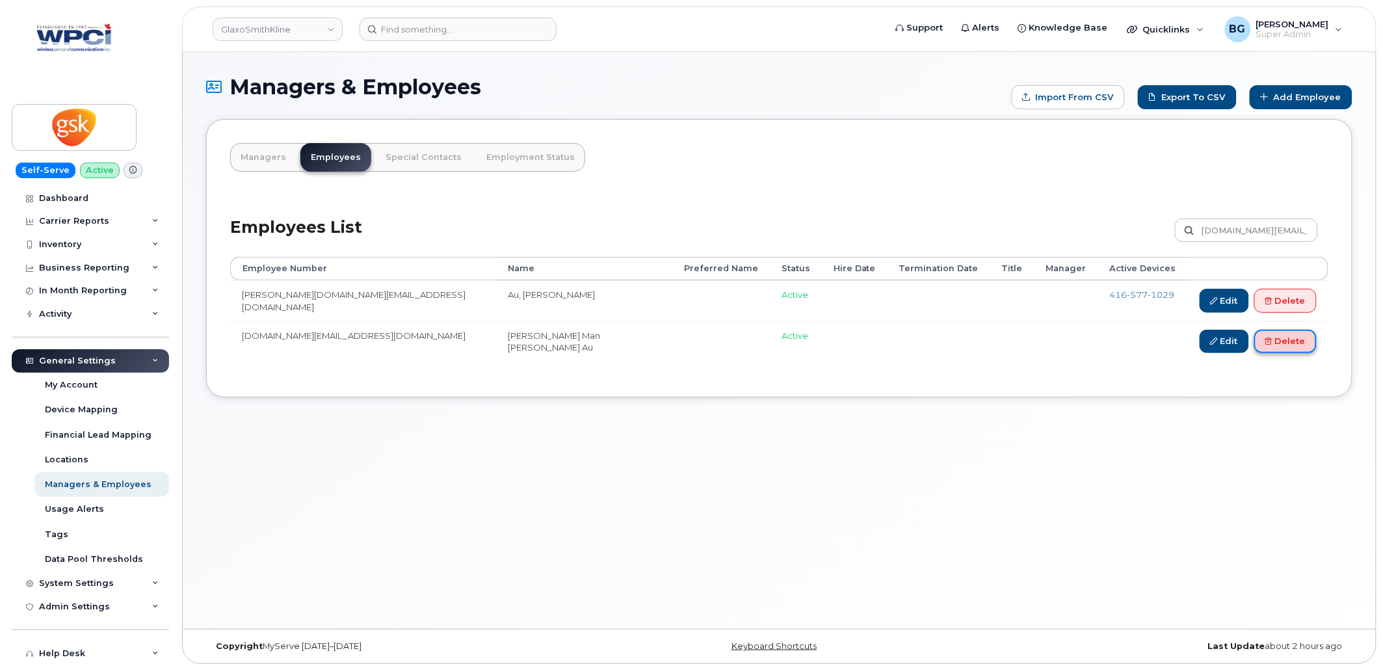
click at [1277, 340] on link "Delete" at bounding box center [1286, 342] width 62 height 24
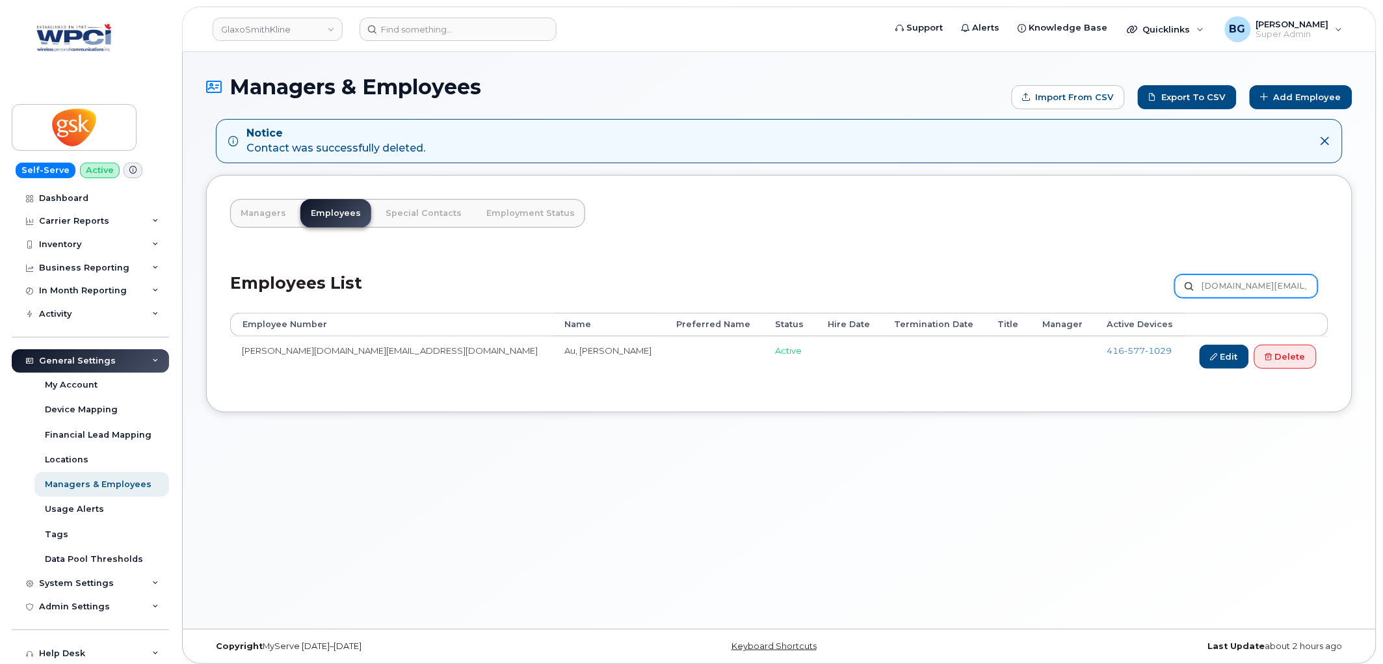
click at [1258, 284] on input "[DOMAIN_NAME][EMAIL_ADDRESS][DOMAIN_NAME]" at bounding box center [1246, 285] width 143 height 23
click at [1258, 284] on input "Ramon.W.Au@gsk.com" at bounding box center [1246, 285] width 143 height 23
paste input "ejeanne.S.StPierre"
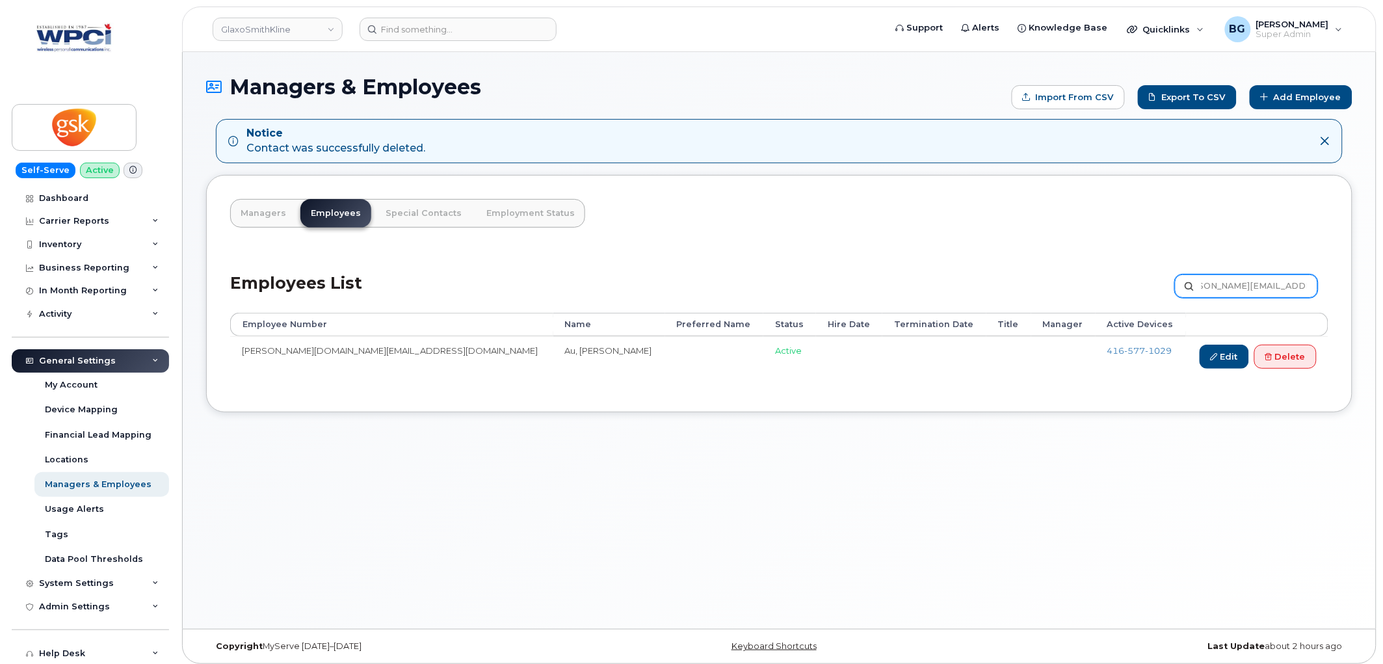
type input "[PERSON_NAME][EMAIL_ADDRESS][PERSON_NAME][DOMAIN_NAME]"
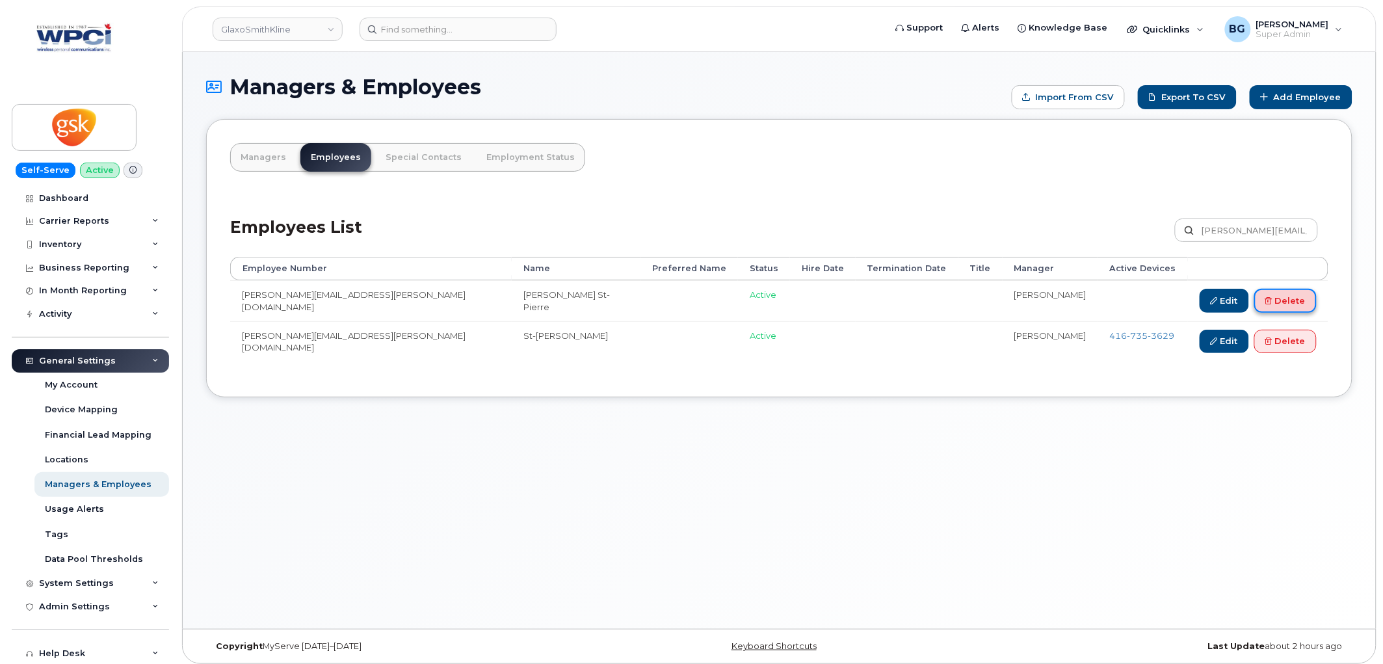
click at [1293, 299] on link "Delete" at bounding box center [1286, 301] width 62 height 24
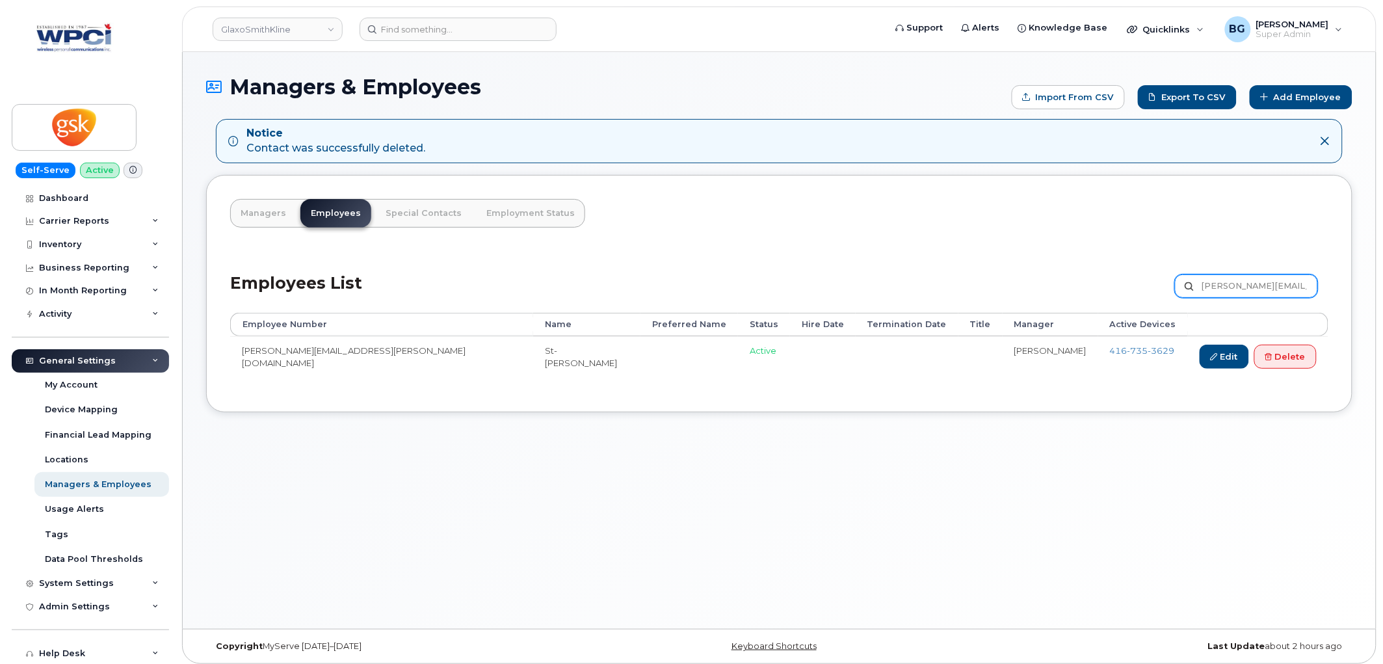
click at [1241, 281] on input "[PERSON_NAME][EMAIL_ADDRESS][PERSON_NAME][DOMAIN_NAME]" at bounding box center [1246, 285] width 143 height 23
paste input "nee-Claude.B.Ducharm"
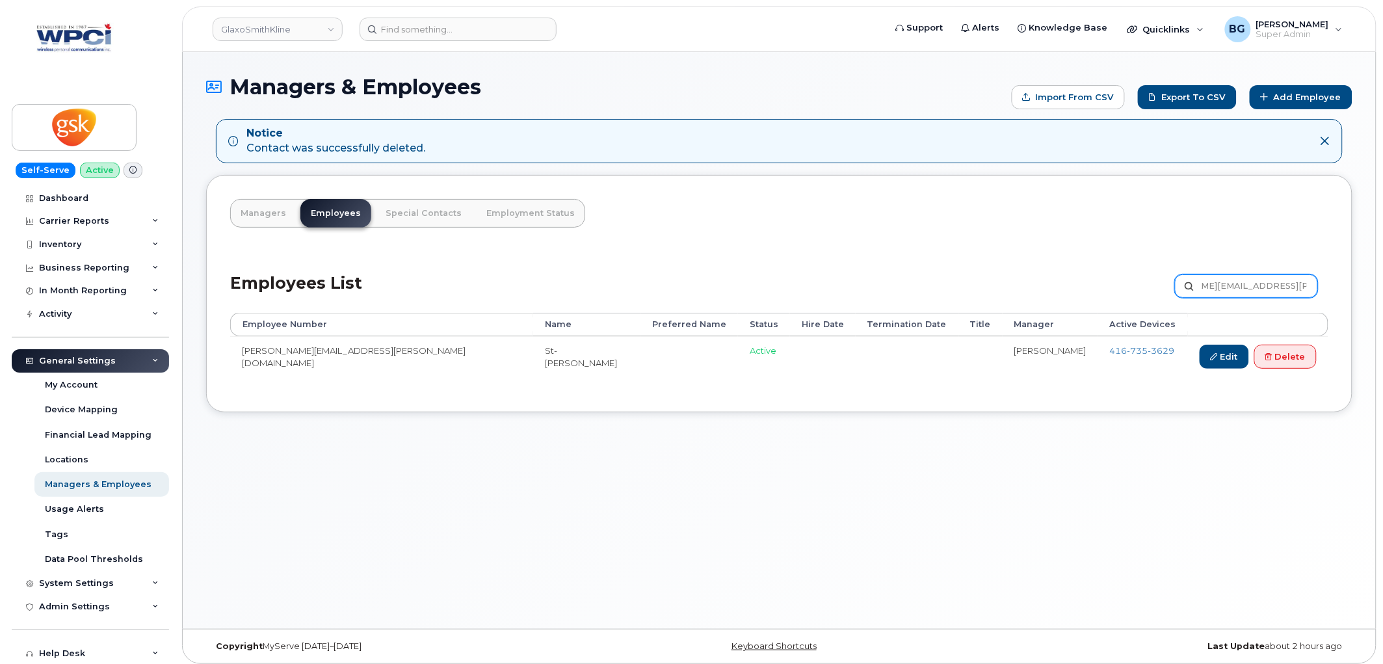
type input "Renee-Claude.B.Ducharme@gsk.com"
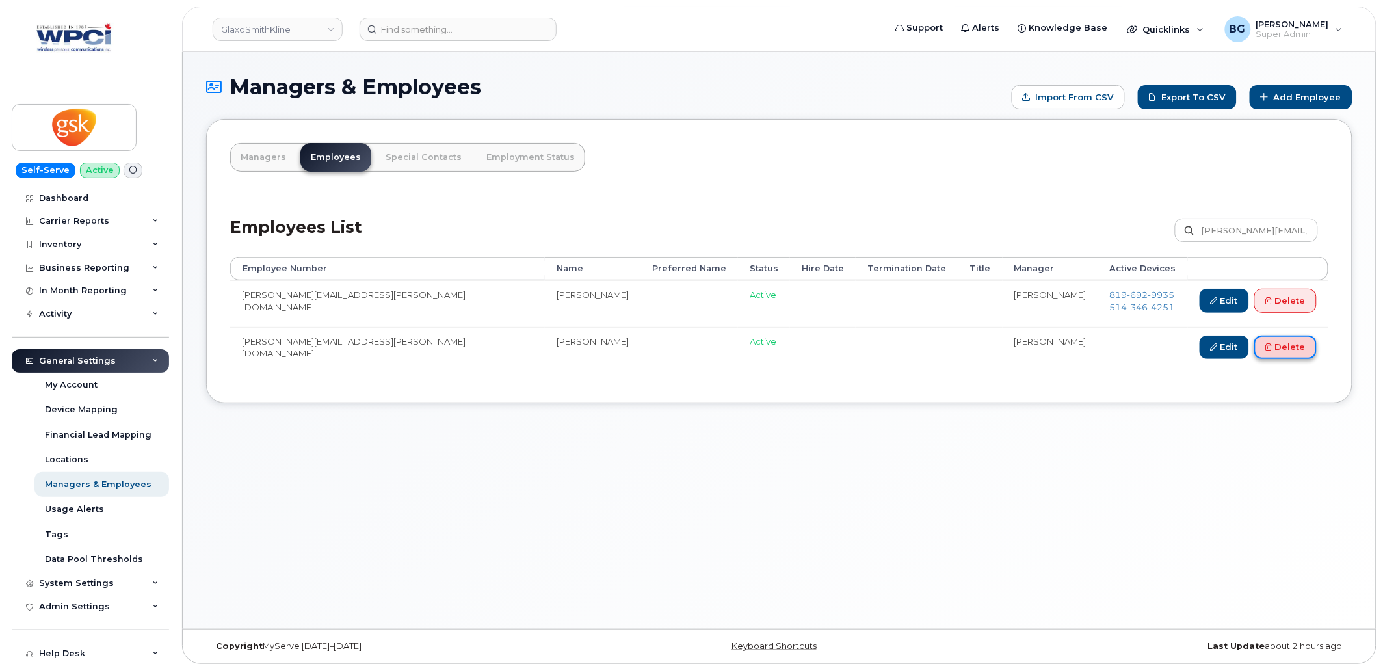
click at [1292, 349] on link "Delete" at bounding box center [1286, 348] width 62 height 24
click at [1254, 233] on input "[PERSON_NAME][EMAIL_ADDRESS][PERSON_NAME][DOMAIN_NAME]" at bounding box center [1246, 230] width 143 height 23
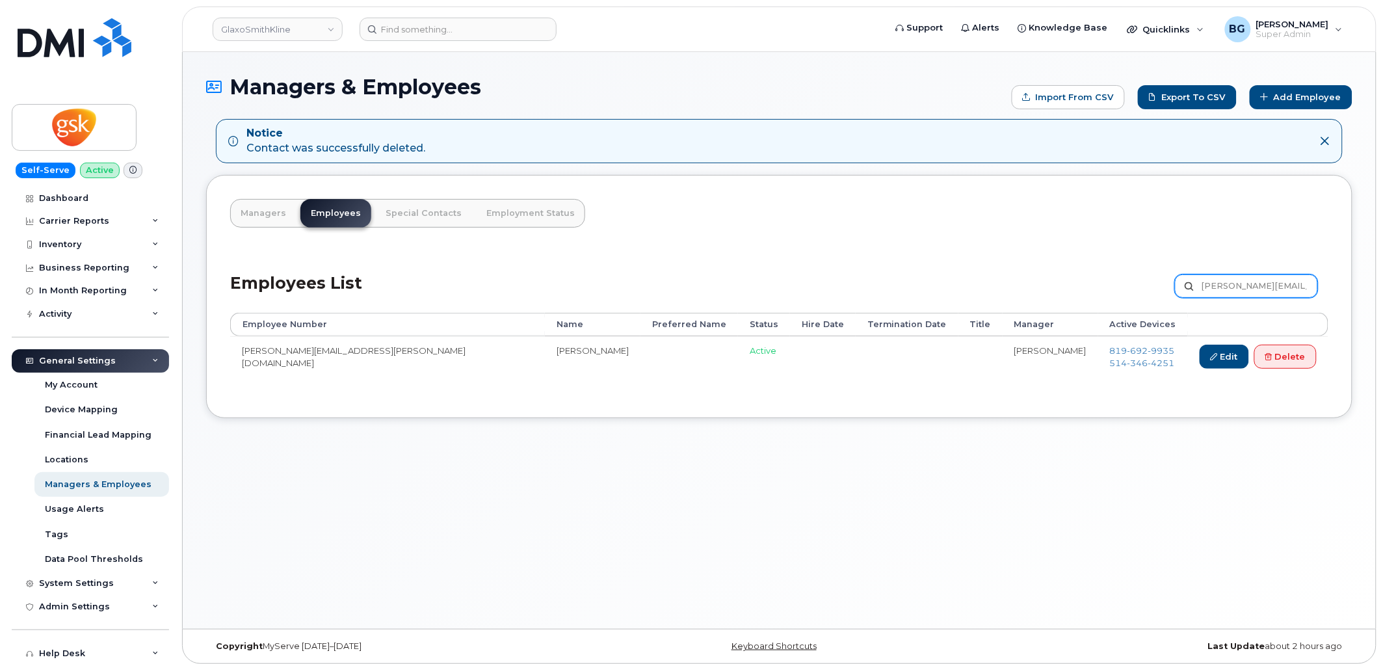
click at [1258, 280] on input "Renee-Claude.B.Ducharme@gsk.com" at bounding box center [1246, 285] width 143 height 23
paste input "ick.C.Welter"
type input "[PERSON_NAME][EMAIL_ADDRESS][PERSON_NAME][DOMAIN_NAME]"
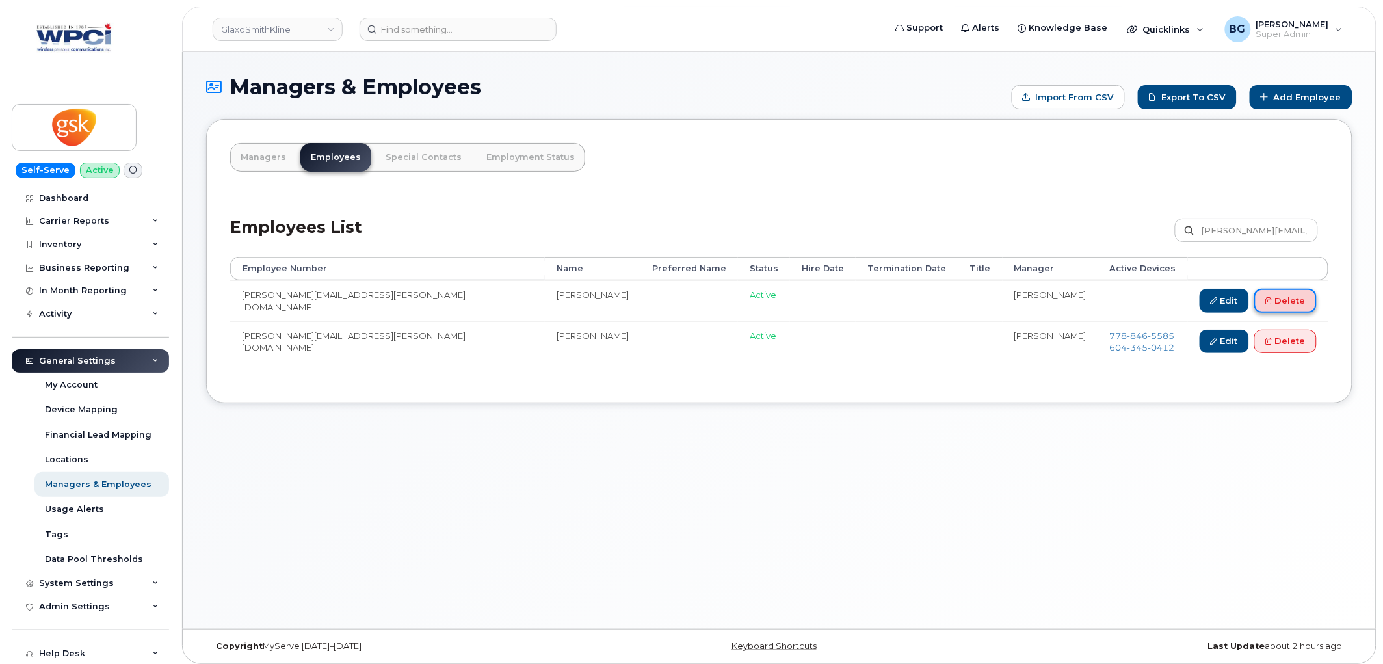
click at [1283, 306] on link "Delete" at bounding box center [1286, 301] width 62 height 24
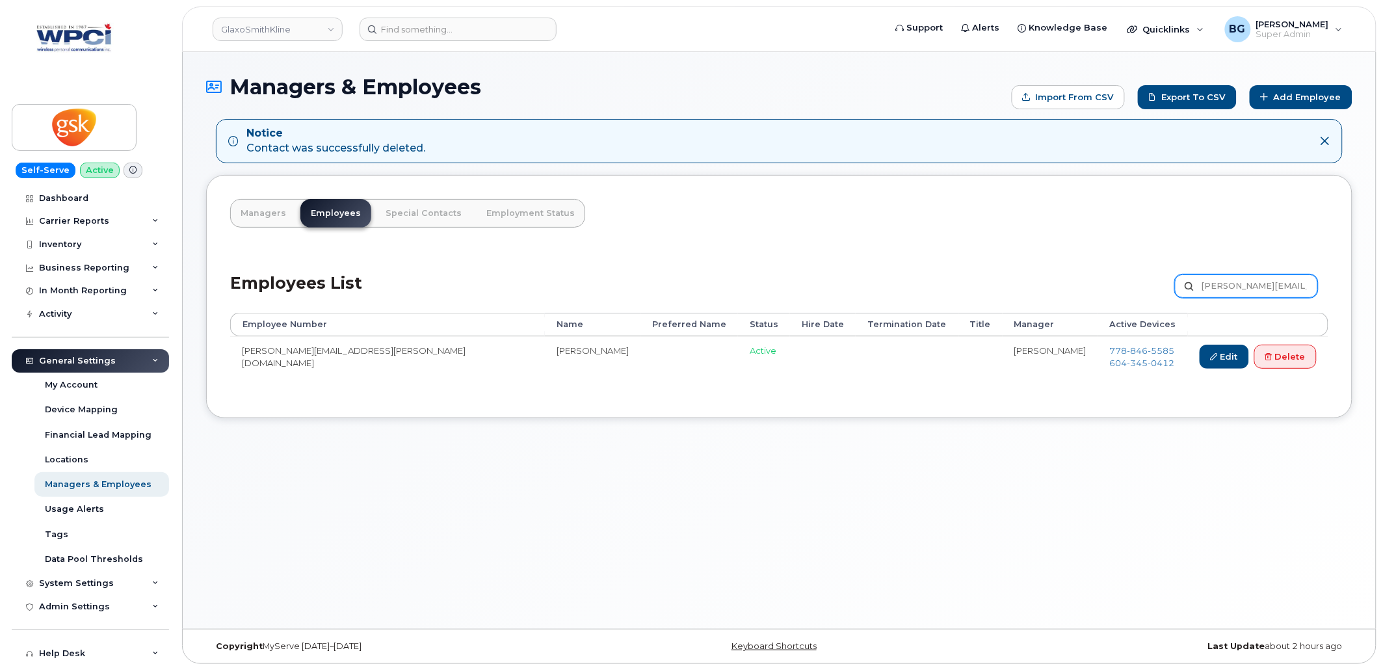
click at [1247, 289] on input "Rick.C.Welter@gsk.com" at bounding box center [1246, 285] width 143 height 23
paste input "oxanne.M.Mirand"
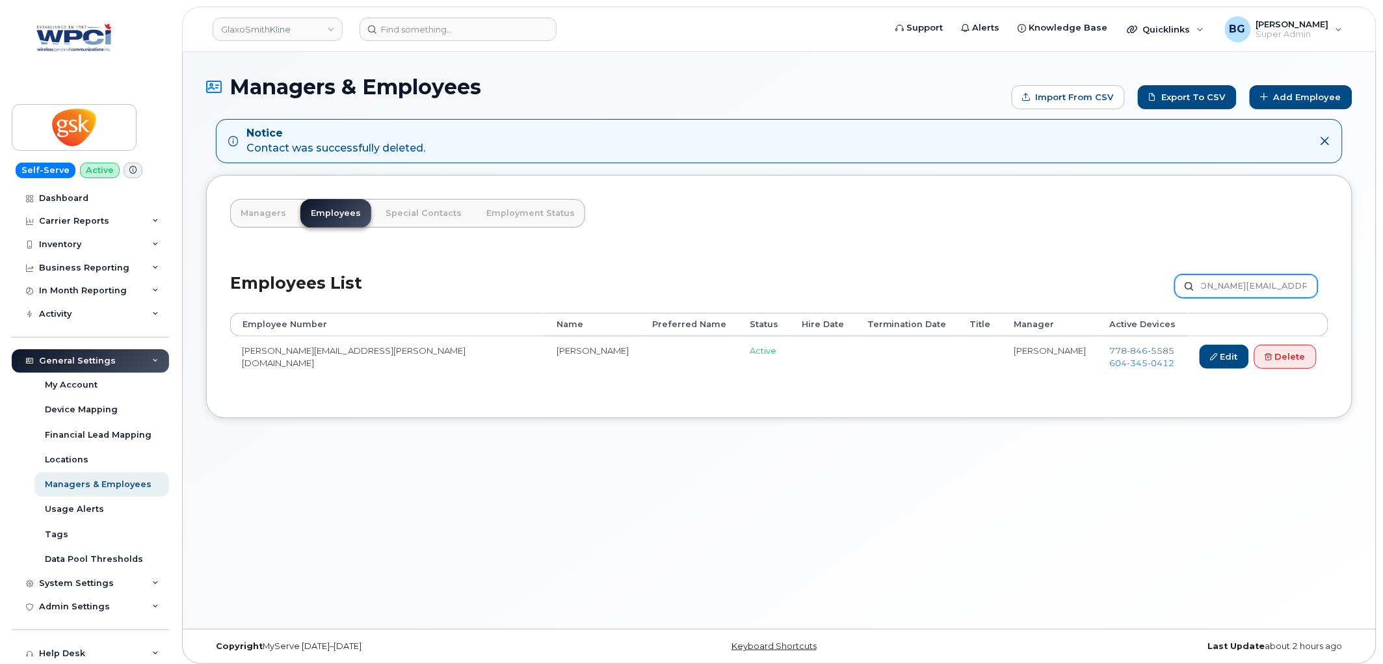
type input "[PERSON_NAME][EMAIL_ADDRESS][PERSON_NAME][DOMAIN_NAME]"
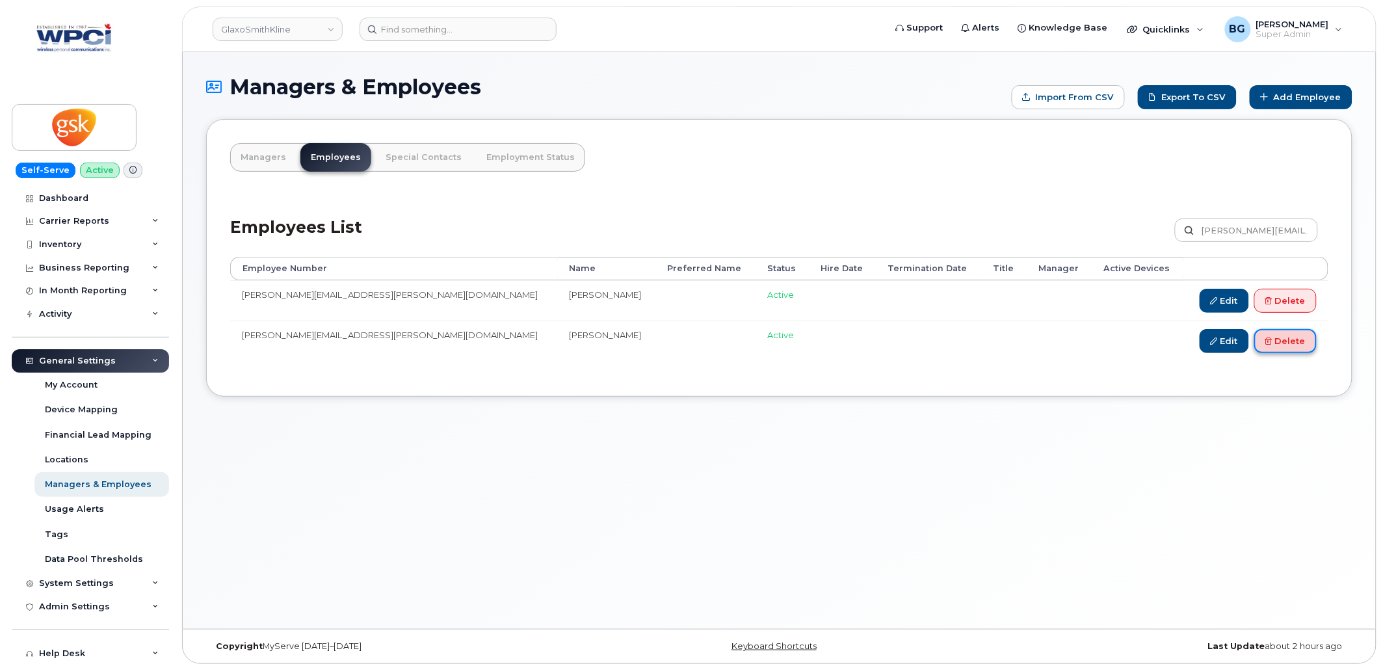
click at [1289, 345] on link "Delete" at bounding box center [1286, 341] width 62 height 24
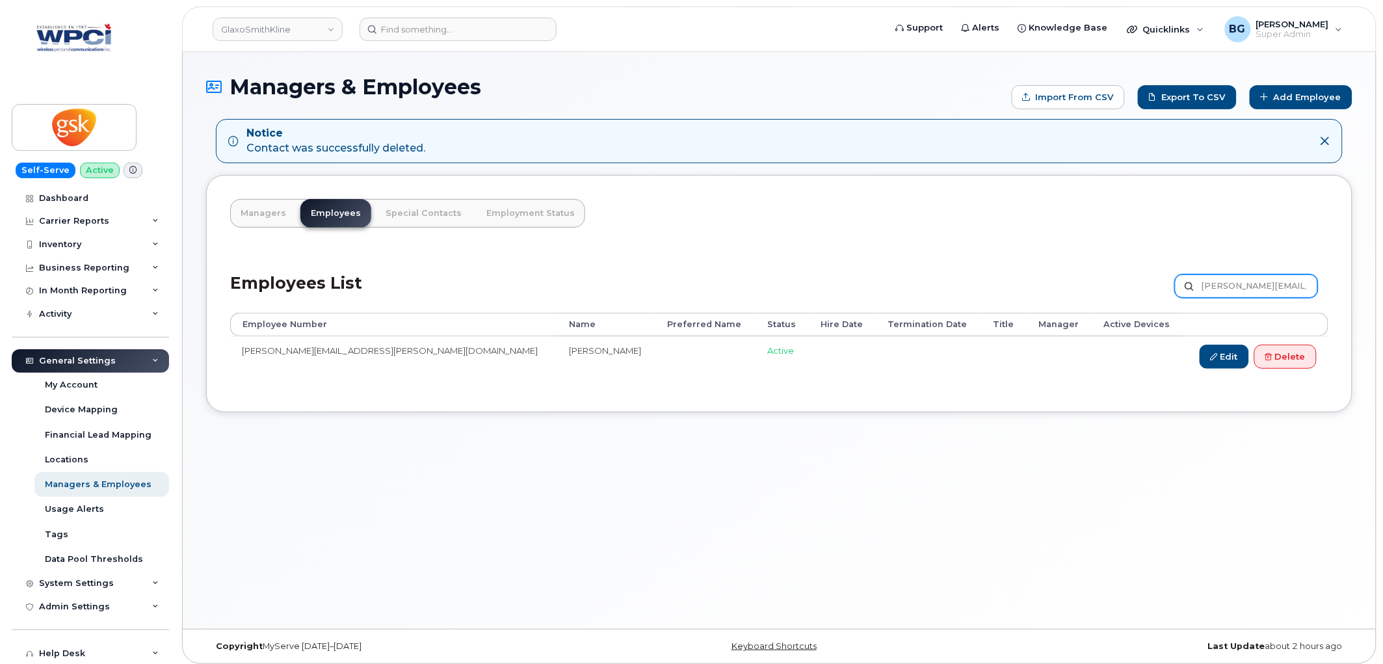
click at [1234, 289] on input "[PERSON_NAME][EMAIL_ADDRESS][PERSON_NAME][DOMAIN_NAME]" at bounding box center [1246, 285] width 143 height 23
click at [1234, 289] on input "Roxanne.M.Mirander@gsk.com" at bounding box center [1246, 285] width 143 height 23
paste input "uth.A.Ackerman"
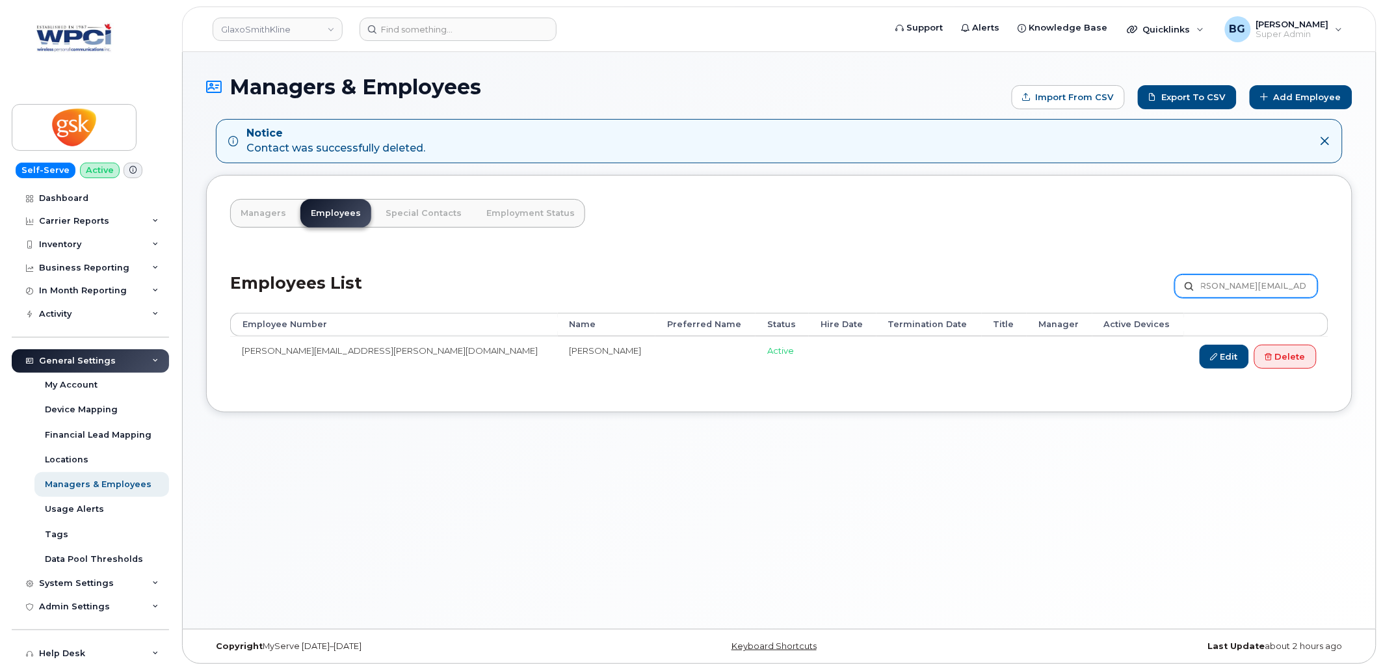
type input "[PERSON_NAME][EMAIL_ADDRESS][PERSON_NAME][DOMAIN_NAME]"
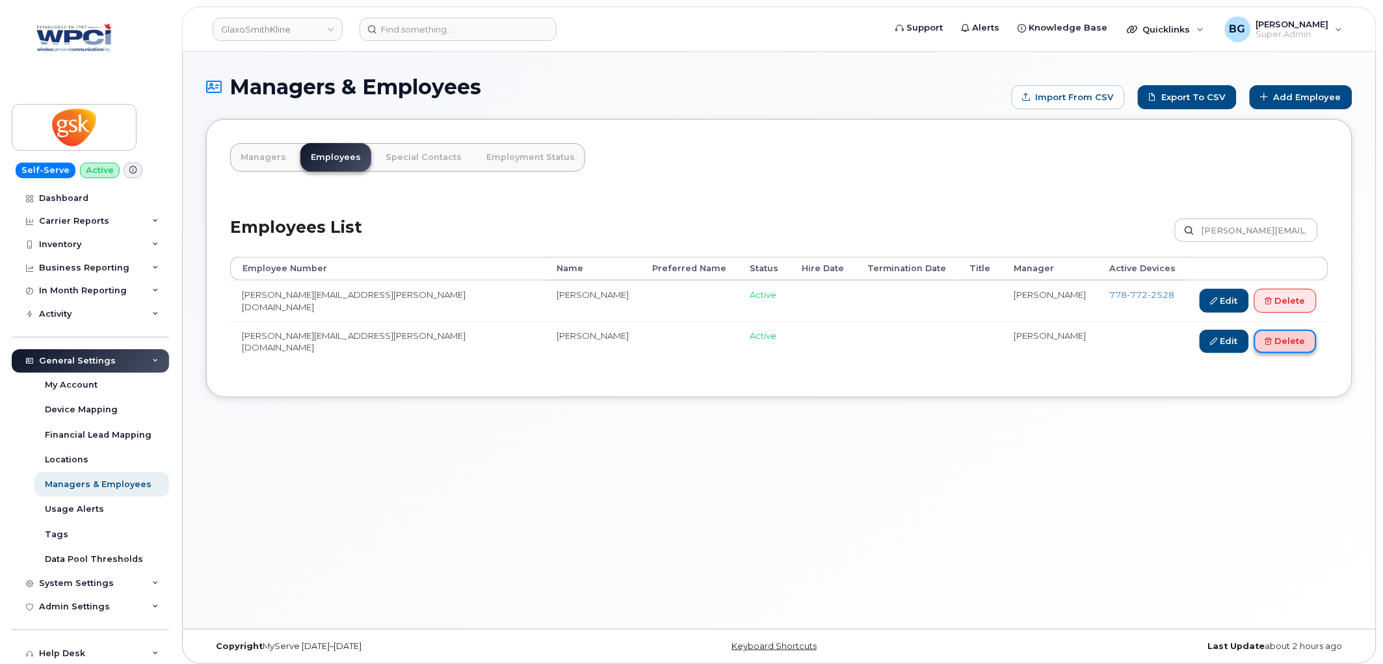
click at [1299, 341] on link "Delete" at bounding box center [1286, 342] width 62 height 24
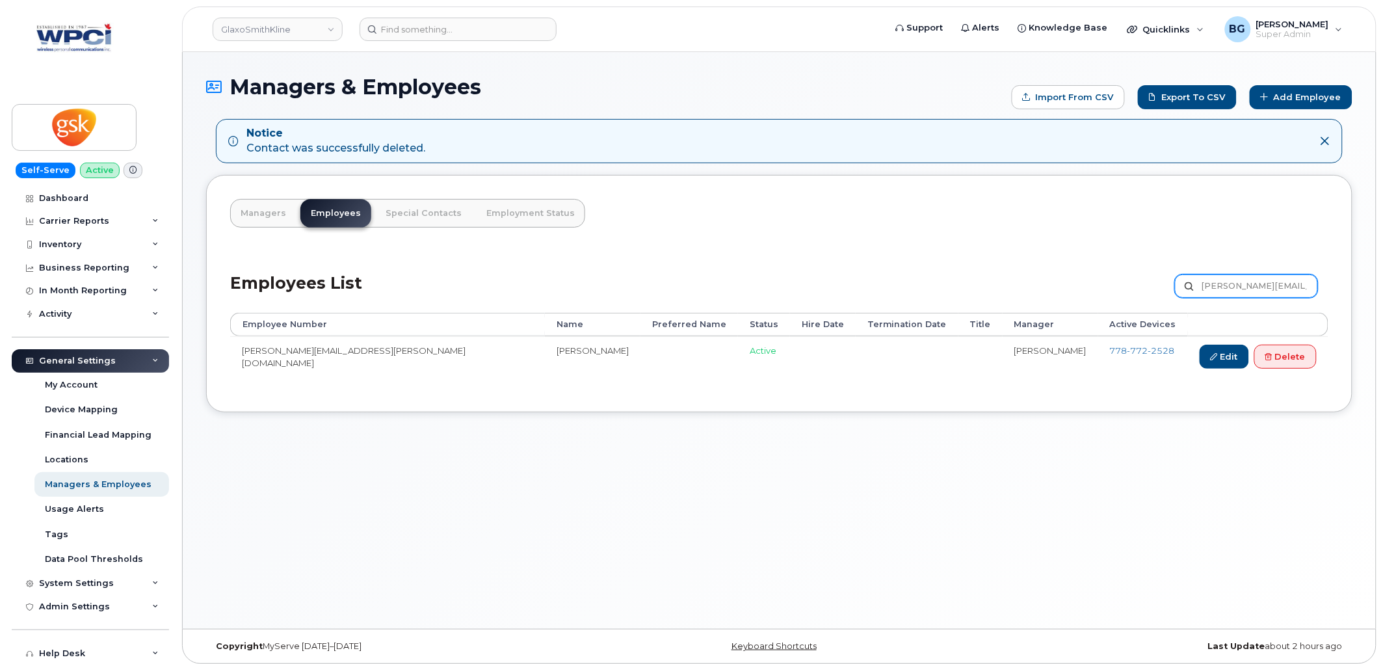
click at [1236, 289] on input "Ruth.A.Ackerman@gsk.com" at bounding box center [1246, 285] width 143 height 23
paste input "Sally.L.Mack"
type input "[PERSON_NAME][EMAIL_ADDRESS][PERSON_NAME][DOMAIN_NAME]"
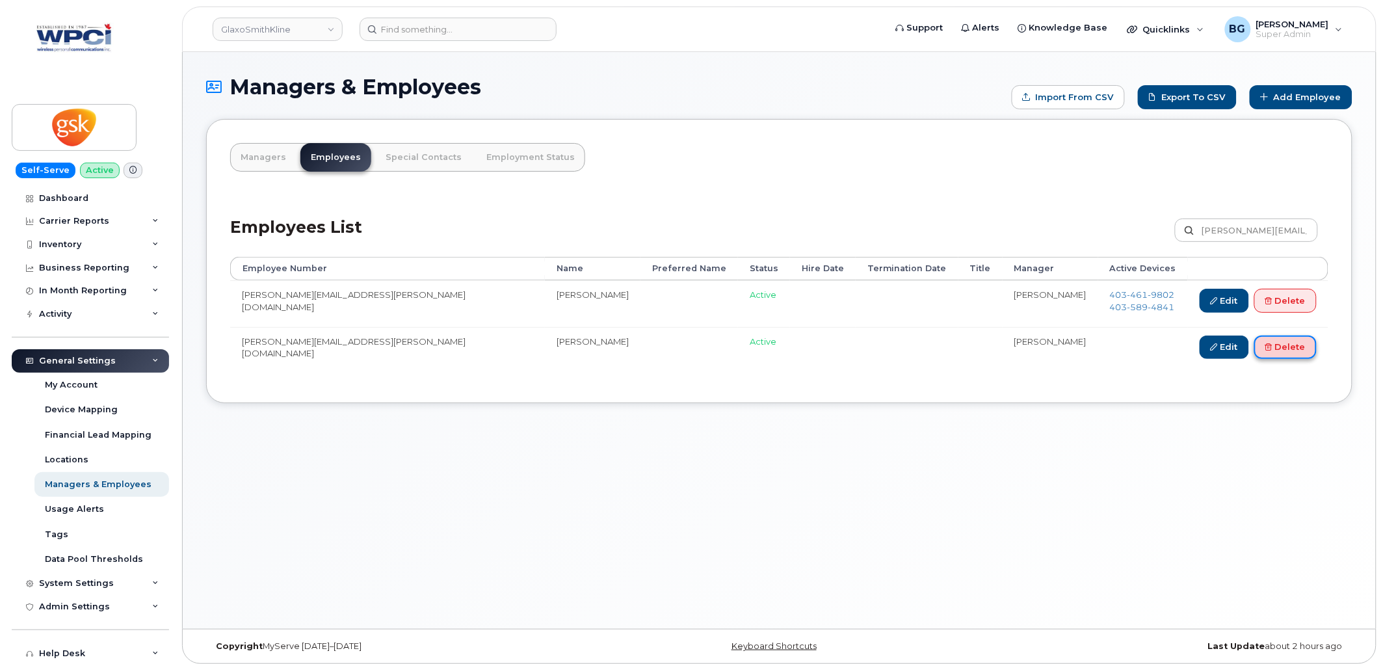
click at [1292, 341] on link "Delete" at bounding box center [1286, 348] width 62 height 24
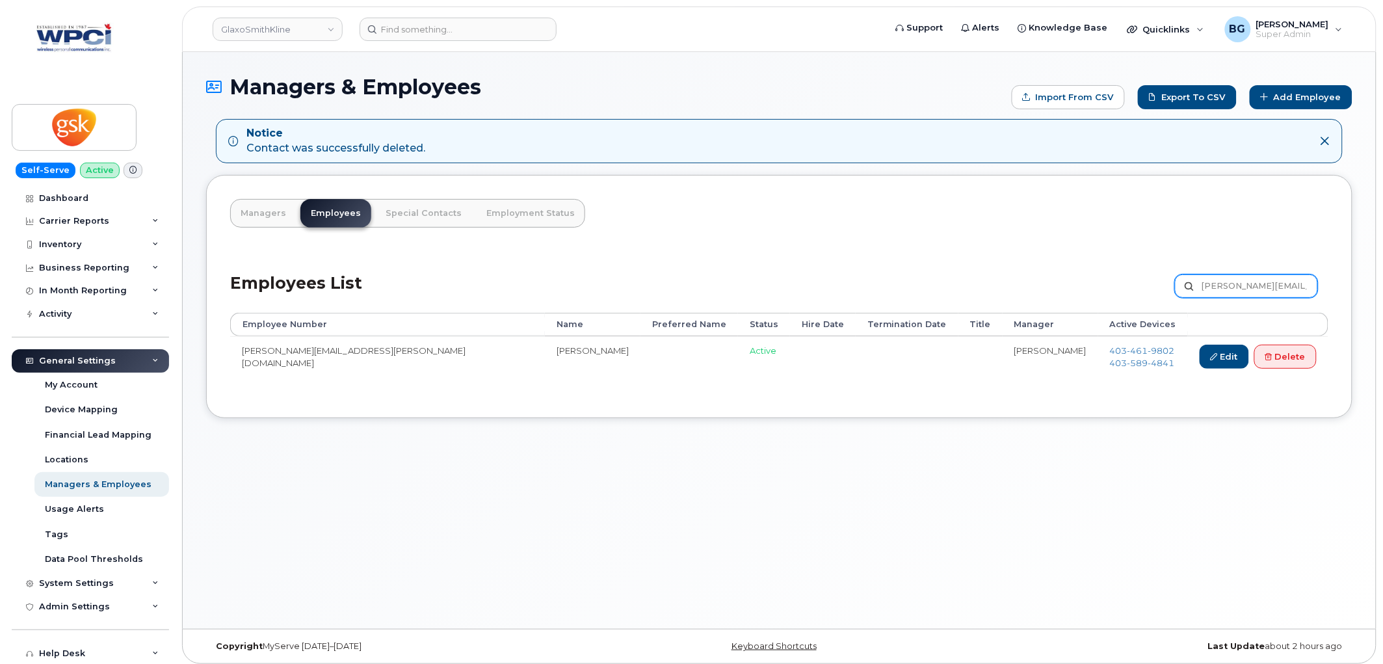
click at [1256, 278] on input "Sally.L.Mack@gsk.com" at bounding box center [1246, 285] width 143 height 23
paste input "X.Pawlus"
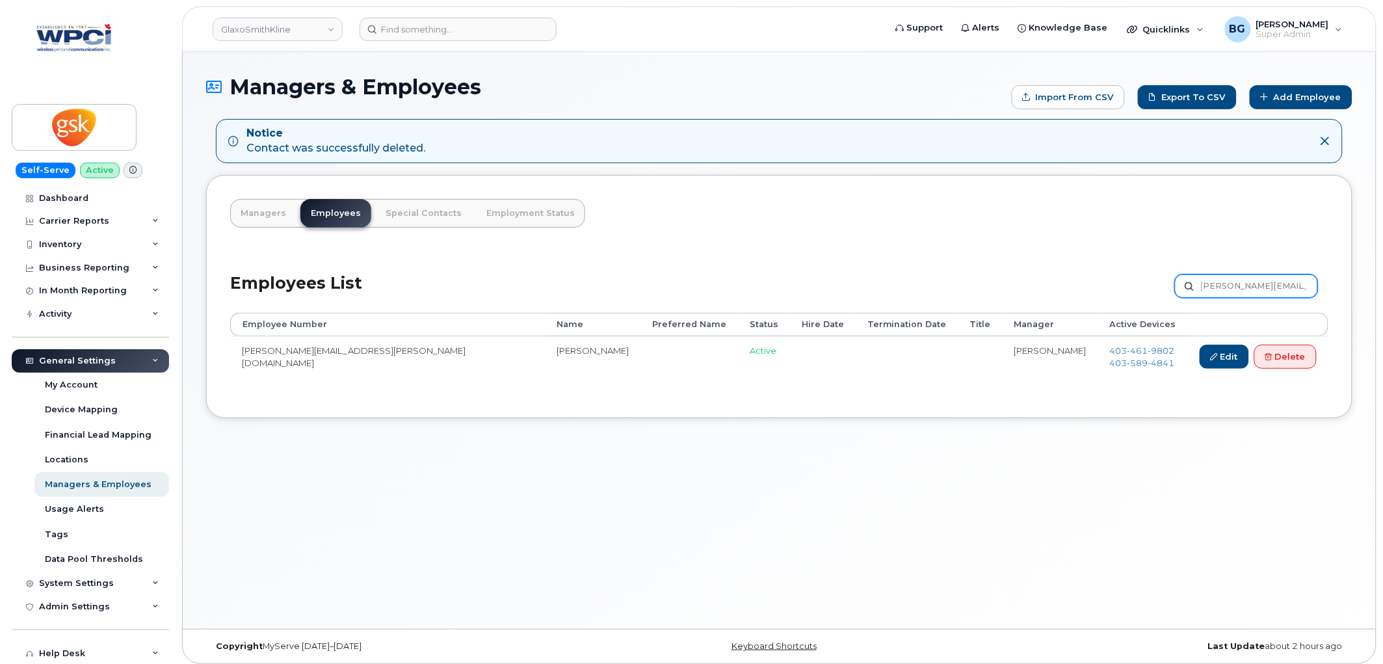
type input "Sally.X.Pawlus@gsk.com"
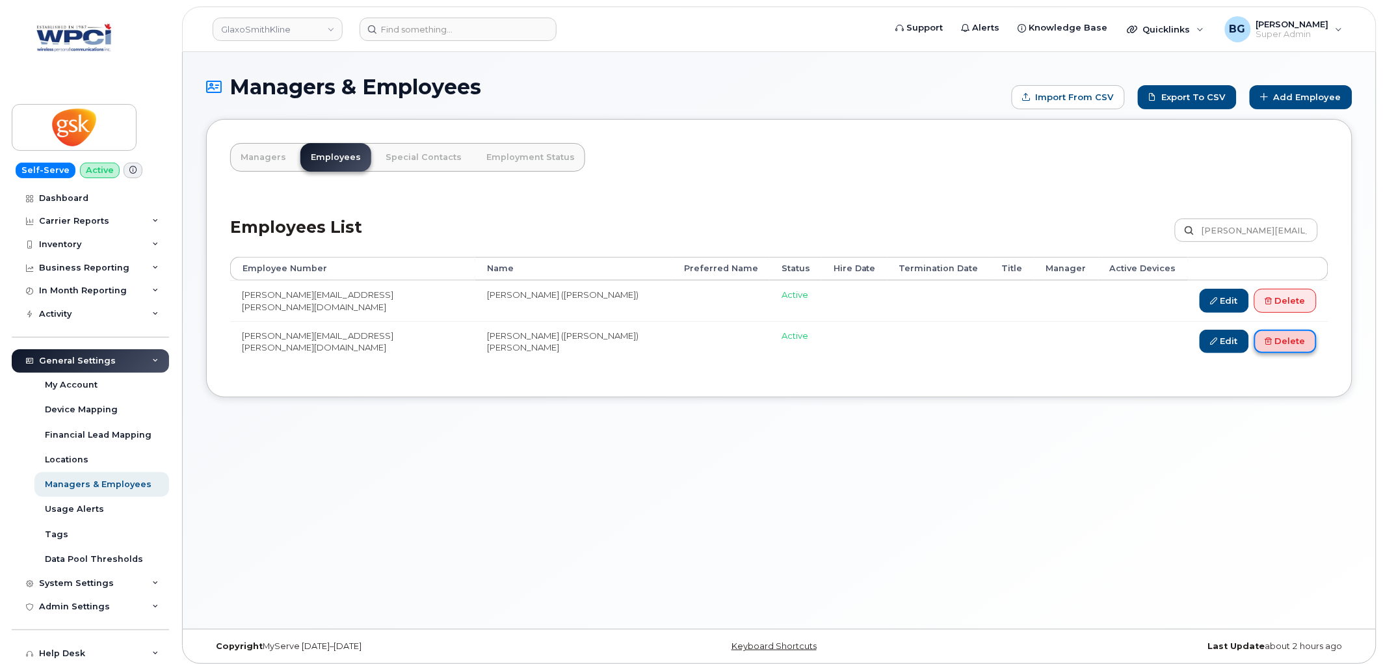
click at [1284, 343] on link "Delete" at bounding box center [1286, 342] width 62 height 24
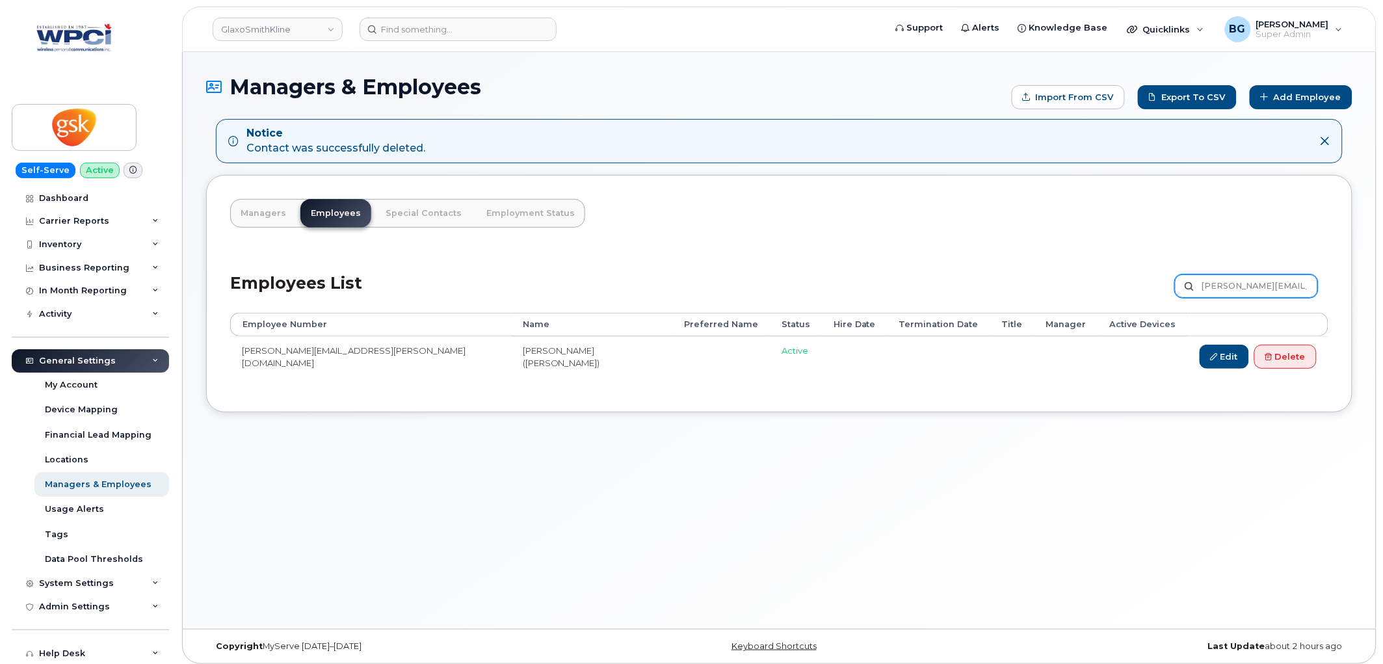
click at [1234, 282] on input "[PERSON_NAME][EMAIL_ADDRESS][PERSON_NAME][DOMAIN_NAME]" at bounding box center [1246, 285] width 143 height 23
click at [1234, 282] on input "Sally.X.Pawlus@gsk.com" at bounding box center [1246, 285] width 143 height 23
paste input "ndra.G.Haltrecht"
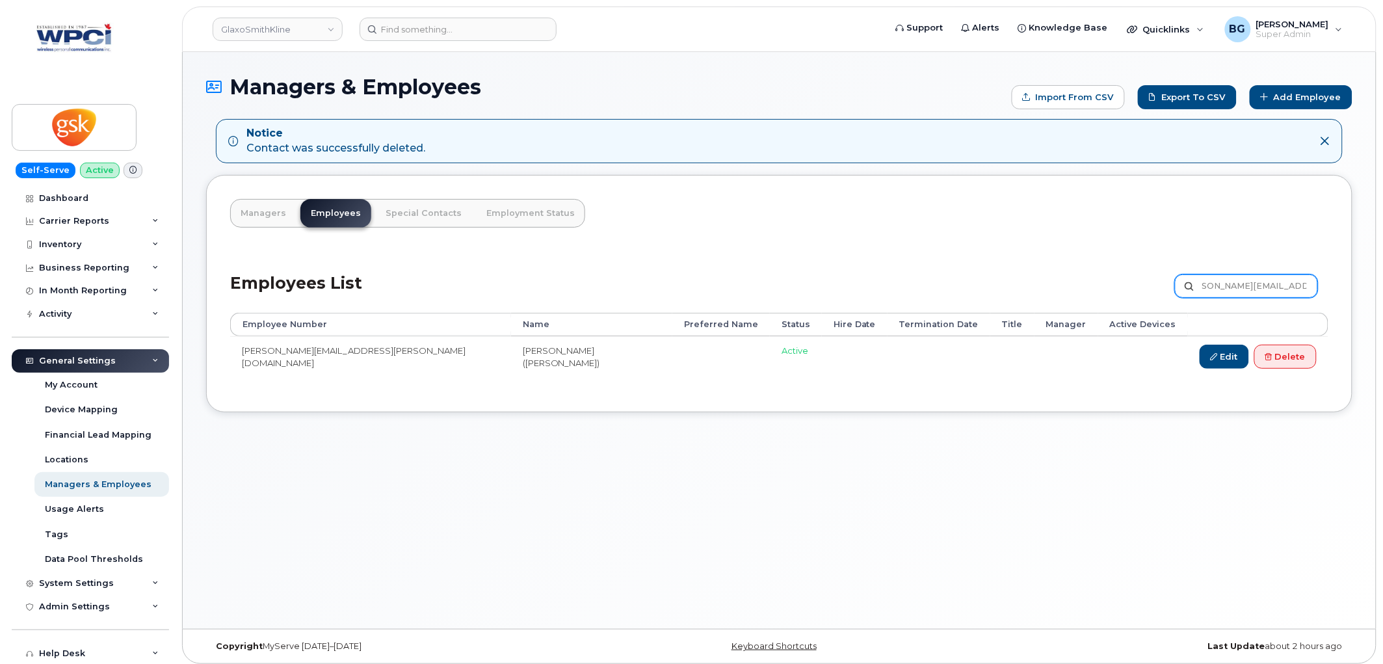
type input "[PERSON_NAME][EMAIL_ADDRESS][PERSON_NAME][DOMAIN_NAME]"
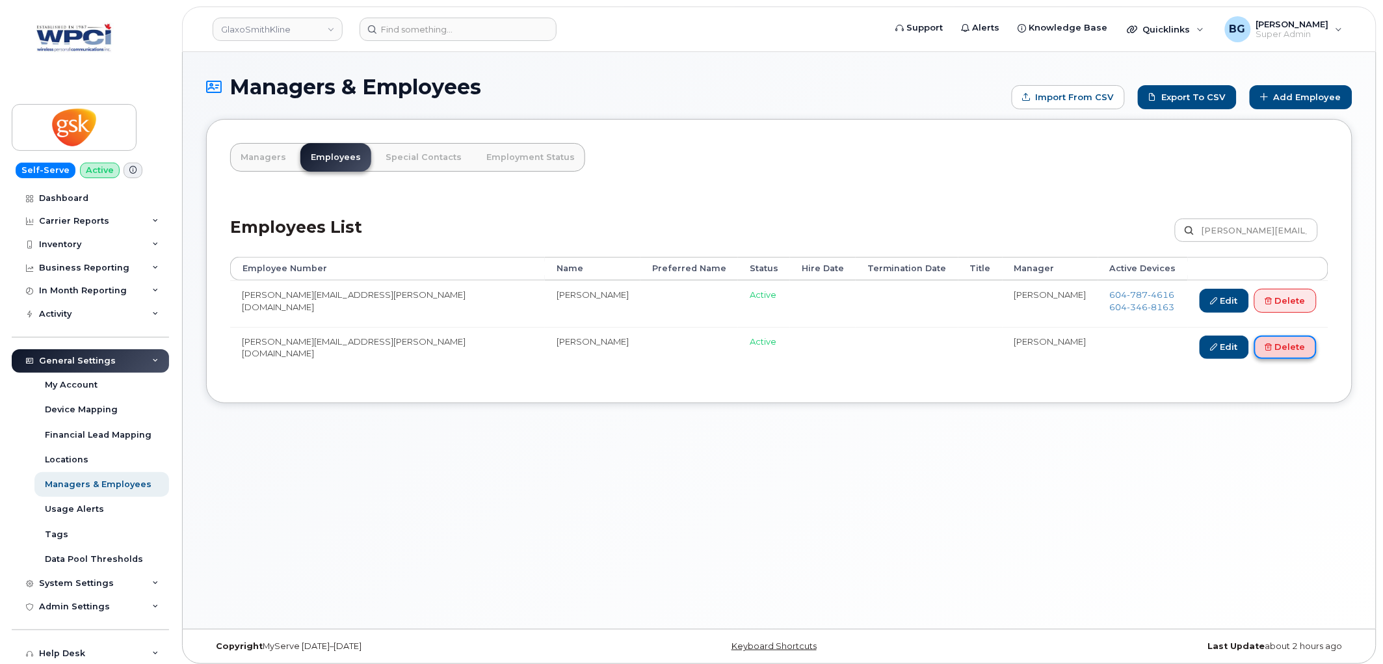
click at [1299, 352] on link "Delete" at bounding box center [1286, 348] width 62 height 24
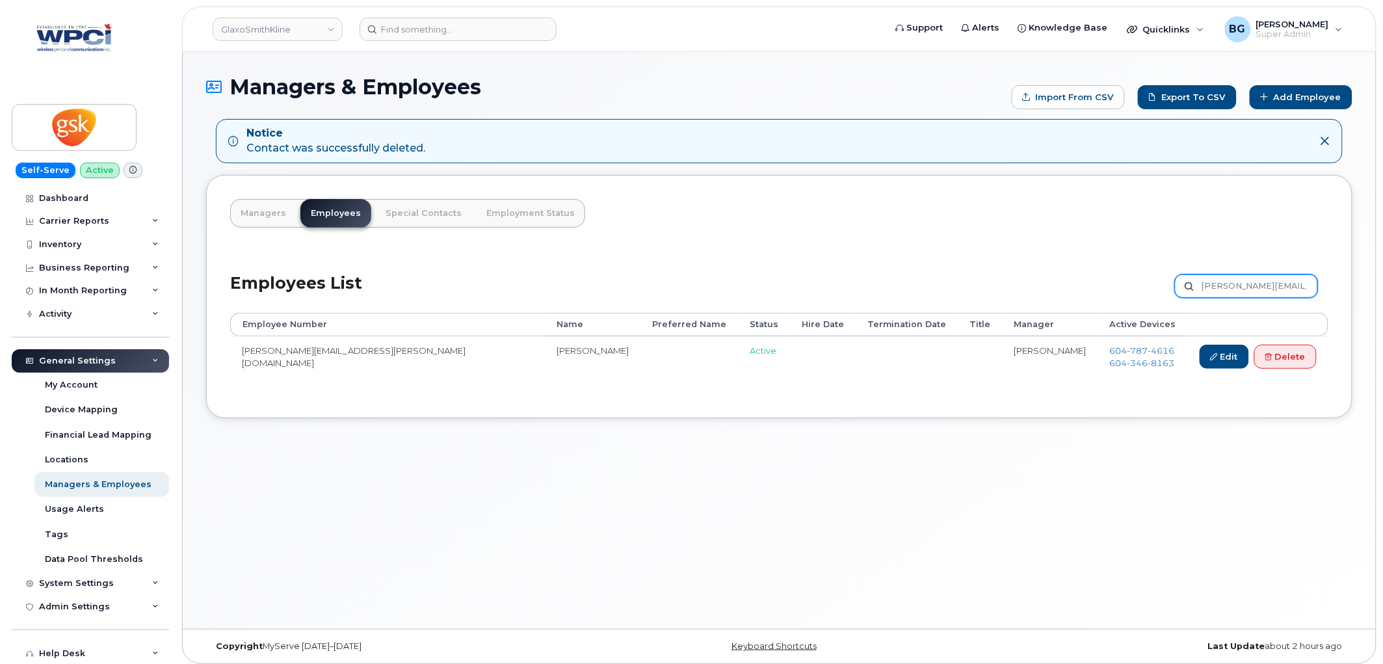
click at [1240, 278] on input "[PERSON_NAME][EMAIL_ADDRESS][PERSON_NAME][DOMAIN_NAME]" at bounding box center [1246, 285] width 143 height 23
drag, startPoint x: 1240, startPoint y: 278, endPoint x: 1347, endPoint y: 289, distance: 107.9
click at [1240, 278] on input "[PERSON_NAME][EMAIL_ADDRESS][PERSON_NAME][DOMAIN_NAME]" at bounding box center [1246, 285] width 143 height 23
paste input "cott.[PERSON_NAME]"
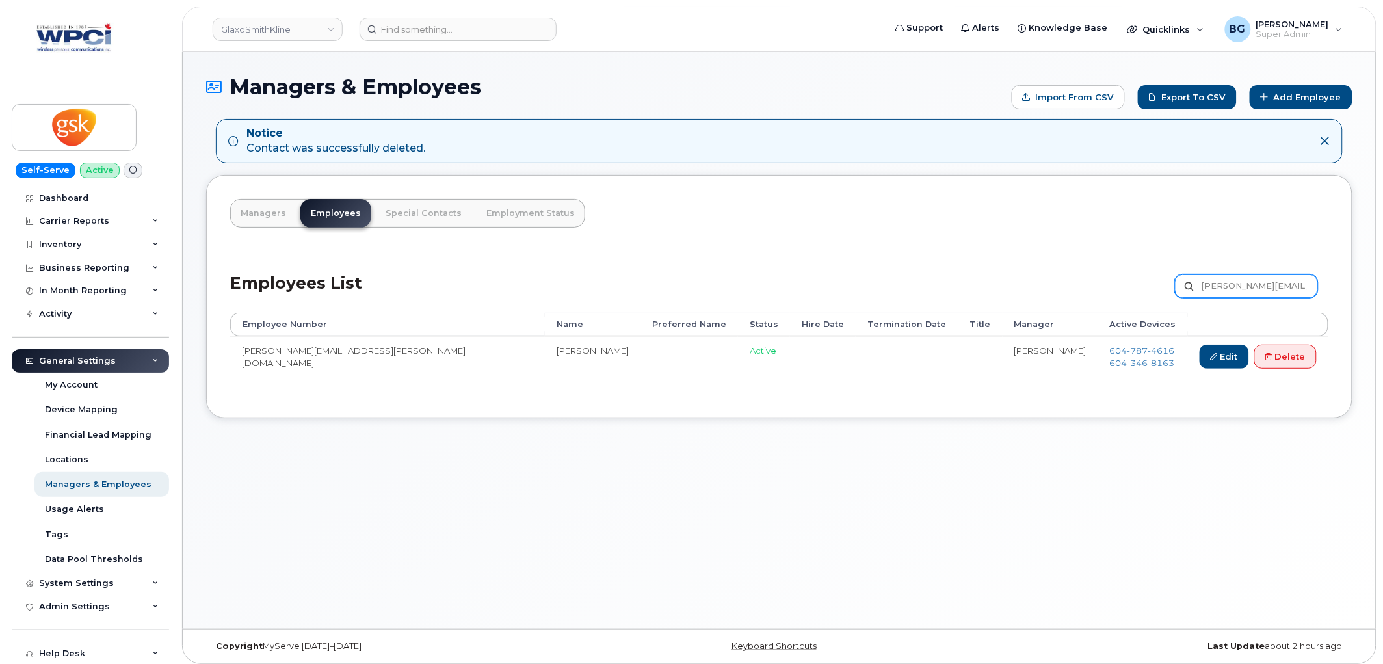
type input "[PERSON_NAME][EMAIL_ADDRESS][PERSON_NAME][DOMAIN_NAME]"
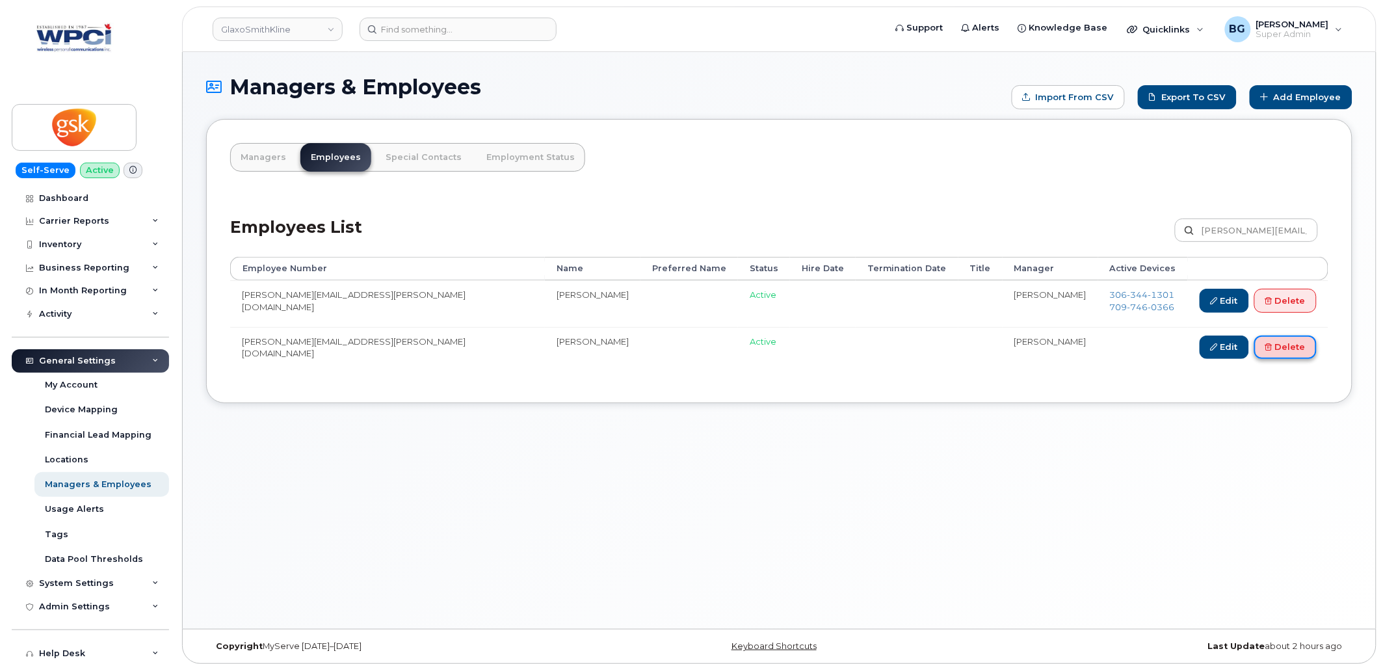
click at [1277, 350] on link "Delete" at bounding box center [1286, 348] width 62 height 24
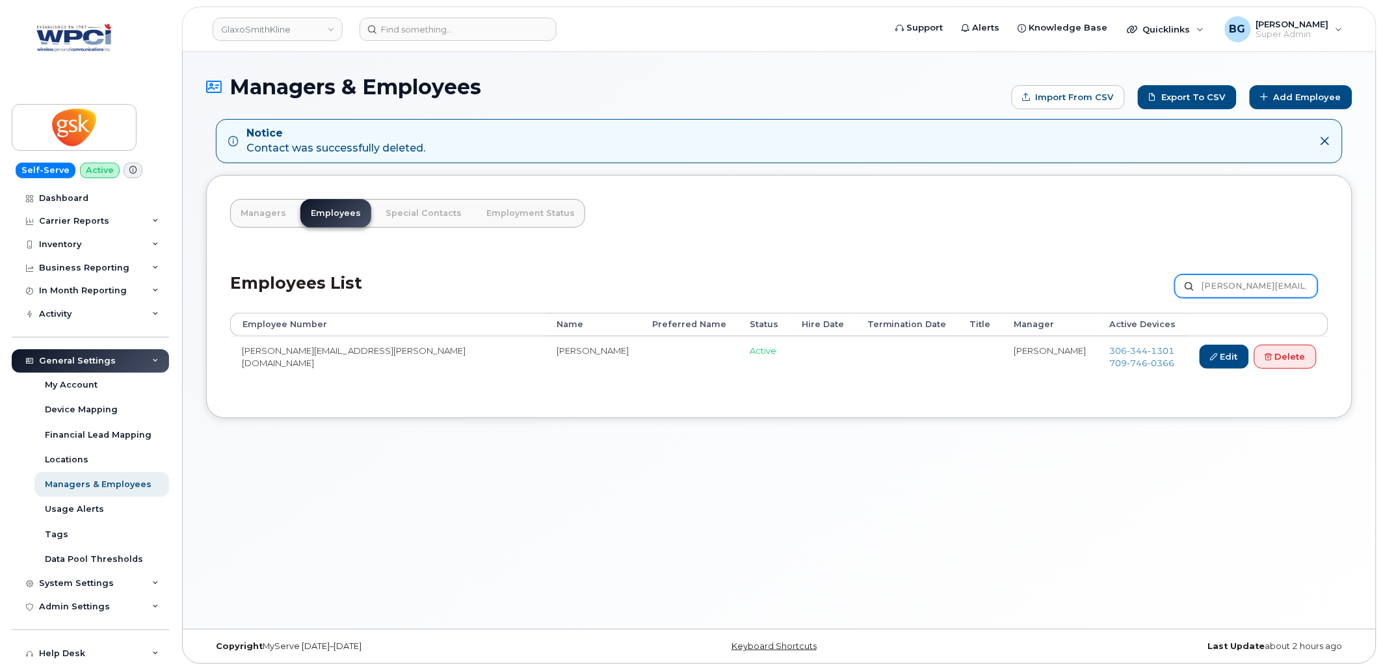
click at [1218, 286] on input "Scott.A.Dawe@gsk.com" at bounding box center [1246, 285] width 143 height 23
paste input "hane.G.Rossignol"
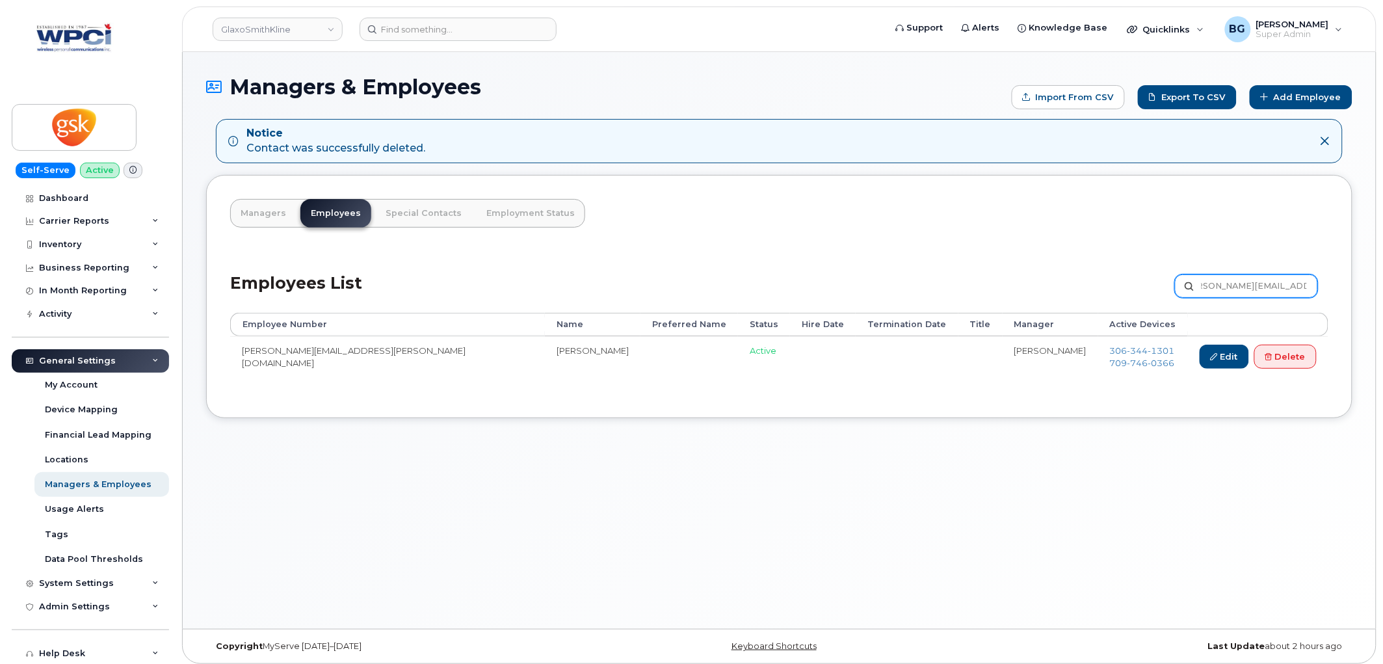
type input "[PERSON_NAME][EMAIL_ADDRESS][PERSON_NAME][DOMAIN_NAME]"
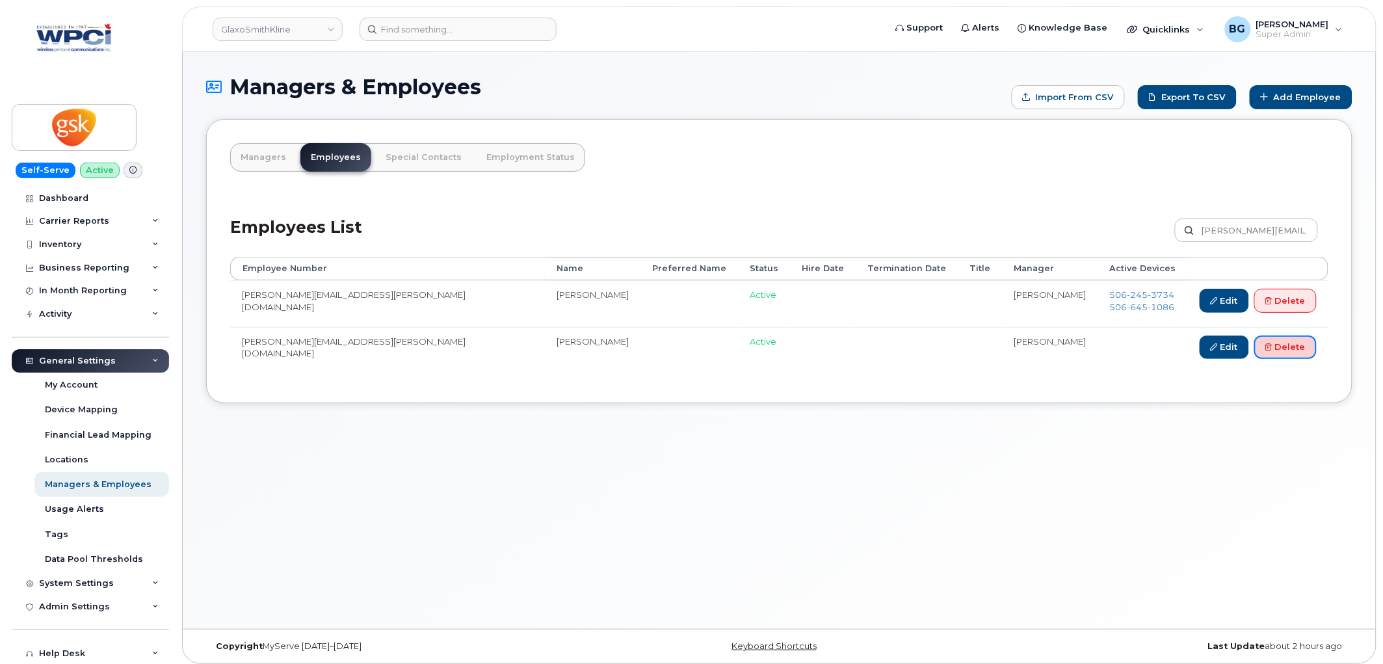
drag, startPoint x: 1284, startPoint y: 348, endPoint x: 1379, endPoint y: 412, distance: 113.8
click at [1284, 348] on link "Delete" at bounding box center [1286, 348] width 62 height 24
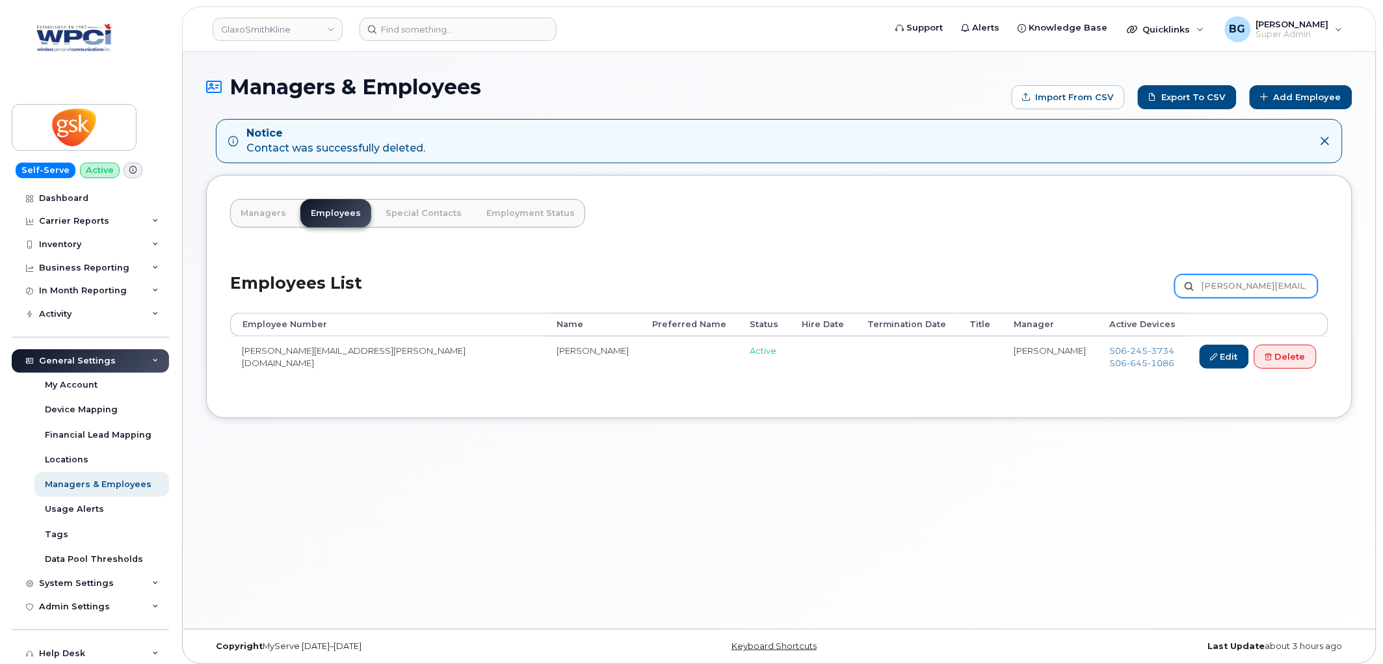
click at [1265, 289] on input "Shane.G.Rossignol@gsk.com" at bounding box center [1246, 285] width 143 height 23
paste input "wn.C.Stragier"
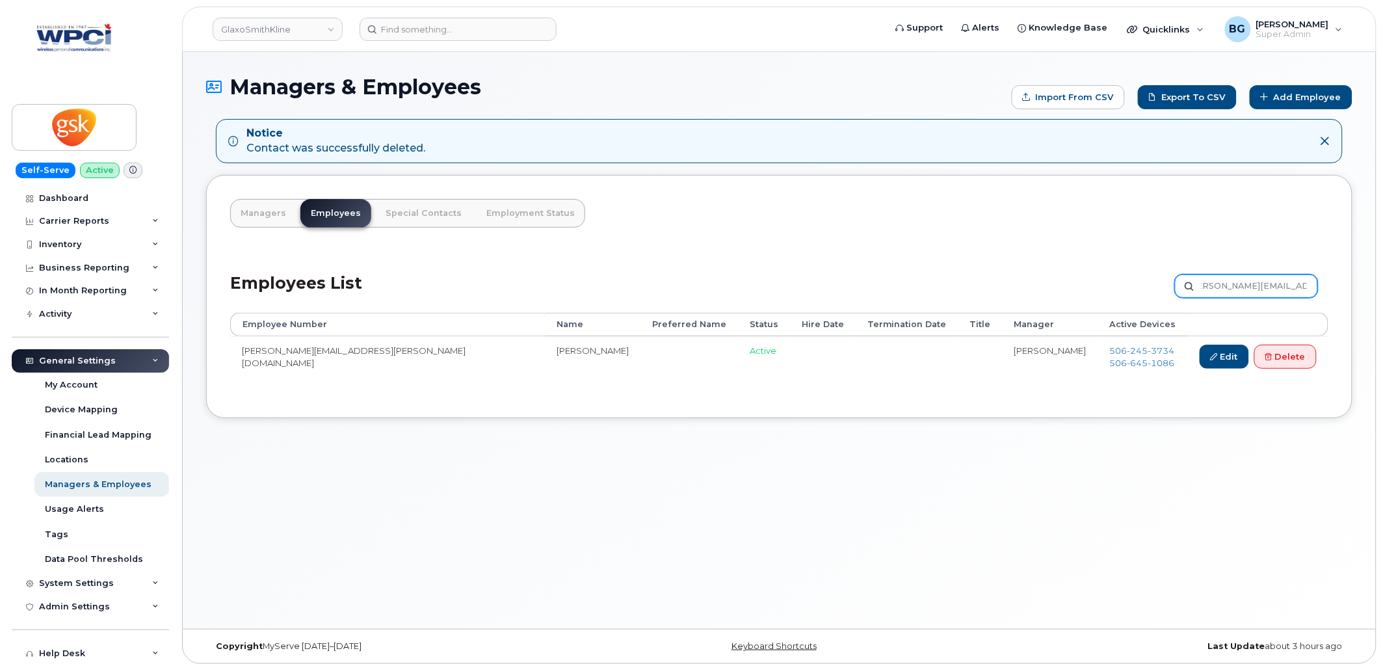
type input "[PERSON_NAME][EMAIL_ADDRESS][PERSON_NAME][DOMAIN_NAME]"
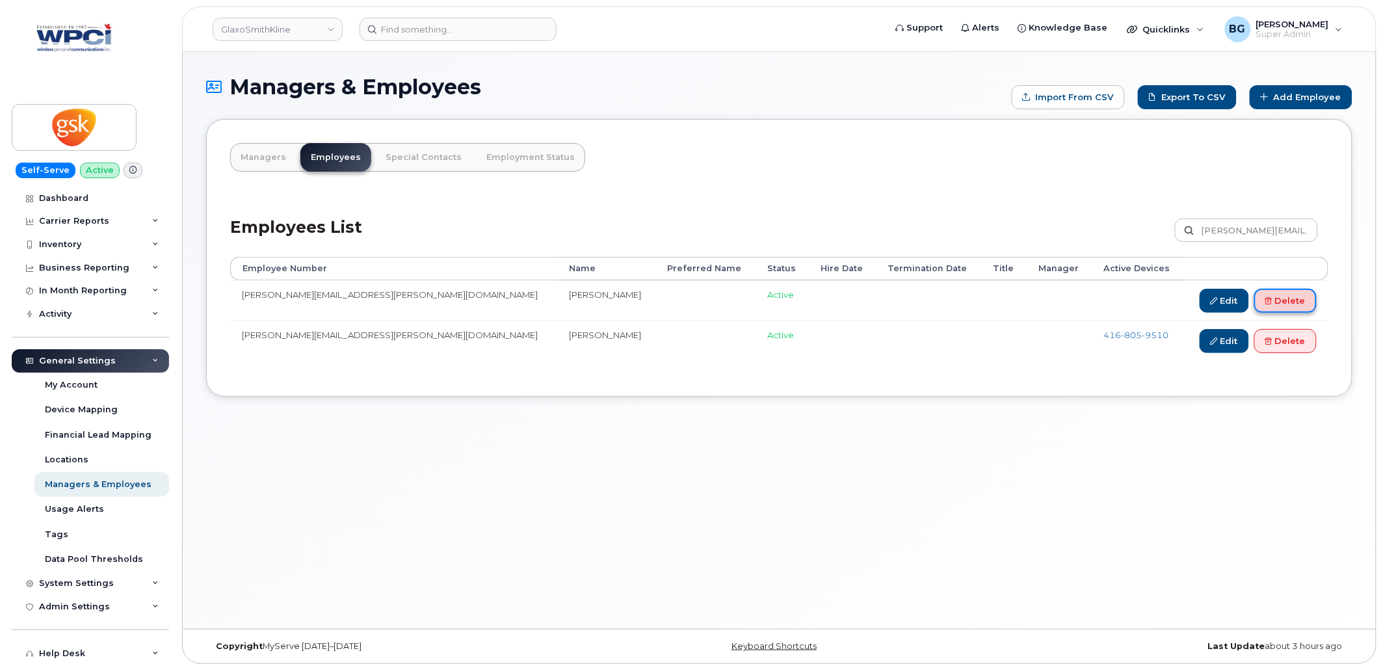
click at [1296, 299] on link "Delete" at bounding box center [1286, 301] width 62 height 24
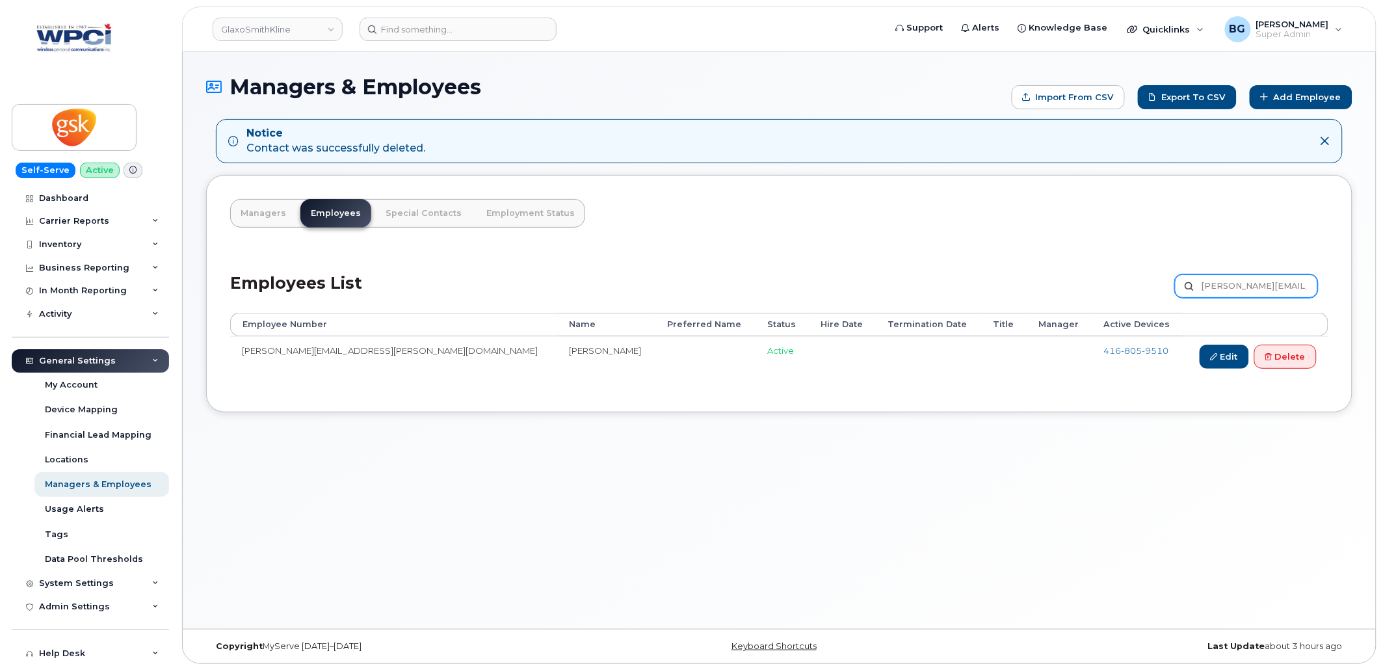
click at [1243, 283] on input "[PERSON_NAME][EMAIL_ADDRESS][PERSON_NAME][DOMAIN_NAME]" at bounding box center [1246, 285] width 143 height 23
click at [1243, 284] on input "Shawn.C.Stragier@gsk.com" at bounding box center [1246, 285] width 143 height 23
paste input "L.White"
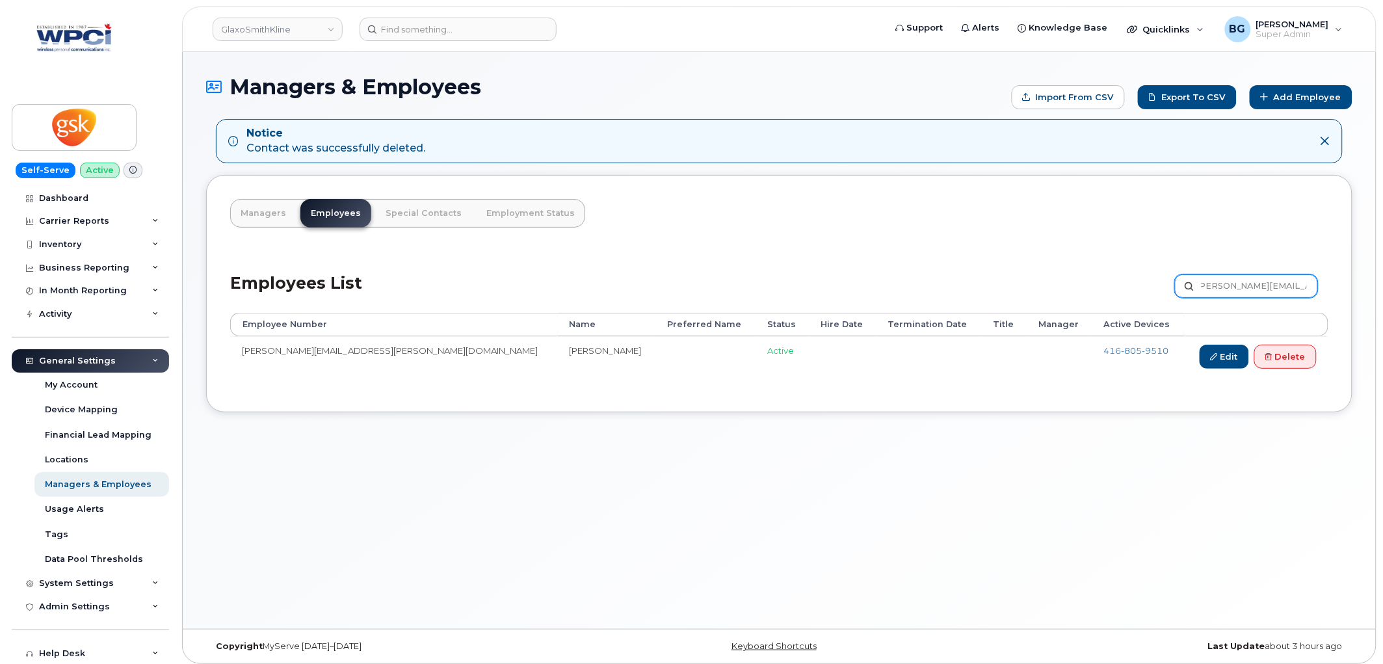
type input "[PERSON_NAME][EMAIL_ADDRESS][PERSON_NAME][DOMAIN_NAME]"
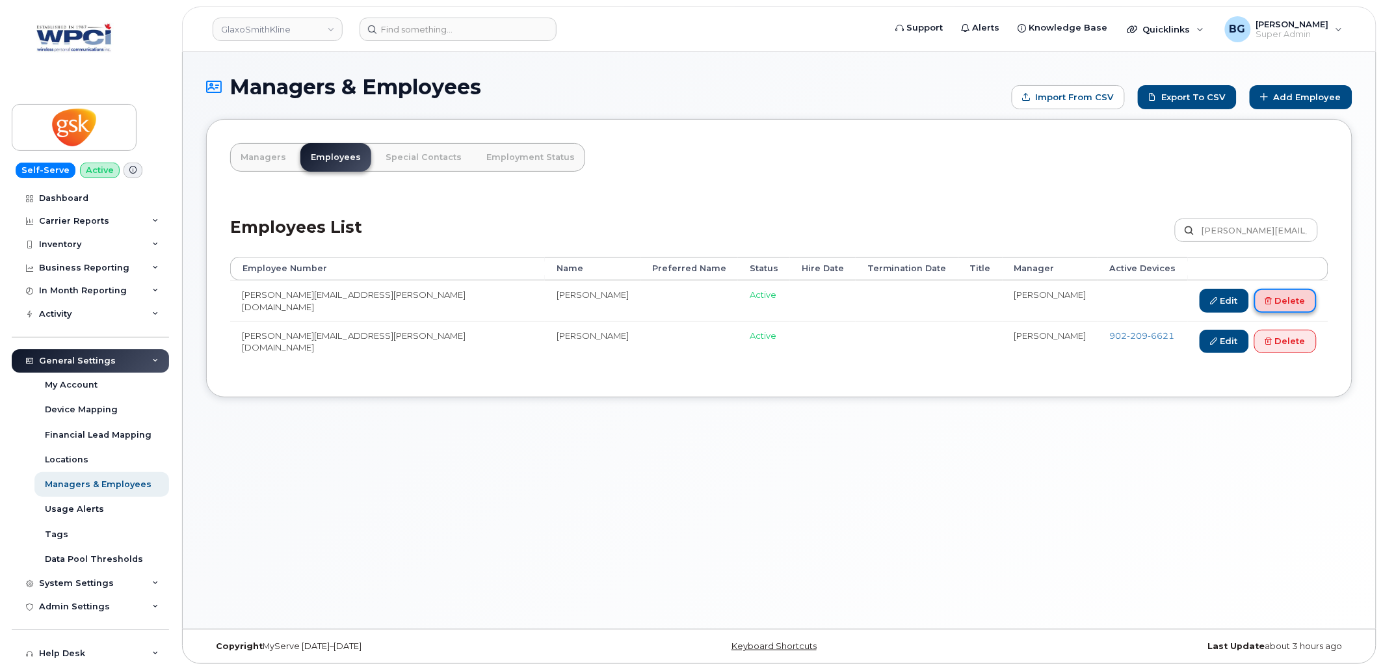
click at [1304, 297] on link "Delete" at bounding box center [1286, 301] width 62 height 24
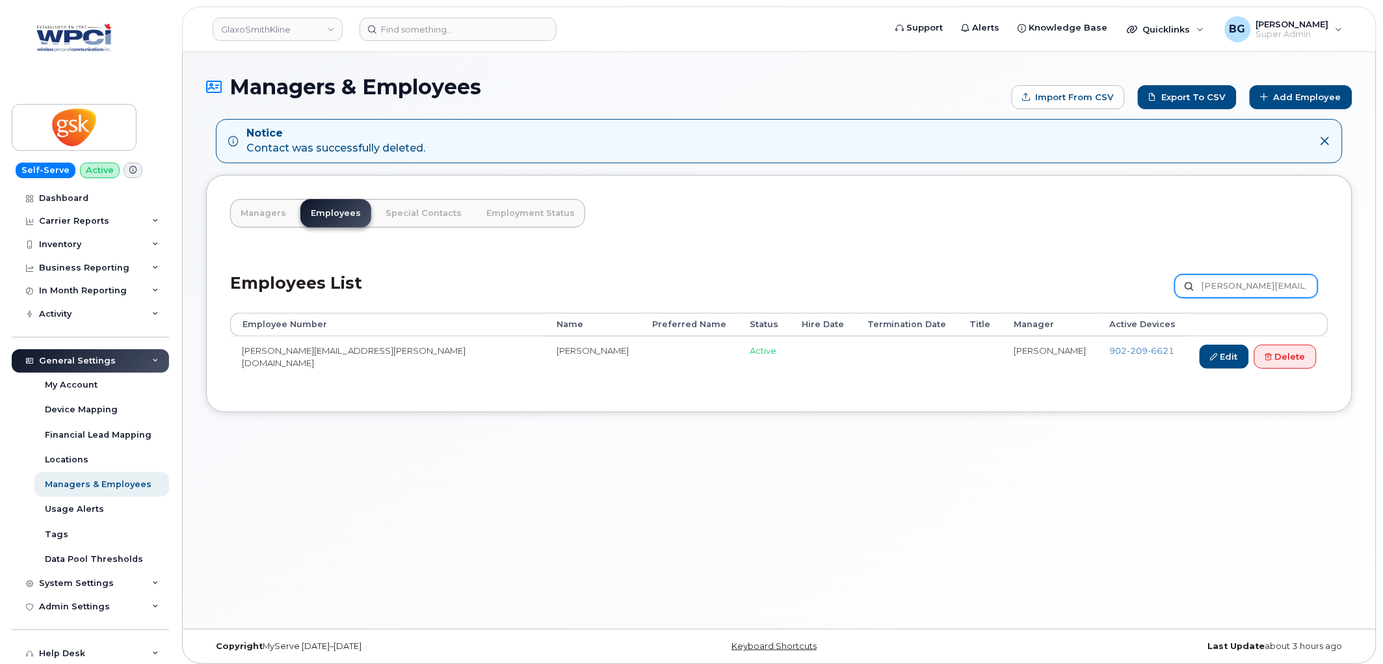
click at [1228, 276] on input "[PERSON_NAME][EMAIL_ADDRESS][PERSON_NAME][DOMAIN_NAME]" at bounding box center [1246, 285] width 143 height 23
click at [1228, 276] on input "Shawn.L.White@gsk.com" at bounding box center [1246, 285] width 143 height 23
paste input "elley.L.Hanna"
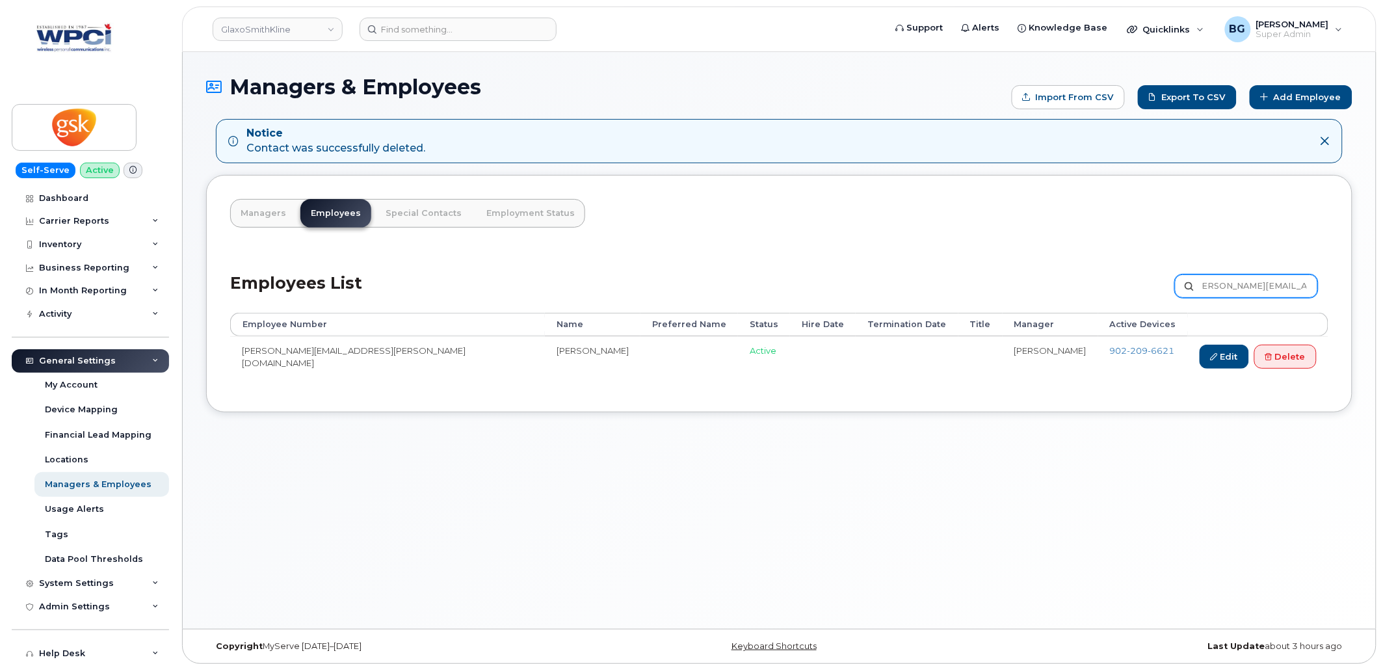
type input "[PERSON_NAME][EMAIL_ADDRESS][PERSON_NAME][DOMAIN_NAME]"
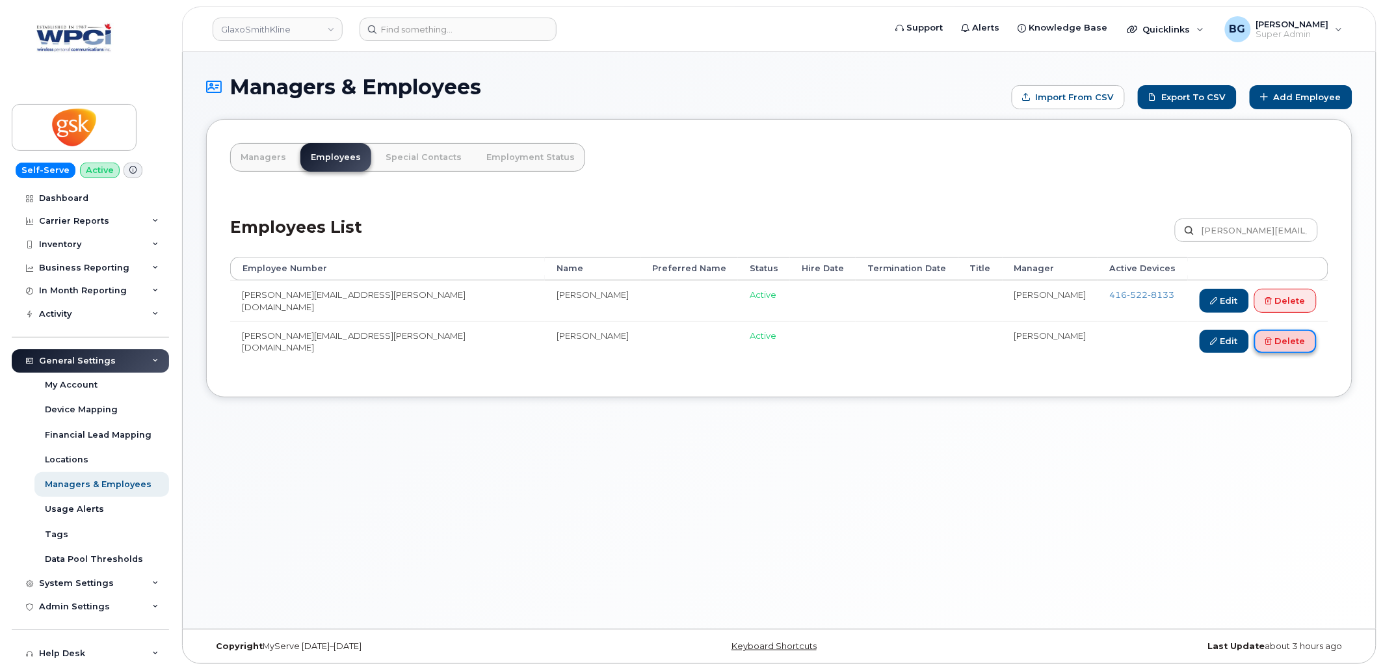
click at [1288, 342] on link "Delete" at bounding box center [1286, 342] width 62 height 24
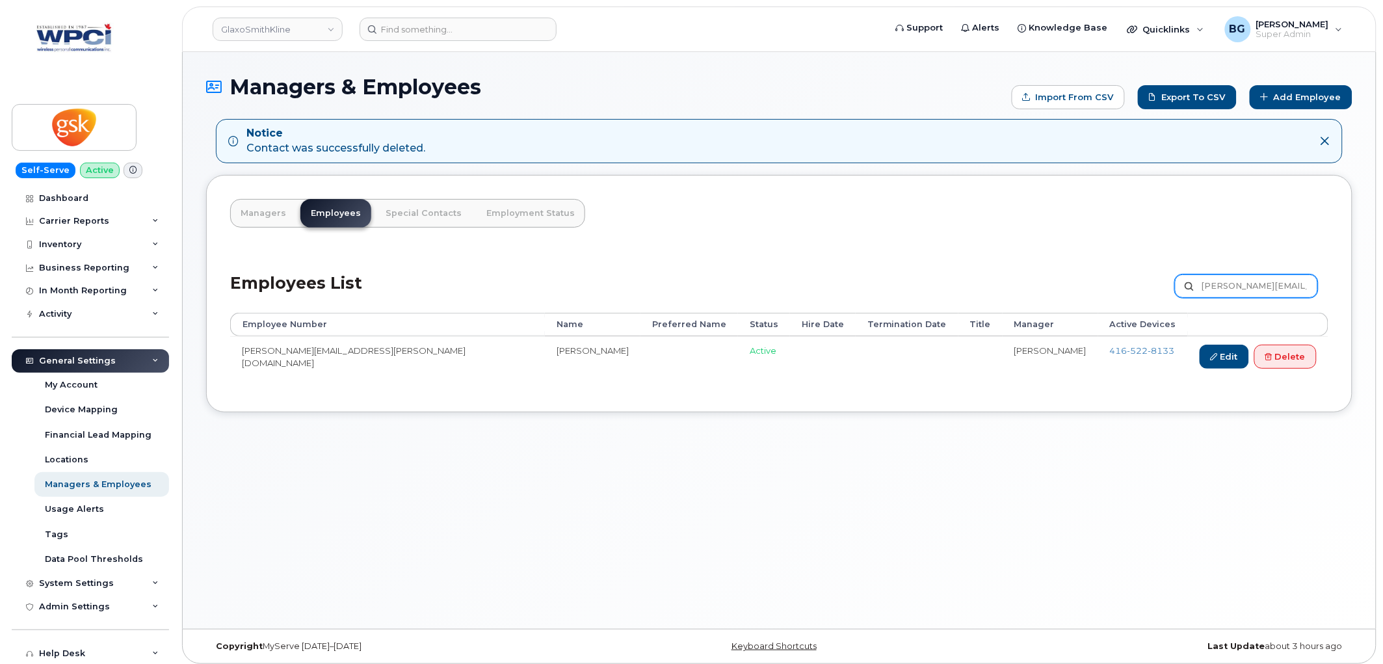
click at [1262, 287] on input "Shelley.L.Hanna@gsk.com" at bounding box center [1246, 285] width 143 height 23
paste input "ookti.R.Bhangu"
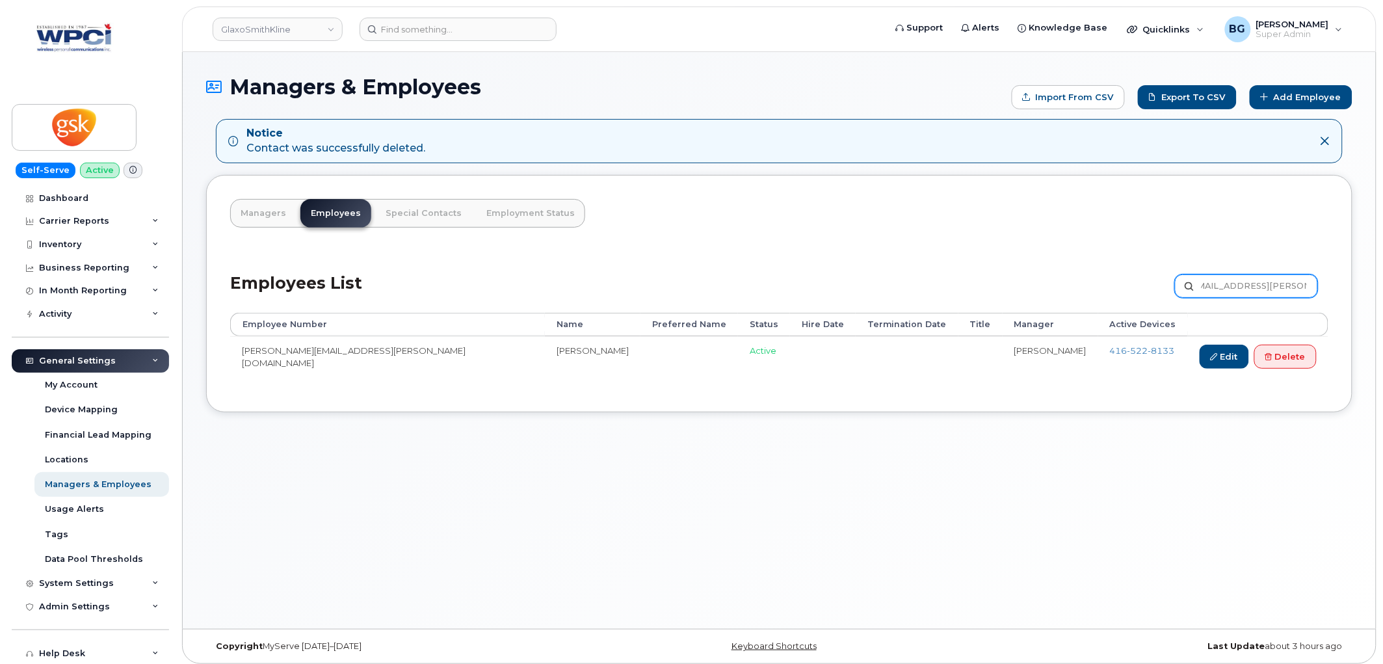
type input "Sookti.R.Bhangu@gsk.com"
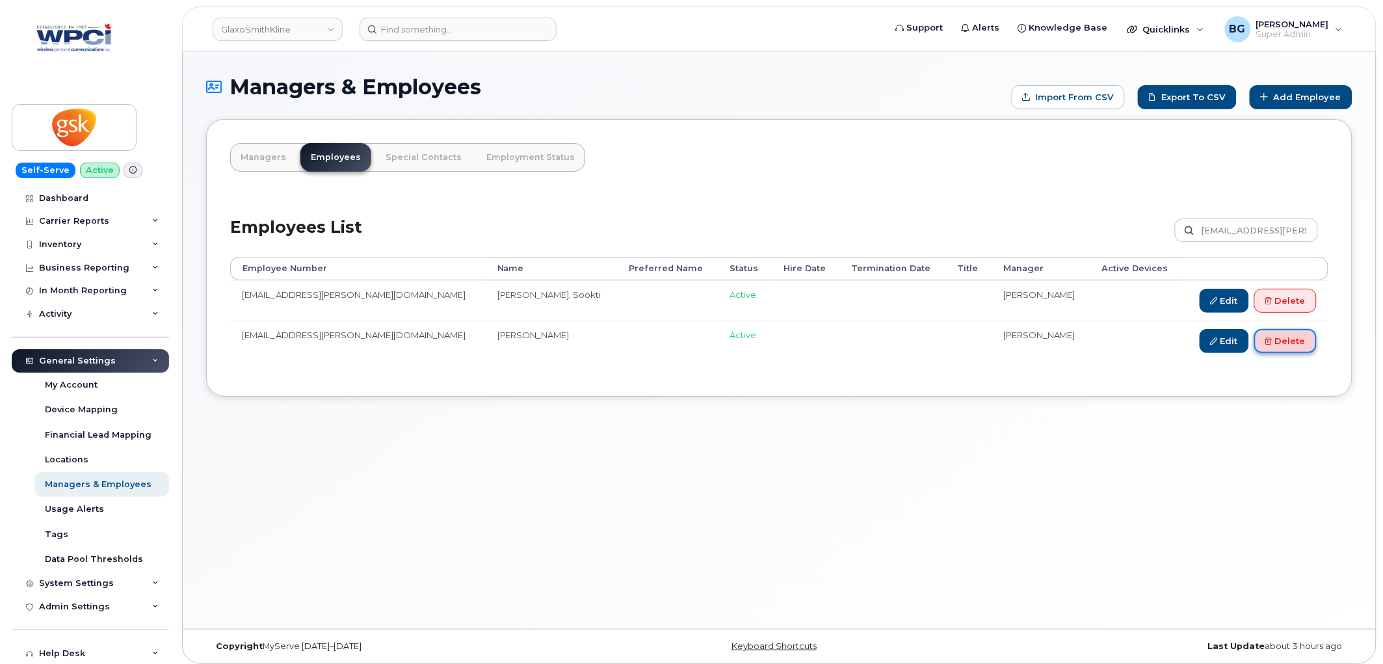
click at [1292, 343] on link "Delete" at bounding box center [1286, 341] width 62 height 24
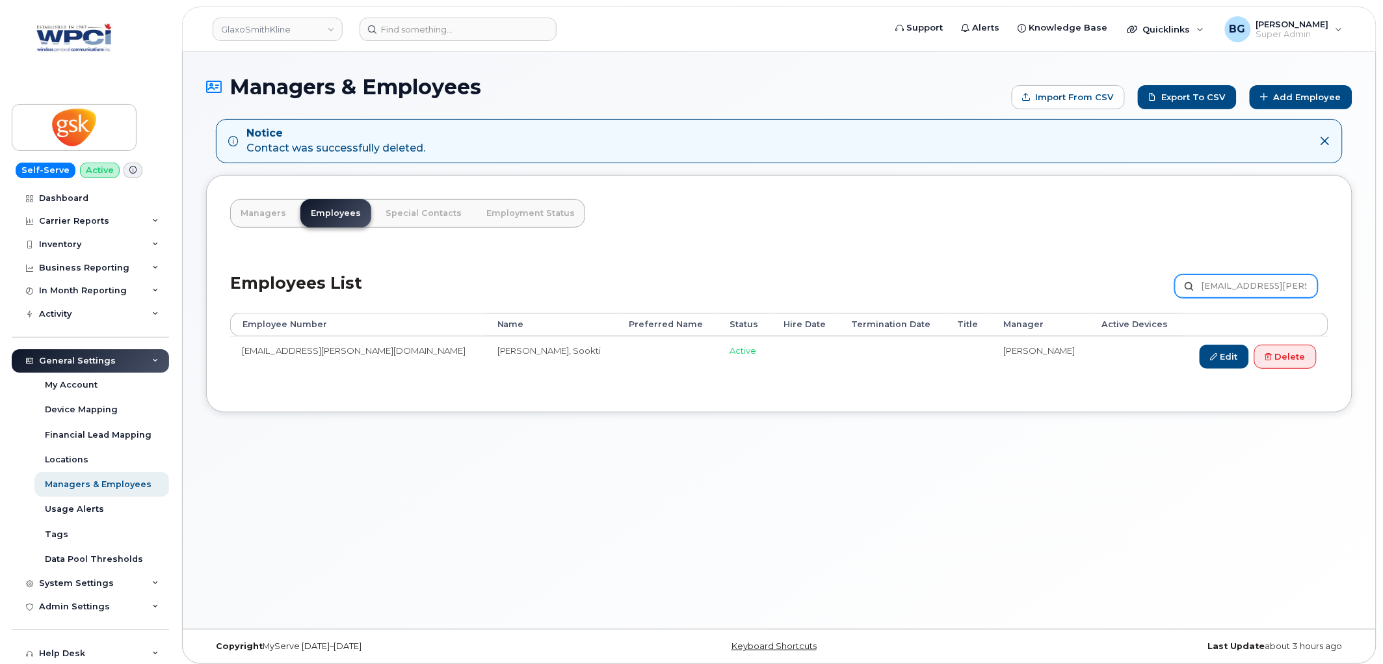
click at [1252, 290] on input "Sookti.R.Bhangu@gsk.com" at bounding box center [1246, 285] width 143 height 23
click at [1252, 290] on input "[EMAIL_ADDRESS][PERSON_NAME][DOMAIN_NAME]" at bounding box center [1246, 285] width 143 height 23
paste input "tephen.M.Burke"
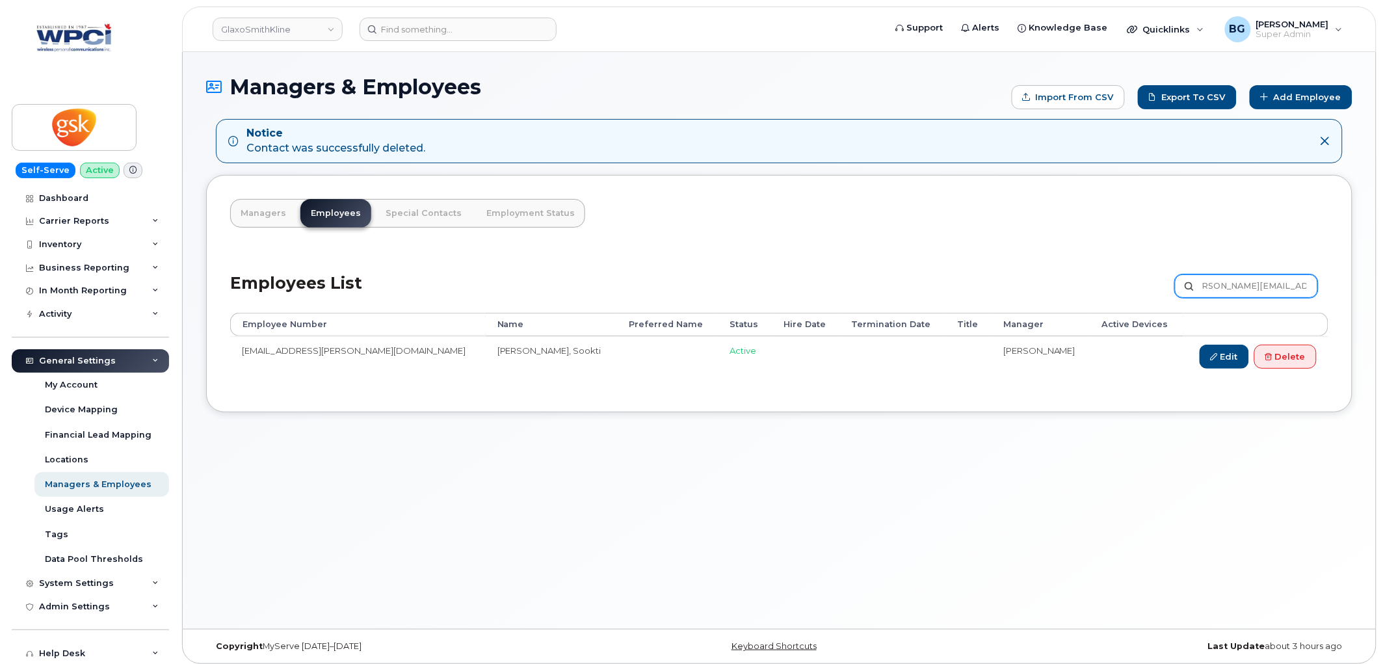
type input "Stephen.M.Burke@gsk.com"
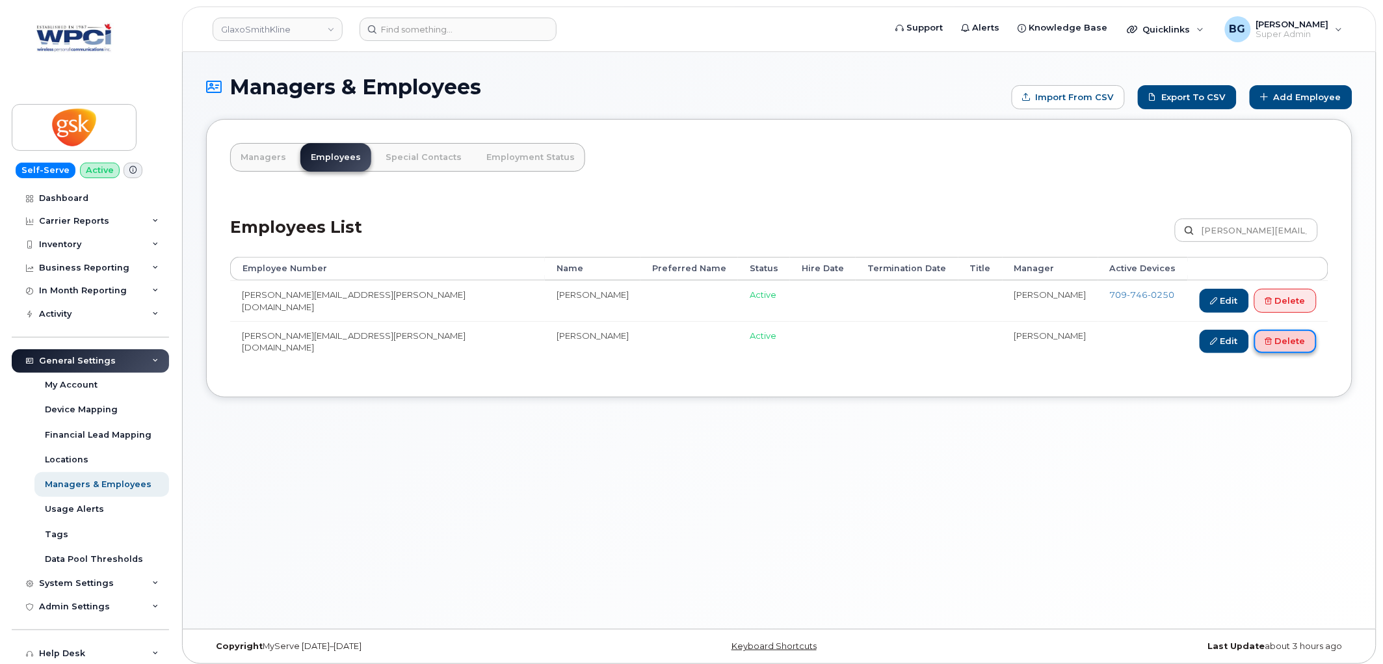
click at [1288, 341] on link "Delete" at bounding box center [1286, 342] width 62 height 24
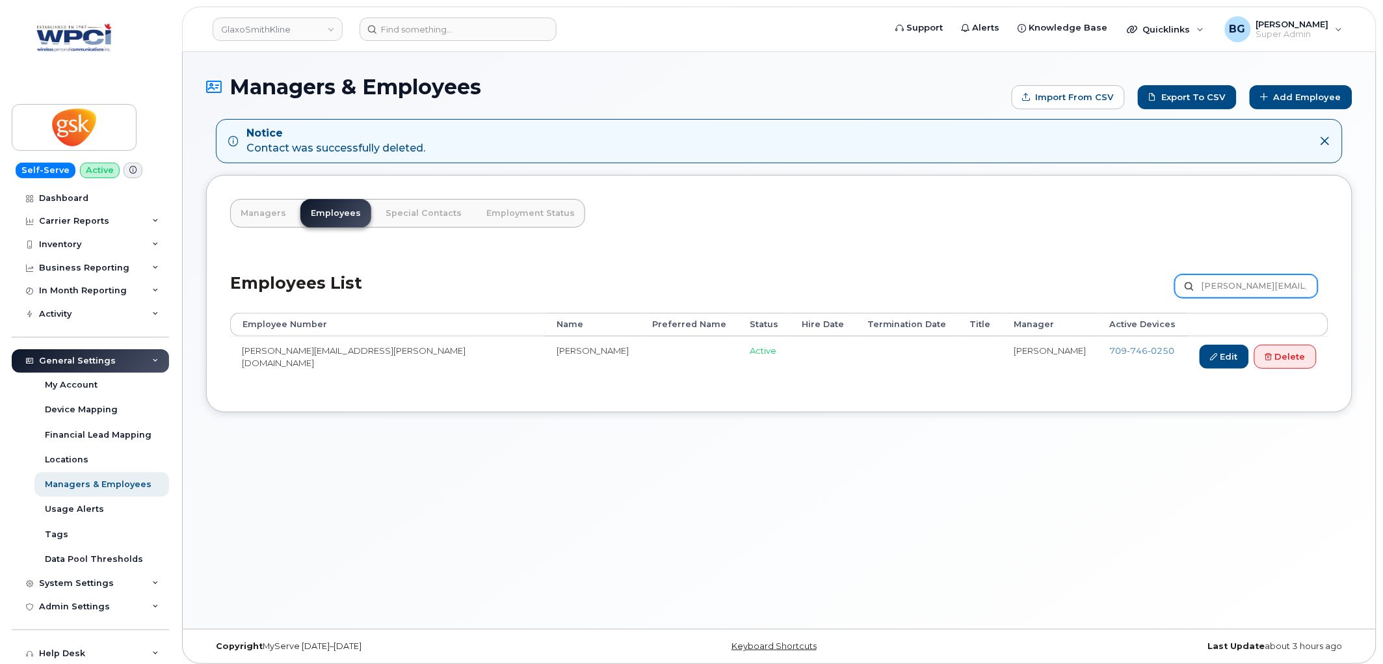
click at [1264, 287] on input "Stephen.M.Burke@gsk.com" at bounding box center [1246, 285] width 143 height 23
paste input "Y.Mark"
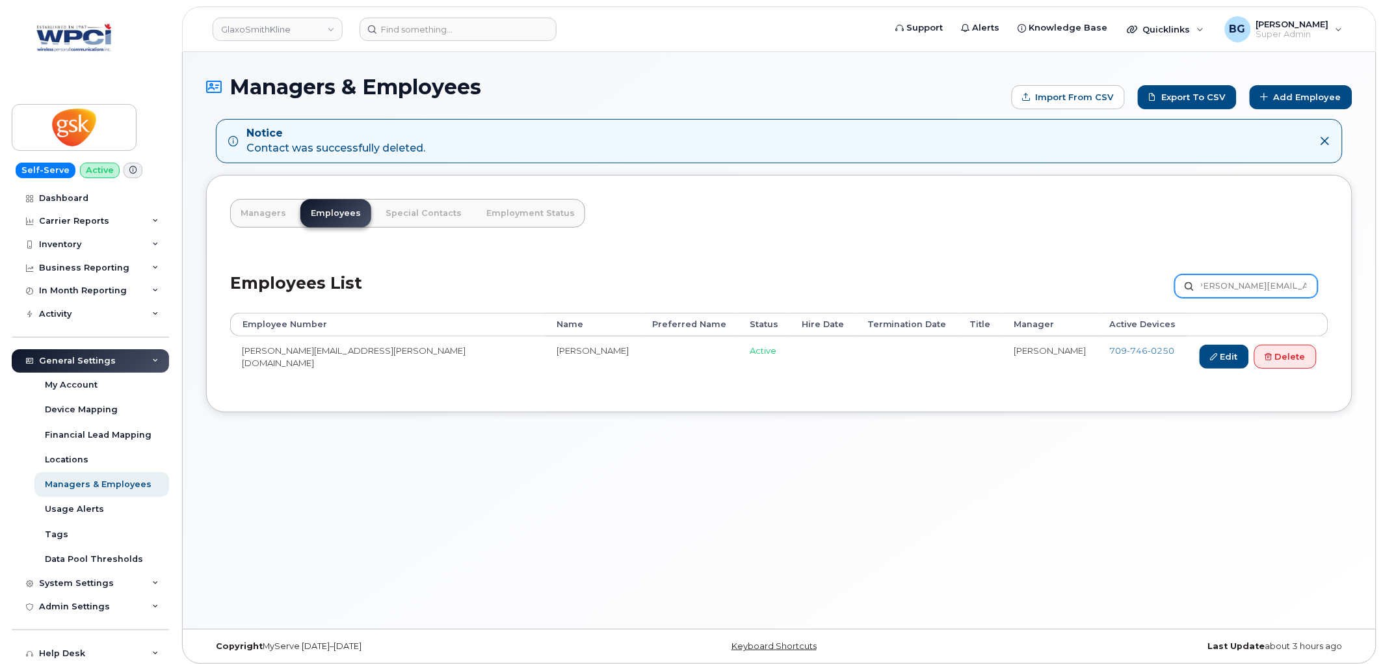
type input "Stephen.Y.Mark@gsk.com"
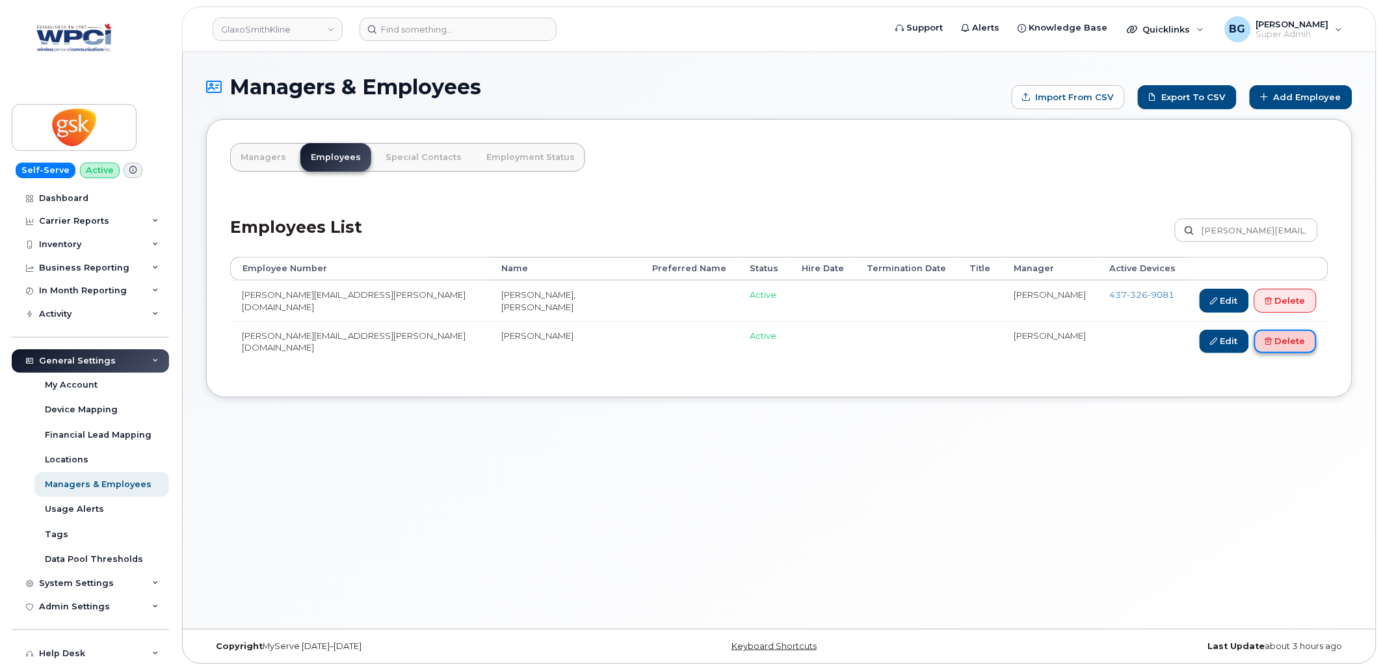
click at [1283, 336] on link "Delete" at bounding box center [1286, 342] width 62 height 24
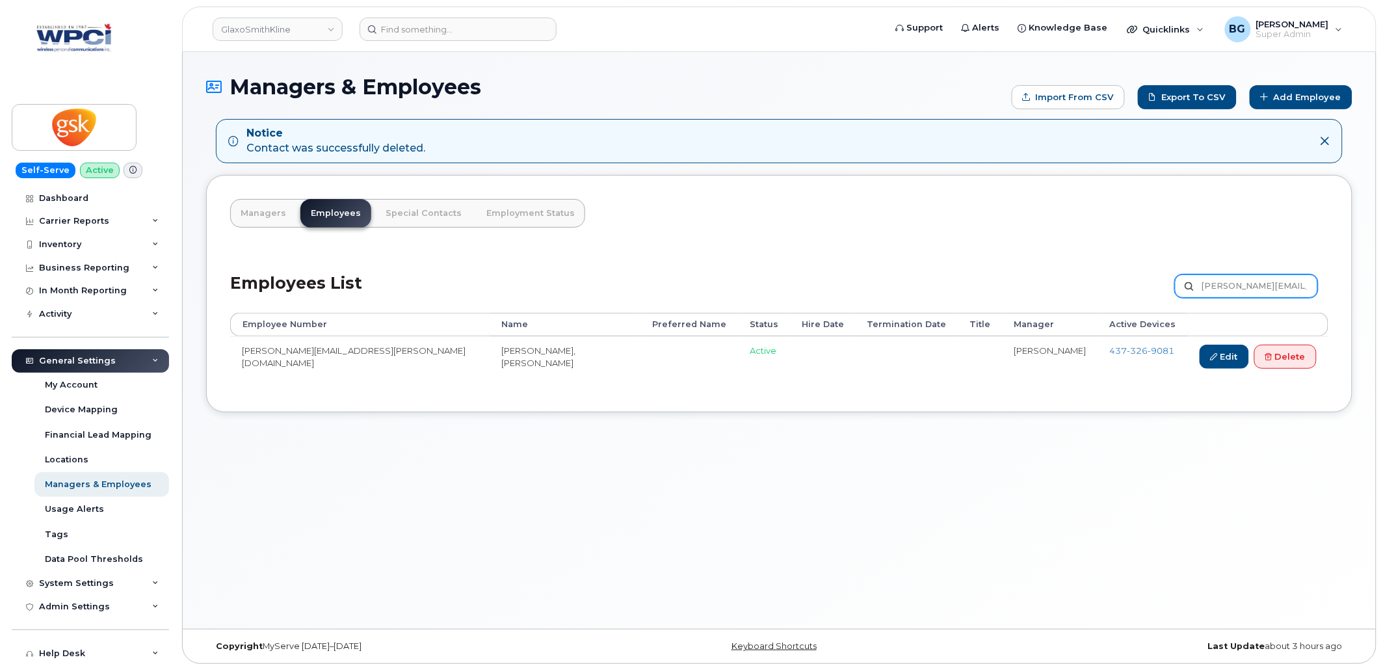
click at [1226, 287] on input "[PERSON_NAME][EMAIL_ADDRESS][PERSON_NAME][DOMAIN_NAME]" at bounding box center [1246, 285] width 143 height 23
click at [1226, 286] on input "[PERSON_NAME][EMAIL_ADDRESS][PERSON_NAME][DOMAIN_NAME]" at bounding box center [1246, 285] width 143 height 23
paste input "ve.[PERSON_NAME]"
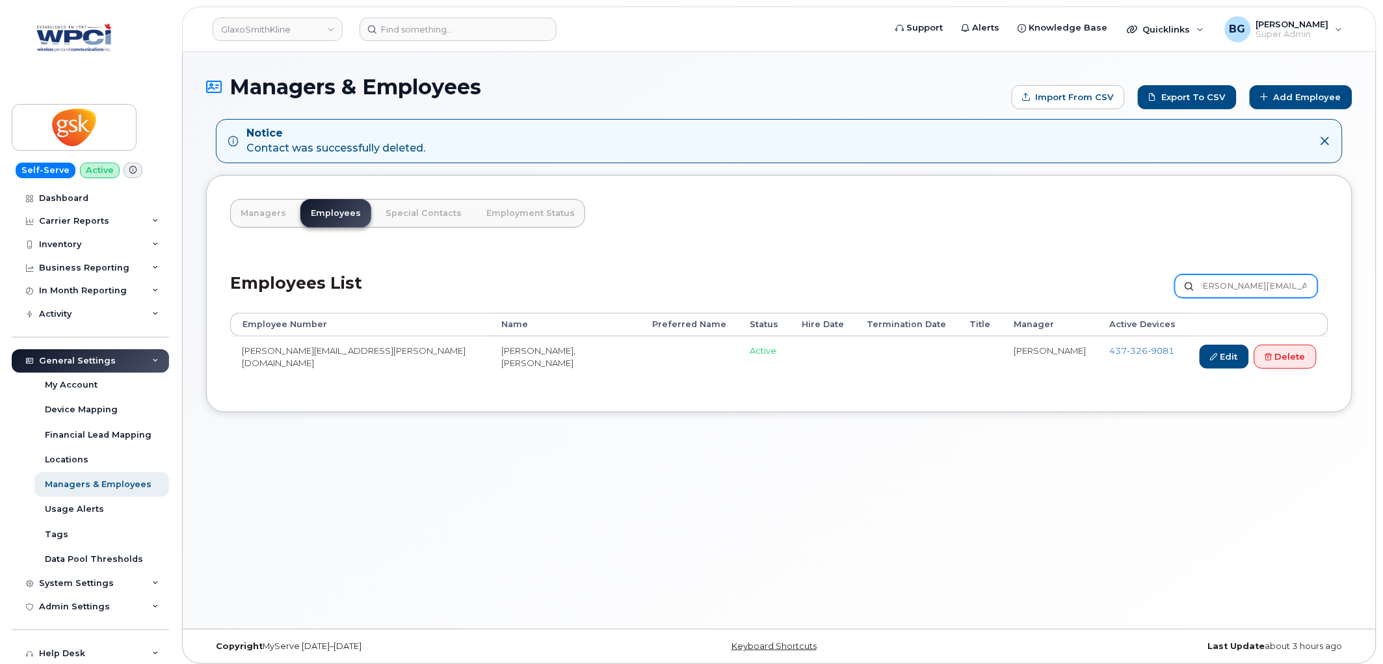
type input "[PERSON_NAME][EMAIL_ADDRESS][PERSON_NAME][DOMAIN_NAME]"
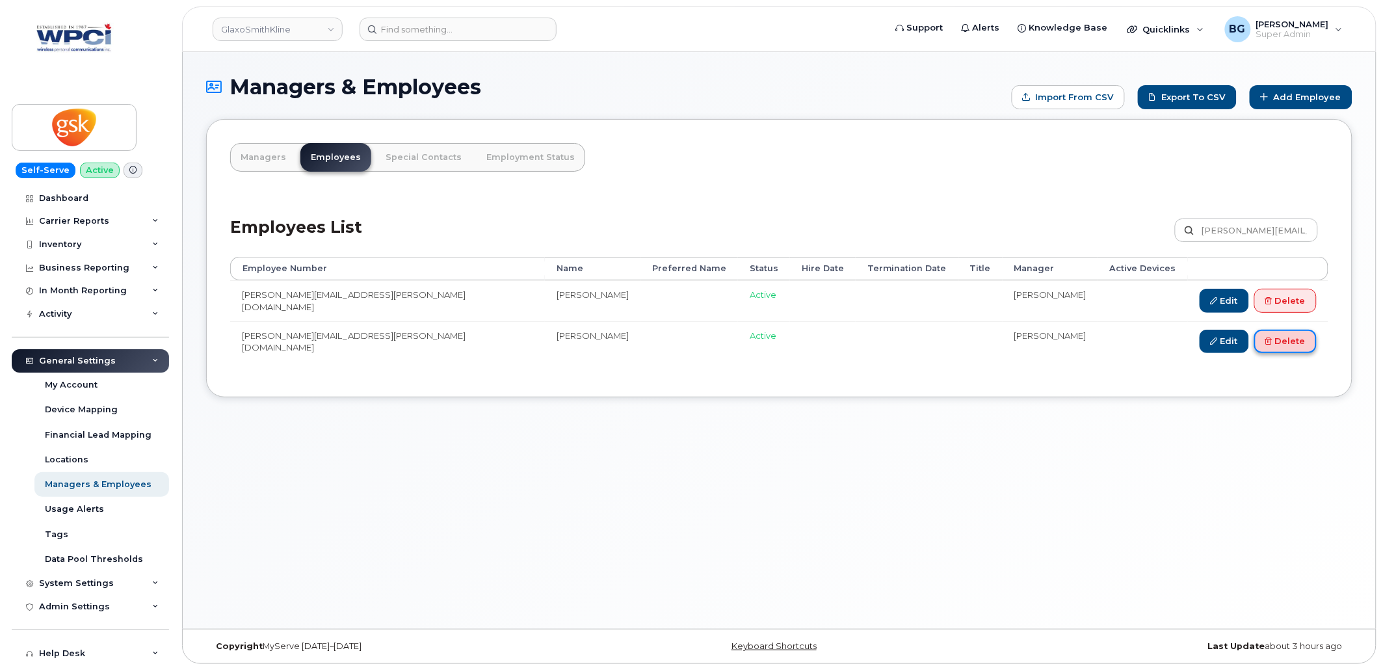
click at [1279, 341] on link "Delete" at bounding box center [1286, 342] width 62 height 24
click at [1225, 225] on input "[PERSON_NAME][EMAIL_ADDRESS][PERSON_NAME][DOMAIN_NAME]" at bounding box center [1246, 230] width 143 height 23
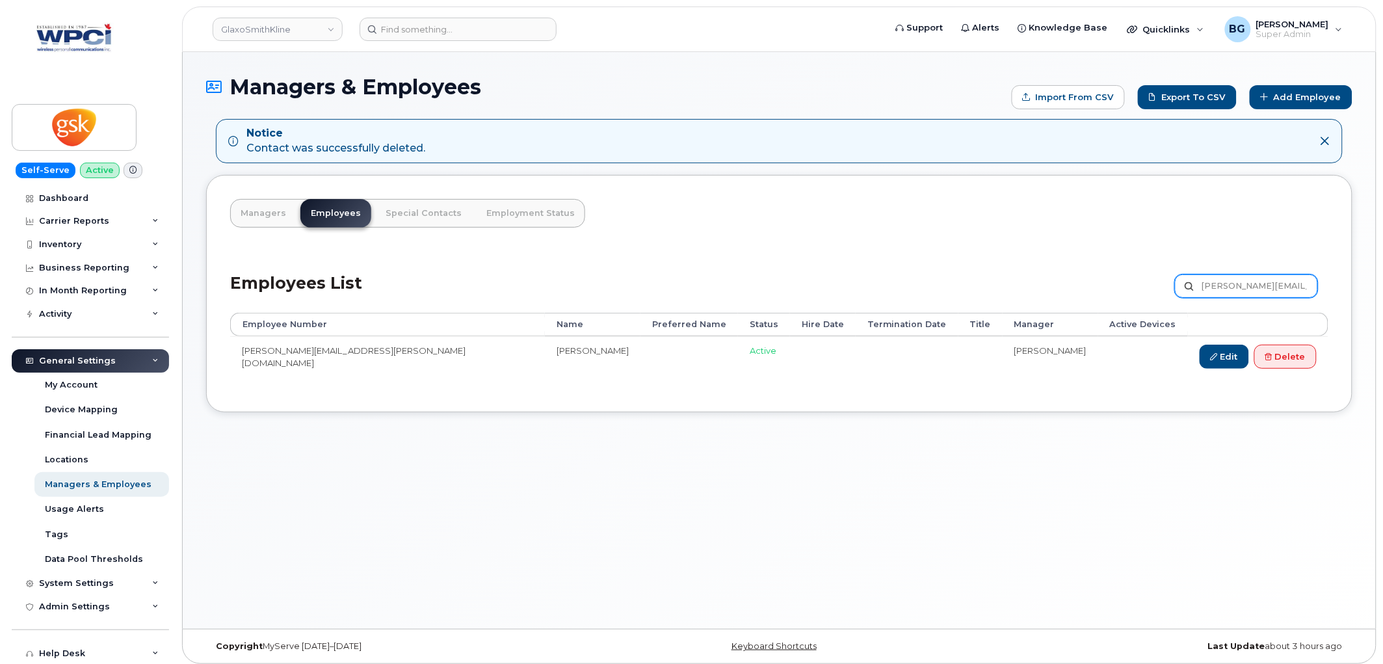
click at [1254, 278] on input "[PERSON_NAME][EMAIL_ADDRESS][PERSON_NAME][DOMAIN_NAME]" at bounding box center [1246, 285] width 143 height 23
click at [1253, 278] on input "[PERSON_NAME][EMAIL_ADDRESS][PERSON_NAME][DOMAIN_NAME]" at bounding box center [1246, 285] width 143 height 23
paste input "usan.E.Berc"
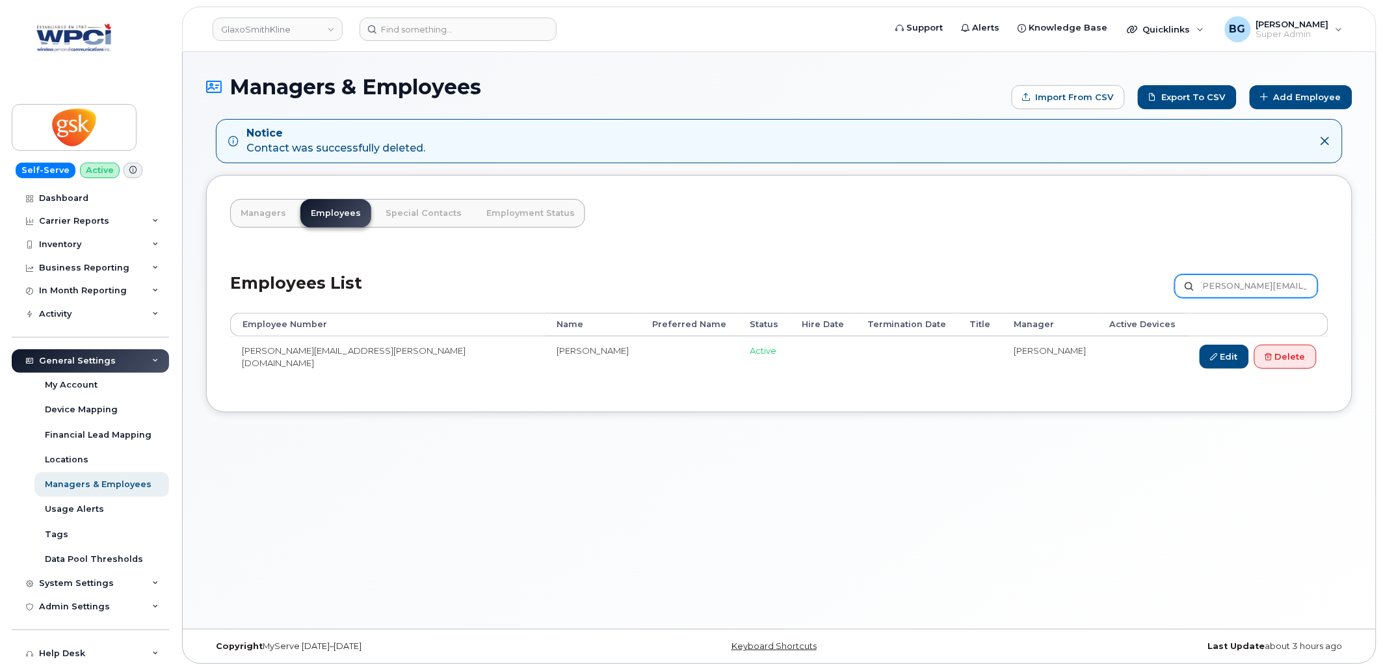
type input "[PERSON_NAME][EMAIL_ADDRESS][PERSON_NAME][DOMAIN_NAME]"
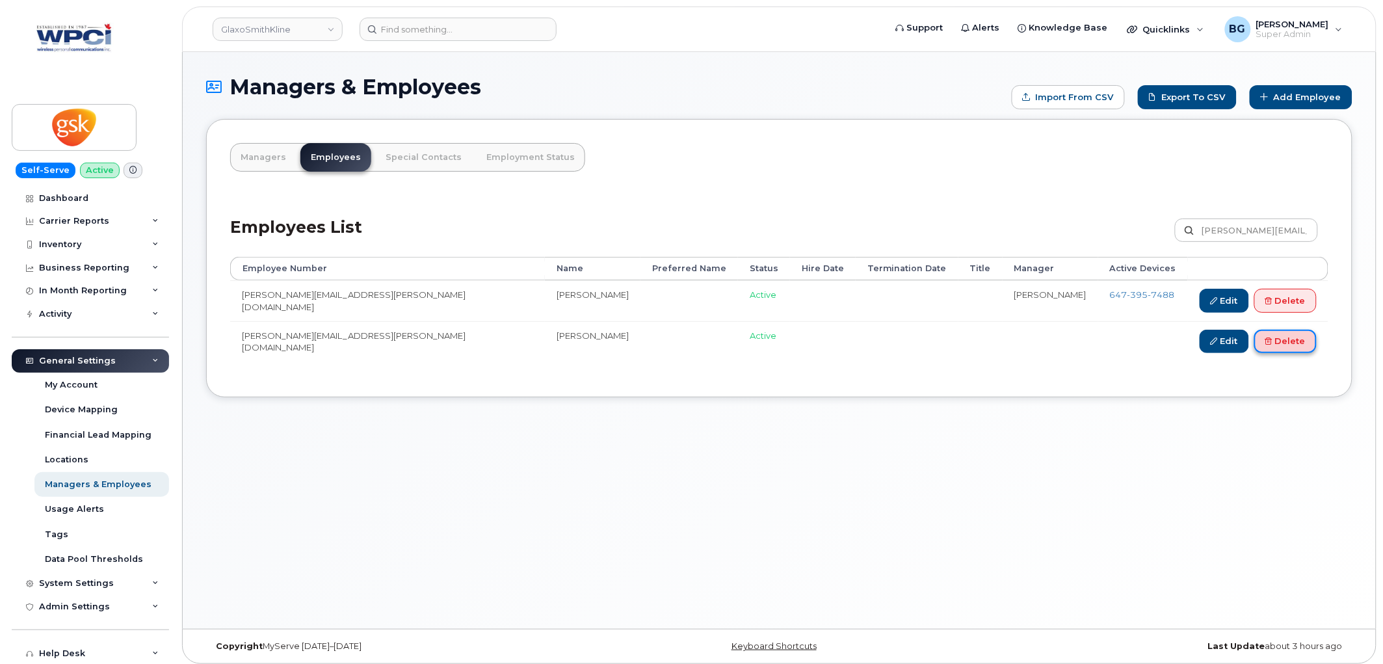
click at [1288, 345] on link "Delete" at bounding box center [1286, 342] width 62 height 24
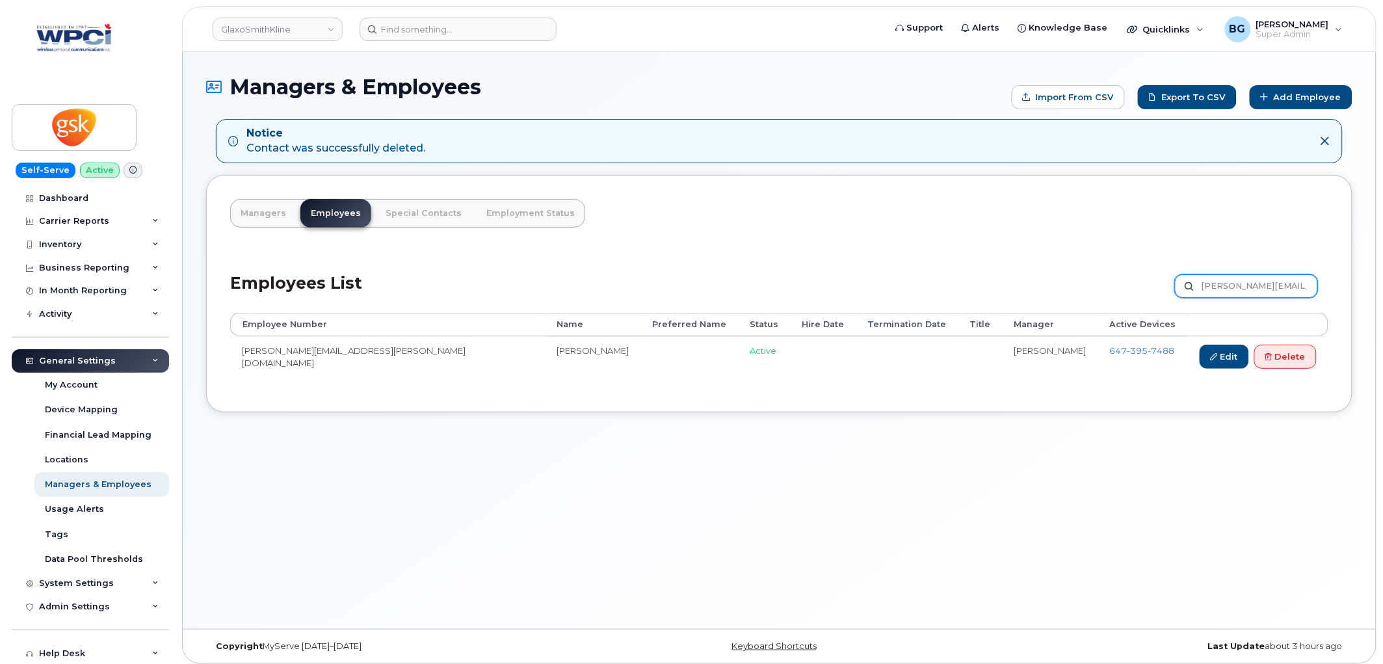
click at [1232, 284] on input "Susan.E.Berce@gsk.com" at bounding box center [1246, 285] width 143 height 23
paste input "Critoph"
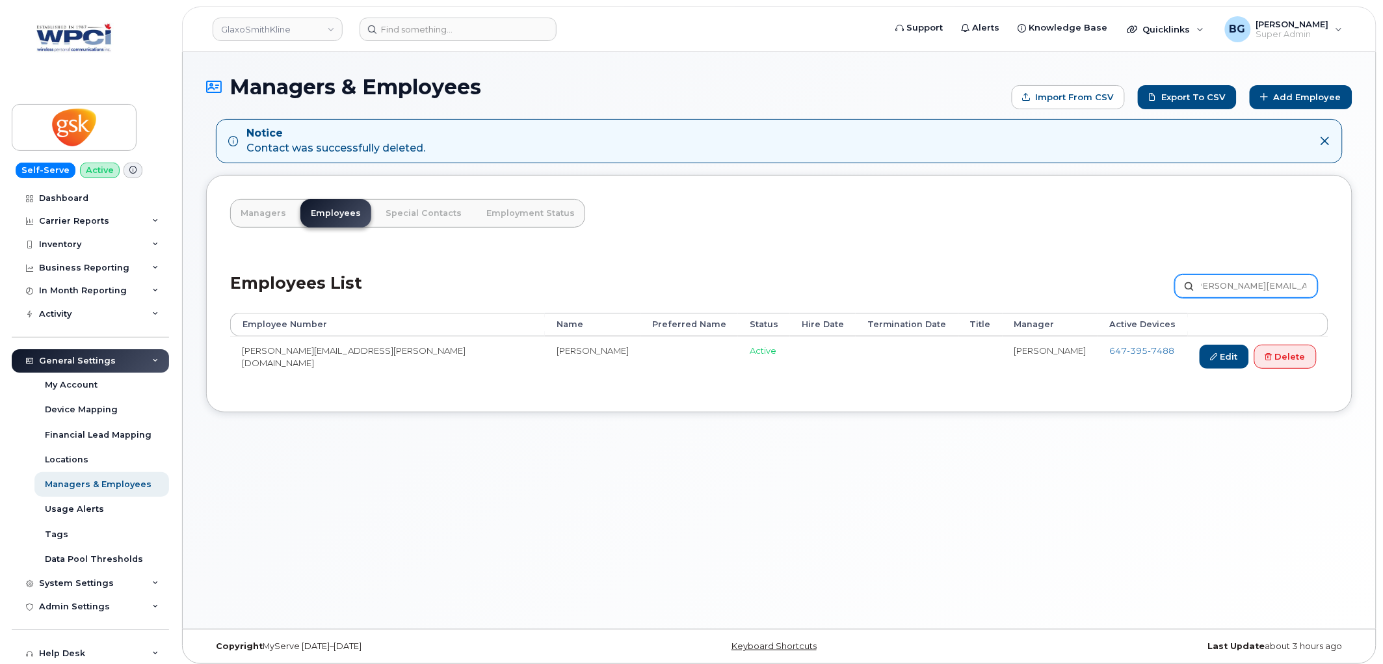
type input "Susan.E.Critoph@gsk.com"
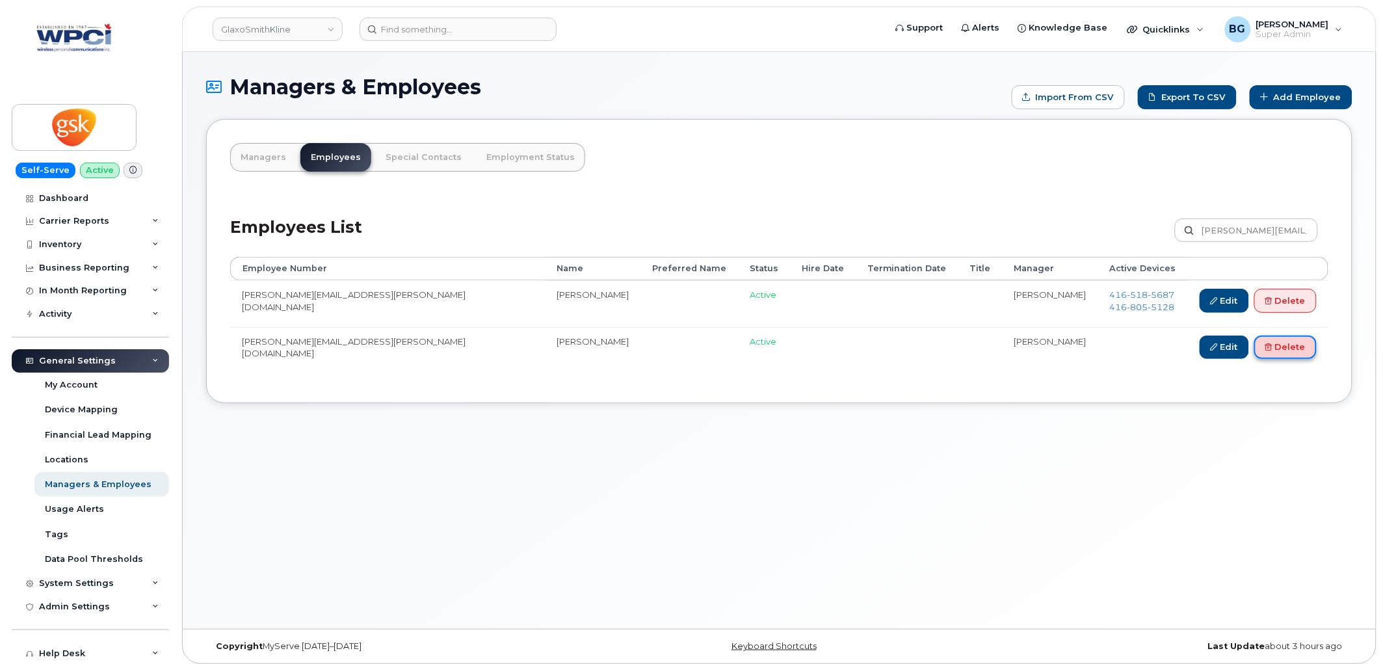
click at [1286, 349] on link "Delete" at bounding box center [1286, 348] width 62 height 24
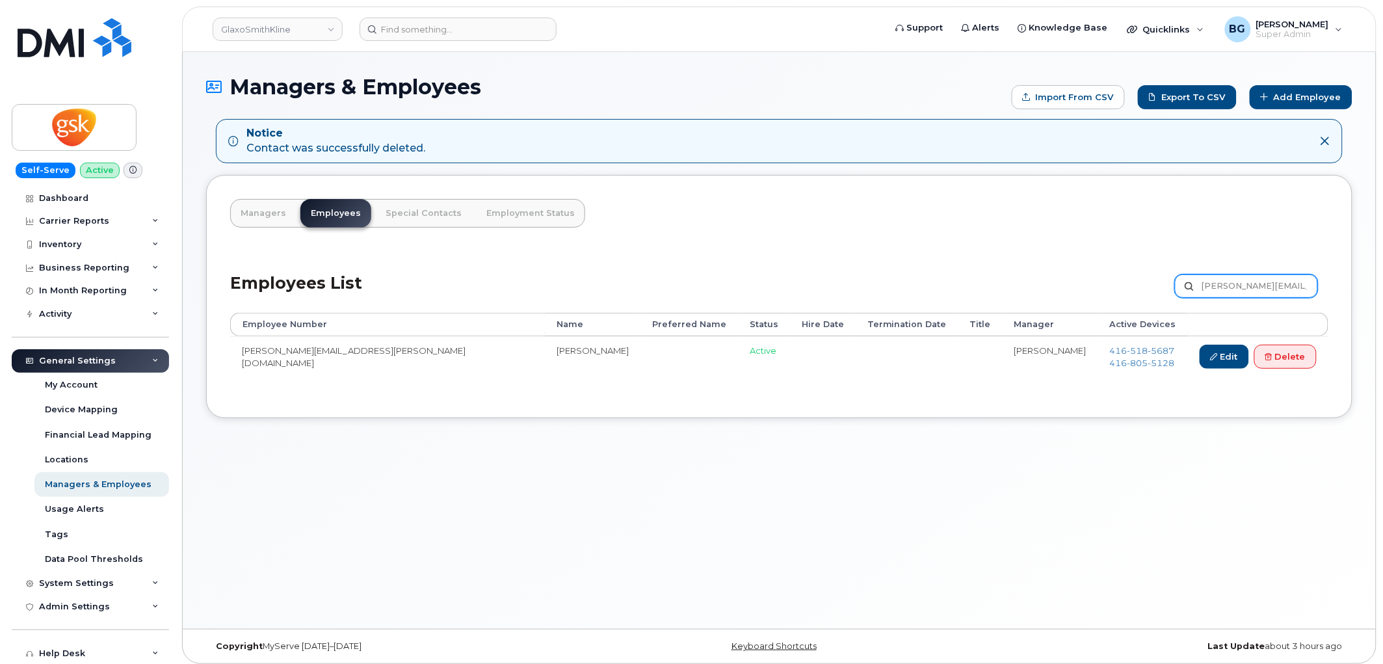
click at [1251, 294] on input "Susan.E.Critoph@gsk.com" at bounding box center [1246, 285] width 143 height 23
paste input "P.Burke-Quinlan"
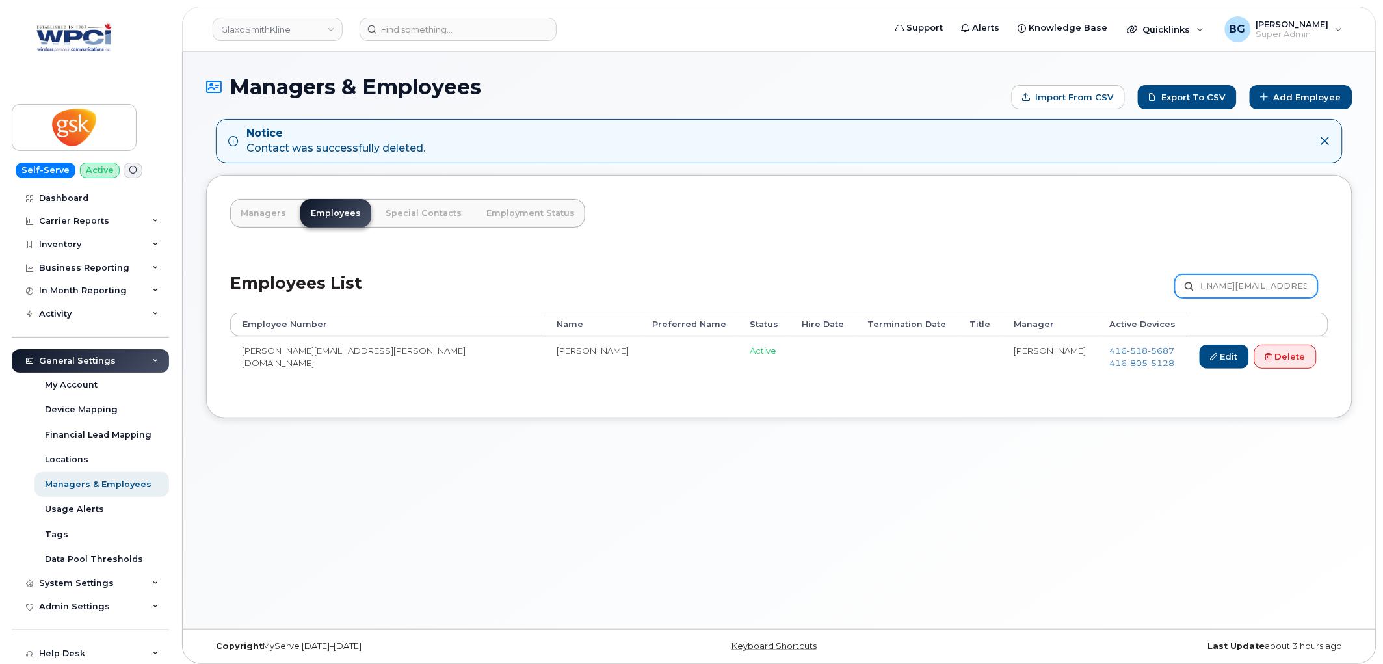
type input "Susan.P.Burke-Quinlan@gsk.com"
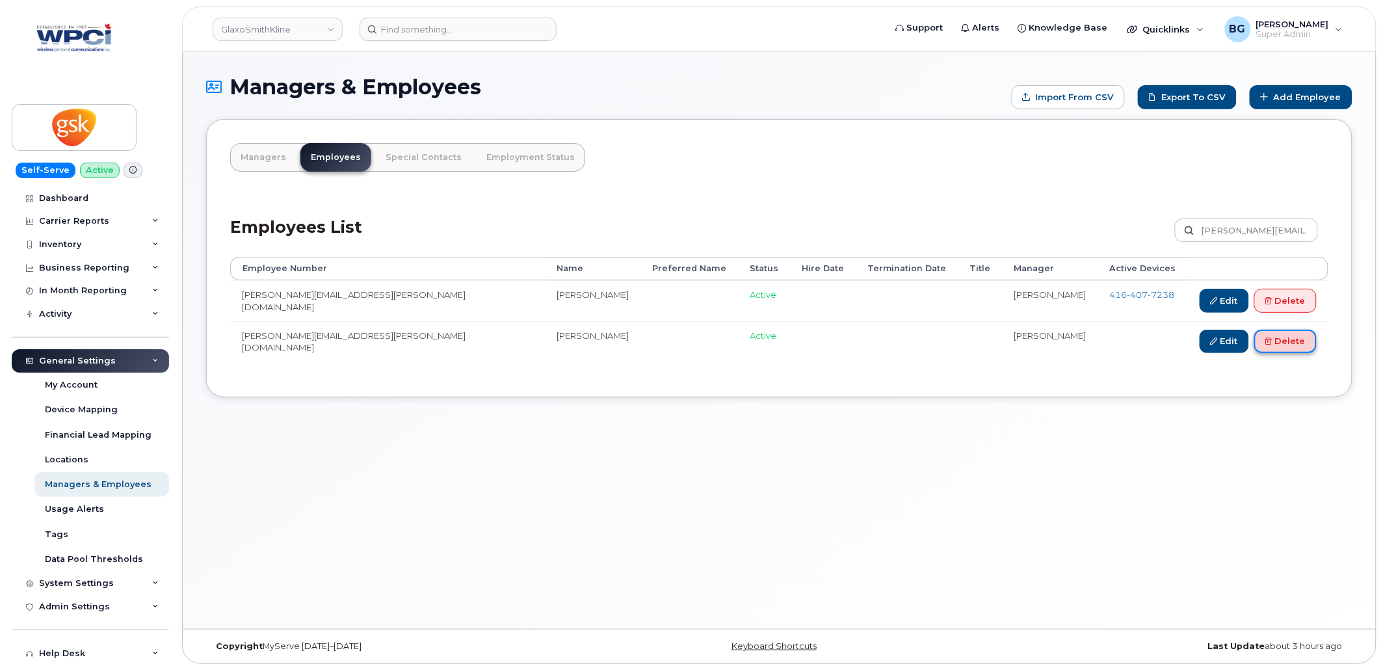
click at [1281, 342] on link "Delete" at bounding box center [1286, 342] width 62 height 24
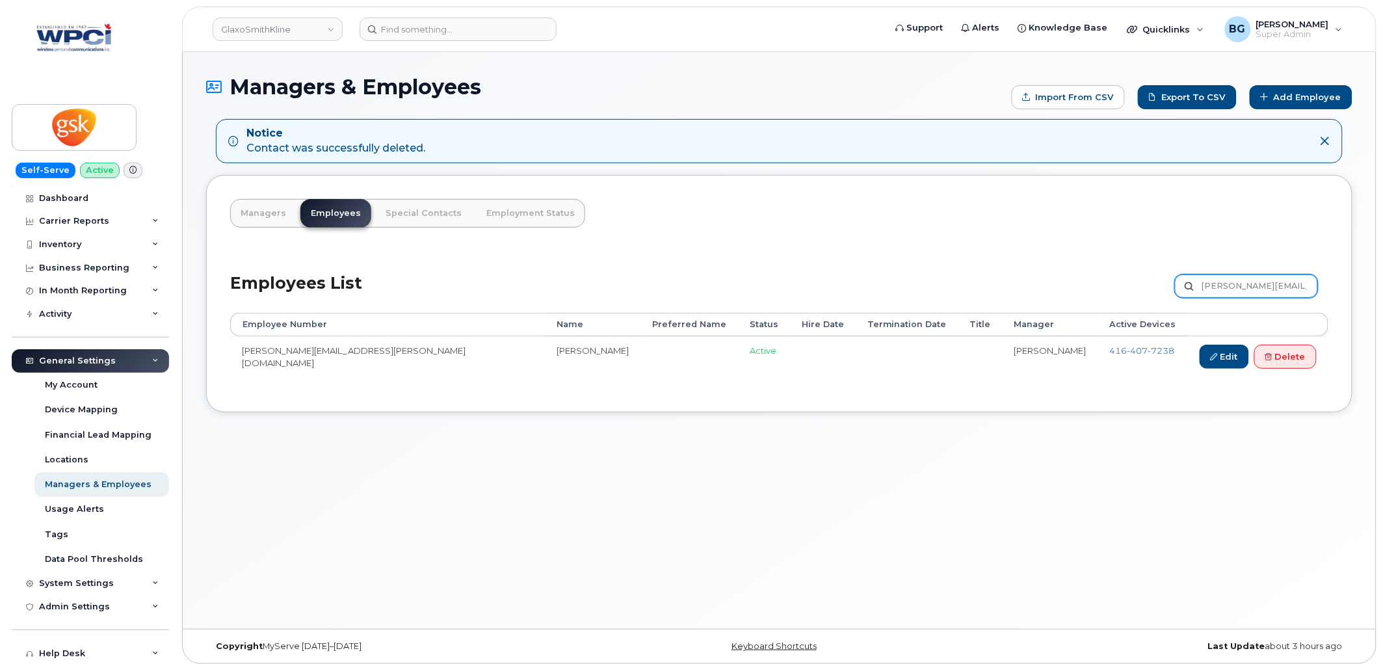
click at [1238, 289] on input "[PERSON_NAME][EMAIL_ADDRESS][PERSON_NAME][DOMAIN_NAME]" at bounding box center [1246, 285] width 143 height 23
click at [1238, 289] on input "Susan.P.Burke-Quinlan@gsk.com" at bounding box center [1246, 285] width 143 height 23
paste input "ylvie.X.Dumouli"
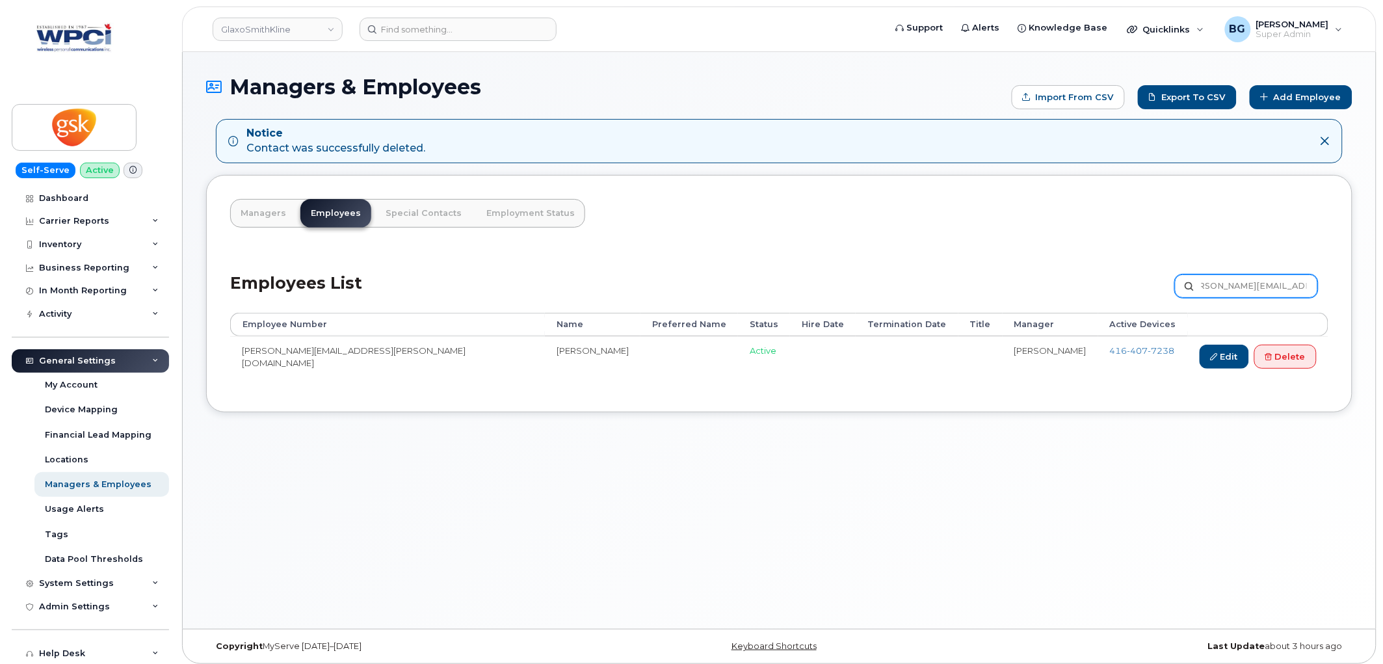
type input "[PERSON_NAME][EMAIL_ADDRESS][PERSON_NAME][DOMAIN_NAME]"
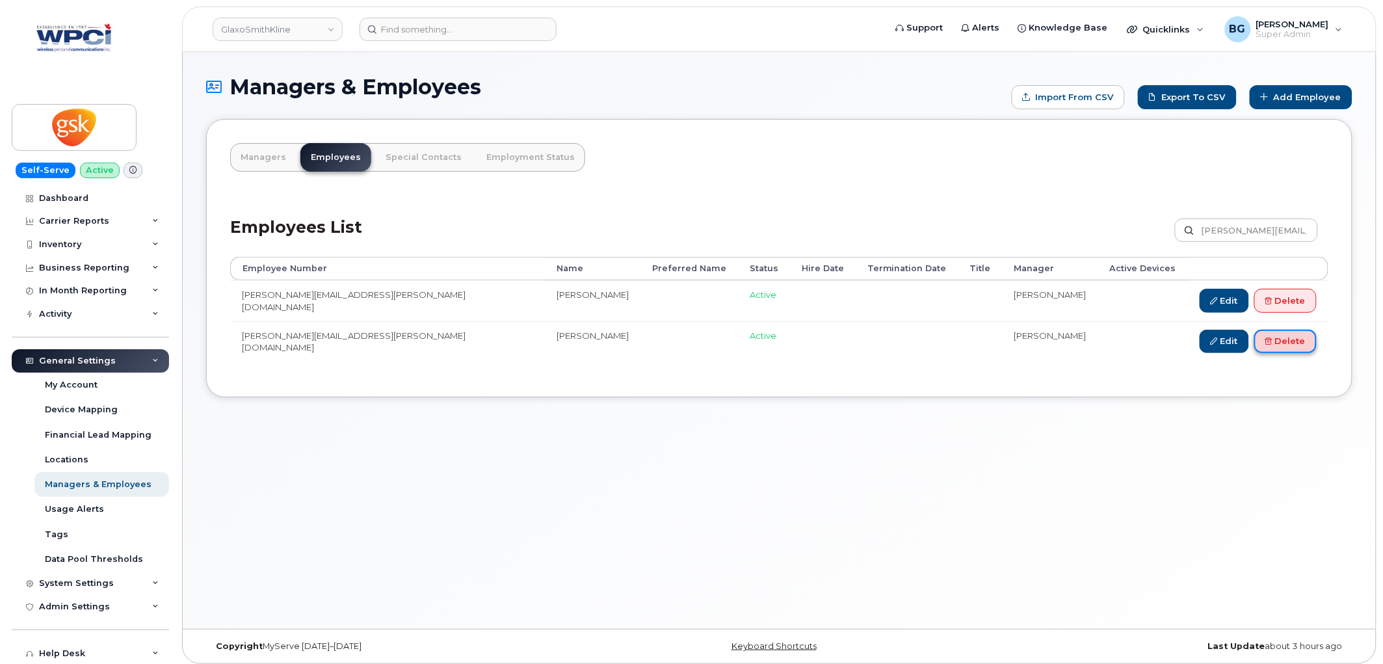
click at [1292, 339] on link "Delete" at bounding box center [1286, 342] width 62 height 24
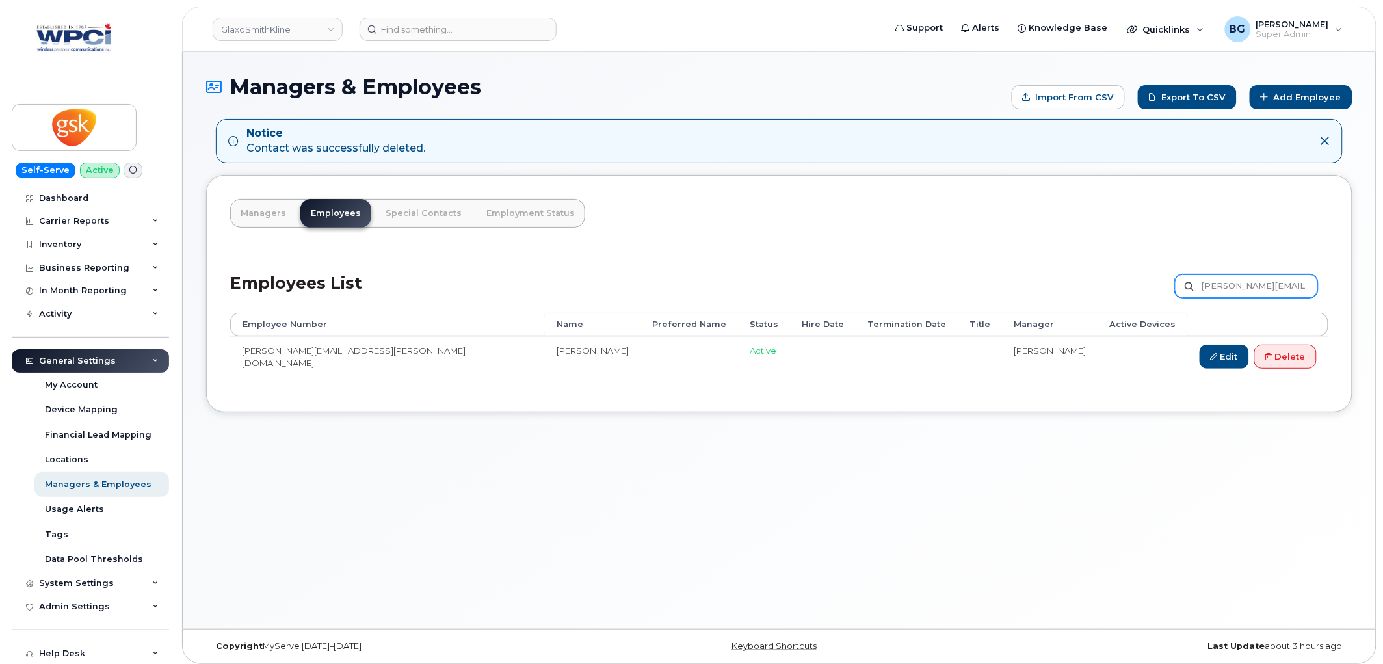
click at [1223, 287] on input "Sylvie.X.Dumoulin@gsk.com" at bounding box center [1246, 285] width 143 height 23
paste input "Tammy.L.Kruger"
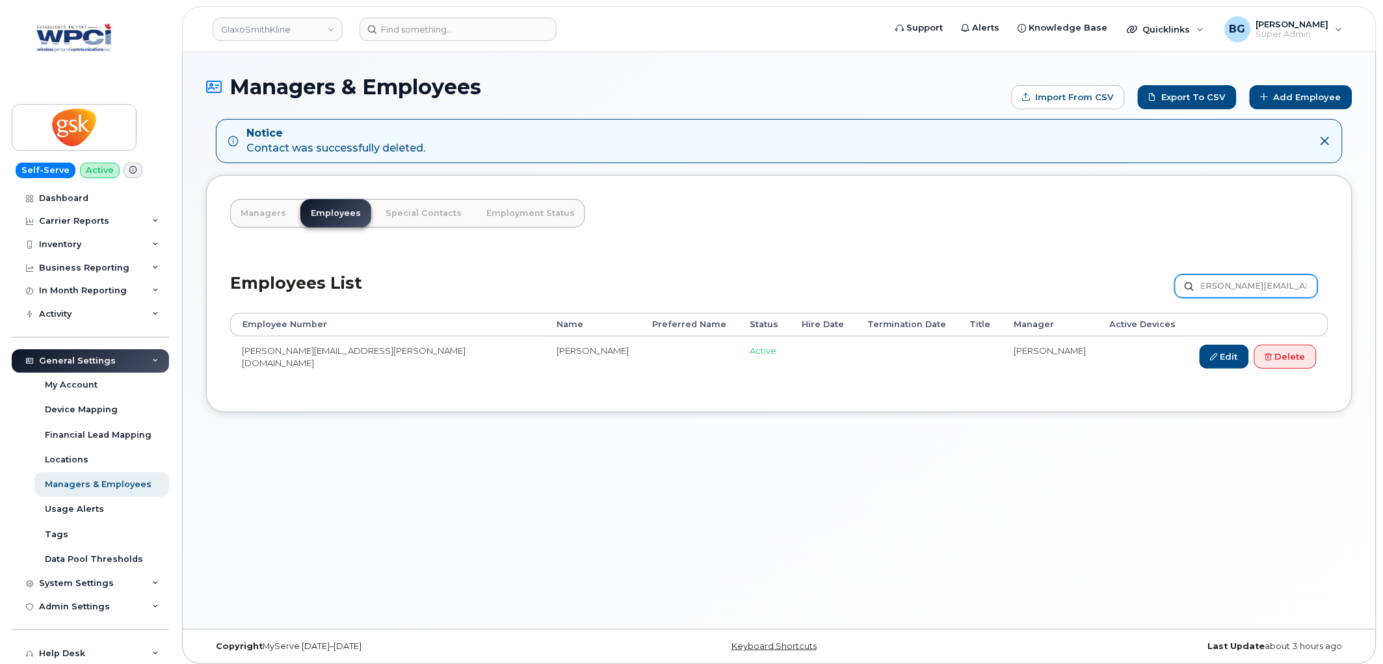
type input "[PERSON_NAME][EMAIL_ADDRESS][PERSON_NAME][DOMAIN_NAME]"
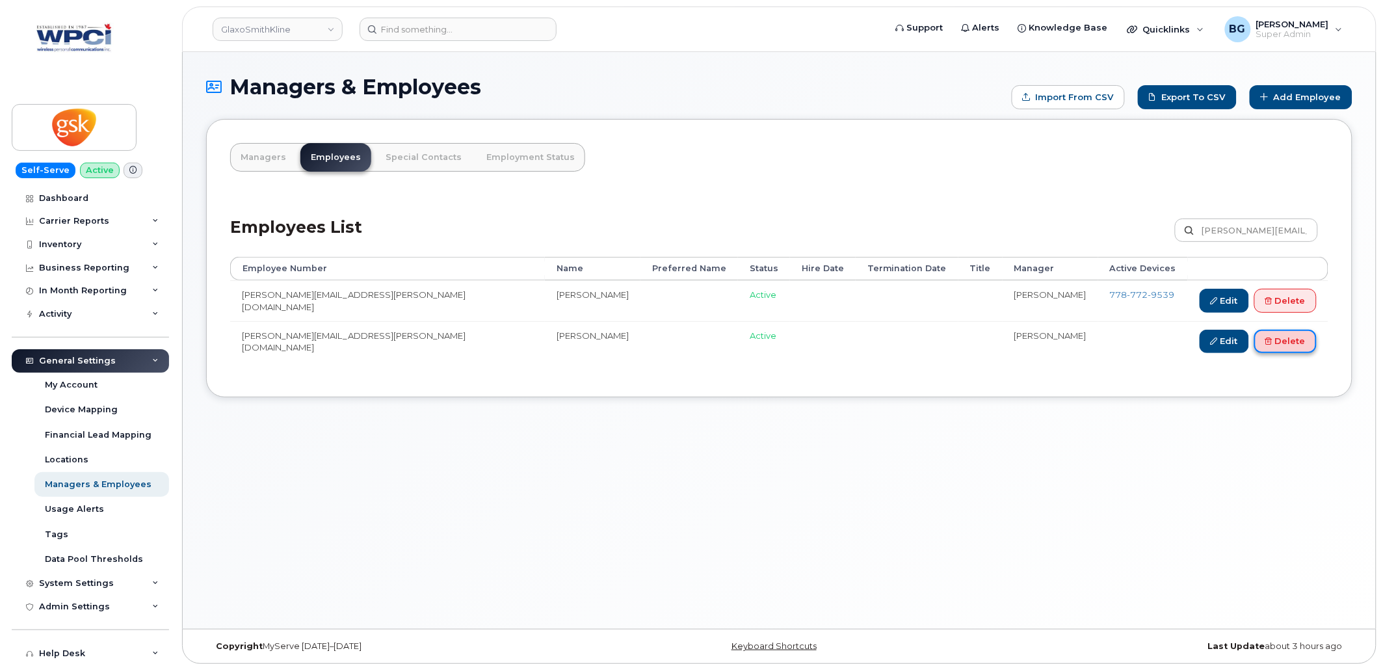
click at [1296, 336] on link "Delete" at bounding box center [1286, 342] width 62 height 24
click at [1252, 221] on input "Tammy.L.Kruger@gsk.com" at bounding box center [1246, 230] width 143 height 23
click at [1253, 221] on input "Tammy.L.Kruger@gsk.com" at bounding box center [1246, 230] width 143 height 23
paste input "nis.R.Brodie"
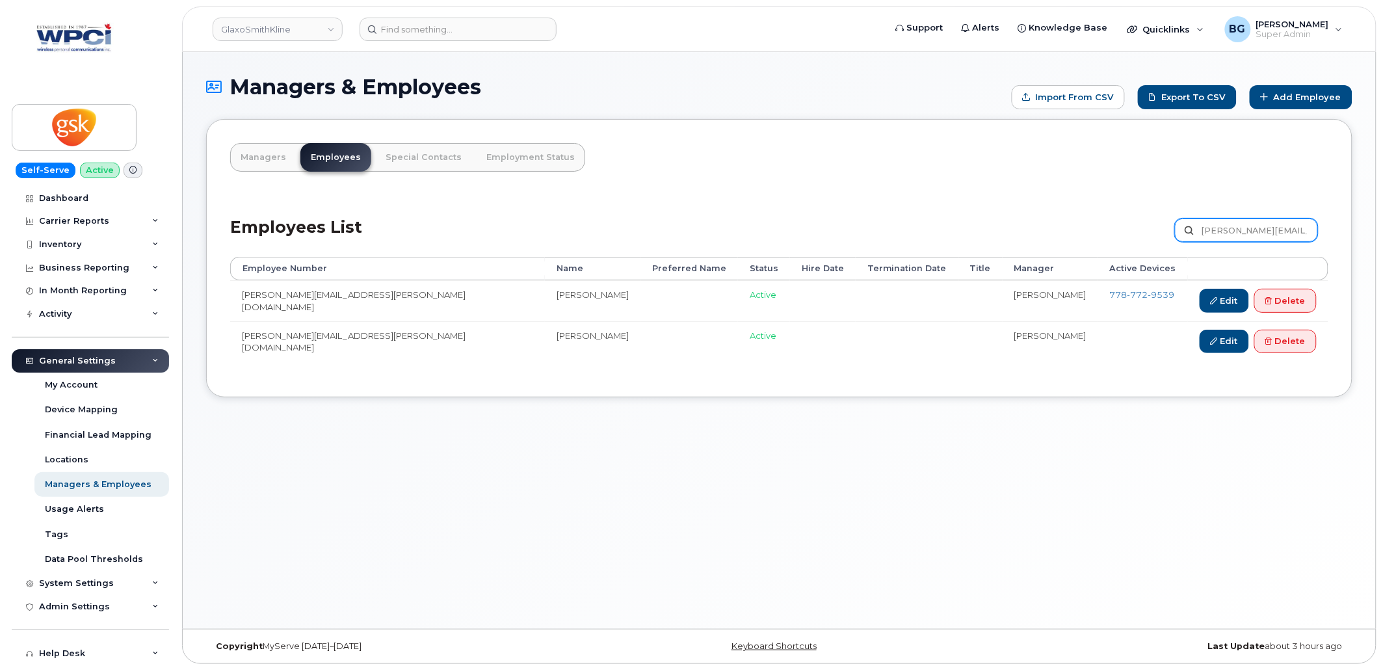
type input "[PERSON_NAME][EMAIL_ADDRESS][PERSON_NAME][DOMAIN_NAME]"
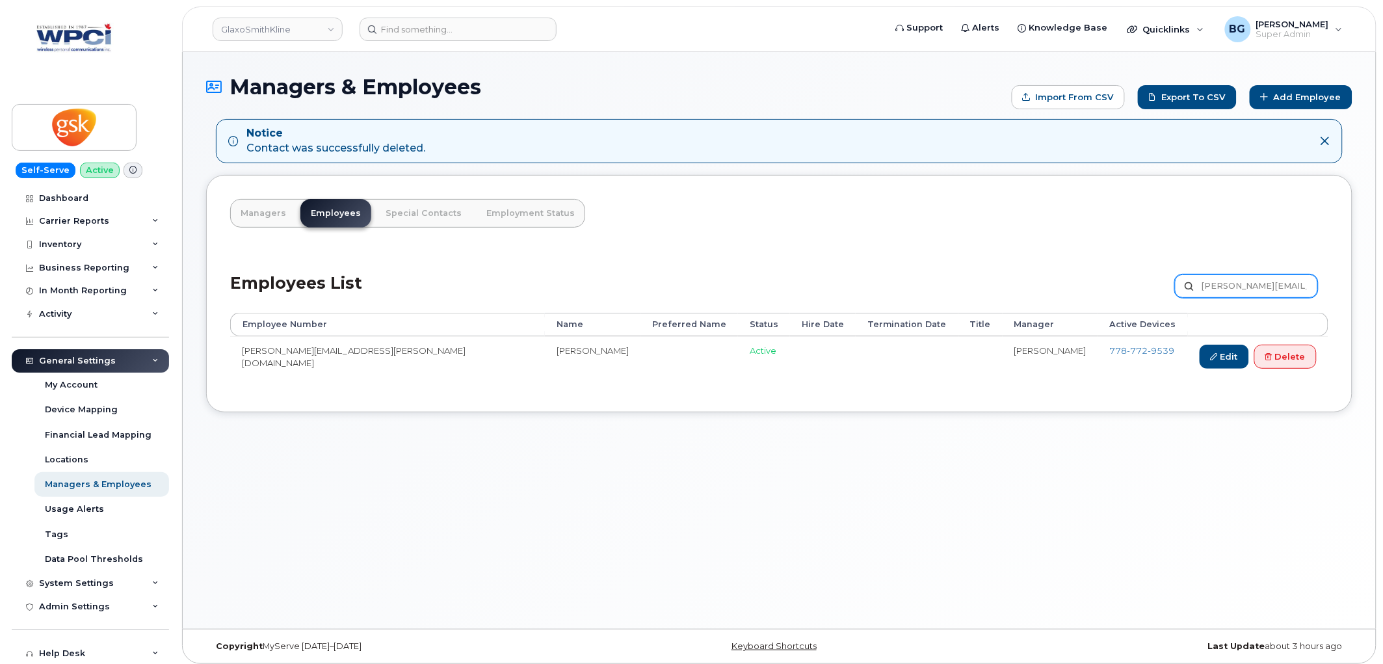
click at [1260, 276] on input "Tammy.L.Kruger@gsk.com" at bounding box center [1246, 285] width 143 height 23
paste input "nis.R.Brodie"
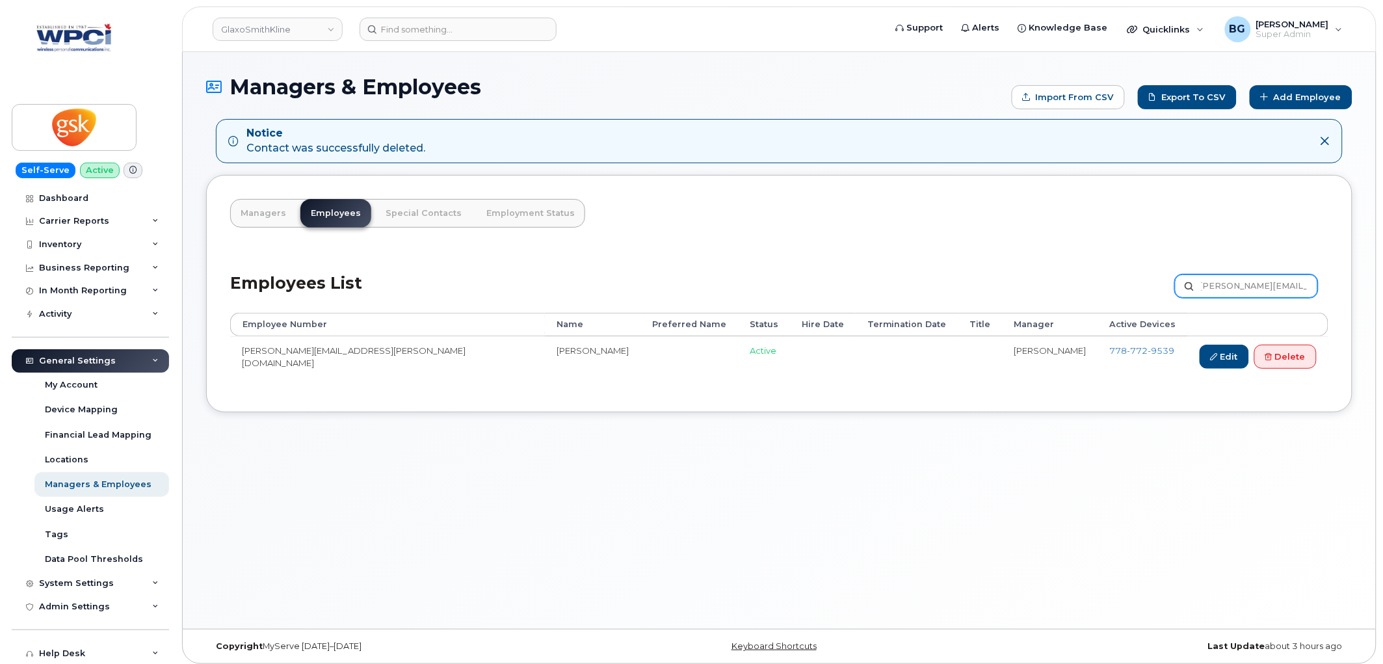
type input "Tanis.R.Brodie@gsk.com"
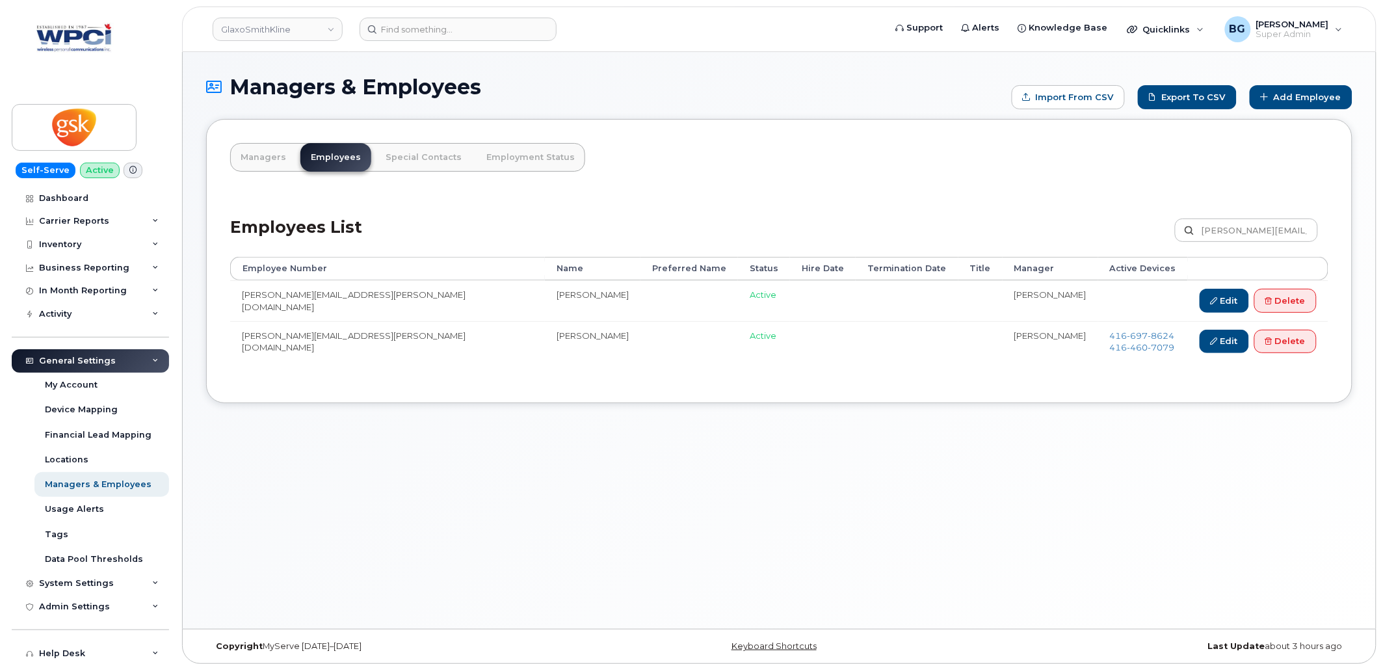
click at [247, 293] on td "[PERSON_NAME][EMAIL_ADDRESS][PERSON_NAME][DOMAIN_NAME]" at bounding box center [387, 300] width 315 height 40
drag, startPoint x: 247, startPoint y: 293, endPoint x: 338, endPoint y: 291, distance: 91.1
click at [338, 290] on td "[PERSON_NAME][EMAIL_ADDRESS][PERSON_NAME][DOMAIN_NAME]" at bounding box center [387, 300] width 315 height 40
copy td "[PERSON_NAME][EMAIL_ADDRESS][PERSON_NAME][DOMAIN_NAME]"
click at [1290, 349] on link "Delete" at bounding box center [1286, 342] width 62 height 24
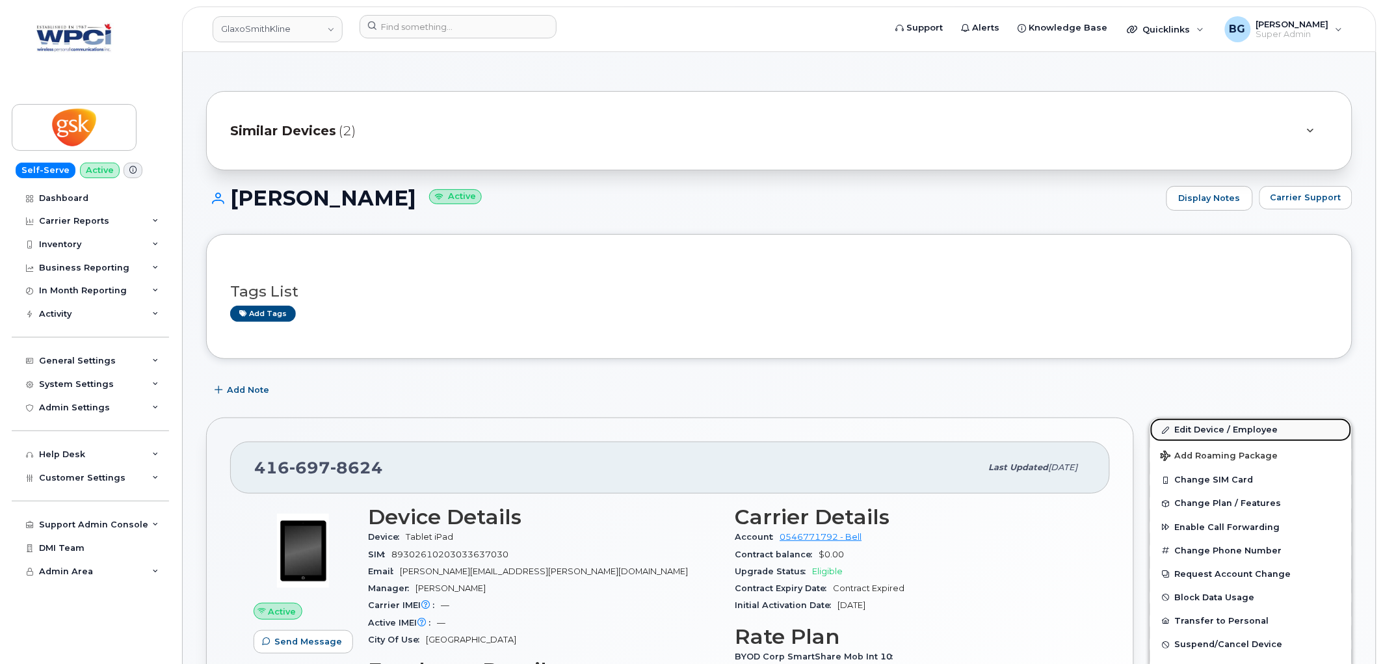
click at [1192, 431] on link "Edit Device / Employee" at bounding box center [1251, 429] width 202 height 23
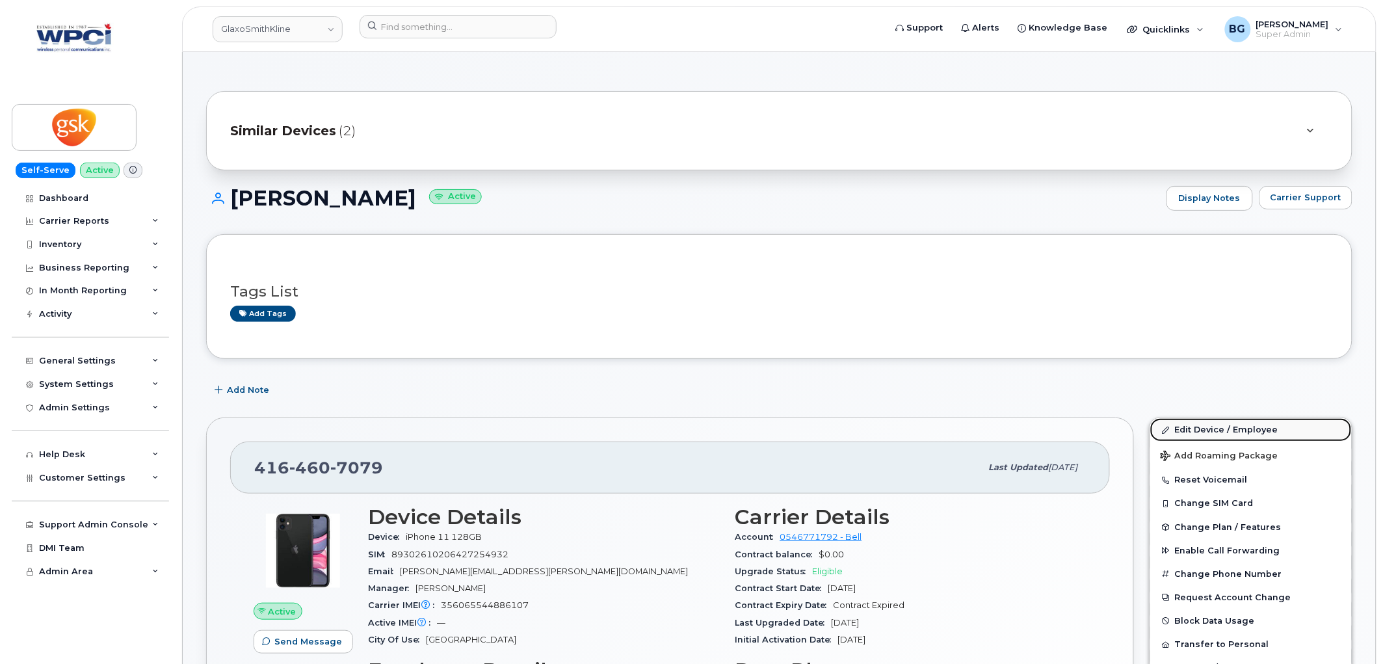
click at [1203, 423] on link "Edit Device / Employee" at bounding box center [1251, 429] width 202 height 23
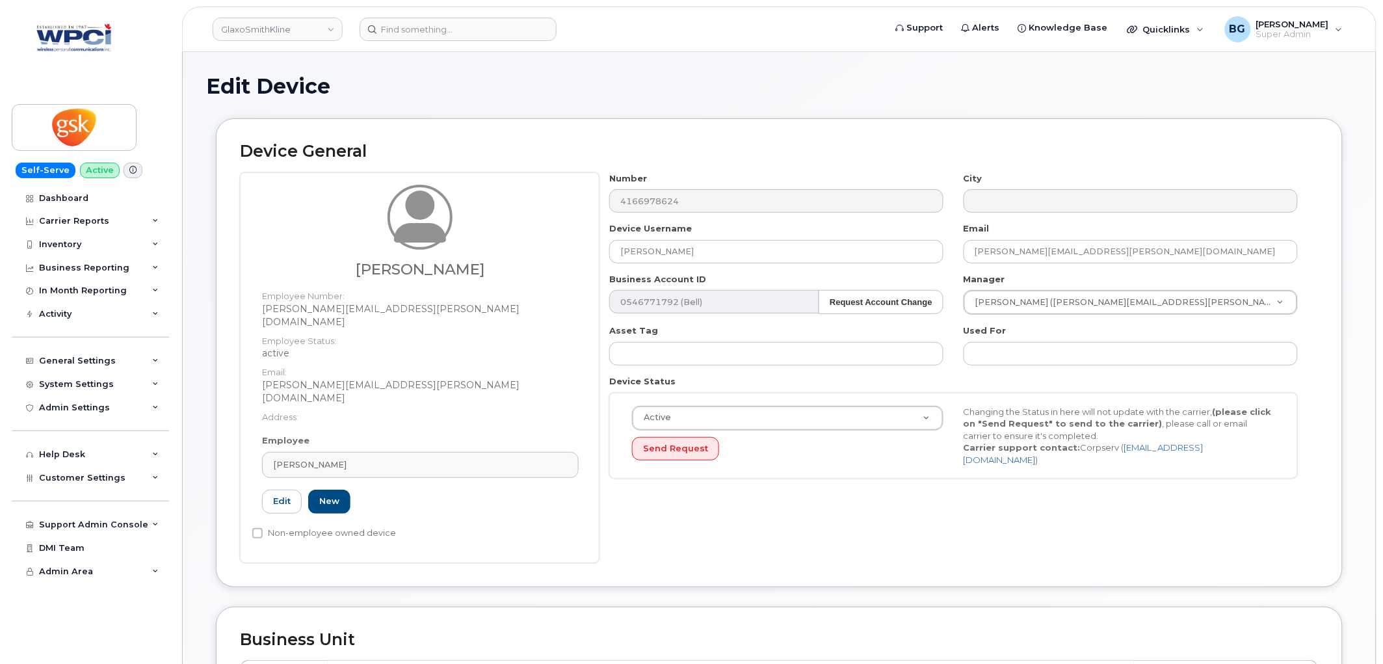
scroll to position [1, 0]
click at [282, 490] on link "Edit" at bounding box center [282, 502] width 40 height 24
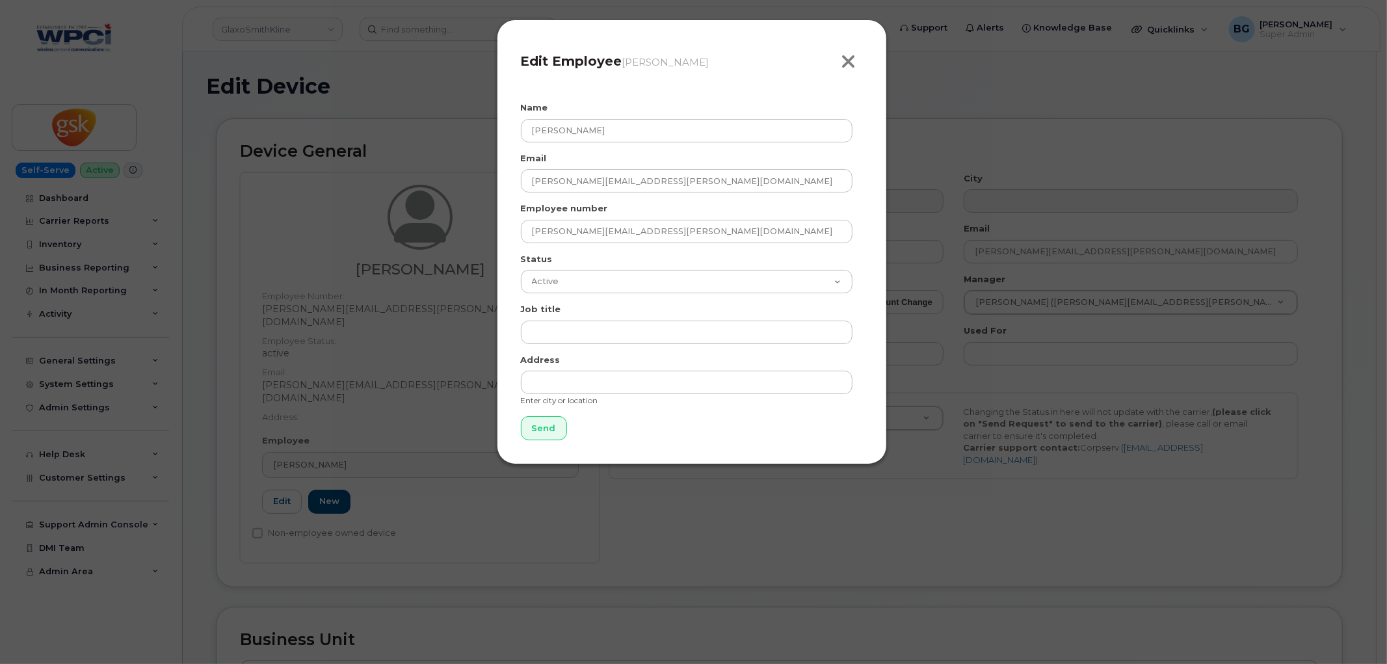
click at [848, 55] on icon "button" at bounding box center [849, 62] width 15 height 20
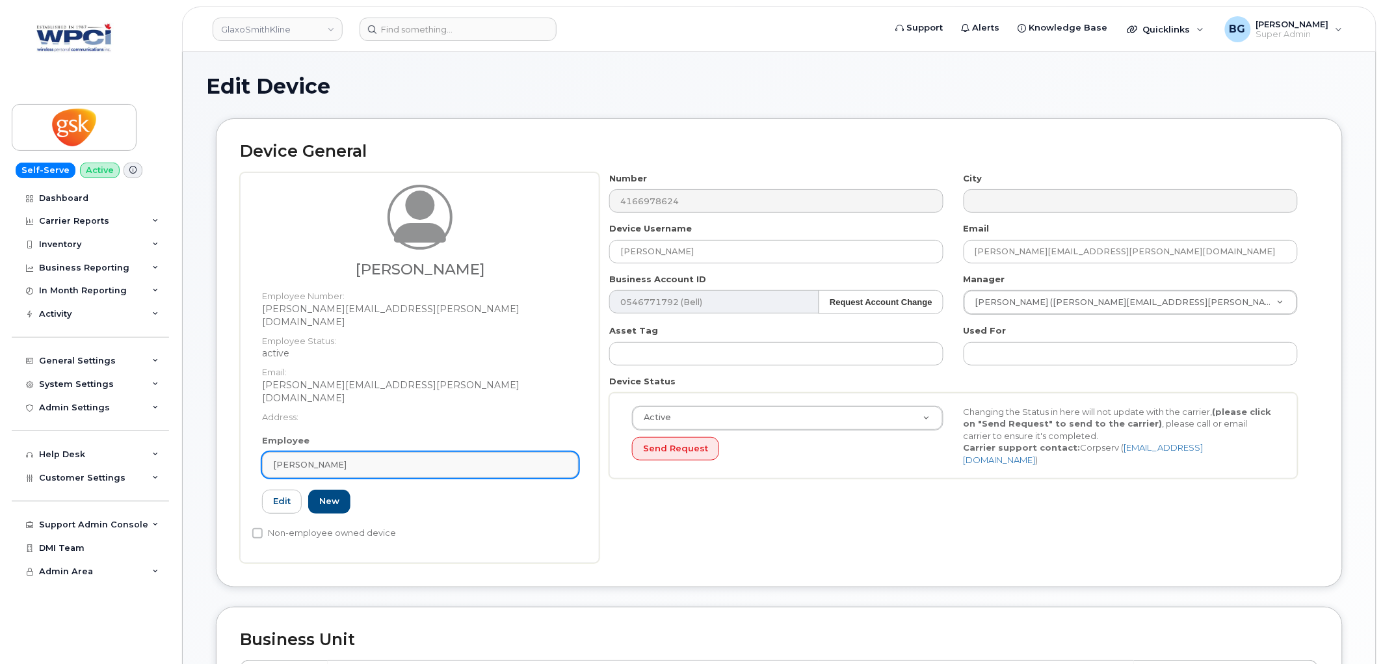
click at [392, 458] on div "Tanis Brodie" at bounding box center [420, 464] width 295 height 12
paste input "[PERSON_NAME][EMAIL_ADDRESS][PERSON_NAME][DOMAIN_NAME]"
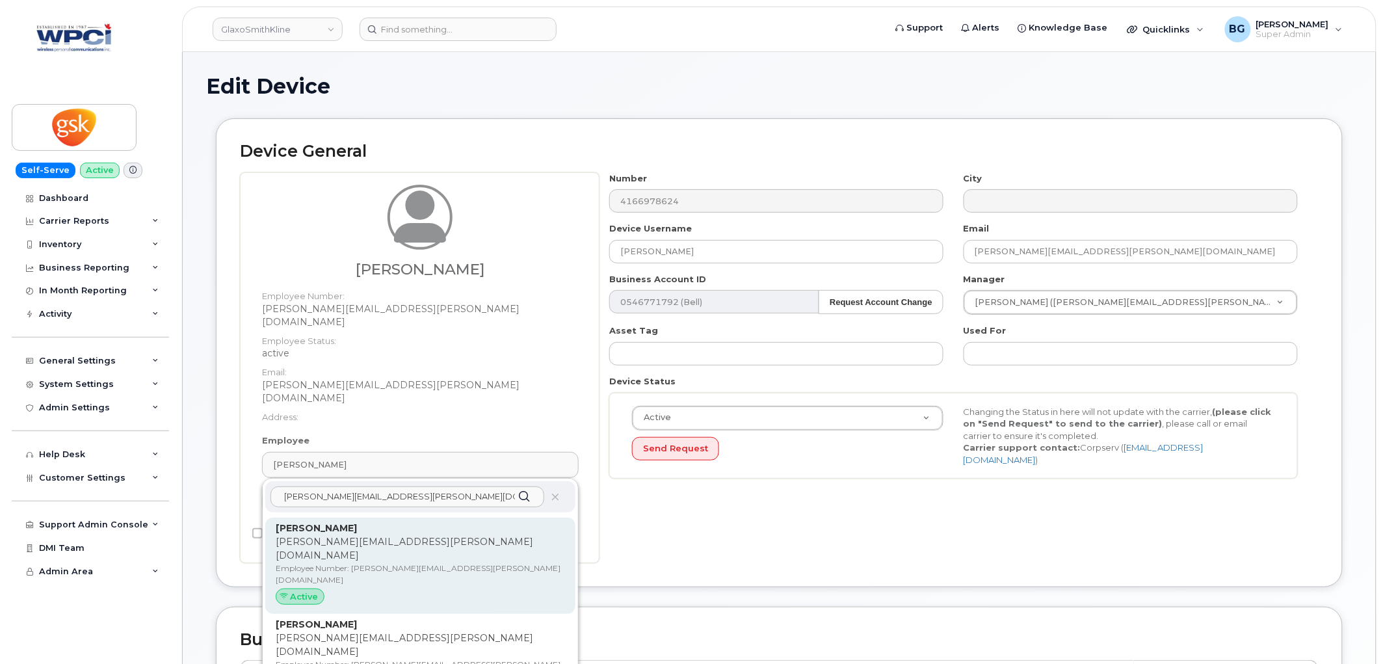
type input "[PERSON_NAME][EMAIL_ADDRESS][PERSON_NAME][DOMAIN_NAME]"
click at [392, 535] on p "tanis.r.brodie@gsk.com" at bounding box center [420, 548] width 289 height 27
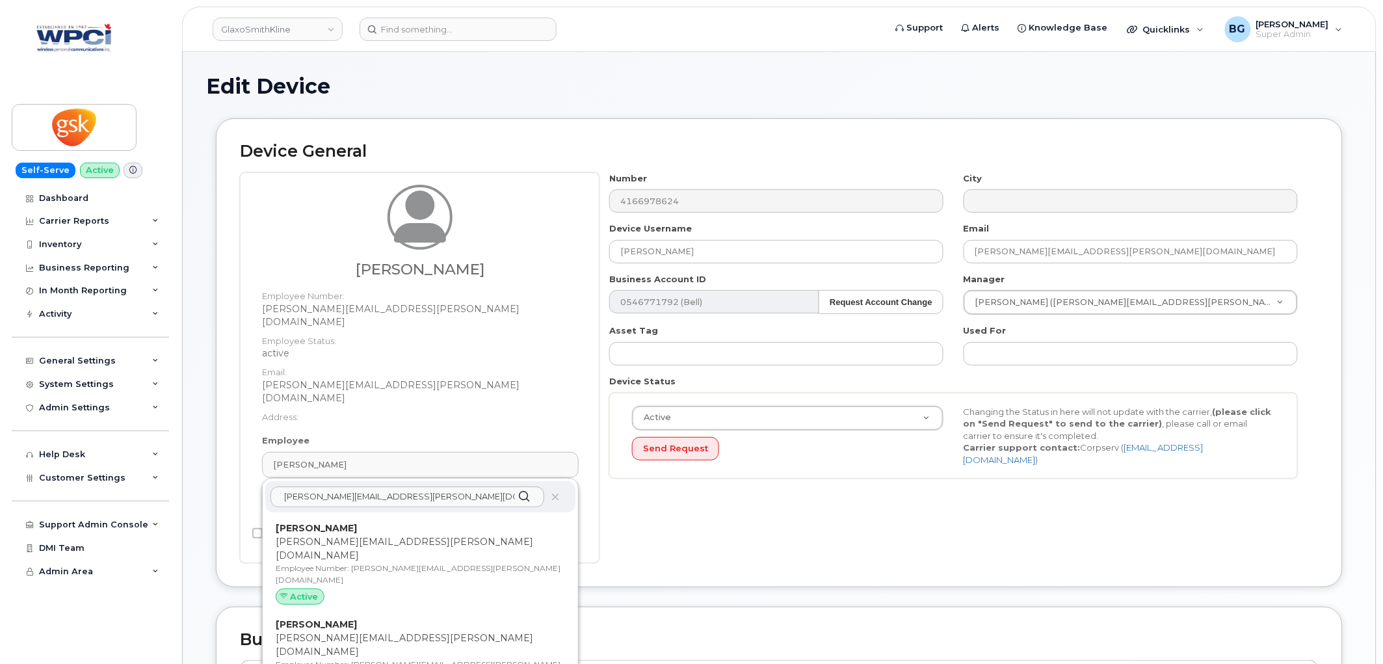
type input "tanis.r.brodie@gsk.com"
type input "Brodie, Tanis"
type input "tanis.r.brodie@gsk.com"
type input "5857824"
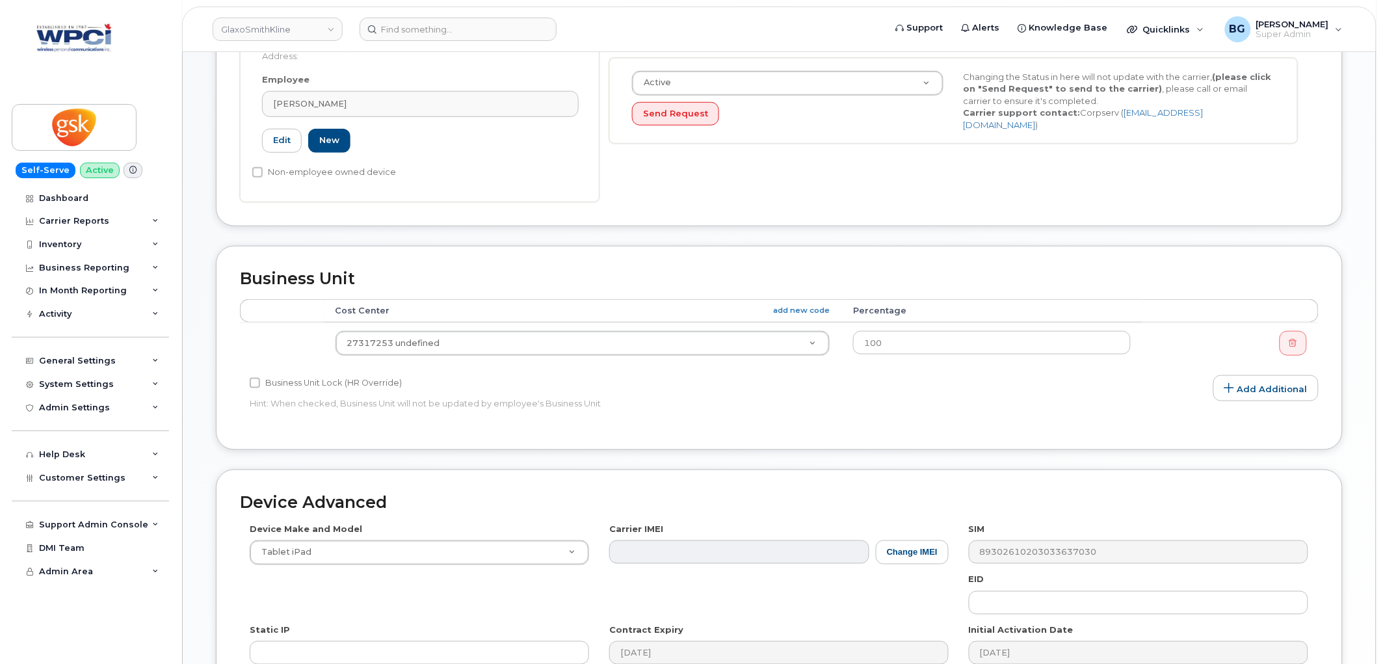
scroll to position [517, 0]
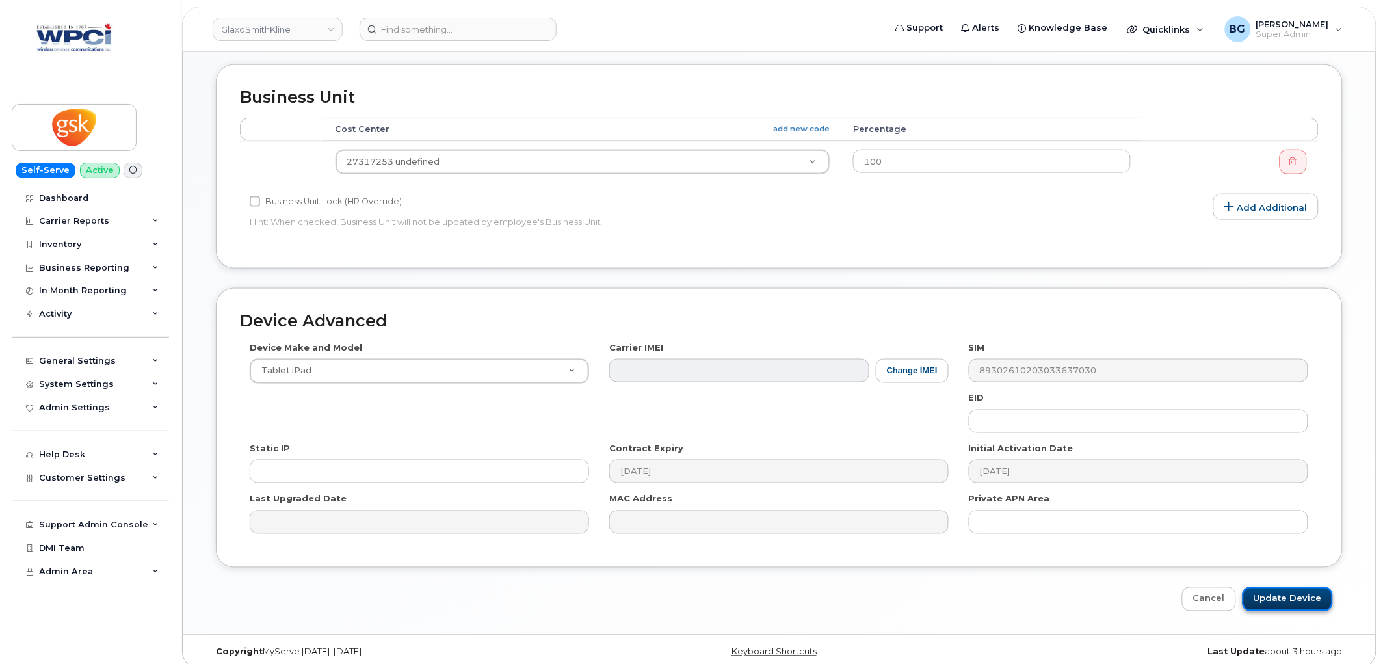
click at [1271, 587] on input "Update Device" at bounding box center [1288, 599] width 90 height 24
type input "Saving..."
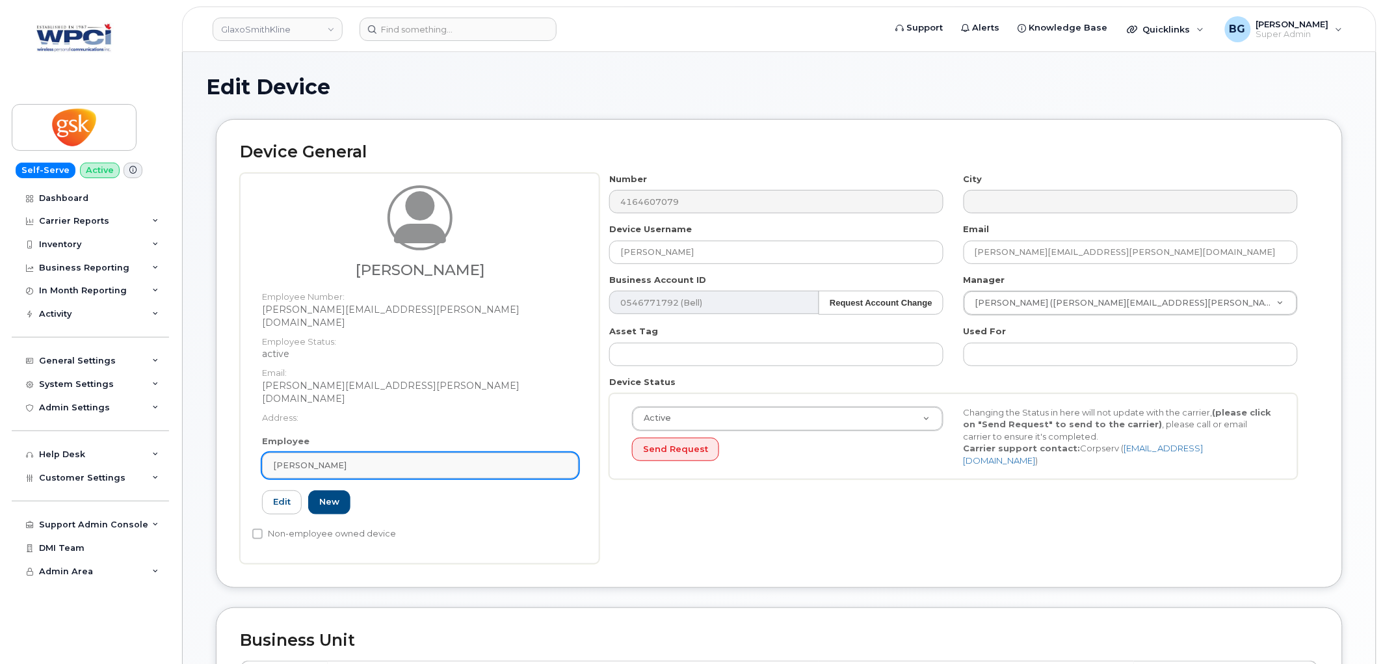
click at [371, 459] on div "[PERSON_NAME]" at bounding box center [420, 465] width 295 height 12
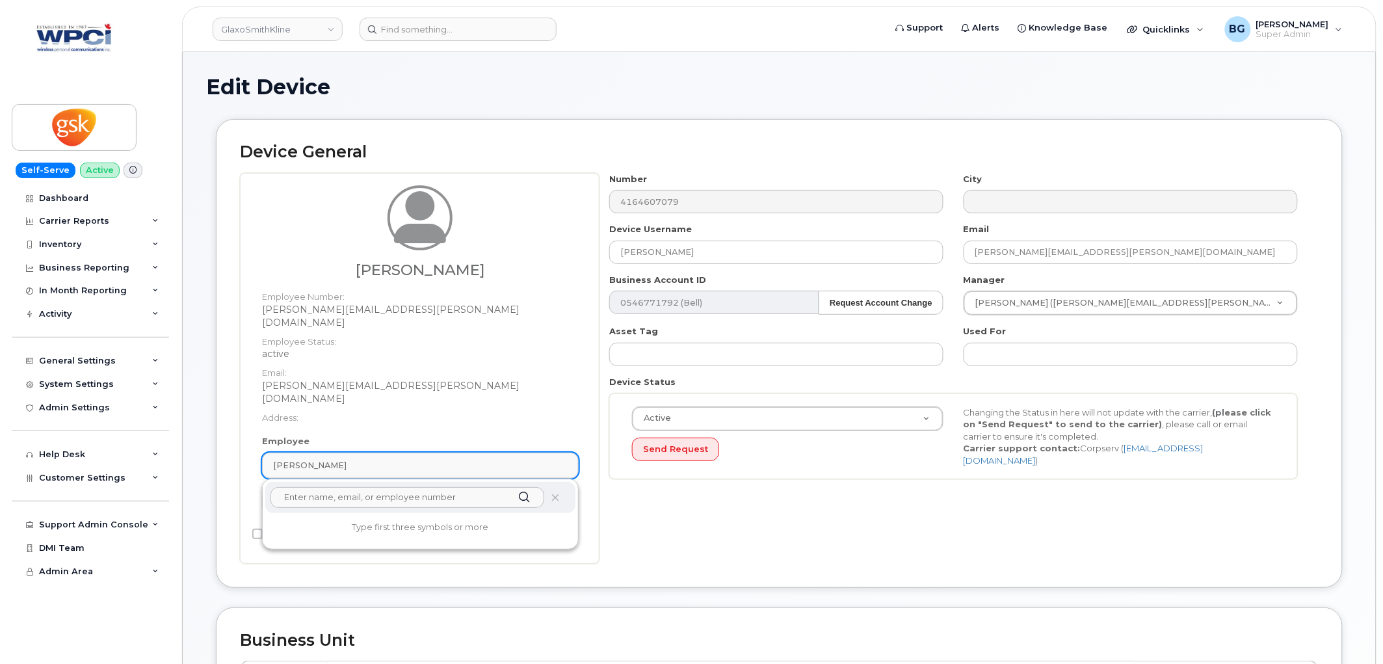
paste input "[PERSON_NAME][EMAIL_ADDRESS][PERSON_NAME][DOMAIN_NAME]"
type input "[PERSON_NAME][EMAIL_ADDRESS][PERSON_NAME][DOMAIN_NAME]"
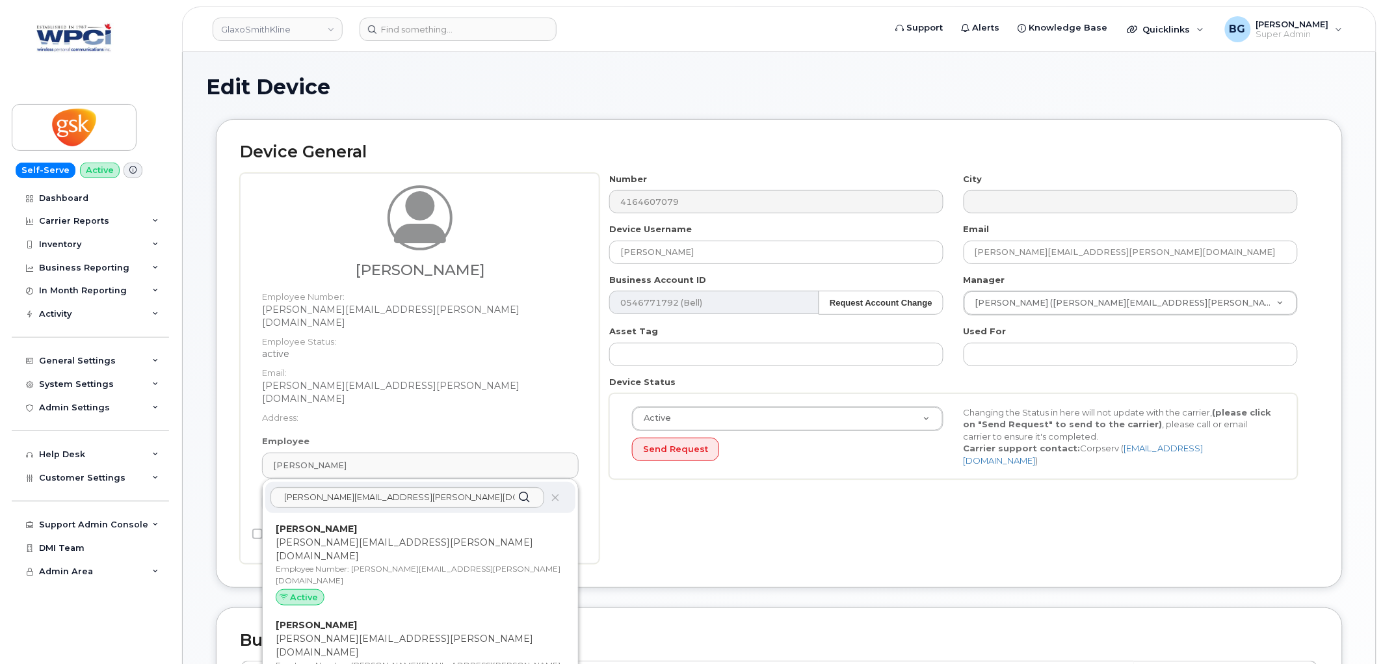
click at [330, 522] on div "Brodie, Tanis tanis.r.brodie@gsk.com Employee Number: tanis.r.brodie@gsk.com Ac…" at bounding box center [420, 566] width 289 height 89
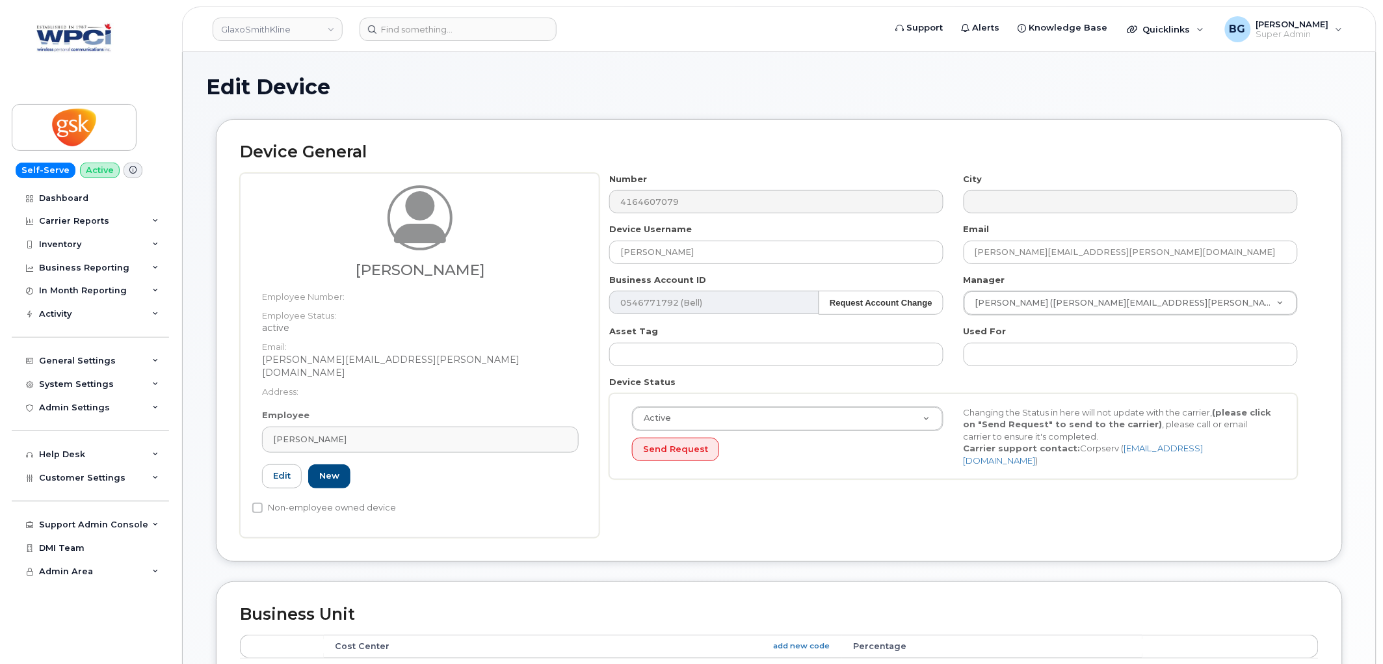
type input "[PERSON_NAME][EMAIL_ADDRESS][PERSON_NAME][DOMAIN_NAME]"
type input "[PERSON_NAME]"
type input "[PERSON_NAME][EMAIL_ADDRESS][PERSON_NAME][DOMAIN_NAME]"
type input "5857824"
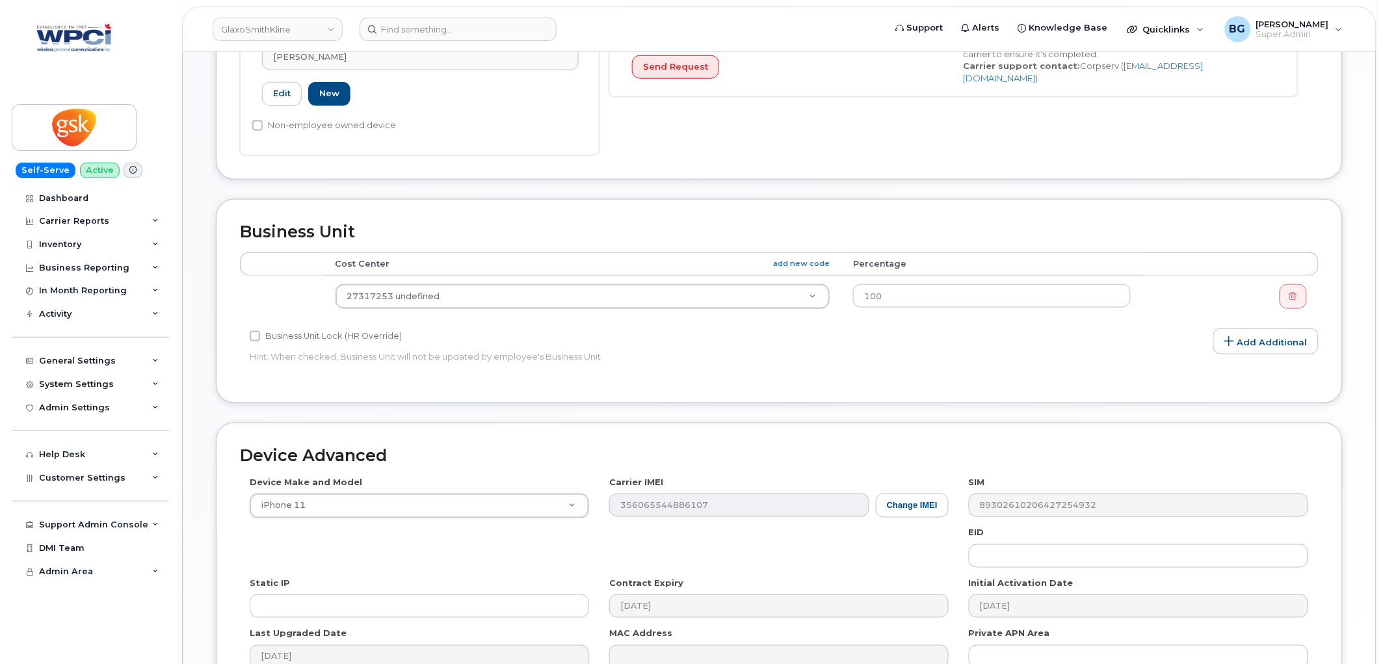
scroll to position [517, 0]
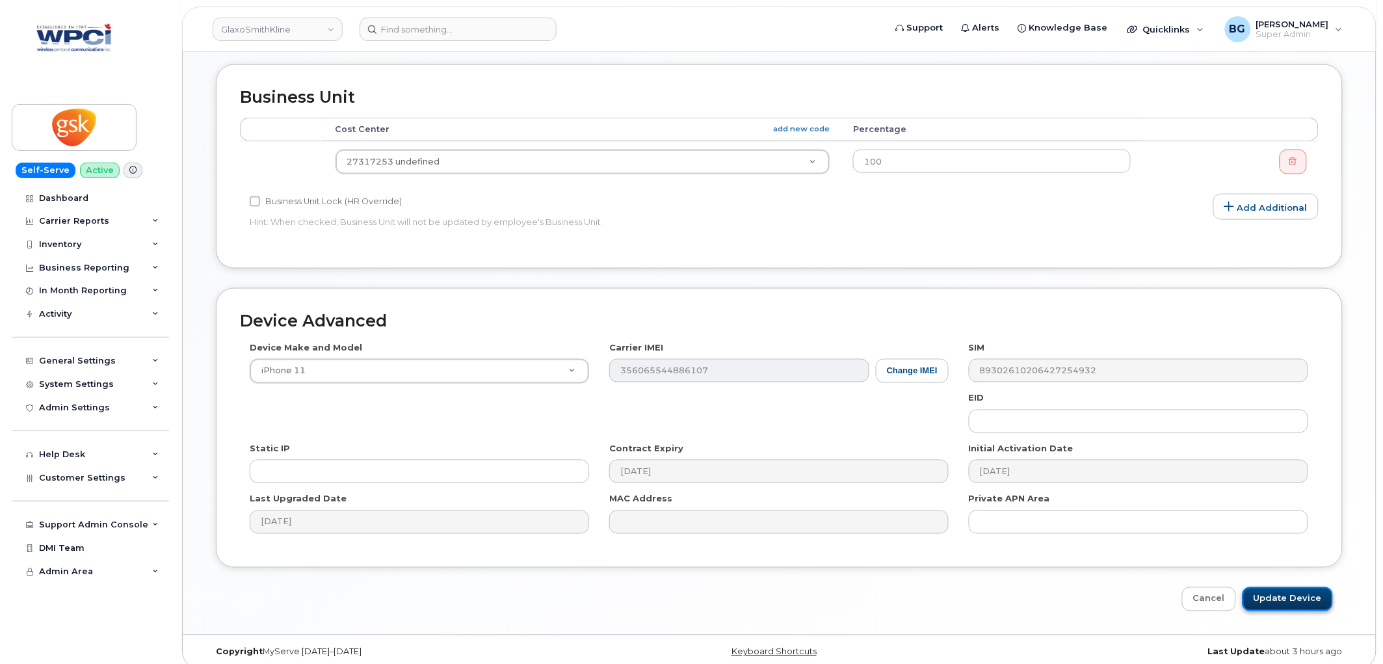
click at [1285, 587] on input "Update Device" at bounding box center [1288, 599] width 90 height 24
type input "Saving..."
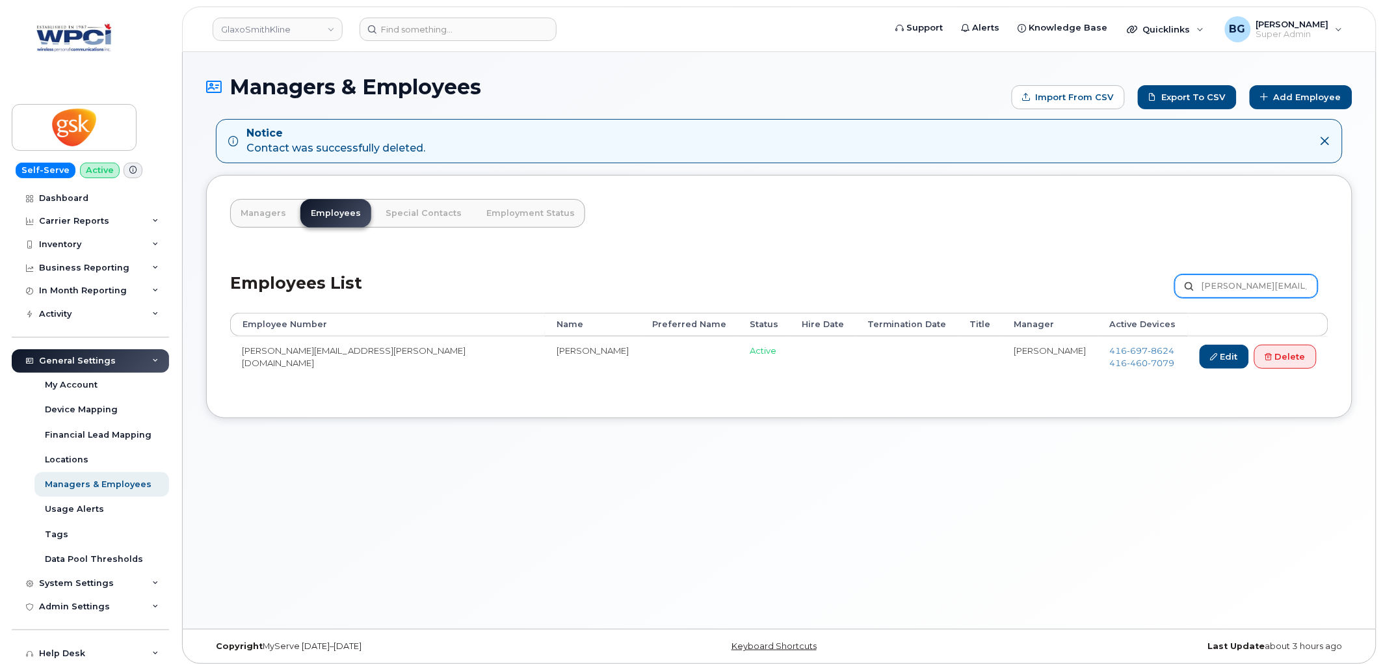
click at [1220, 276] on input "[PERSON_NAME][EMAIL_ADDRESS][PERSON_NAME][DOMAIN_NAME]" at bounding box center [1246, 285] width 143 height 23
paste input "ya.[PERSON_NAME]"
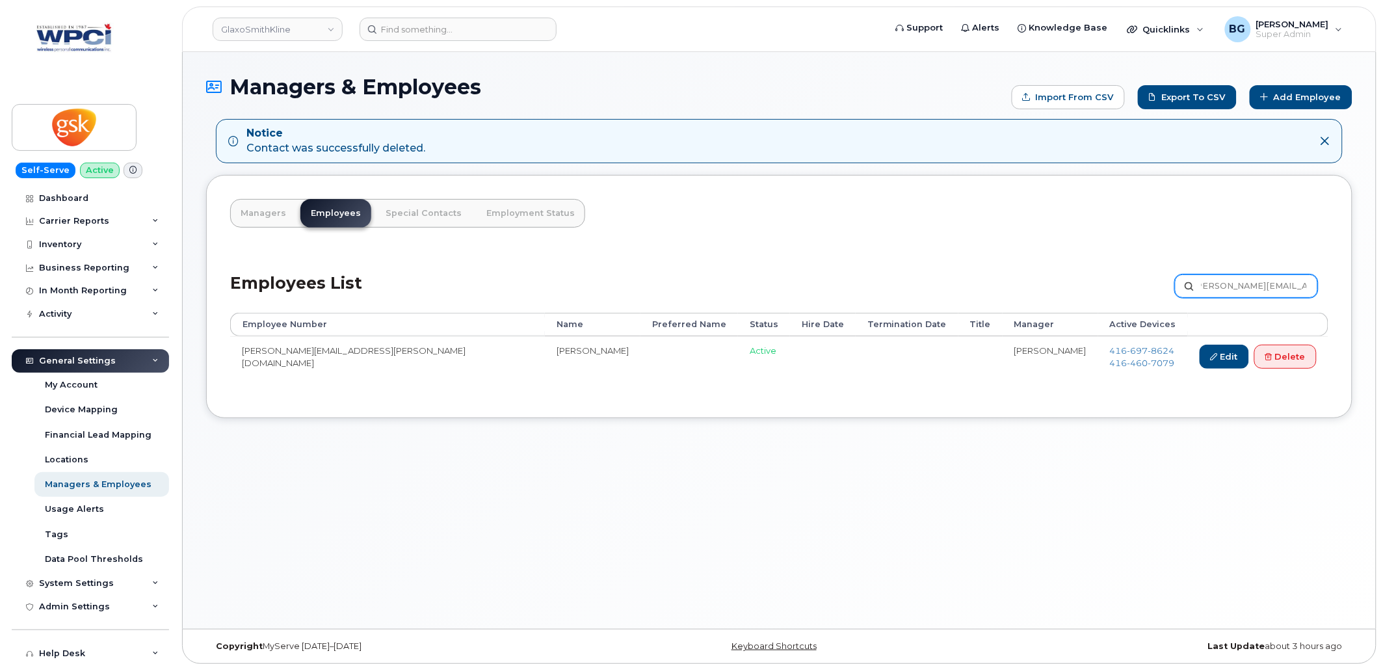
type input "[PERSON_NAME][EMAIL_ADDRESS][PERSON_NAME][DOMAIN_NAME]"
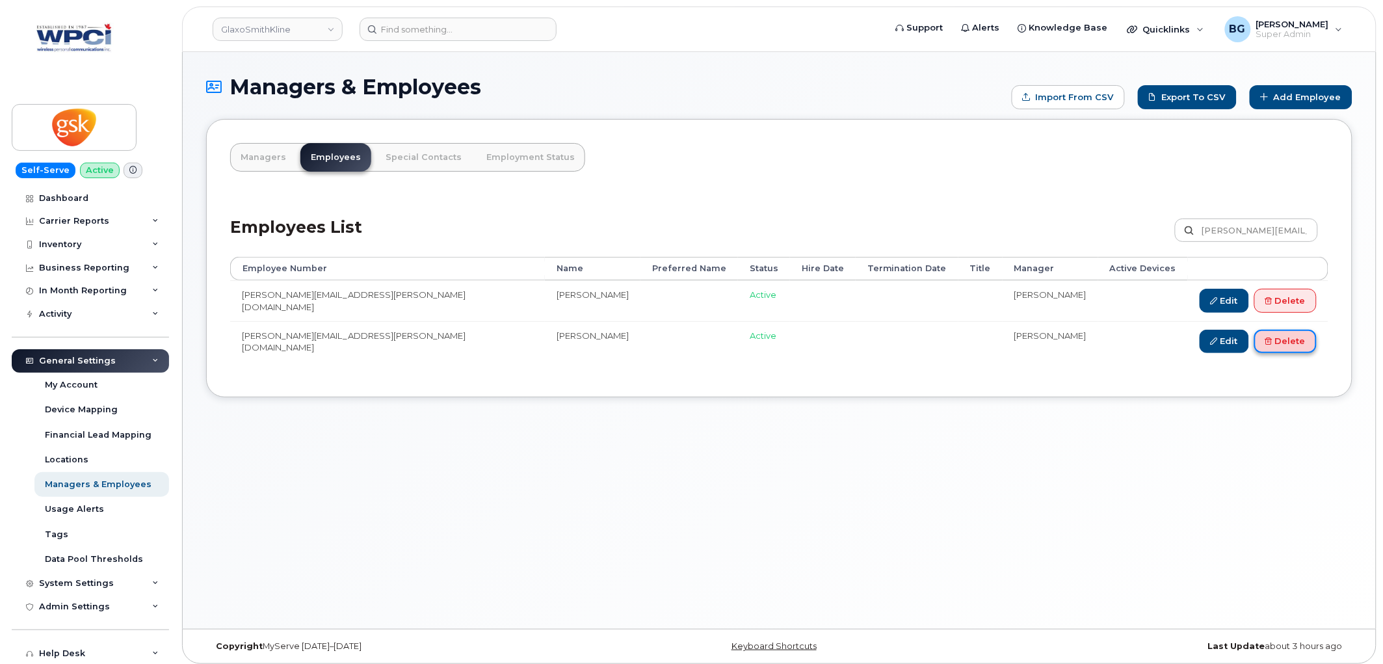
click at [1290, 347] on link "Delete" at bounding box center [1286, 342] width 62 height 24
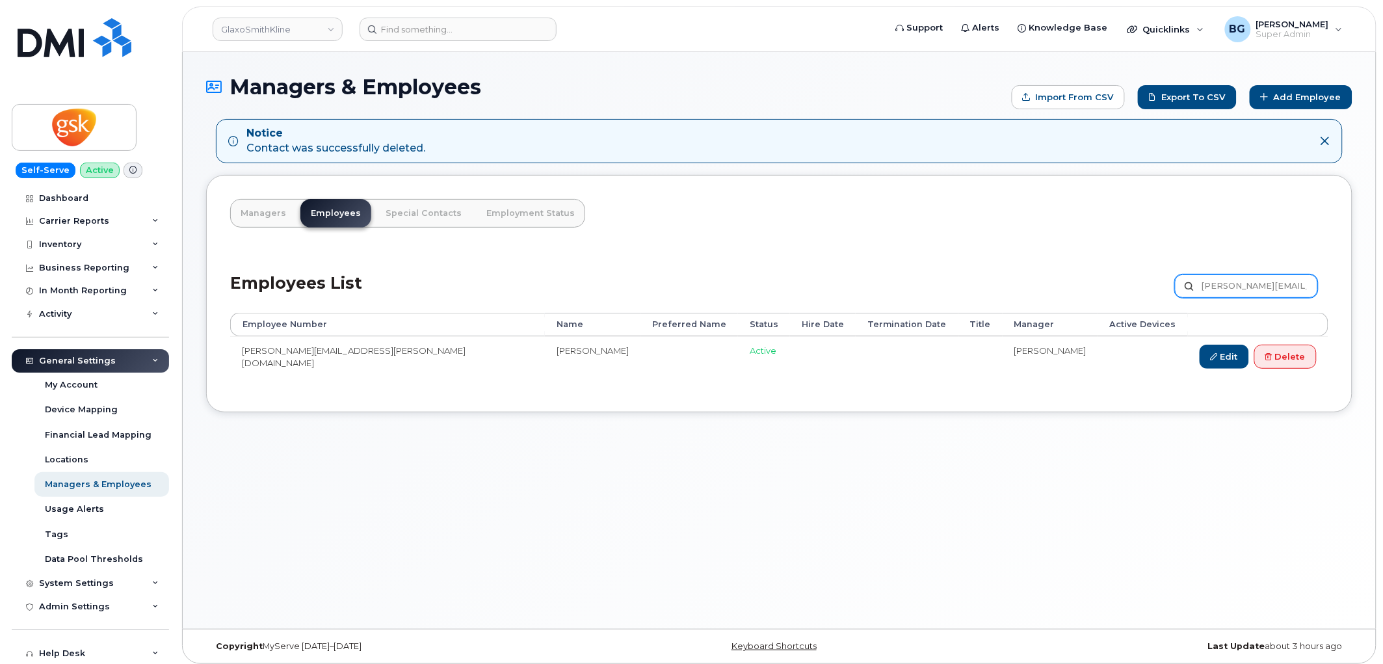
click at [1271, 282] on input "[PERSON_NAME][EMAIL_ADDRESS][PERSON_NAME][DOMAIN_NAME]" at bounding box center [1246, 285] width 143 height 23
paste input "eresa.L.Grain"
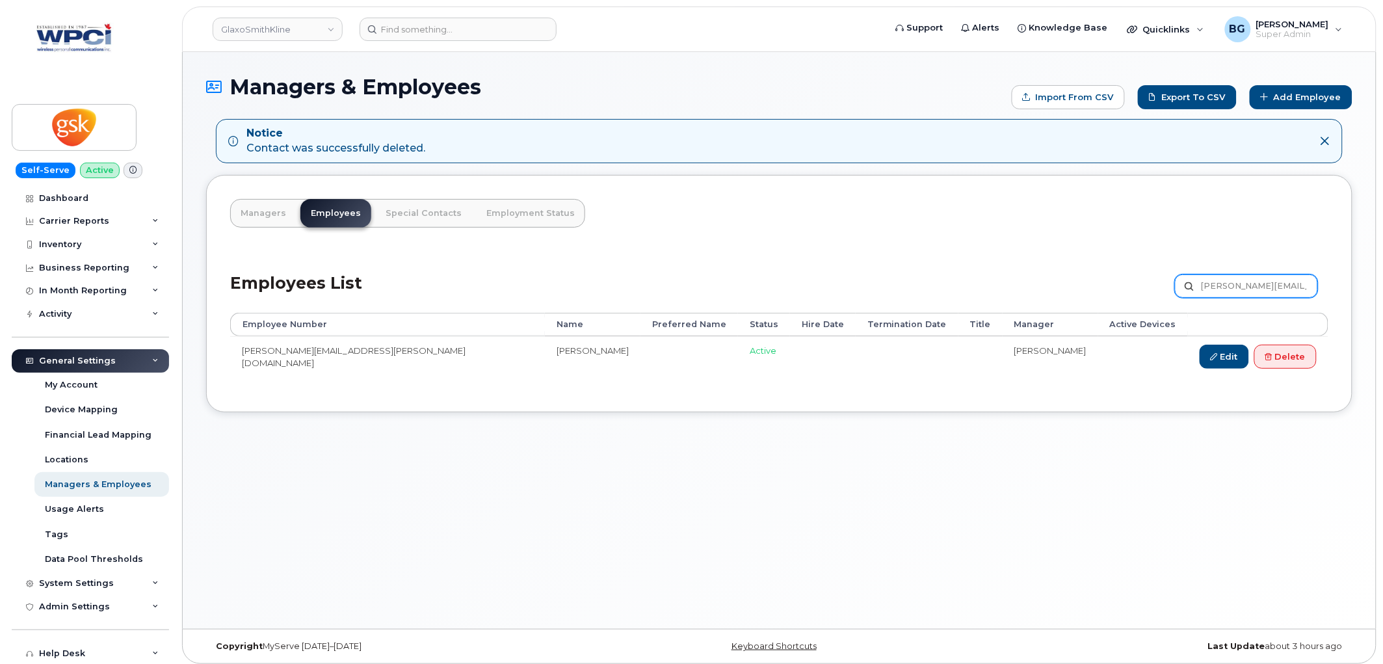
type input "Teresa.L.Grain@gsk.com"
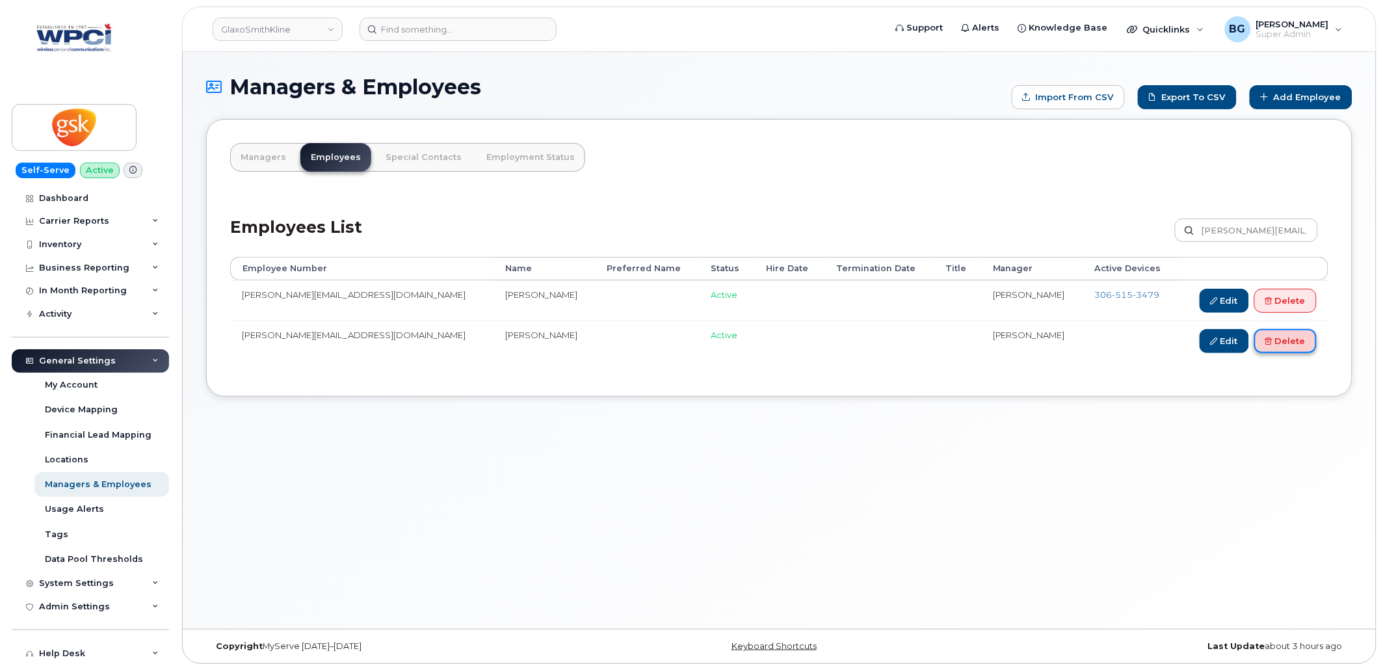
click at [1285, 343] on link "Delete" at bounding box center [1286, 341] width 62 height 24
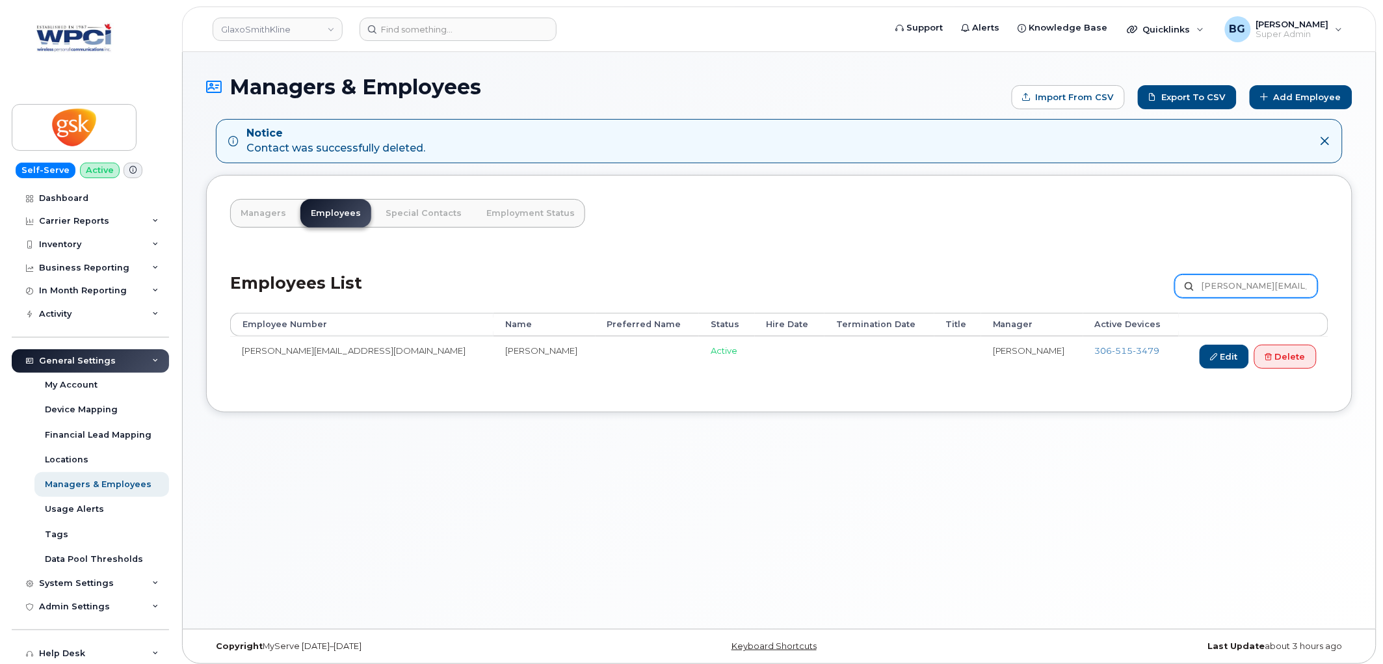
click at [1236, 282] on input "[PERSON_NAME][EMAIL_ADDRESS][DOMAIN_NAME]" at bounding box center [1246, 285] width 143 height 23
paste input "Vandana.V.Lalloo"
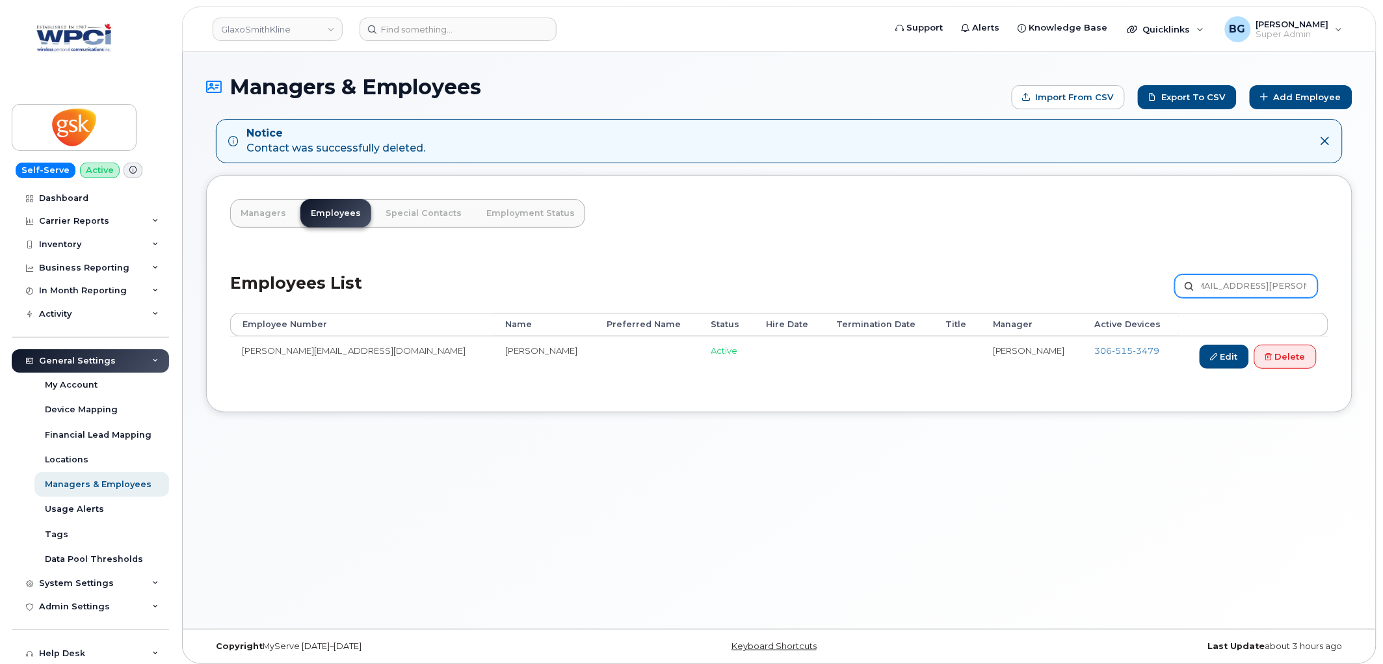
type input "Vandana.V.Lalloo@gsk.com"
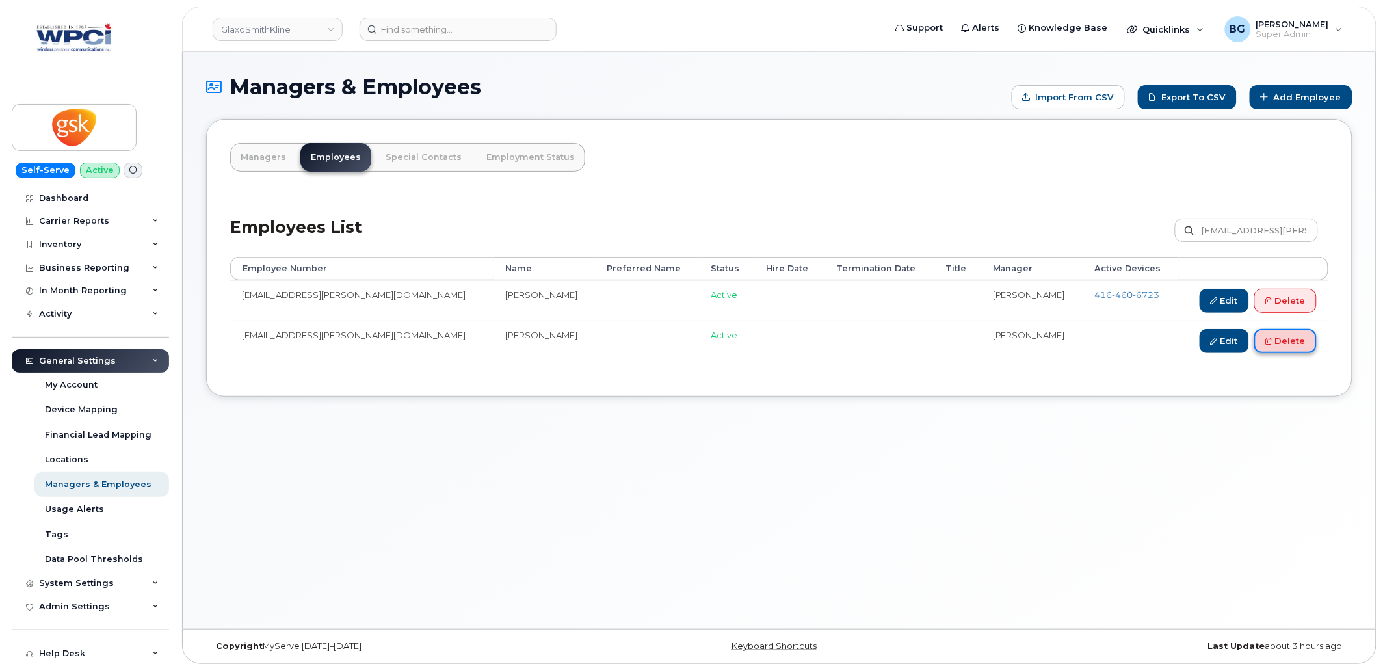
click at [1282, 339] on link "Delete" at bounding box center [1286, 341] width 62 height 24
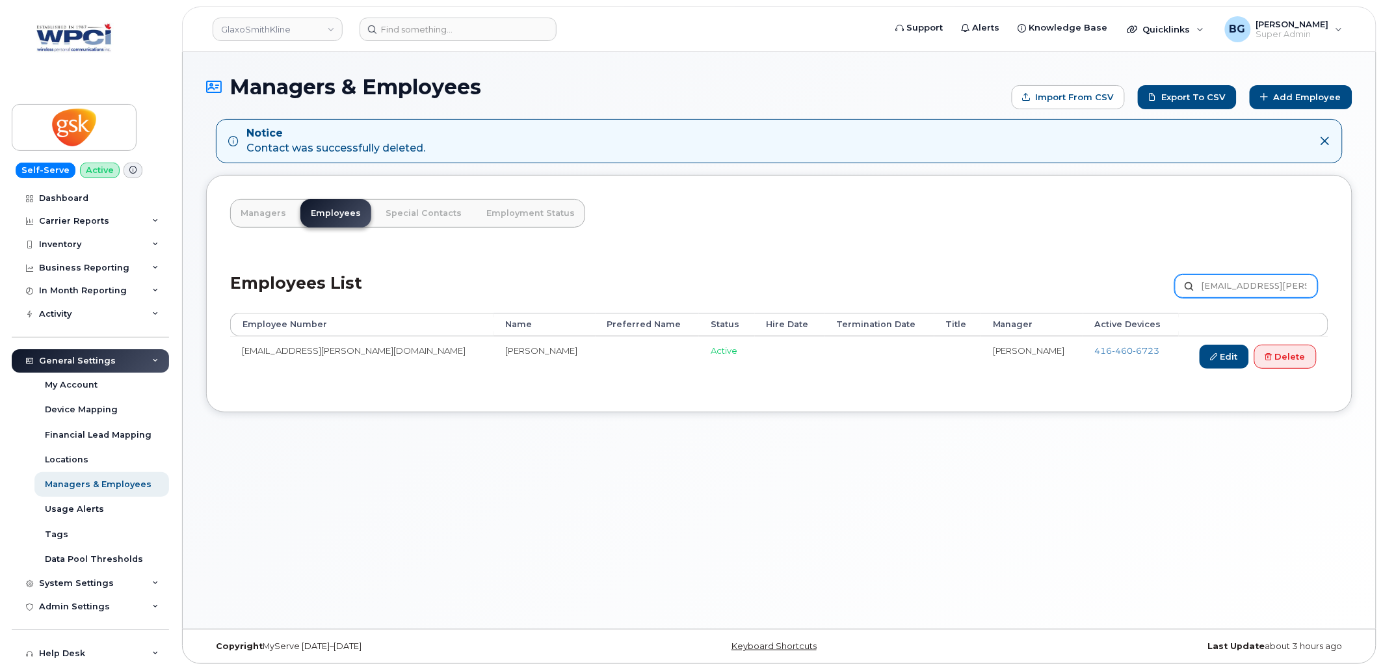
click at [1250, 284] on input "[EMAIL_ADDRESS][PERSON_NAME][DOMAIN_NAME]" at bounding box center [1246, 285] width 143 height 23
click at [1250, 284] on input "Vandana.V.Lalloo@gsk.com" at bounding box center [1246, 285] width 143 height 23
paste input "Wilson.W.Wong"
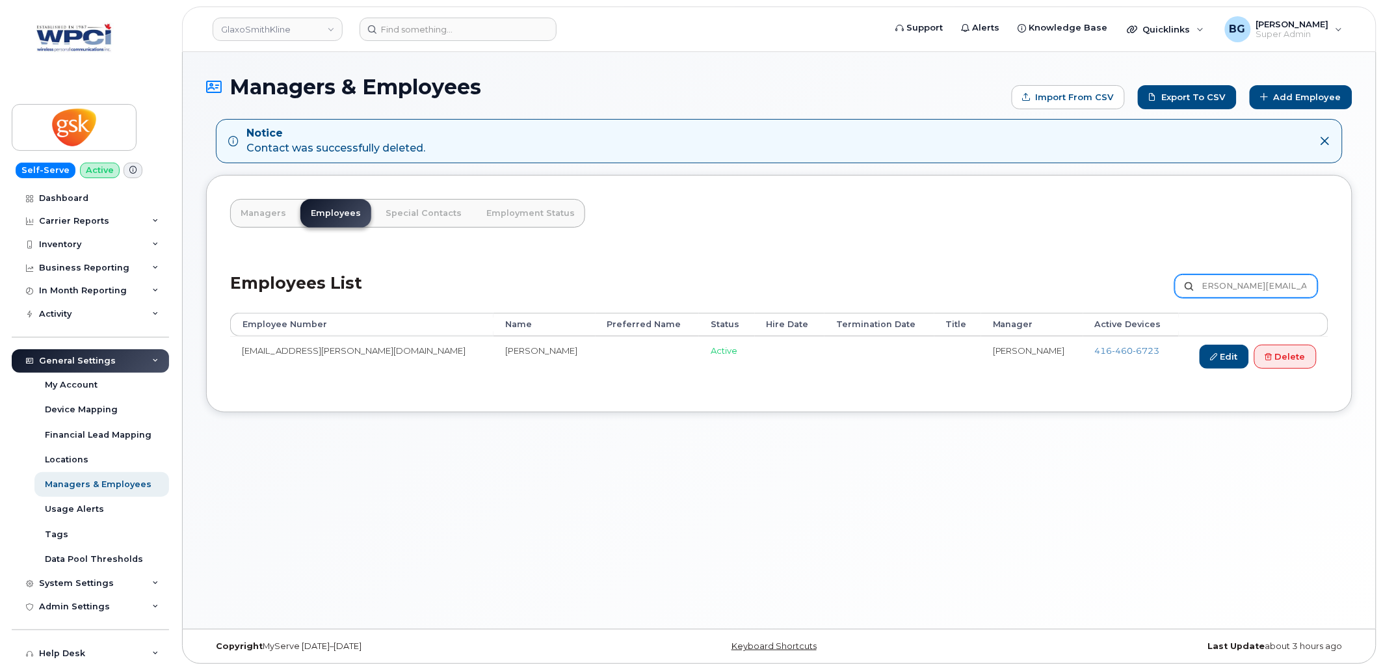
type input "[PERSON_NAME][EMAIL_ADDRESS][PERSON_NAME][DOMAIN_NAME]"
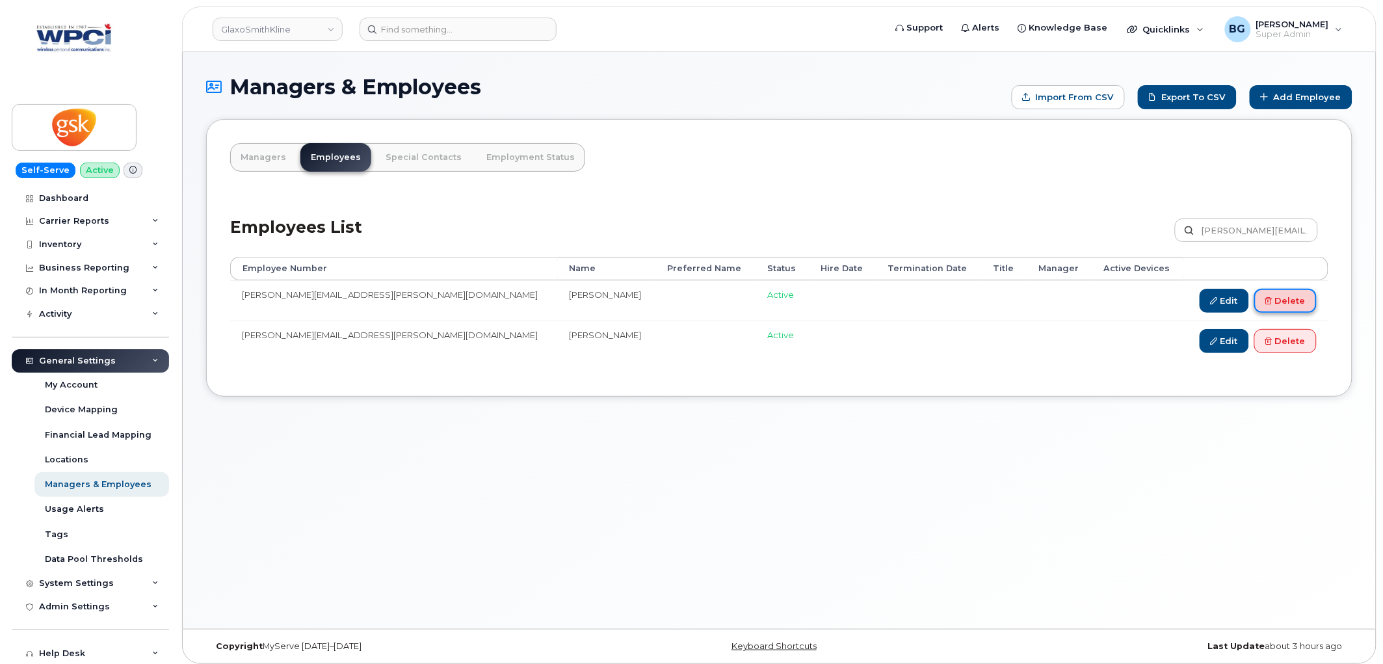
click at [1298, 293] on link "Delete" at bounding box center [1286, 301] width 62 height 24
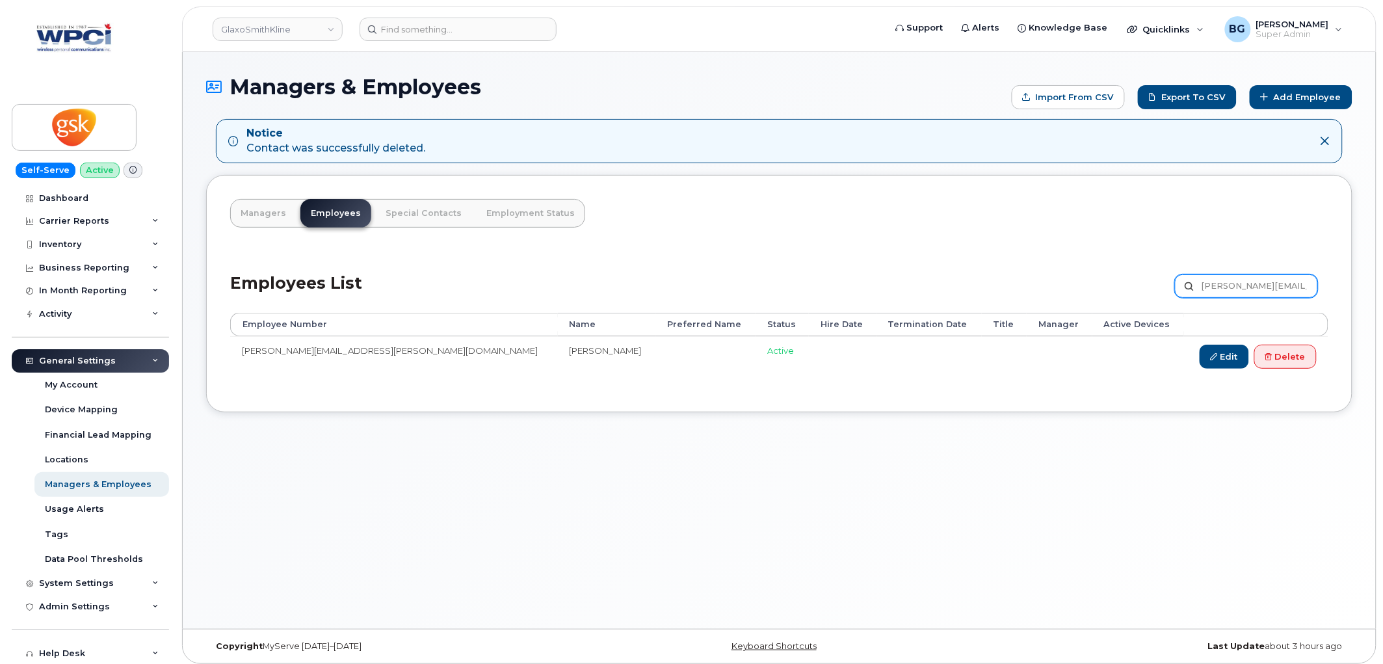
click at [1221, 289] on input "Wilson.W.Wong@gsk.com" at bounding box center [1246, 285] width 143 height 23
click at [1316, 293] on input "Wilson.W.Wong@gsk.com" at bounding box center [1246, 285] width 143 height 23
drag, startPoint x: 1314, startPoint y: 293, endPoint x: 1303, endPoint y: 293, distance: 11.1
click at [1303, 293] on input "Wilson.W.Wong@gsk.com" at bounding box center [1246, 285] width 143 height 23
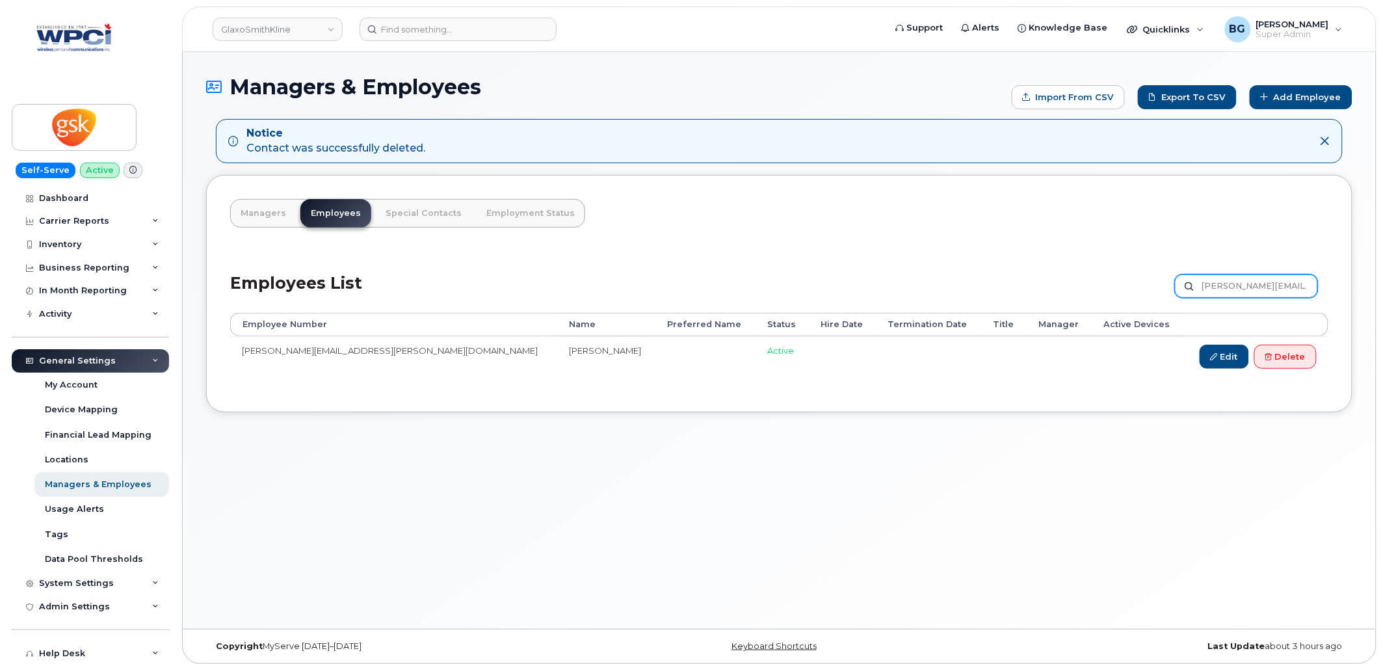
scroll to position [0, 9]
click at [1218, 287] on input "Wilson.W.Wong@gsk.com" at bounding box center [1246, 285] width 143 height 23
click at [1221, 284] on input "Wilson.W.Wong@gsk.com" at bounding box center [1246, 285] width 143 height 23
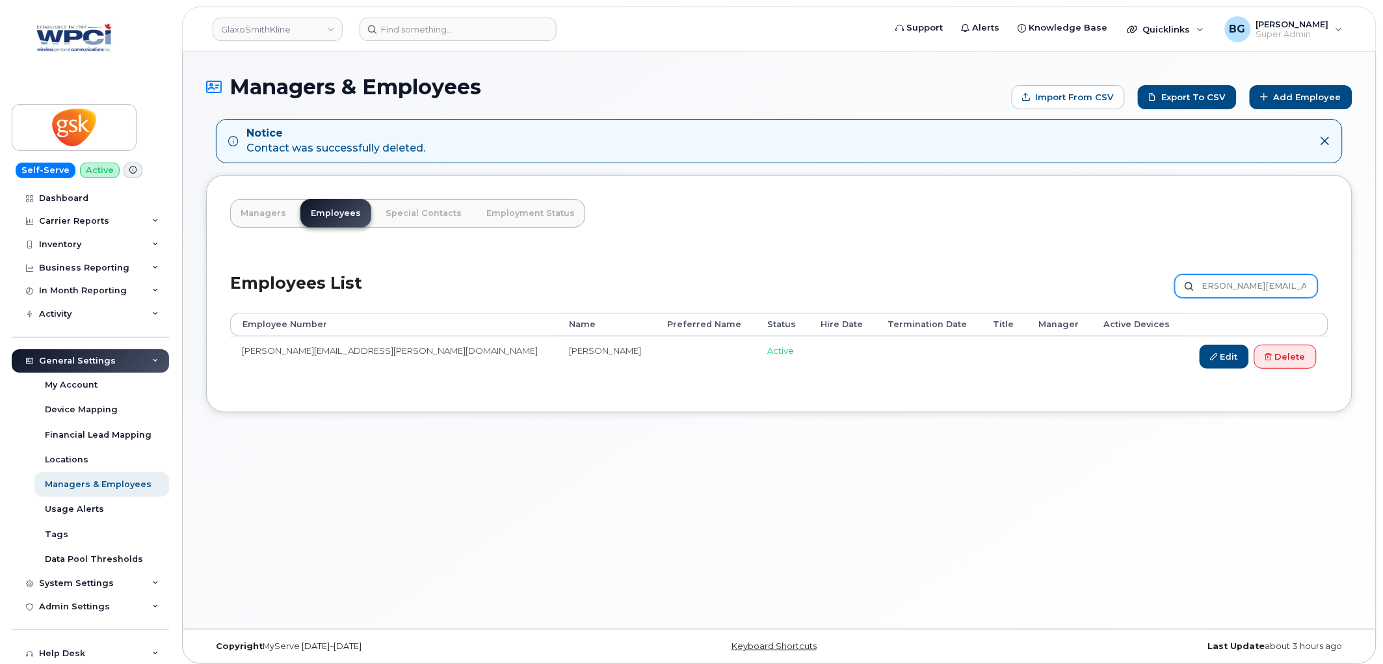
click at [1221, 284] on input "Wilson.W.Wong@gsk.com" at bounding box center [1246, 285] width 143 height 23
paste input "Yannik.Y.Maranda"
type input "Yannik.Y.Maranda@gsk.com"
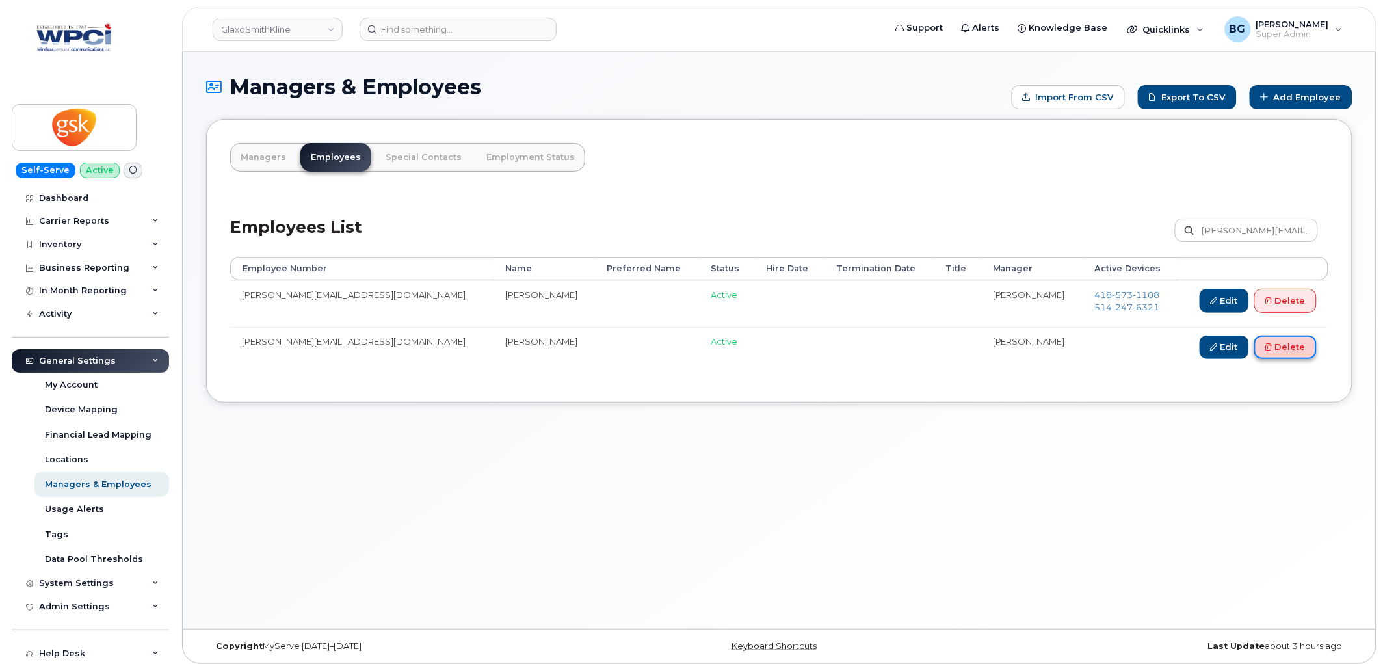
click at [1292, 346] on link "Delete" at bounding box center [1286, 348] width 62 height 24
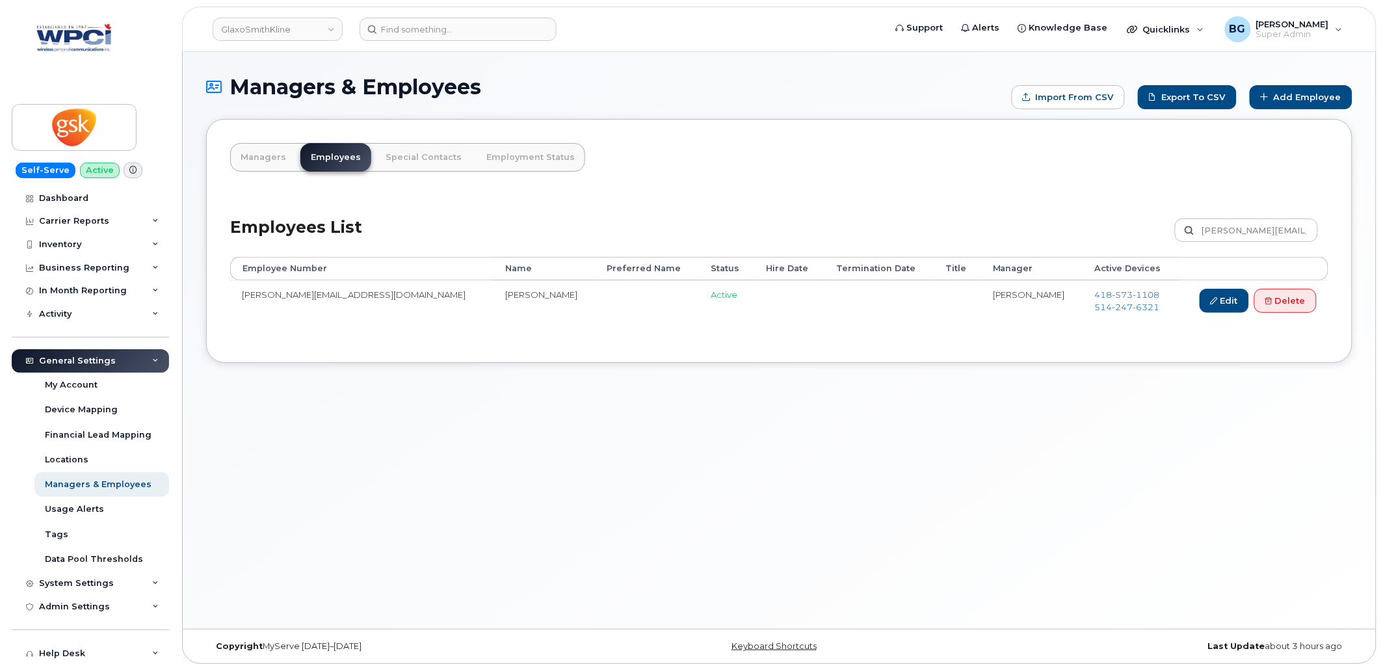
click at [836, 133] on div "Managers Employees Special Contacts Employment Status Employees List [PERSON_NA…" at bounding box center [779, 240] width 1147 height 243
click at [100, 488] on div "Managers & Employees" at bounding box center [98, 485] width 107 height 12
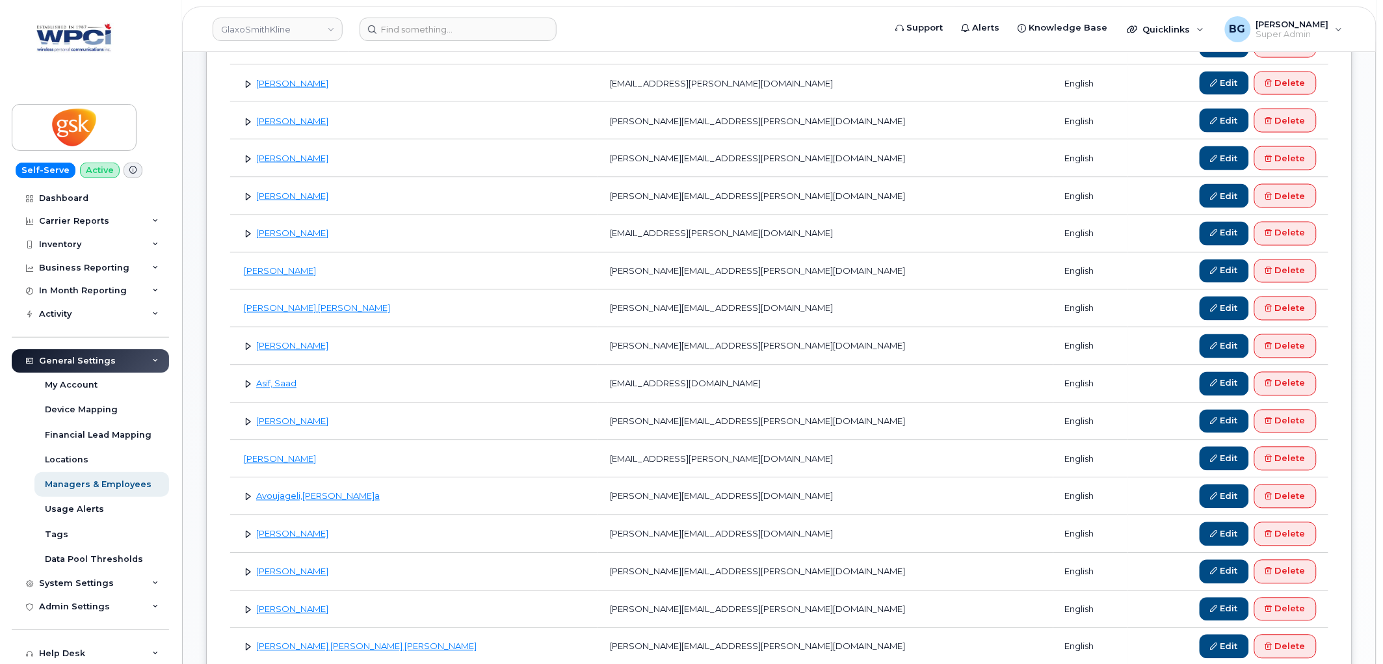
scroll to position [674, 0]
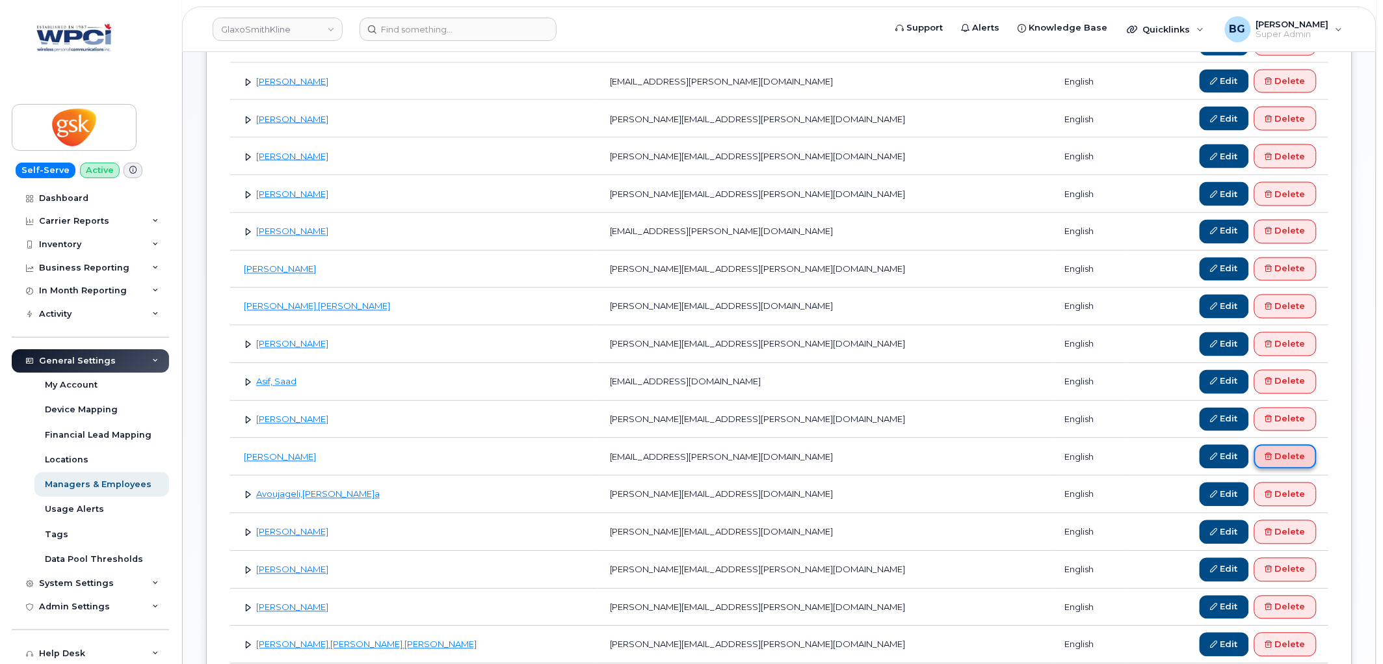
click at [1289, 458] on link "Delete" at bounding box center [1286, 457] width 62 height 24
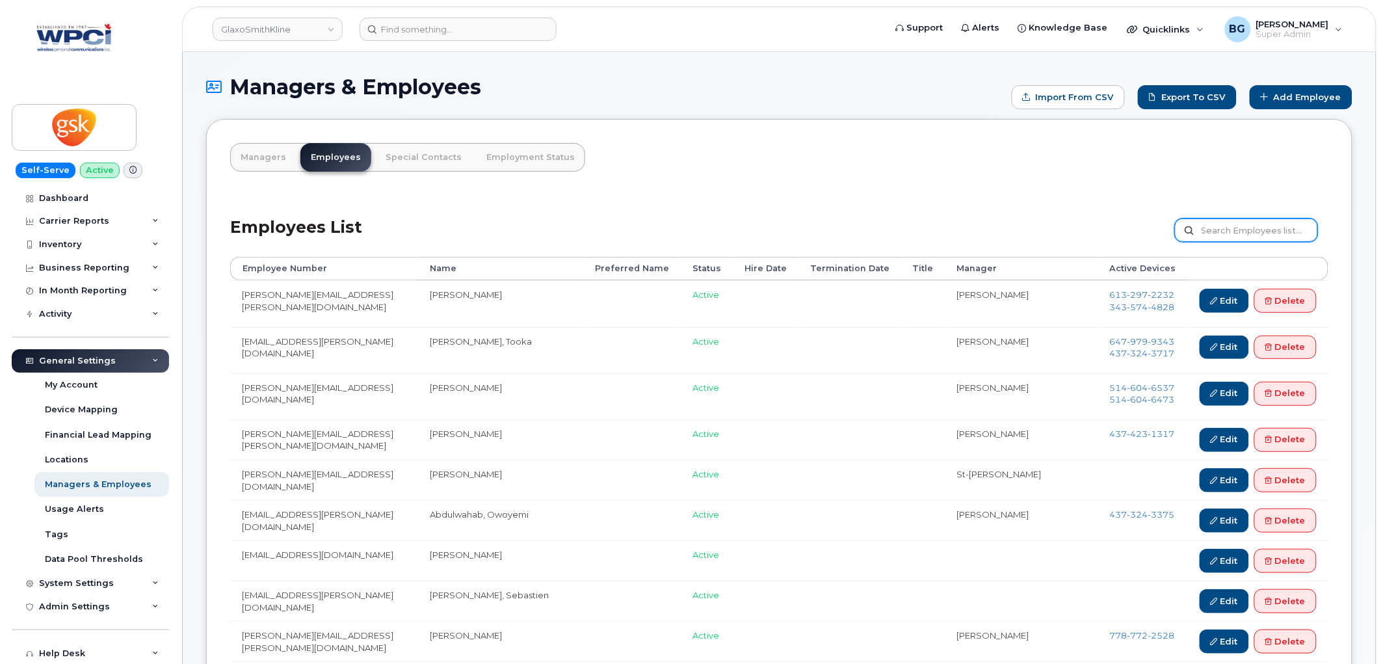
click at [1214, 230] on input "text" at bounding box center [1246, 230] width 143 height 23
type input "avani"
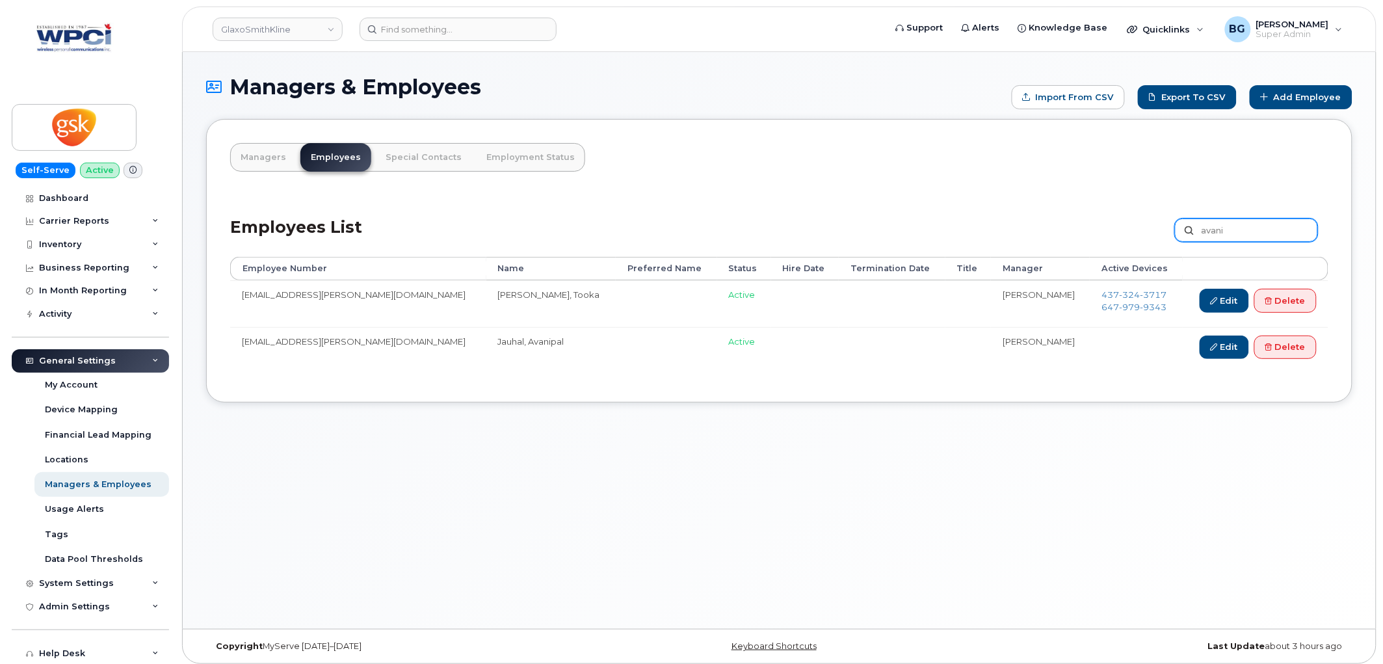
click at [1230, 228] on input "avani" at bounding box center [1246, 230] width 143 height 23
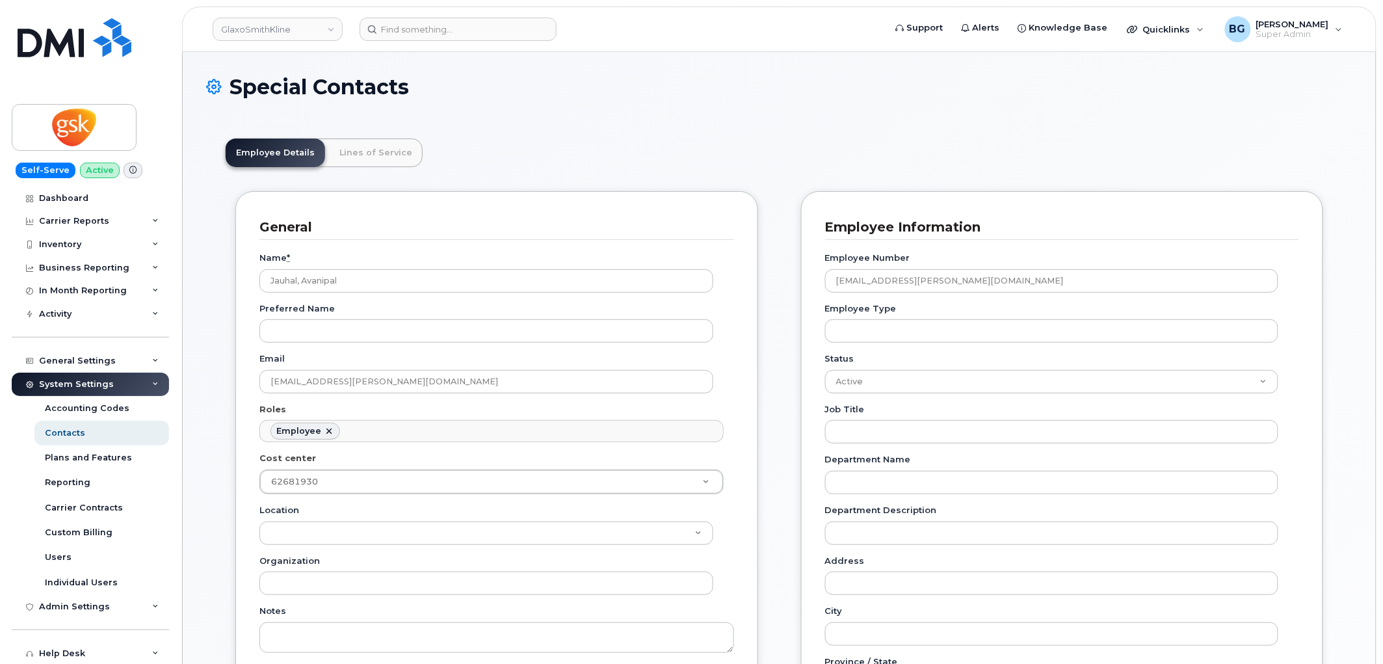
scroll to position [39, 0]
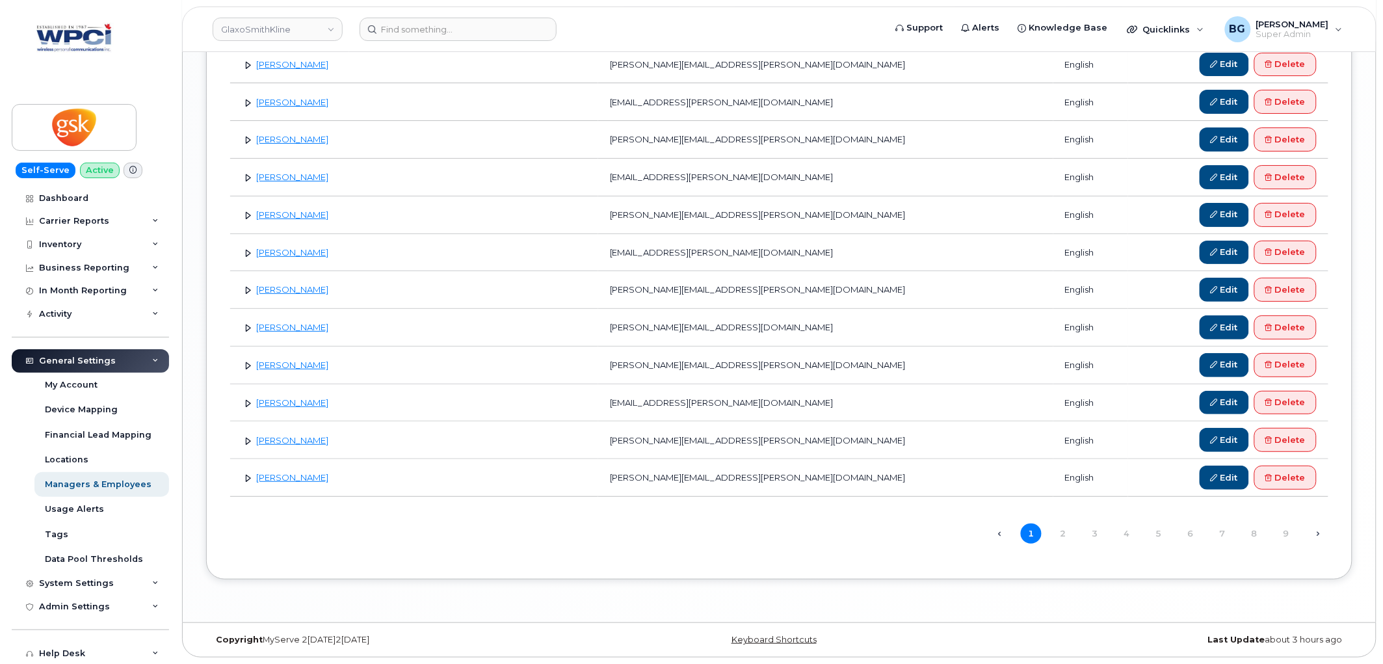
scroll to position [1734, 0]
click link "2"
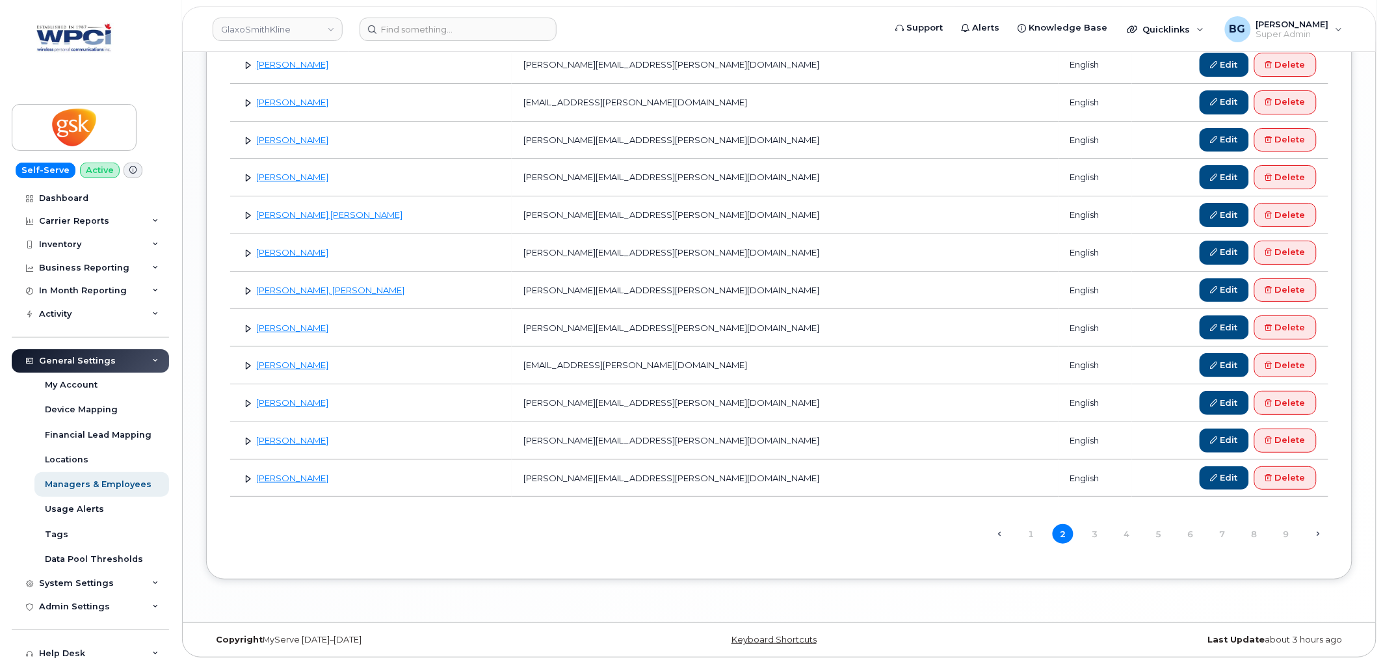
scroll to position [1679, 0]
click at [1094, 535] on link "3" at bounding box center [1095, 534] width 21 height 20
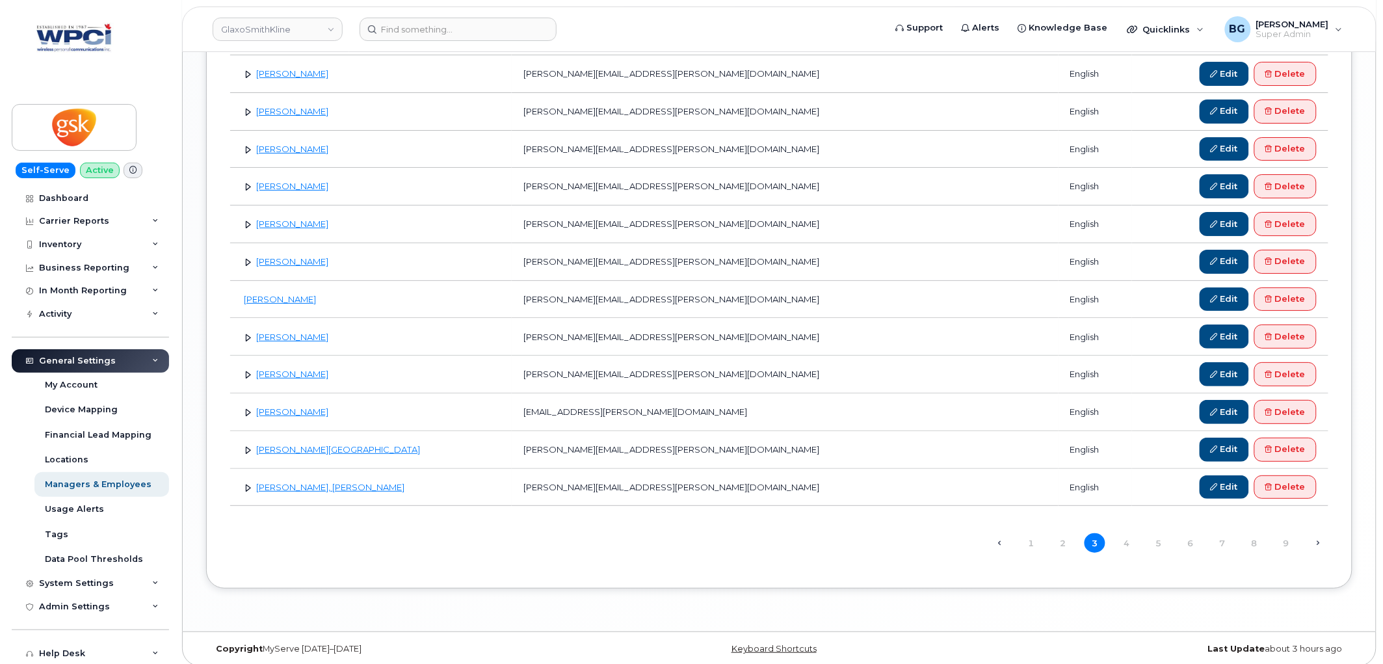
scroll to position [1679, 0]
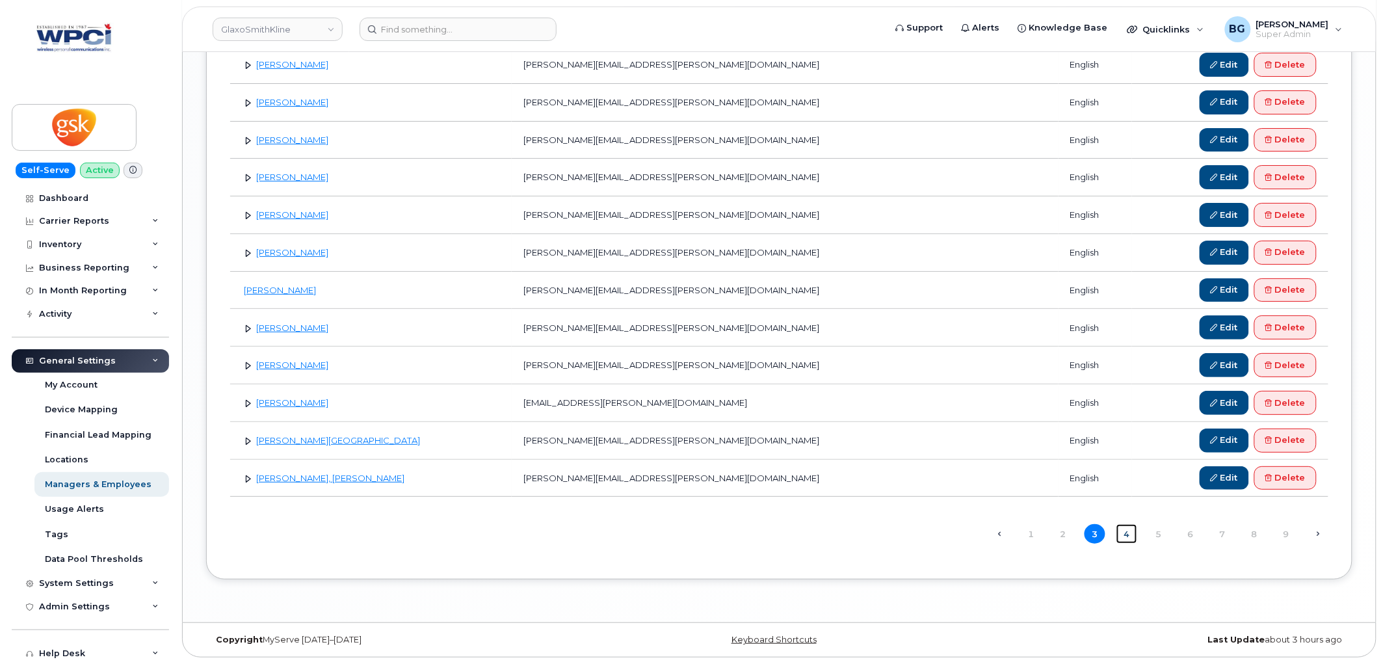
click at [1126, 533] on link "4" at bounding box center [1127, 534] width 21 height 20
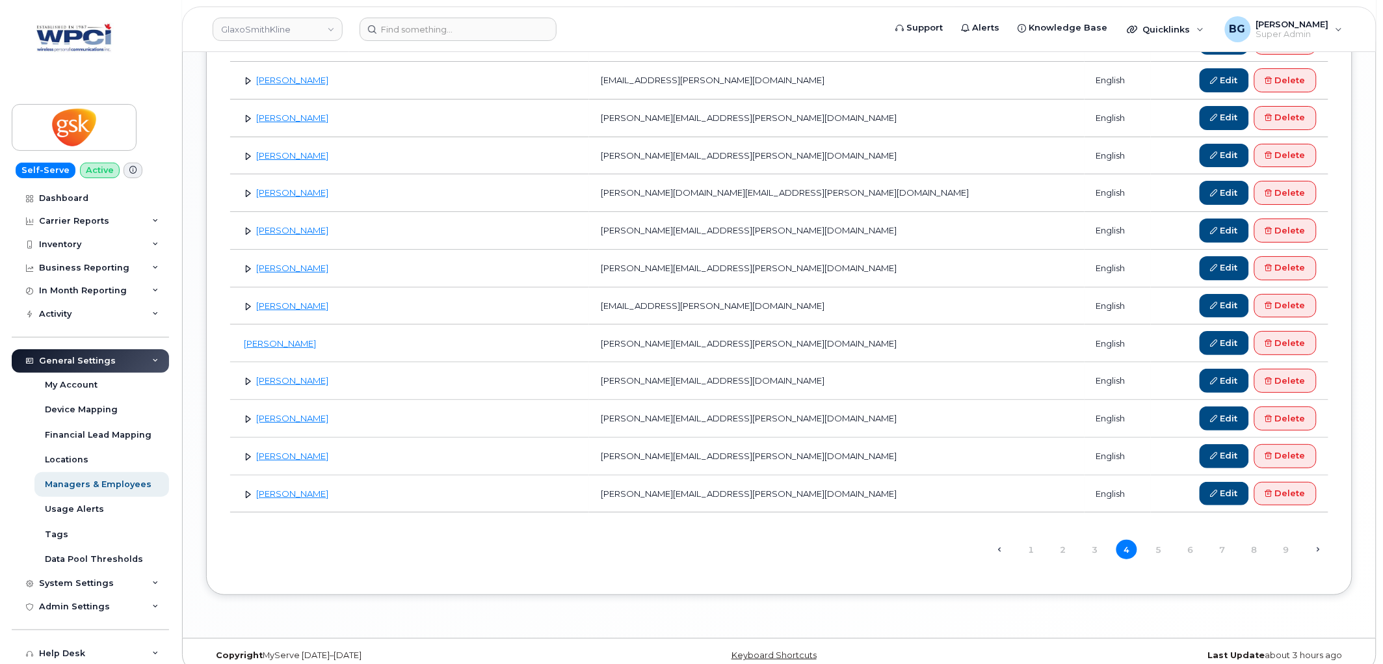
scroll to position [1679, 0]
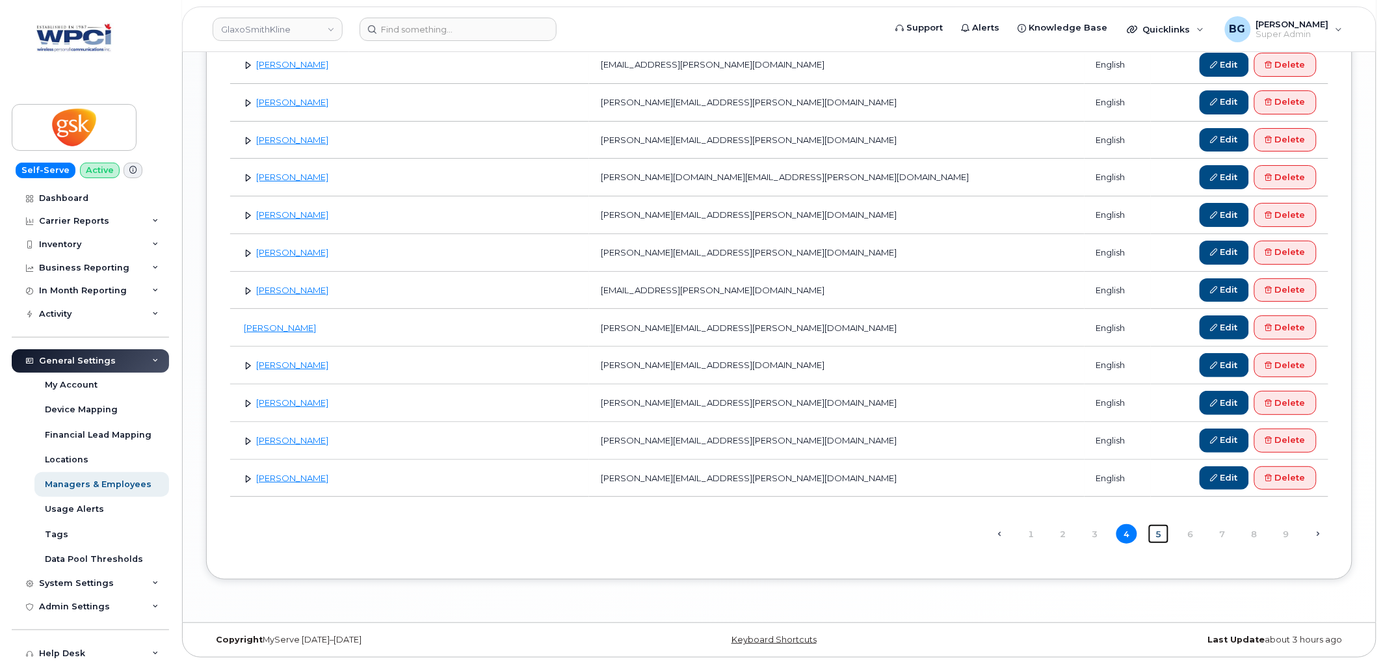
click at [1162, 531] on link "5" at bounding box center [1159, 534] width 21 height 20
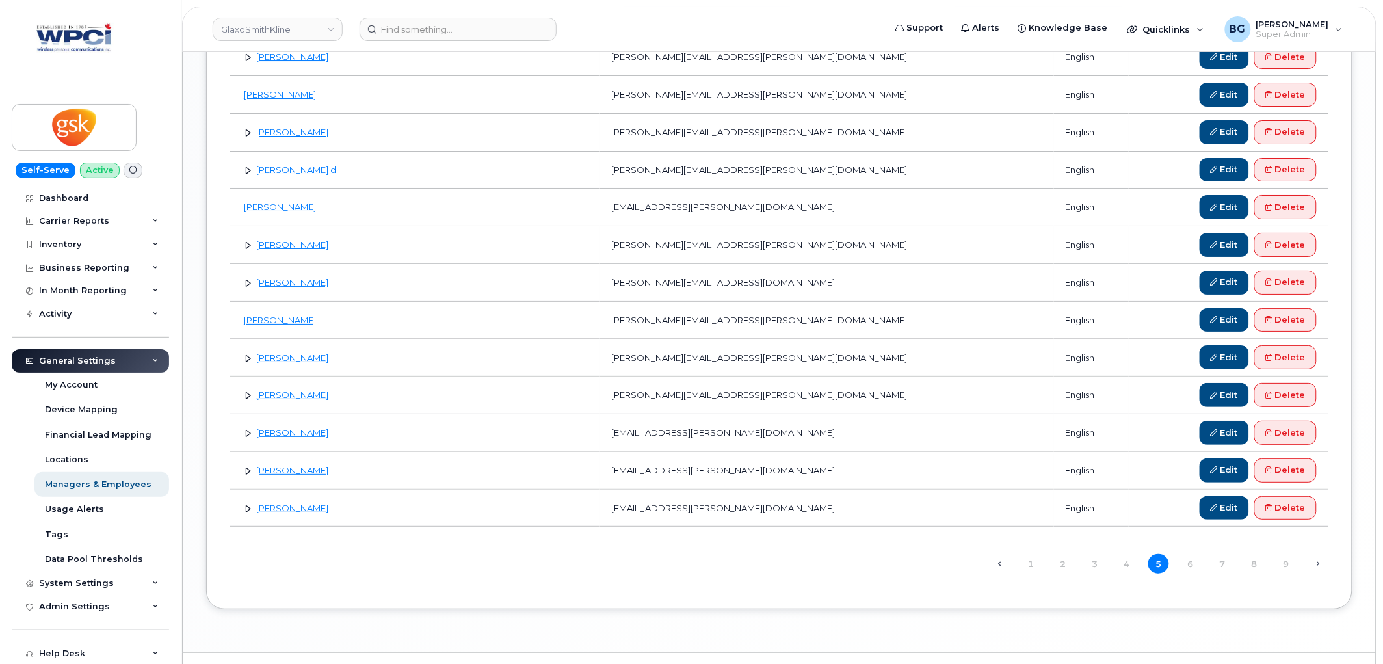
scroll to position [1679, 0]
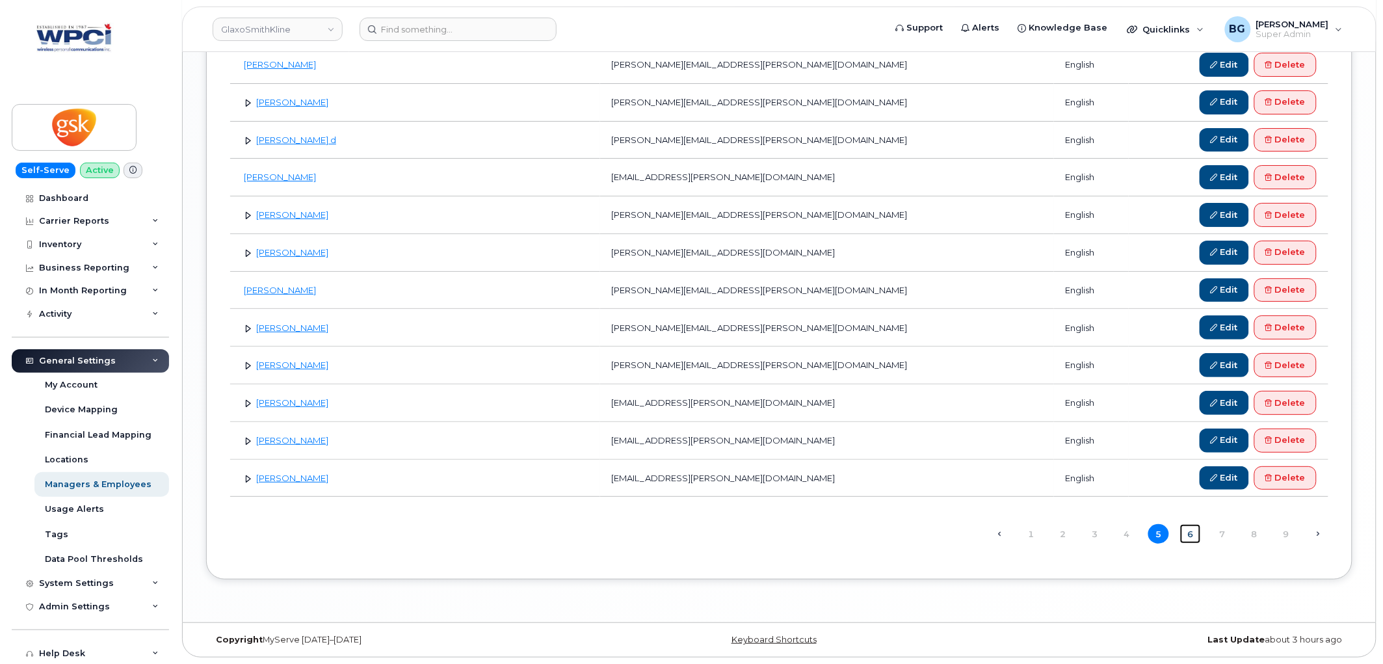
click at [1186, 529] on link "6" at bounding box center [1190, 534] width 21 height 20
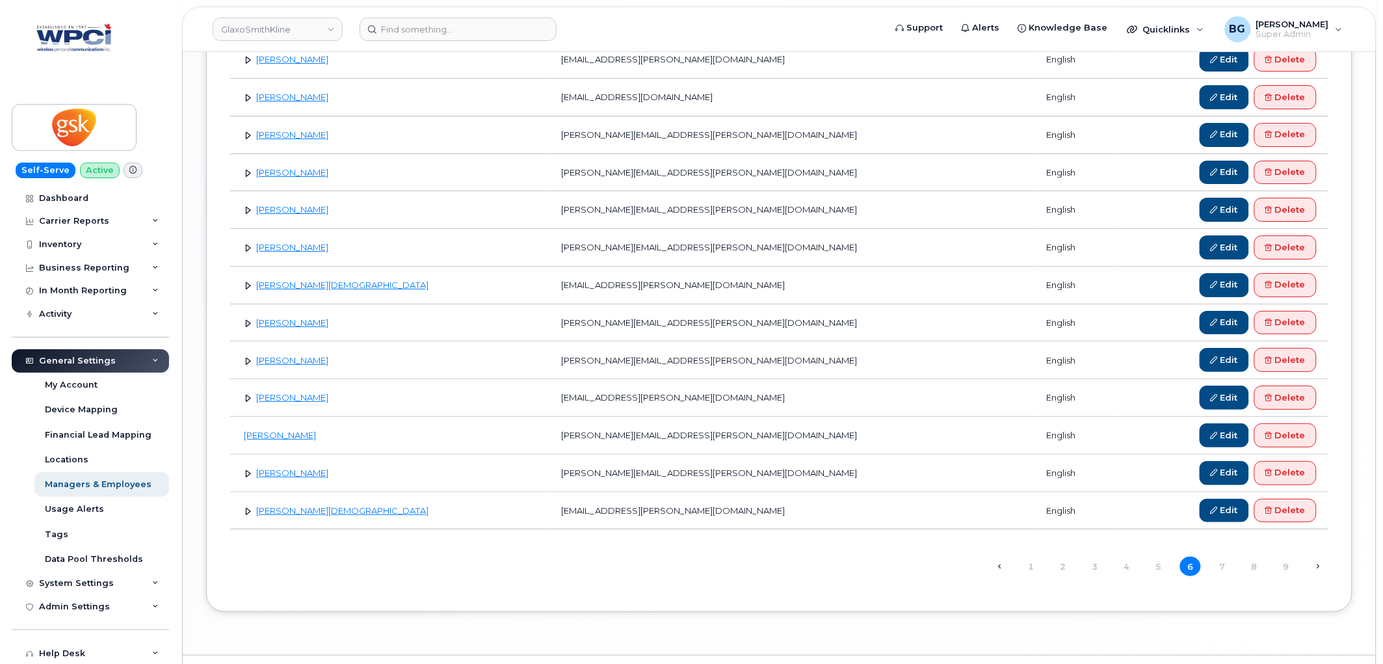
scroll to position [1679, 0]
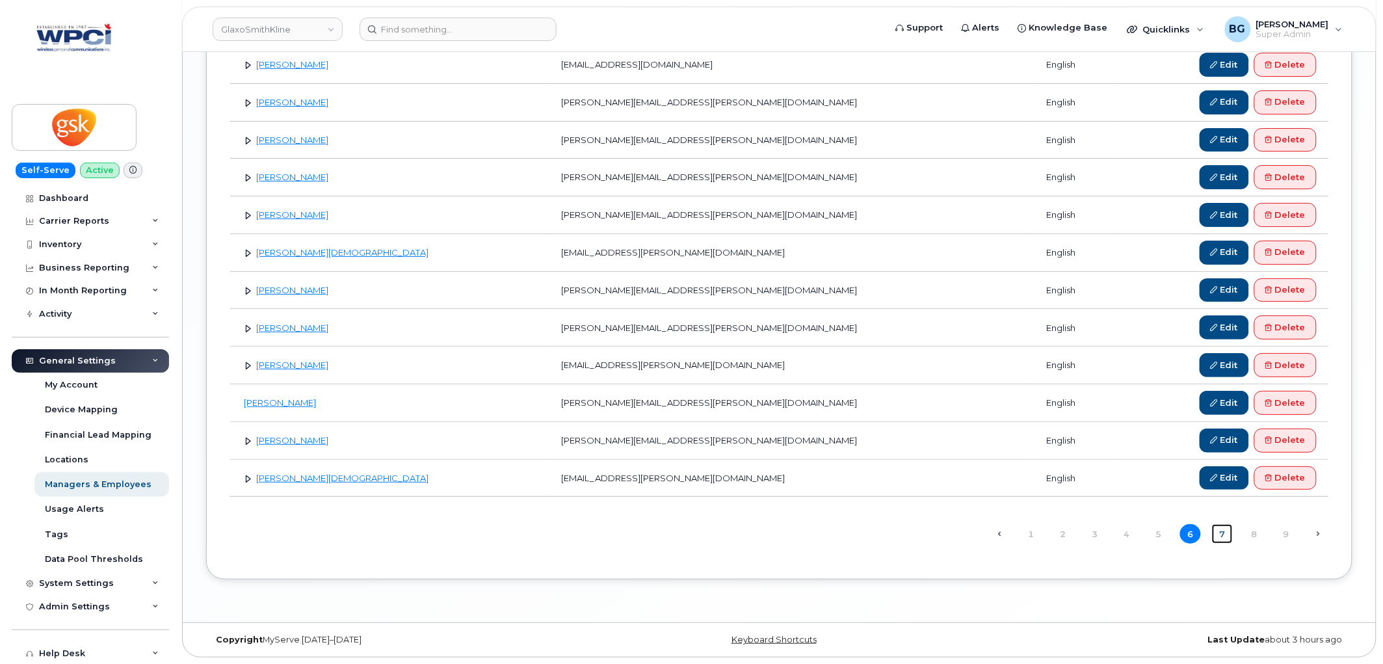
click at [1221, 535] on link "7" at bounding box center [1222, 534] width 21 height 20
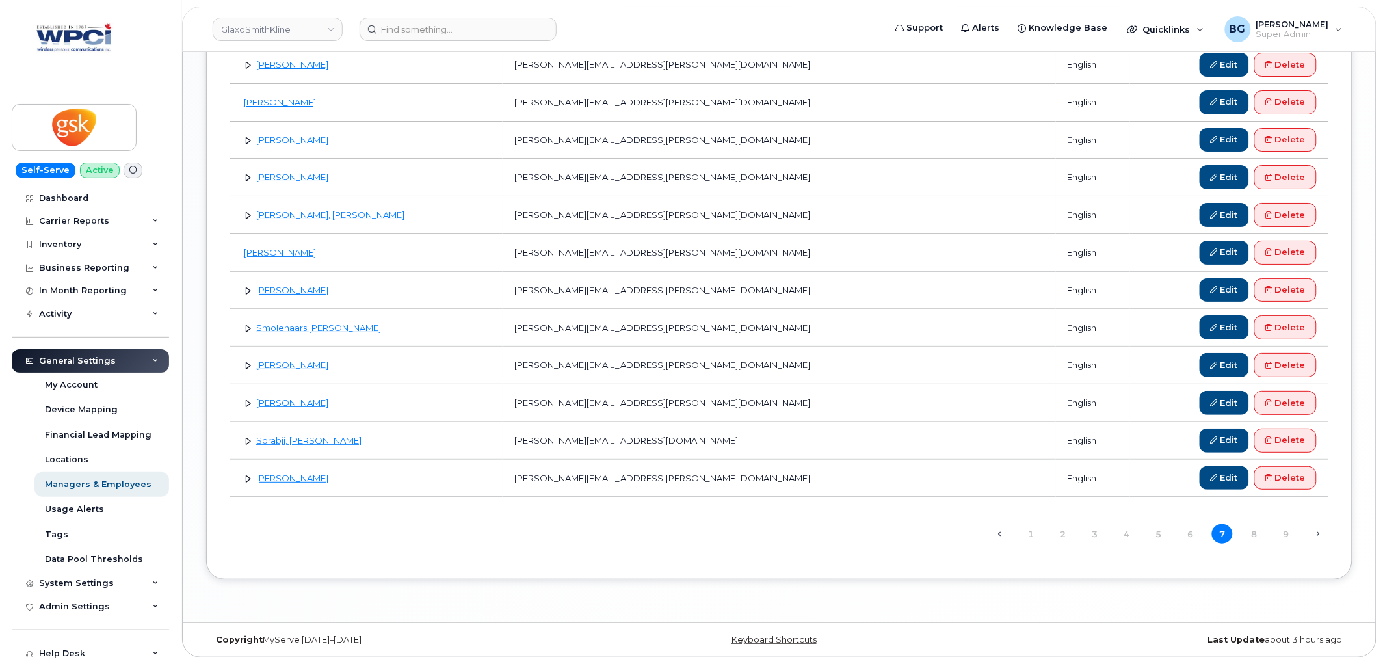
scroll to position [1679, 0]
click at [1255, 534] on link "8" at bounding box center [1254, 534] width 21 height 20
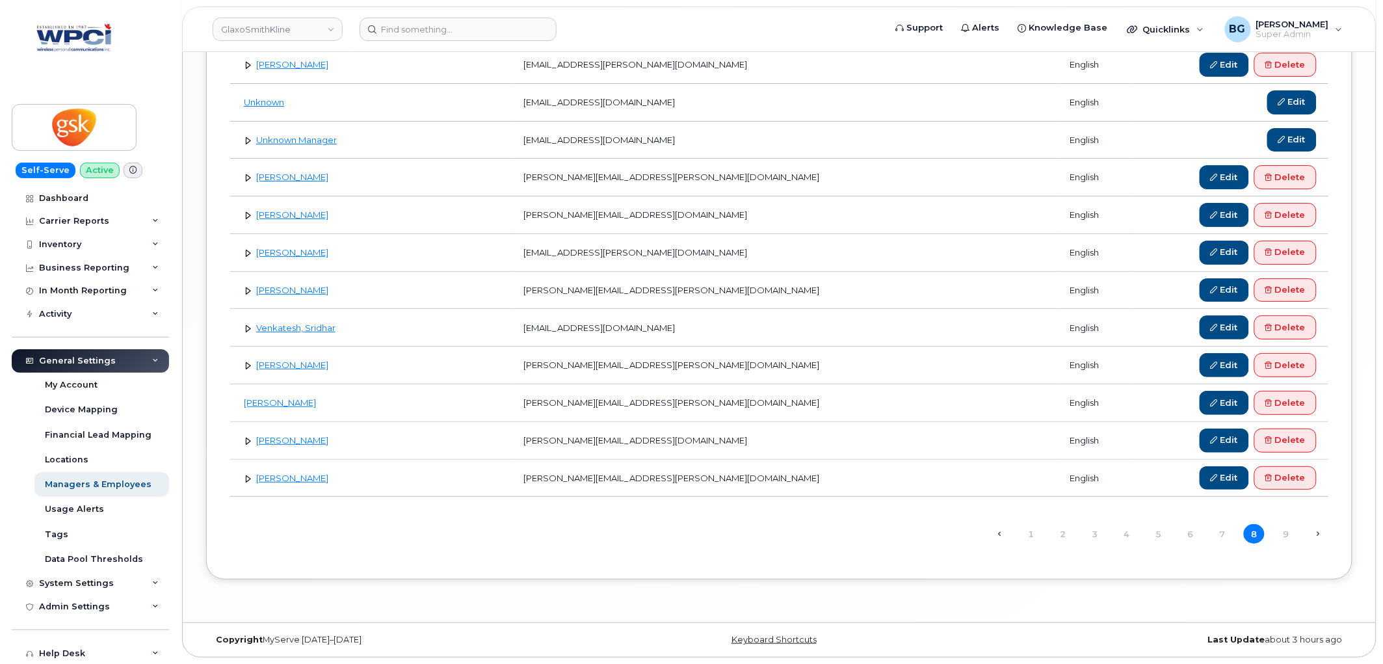
scroll to position [1679, 0]
click at [1286, 528] on link "9" at bounding box center [1286, 534] width 21 height 20
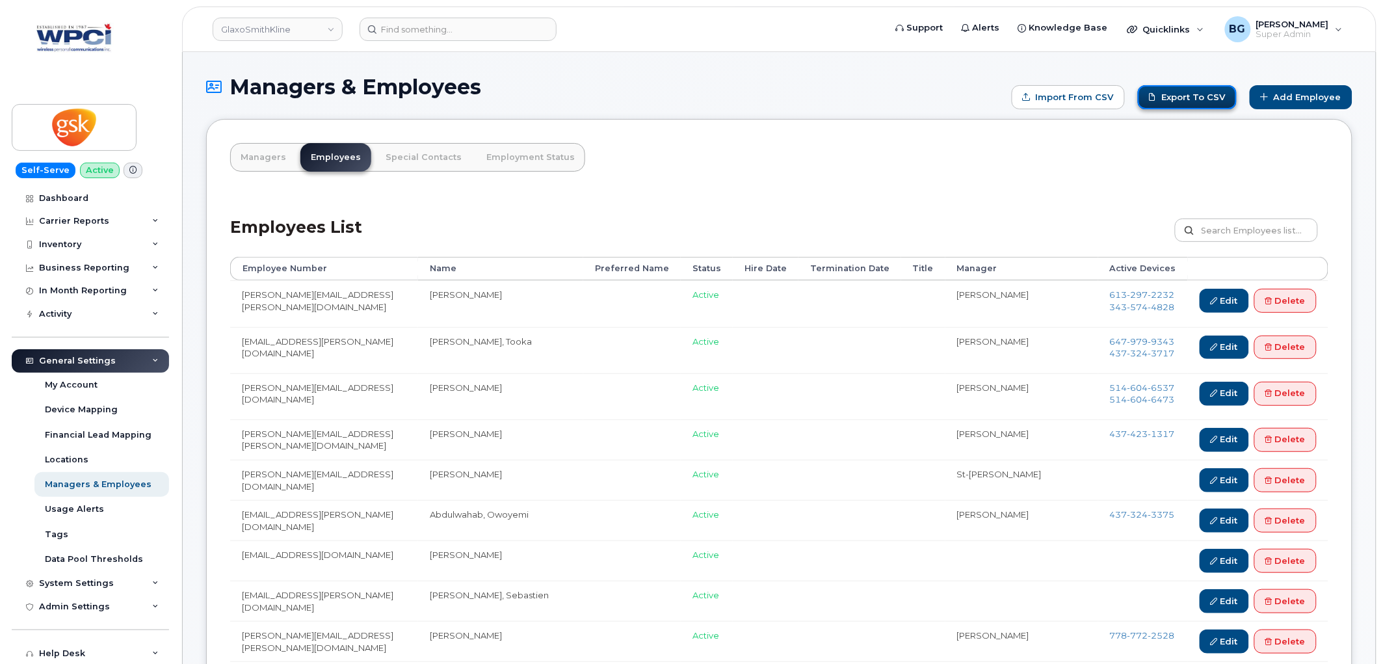
click at [1182, 99] on link "Export to CSV" at bounding box center [1187, 97] width 99 height 24
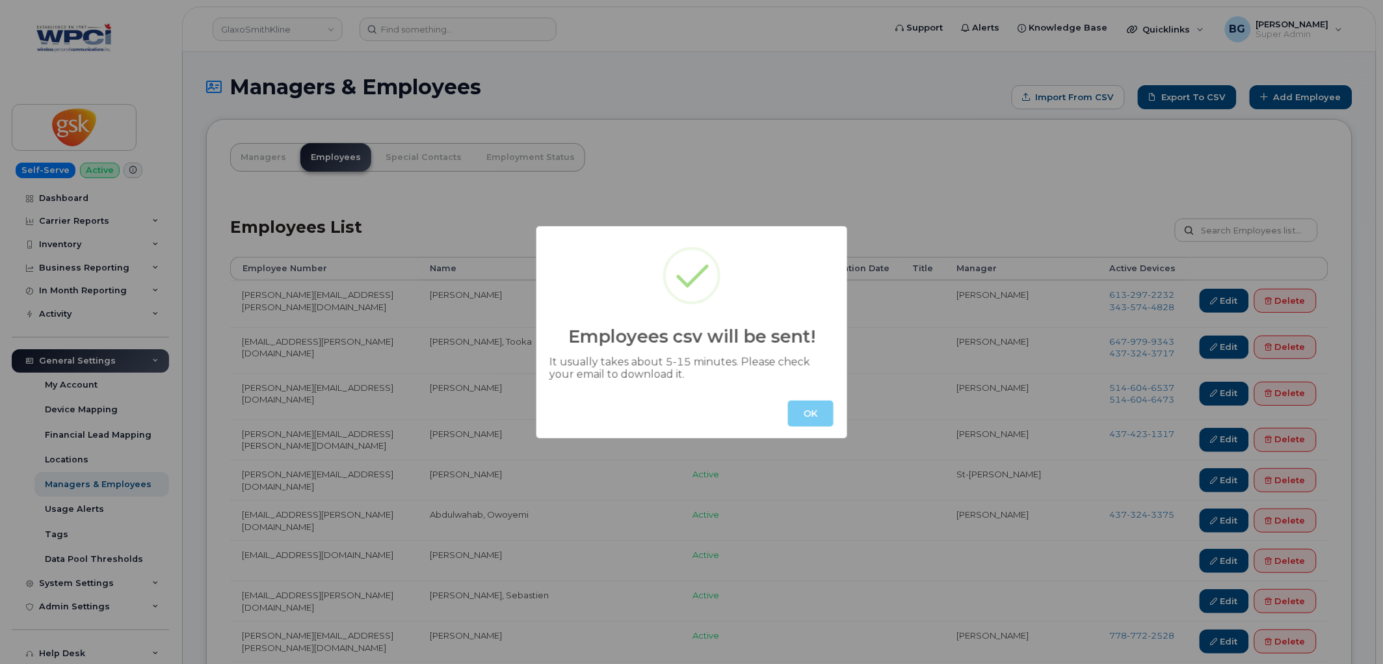
click at [824, 407] on button "OK" at bounding box center [811, 414] width 46 height 26
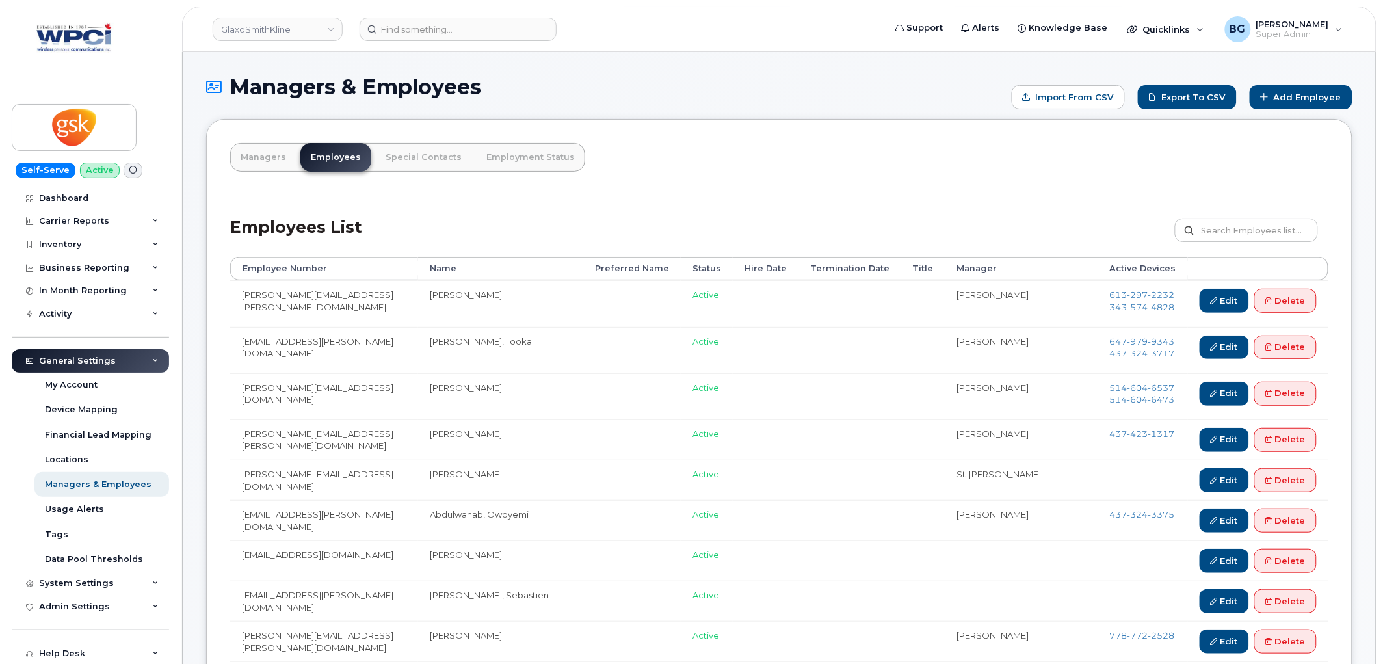
click at [1259, 235] on input "text" at bounding box center [1246, 230] width 143 height 23
type input "aboubaker"
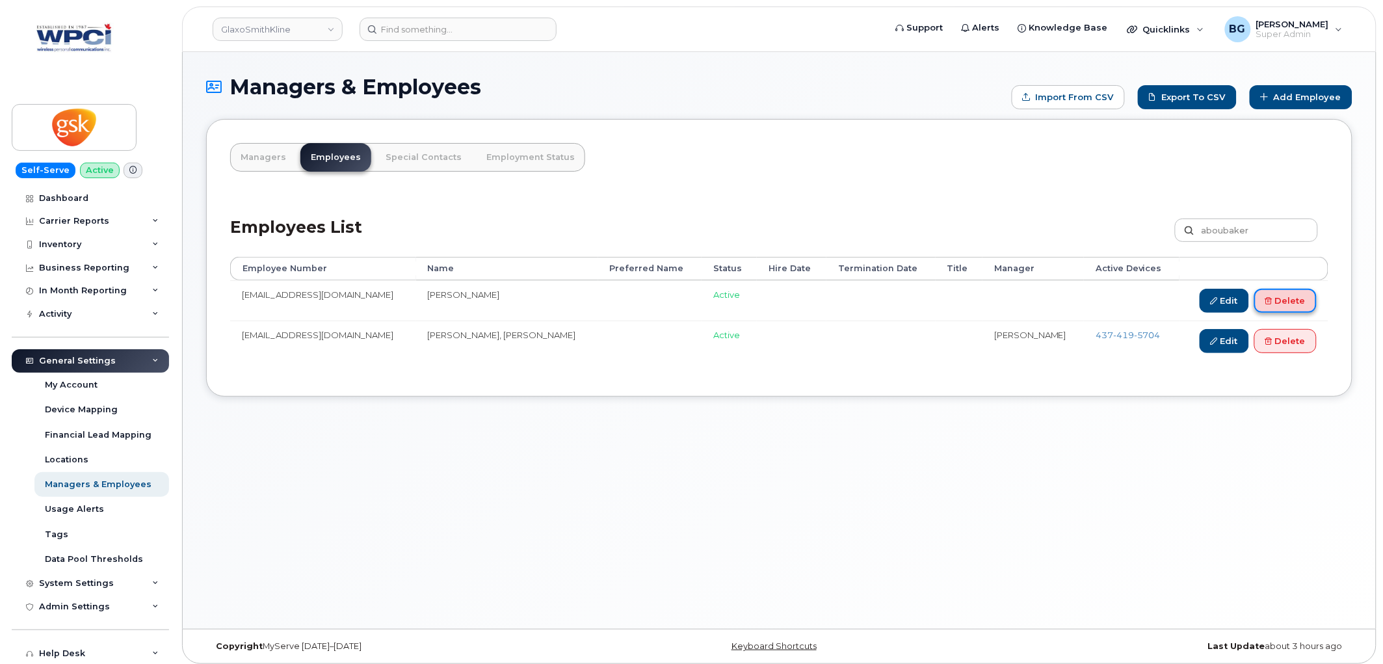
click at [1286, 297] on link "Delete" at bounding box center [1286, 301] width 62 height 24
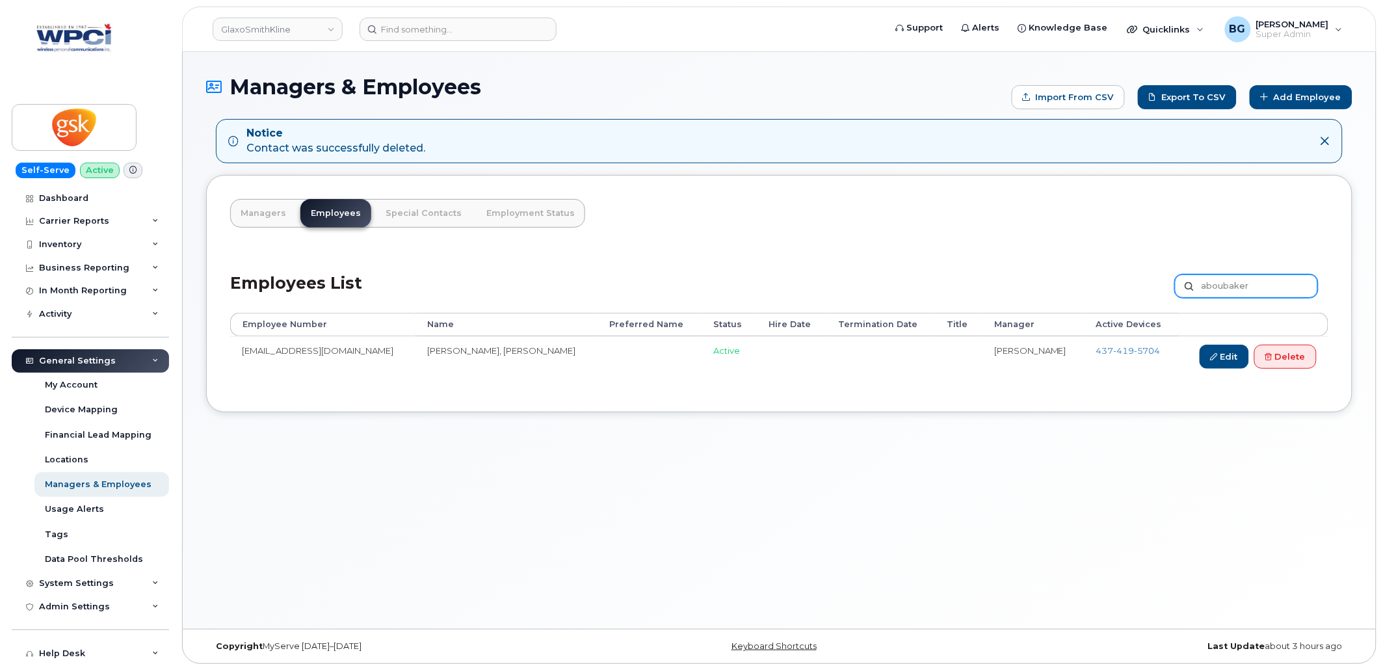
click at [1240, 291] on input "aboubaker" at bounding box center [1246, 285] width 143 height 23
paste input "ditya.x.parankusham@gsk.com"
type input "[EMAIL_ADDRESS][PERSON_NAME][DOMAIN_NAME]"
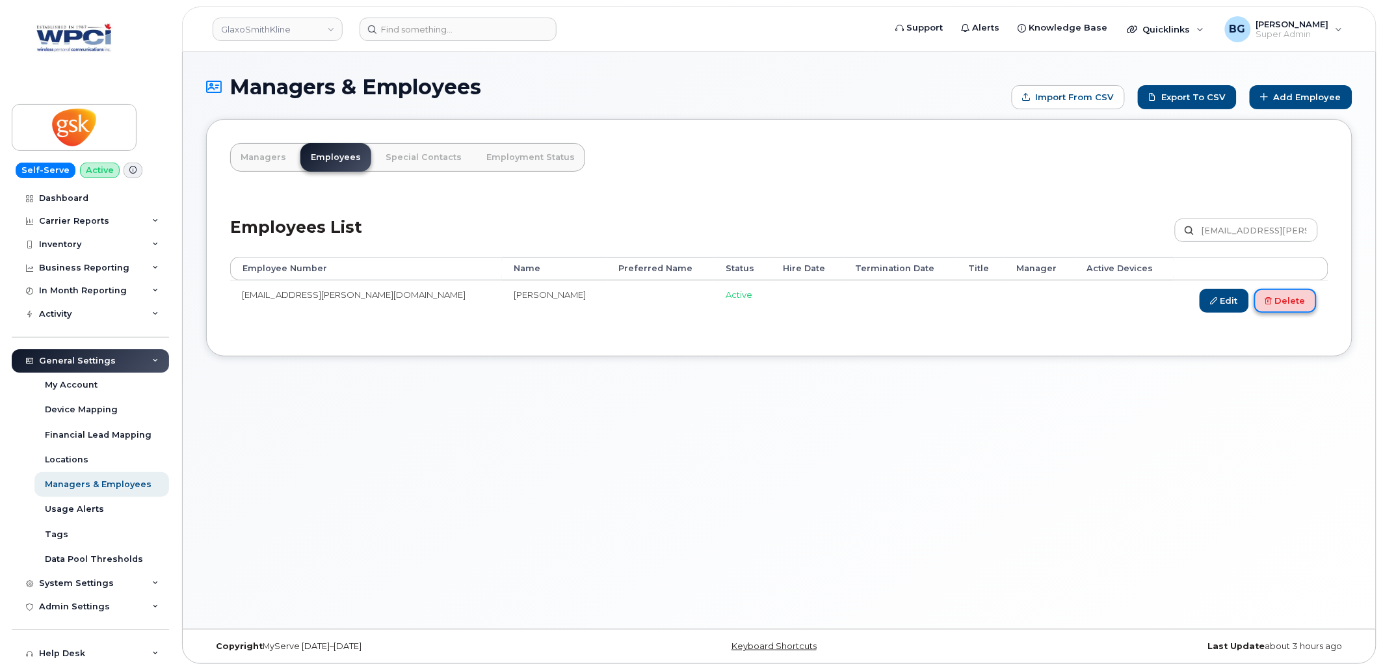
click at [1305, 297] on link "Delete" at bounding box center [1286, 301] width 62 height 24
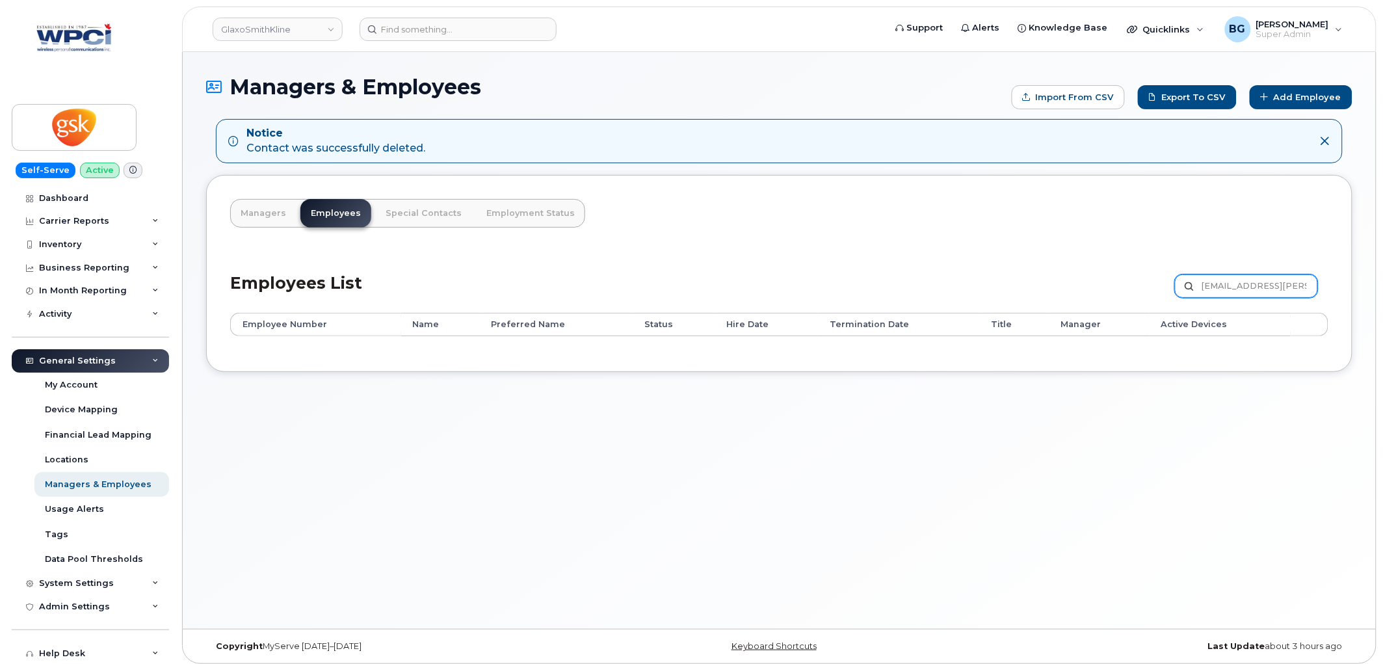
click at [1232, 287] on input "[EMAIL_ADDRESS][PERSON_NAME][DOMAIN_NAME]" at bounding box center [1246, 285] width 143 height 23
paste input "jaz.2.[PERSON_NAME]"
type input "[PERSON_NAME][EMAIL_ADDRESS][PERSON_NAME][DOMAIN_NAME]"
